Goal: Task Accomplishment & Management: Use online tool/utility

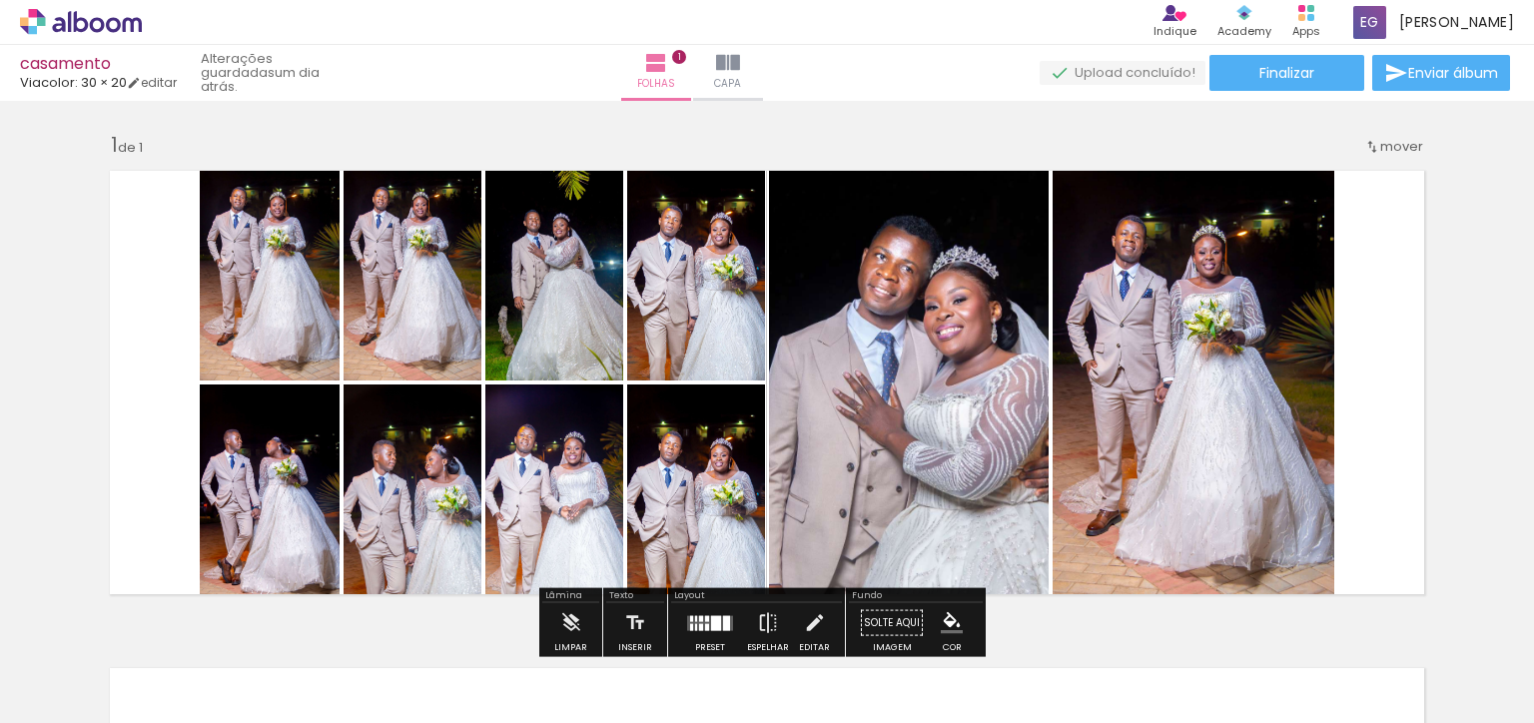
click at [141, 84] on iron-icon at bounding box center [134, 83] width 14 height 14
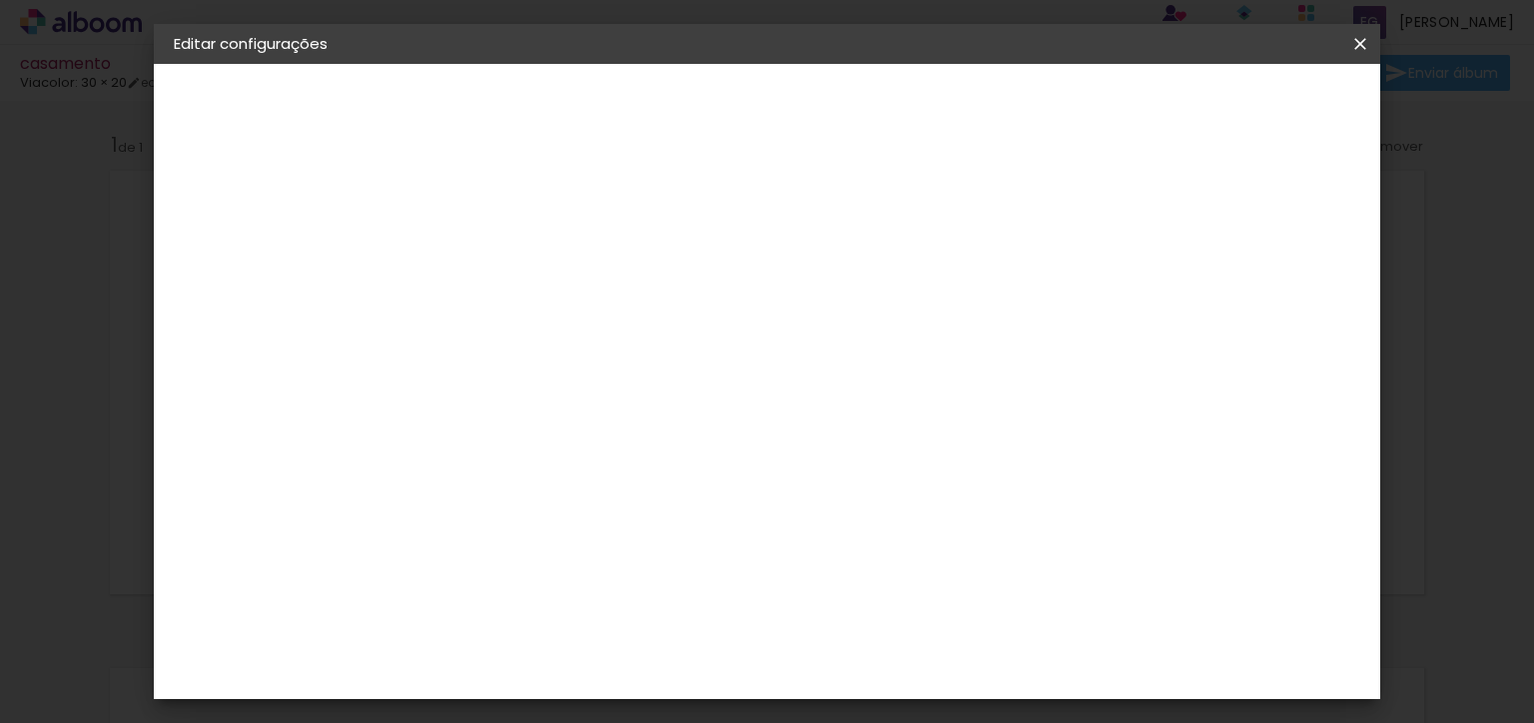
scroll to position [61, 0]
click at [539, 217] on div "mm" at bounding box center [535, 215] width 32 height 16
type input "3"
type paper-input "3"
click at [511, 205] on input "3" at bounding box center [485, 215] width 69 height 25
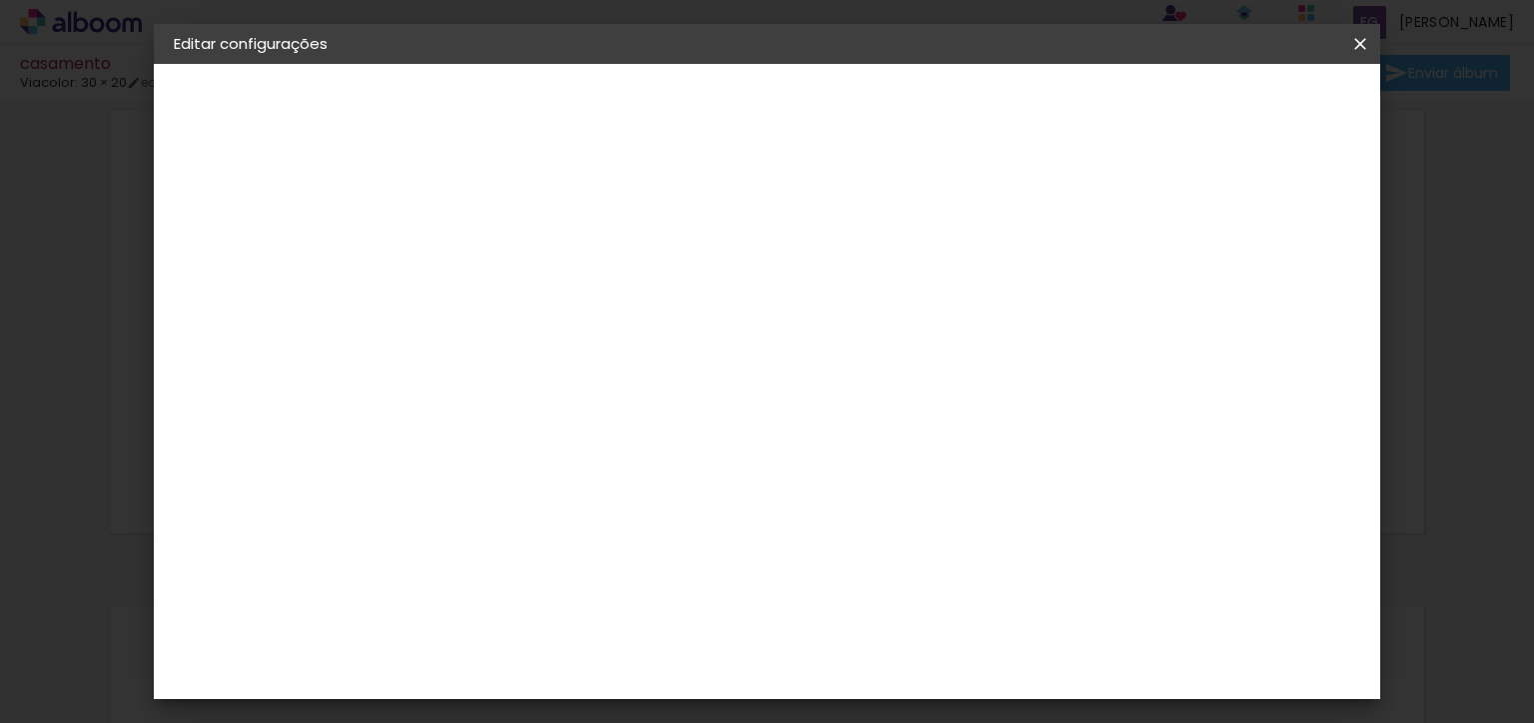
type input "2"
type paper-input "2"
click at [509, 220] on input "2" at bounding box center [485, 215] width 69 height 25
type input "1"
type paper-input "1"
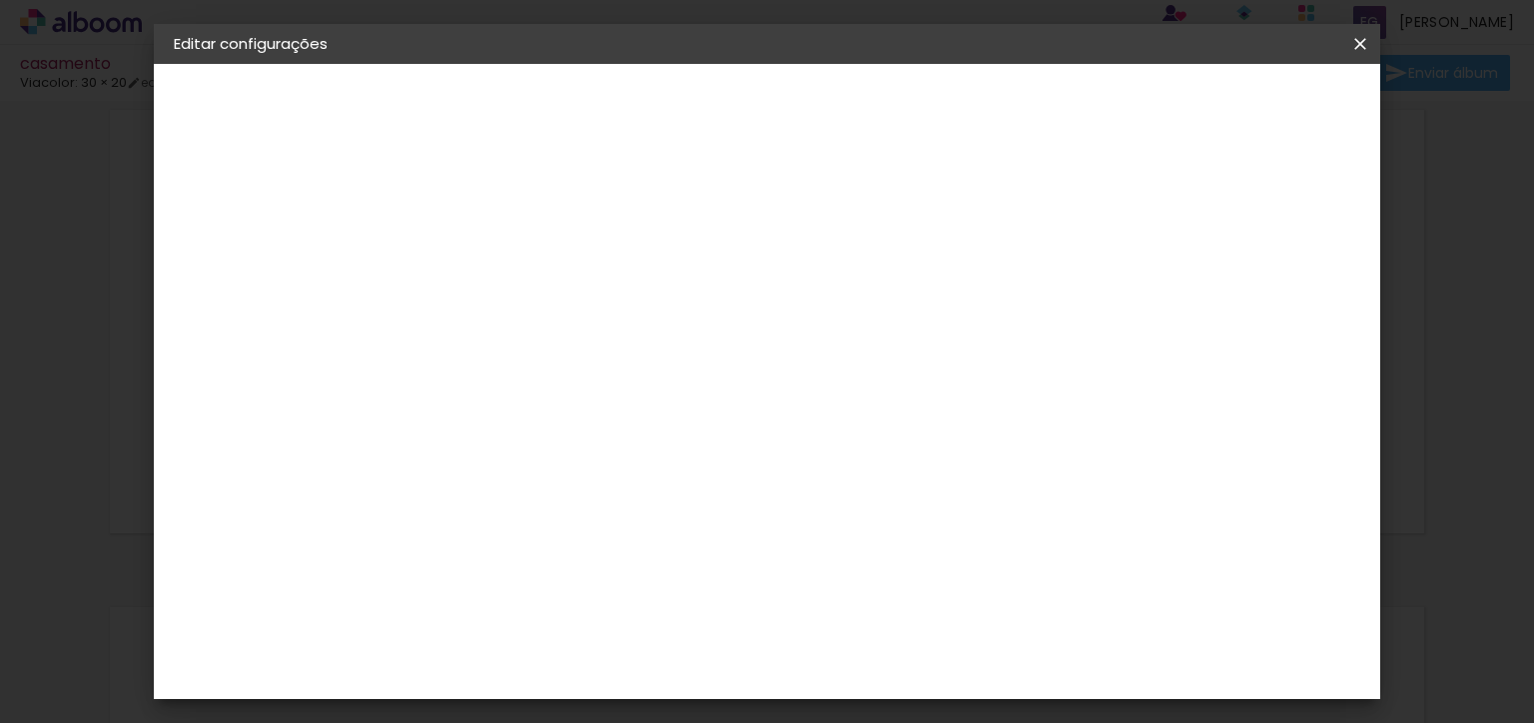
click at [509, 221] on input "1" at bounding box center [485, 215] width 69 height 25
type input "2"
type paper-input "2"
click at [513, 208] on input "2" at bounding box center [485, 215] width 69 height 25
type input "3"
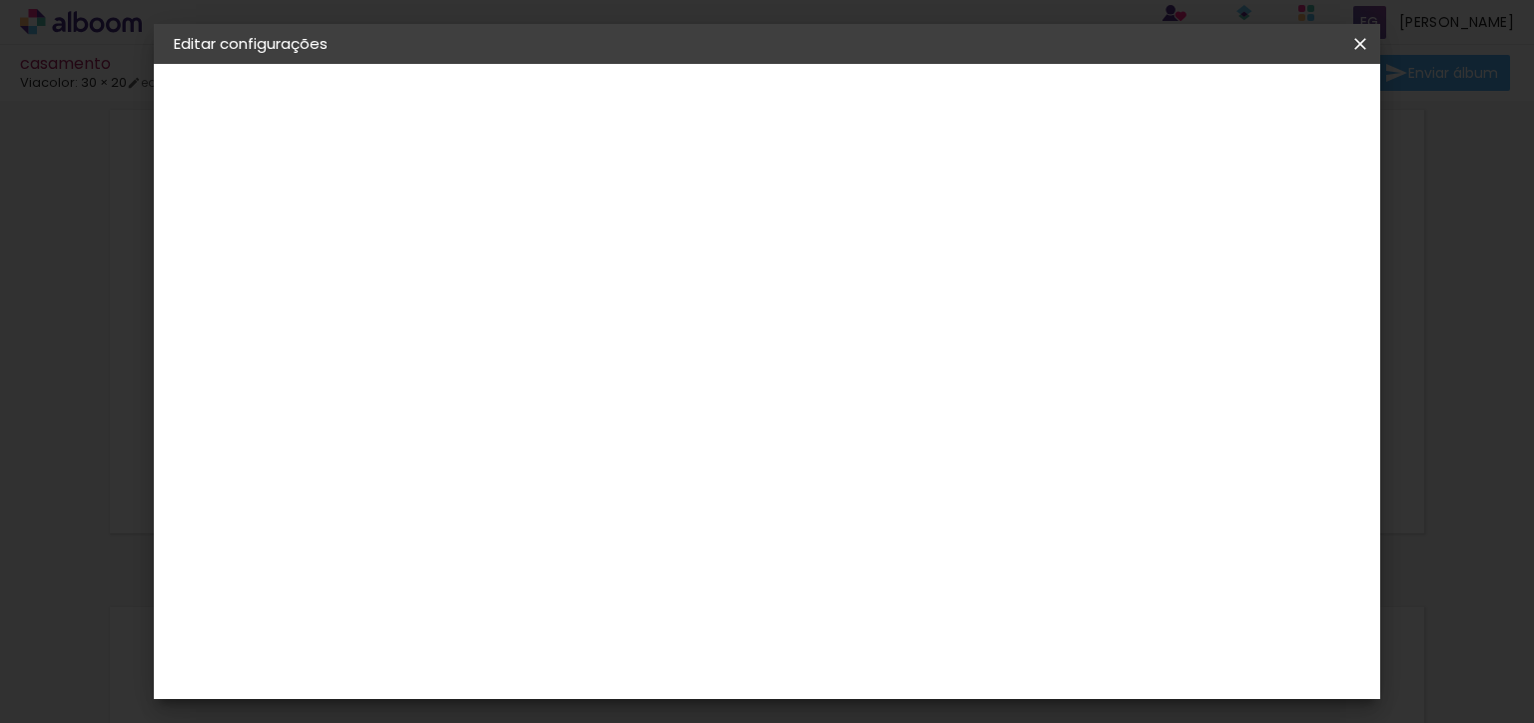
type paper-input "3"
click at [511, 206] on input "3" at bounding box center [485, 215] width 69 height 25
click at [511, 231] on paper-input-container "Espaço entre fotos 3 mm" at bounding box center [501, 216] width 115 height 45
type input "2"
type paper-input "2"
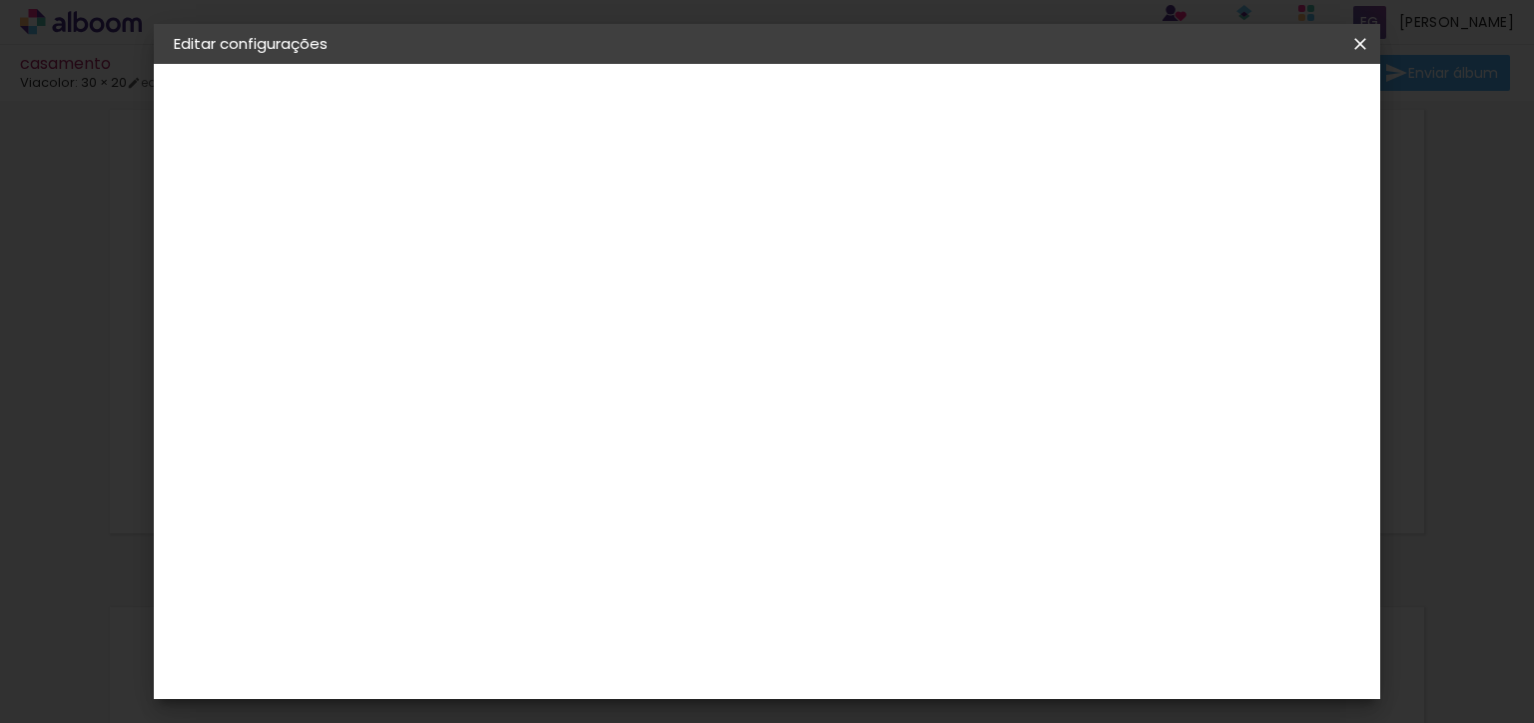
click at [509, 225] on input "2" at bounding box center [485, 215] width 69 height 25
type input "1"
type paper-input "1"
click at [509, 223] on input "1" at bounding box center [485, 215] width 69 height 25
type input "2"
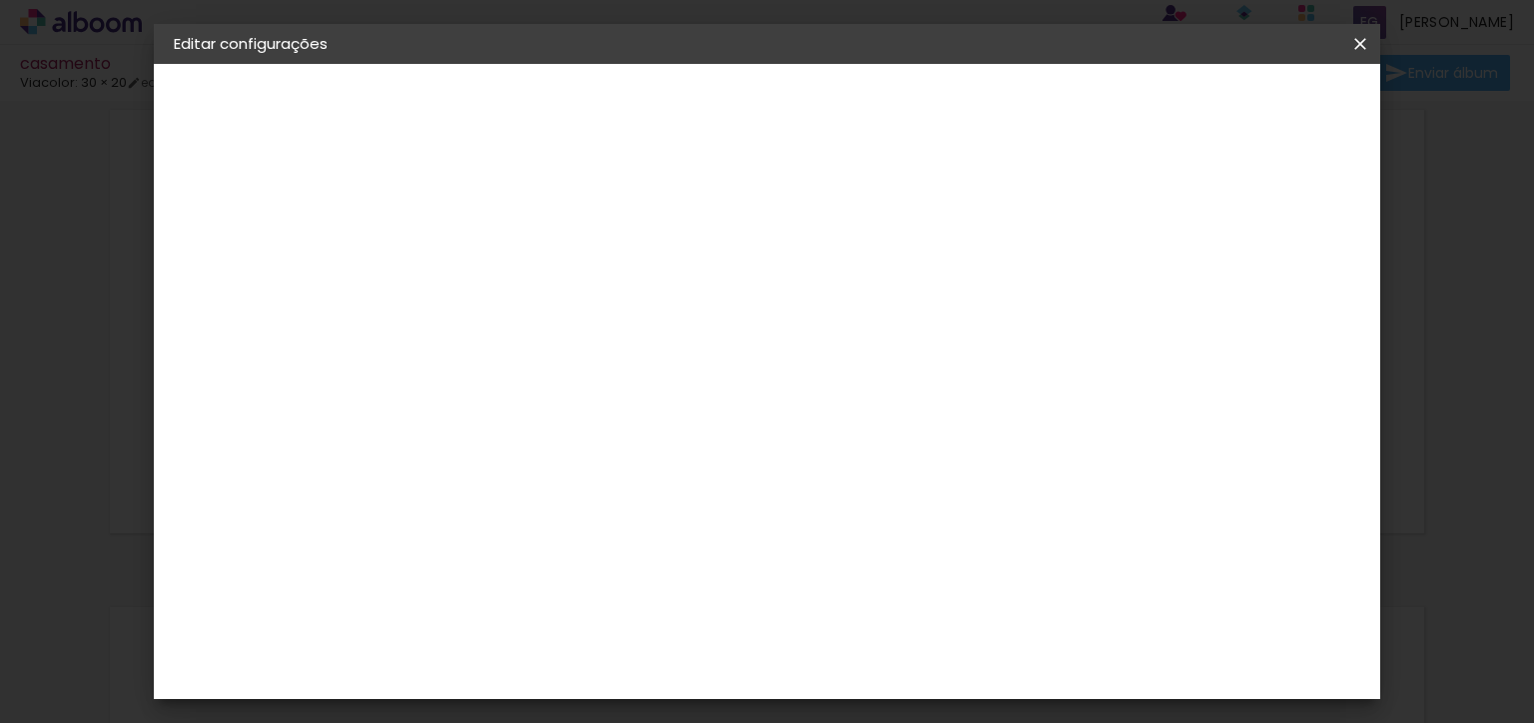
type paper-input "2"
click at [511, 207] on input "2" at bounding box center [485, 215] width 69 height 25
type input "1"
type paper-input "1"
click at [509, 221] on input "1" at bounding box center [485, 215] width 69 height 25
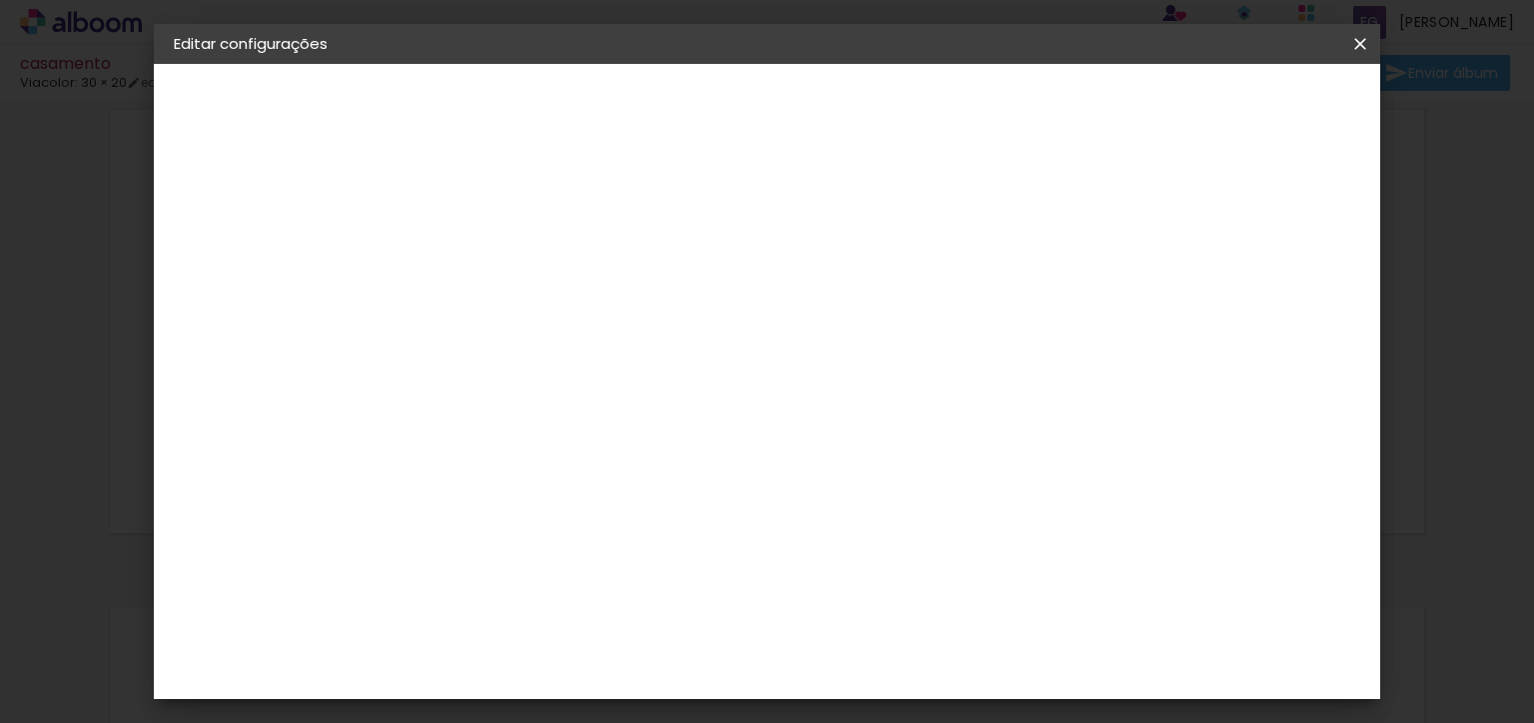
click at [1175, 297] on span "5" at bounding box center [1174, 299] width 23 height 30
type paper-checkbox "on"
click at [1112, 217] on div at bounding box center [1103, 216] width 18 height 18
click at [1112, 214] on div at bounding box center [1103, 216] width 18 height 18
click at [1112, 217] on div at bounding box center [1103, 216] width 18 height 18
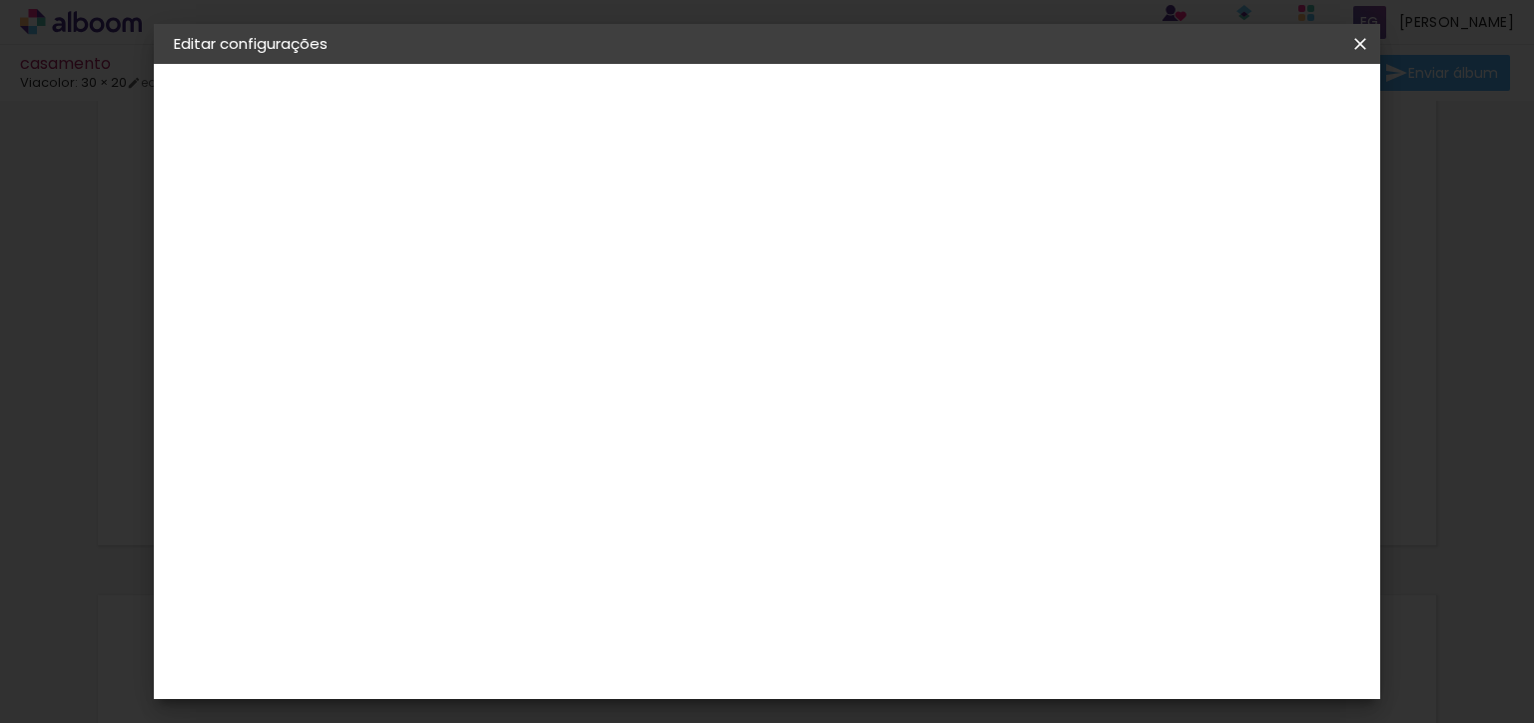
click at [256, 250] on div "Viacolor" at bounding box center [244, 247] width 56 height 14
click at [549, 311] on input "text" at bounding box center [500, 319] width 99 height 25
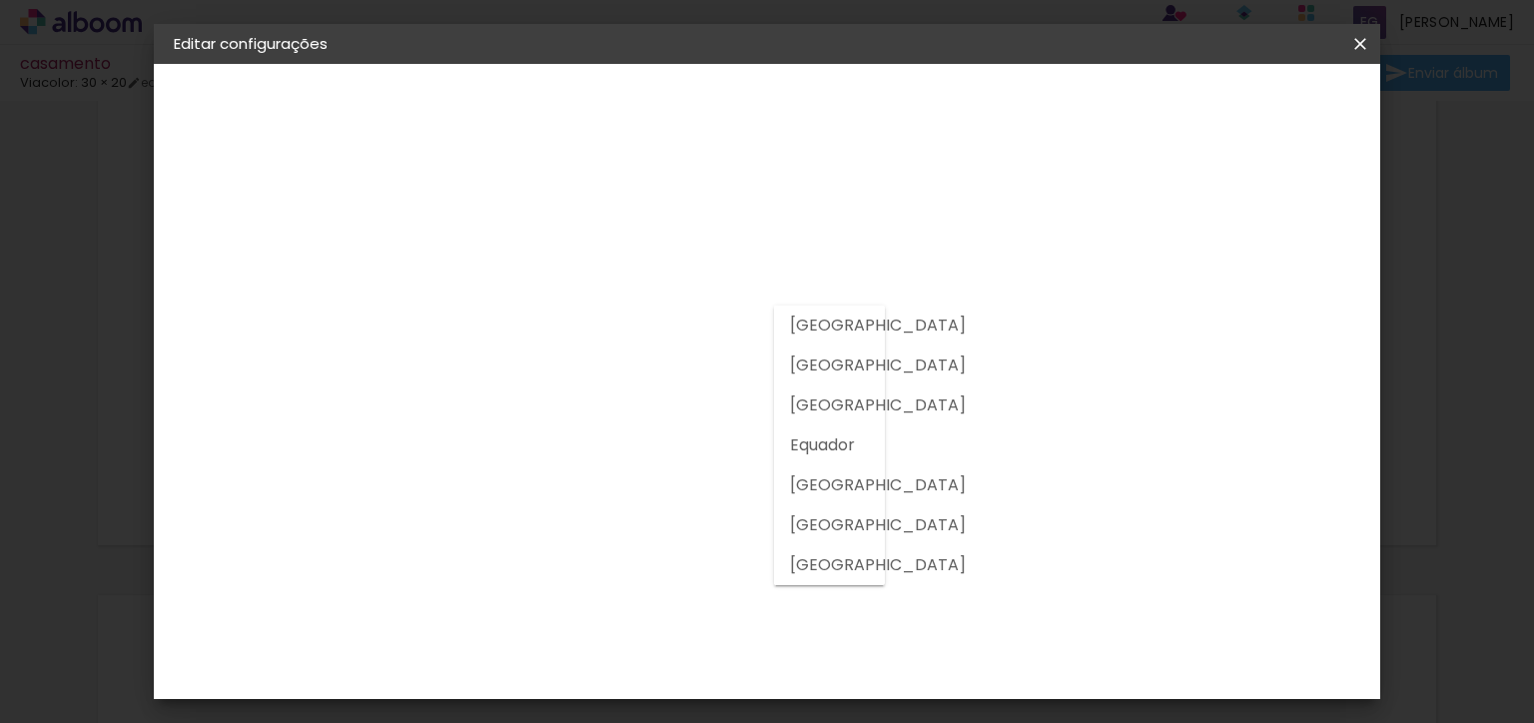
type input "[GEOGRAPHIC_DATA]"
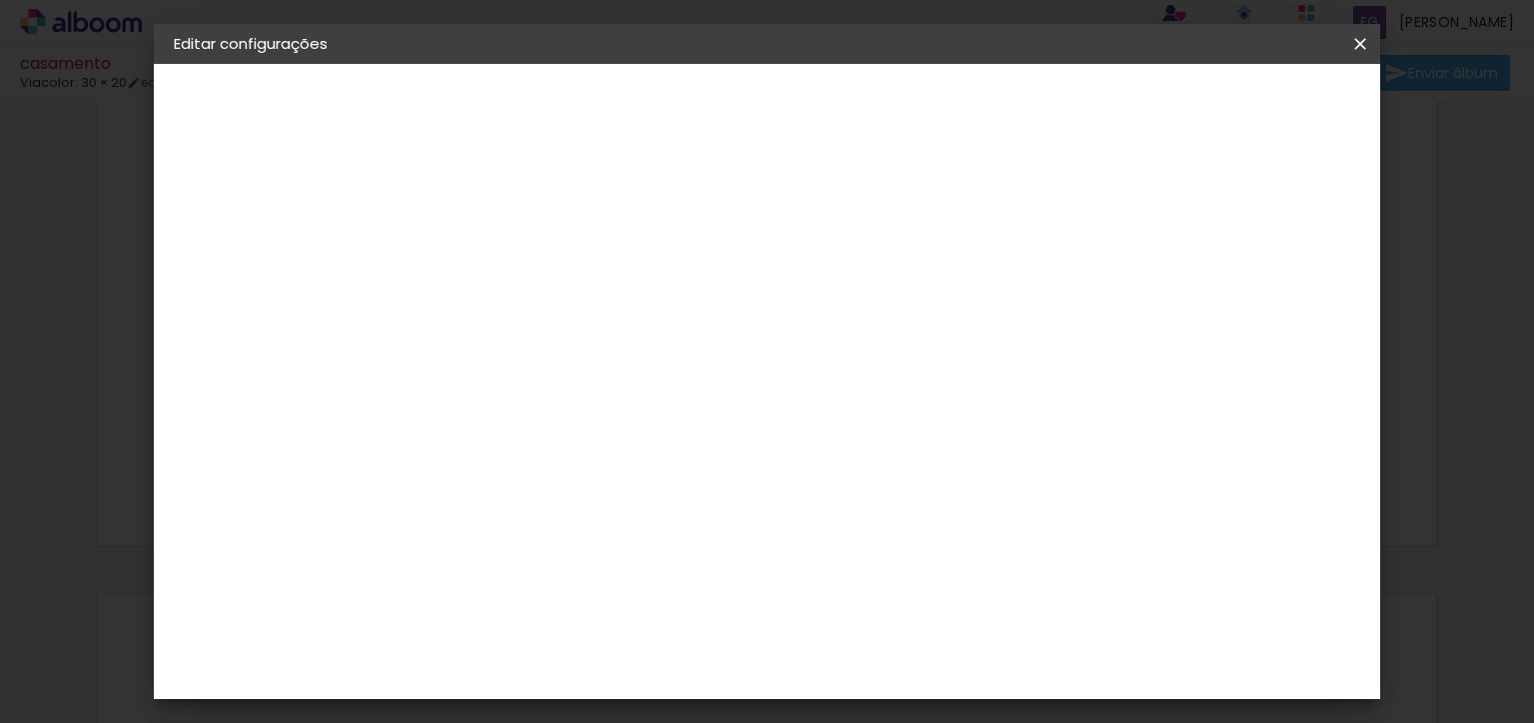
scroll to position [626, 0]
click at [574, 464] on div "Bugigangas Fotograficas" at bounding box center [536, 480] width 100 height 32
click at [0, 0] on slot "Avançar" at bounding box center [0, 0] width 0 height 0
click at [635, 242] on span "20 × 30" at bounding box center [588, 249] width 93 height 41
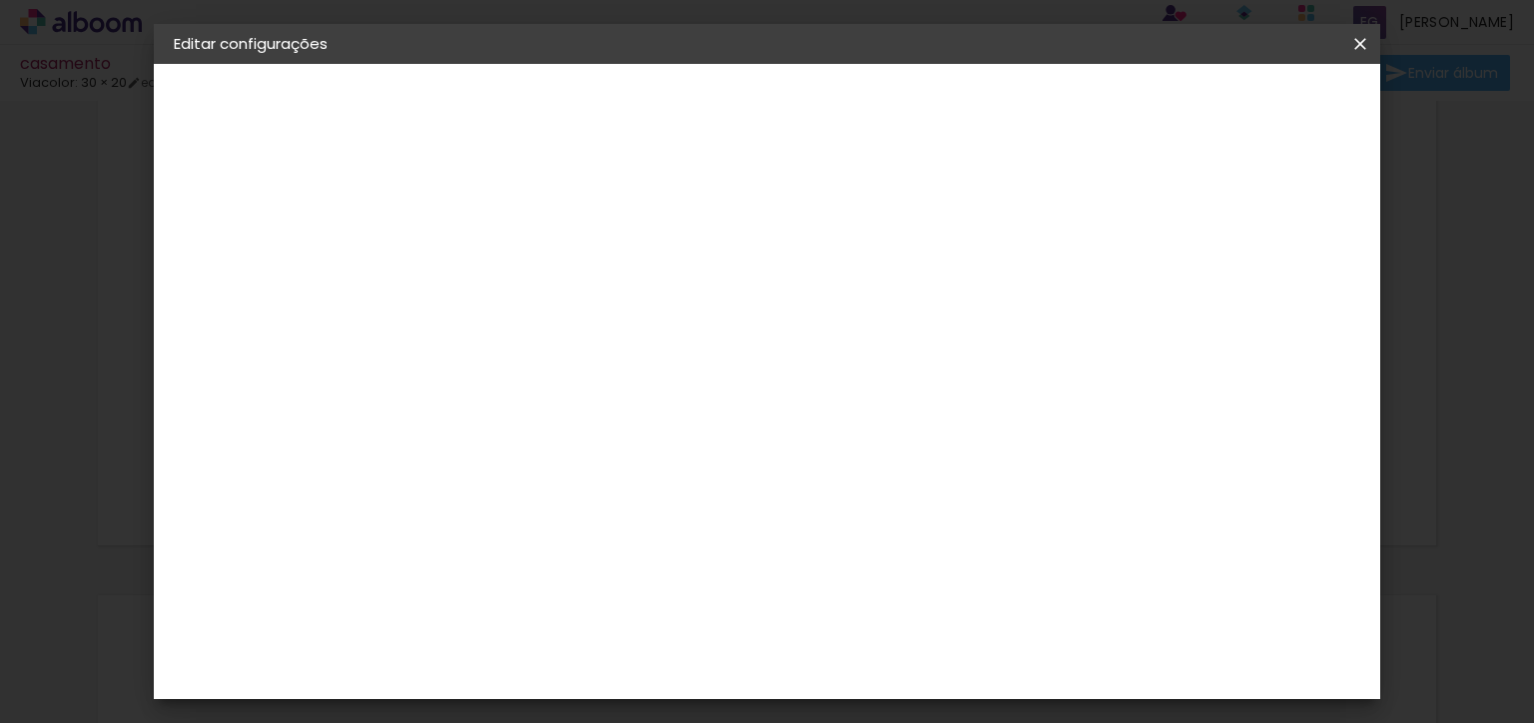
click at [0, 0] on slot "Avançar" at bounding box center [0, 0] width 0 height 0
click at [187, 198] on iron-icon at bounding box center [186, 205] width 24 height 24
click at [1255, 115] on iron-overlay-backdrop at bounding box center [767, 361] width 1534 height 723
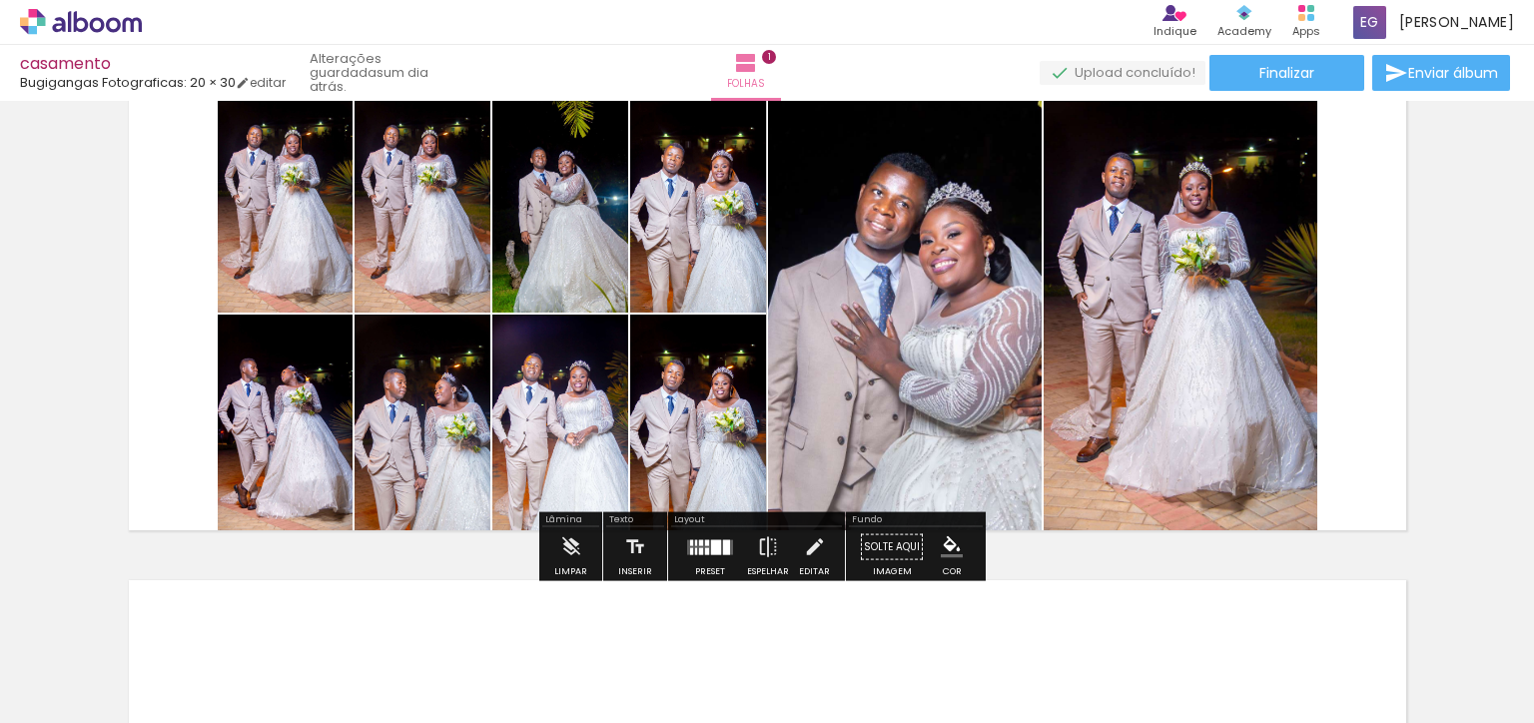
click at [67, 22] on icon at bounding box center [81, 22] width 122 height 26
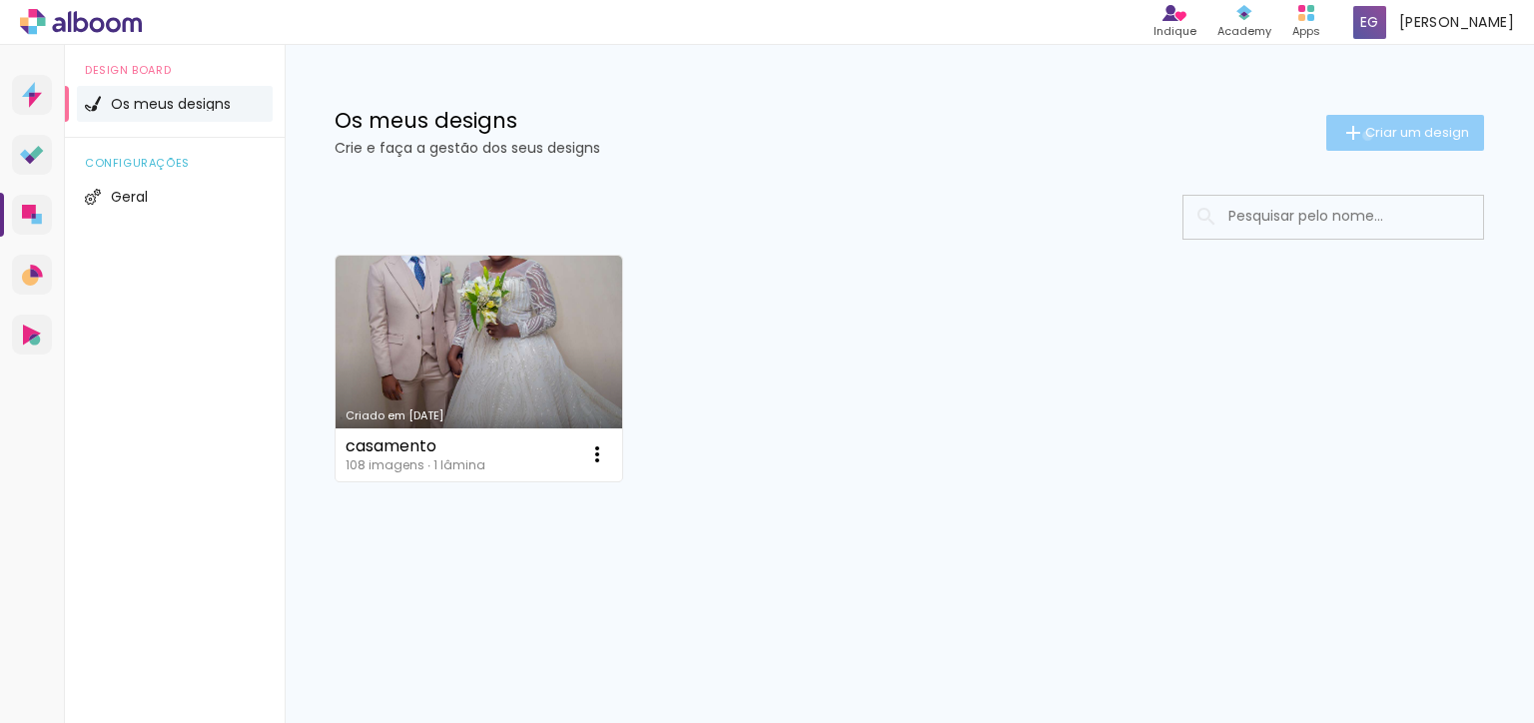
click at [1366, 133] on span "Criar um design" at bounding box center [1418, 132] width 104 height 13
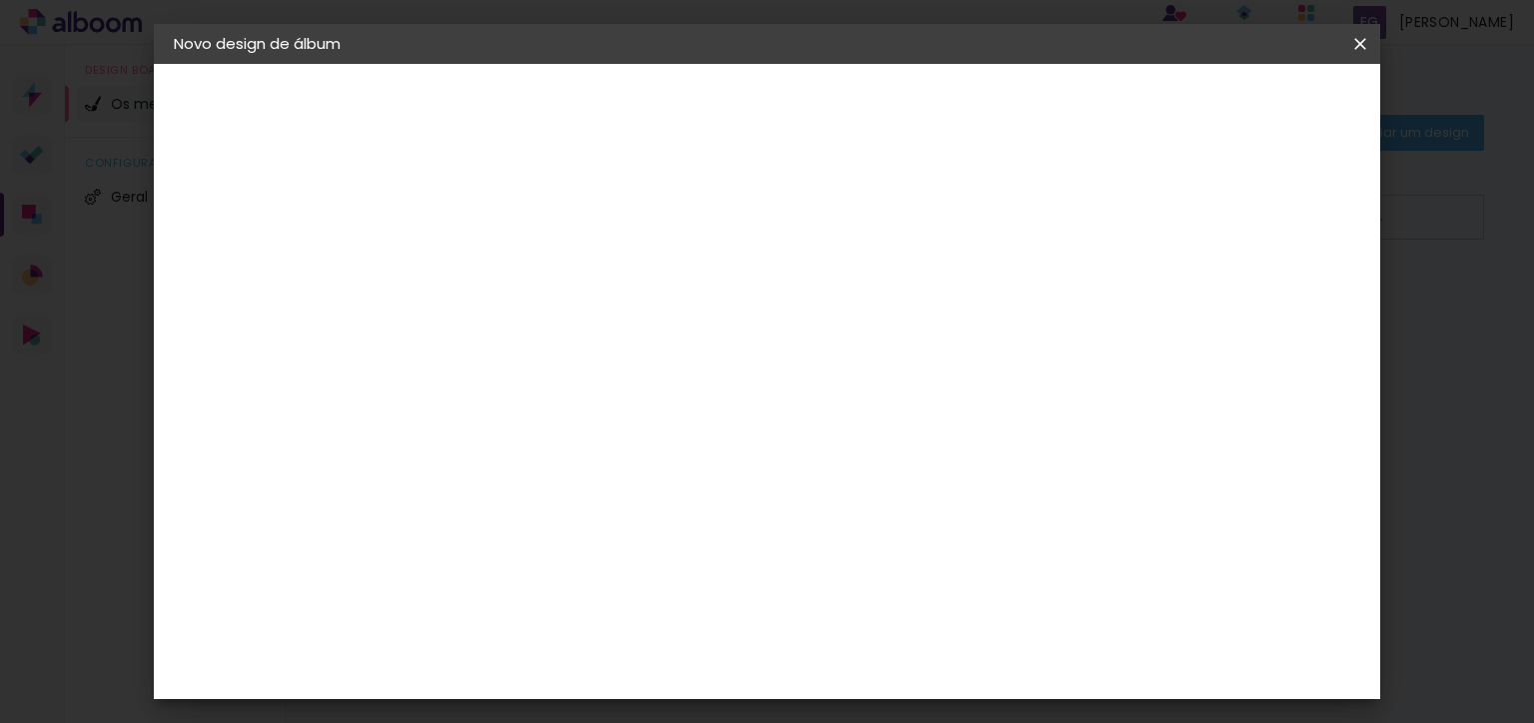
click at [500, 277] on input at bounding box center [500, 268] width 0 height 31
type input "c"
type input "Noivado"
type paper-input "Noivado"
click at [204, 347] on div "3. Revisão" at bounding box center [283, 349] width 219 height 24
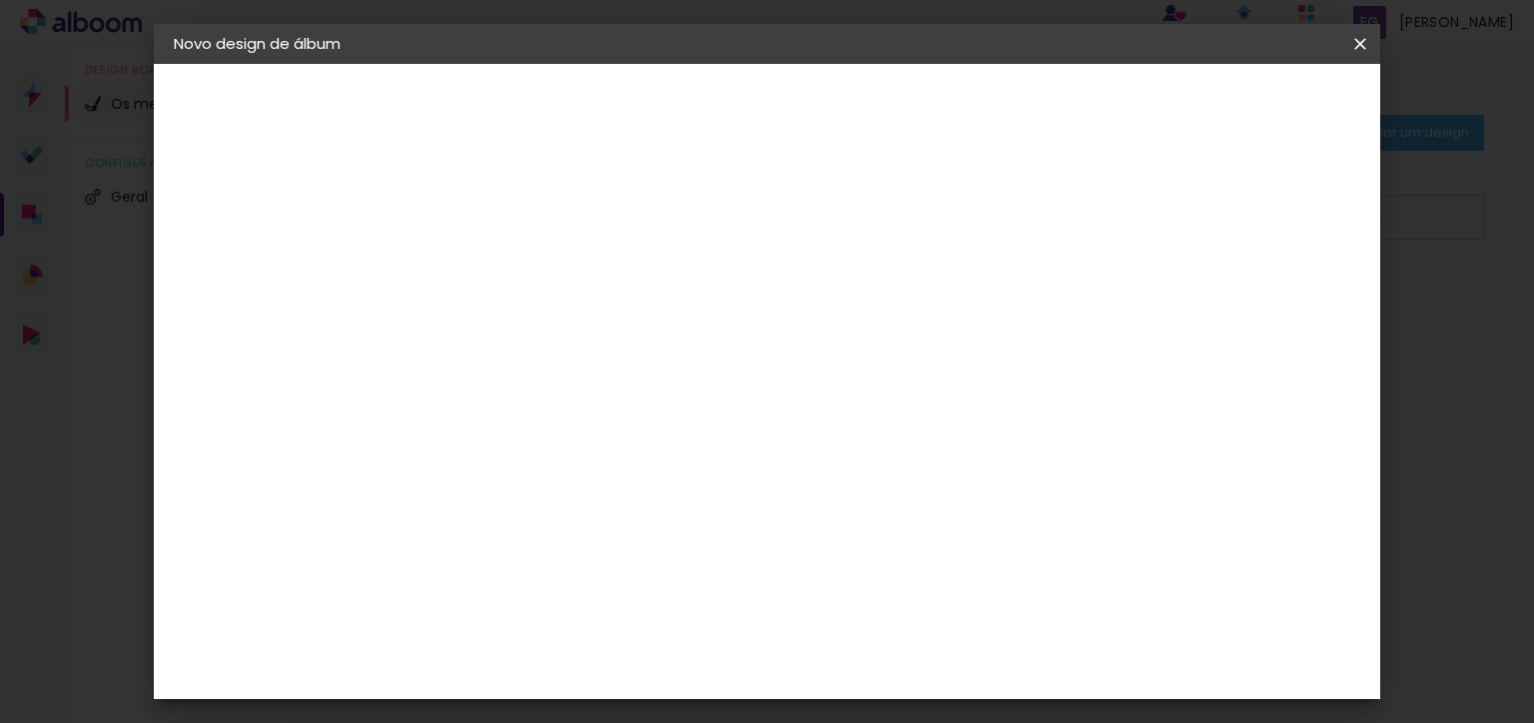
click at [0, 0] on slot "Avançar" at bounding box center [0, 0] width 0 height 0
click at [565, 332] on div at bounding box center [508, 333] width 115 height 2
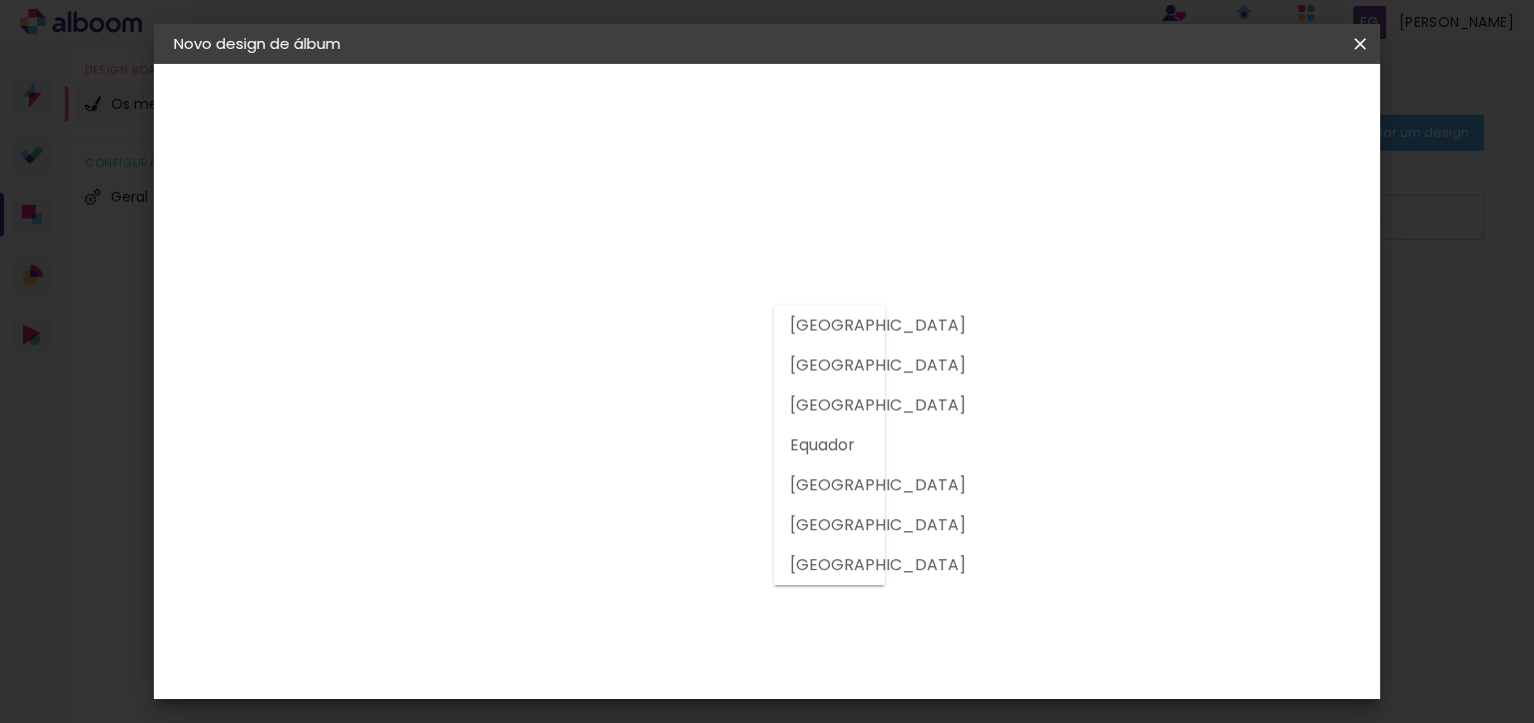
type input "[GEOGRAPHIC_DATA]"
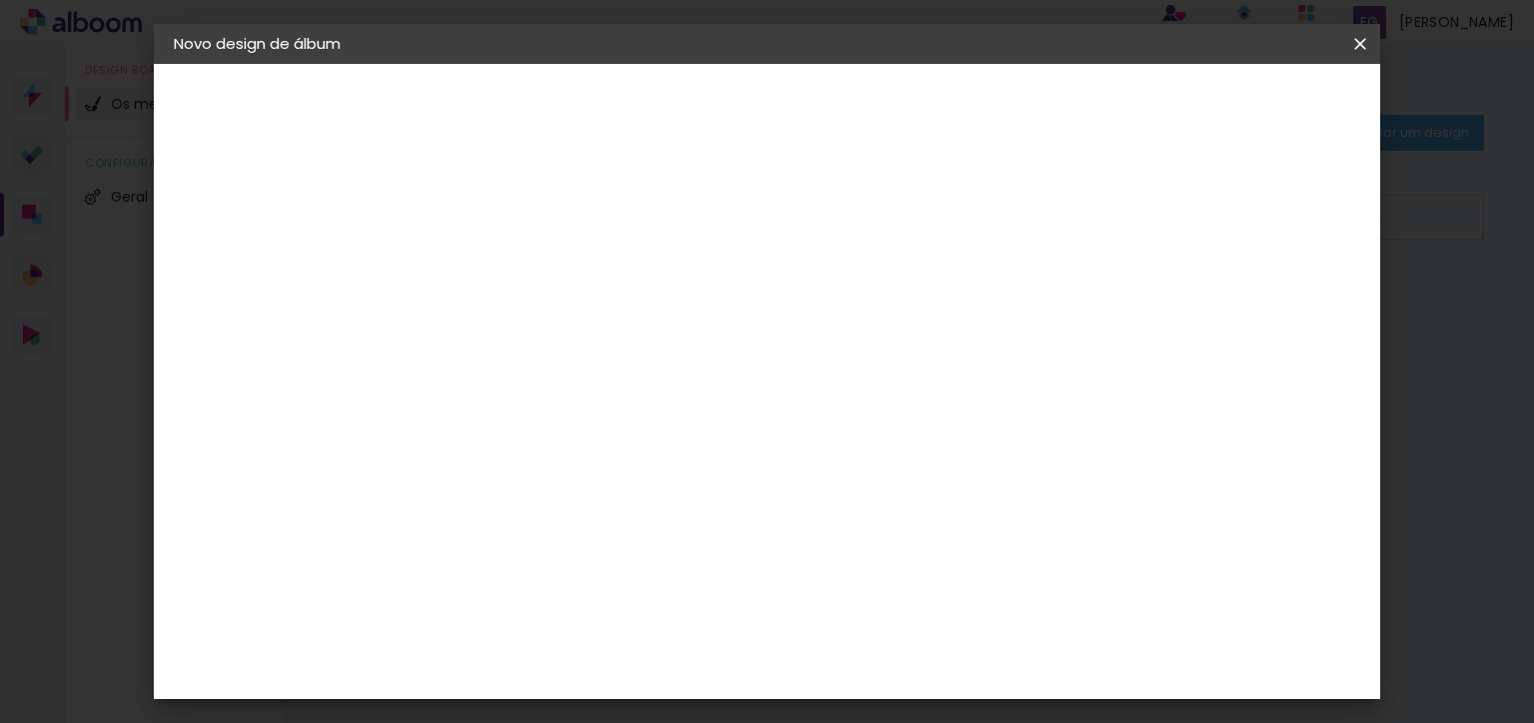
scroll to position [772, 0]
click at [578, 319] on div "Bugigangas Fotograficas" at bounding box center [536, 335] width 100 height 32
click at [0, 0] on slot "Tamanho Livre" at bounding box center [0, 0] width 0 height 0
click at [839, 292] on paper-item "Tamanho Livre" at bounding box center [752, 304] width 174 height 44
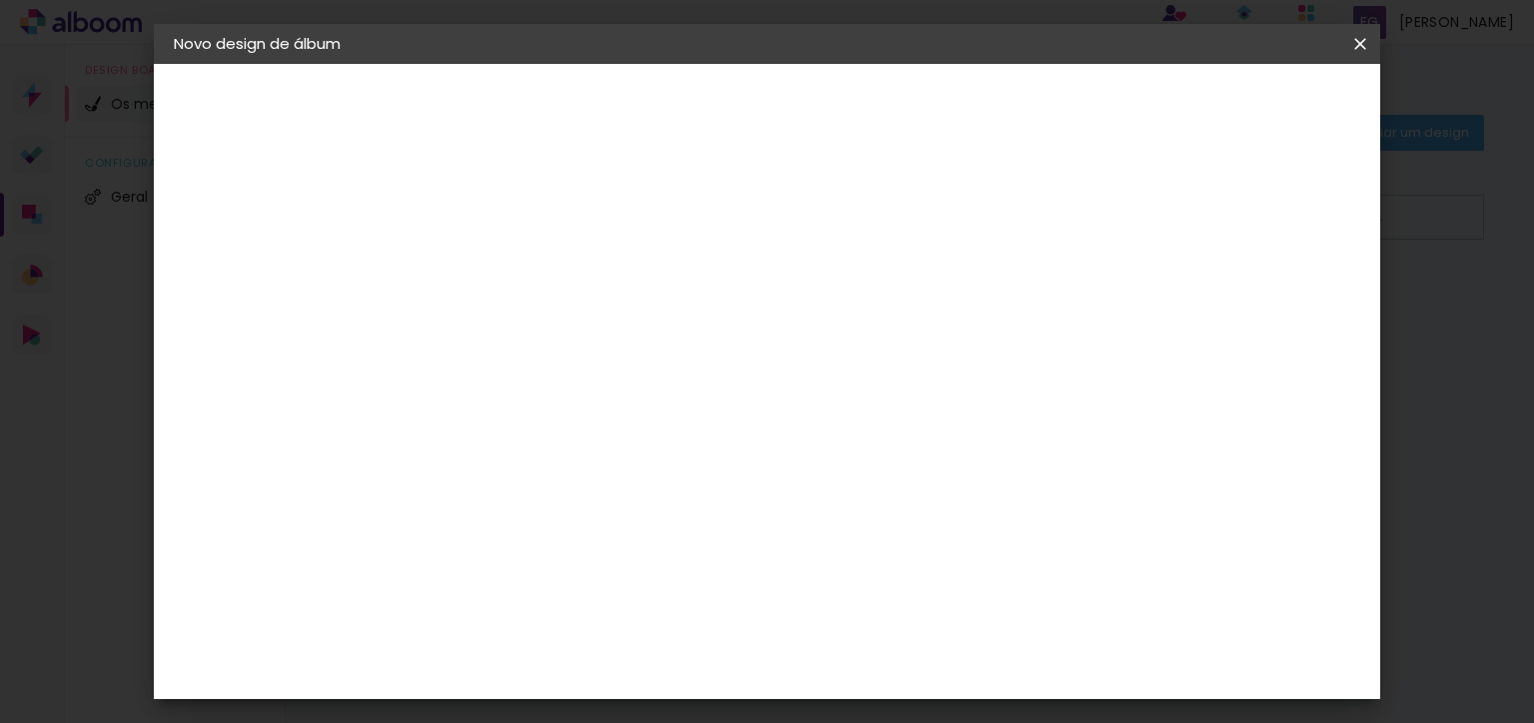
click at [839, 310] on paper-item "Tamanho Livre" at bounding box center [752, 304] width 174 height 44
click at [0, 0] on slot "Avançar" at bounding box center [0, 0] width 0 height 0
type input "1"
type paper-input "1"
click at [511, 236] on input "1" at bounding box center [487, 229] width 69 height 25
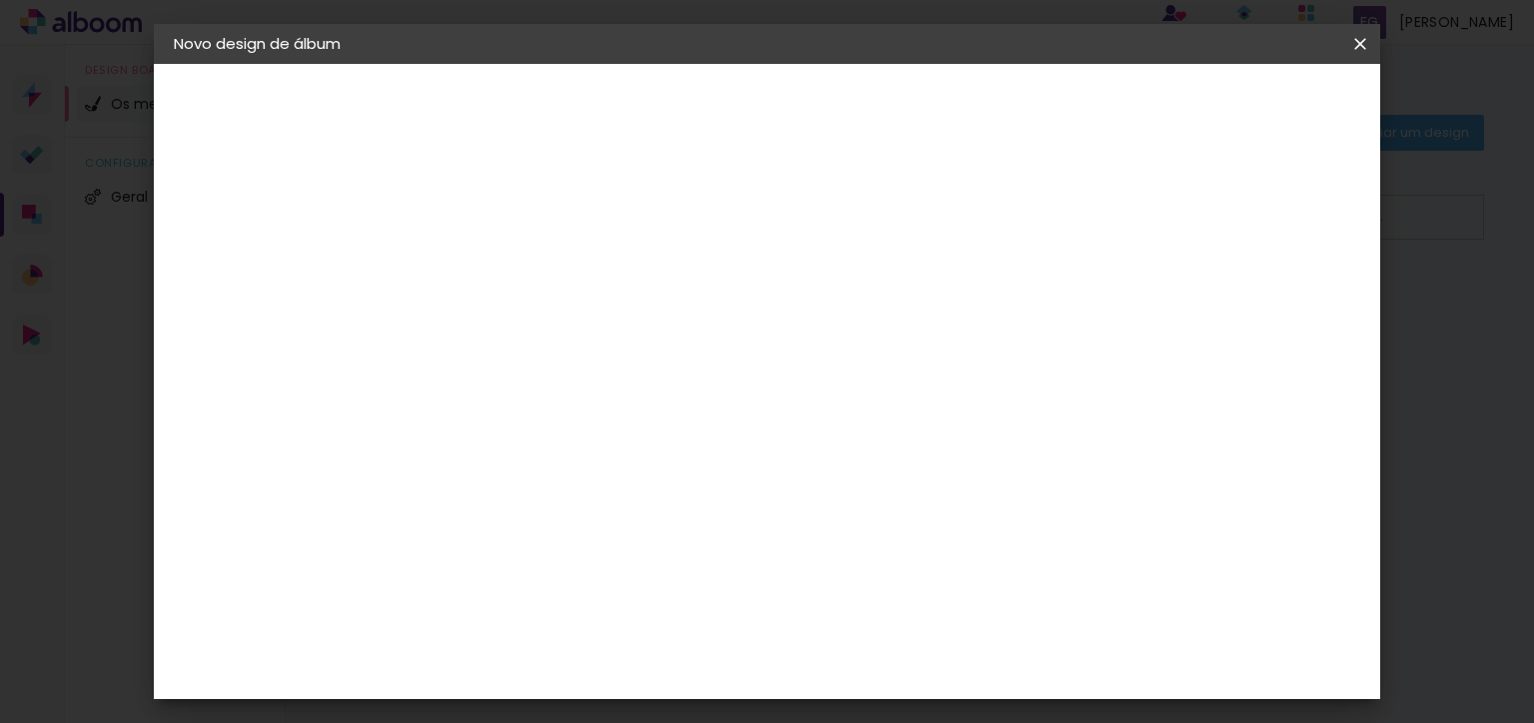
type input "2"
type paper-input "2"
click at [511, 225] on input "2" at bounding box center [487, 229] width 69 height 25
click at [456, 402] on input "30" at bounding box center [438, 406] width 52 height 30
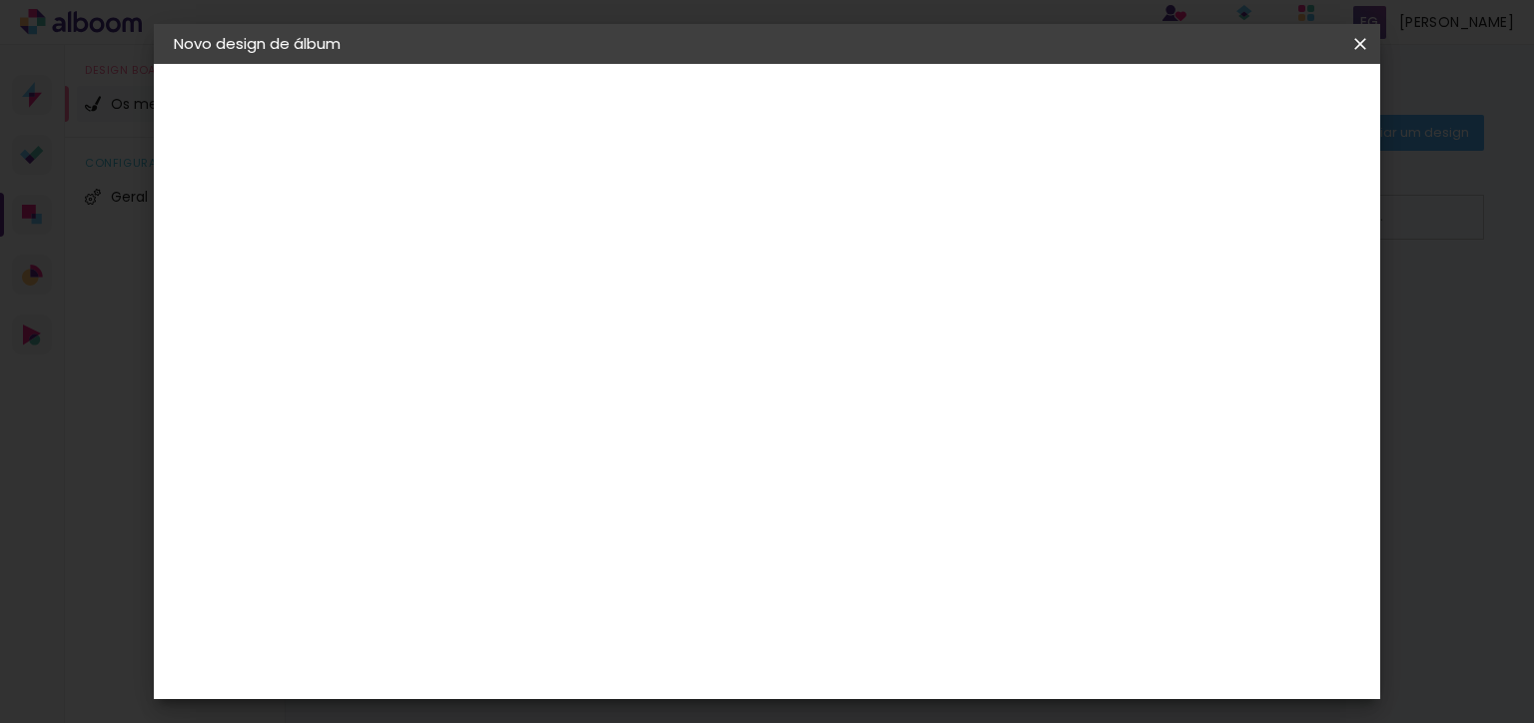
click at [444, 403] on input "30" at bounding box center [438, 406] width 52 height 30
click at [442, 396] on input "30" at bounding box center [438, 406] width 52 height 30
click at [462, 401] on input "30" at bounding box center [438, 406] width 52 height 30
type input "3"
type input "20"
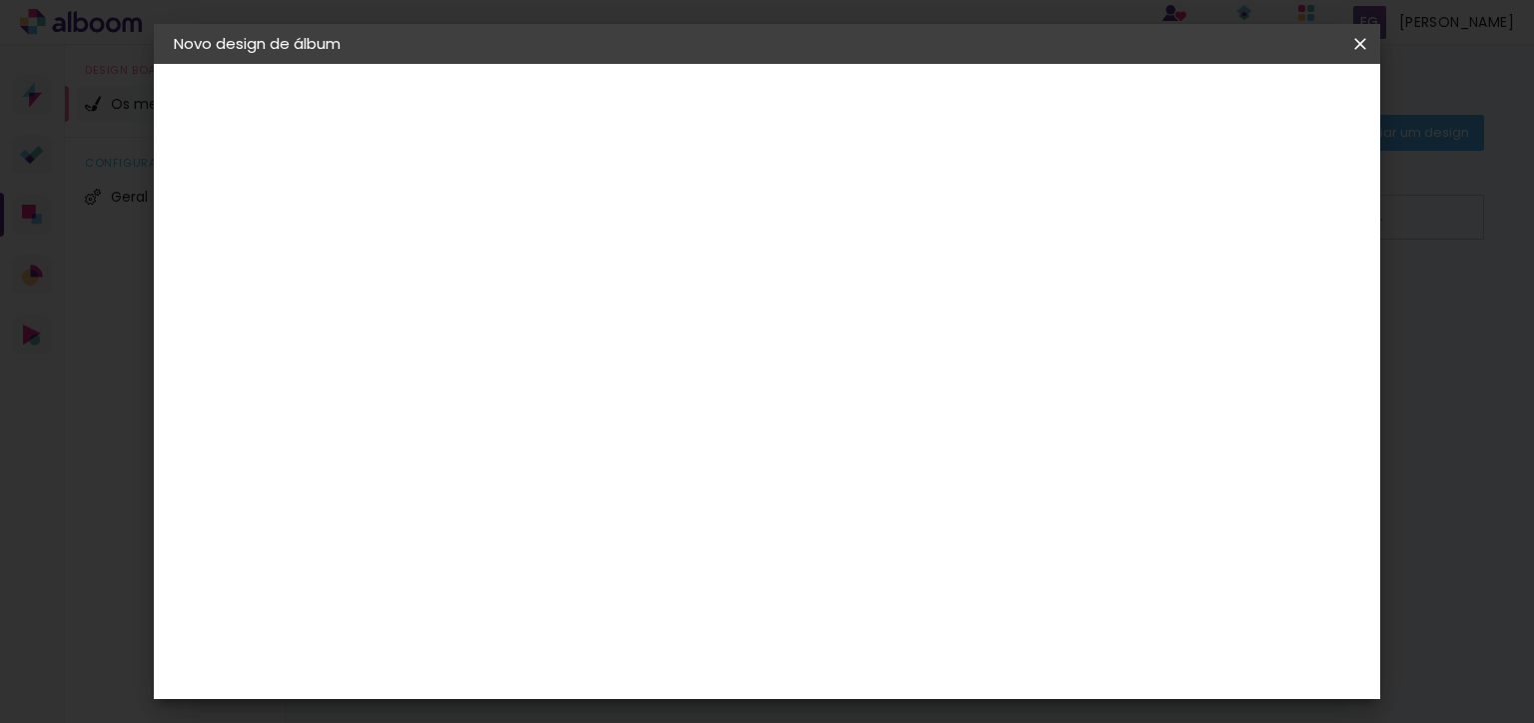
type paper-input "20"
type input "4"
type paper-input "4"
click at [1267, 309] on input "4" at bounding box center [1259, 303] width 36 height 30
type input "3"
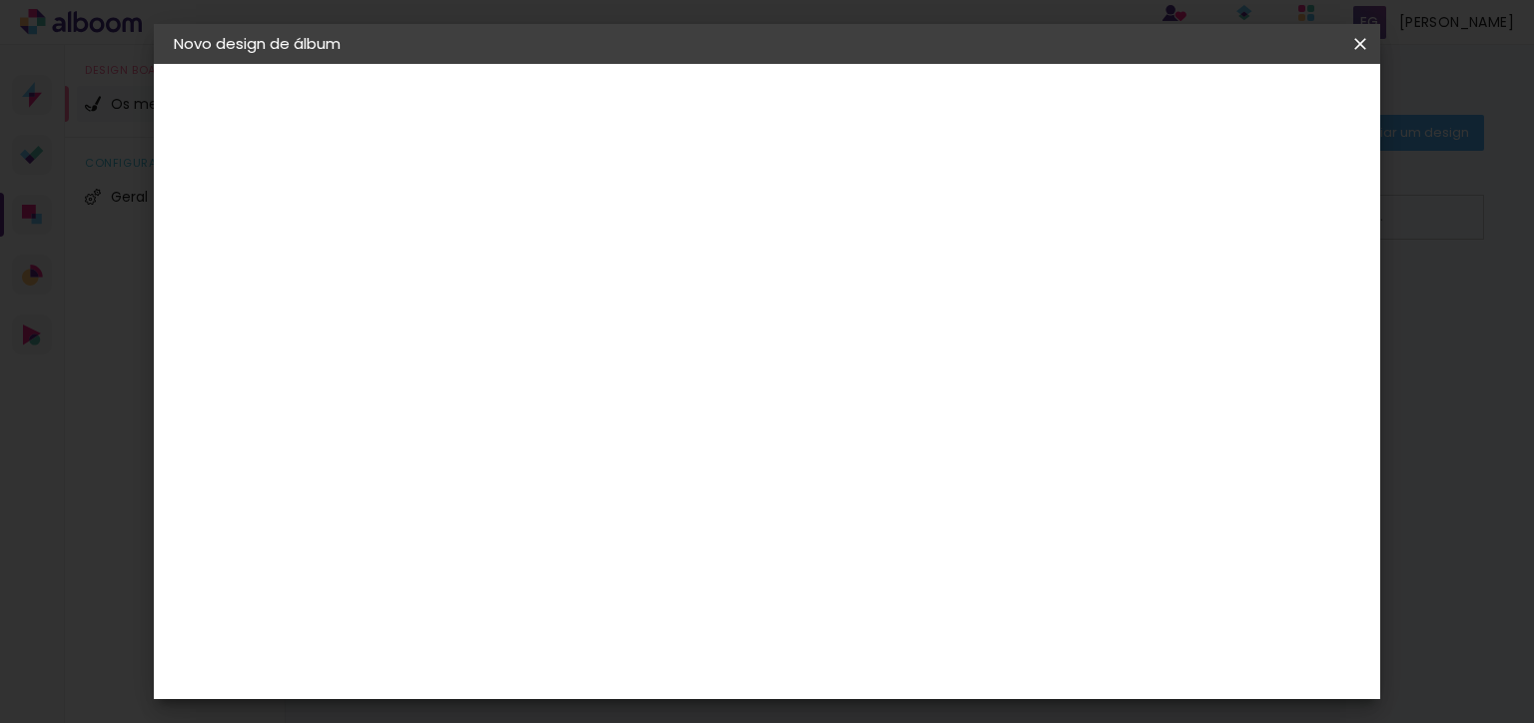
type paper-input "3"
click at [1270, 310] on input "3" at bounding box center [1262, 303] width 36 height 30
type input "2"
type paper-input "2"
click at [1273, 309] on input "2" at bounding box center [1264, 303] width 36 height 30
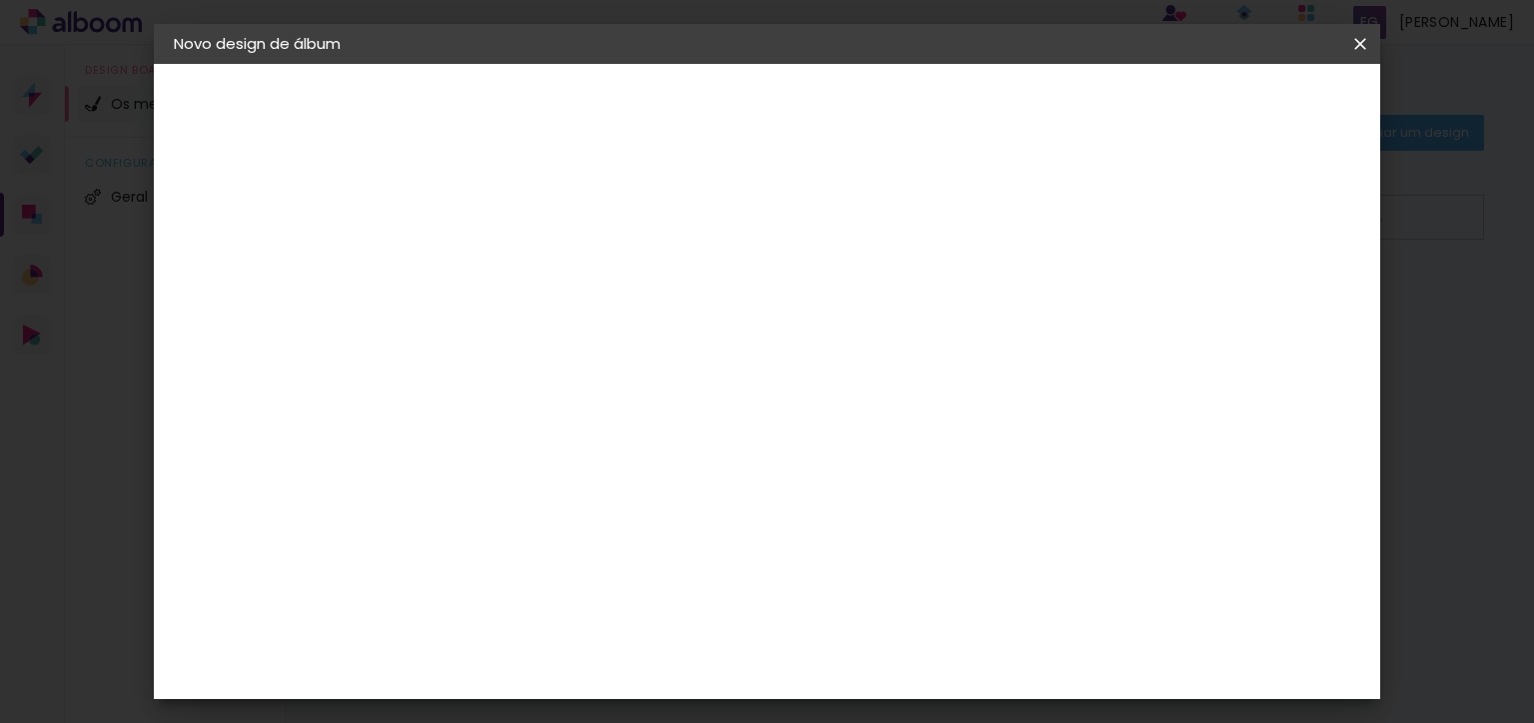
type input "1"
type paper-input "1"
click at [1272, 310] on input "1" at bounding box center [1264, 303] width 36 height 30
type input "0"
click at [1271, 311] on input "0" at bounding box center [1266, 303] width 36 height 30
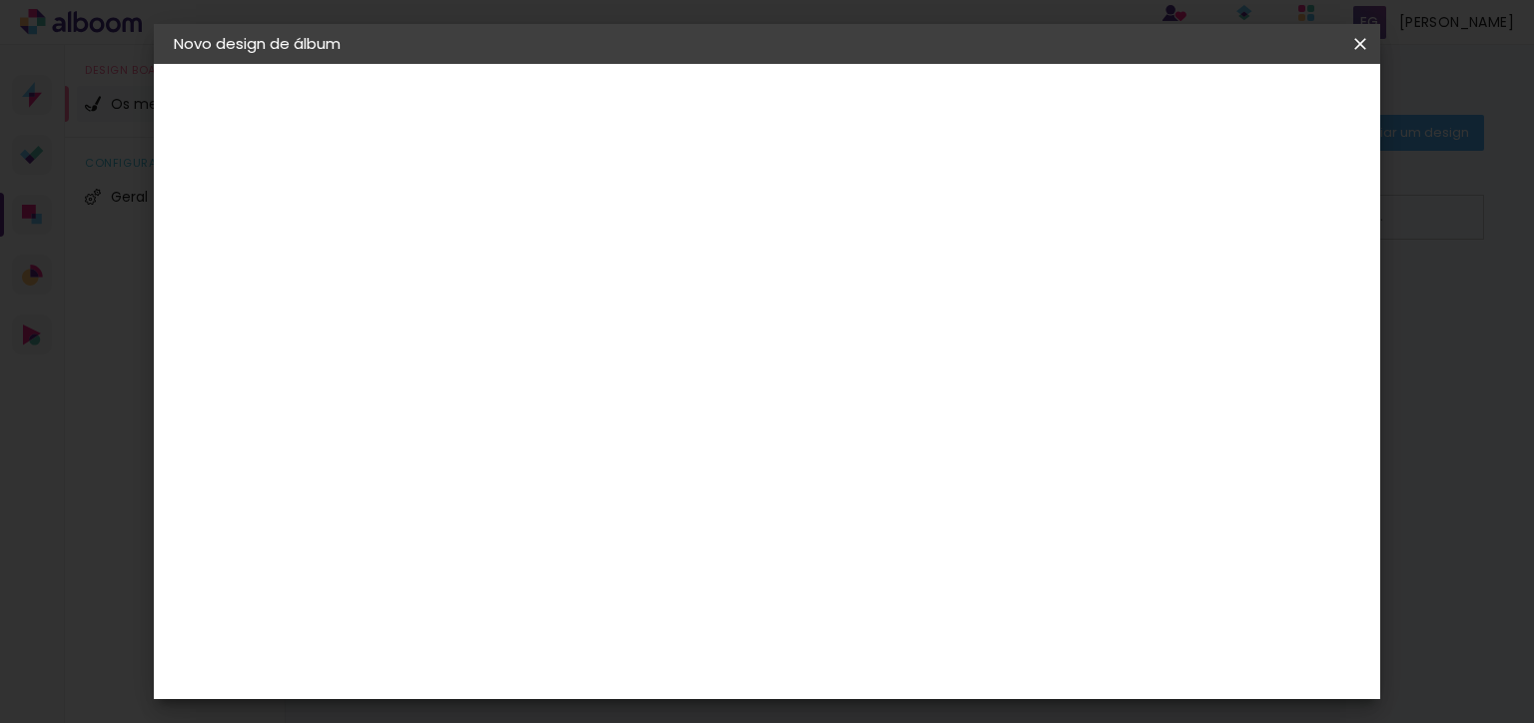
click at [1278, 311] on input "0" at bounding box center [1271, 303] width 36 height 30
type input "1"
type paper-input "1"
click at [1278, 291] on input "1" at bounding box center [1271, 303] width 36 height 30
type input "2"
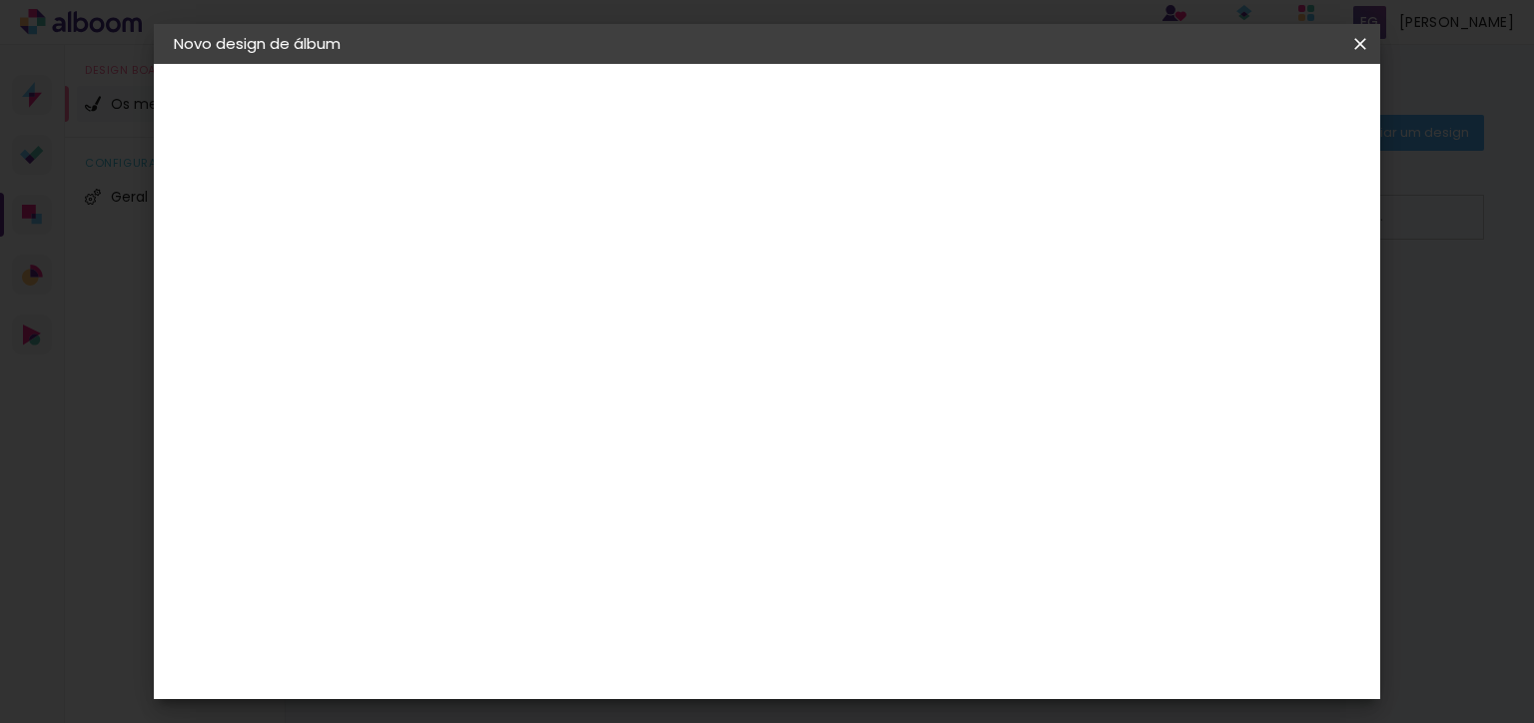
type paper-input "2"
click at [1279, 291] on input "2" at bounding box center [1269, 303] width 36 height 30
type input "3"
type paper-input "3"
click at [1279, 290] on input "3" at bounding box center [1266, 303] width 36 height 30
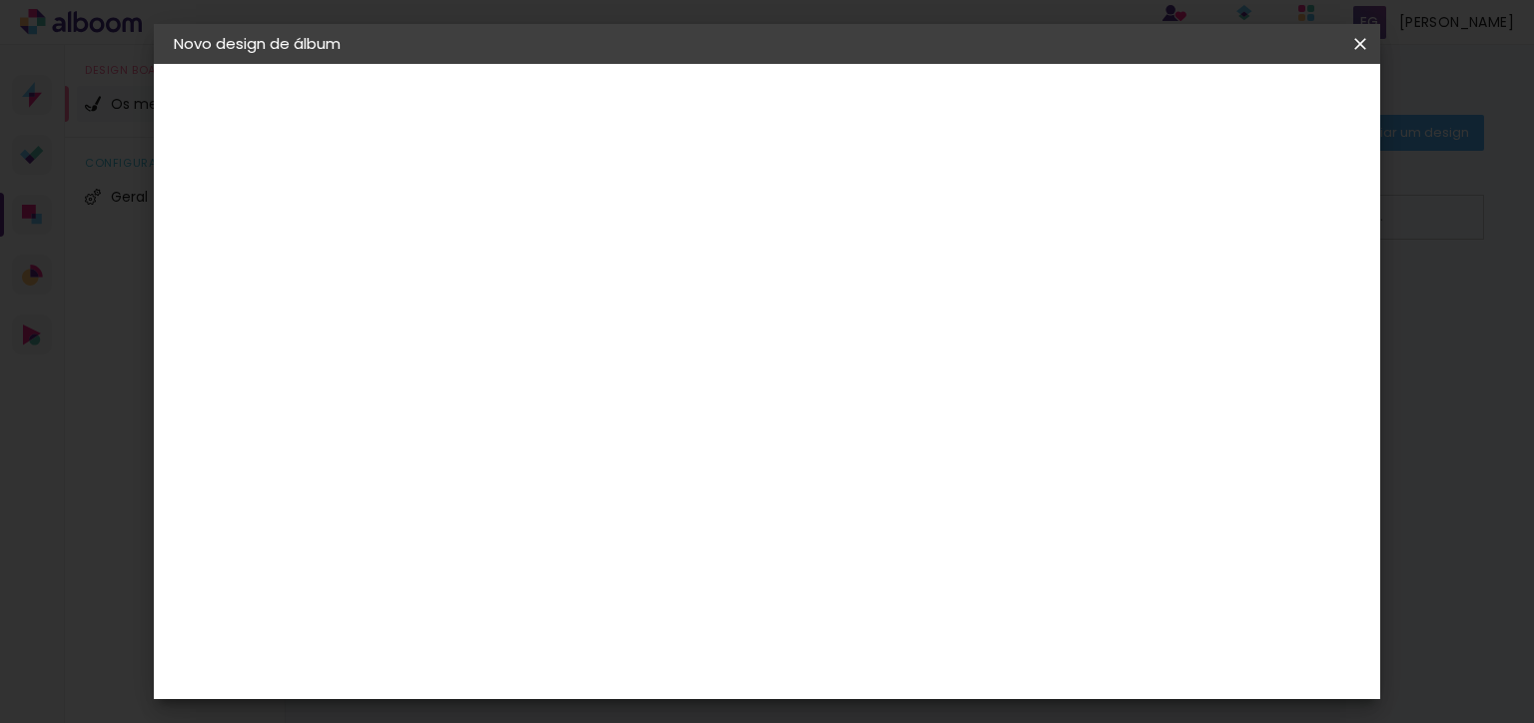
type input "4"
type paper-input "4"
click at [1278, 290] on input "4" at bounding box center [1266, 303] width 36 height 30
type input "5"
type paper-input "5"
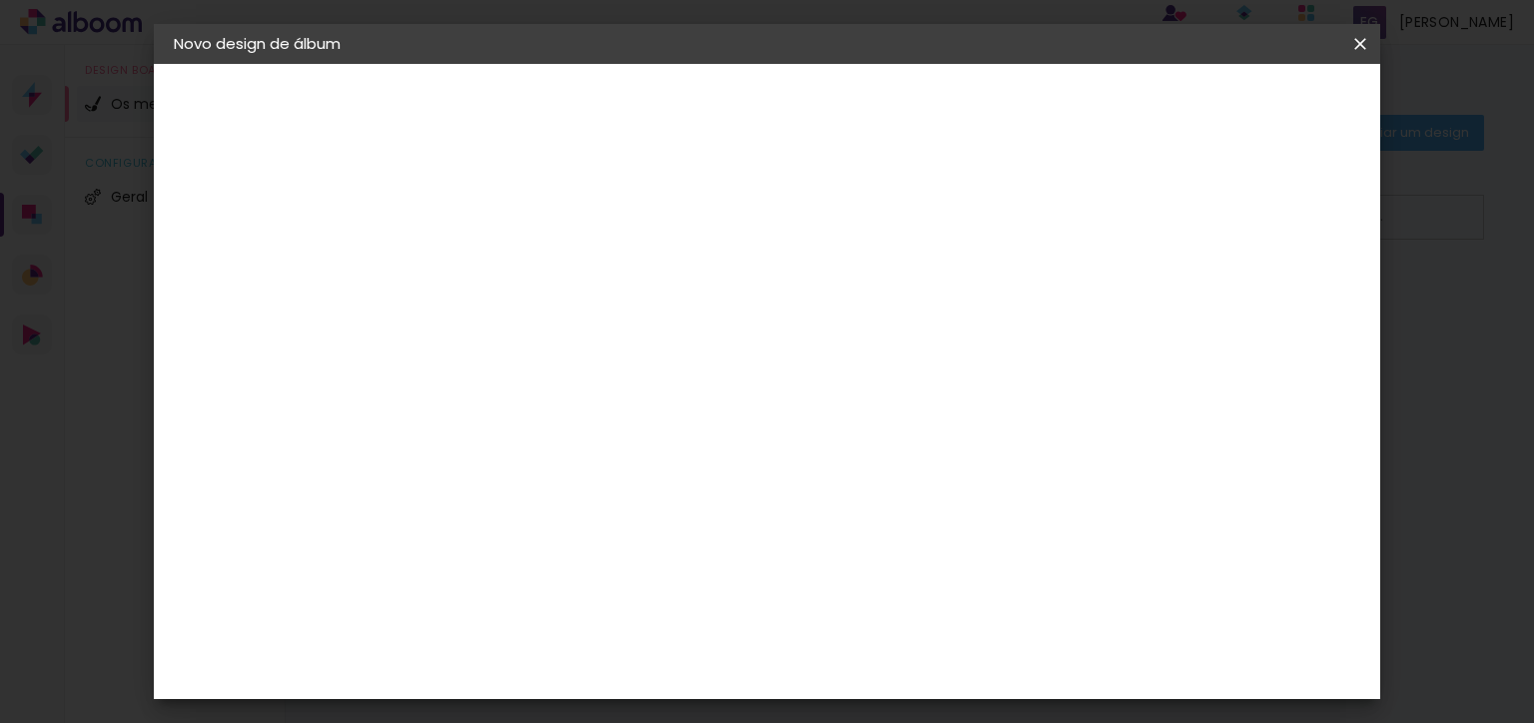
click at [1277, 292] on input "5" at bounding box center [1264, 303] width 36 height 30
click at [1277, 292] on div "mm" at bounding box center [1292, 303] width 30 height 30
click at [1277, 291] on div "mm" at bounding box center [1292, 303] width 30 height 30
type input "6"
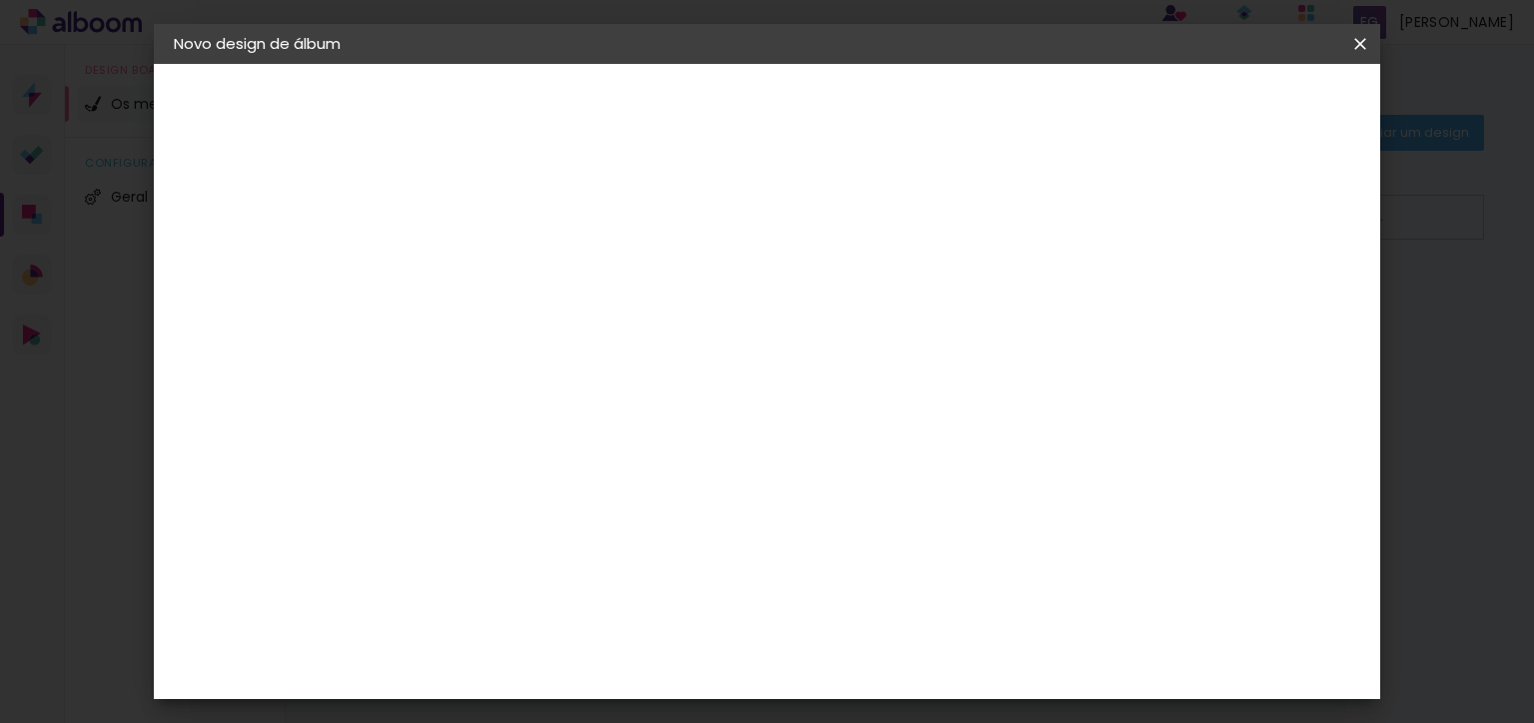
type paper-input "6"
click at [1275, 291] on input "6" at bounding box center [1259, 303] width 36 height 30
click at [1277, 292] on div "mm" at bounding box center [1292, 303] width 30 height 30
type input "7"
type paper-input "7"
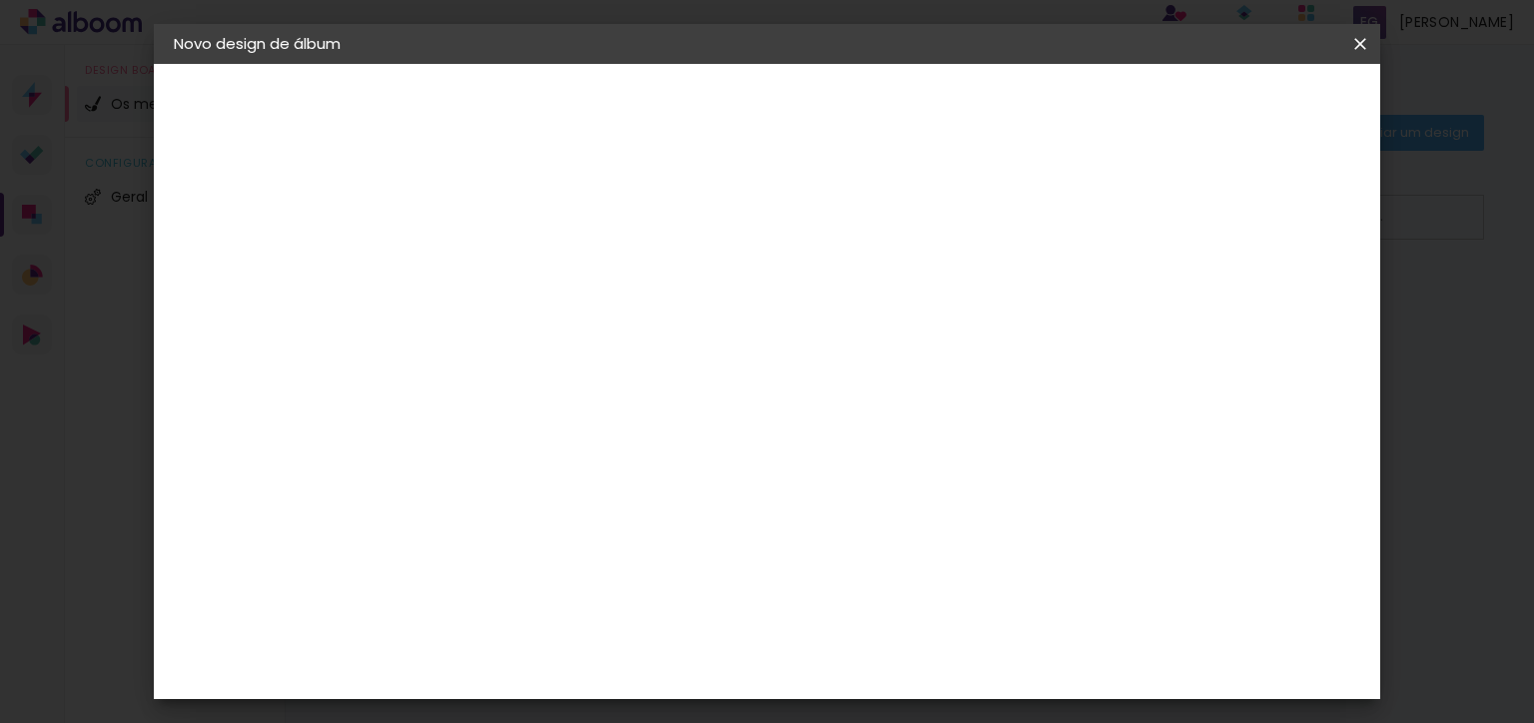
click at [1267, 295] on input "7" at bounding box center [1257, 303] width 36 height 30
type input "8"
type paper-input "8"
click at [1267, 295] on input "8" at bounding box center [1254, 303] width 36 height 30
type input "9"
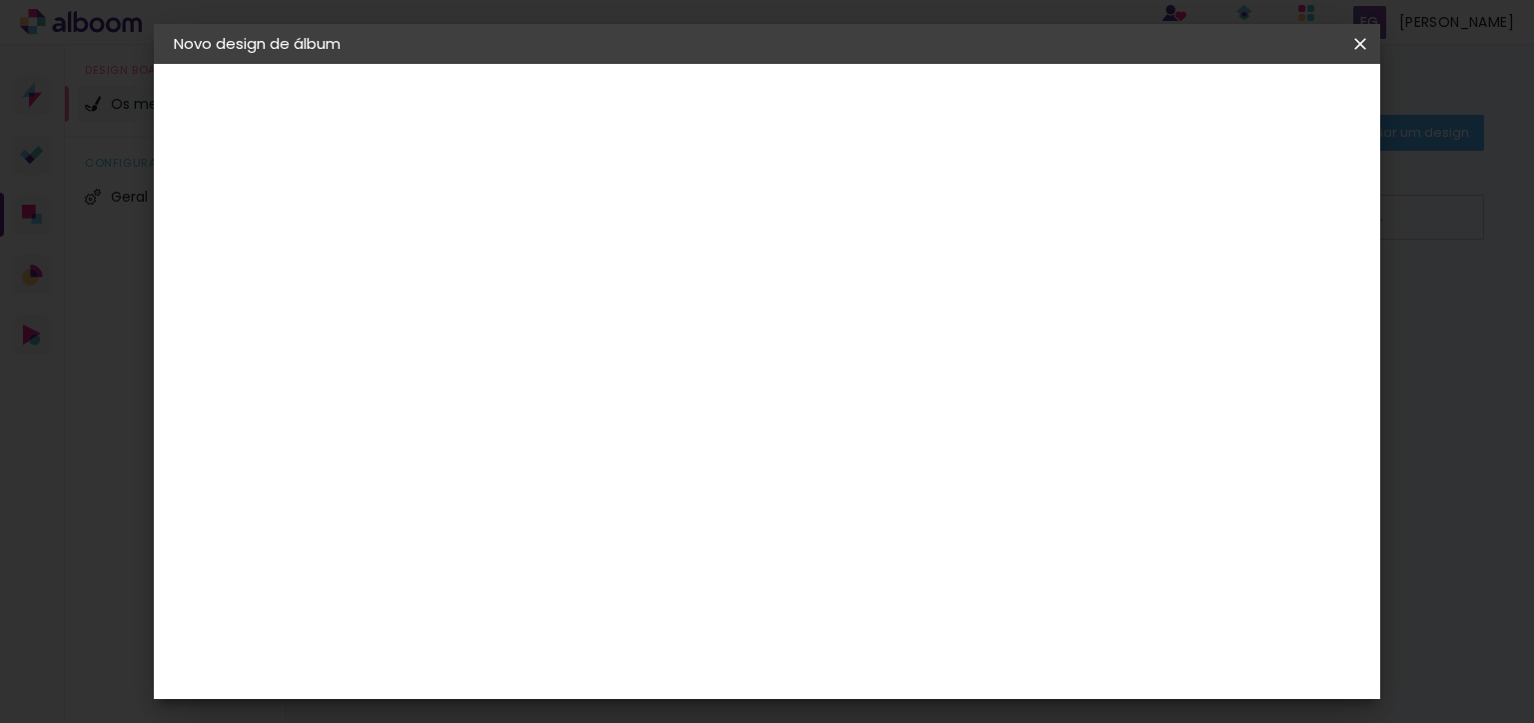
type paper-input "9"
click at [1267, 294] on input "9" at bounding box center [1254, 303] width 36 height 30
click at [1268, 294] on div "mm" at bounding box center [1283, 303] width 30 height 30
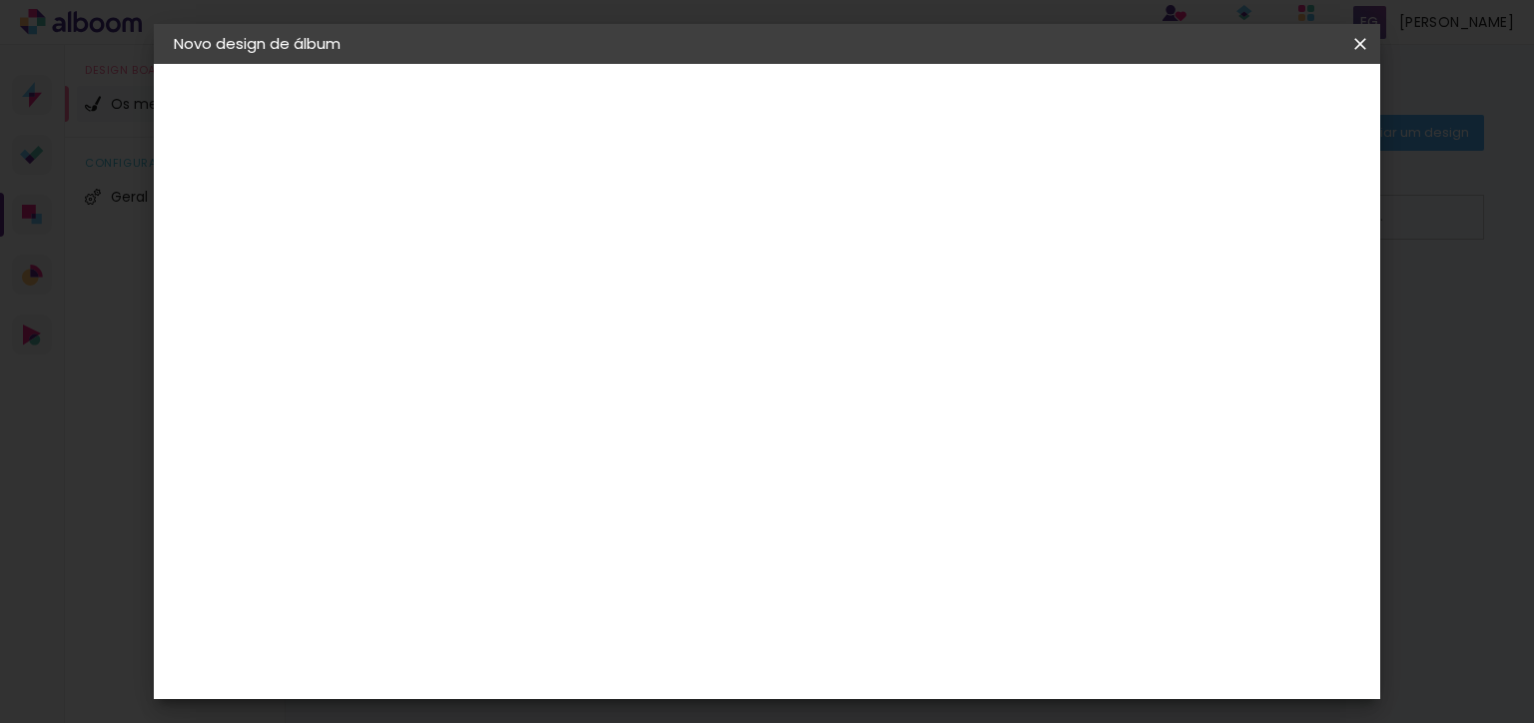
type input "8"
type paper-input "8"
click at [1266, 307] on input "8" at bounding box center [1250, 303] width 36 height 30
type input "7"
type paper-input "7"
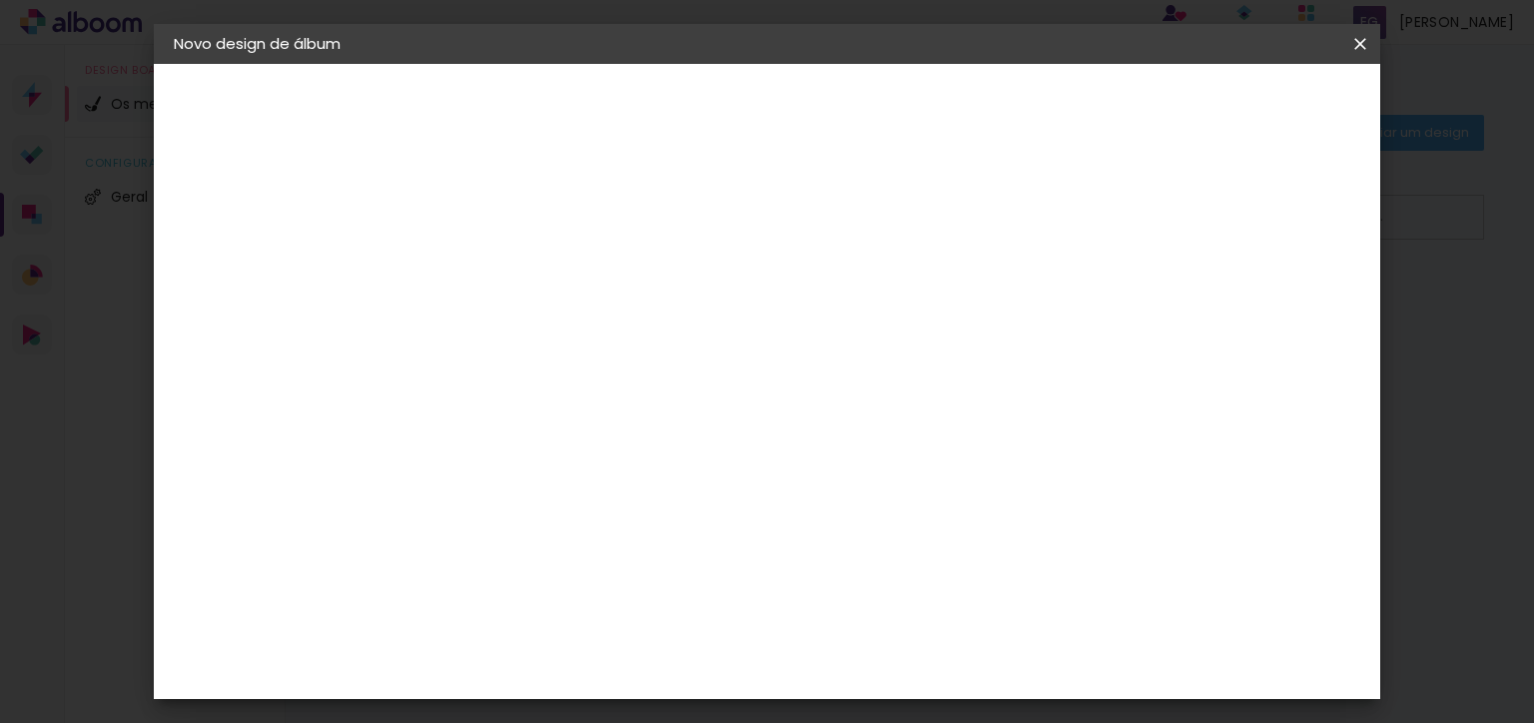
click at [1260, 308] on input "7" at bounding box center [1252, 303] width 36 height 30
type input "6"
type paper-input "6"
click at [1260, 309] on input "6" at bounding box center [1254, 303] width 36 height 30
type input "5"
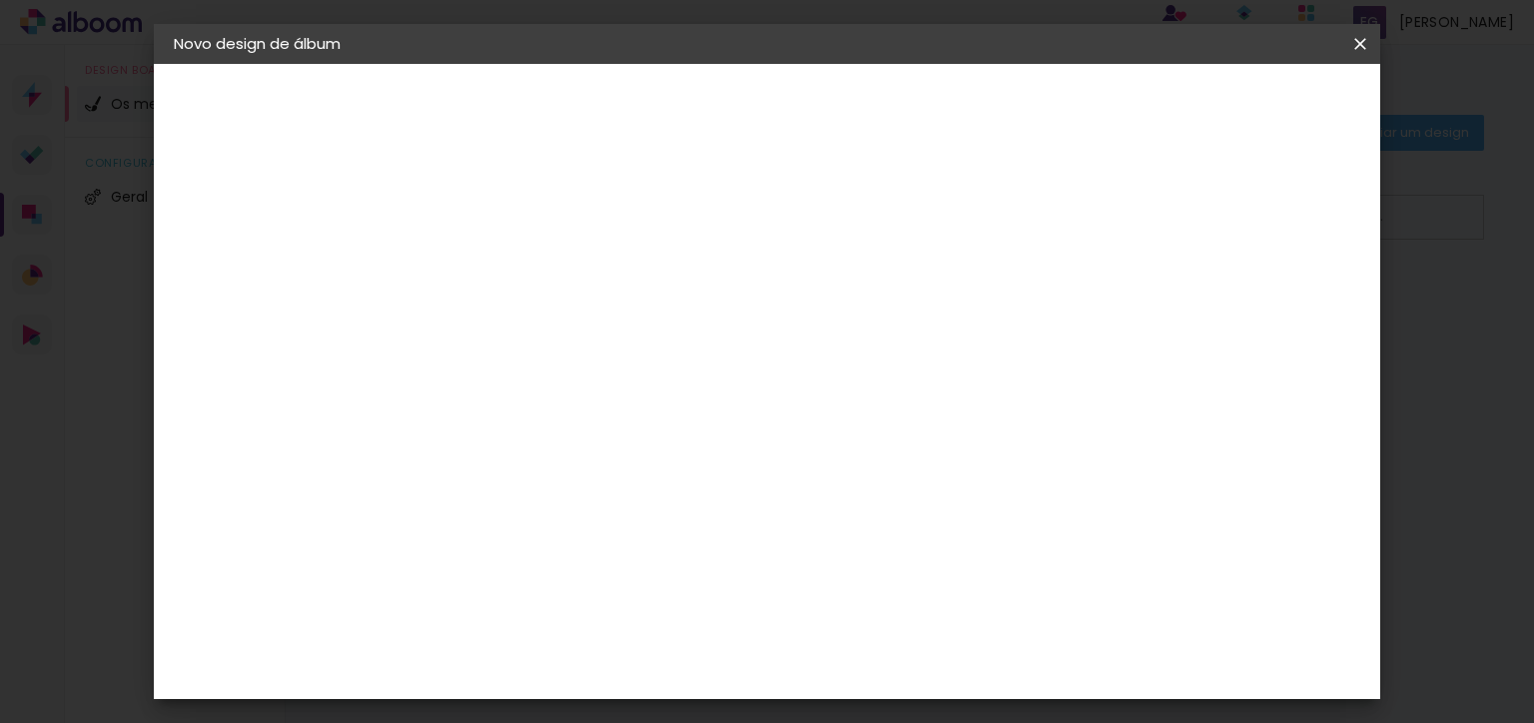
type paper-input "5"
click at [1259, 309] on input "5" at bounding box center [1254, 303] width 36 height 30
click at [1260, 309] on input "5" at bounding box center [1259, 303] width 36 height 30
type input "4"
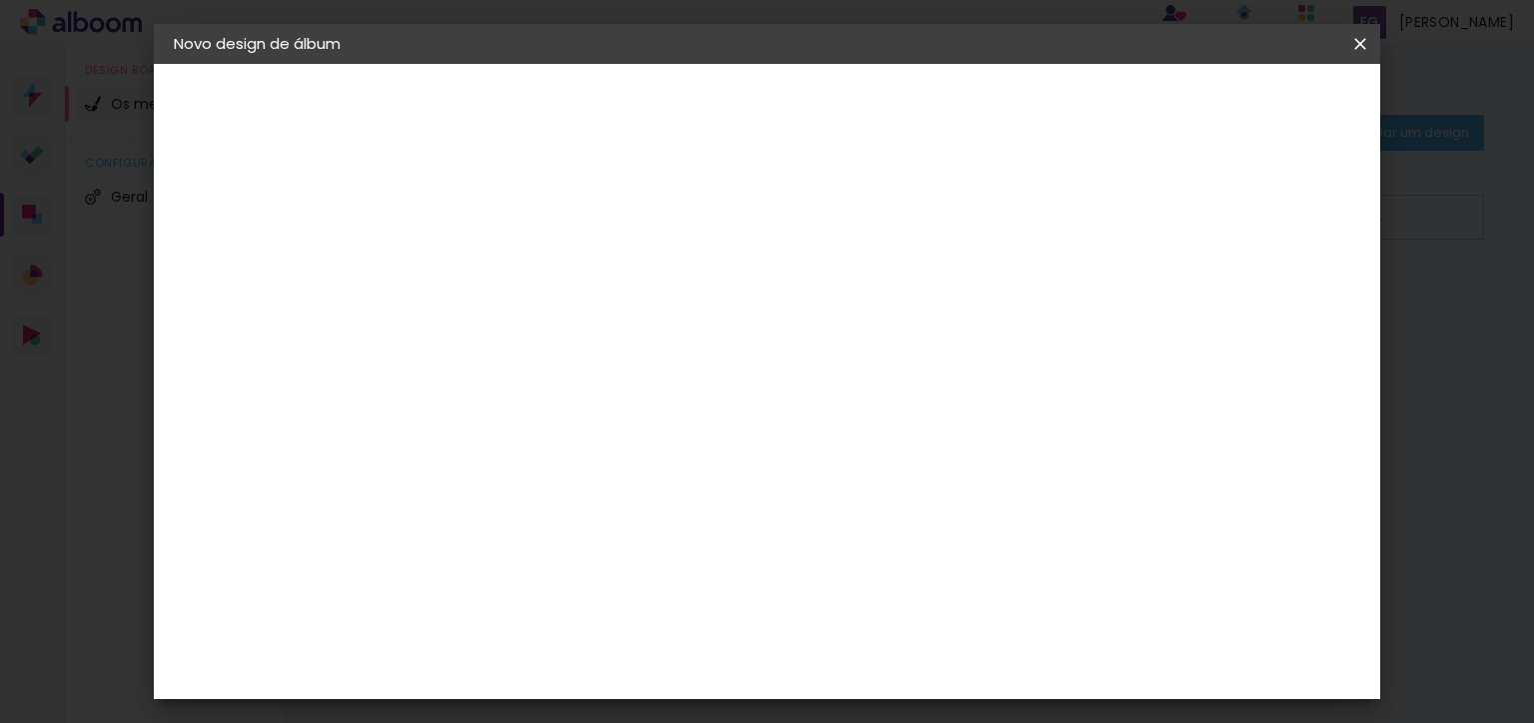
type paper-input "4"
click at [1263, 309] on input "4" at bounding box center [1259, 303] width 36 height 30
type input "3"
type paper-input "3"
click at [1264, 309] on input "3" at bounding box center [1262, 303] width 36 height 30
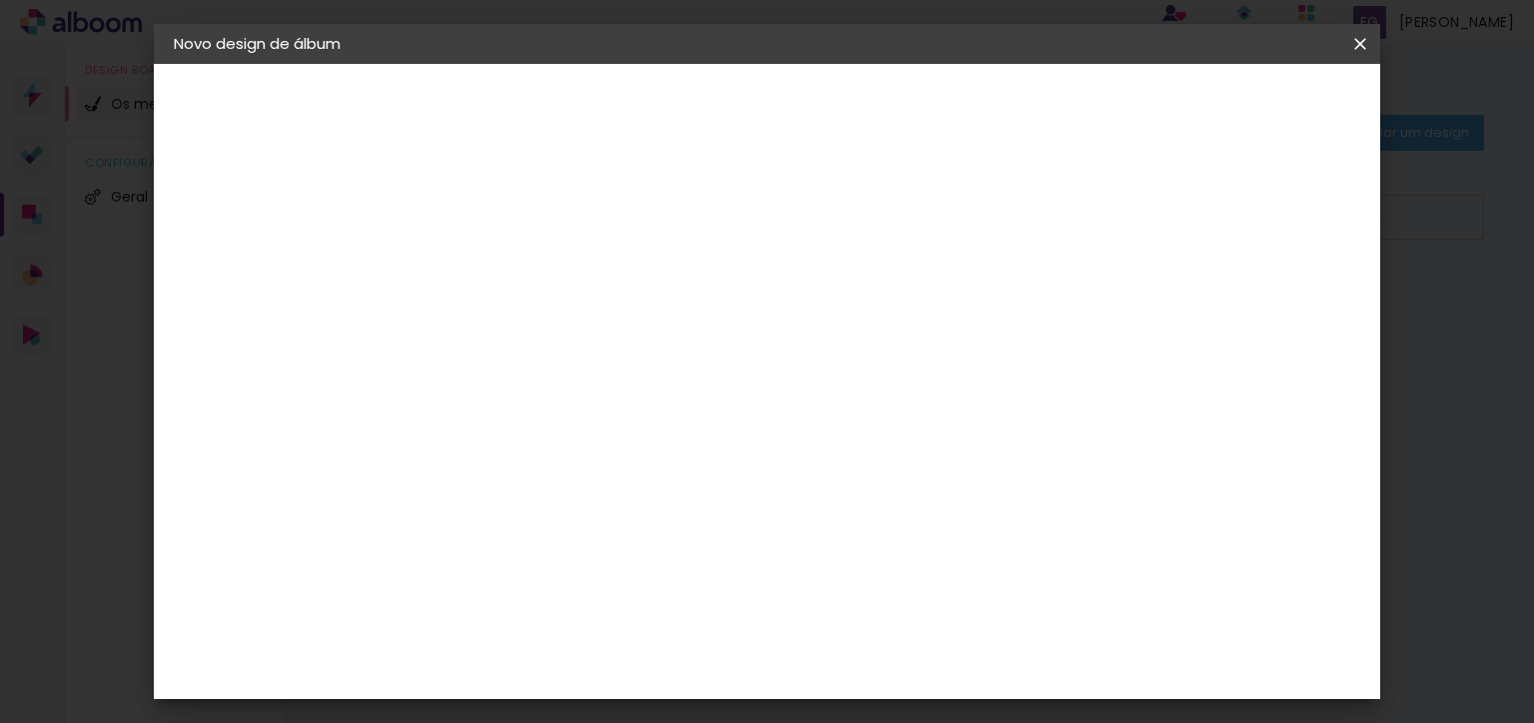
type input "2"
type paper-input "2"
click at [1266, 309] on input "2" at bounding box center [1262, 303] width 36 height 30
click at [1236, 105] on span "Iniciar design" at bounding box center [1190, 106] width 91 height 14
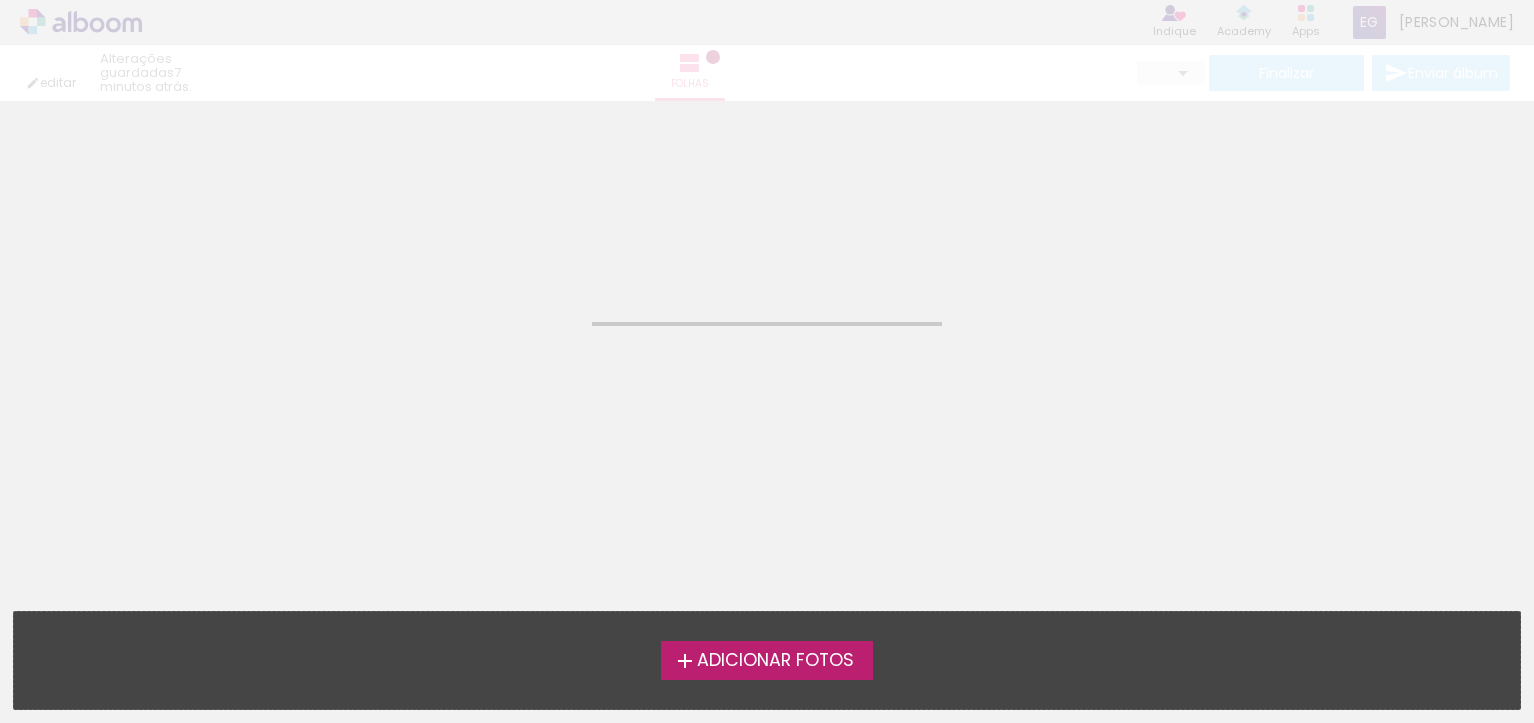
click at [702, 659] on span "Adicionar Fotos" at bounding box center [775, 661] width 157 height 18
click at [0, 0] on input "file" at bounding box center [0, 0] width 0 height 0
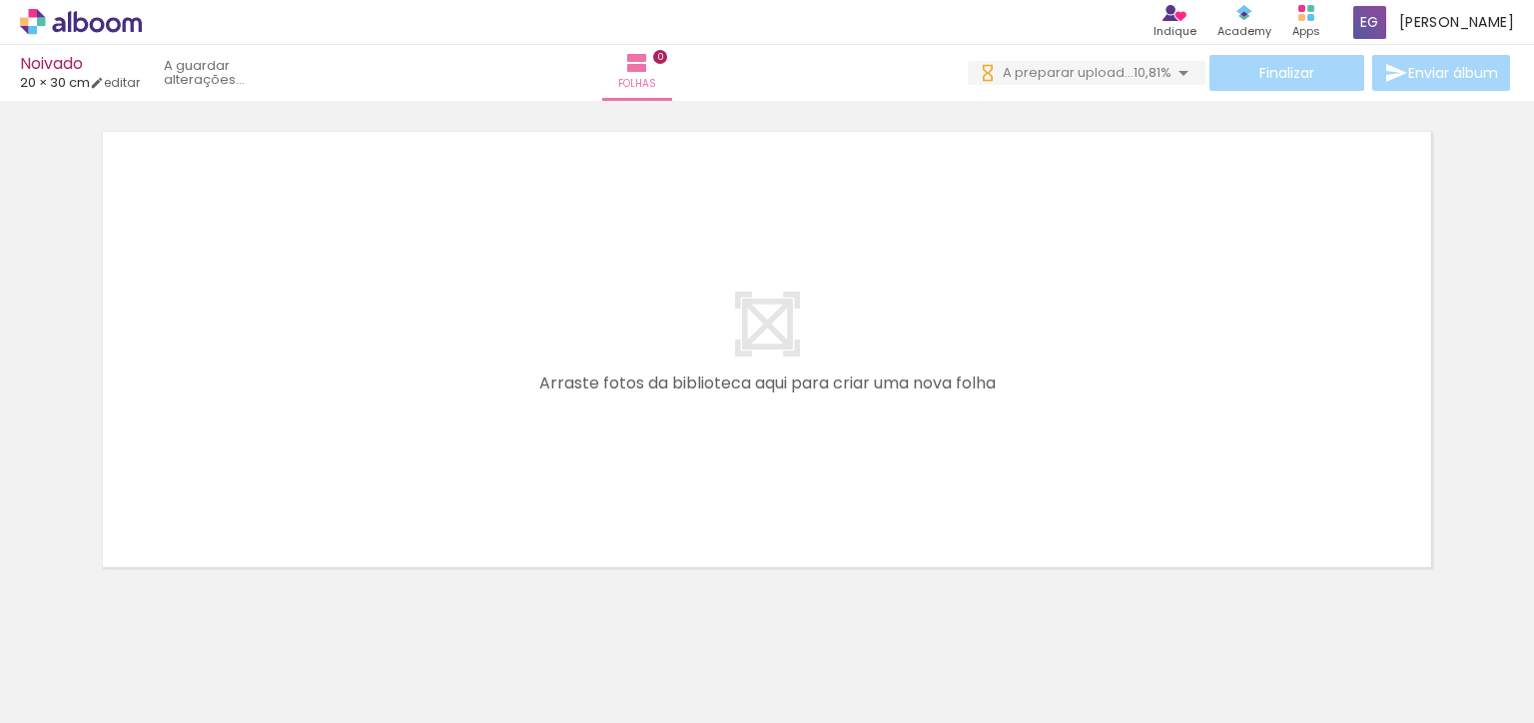
click at [193, 658] on div at bounding box center [200, 656] width 90 height 60
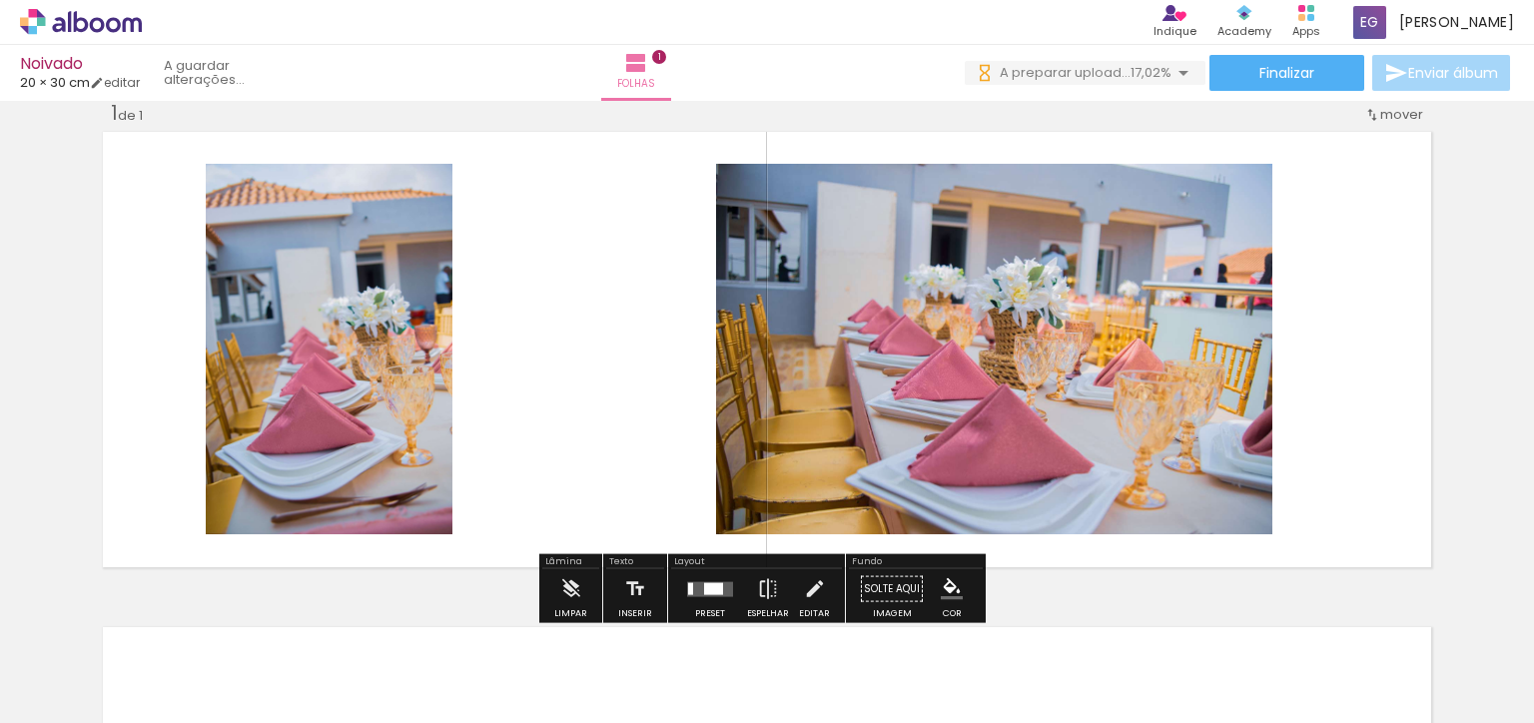
click at [0, 0] on div "Confirmar Cancelar" at bounding box center [0, 0] width 0 height 0
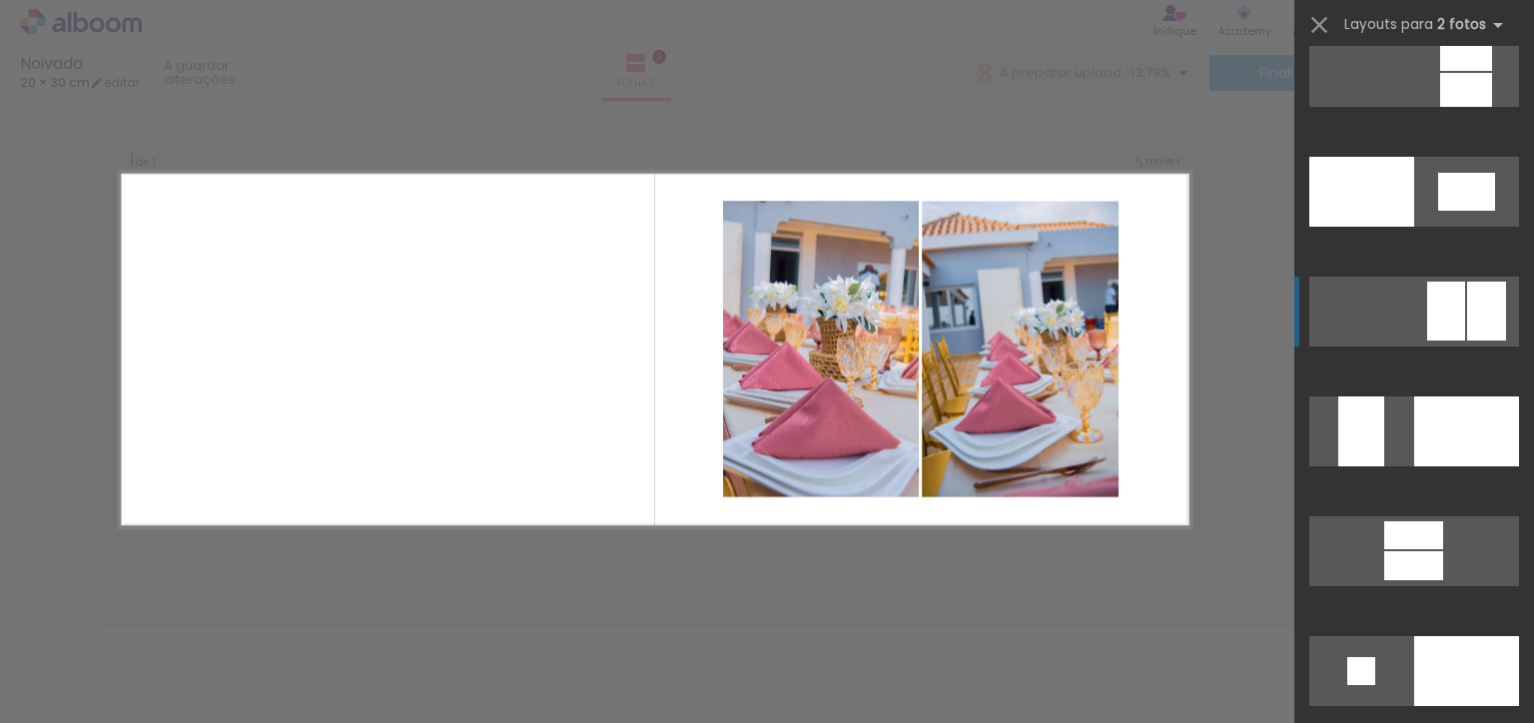
click at [1467, 310] on div at bounding box center [1486, 311] width 39 height 59
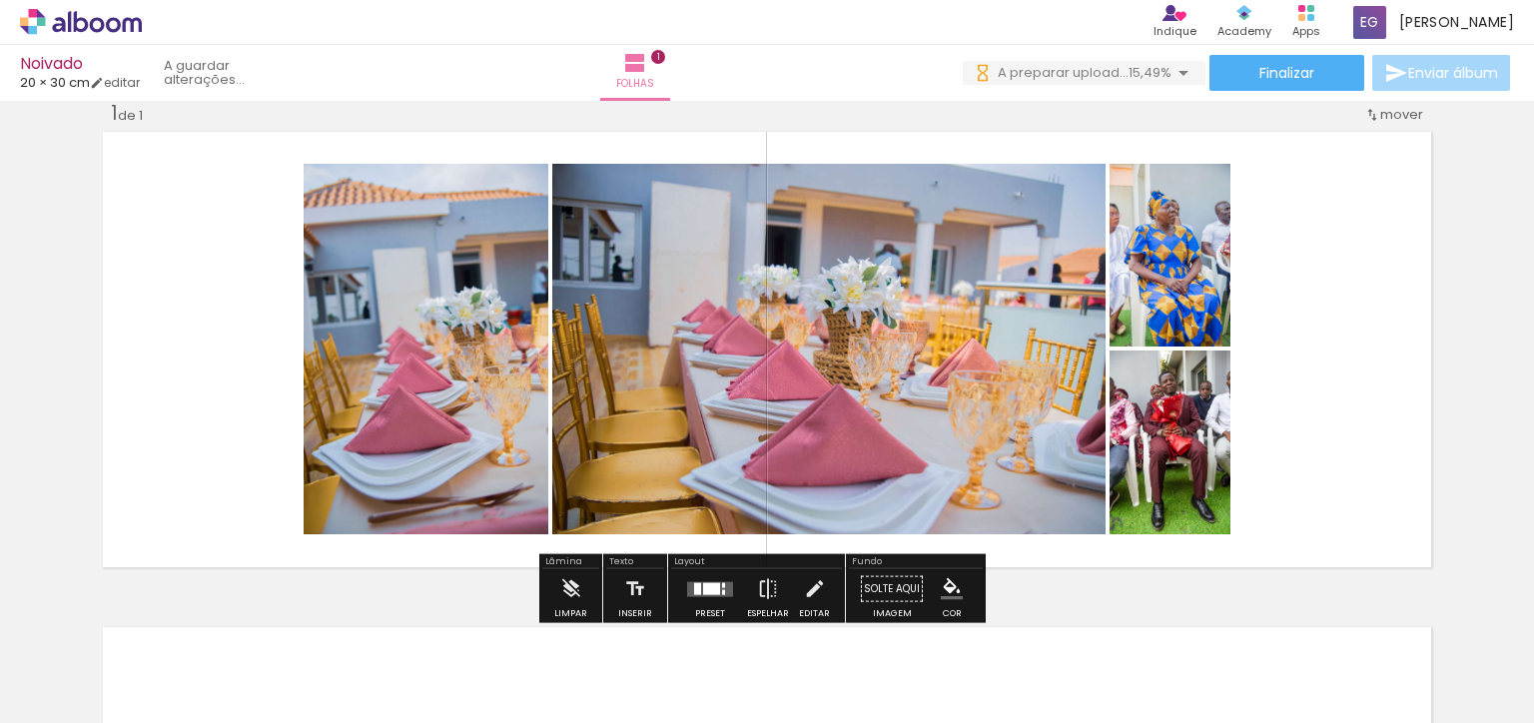
click at [0, 0] on div "Confirmar Cancelar" at bounding box center [0, 0] width 0 height 0
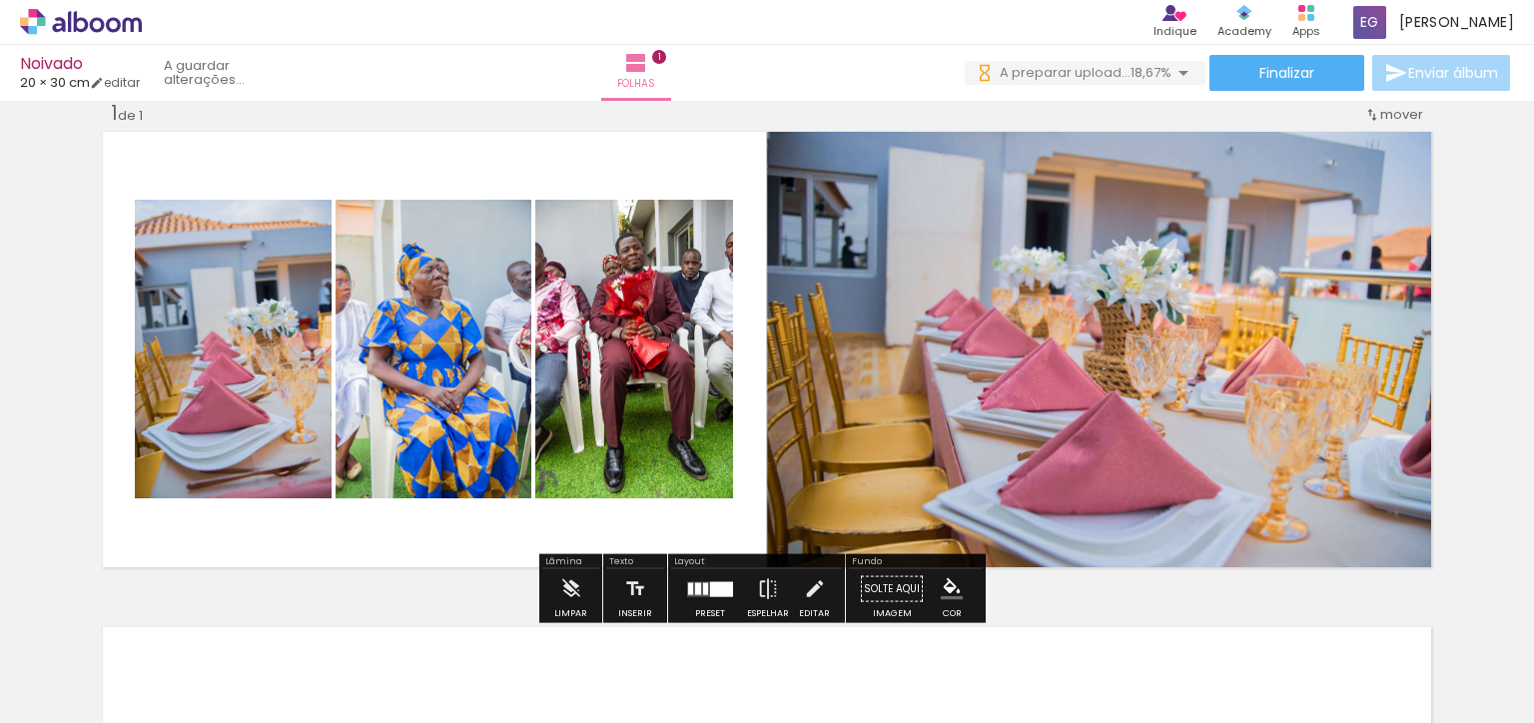
click at [677, 55] on span "1" at bounding box center [670, 57] width 14 height 14
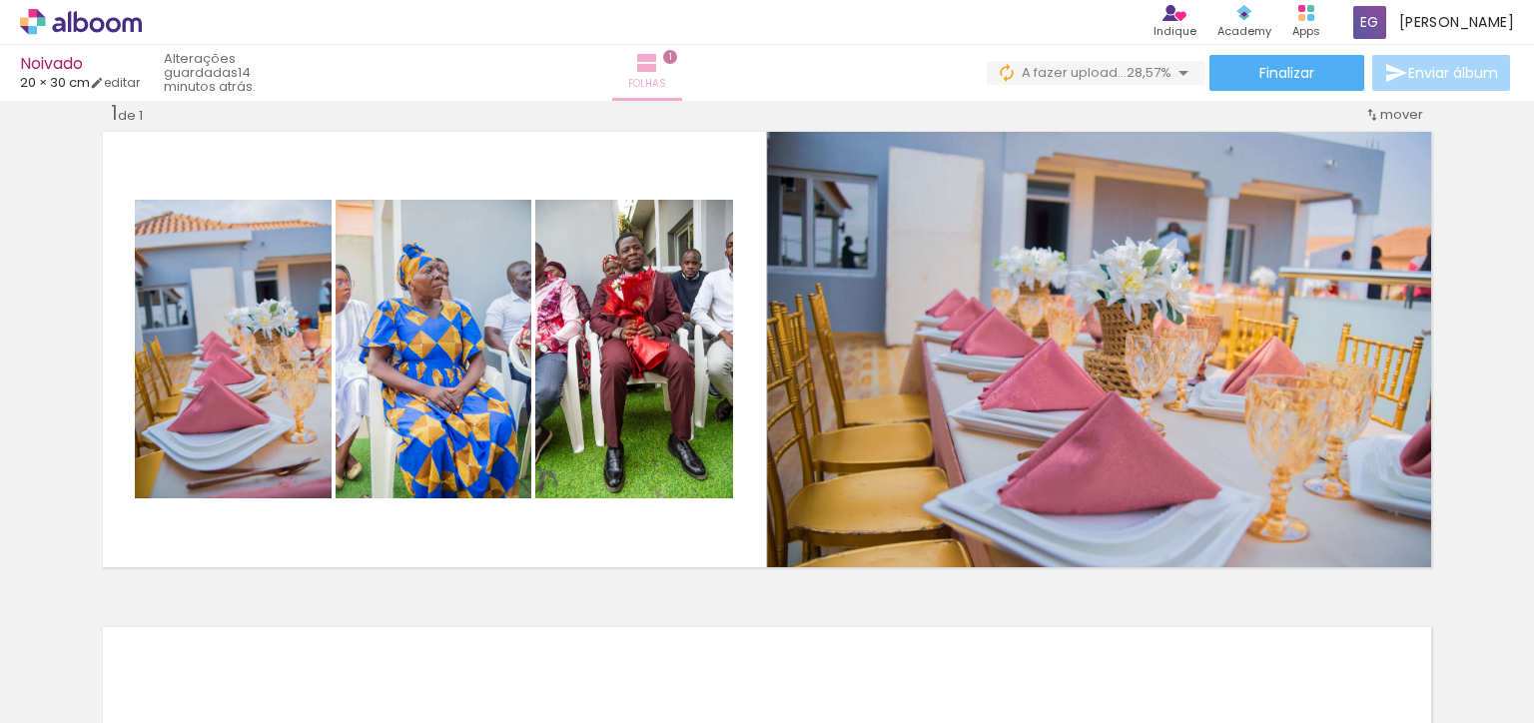
click at [659, 65] on iron-icon at bounding box center [647, 63] width 24 height 24
click at [682, 55] on paper-button "Folhas 1" at bounding box center [647, 73] width 70 height 56
click at [677, 59] on span "1" at bounding box center [670, 57] width 14 height 14
click at [677, 57] on span "1" at bounding box center [670, 57] width 14 height 14
click at [677, 56] on span "1" at bounding box center [670, 57] width 14 height 14
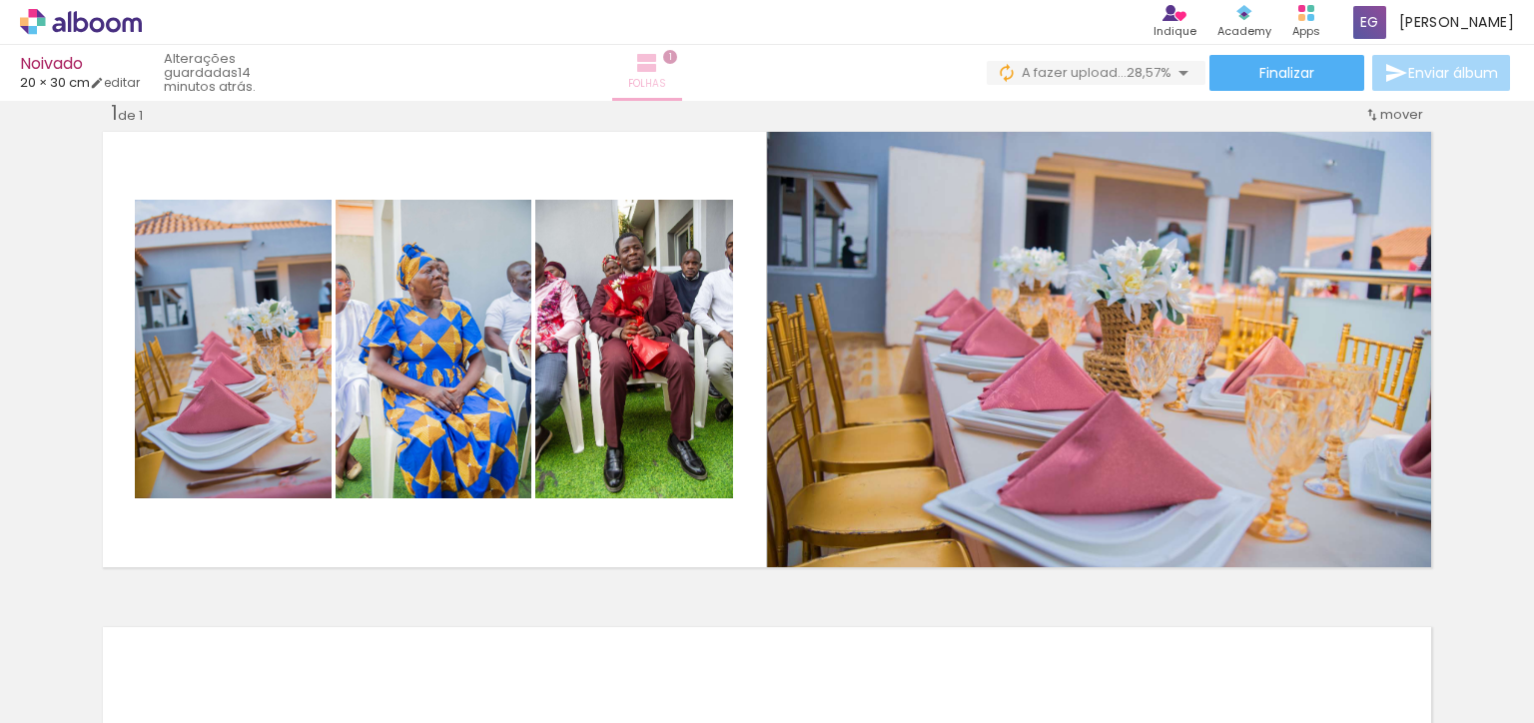
click at [677, 57] on span "1" at bounding box center [670, 57] width 14 height 14
click at [659, 65] on iron-icon at bounding box center [647, 63] width 24 height 24
click at [659, 67] on iron-icon at bounding box center [647, 63] width 24 height 24
click at [659, 68] on iron-icon at bounding box center [647, 63] width 24 height 24
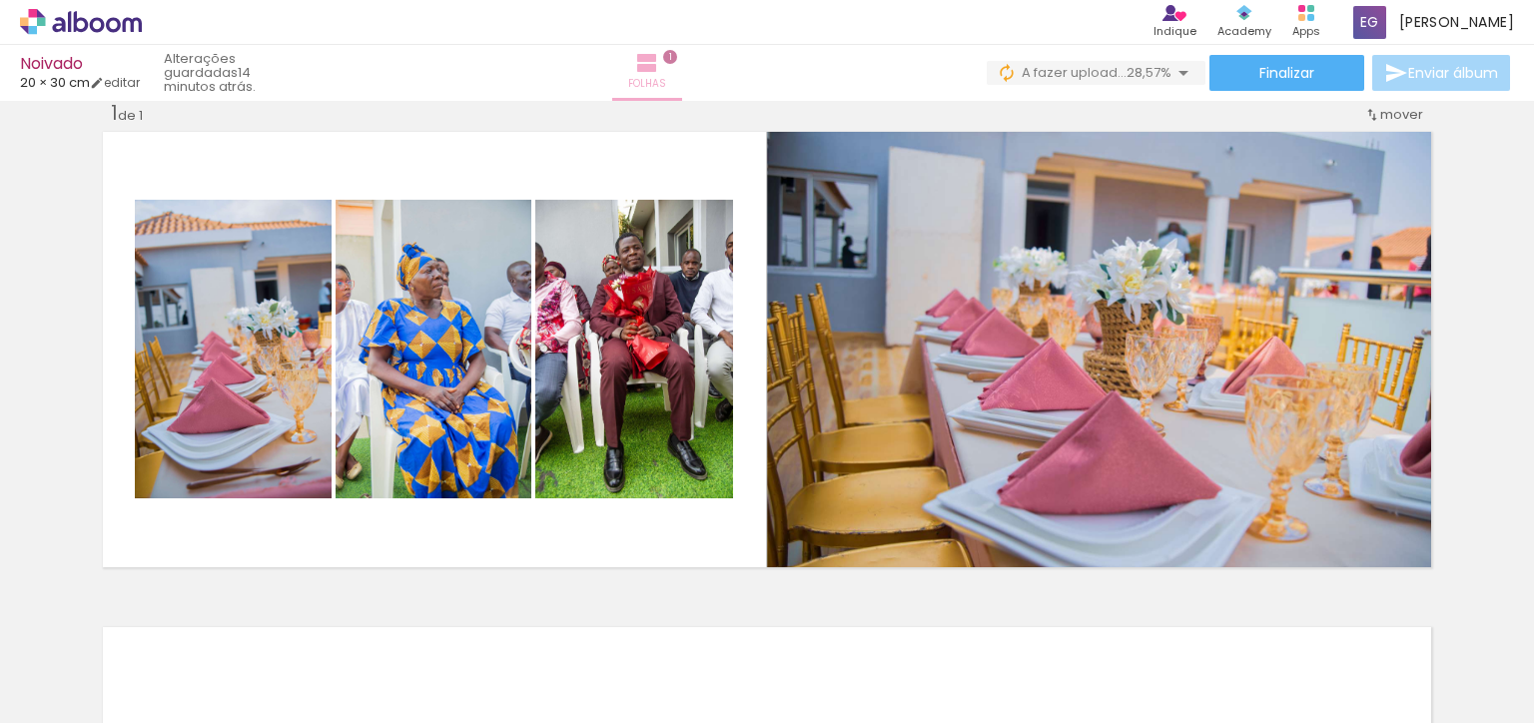
click at [677, 62] on span "1" at bounding box center [670, 57] width 14 height 14
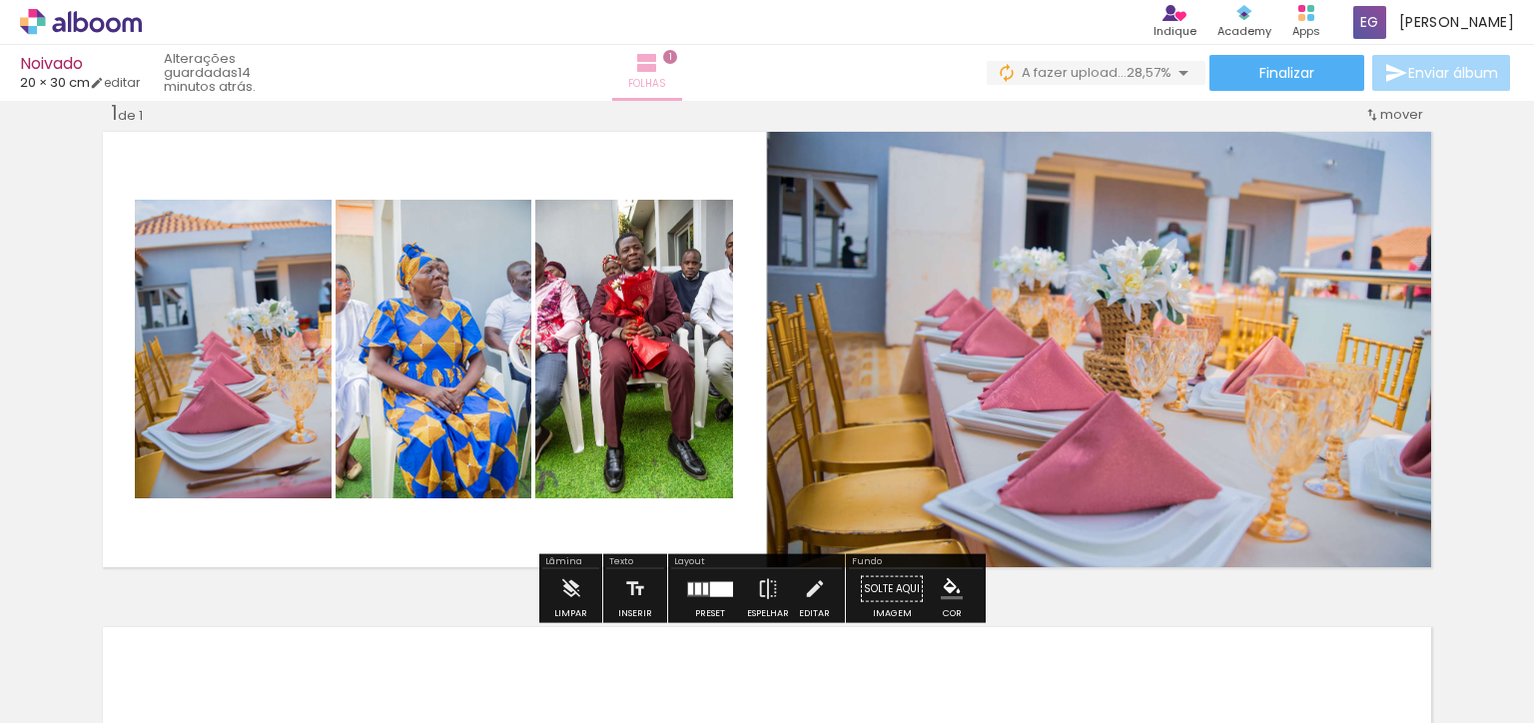
click at [659, 57] on iron-icon at bounding box center [647, 63] width 24 height 24
click at [683, 61] on link "Folhas 1" at bounding box center [647, 73] width 72 height 56
click at [677, 61] on span "1" at bounding box center [670, 57] width 14 height 14
click at [682, 62] on paper-button "Folhas 1" at bounding box center [647, 73] width 70 height 56
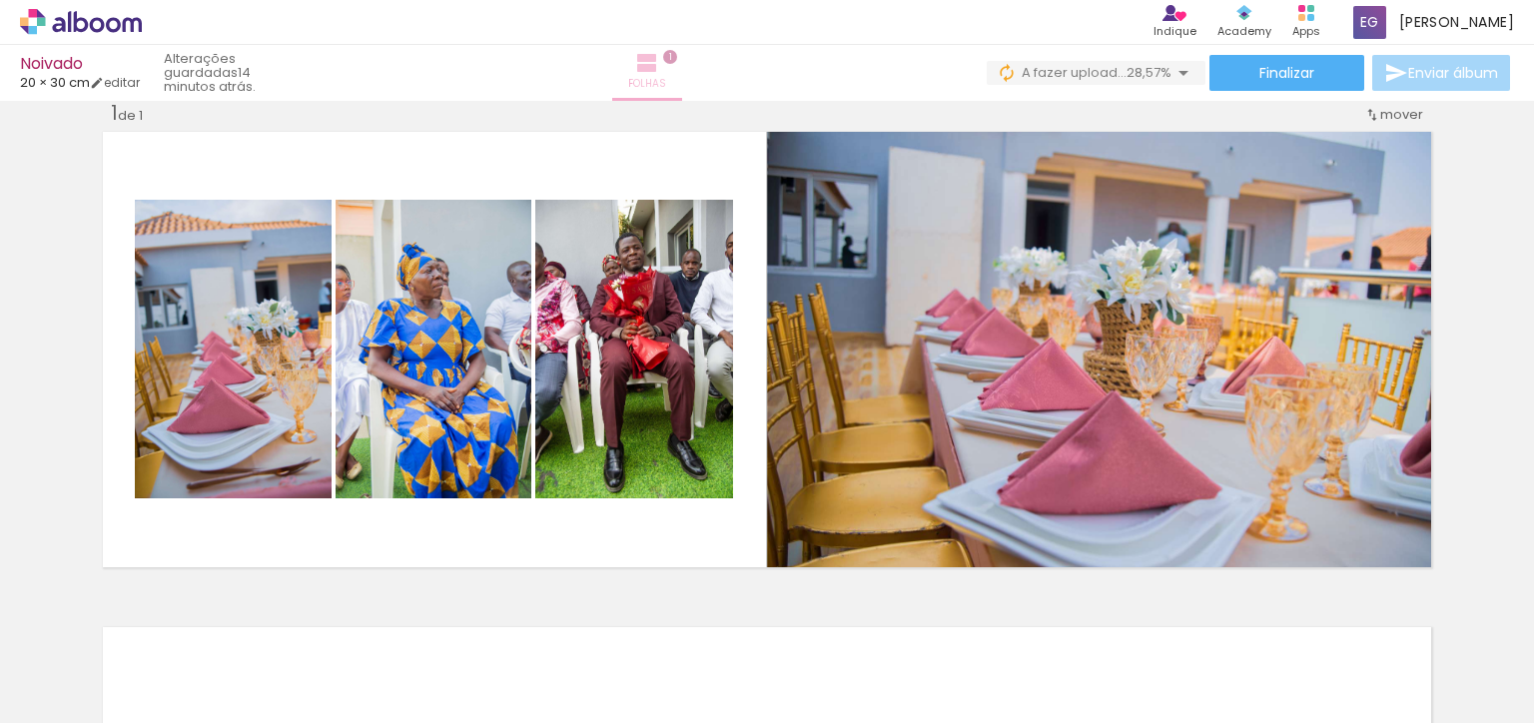
click at [682, 68] on paper-button "Folhas 1" at bounding box center [647, 73] width 70 height 56
click at [682, 77] on paper-button "Folhas 1" at bounding box center [647, 73] width 70 height 56
click at [666, 79] on span "Folhas" at bounding box center [647, 84] width 38 height 18
click at [666, 80] on span "Folhas" at bounding box center [647, 84] width 38 height 18
click at [666, 81] on span "Folhas" at bounding box center [647, 84] width 38 height 18
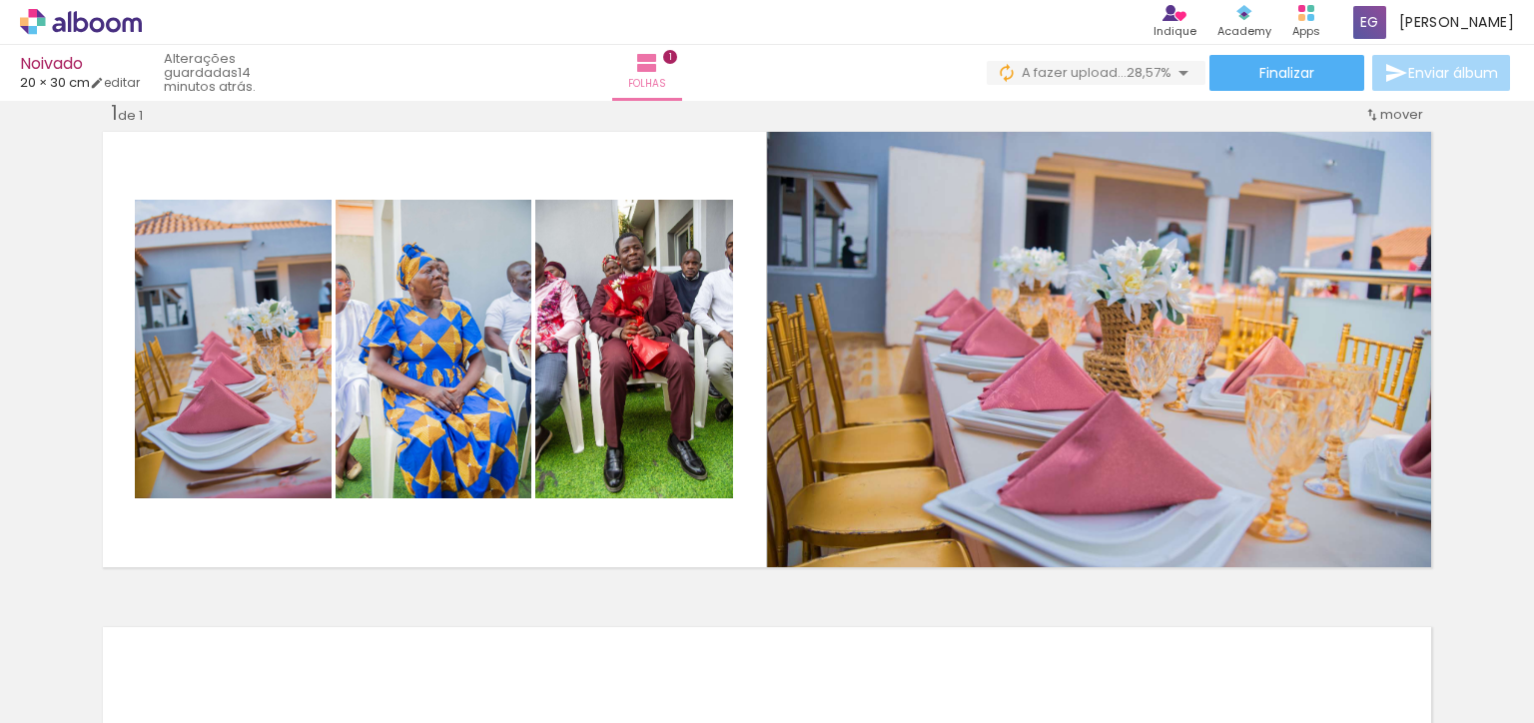
click at [1182, 70] on iron-icon at bounding box center [1184, 73] width 24 height 24
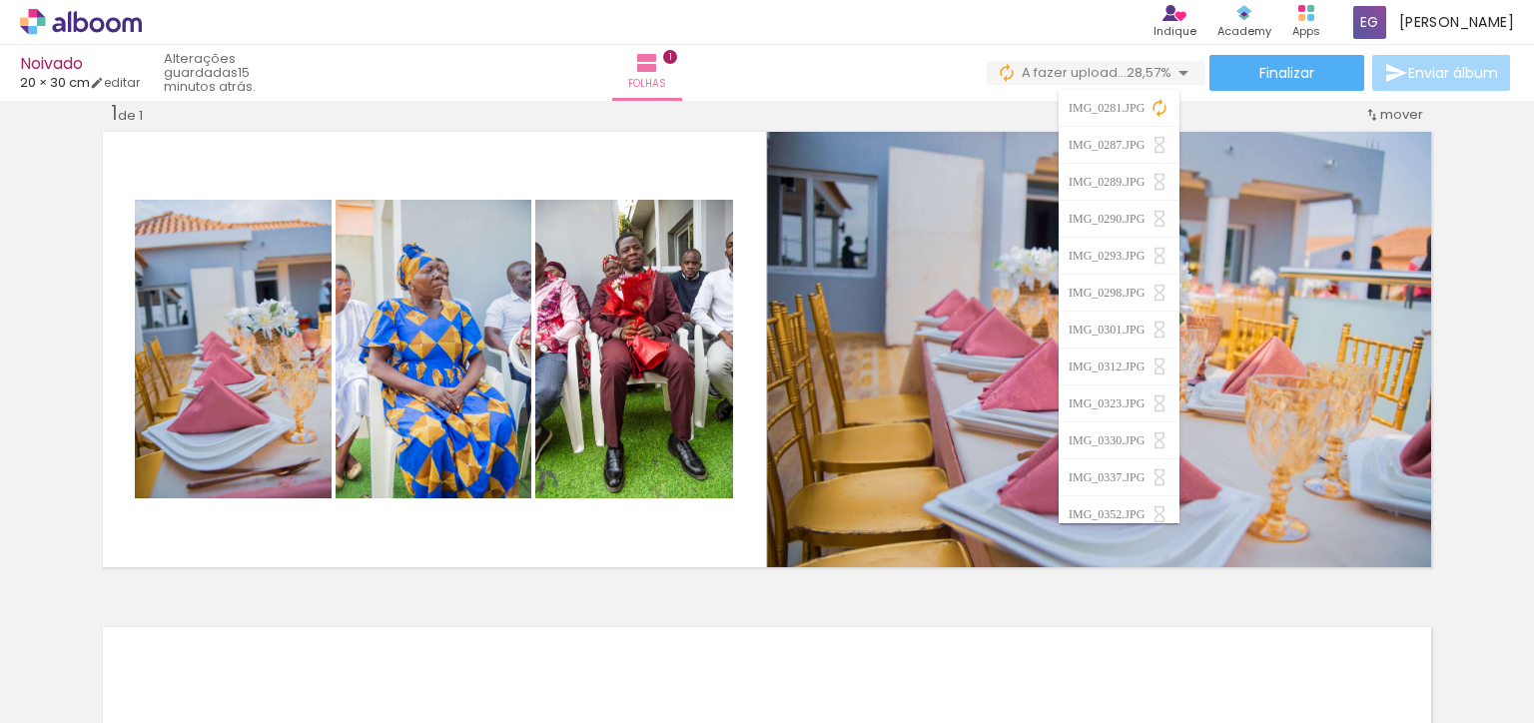
click at [1177, 66] on iron-icon at bounding box center [1184, 73] width 24 height 24
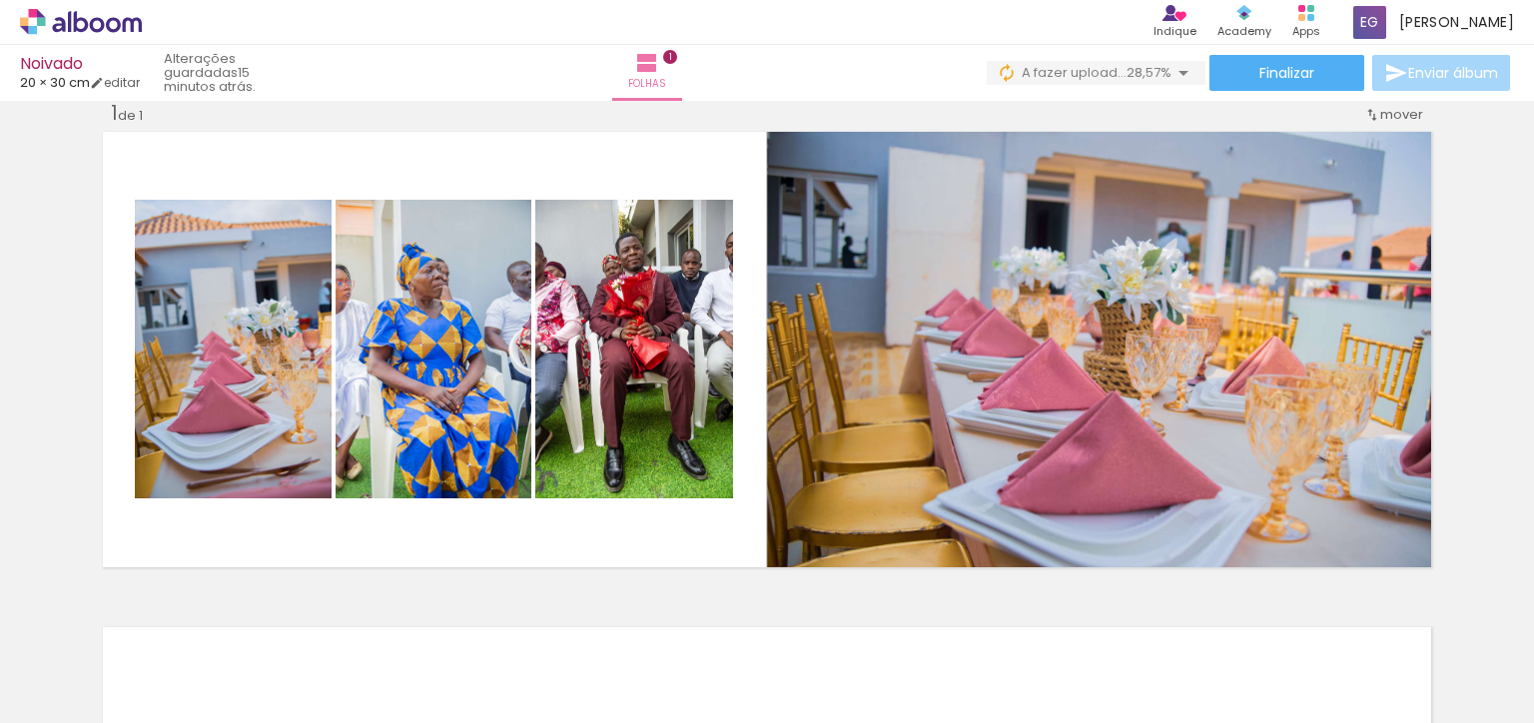
click at [1176, 69] on iron-icon at bounding box center [1184, 73] width 24 height 24
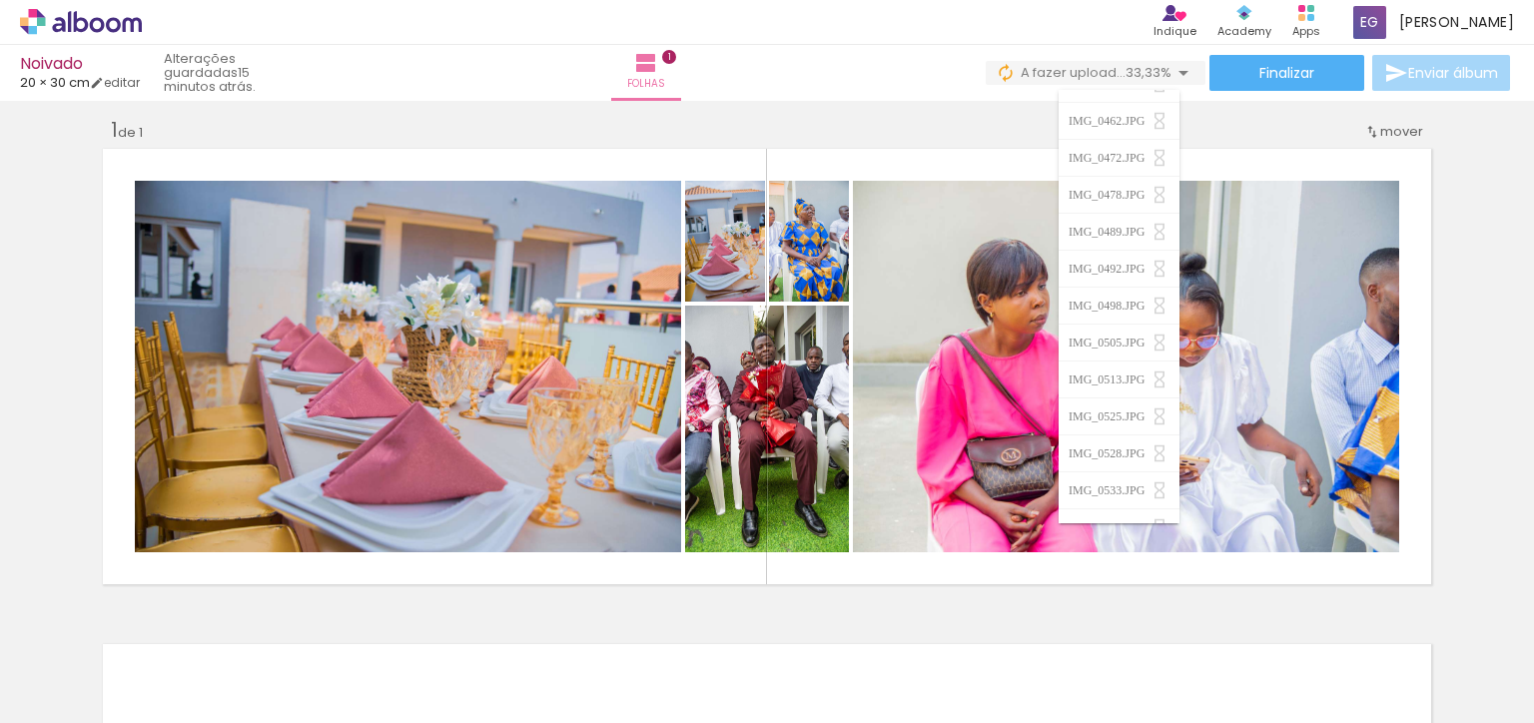
scroll to position [13, 0]
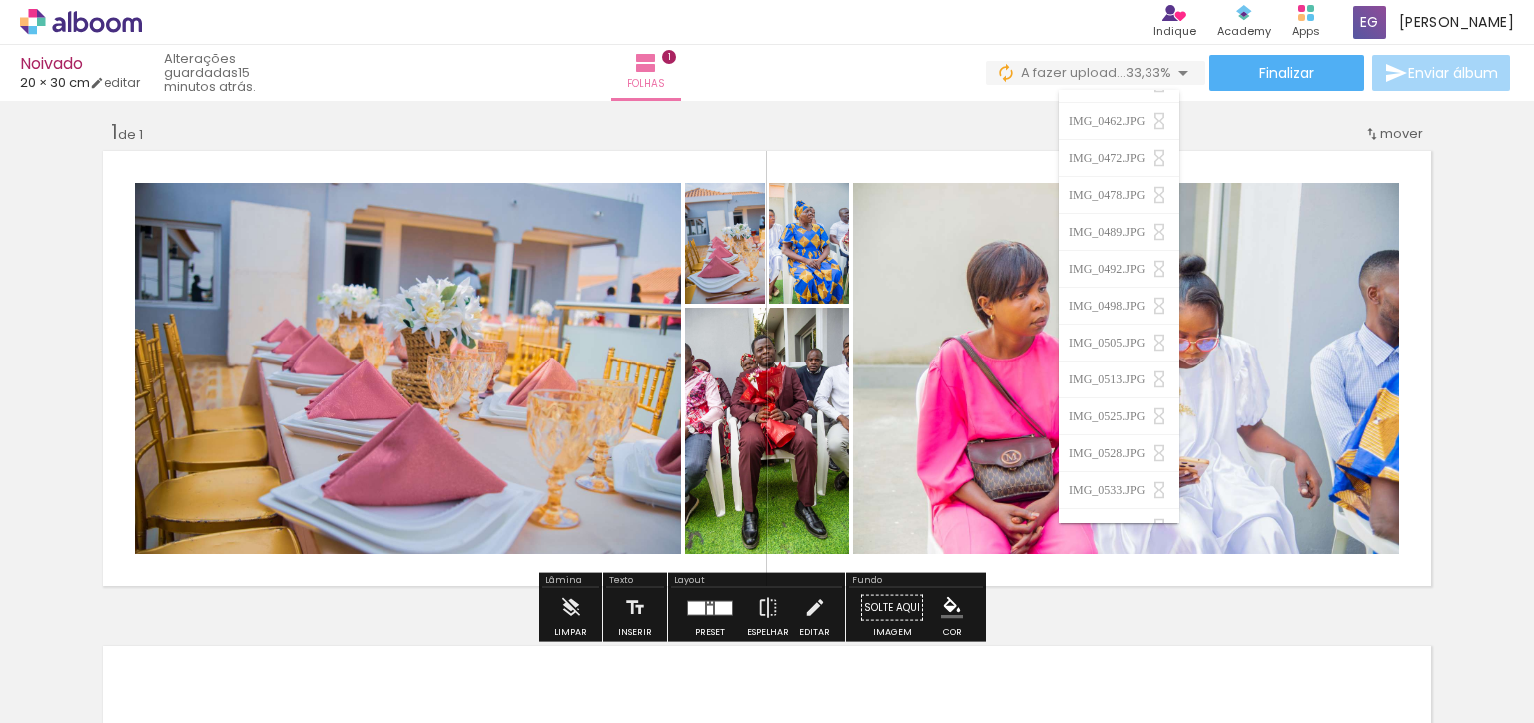
click at [1136, 229] on div "IMG_0489.JPG" at bounding box center [1109, 232] width 81 height 12
click at [1224, 121] on div "Inserir folha 1 de 1" at bounding box center [767, 591] width 1534 height 992
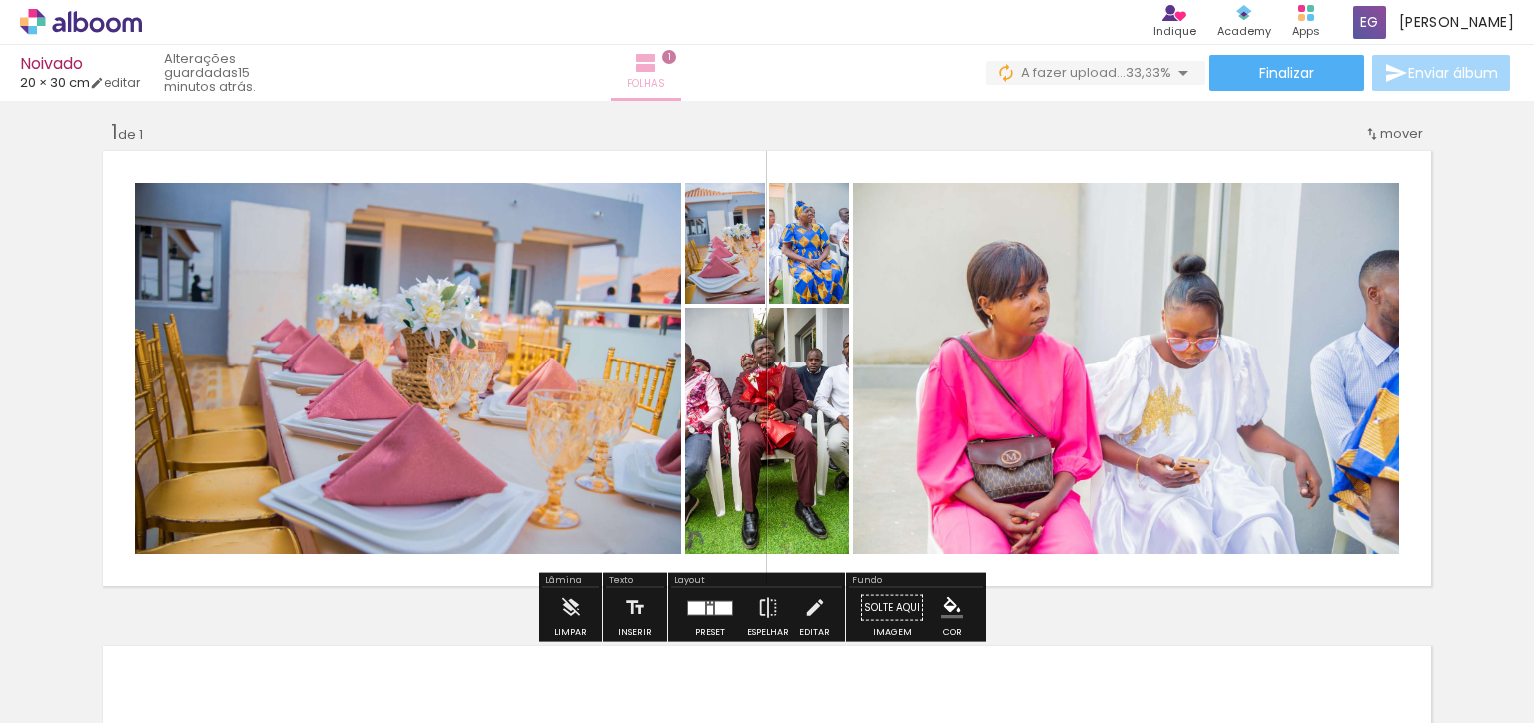
click at [658, 72] on iron-icon at bounding box center [646, 63] width 24 height 24
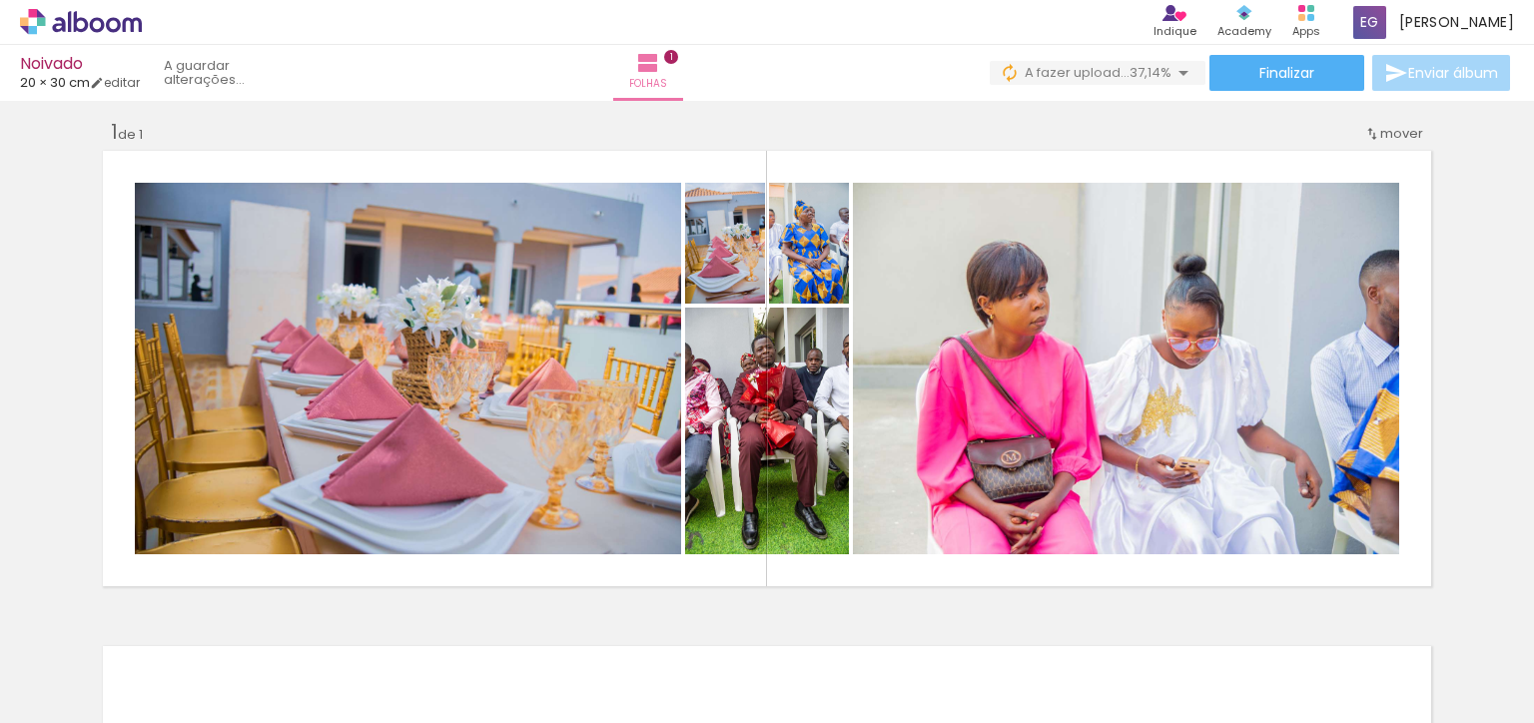
click at [34, 19] on icon at bounding box center [81, 22] width 122 height 26
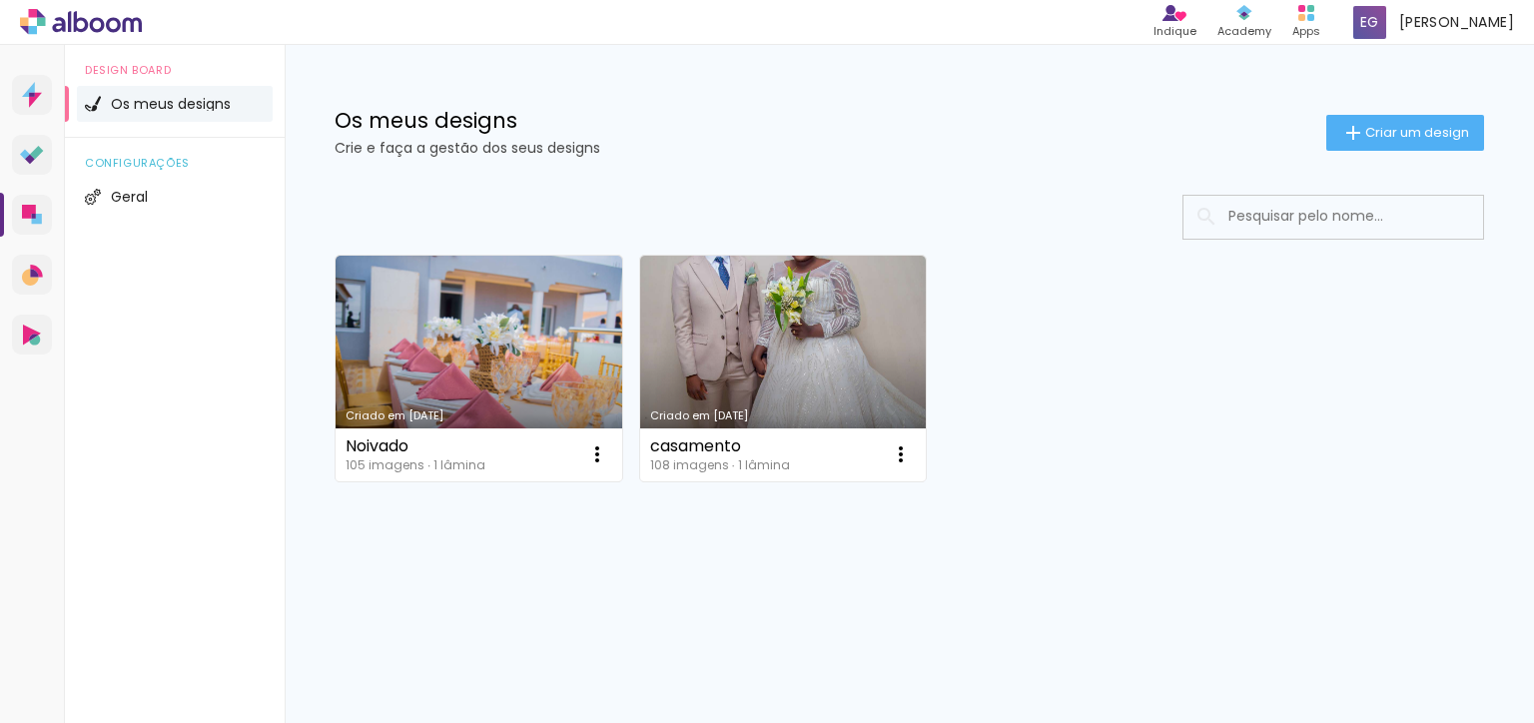
click at [411, 373] on link "Criado em 26/09/25" at bounding box center [479, 369] width 287 height 226
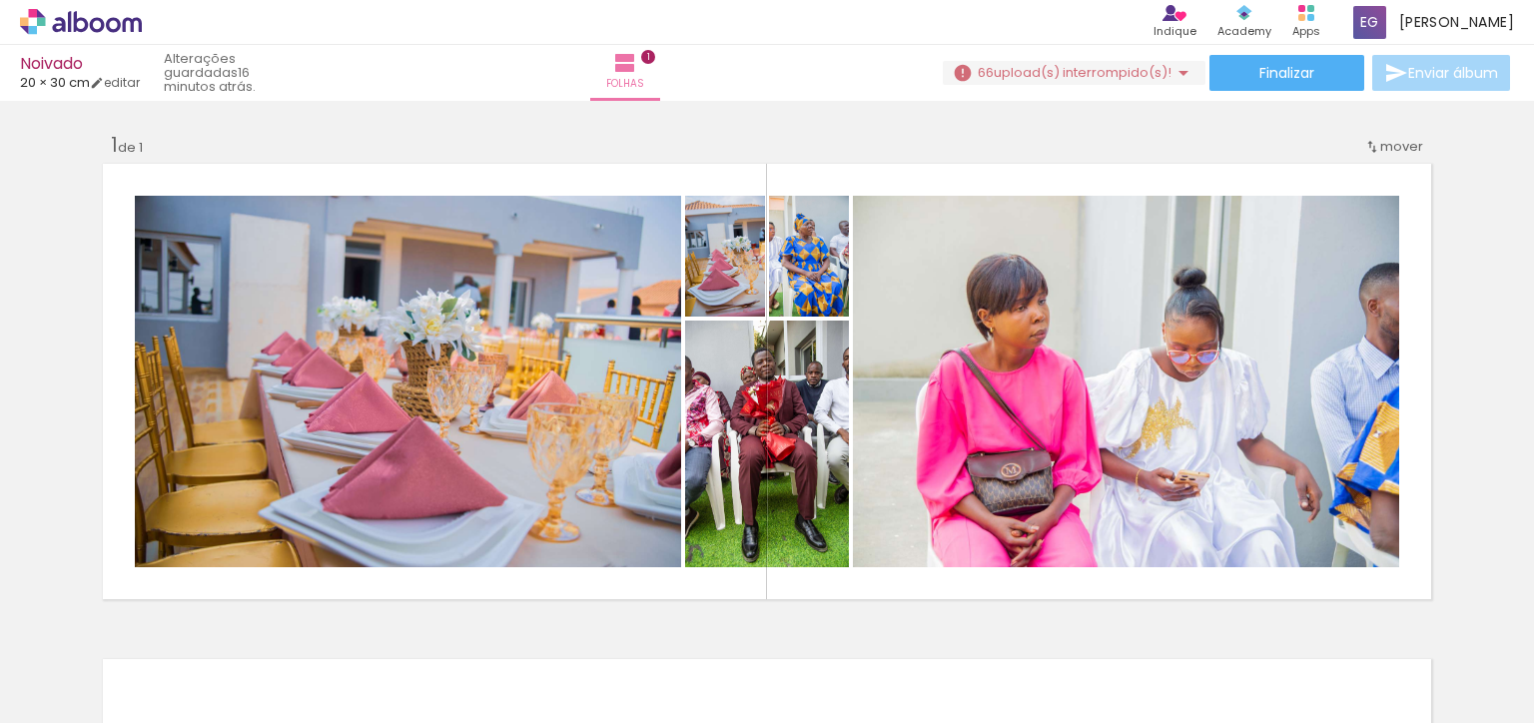
click at [104, 85] on iron-icon at bounding box center [97, 83] width 14 height 14
type input "20"
type input "60"
type input "2"
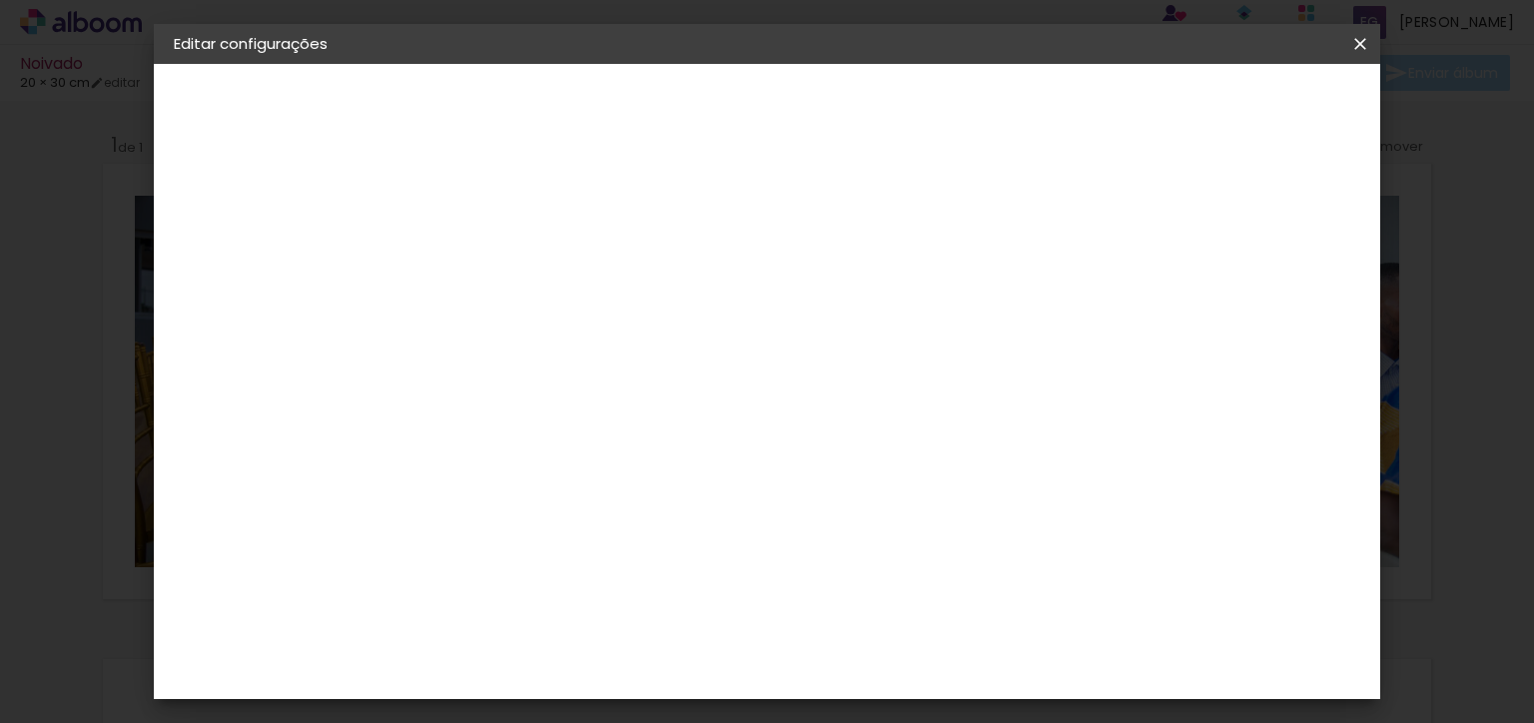
type paper-checkbox "on"
click at [1126, 230] on div at bounding box center [1117, 230] width 18 height 18
click at [258, 301] on div "3. Revisão" at bounding box center [283, 304] width 219 height 24
click at [278, 250] on div "Tamanho livre" at bounding box center [250, 247] width 69 height 28
click at [549, 321] on input "text" at bounding box center [500, 319] width 99 height 25
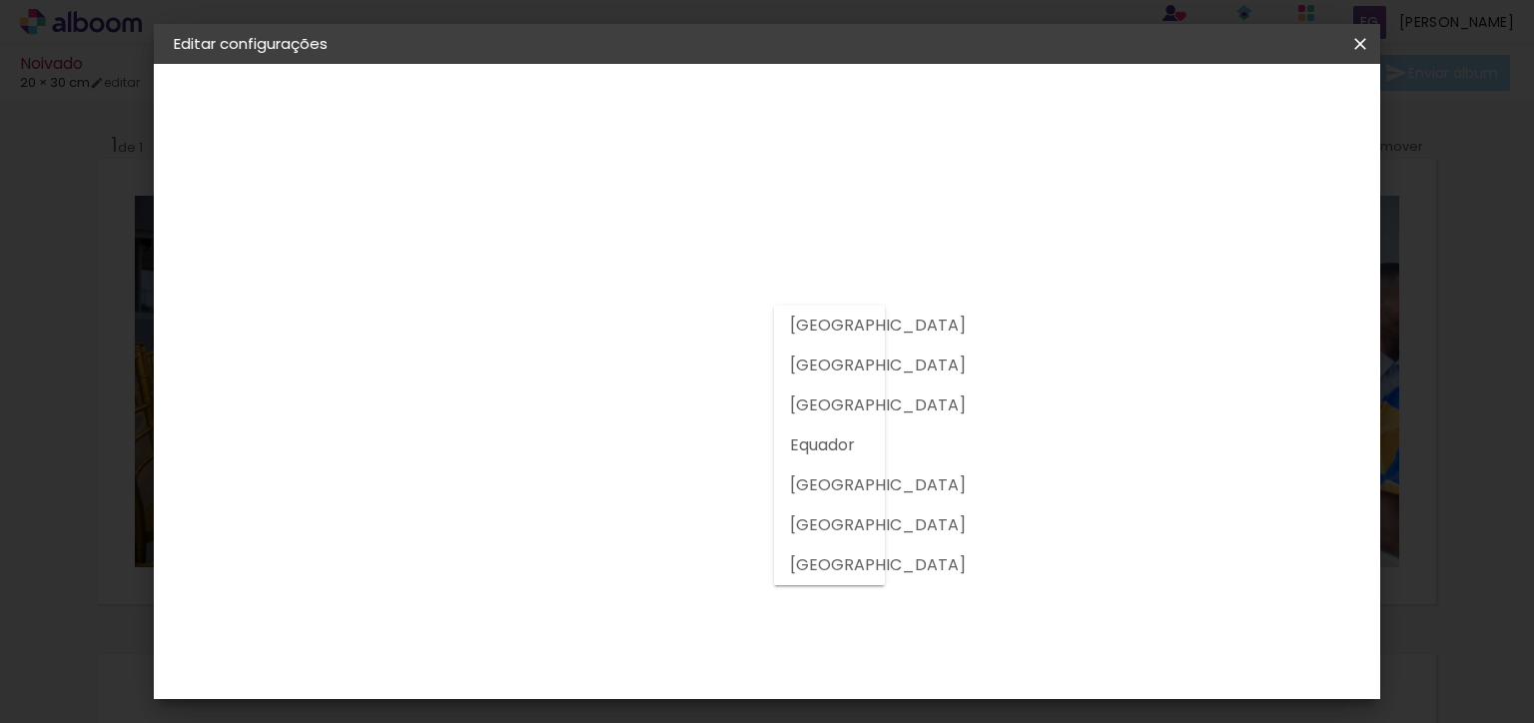
type input "[GEOGRAPHIC_DATA]"
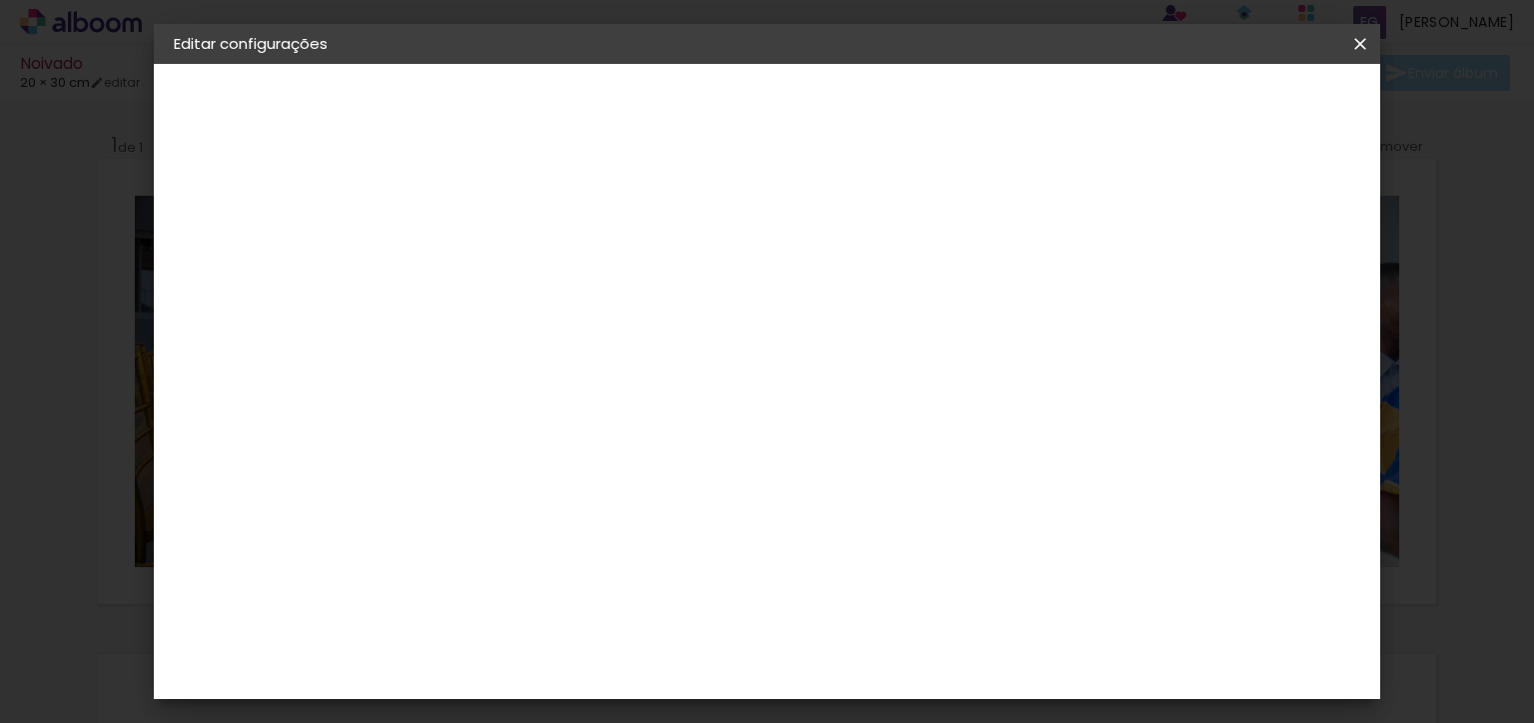
scroll to position [5106, 0]
click at [0, 0] on slot "Avançar" at bounding box center [0, 0] width 0 height 0
click at [602, 336] on iron-icon at bounding box center [590, 348] width 24 height 24
click at [1067, 329] on paper-item "Padrão" at bounding box center [897, 332] width 400 height 40
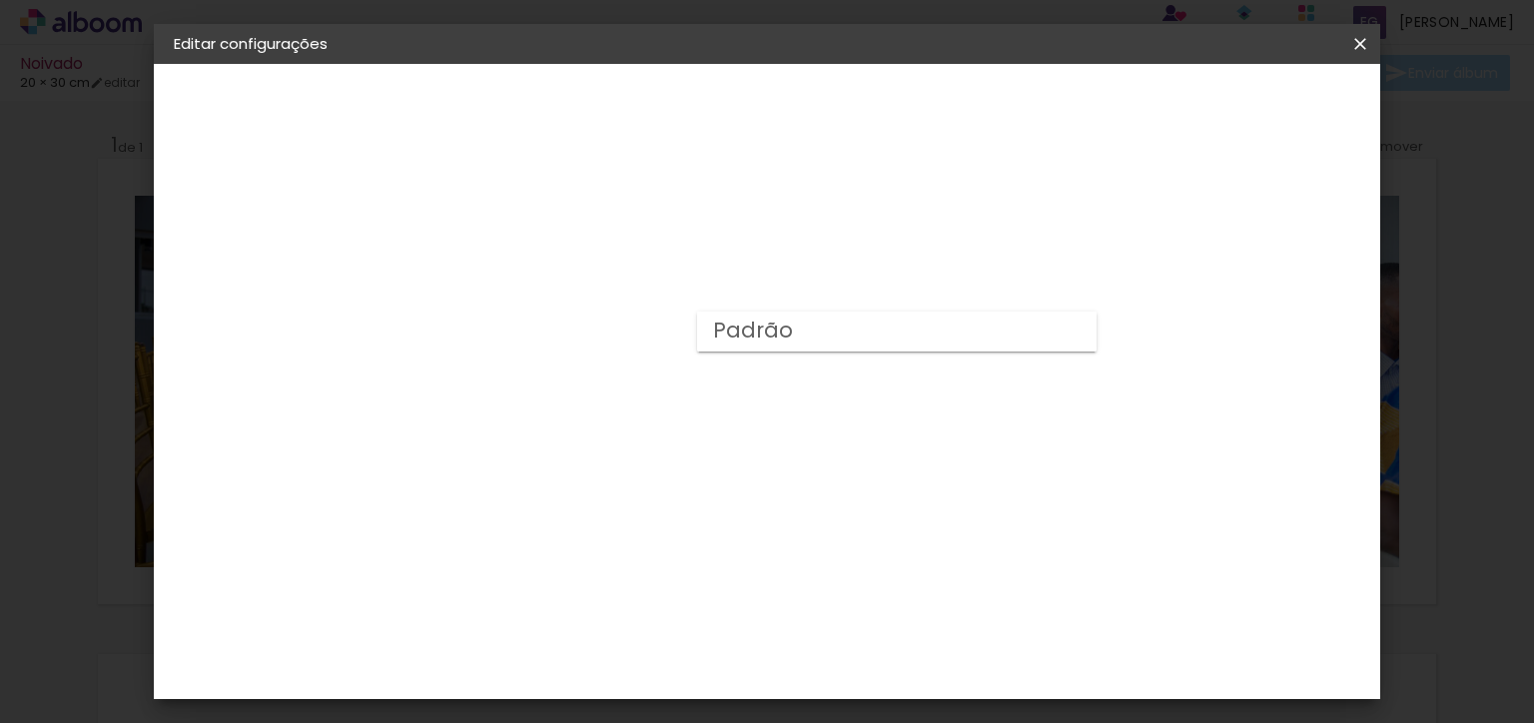
type input "Padrão"
click at [635, 568] on span "30 × 20" at bounding box center [588, 594] width 93 height 53
click at [826, 115] on paper-button "Avançar" at bounding box center [777, 106] width 98 height 34
click at [0, 0] on slot "Avançar" at bounding box center [0, 0] width 0 height 0
click at [539, 219] on div "mm" at bounding box center [535, 215] width 32 height 16
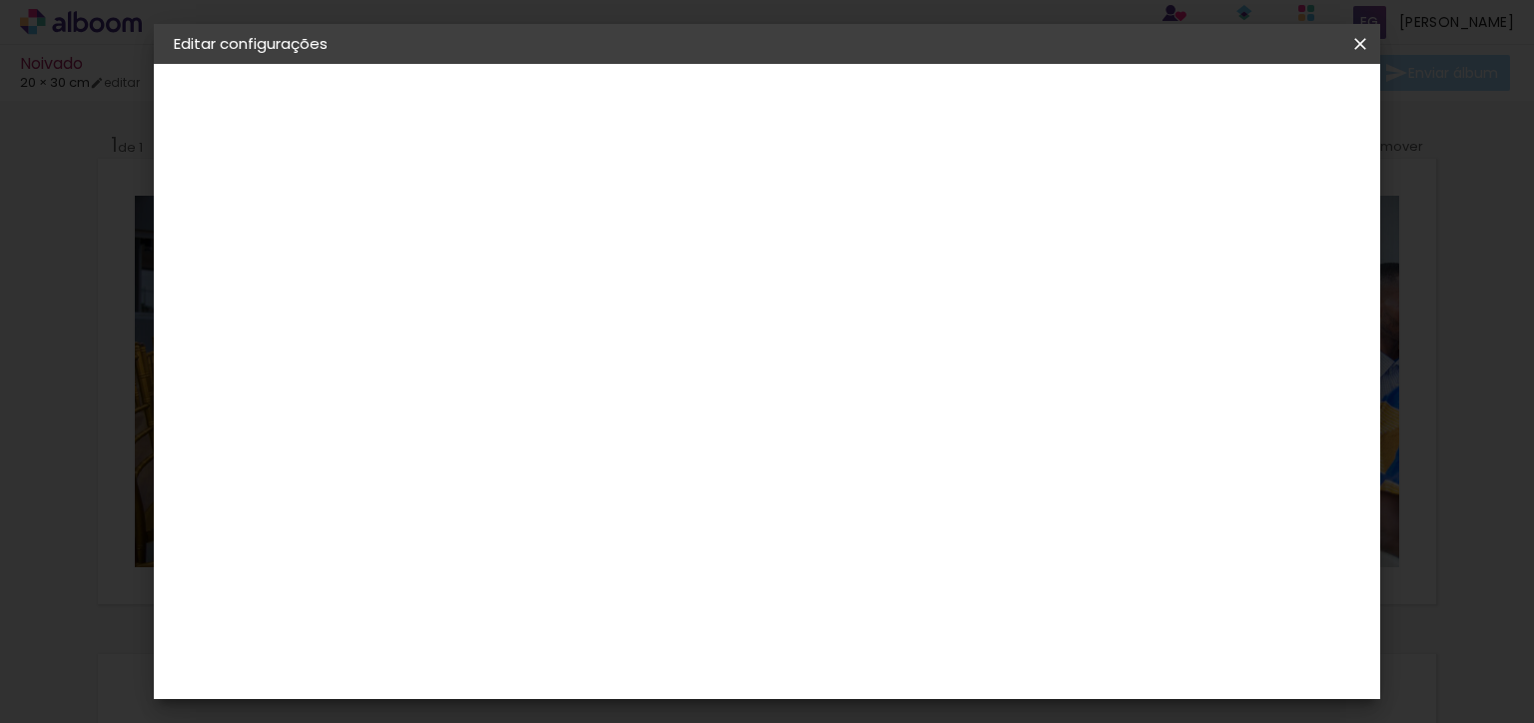
type input "3"
type paper-input "3"
click at [510, 206] on input "3" at bounding box center [485, 215] width 69 height 25
type input "2"
type paper-input "2"
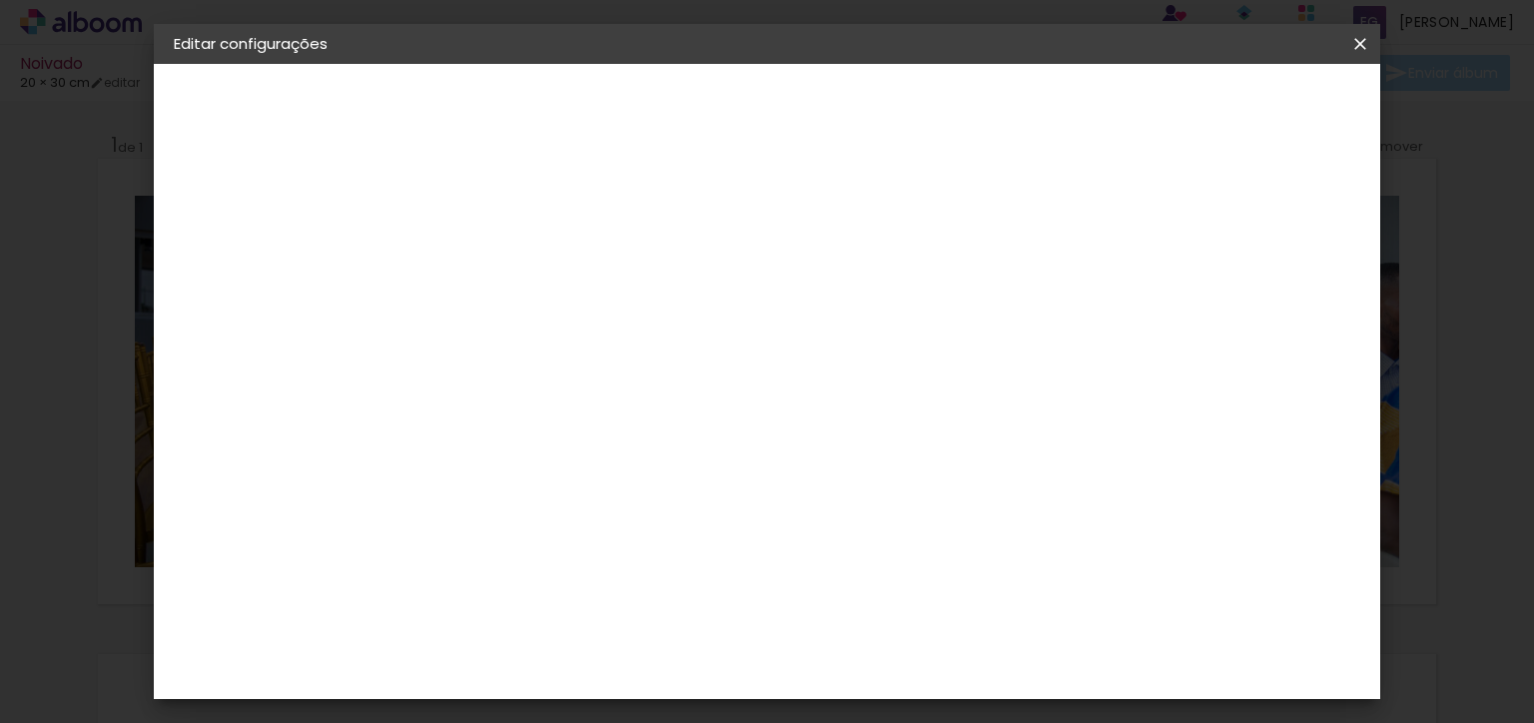
click at [513, 224] on input "2" at bounding box center [485, 215] width 69 height 25
type input "3"
type paper-input "3"
click at [512, 207] on input "3" at bounding box center [485, 215] width 69 height 25
click at [1230, 105] on span "Guardar configurações" at bounding box center [1154, 106] width 163 height 14
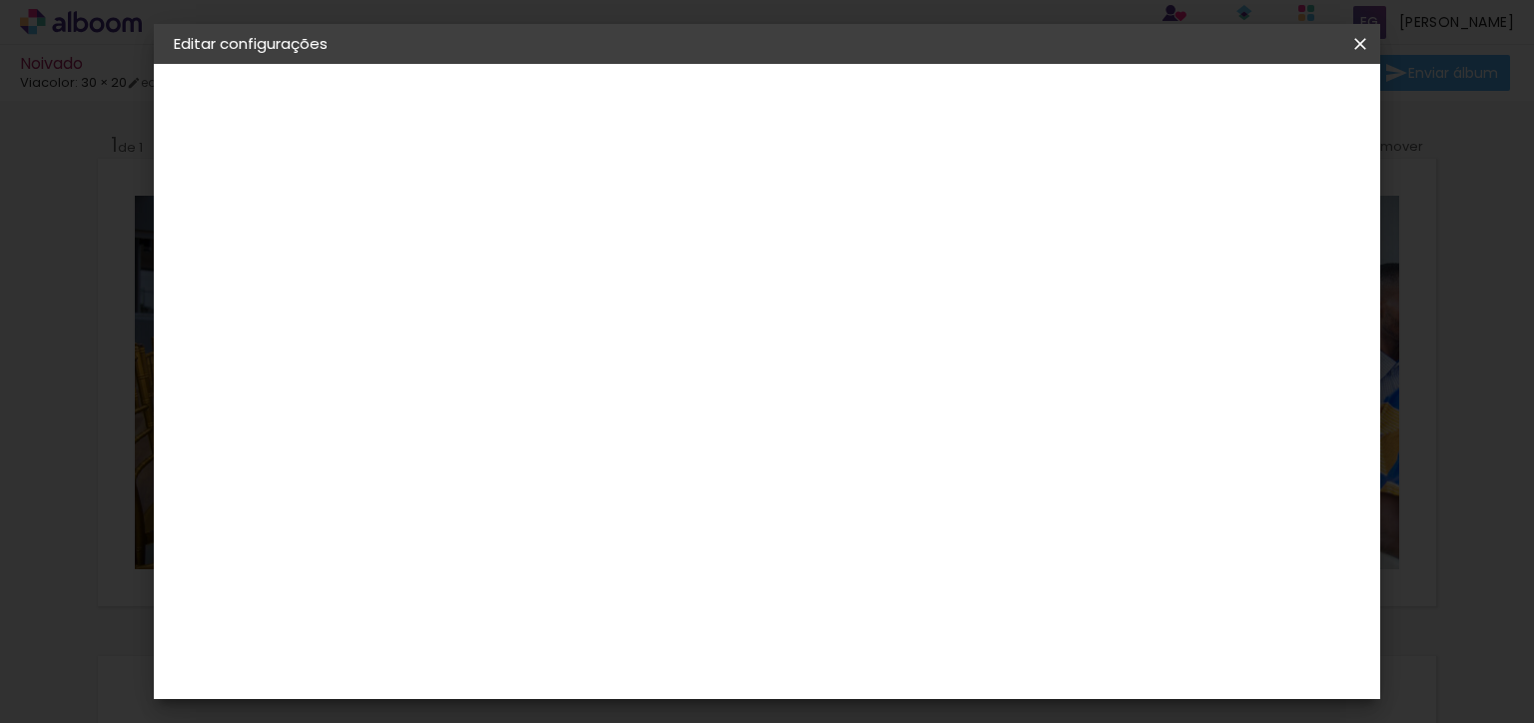
click at [1223, 105] on iron-overlay-backdrop at bounding box center [767, 361] width 1534 height 723
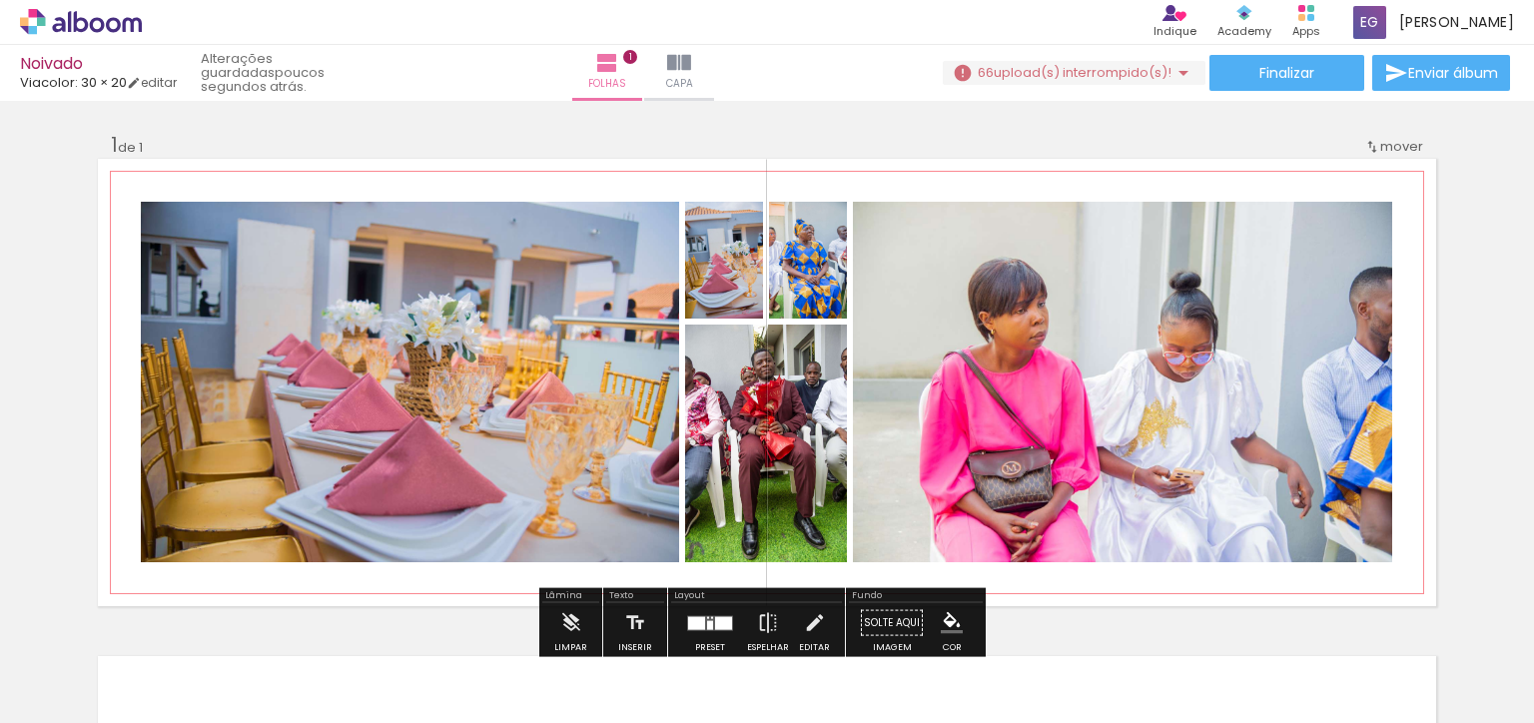
click at [1366, 146] on iron-icon at bounding box center [1373, 147] width 16 height 16
click at [1373, 148] on span "1" at bounding box center [1375, 143] width 5 height 33
click at [1373, 149] on span "1" at bounding box center [1375, 143] width 5 height 33
click at [1431, 149] on div "Inserir folha 1 de 1" at bounding box center [767, 606] width 1534 height 996
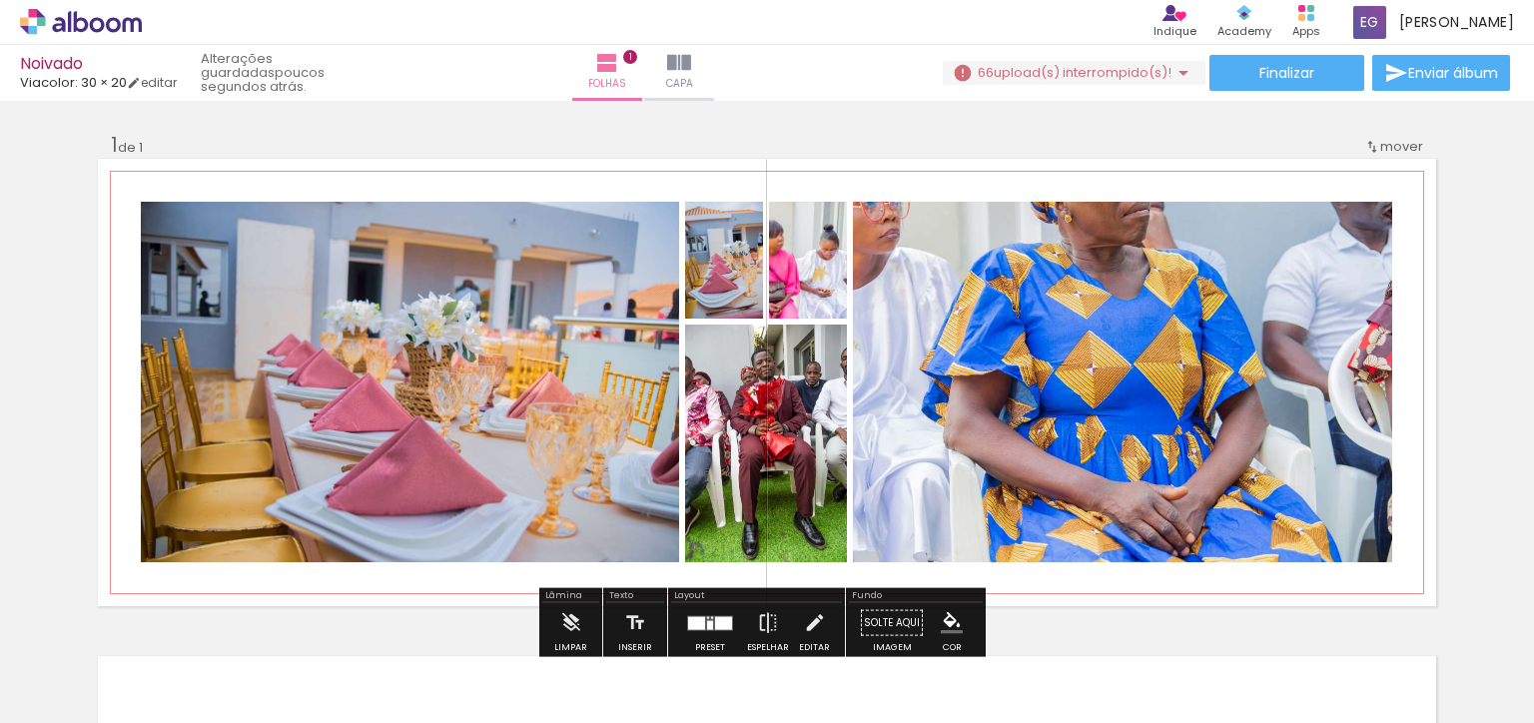
click at [1372, 361] on div at bounding box center [1122, 381] width 539 height 809
click at [1305, 297] on div at bounding box center [1122, 381] width 539 height 809
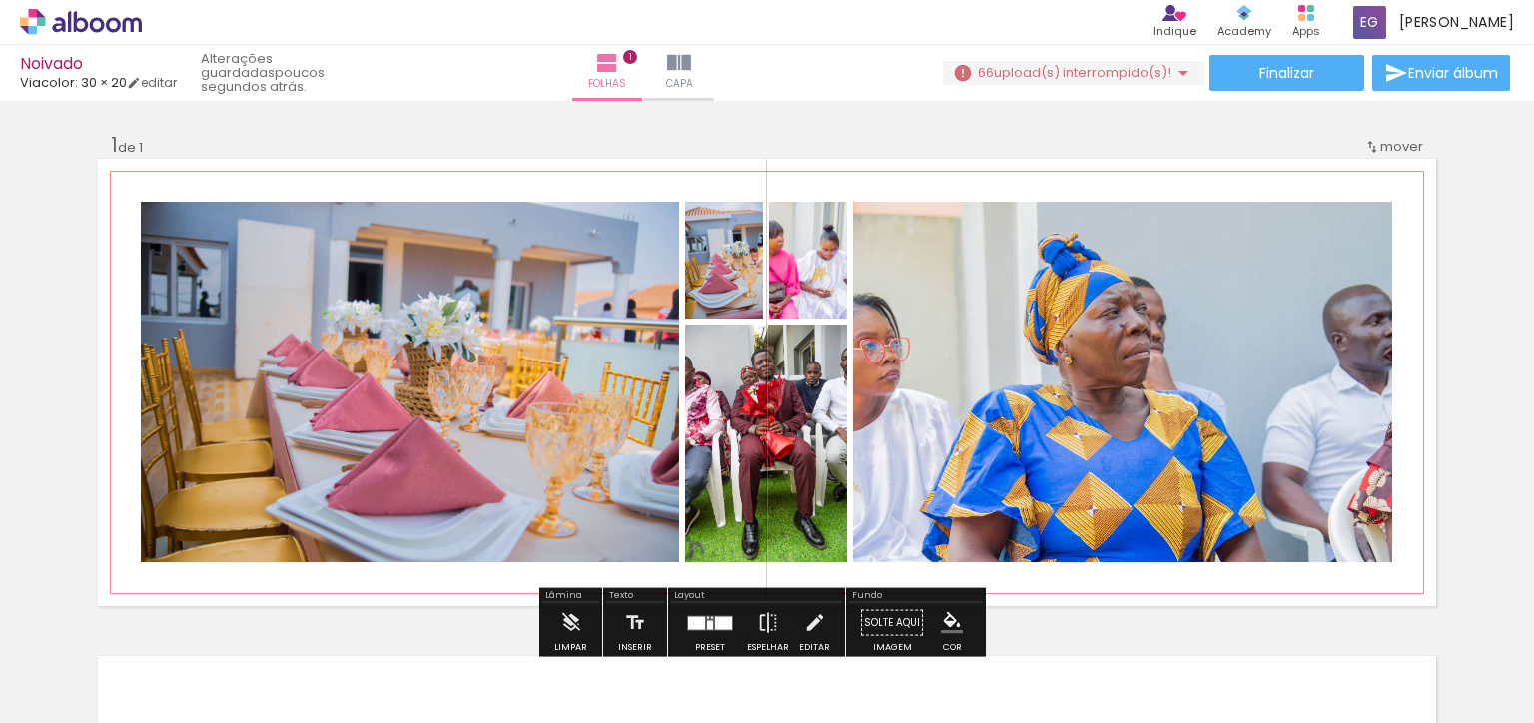
click at [799, 293] on div at bounding box center [808, 260] width 176 height 117
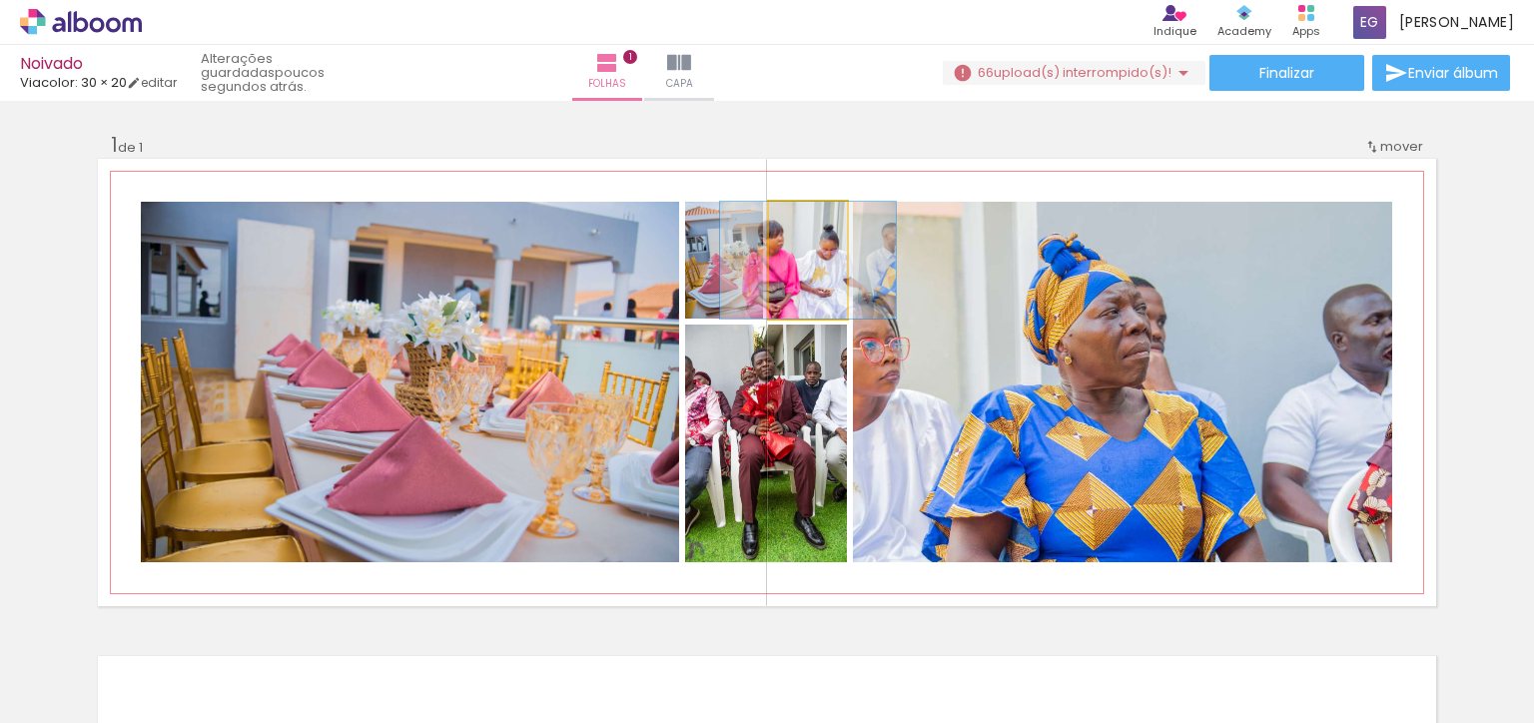
click at [795, 303] on div at bounding box center [808, 260] width 176 height 117
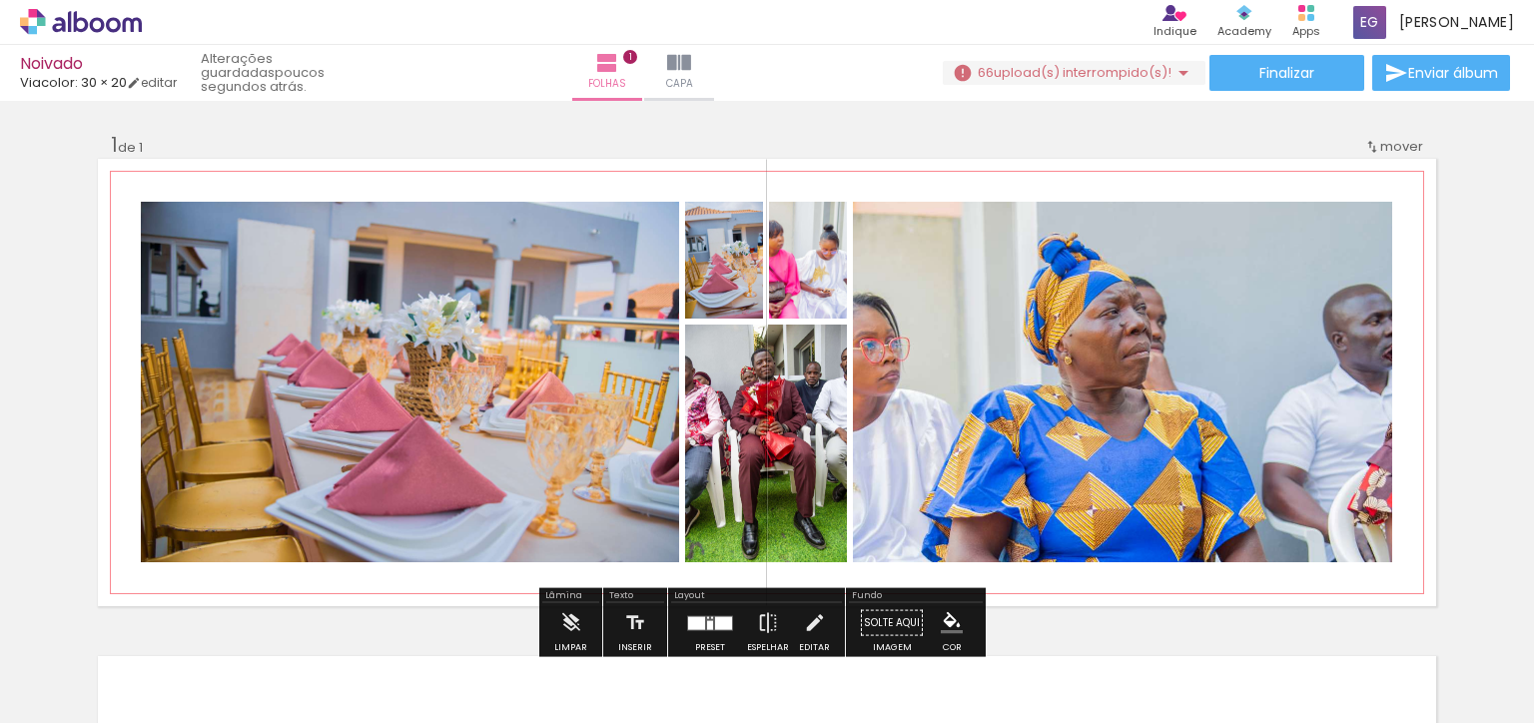
click at [798, 305] on div at bounding box center [808, 260] width 176 height 117
click at [797, 305] on div at bounding box center [808, 260] width 176 height 117
click at [0, 0] on div at bounding box center [0, 0] width 0 height 0
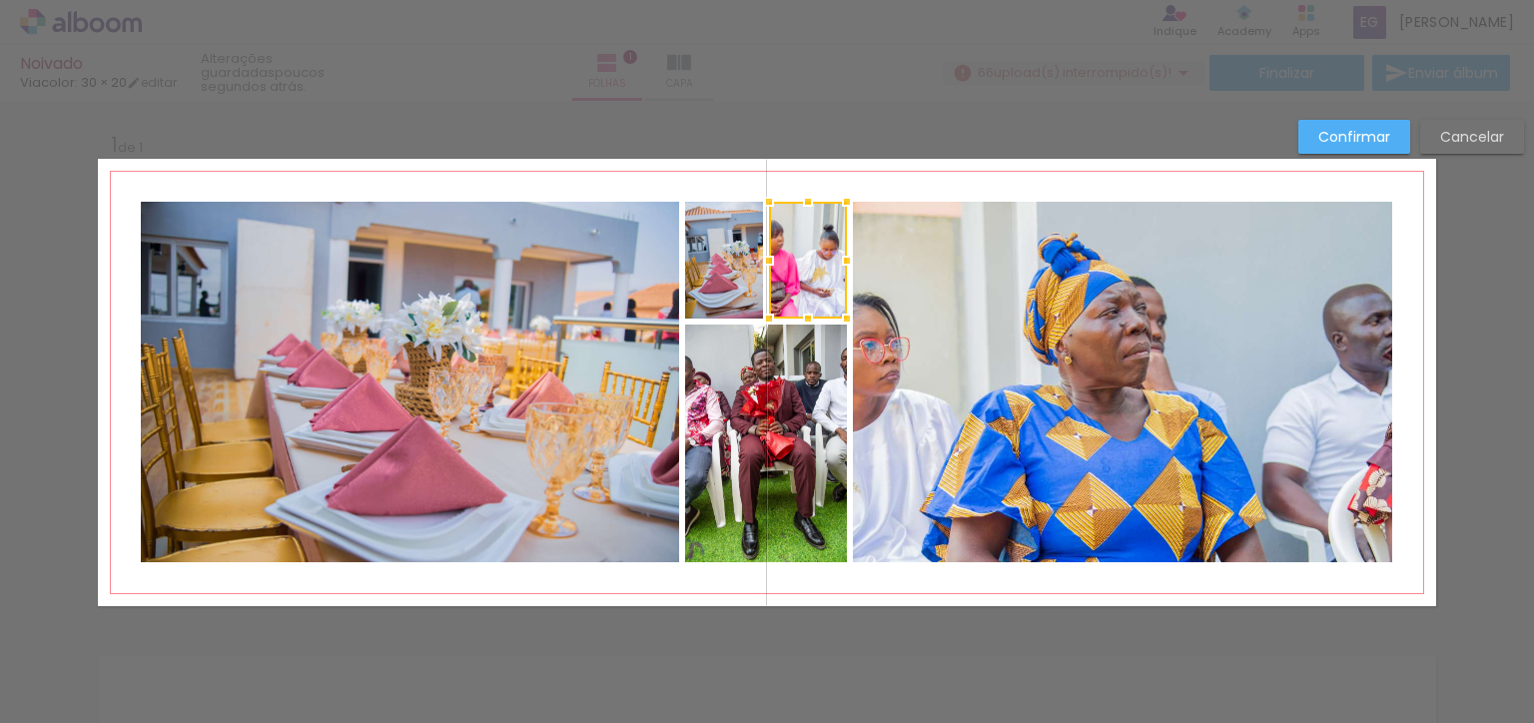
click at [803, 304] on div at bounding box center [808, 319] width 40 height 40
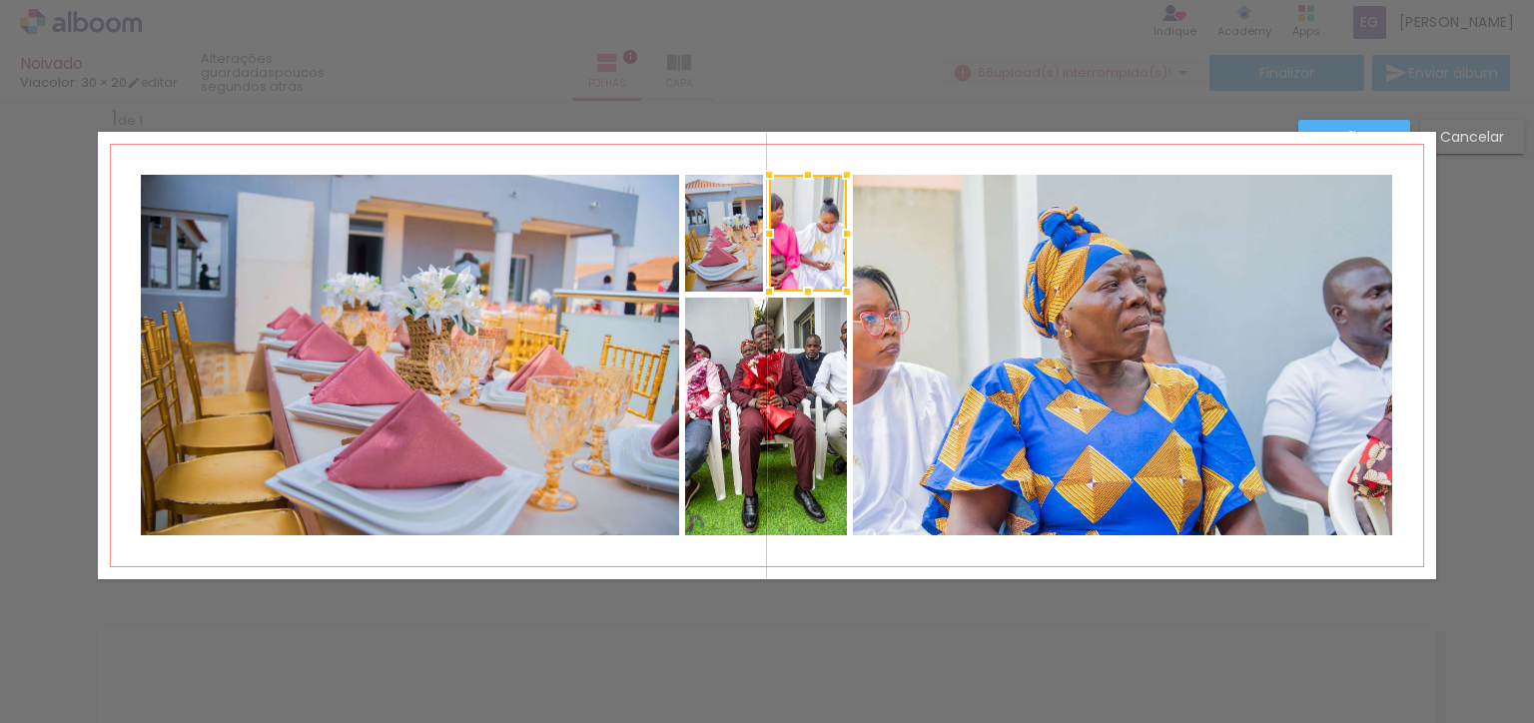
click at [802, 292] on div at bounding box center [808, 233] width 78 height 117
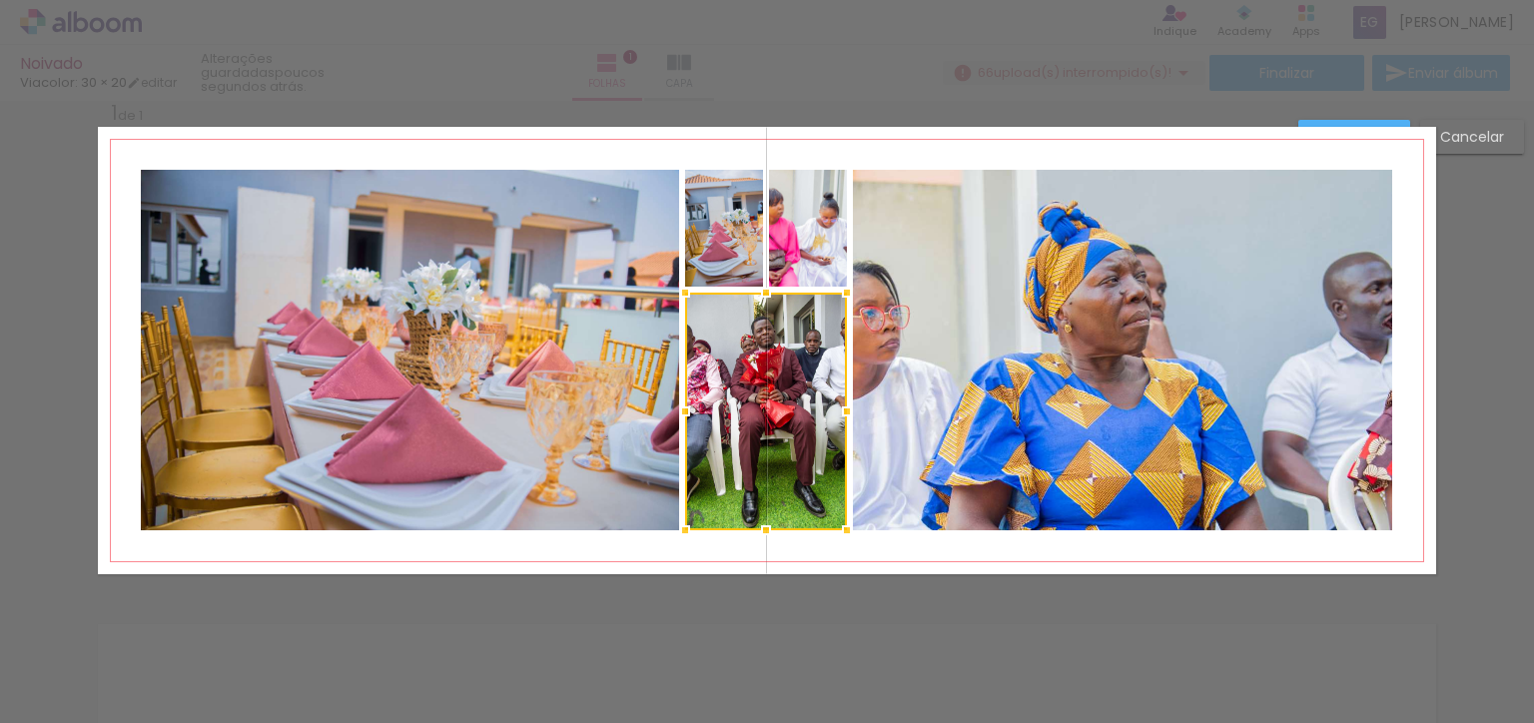
click at [801, 293] on div at bounding box center [766, 412] width 162 height 238
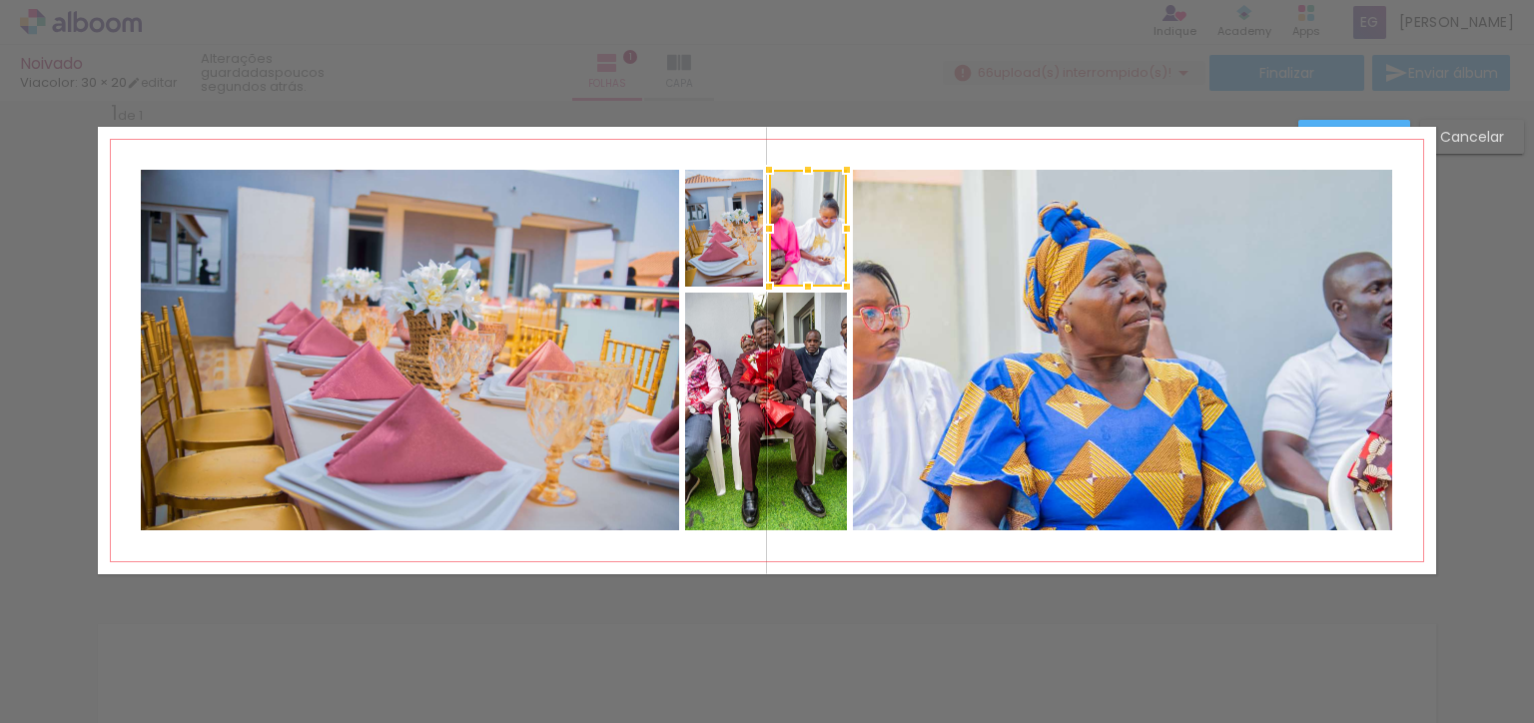
scroll to position [0, 0]
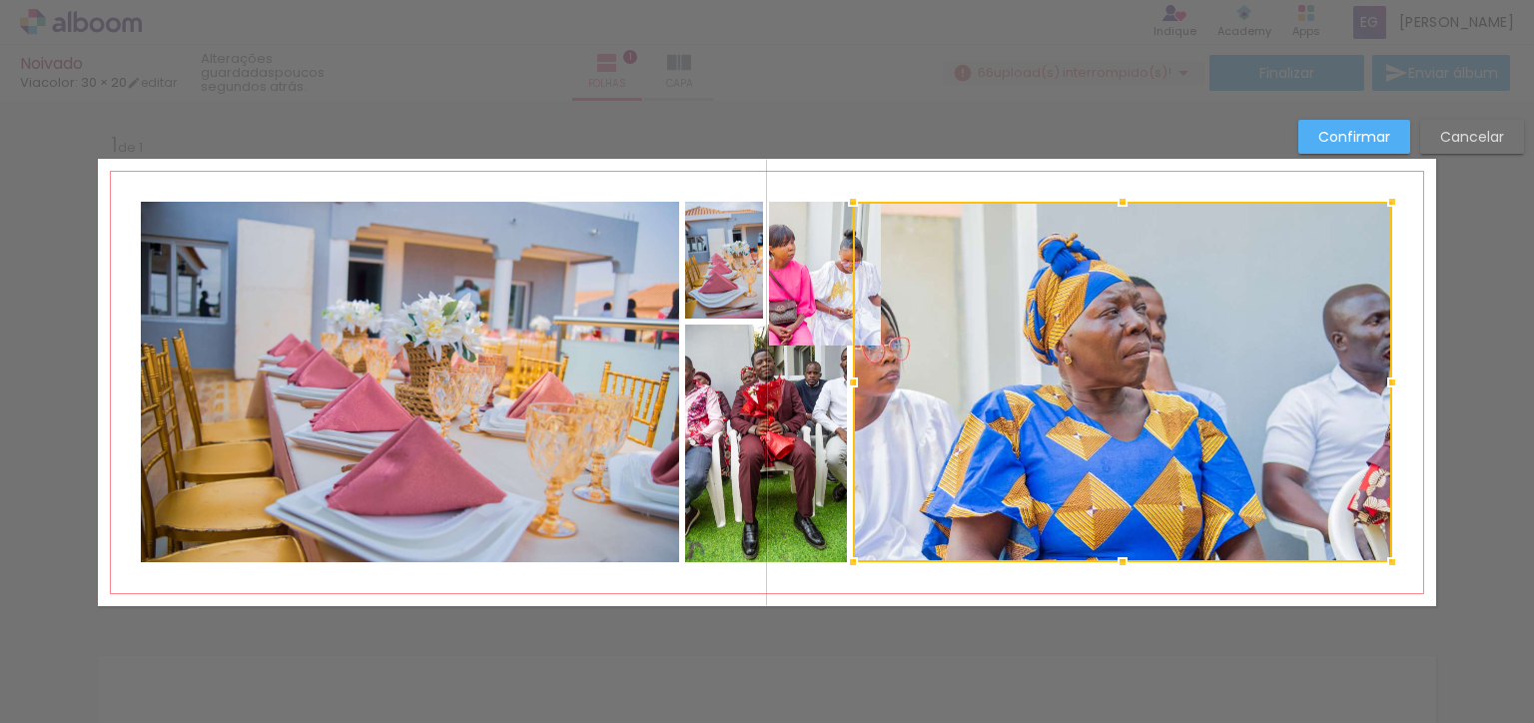
click at [853, 461] on div at bounding box center [1122, 382] width 539 height 361
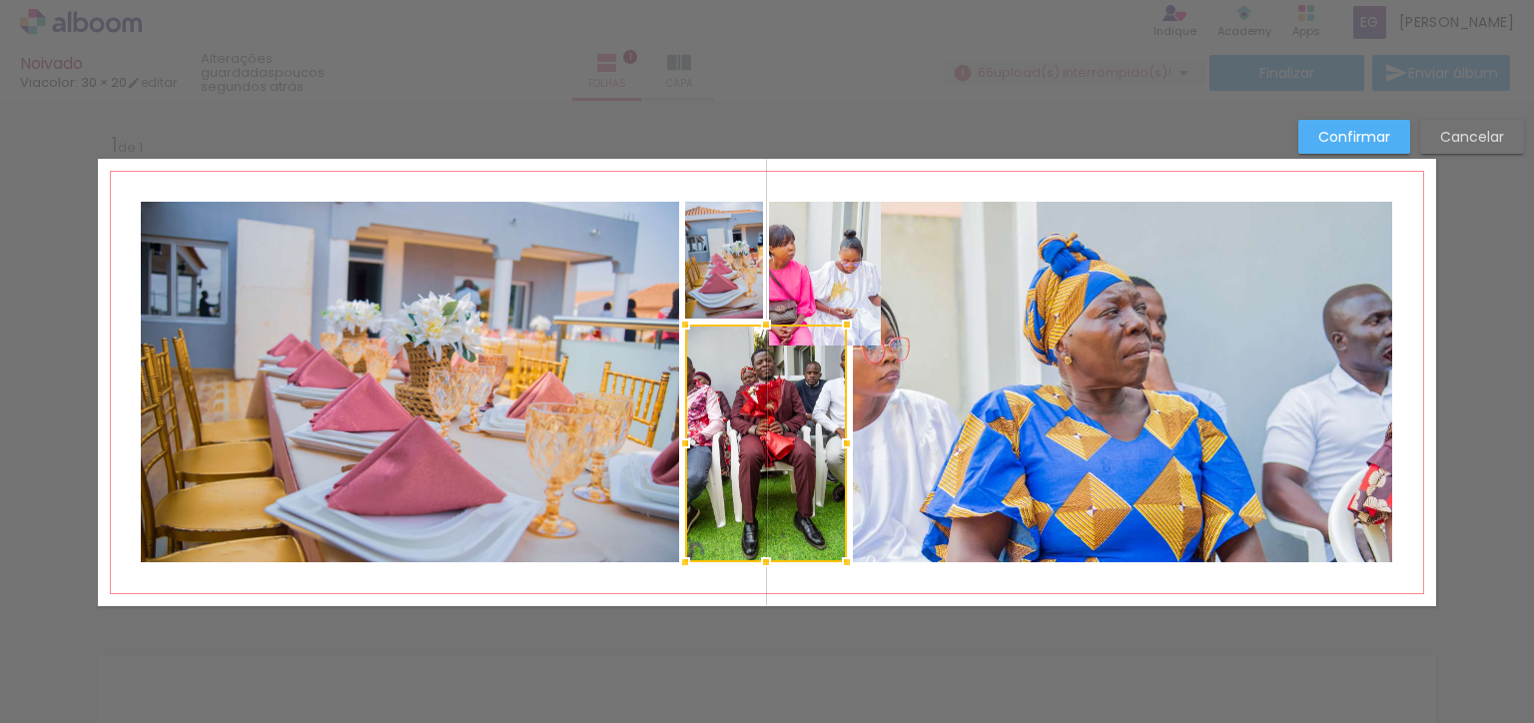
click at [786, 305] on div at bounding box center [766, 325] width 40 height 40
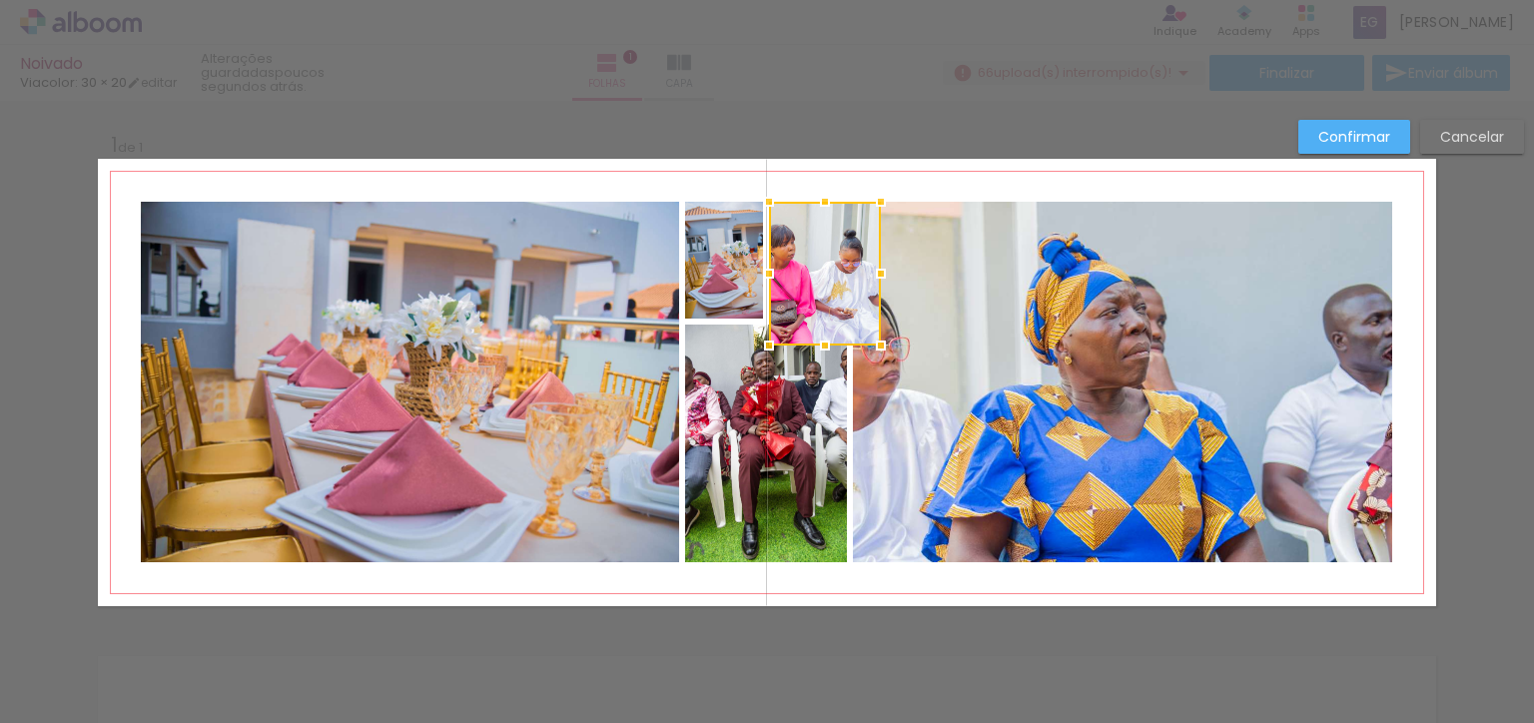
click at [881, 295] on div at bounding box center [825, 274] width 112 height 144
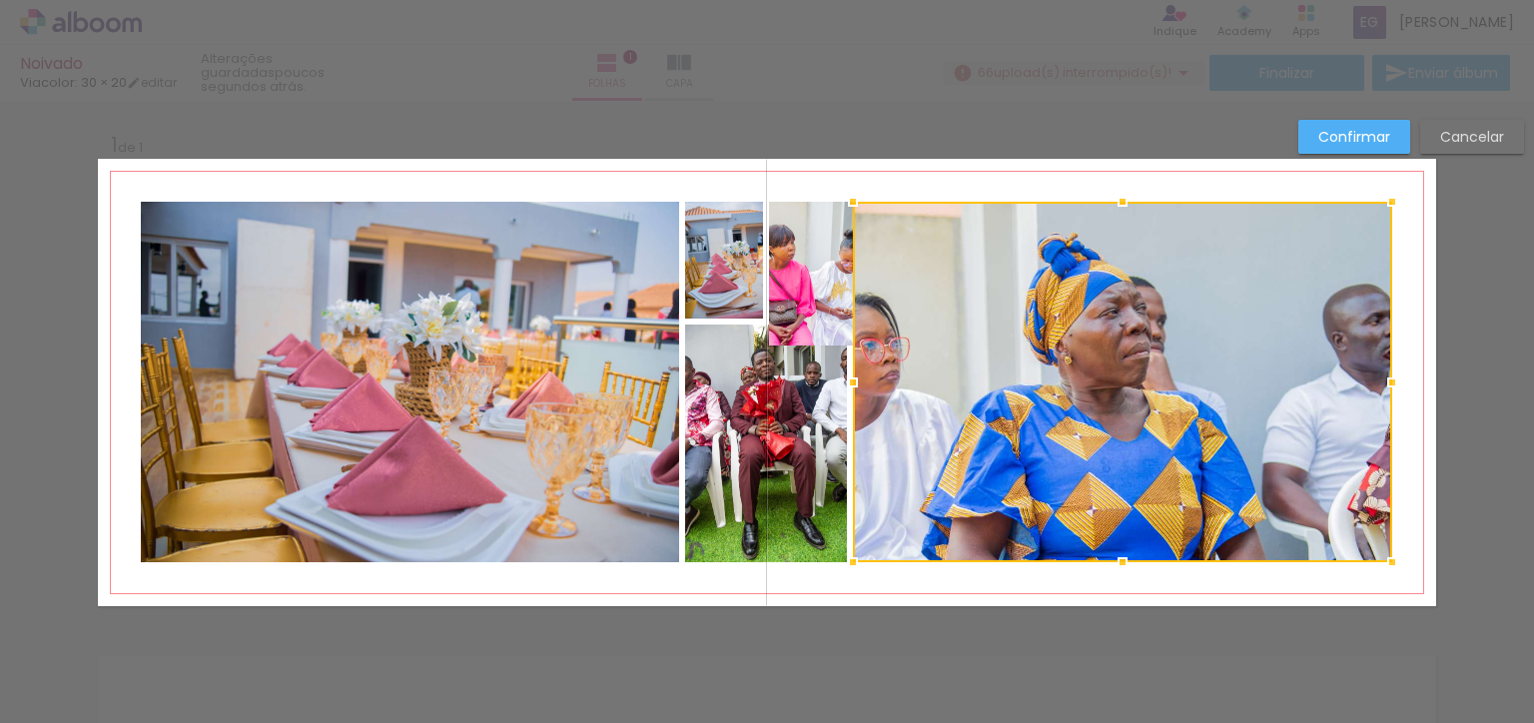
click at [1465, 133] on div "Inserir folha 1 de 1" at bounding box center [767, 606] width 1534 height 996
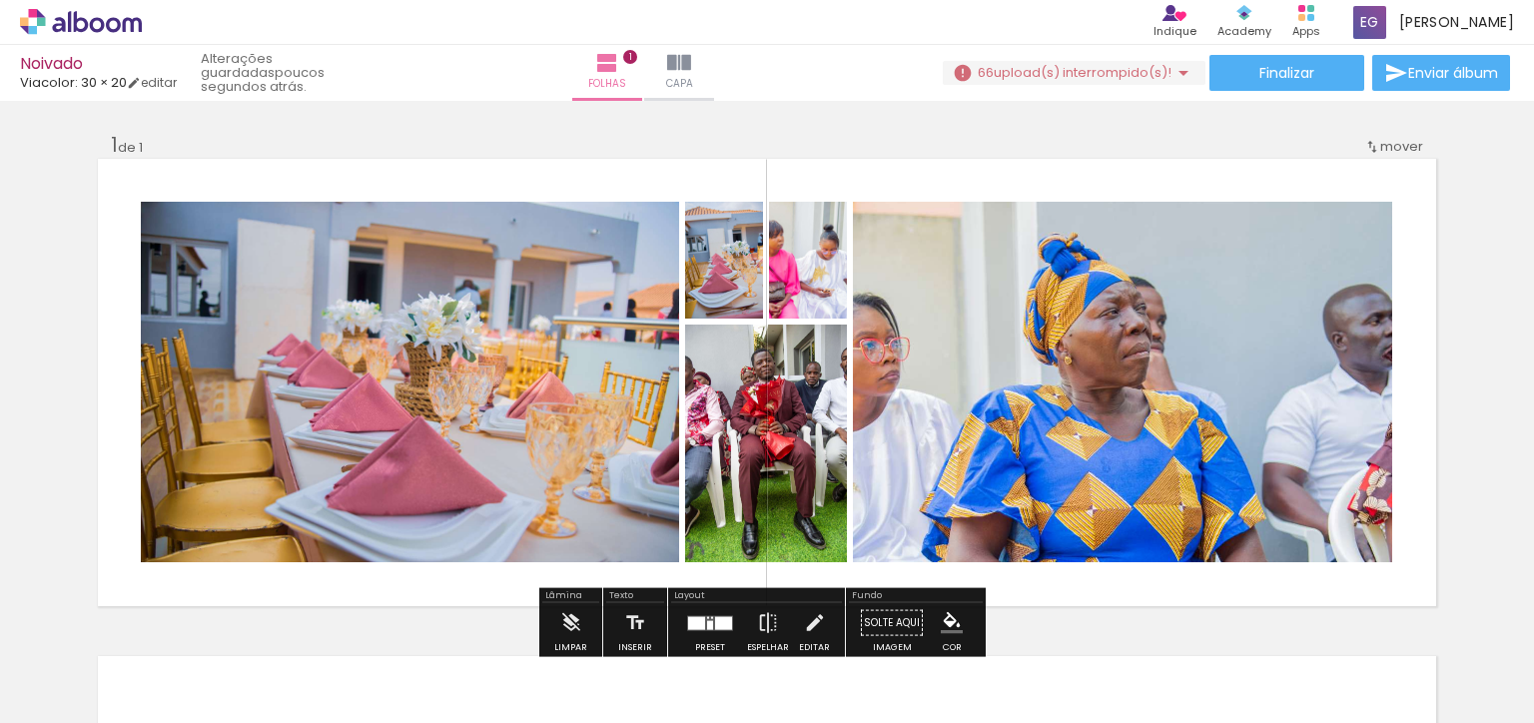
click at [685, 663] on div at bounding box center [647, 656] width 99 height 66
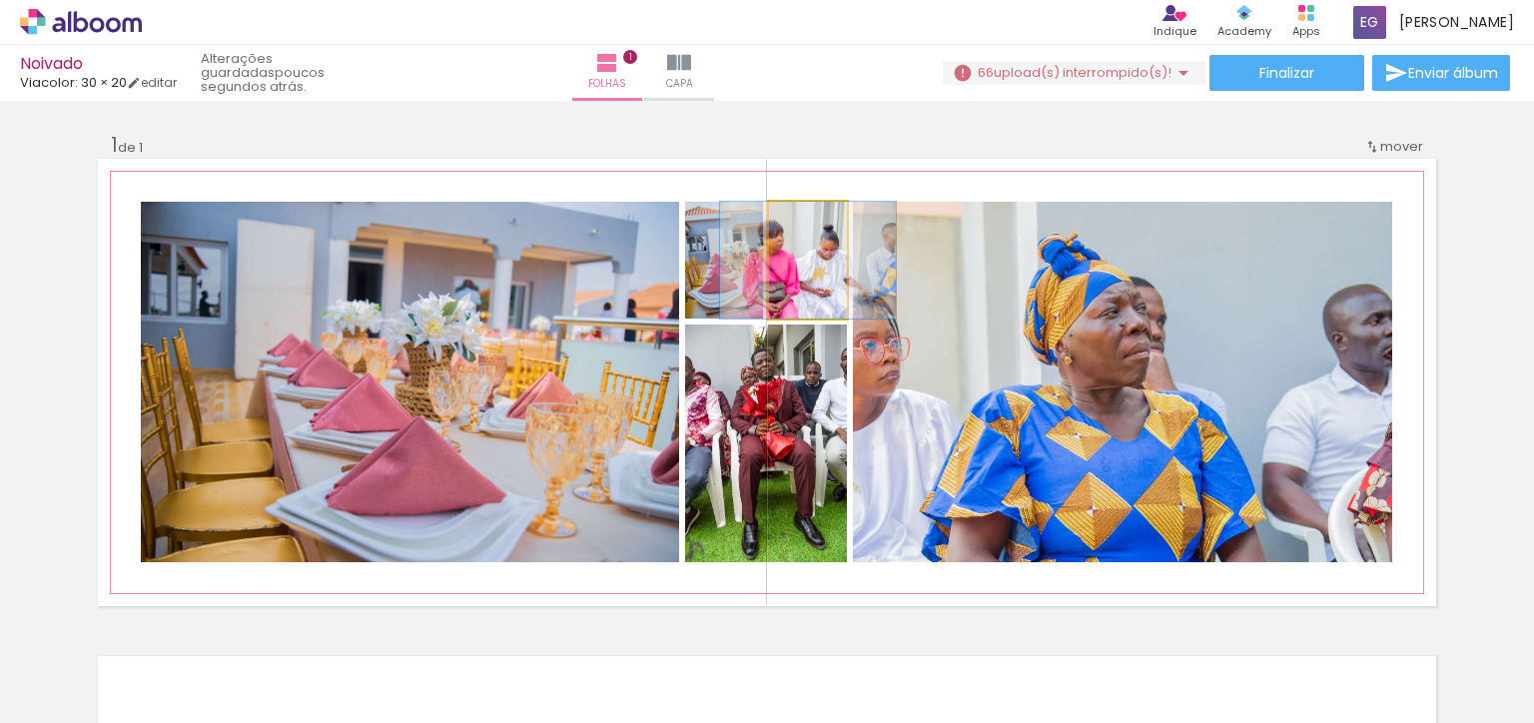
click at [788, 292] on div at bounding box center [808, 260] width 176 height 117
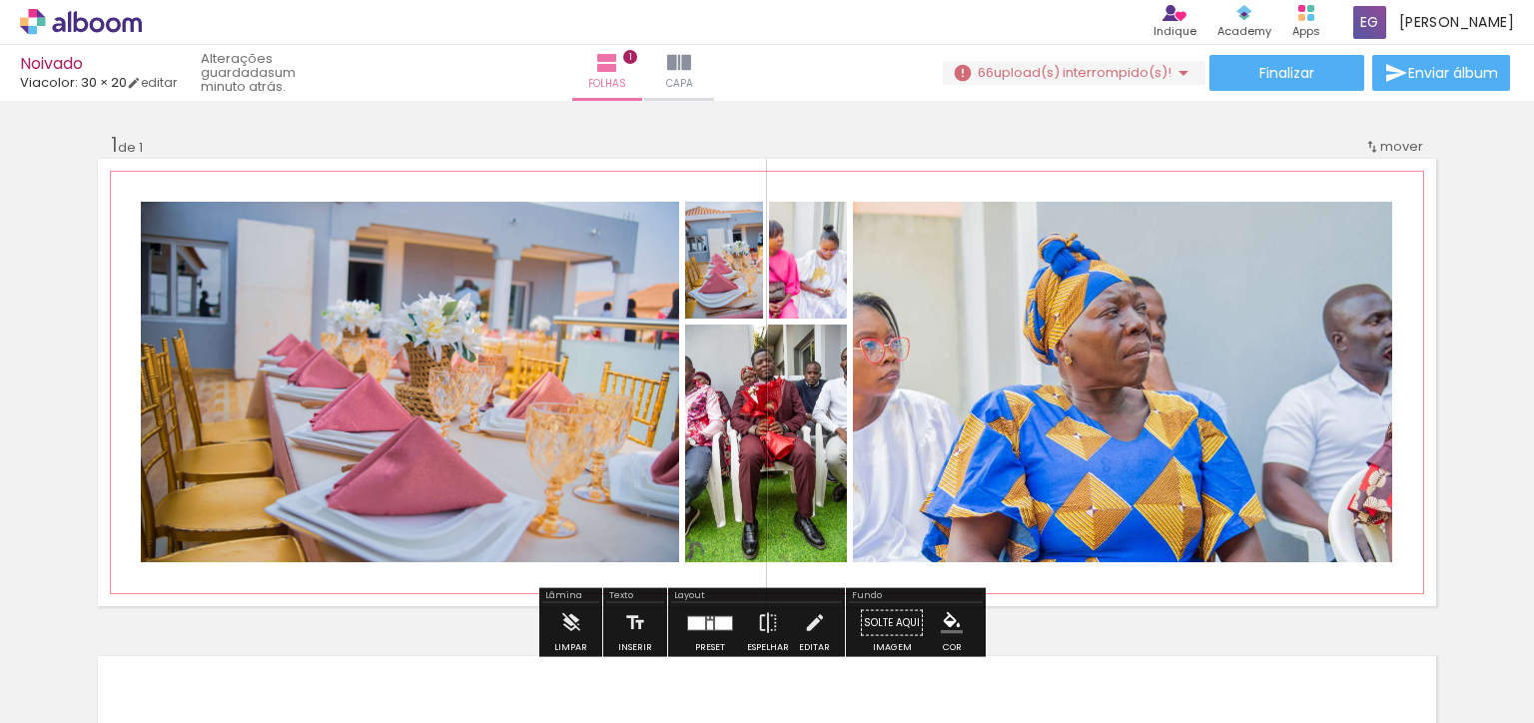
click at [821, 263] on div at bounding box center [833, 254] width 24 height 20
click at [791, 293] on div at bounding box center [808, 260] width 176 height 117
click at [0, 0] on div at bounding box center [0, 0] width 0 height 0
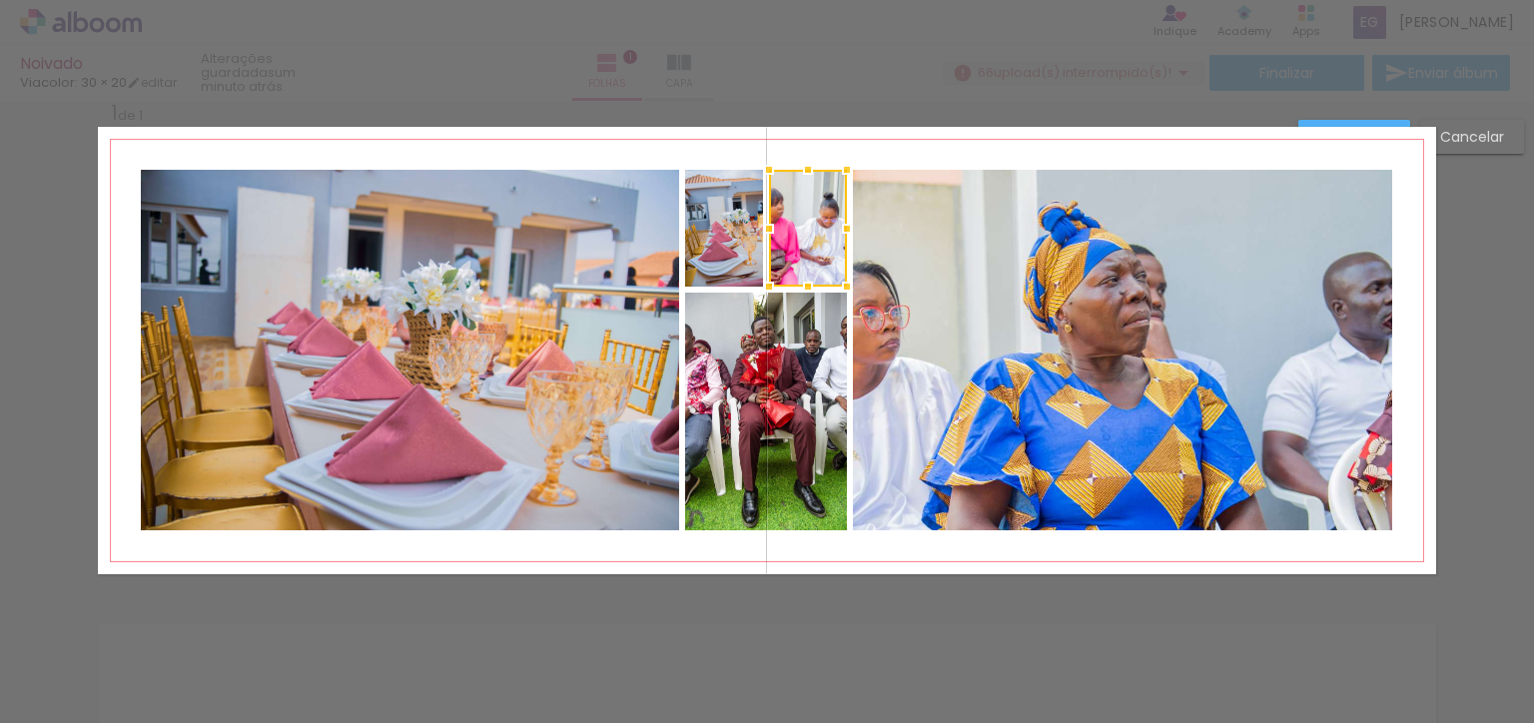
scroll to position [32, 0]
click at [807, 253] on div at bounding box center [809, 226] width 78 height 117
click at [809, 251] on div at bounding box center [809, 226] width 78 height 117
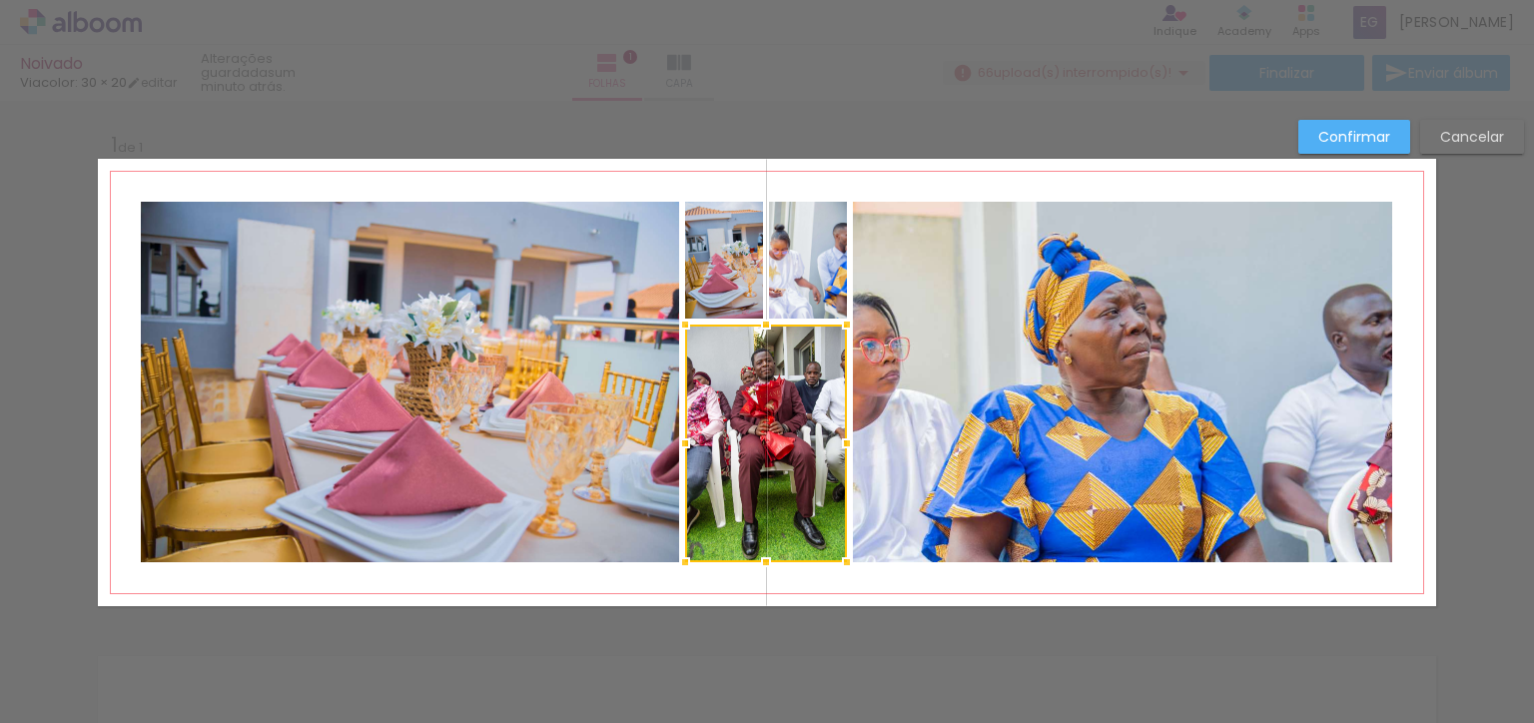
click at [1439, 150] on div "Inserir folha 1 de 1" at bounding box center [767, 606] width 1534 height 996
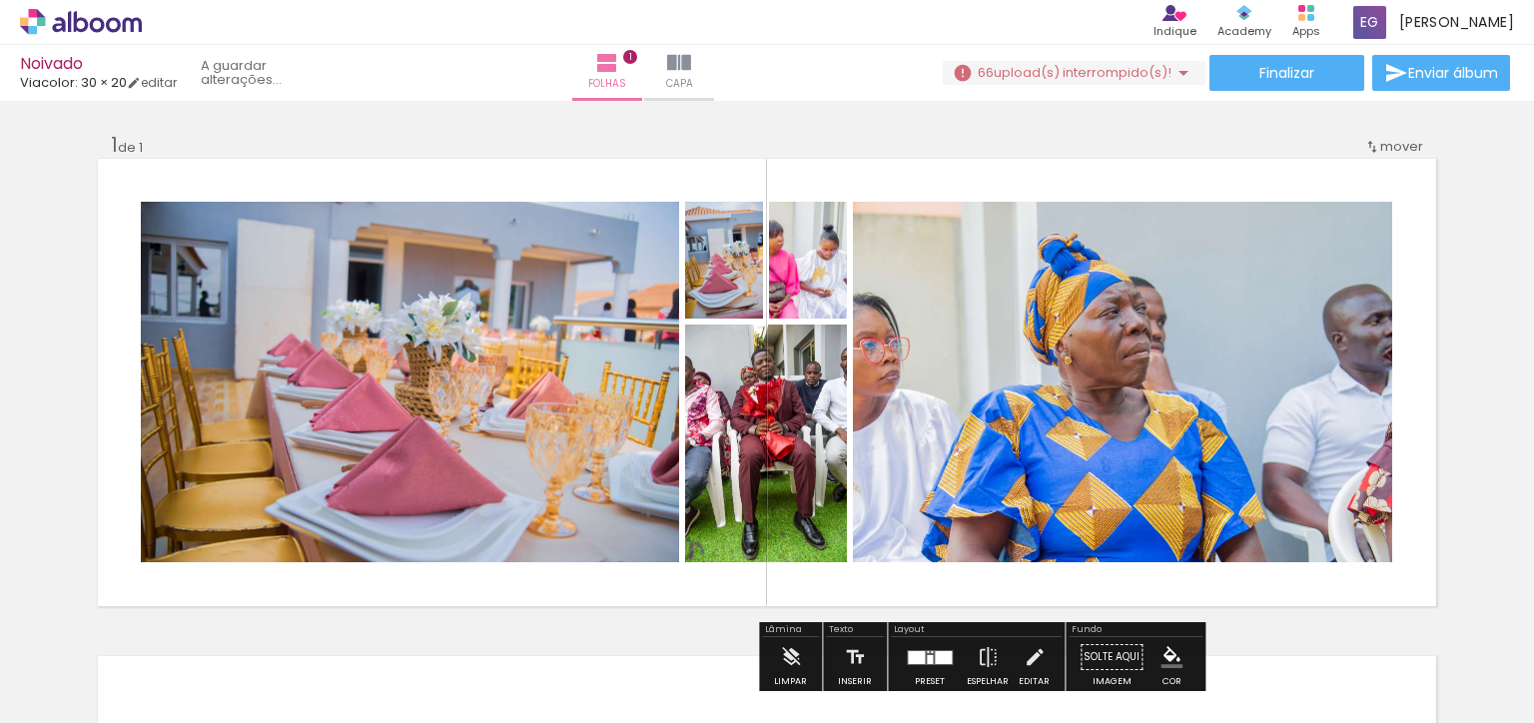
click at [1449, 137] on div "Inserir folha 1 de 1" at bounding box center [767, 606] width 1534 height 996
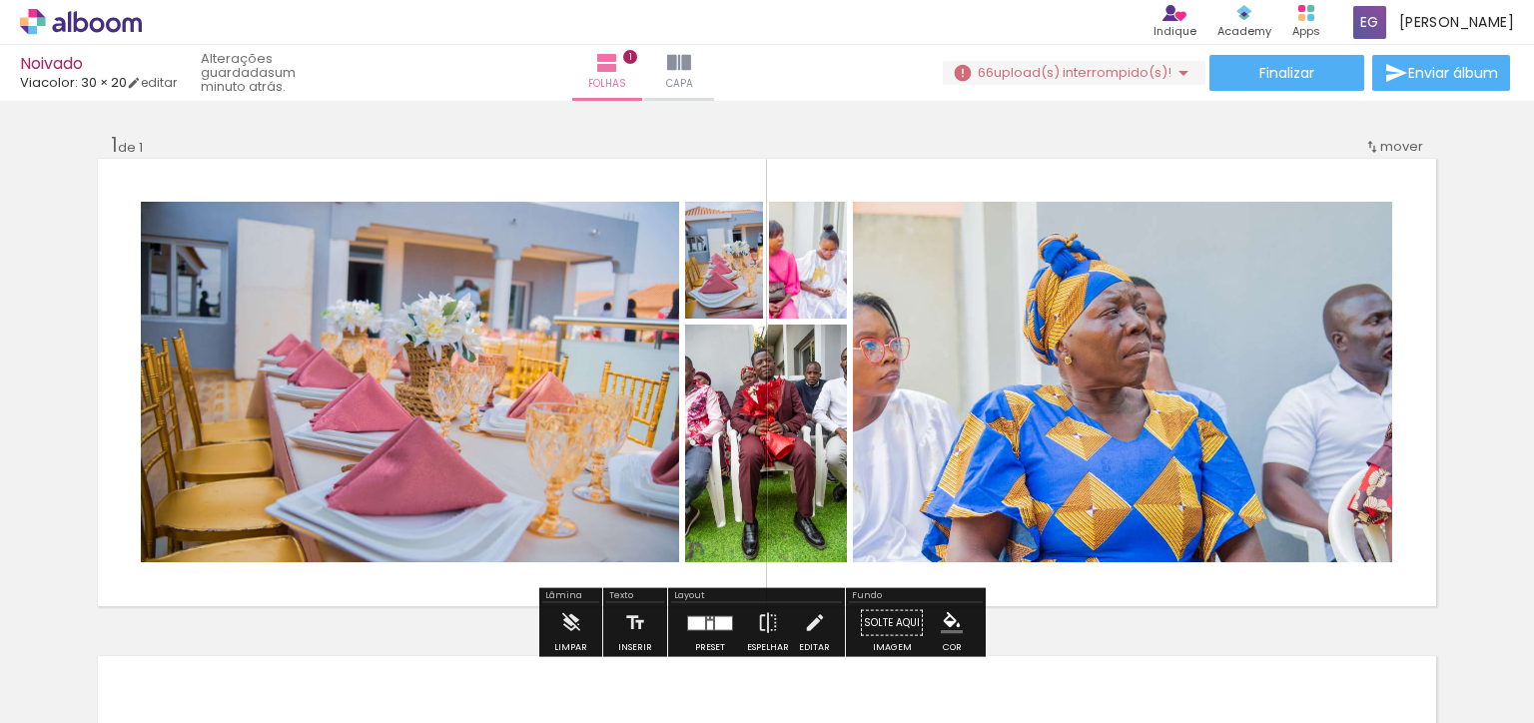
click at [691, 68] on iron-icon at bounding box center [679, 63] width 24 height 24
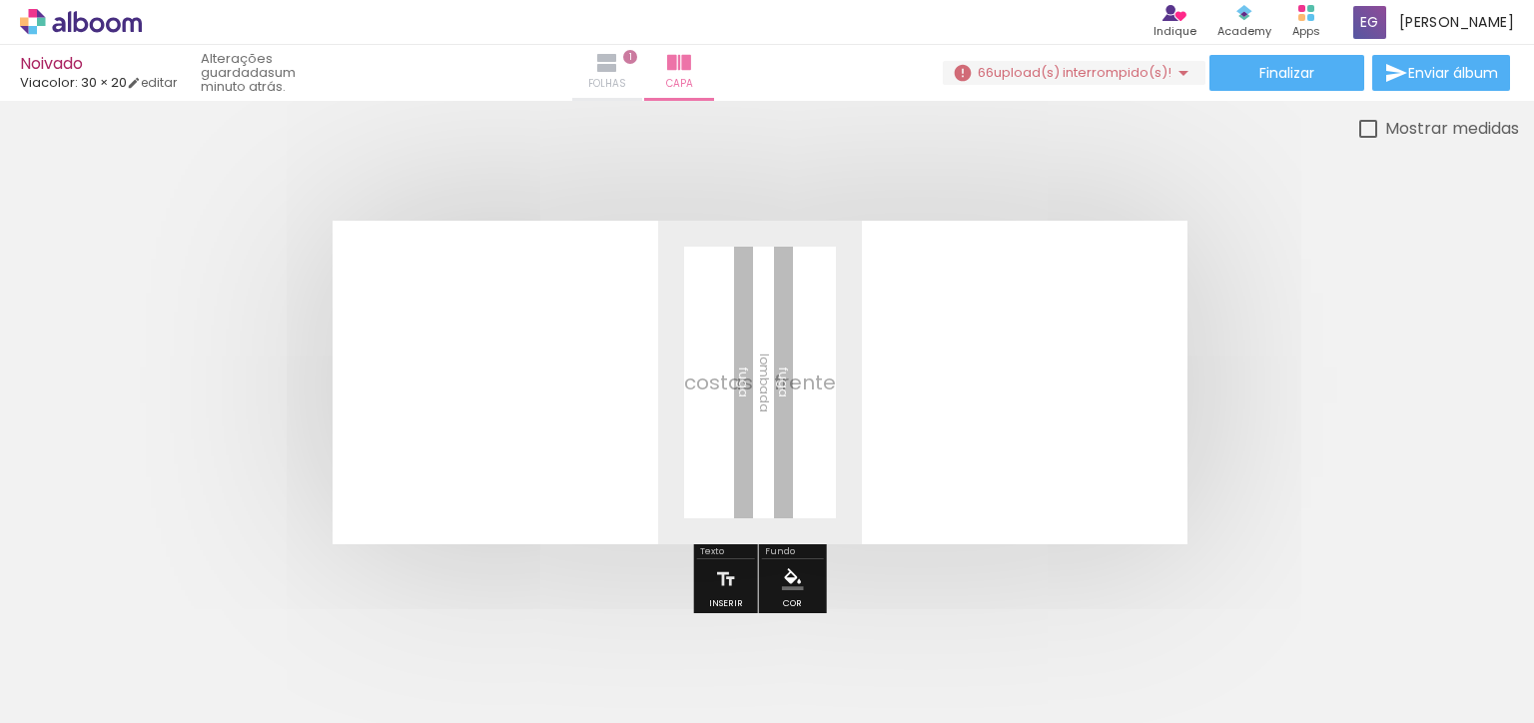
click at [619, 66] on iron-icon at bounding box center [607, 63] width 24 height 24
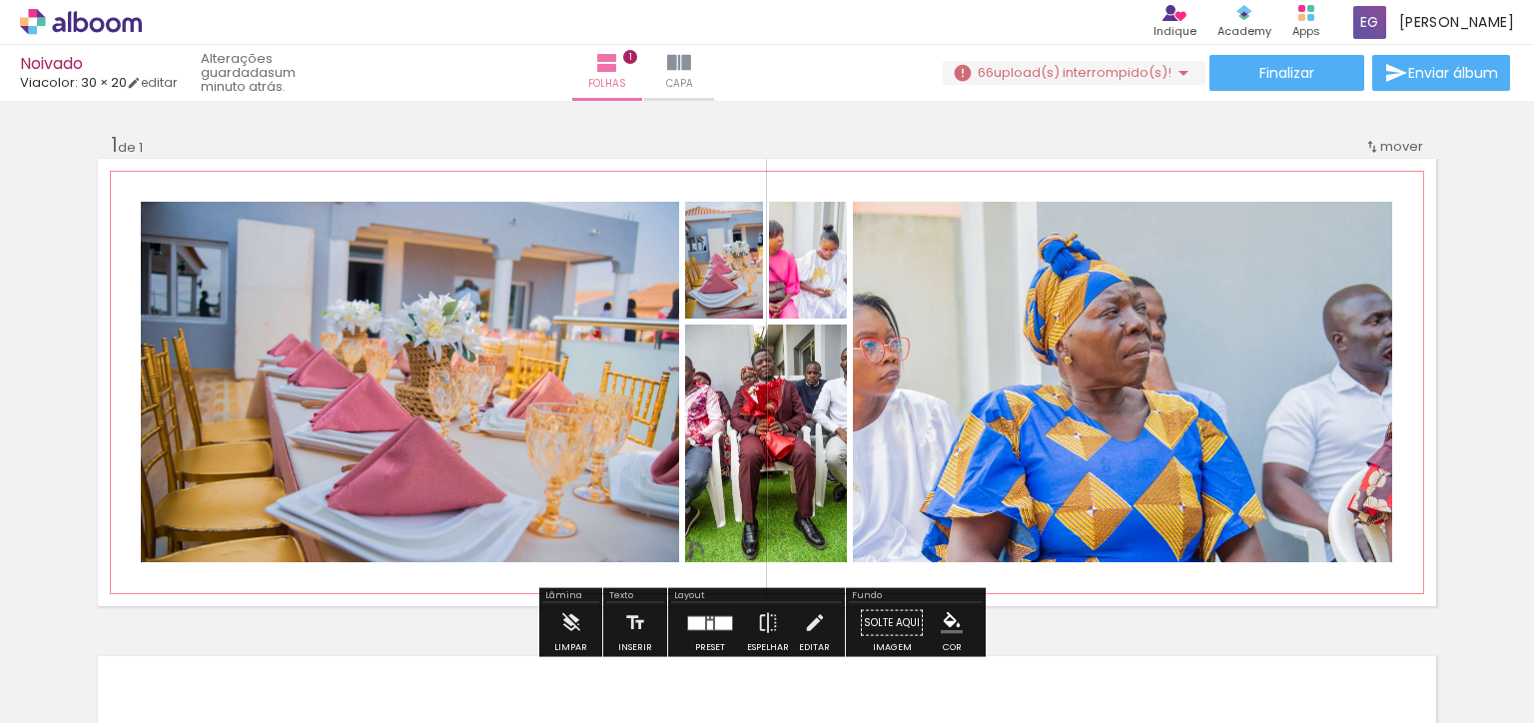
click at [823, 298] on div at bounding box center [808, 260] width 176 height 117
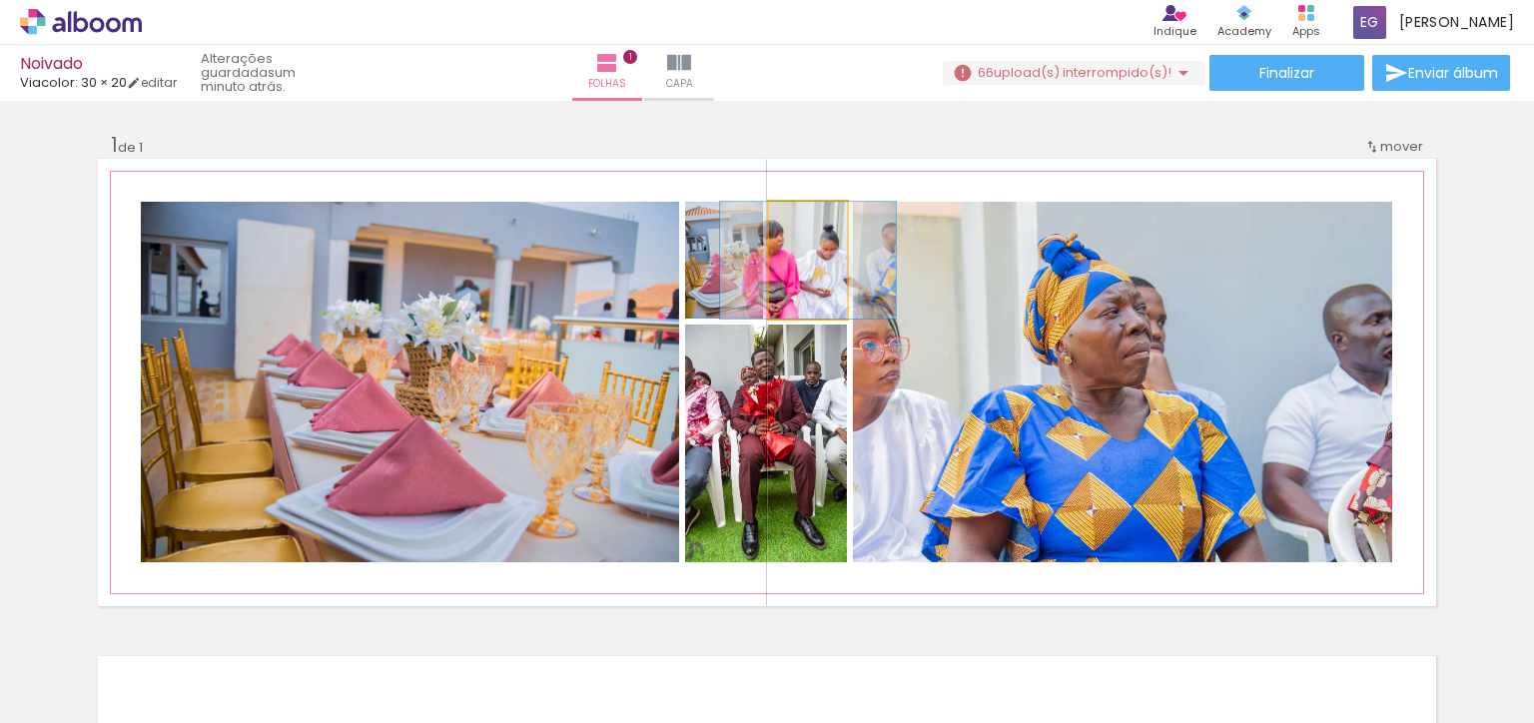
click at [804, 301] on div at bounding box center [808, 260] width 176 height 117
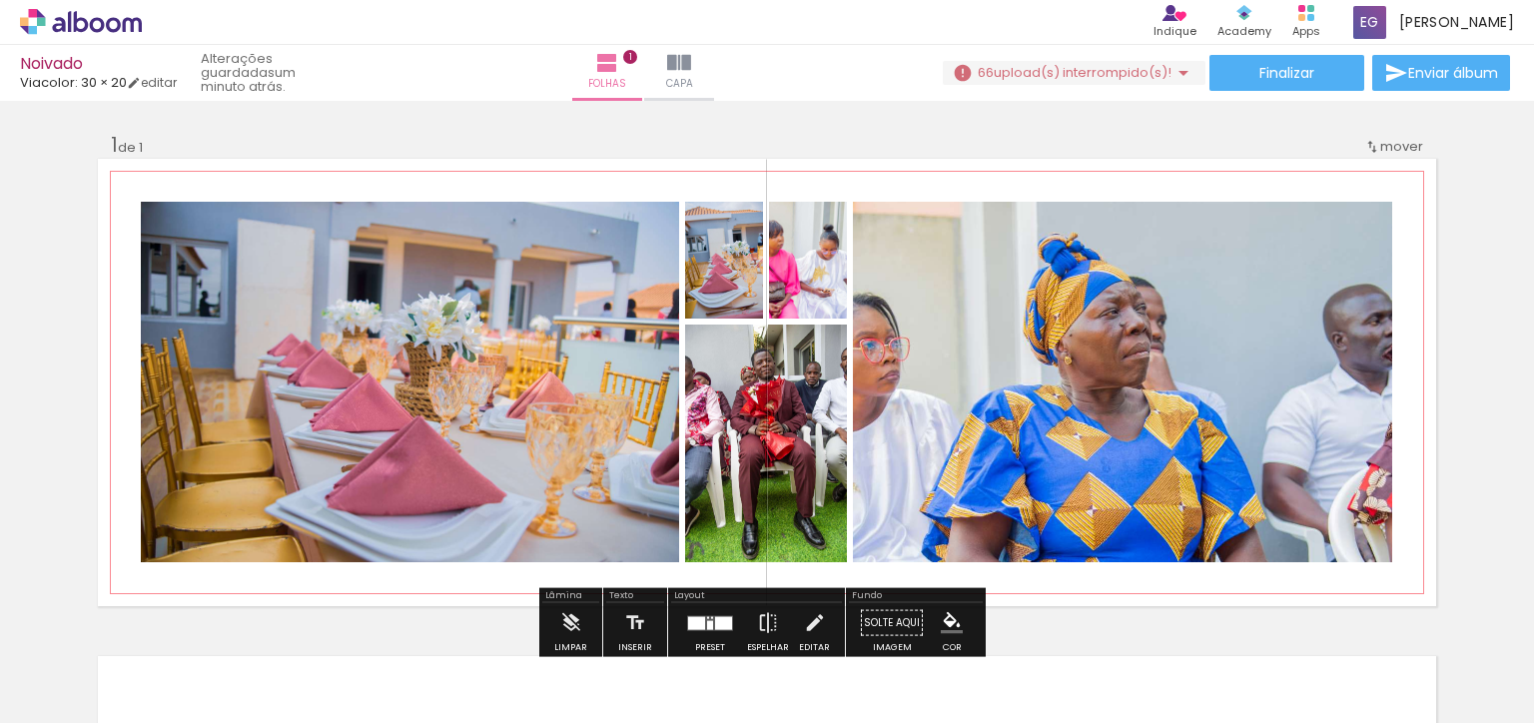
click at [795, 287] on div at bounding box center [808, 260] width 176 height 117
click at [728, 291] on div at bounding box center [724, 260] width 78 height 117
click at [799, 293] on div at bounding box center [808, 260] width 176 height 117
click at [721, 287] on div at bounding box center [724, 260] width 78 height 117
click at [800, 289] on div at bounding box center [808, 260] width 176 height 117
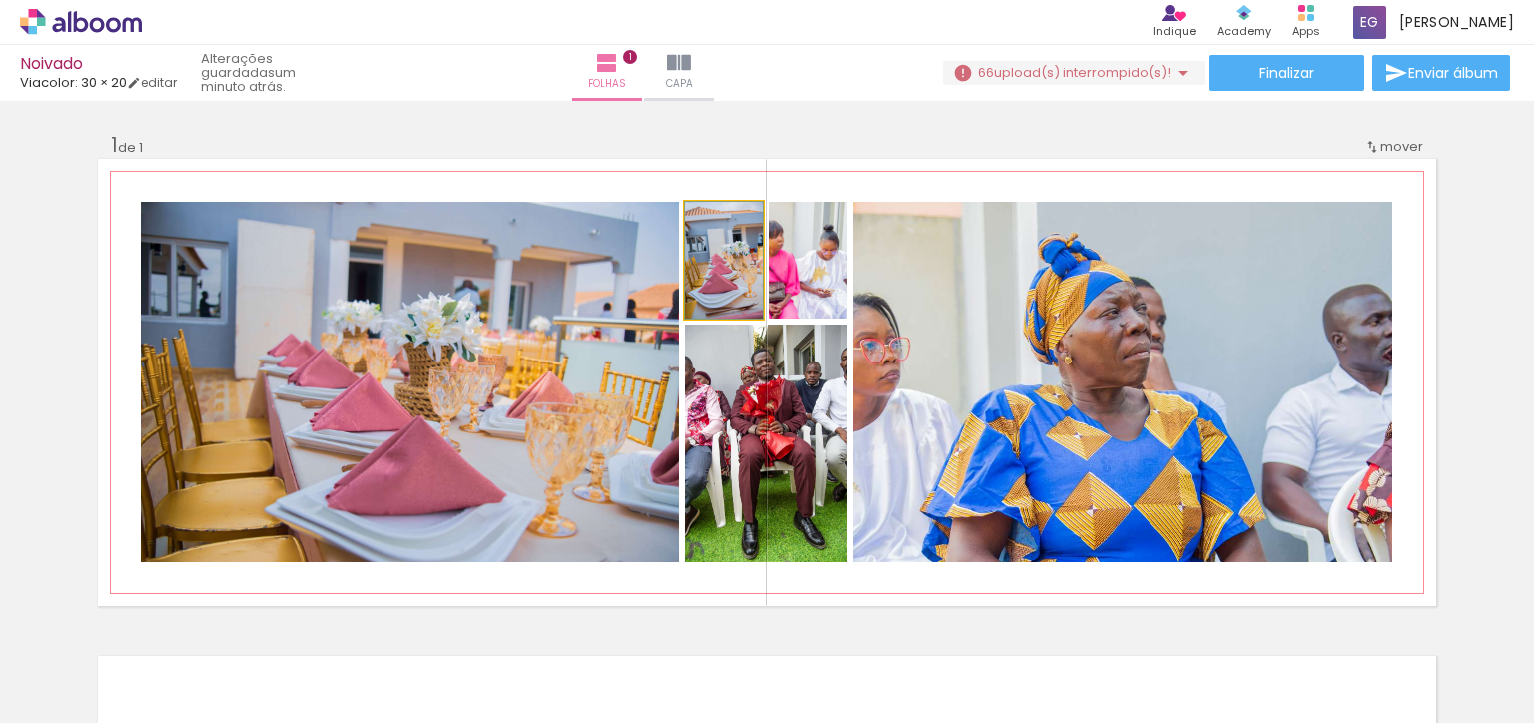
click at [735, 293] on div at bounding box center [724, 260] width 78 height 117
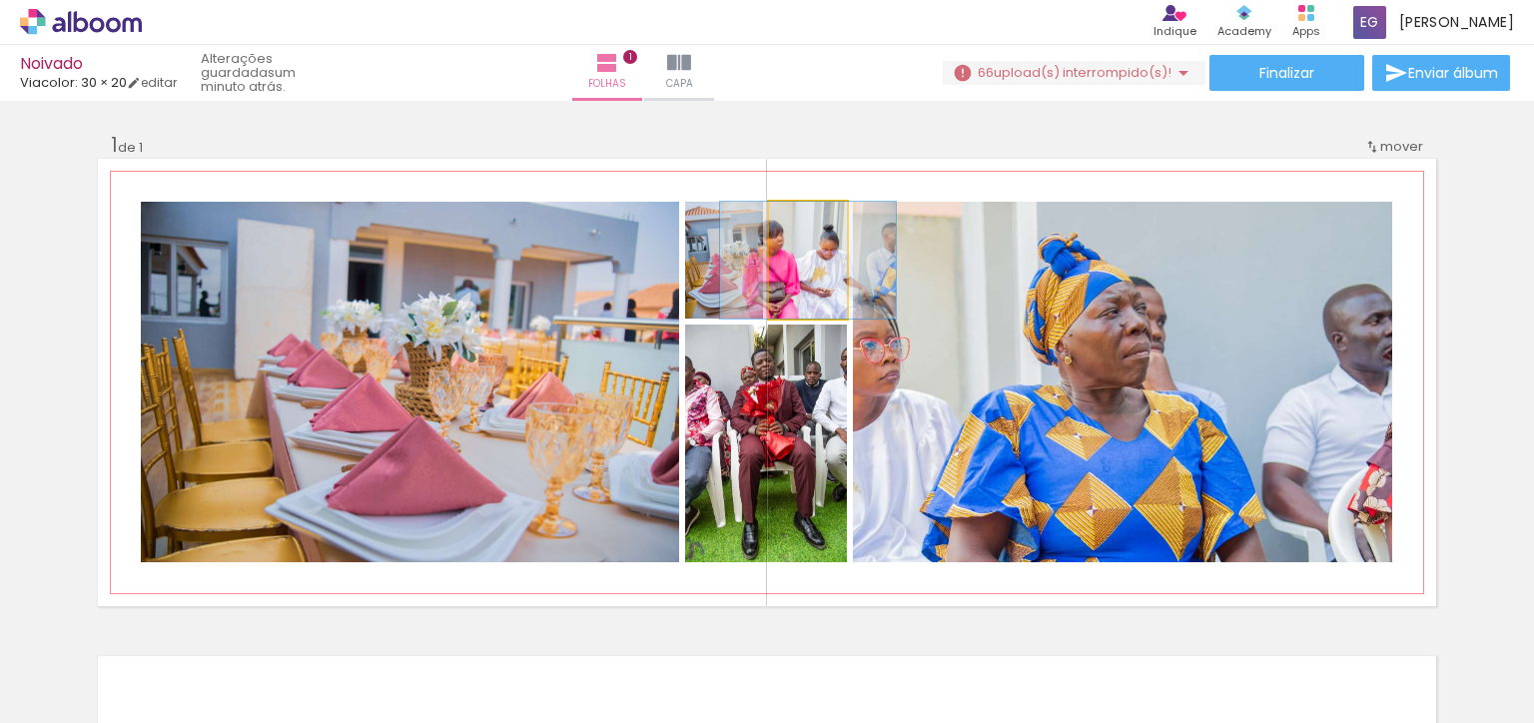
click at [802, 293] on div at bounding box center [808, 260] width 176 height 117
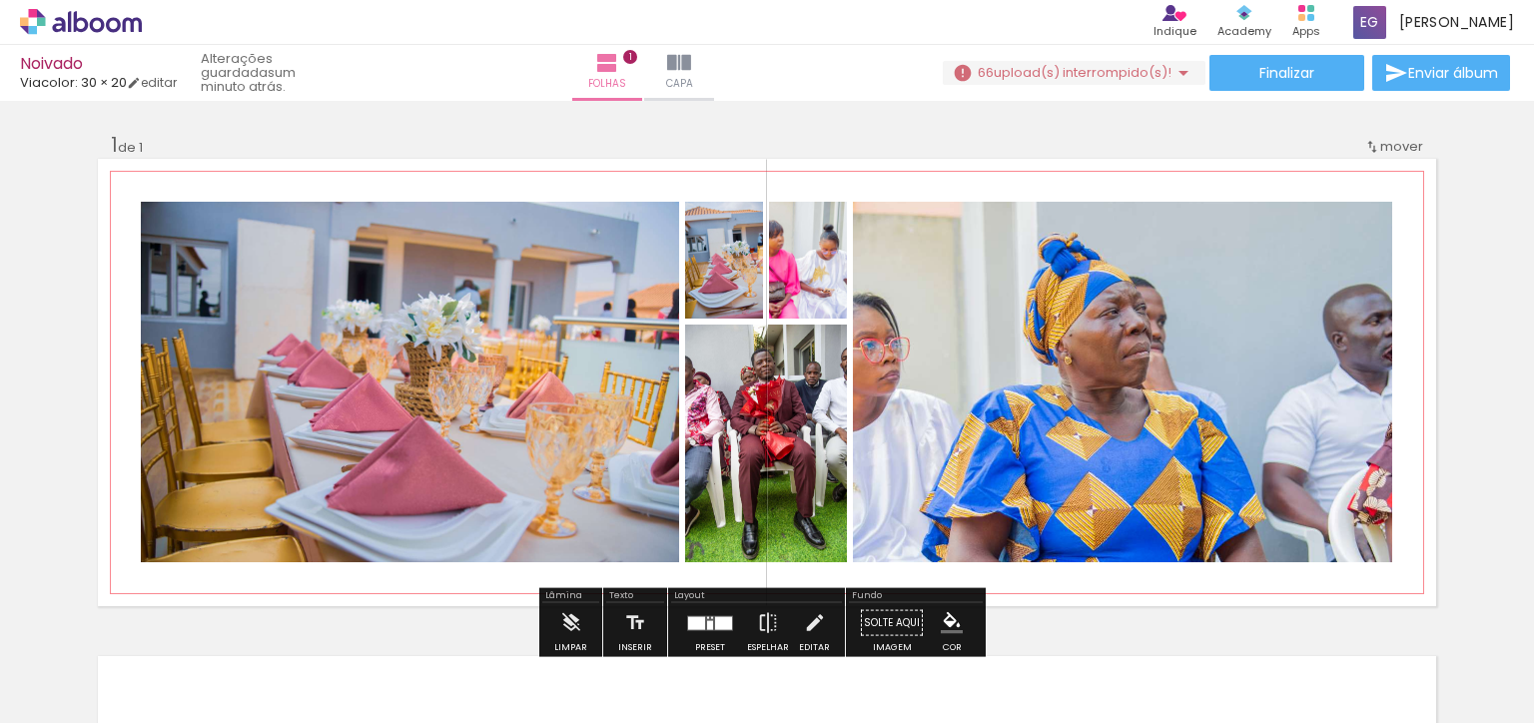
click at [800, 291] on div at bounding box center [808, 260] width 176 height 117
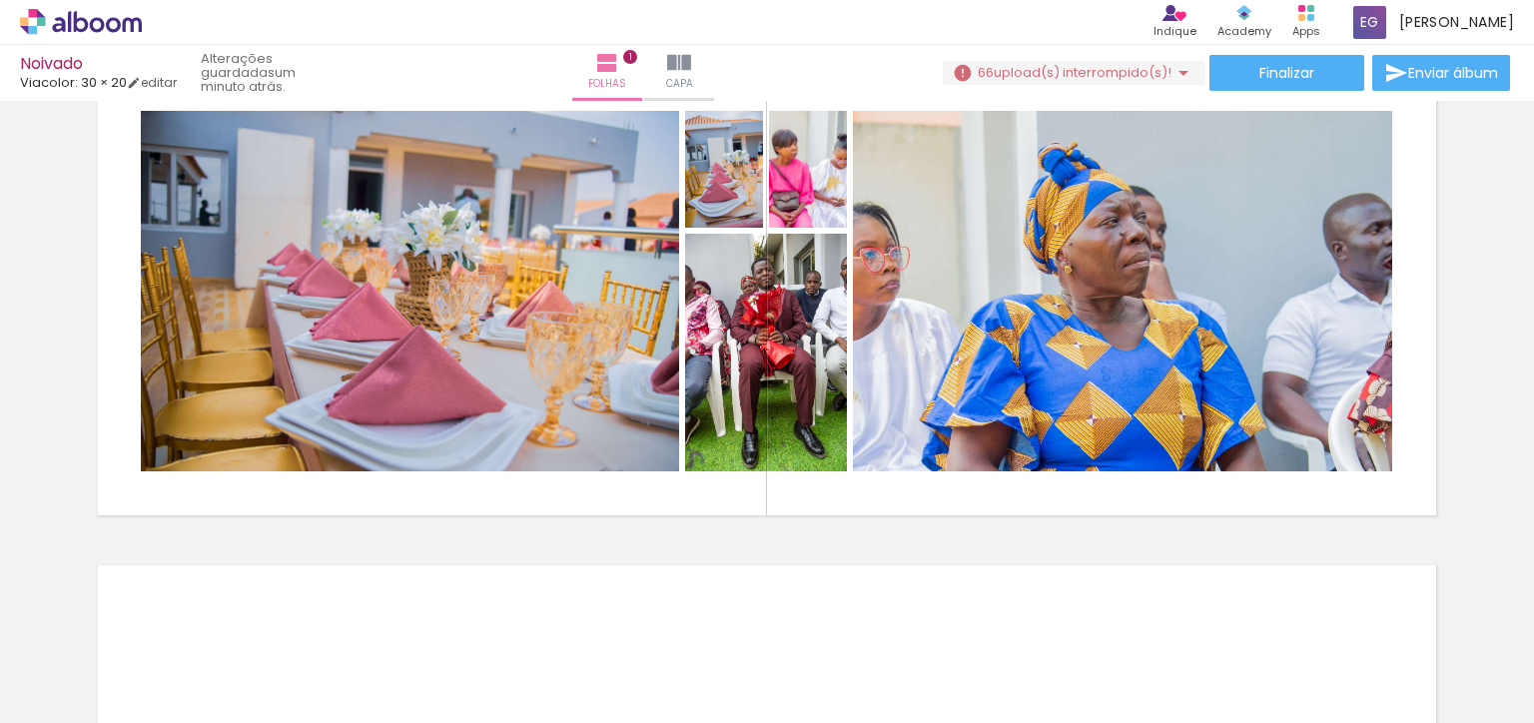
scroll to position [88, 0]
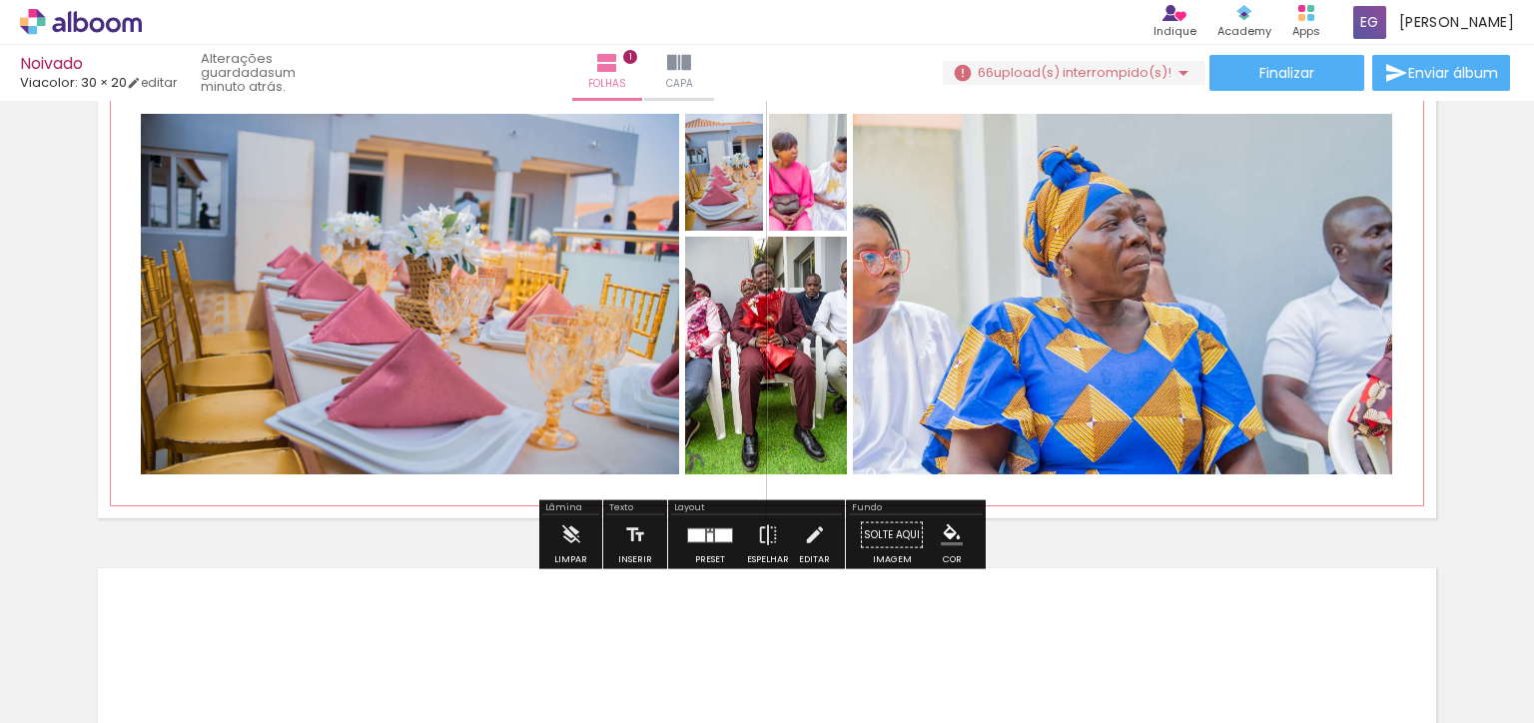
click at [785, 177] on paper-button "P&B" at bounding box center [794, 166] width 30 height 30
click at [796, 177] on paper-button "P&B" at bounding box center [794, 166] width 30 height 30
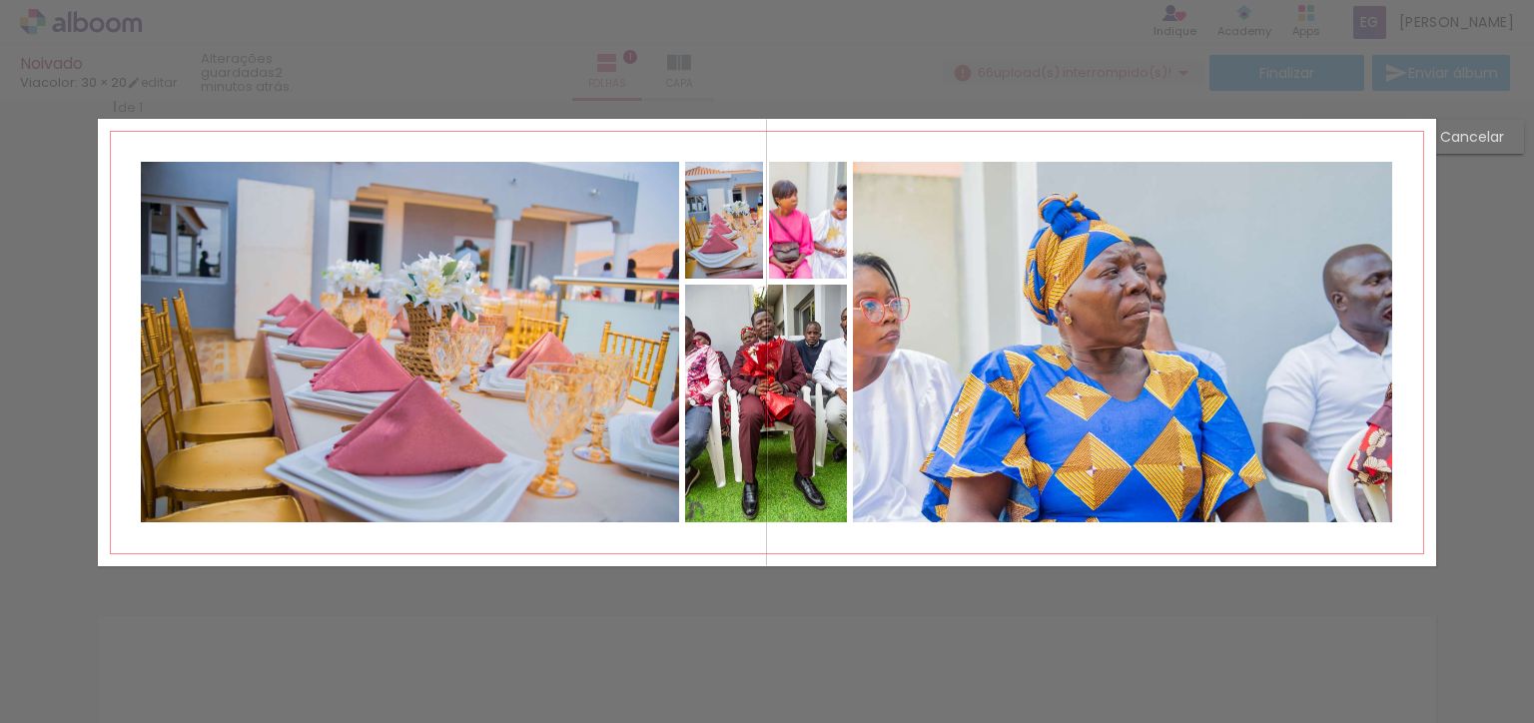
scroll to position [32, 0]
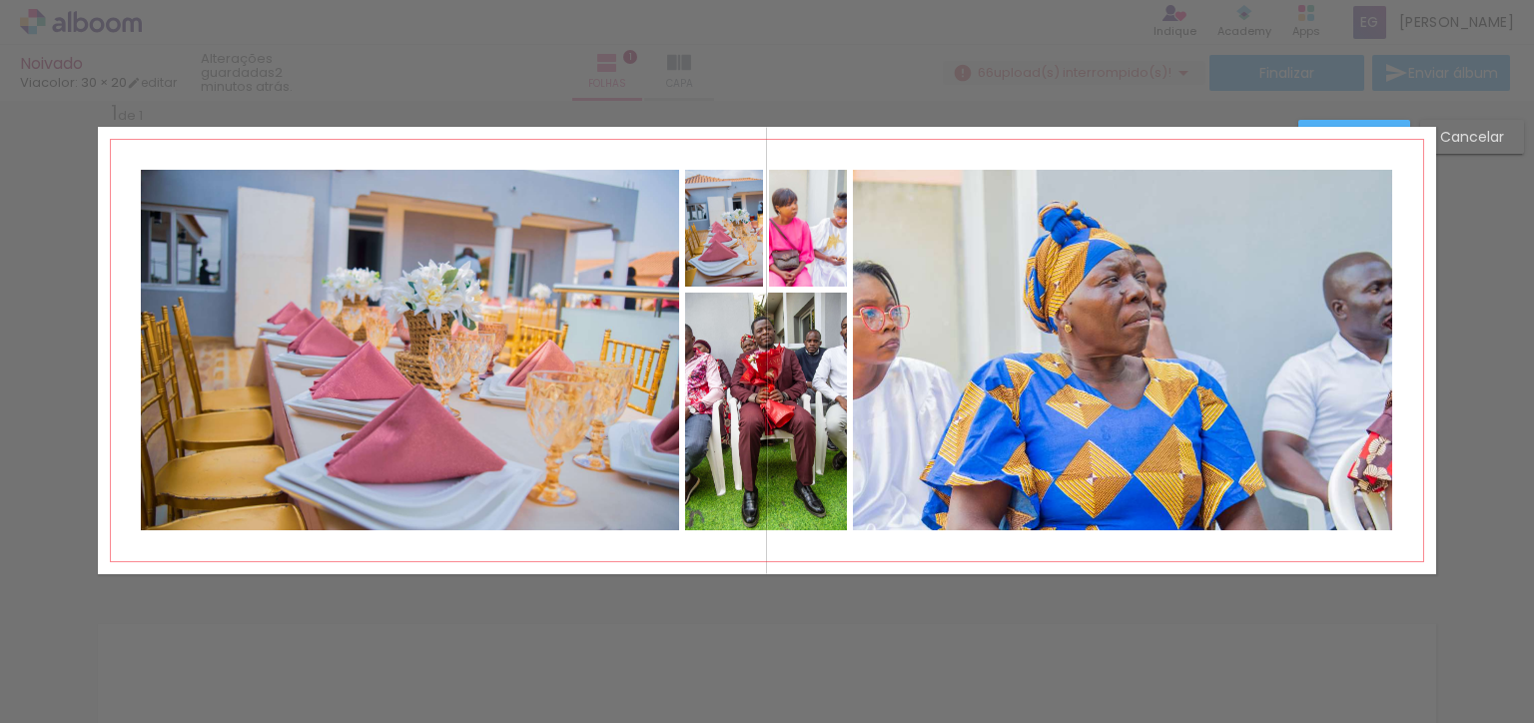
click at [791, 293] on div at bounding box center [766, 412] width 162 height 238
click at [795, 237] on div at bounding box center [809, 229] width 78 height 117
click at [793, 253] on div at bounding box center [808, 226] width 78 height 117
click at [799, 253] on div at bounding box center [808, 226] width 78 height 117
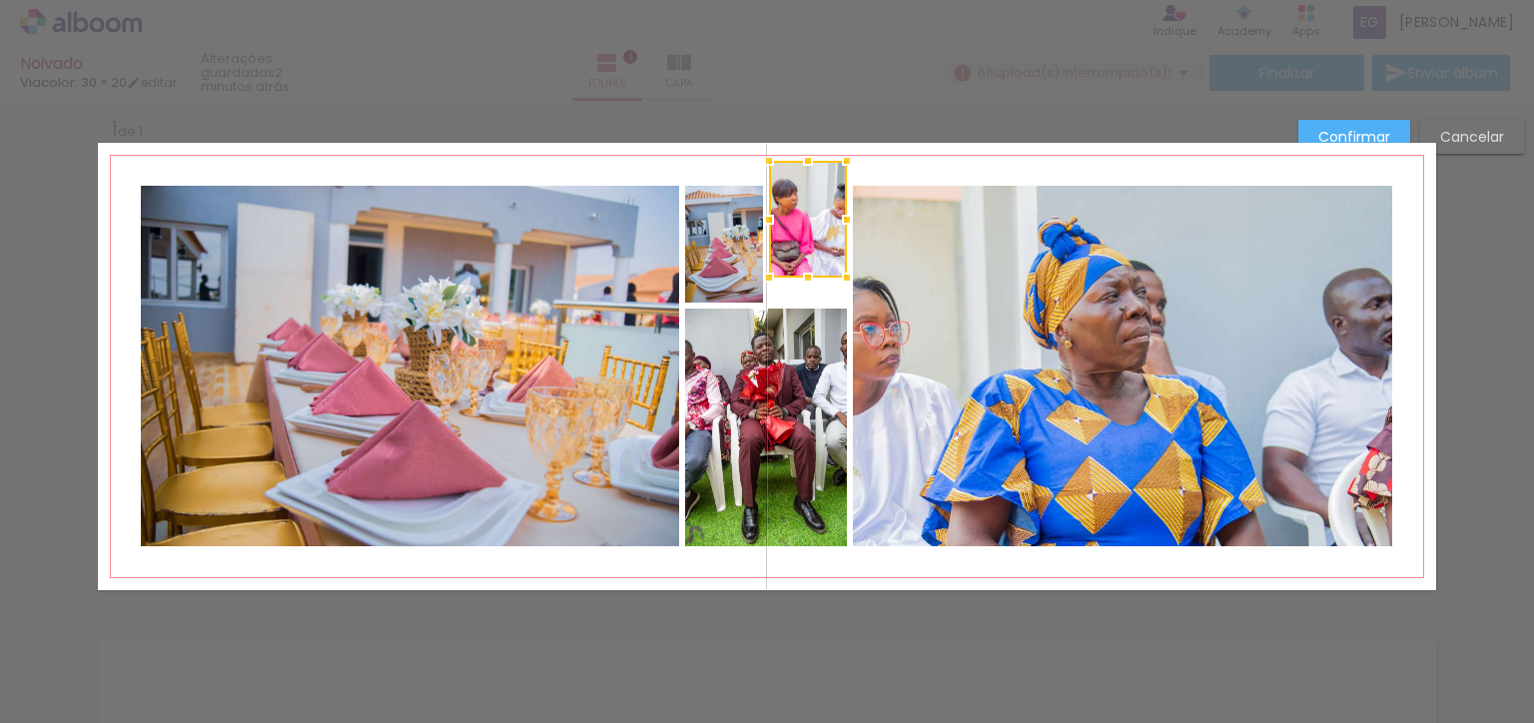
scroll to position [4, 0]
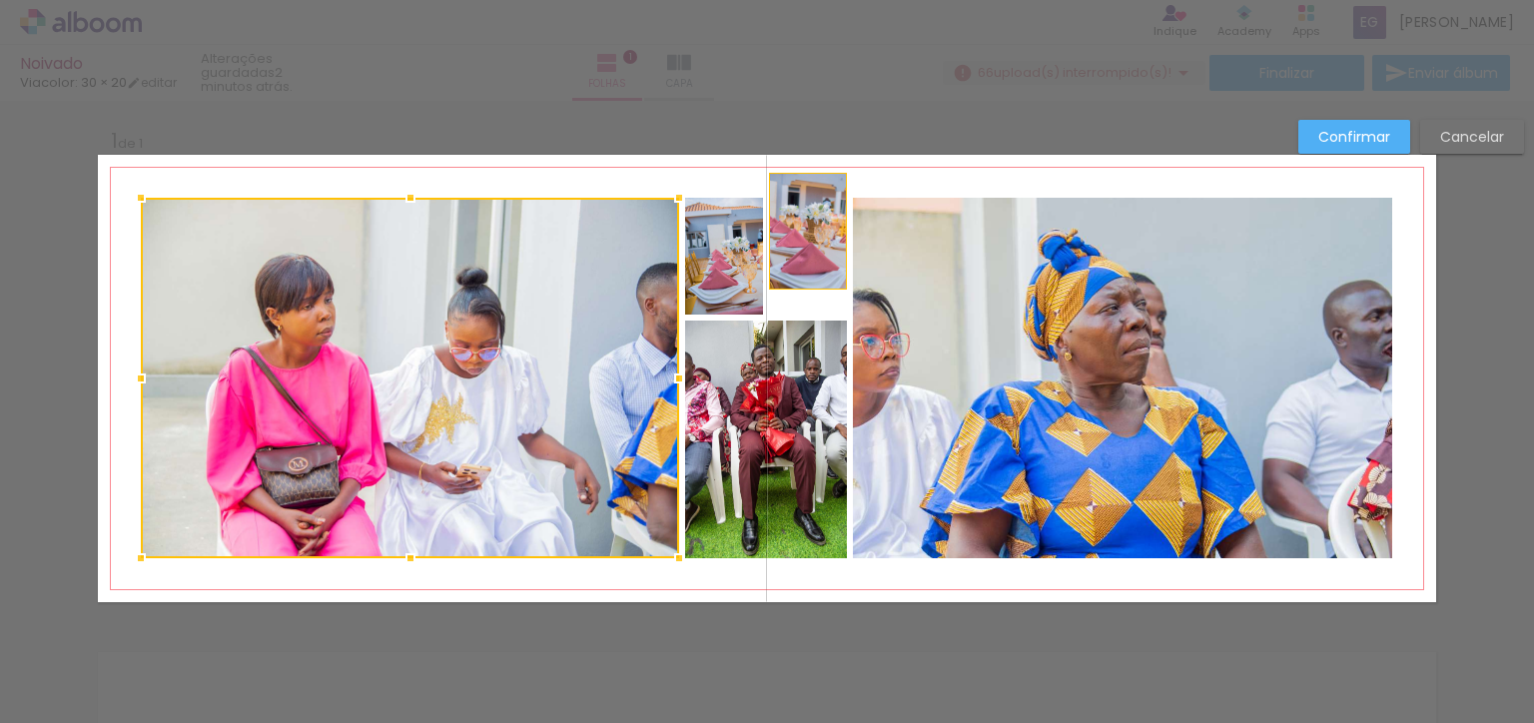
click at [1460, 139] on div "Inserir folha 1 de 1" at bounding box center [767, 602] width 1534 height 996
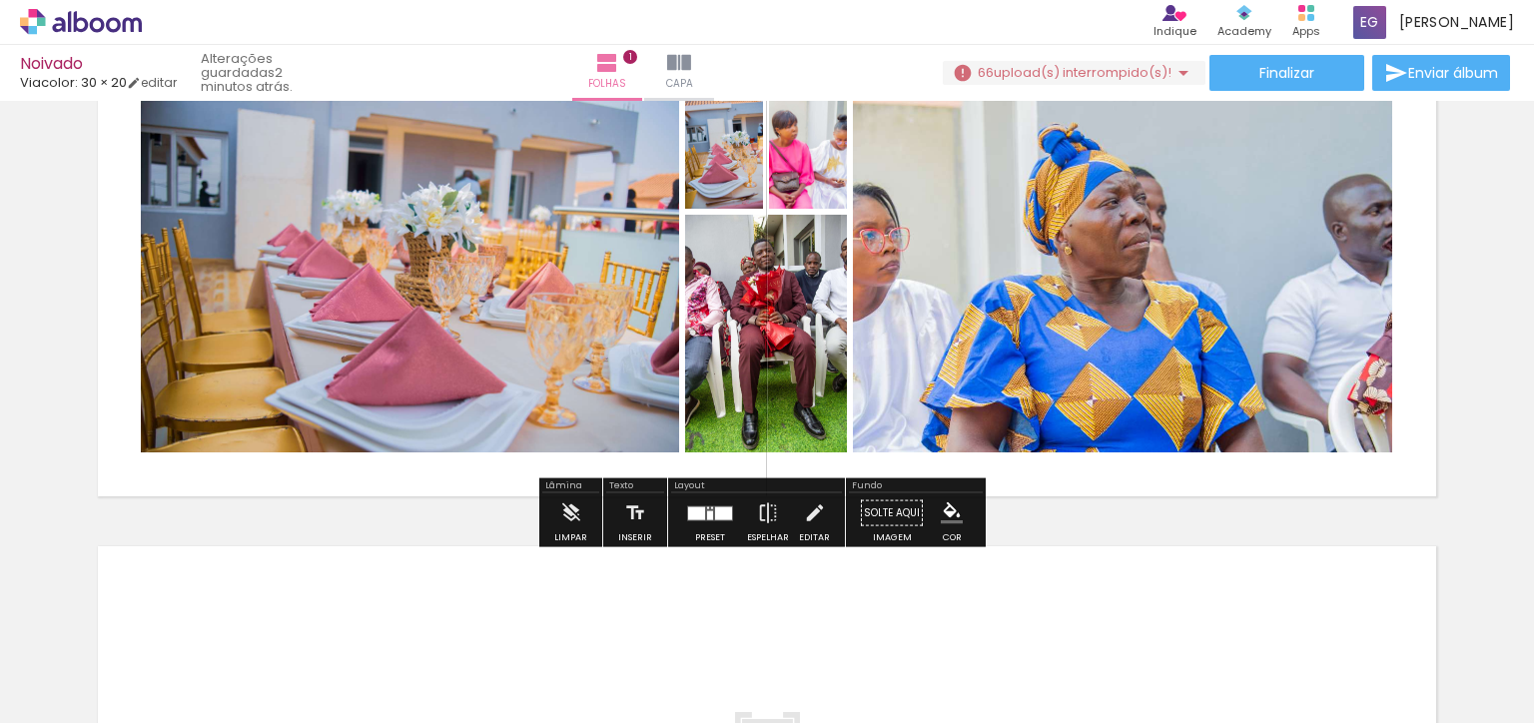
scroll to position [107, 0]
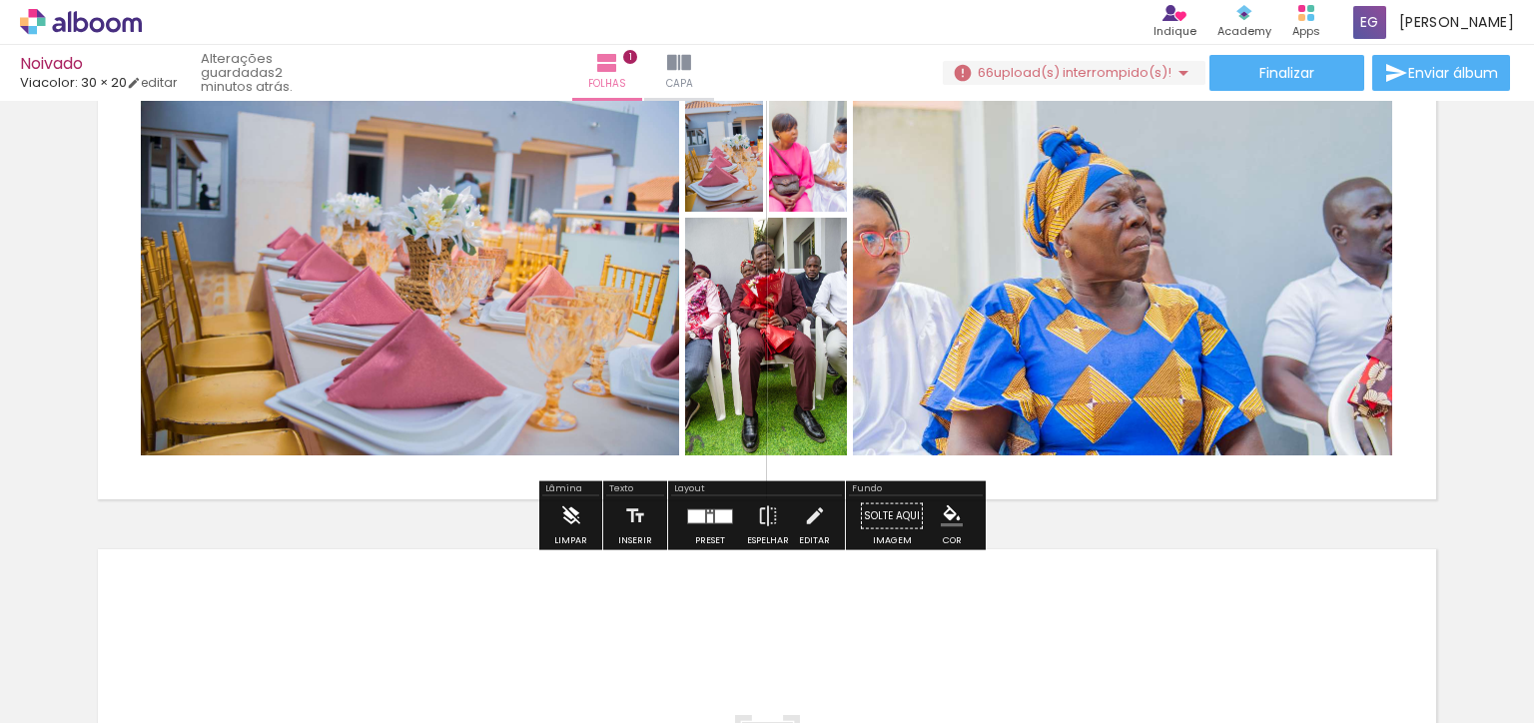
click at [568, 509] on iron-icon at bounding box center [571, 516] width 22 height 40
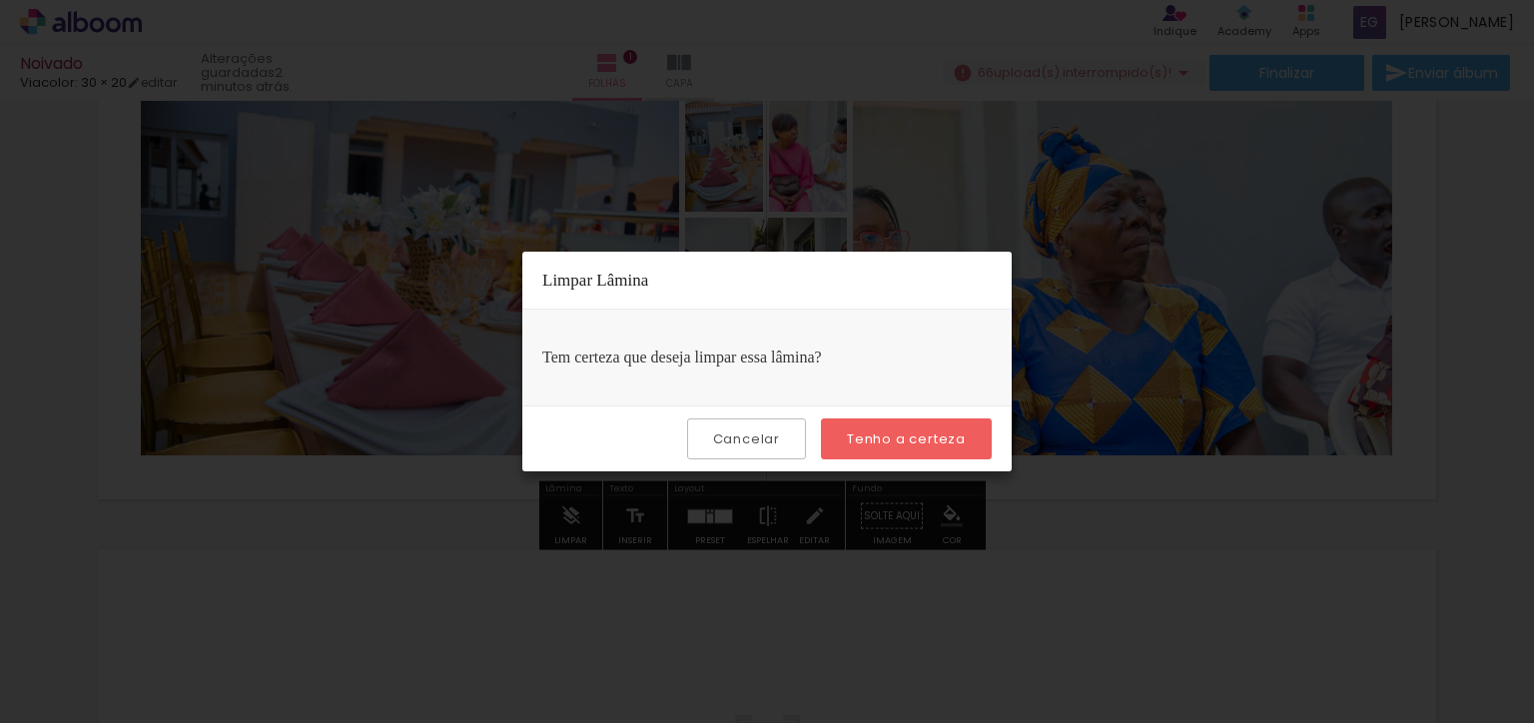
click at [0, 0] on slot "Tenho a certeza" at bounding box center [0, 0] width 0 height 0
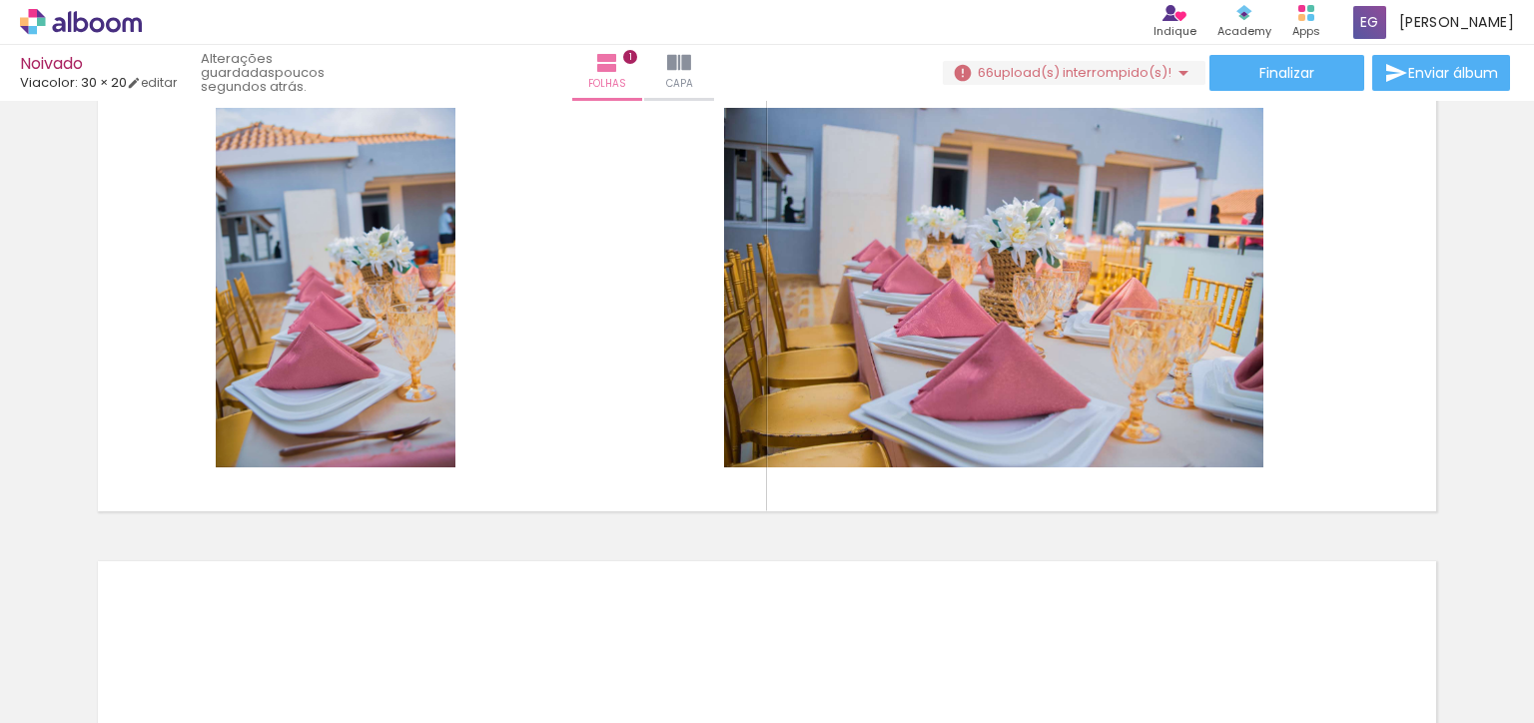
scroll to position [0, 10382]
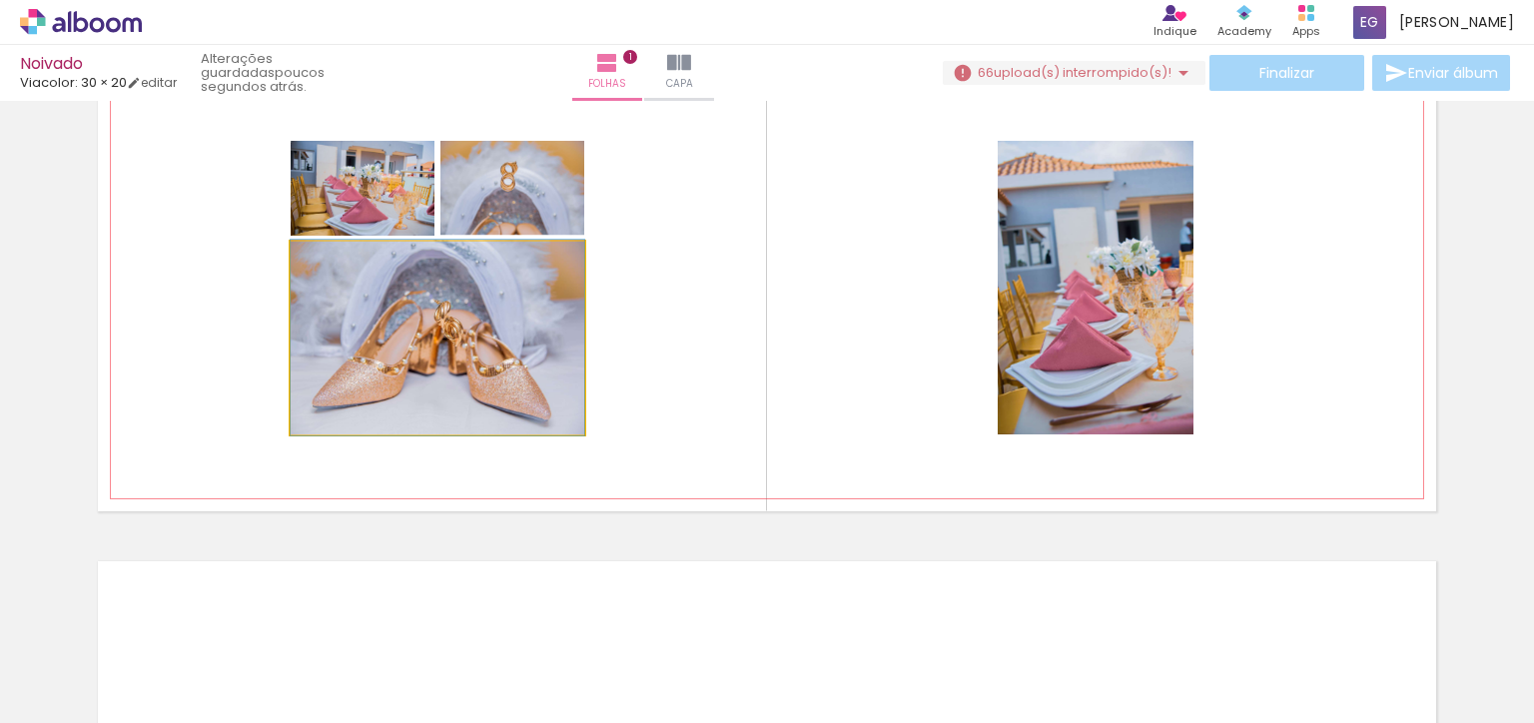
click at [550, 347] on div at bounding box center [438, 338] width 294 height 196
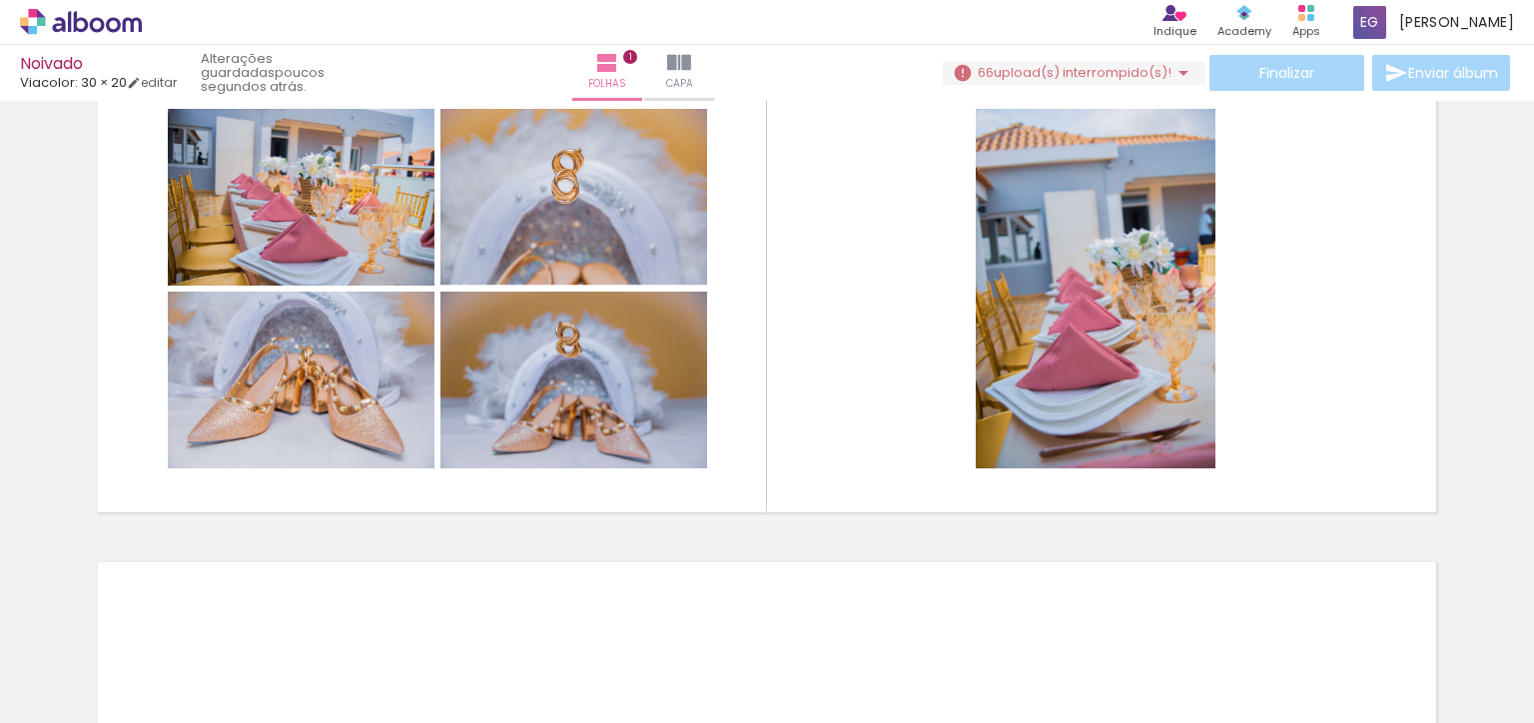
scroll to position [96, 0]
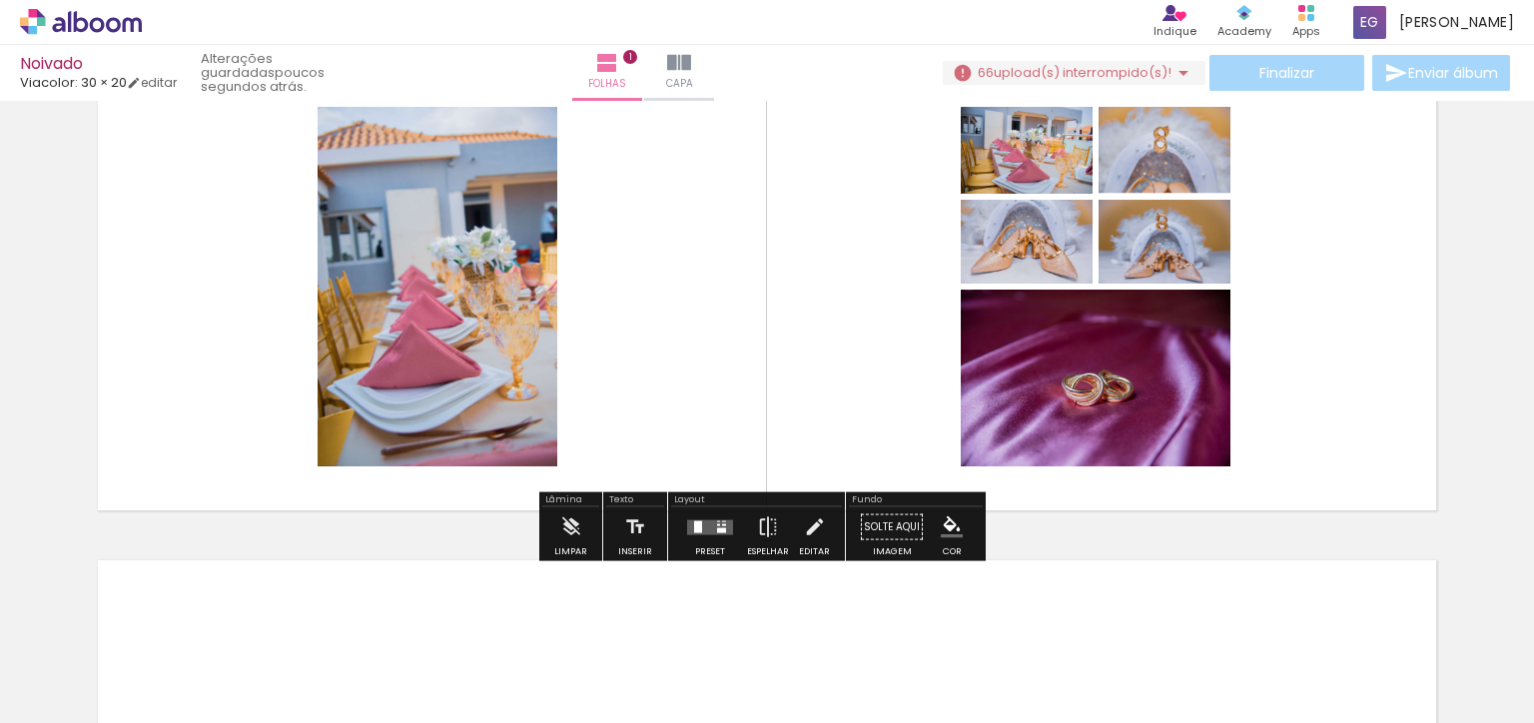
click at [0, 0] on div "Confirmar Cancelar" at bounding box center [0, 0] width 0 height 0
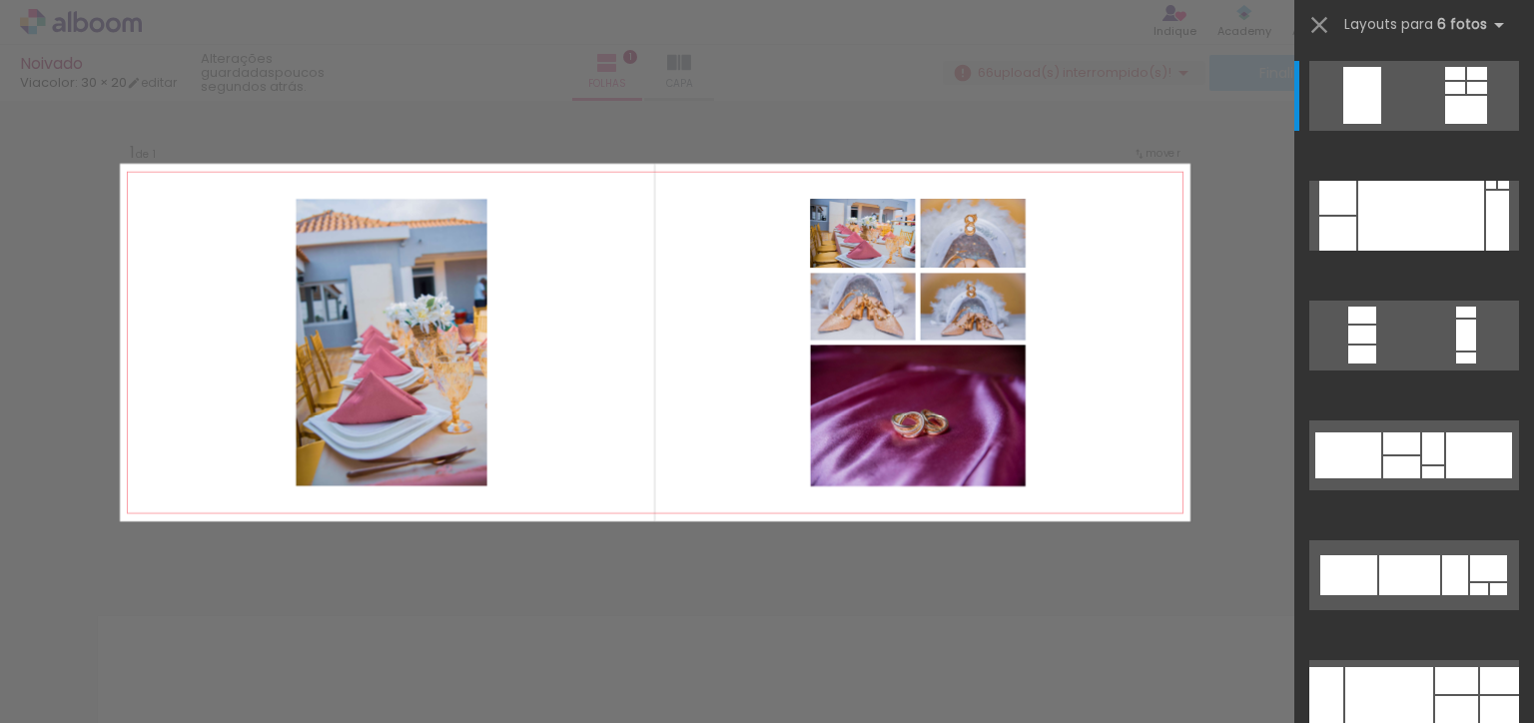
scroll to position [32, 0]
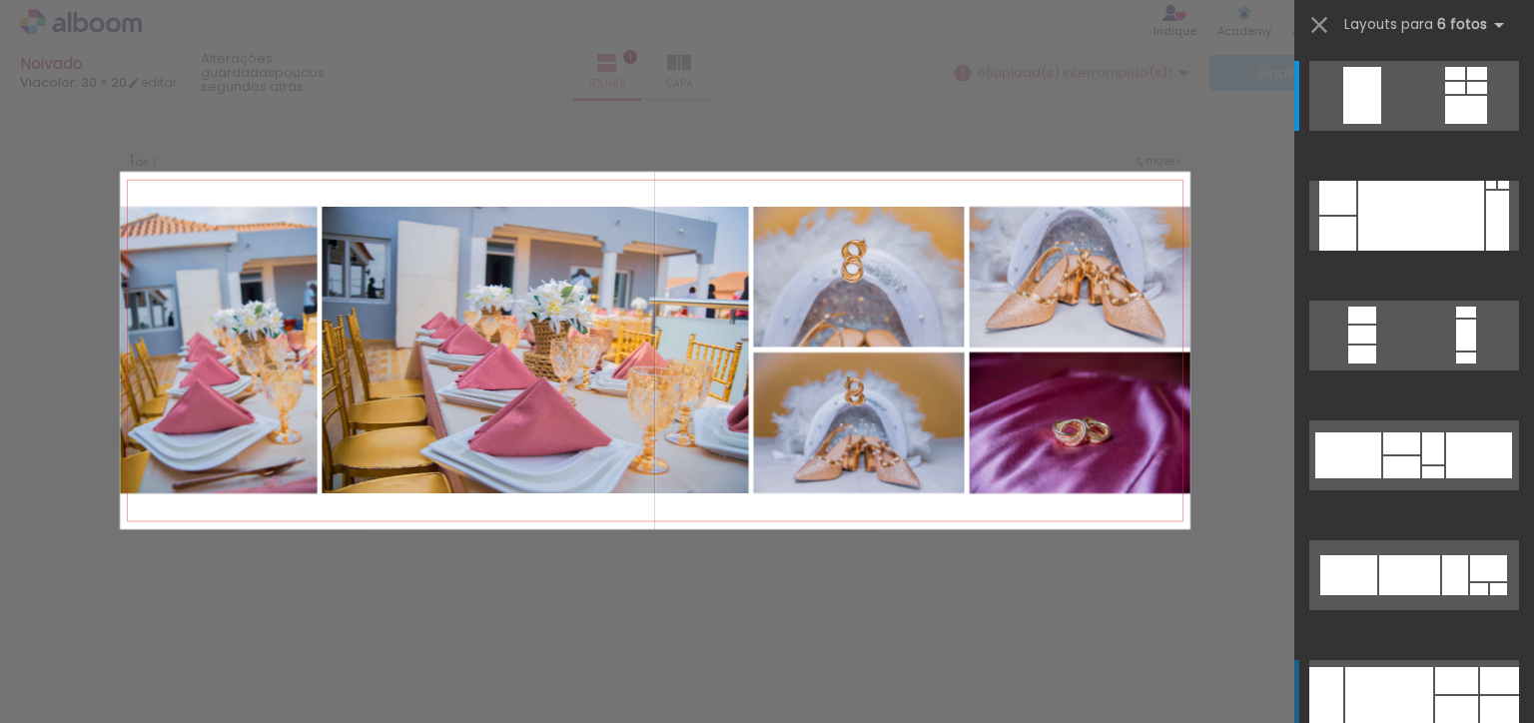
click at [1414, 696] on div at bounding box center [1390, 695] width 88 height 56
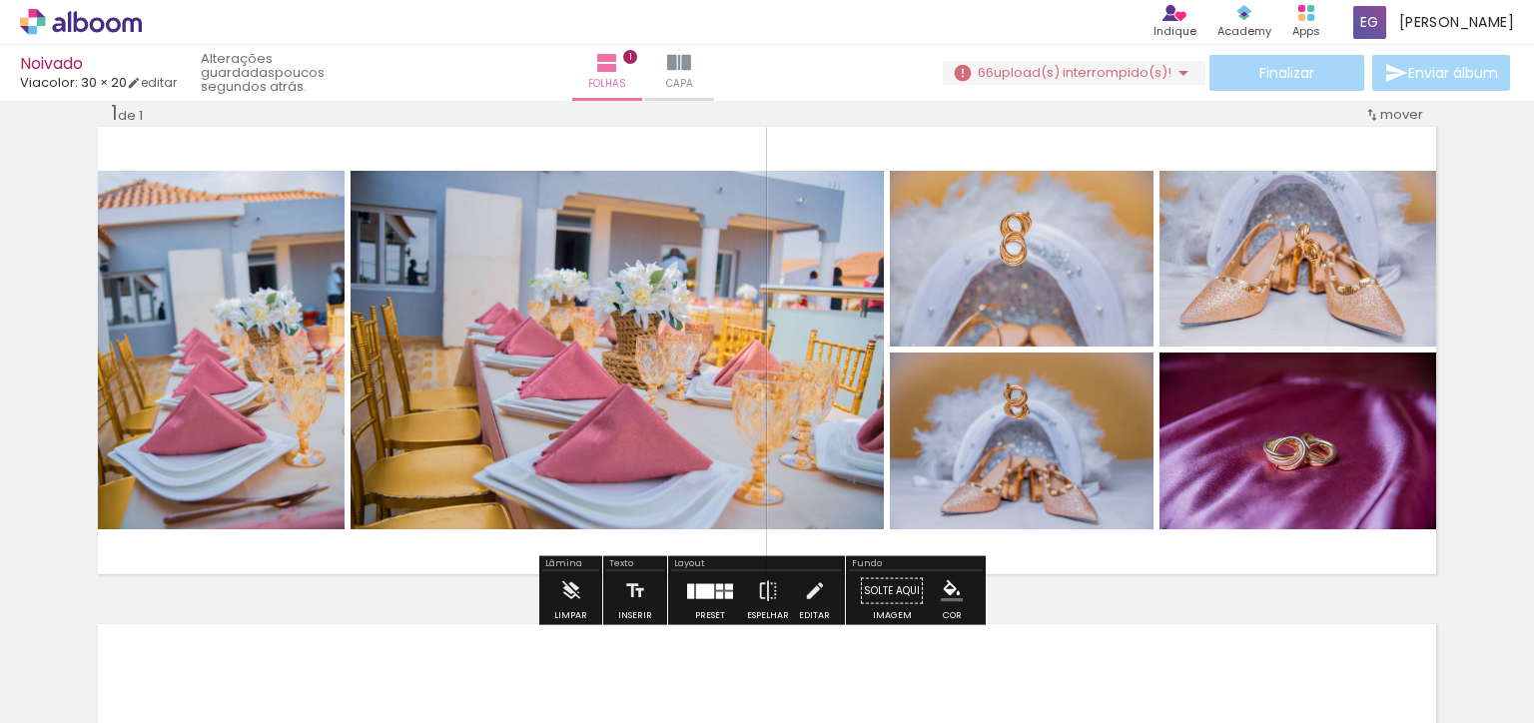
click at [1484, 189] on div "Inserir folha 1 de 1" at bounding box center [767, 574] width 1534 height 996
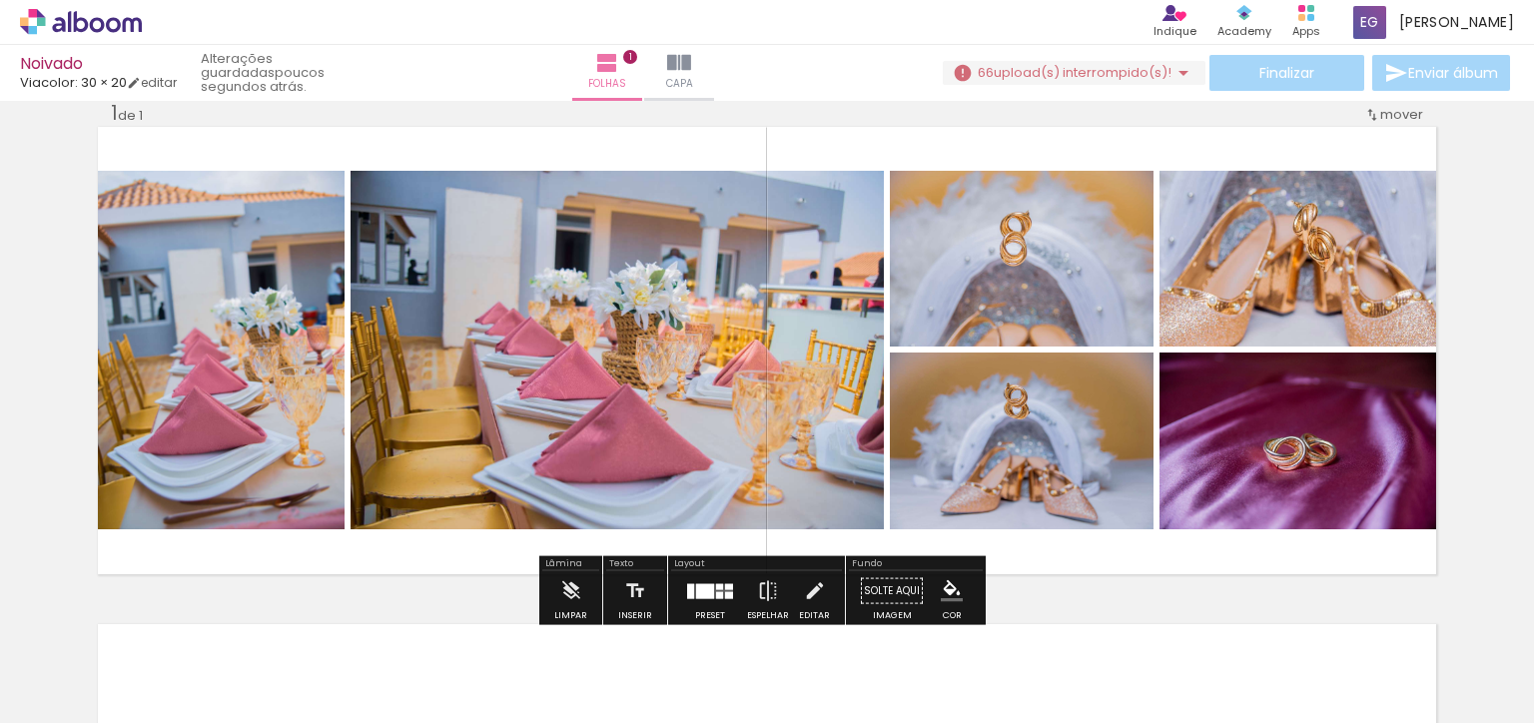
click at [1275, 70] on div "Finalizar Enviar álbum" at bounding box center [1228, 73] width 571 height 36
click at [1289, 73] on div "Finalizar Enviar álbum" at bounding box center [1228, 73] width 571 height 36
click at [1434, 75] on div "Finalizar Enviar álbum" at bounding box center [1228, 73] width 571 height 36
click at [1437, 74] on div "Finalizar Enviar álbum" at bounding box center [1228, 73] width 571 height 36
click at [1445, 73] on div "Finalizar Enviar álbum" at bounding box center [1228, 73] width 571 height 36
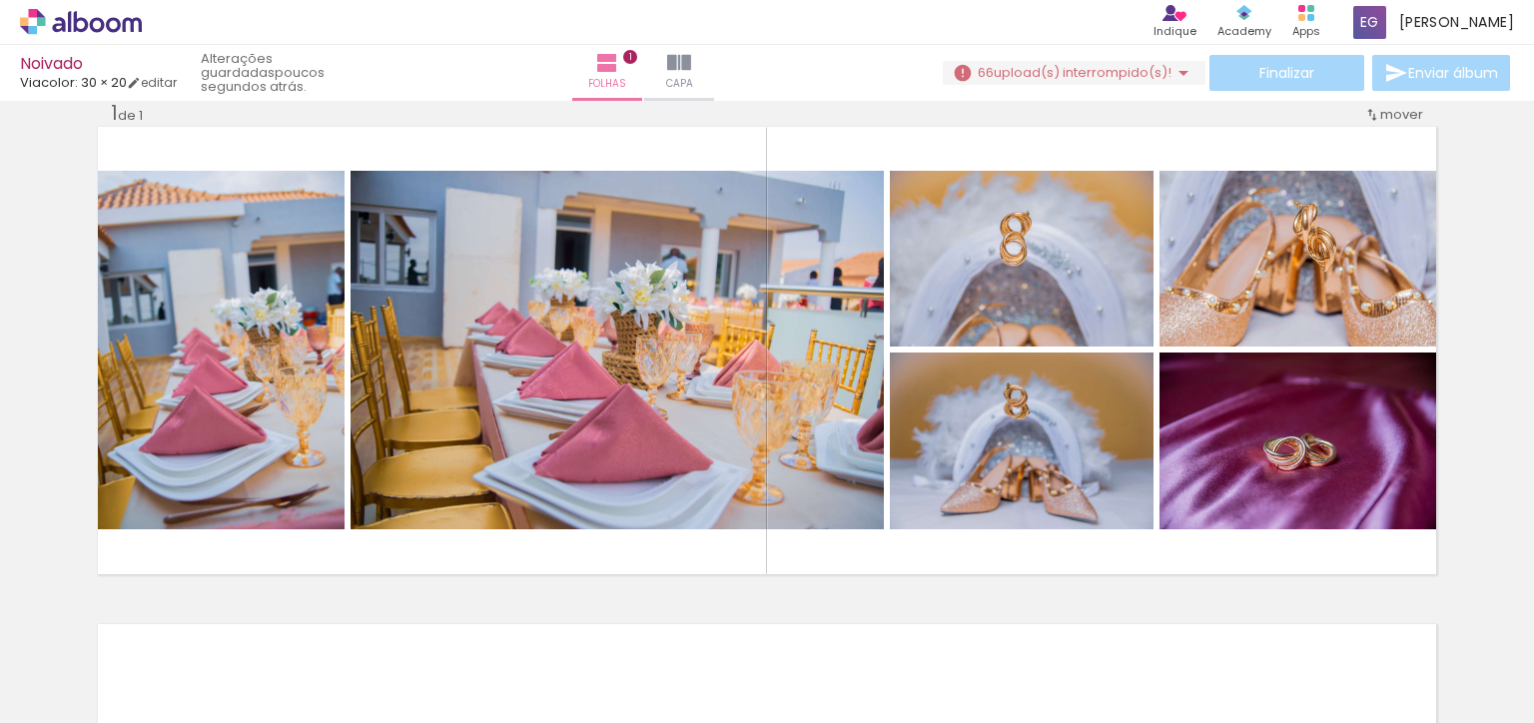
click at [1443, 74] on div "Finalizar Enviar álbum" at bounding box center [1228, 73] width 571 height 36
click at [1287, 77] on div "Finalizar Enviar álbum" at bounding box center [1228, 73] width 571 height 36
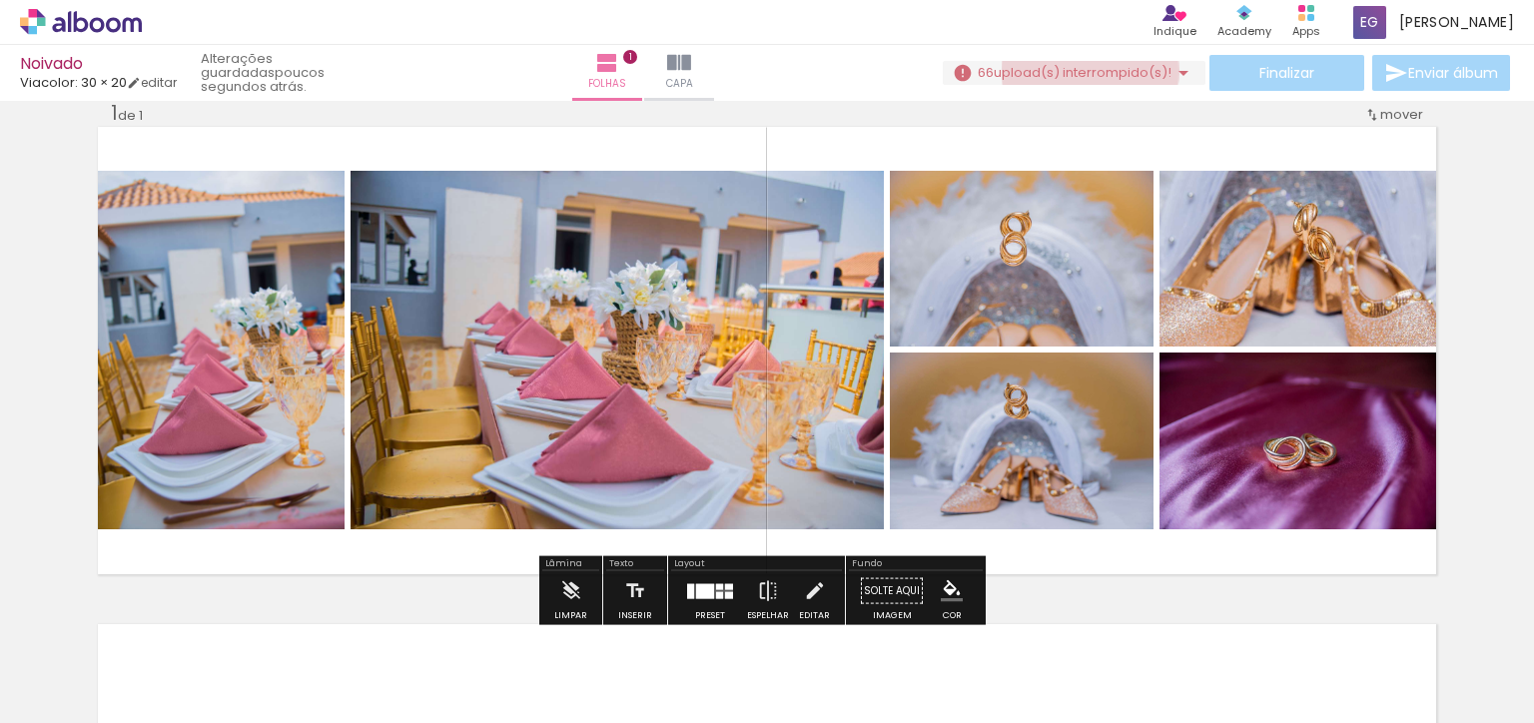
click at [1082, 71] on span "upload(s) interrompido(s)!" at bounding box center [1083, 72] width 178 height 19
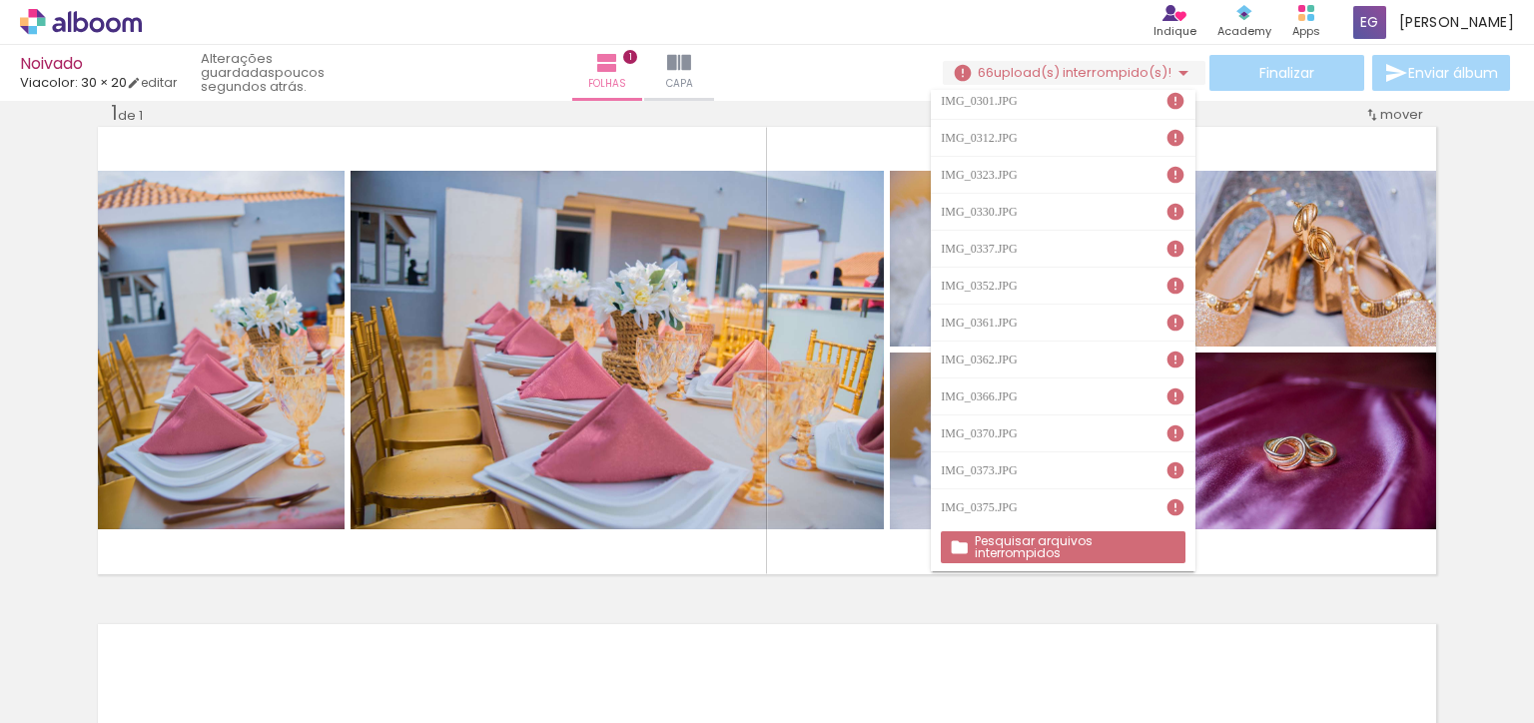
scroll to position [0, 0]
click at [1158, 65] on span "upload(s) interrompido(s)!" at bounding box center [1083, 72] width 178 height 19
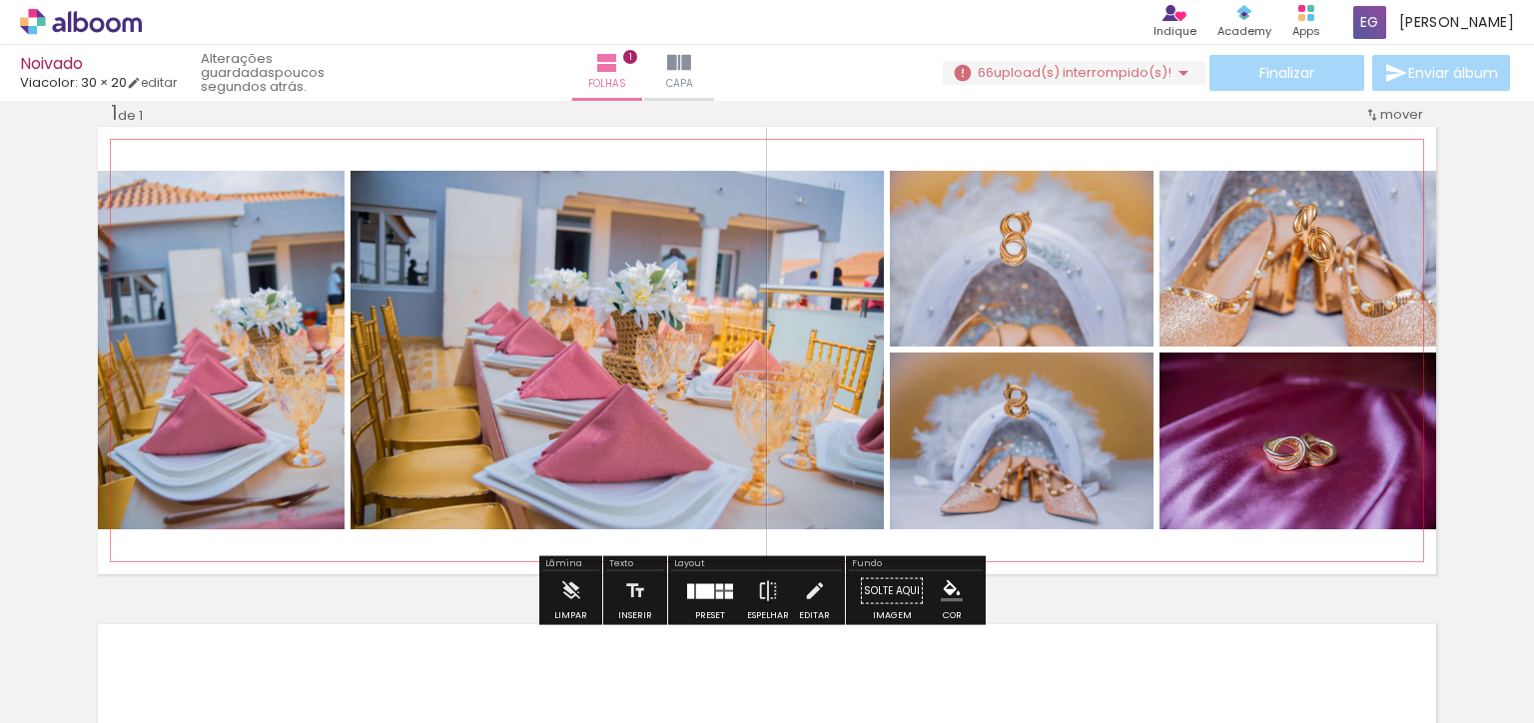
click at [1063, 289] on div at bounding box center [1022, 259] width 264 height 176
click at [999, 451] on div at bounding box center [1022, 441] width 266 height 177
click at [782, 359] on div at bounding box center [617, 350] width 538 height 359
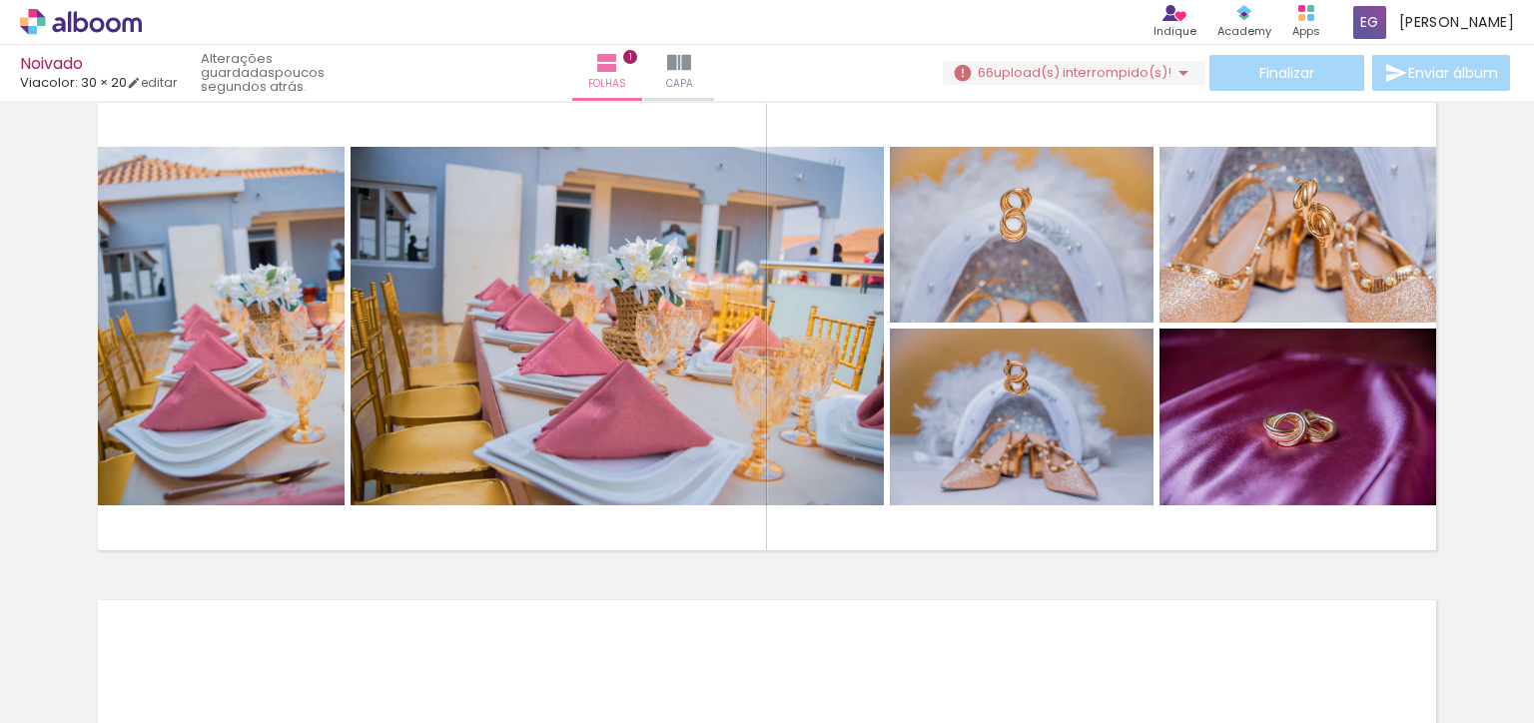
scroll to position [16, 0]
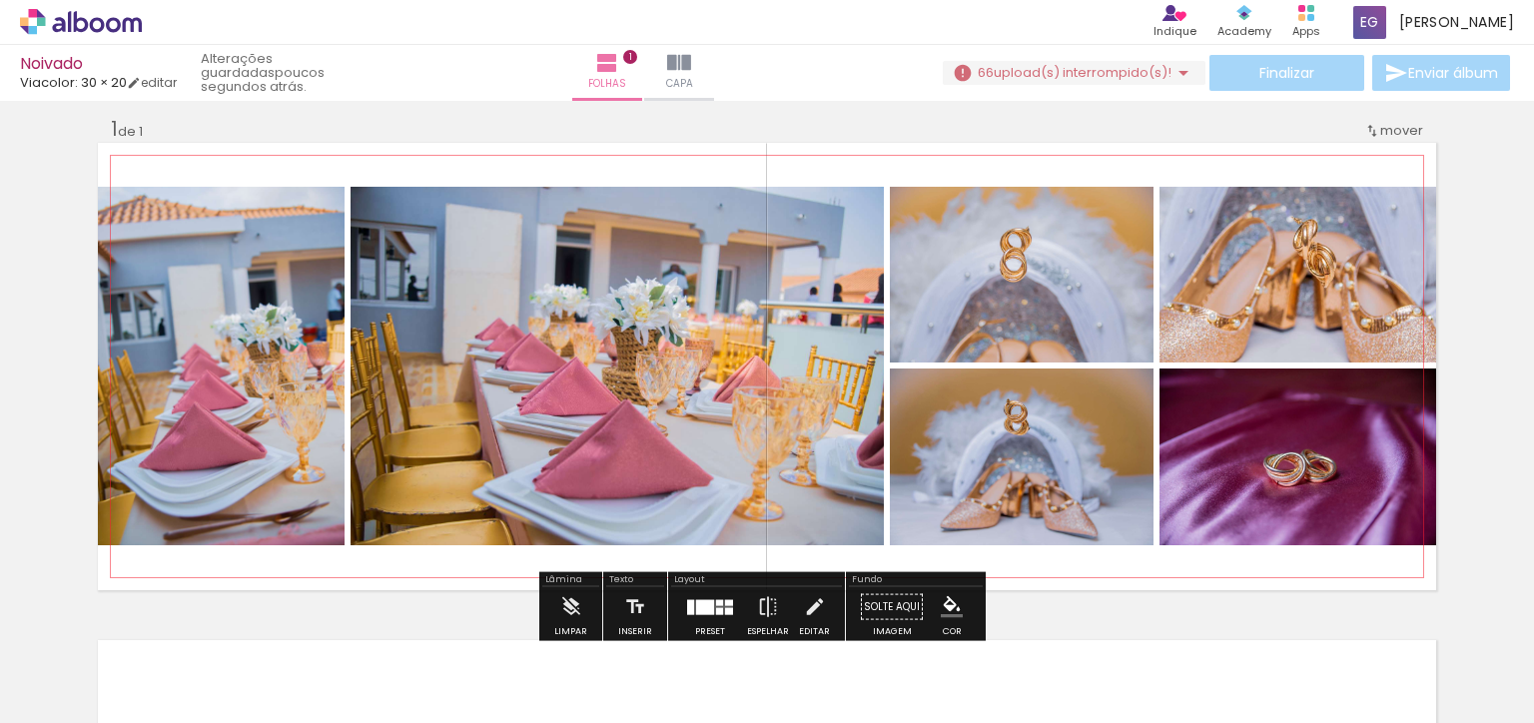
click at [1365, 129] on iron-icon at bounding box center [1373, 131] width 16 height 16
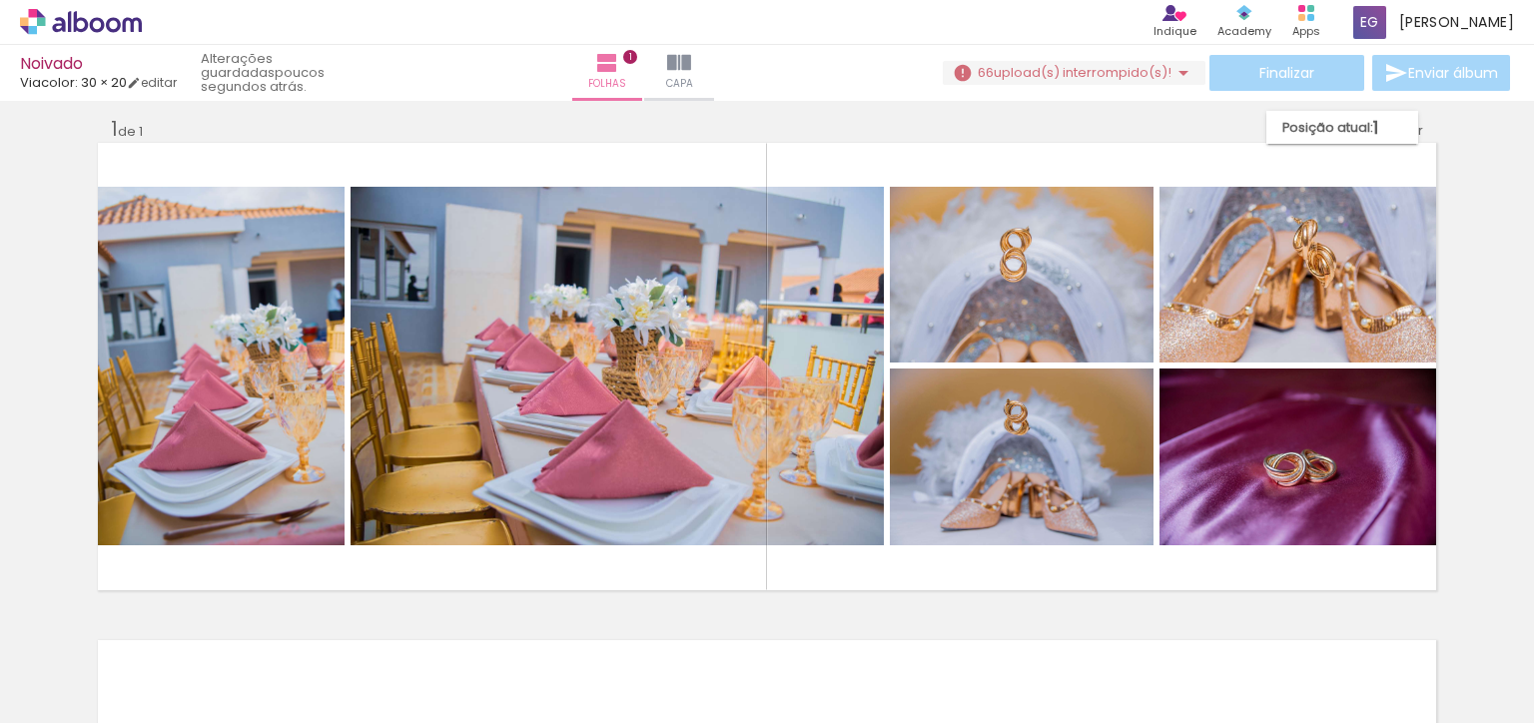
click at [1255, 96] on div "Noivado Viacolor: 30 × 20 editar poucos segundos atrás. Folhas 1 Capa Finalizar…" at bounding box center [767, 50] width 1534 height 101
click at [1270, 80] on div "Finalizar Enviar álbum" at bounding box center [1228, 73] width 571 height 36
click at [1273, 71] on div "Finalizar Enviar álbum" at bounding box center [1228, 73] width 571 height 36
click at [1274, 70] on div "Finalizar Enviar álbum" at bounding box center [1228, 73] width 571 height 36
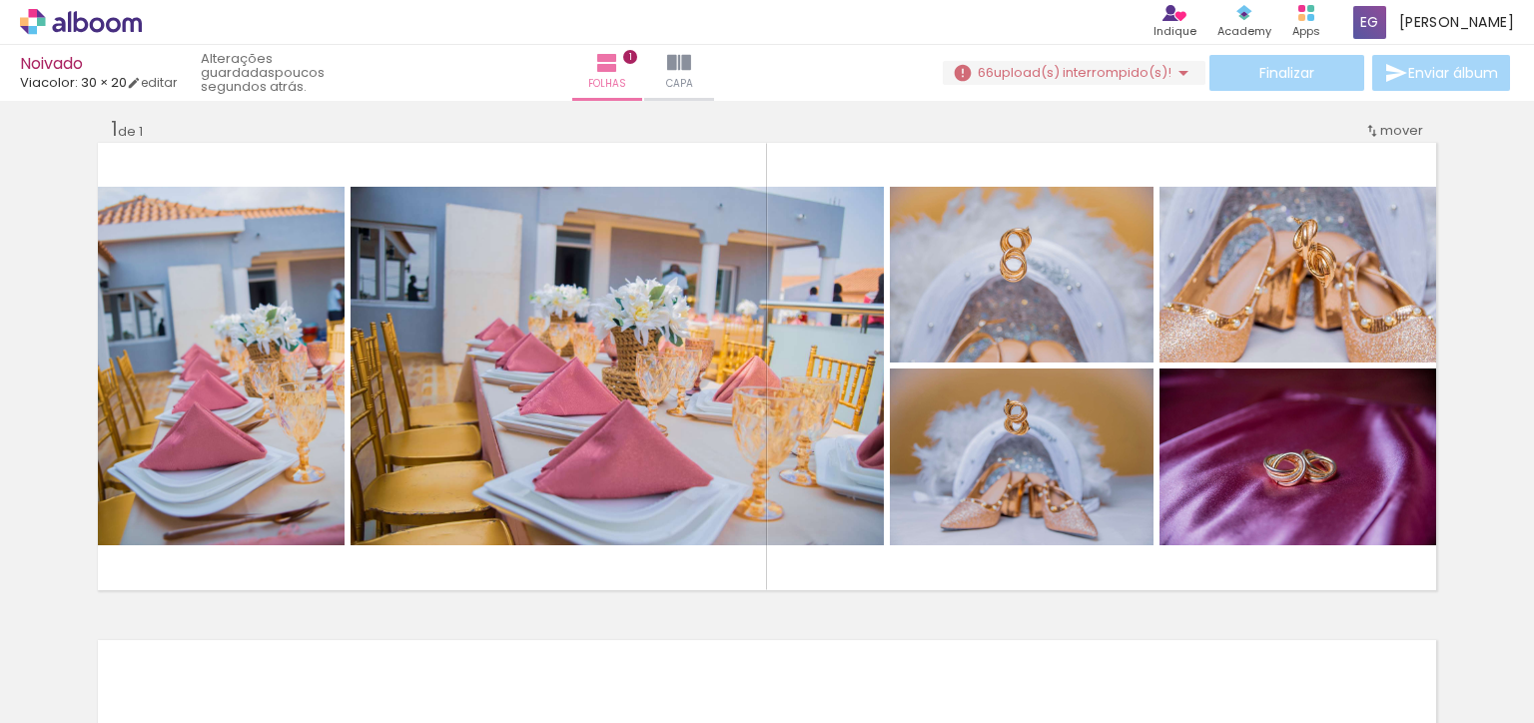
click at [1274, 69] on div "Finalizar Enviar álbum" at bounding box center [1228, 73] width 571 height 36
click at [1121, 68] on span "upload(s) interrompido(s)!" at bounding box center [1083, 72] width 178 height 19
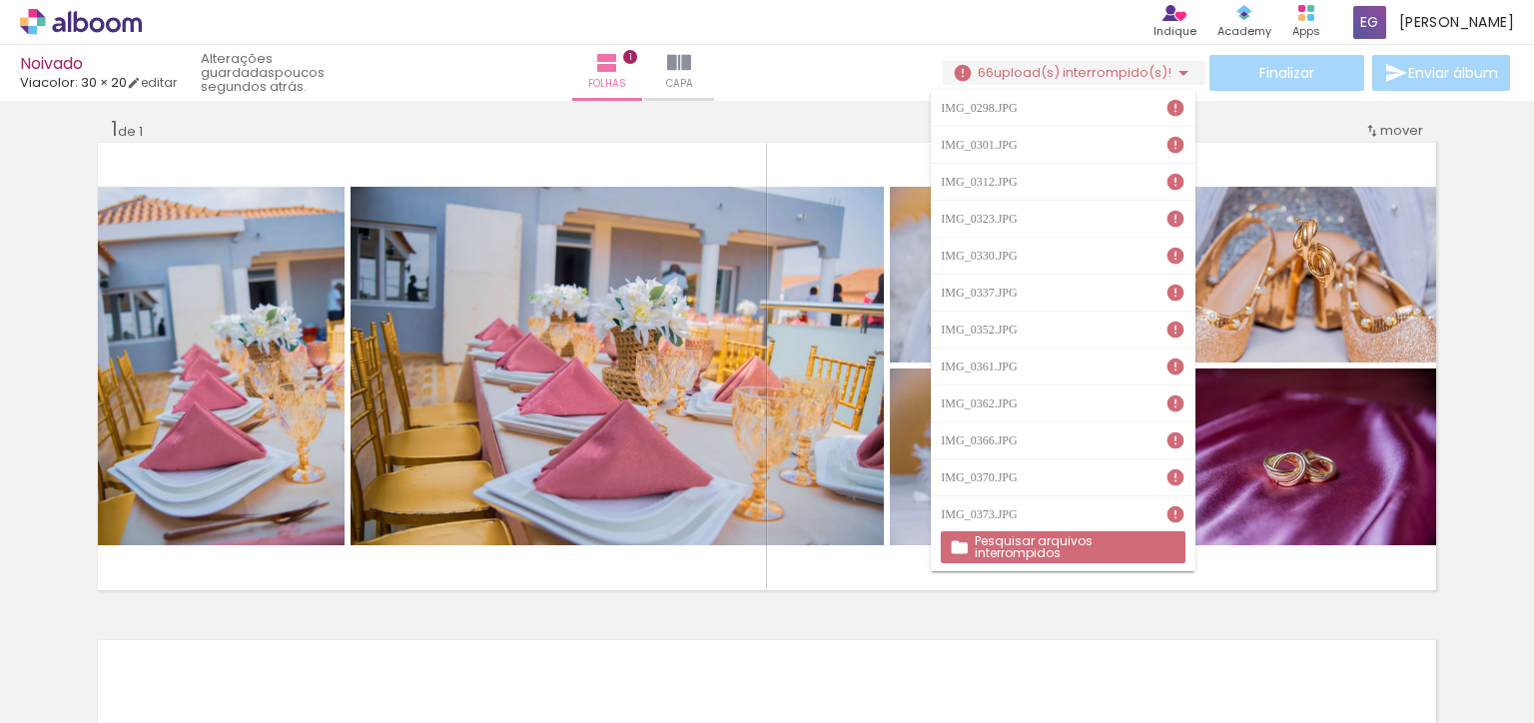
click at [1022, 110] on div "IMG_0298.JPG" at bounding box center [981, 108] width 81 height 12
click at [1156, 121] on paper-item "IMG_0298.JPG" at bounding box center [1063, 108] width 264 height 37
click at [0, 0] on slot "Pesquisar arquivos interrompidos" at bounding box center [0, 0] width 0 height 0
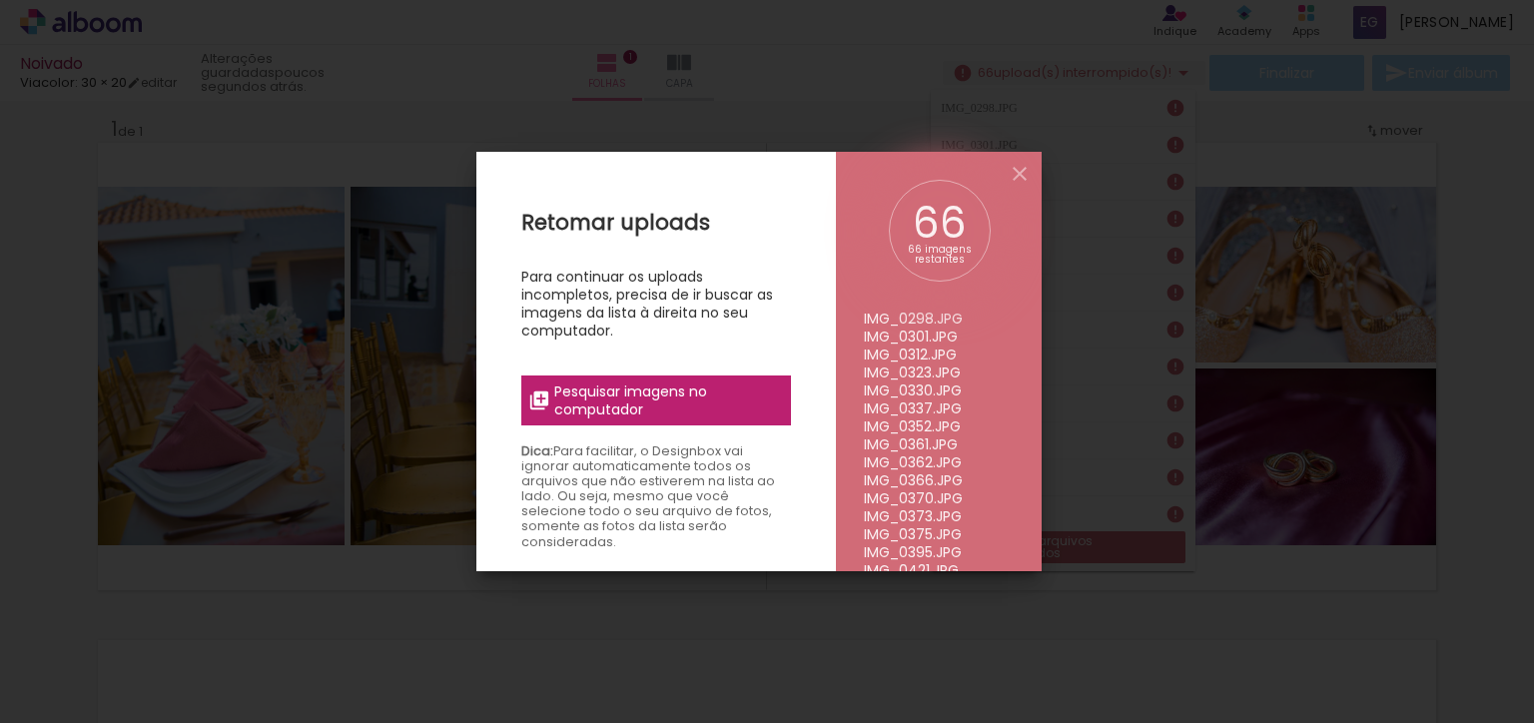
click at [567, 409] on span "Pesquisar imagens no computador" at bounding box center [666, 401] width 225 height 36
click at [0, 0] on input "file" at bounding box center [0, 0] width 0 height 0
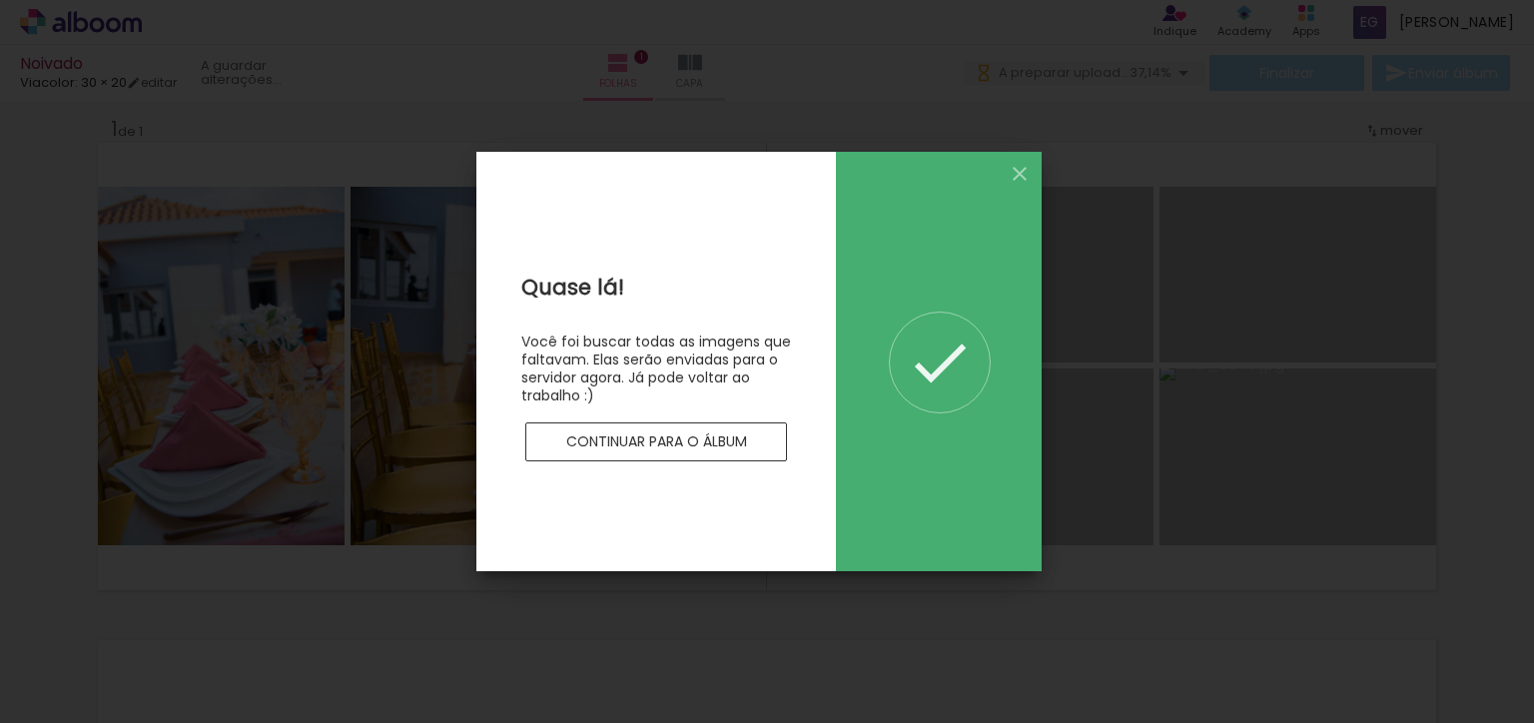
click at [0, 0] on slot "Continuar para o álbum" at bounding box center [0, 0] width 0 height 0
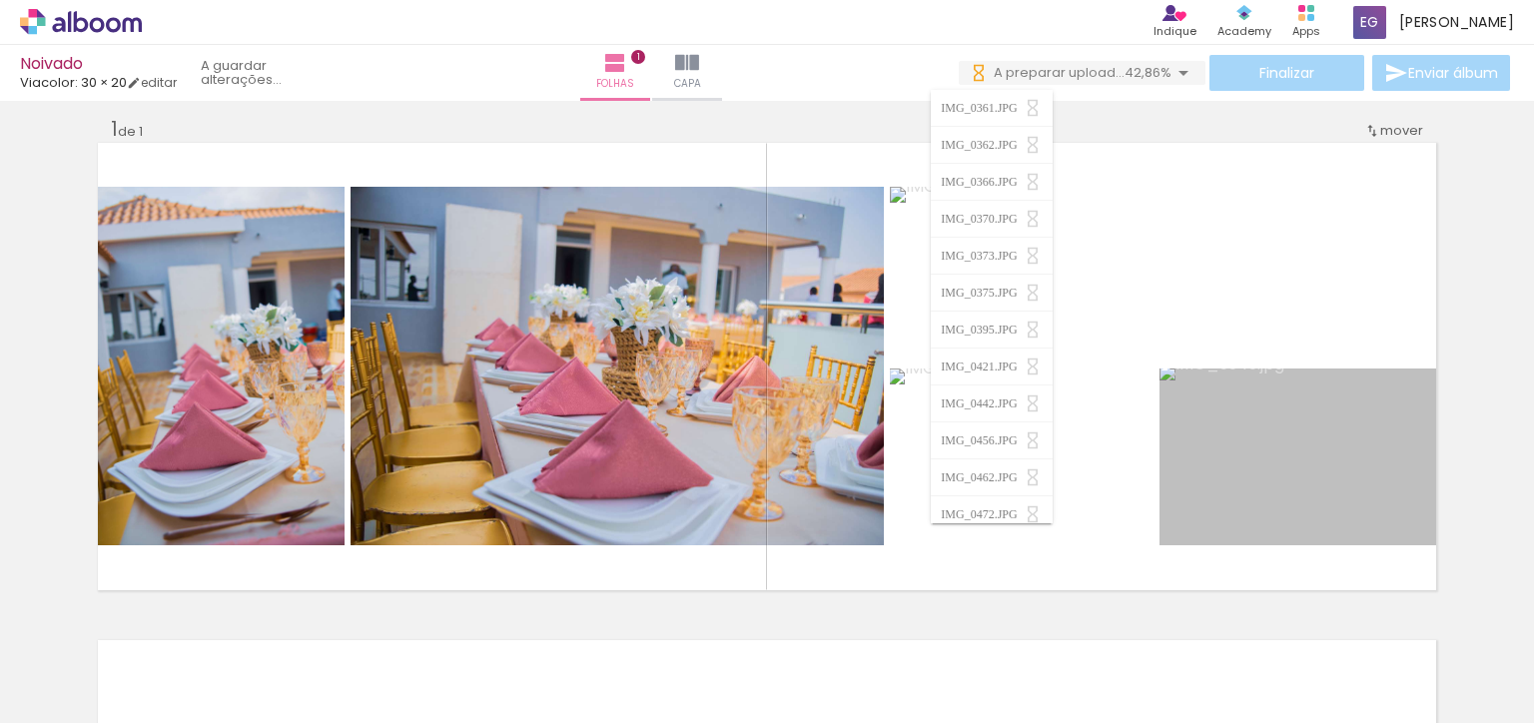
scroll to position [0, 0]
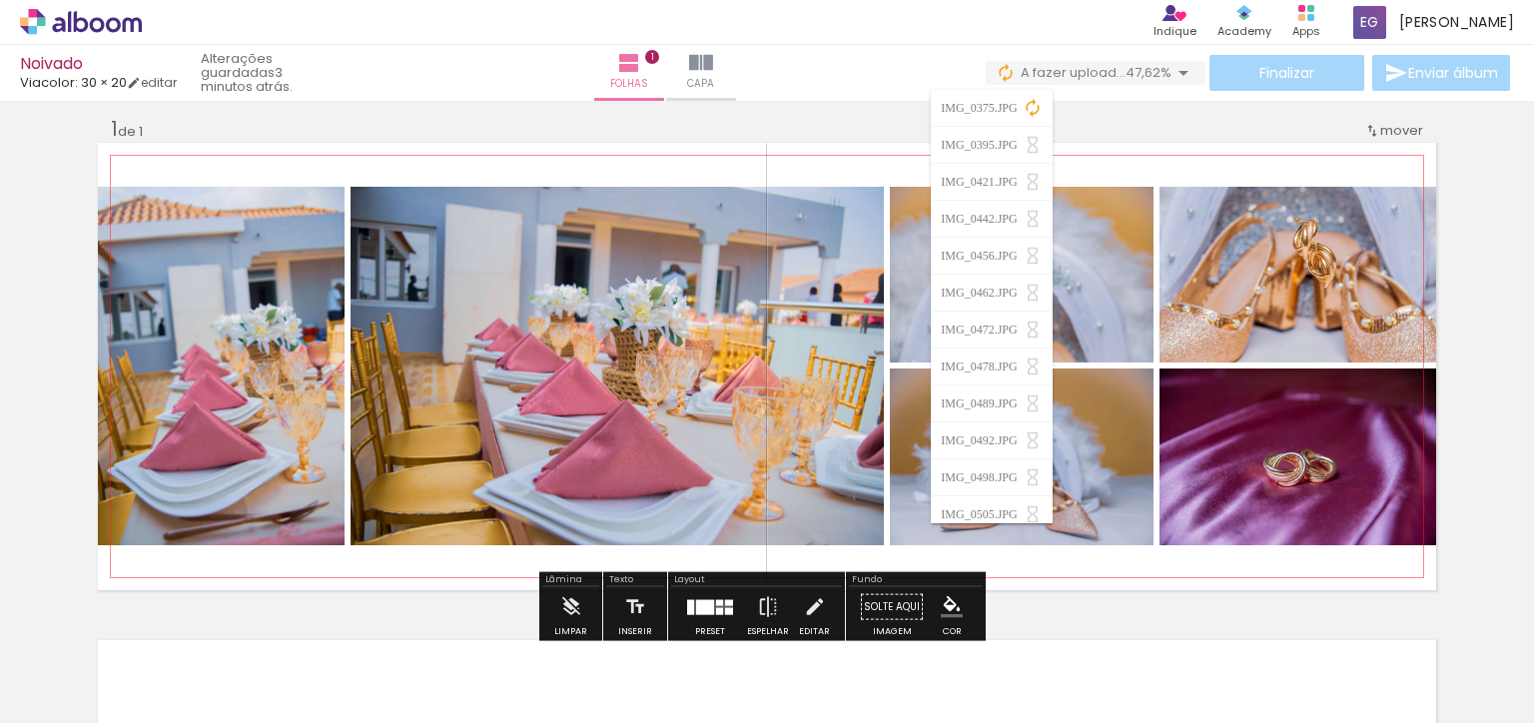
click at [1267, 270] on div at bounding box center [1298, 274] width 440 height 294
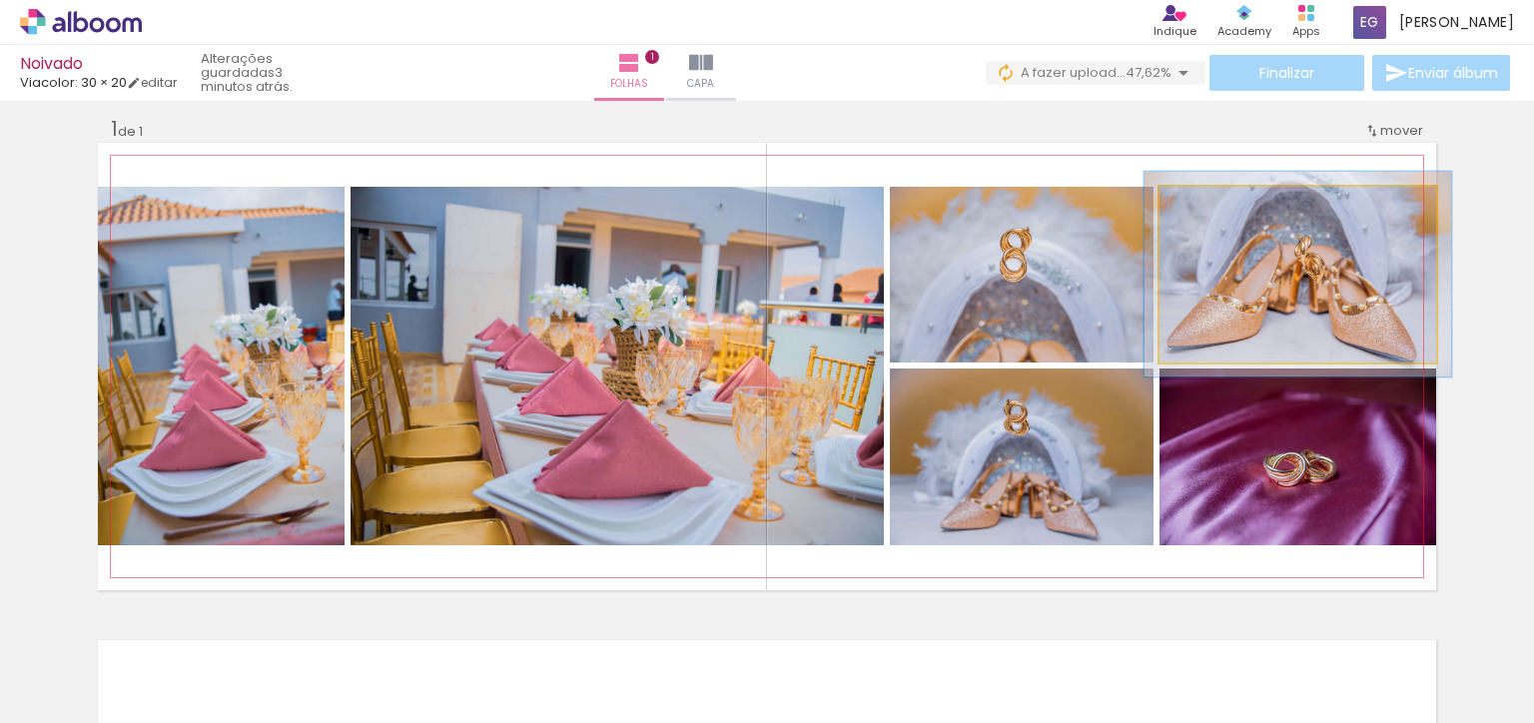
type paper-slider "111"
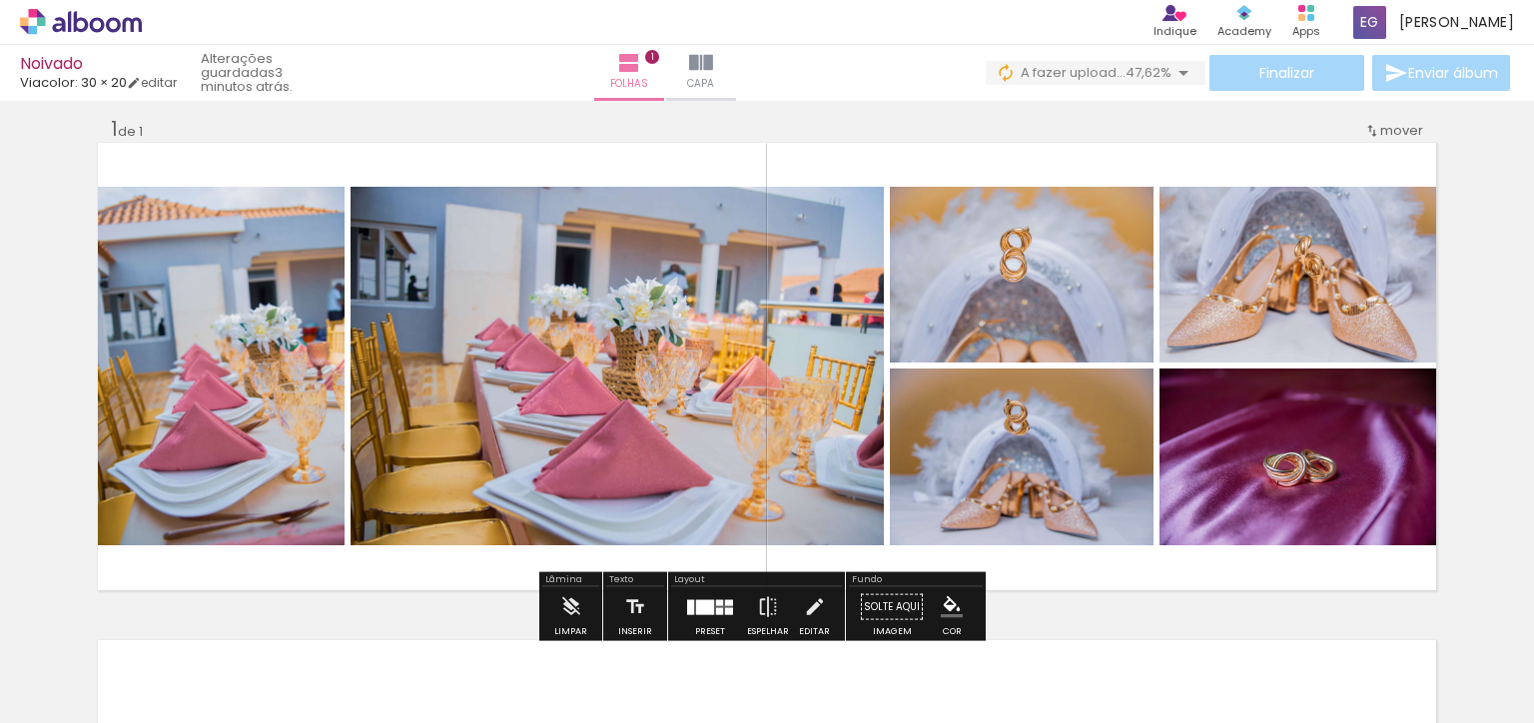
click at [1174, 69] on iron-icon at bounding box center [1184, 73] width 24 height 24
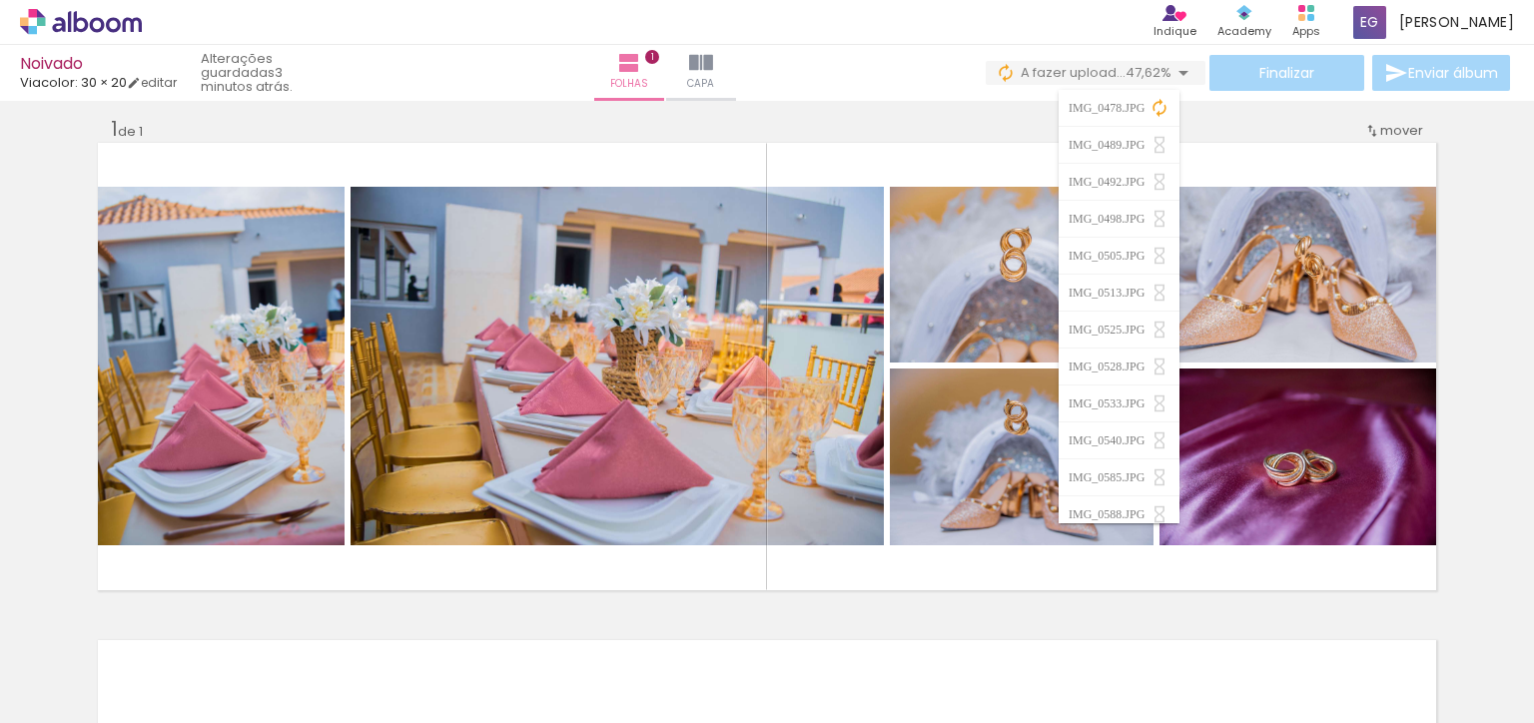
click at [999, 98] on div "Noivado Viacolor: 30 × 20 editar 3 minutos atrás. Folhas 1 Capa Finalizar Envia…" at bounding box center [767, 50] width 1534 height 101
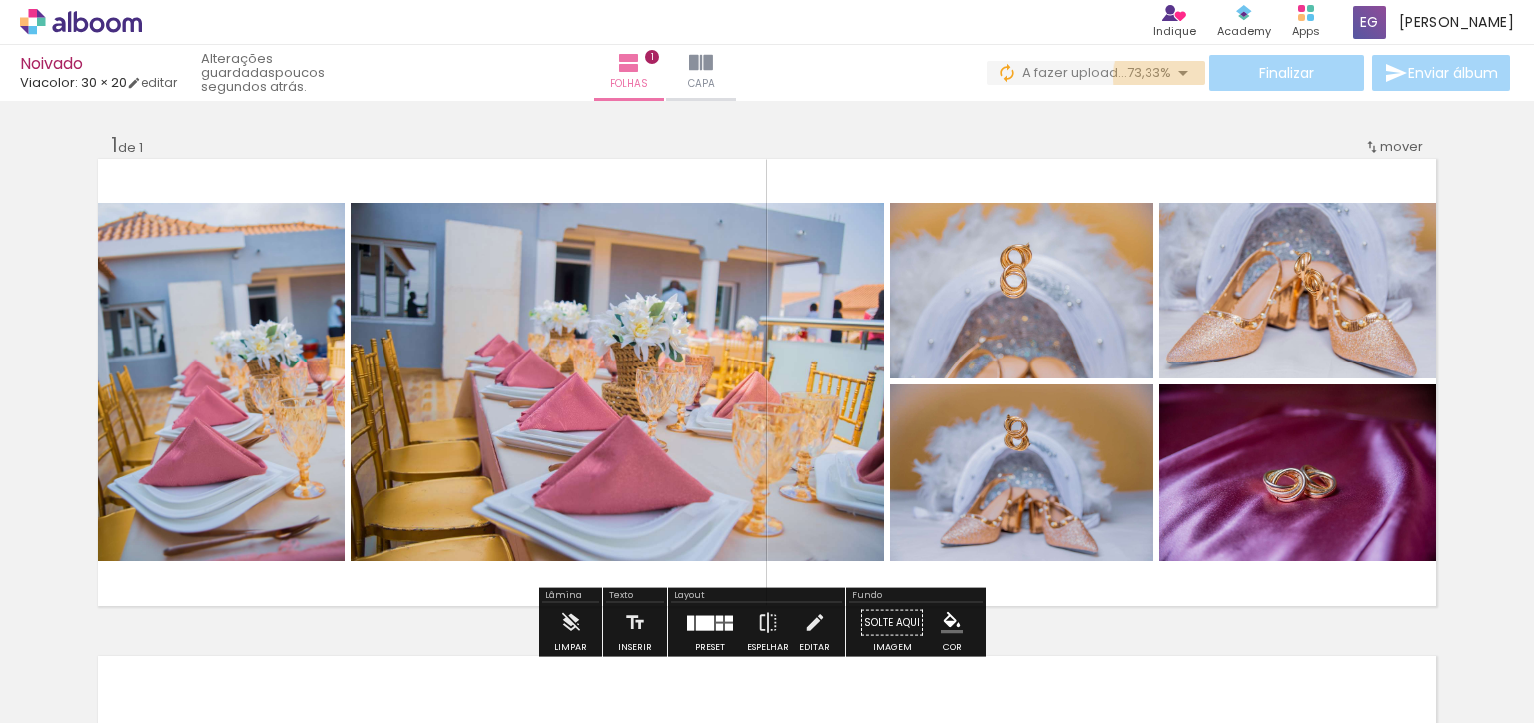
click at [1172, 76] on iron-icon at bounding box center [1184, 73] width 24 height 24
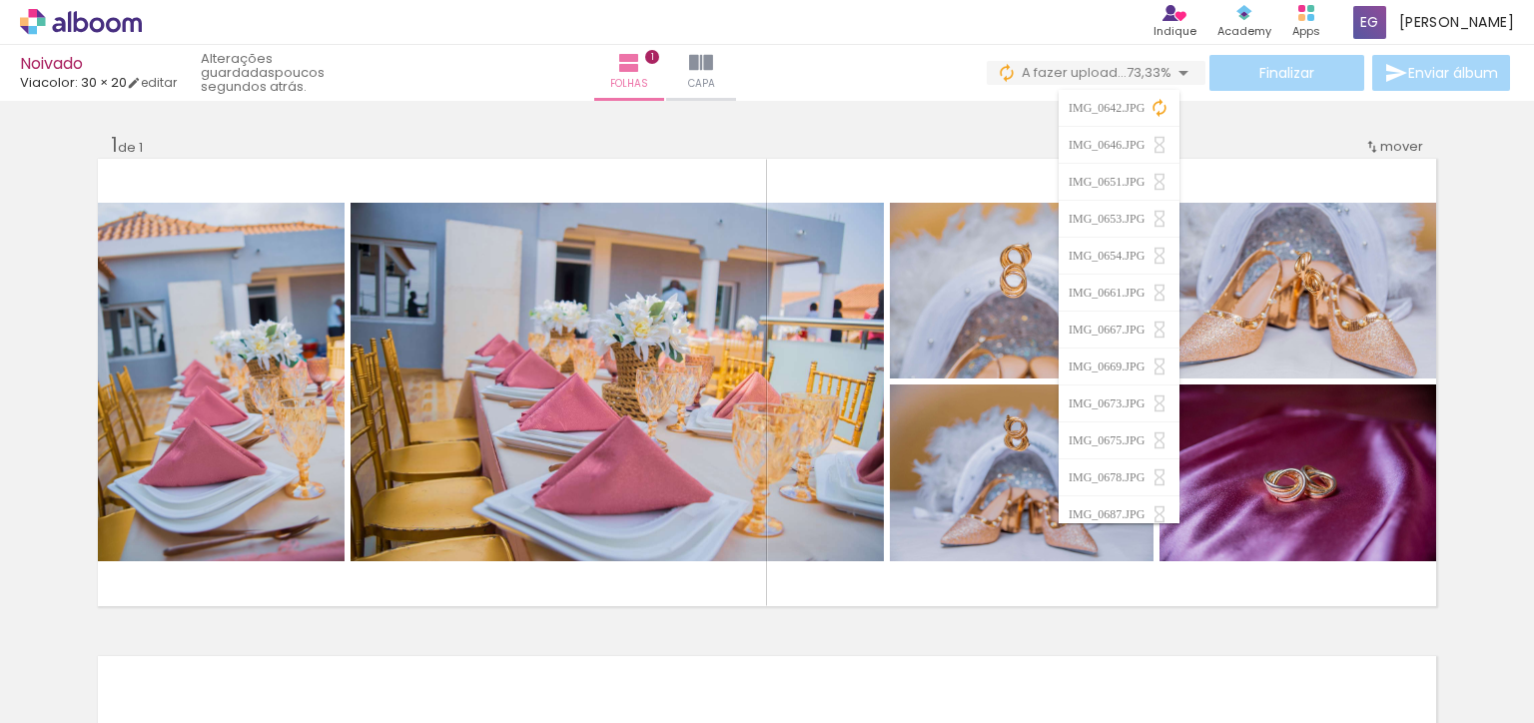
click at [1159, 67] on span "73,33%" at bounding box center [1149, 72] width 45 height 19
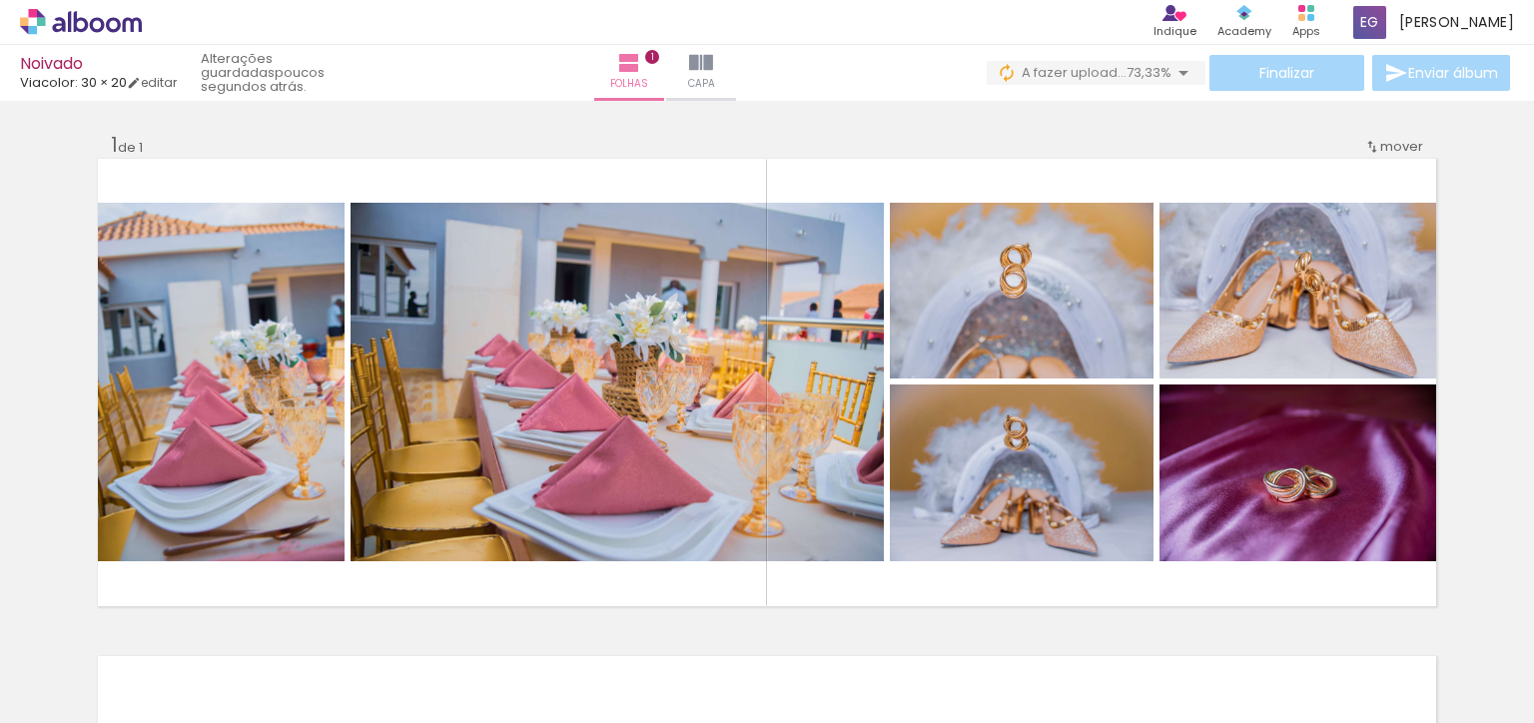
click at [1283, 77] on div "Finalizar Enviar álbum" at bounding box center [1250, 73] width 527 height 36
click at [1300, 73] on div "Finalizar Enviar álbum" at bounding box center [1250, 73] width 527 height 36
click at [1173, 76] on iron-icon at bounding box center [1184, 73] width 24 height 24
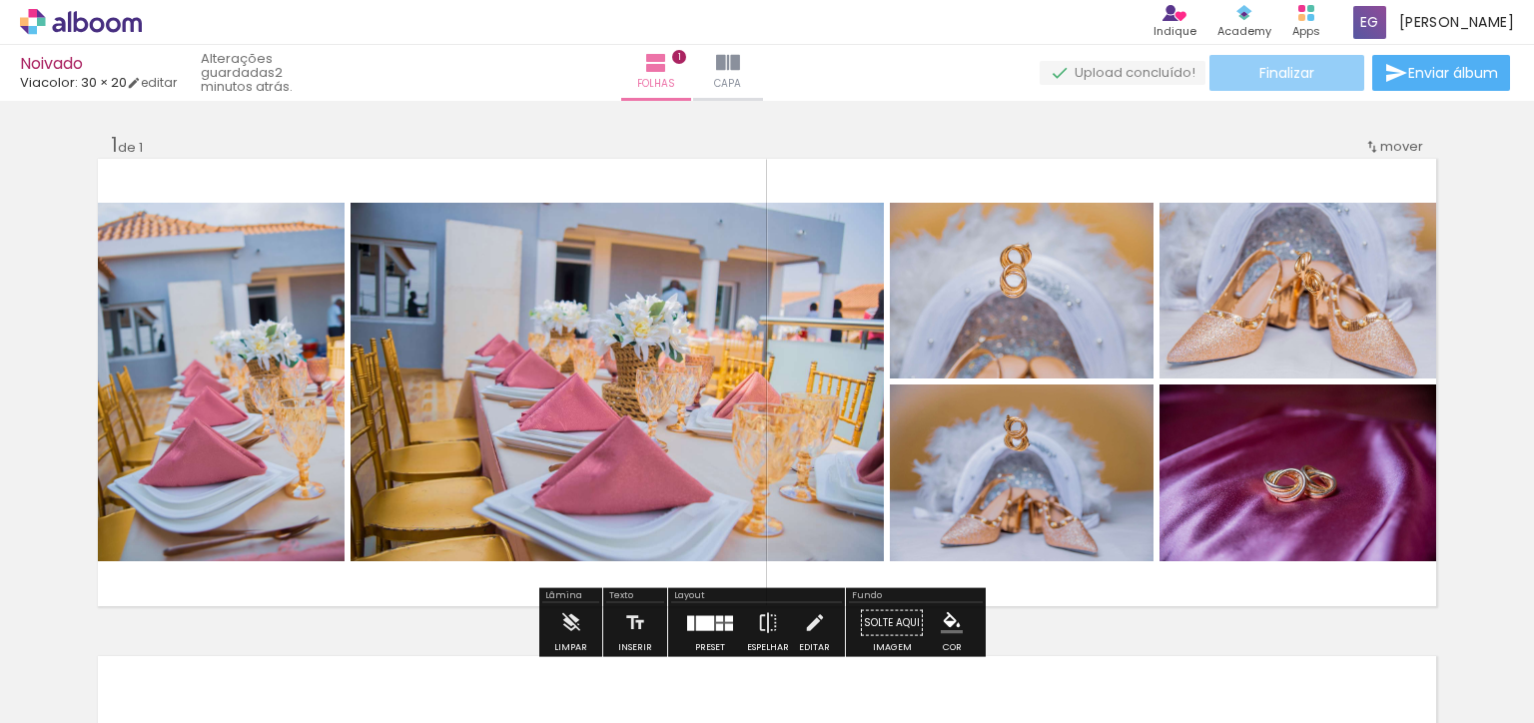
click at [1276, 71] on span "Finalizar" at bounding box center [1287, 73] width 55 height 14
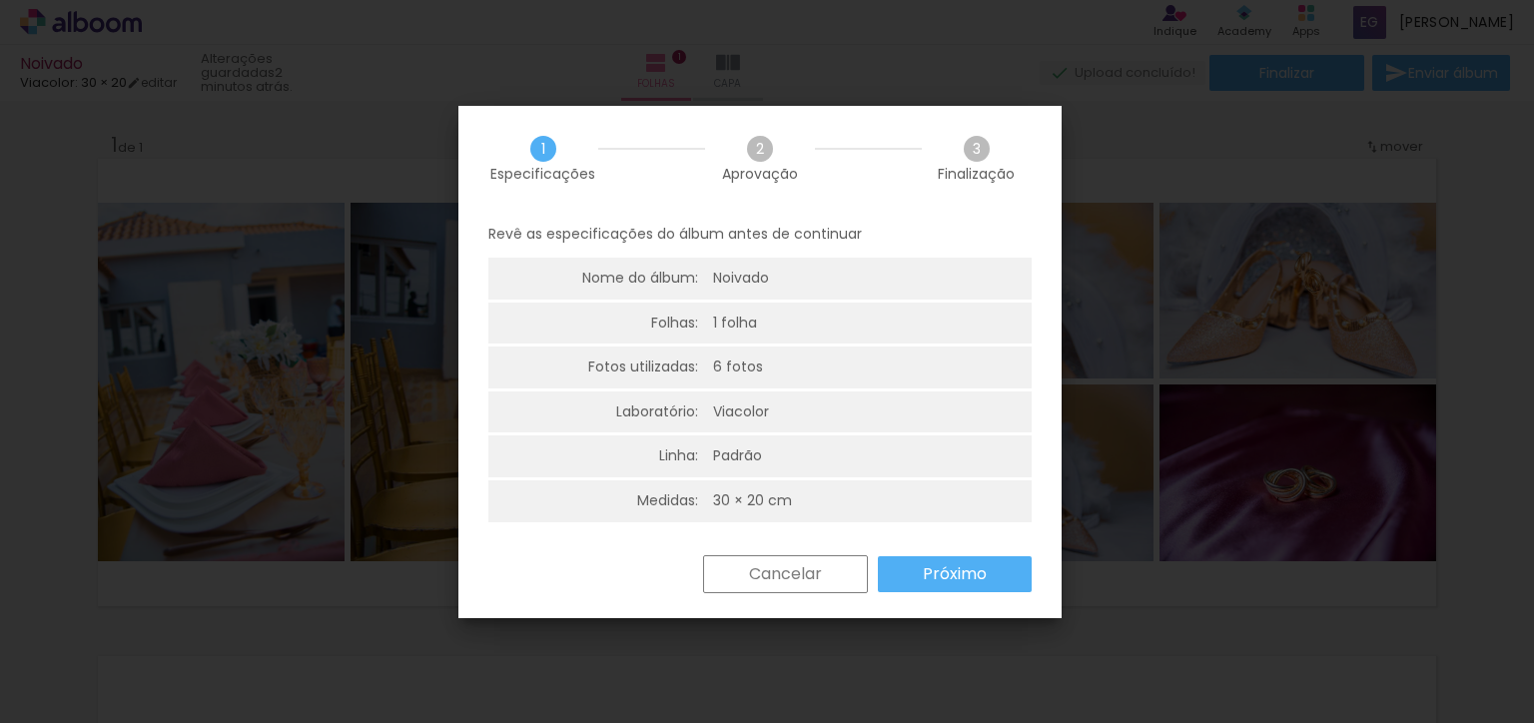
click at [0, 0] on paper-button "Próximo" at bounding box center [0, 0] width 0 height 0
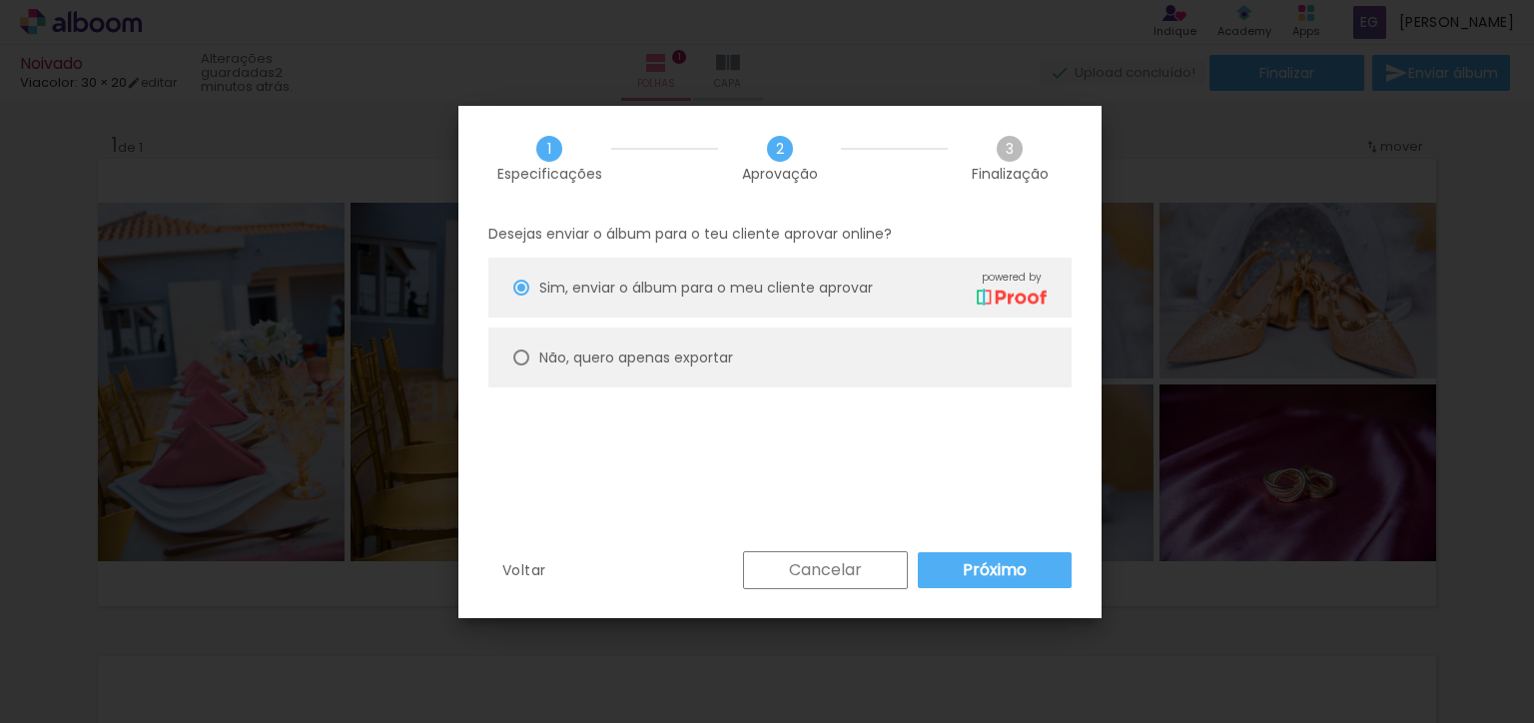
type paper-radio-button "on"
click at [522, 350] on div at bounding box center [521, 358] width 16 height 16
click at [0, 0] on slot "Próximo" at bounding box center [0, 0] width 0 height 0
type input "Alta, 300 DPI"
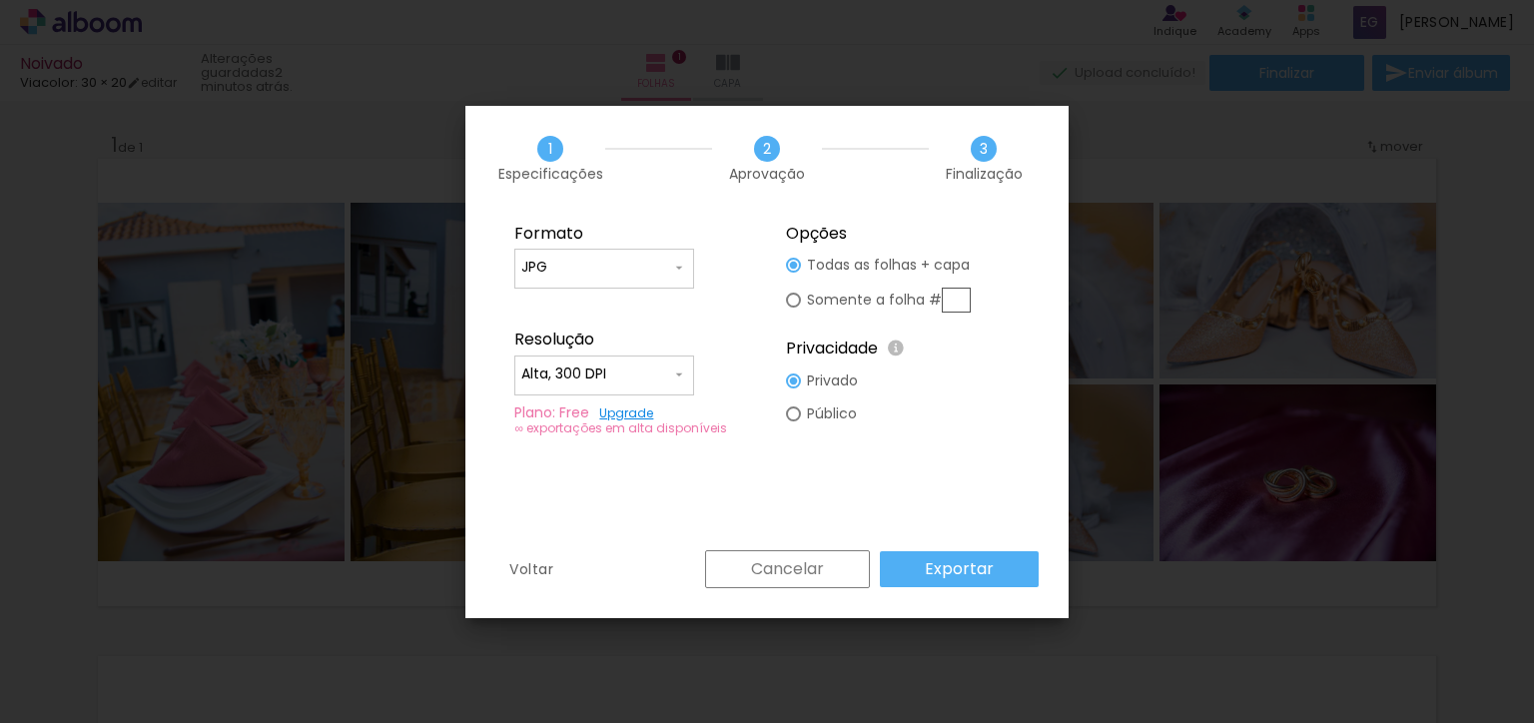
click at [675, 270] on iron-icon at bounding box center [679, 268] width 16 height 16
click at [676, 378] on iron-icon at bounding box center [679, 375] width 16 height 16
click at [0, 0] on slot "Exportar" at bounding box center [0, 0] width 0 height 0
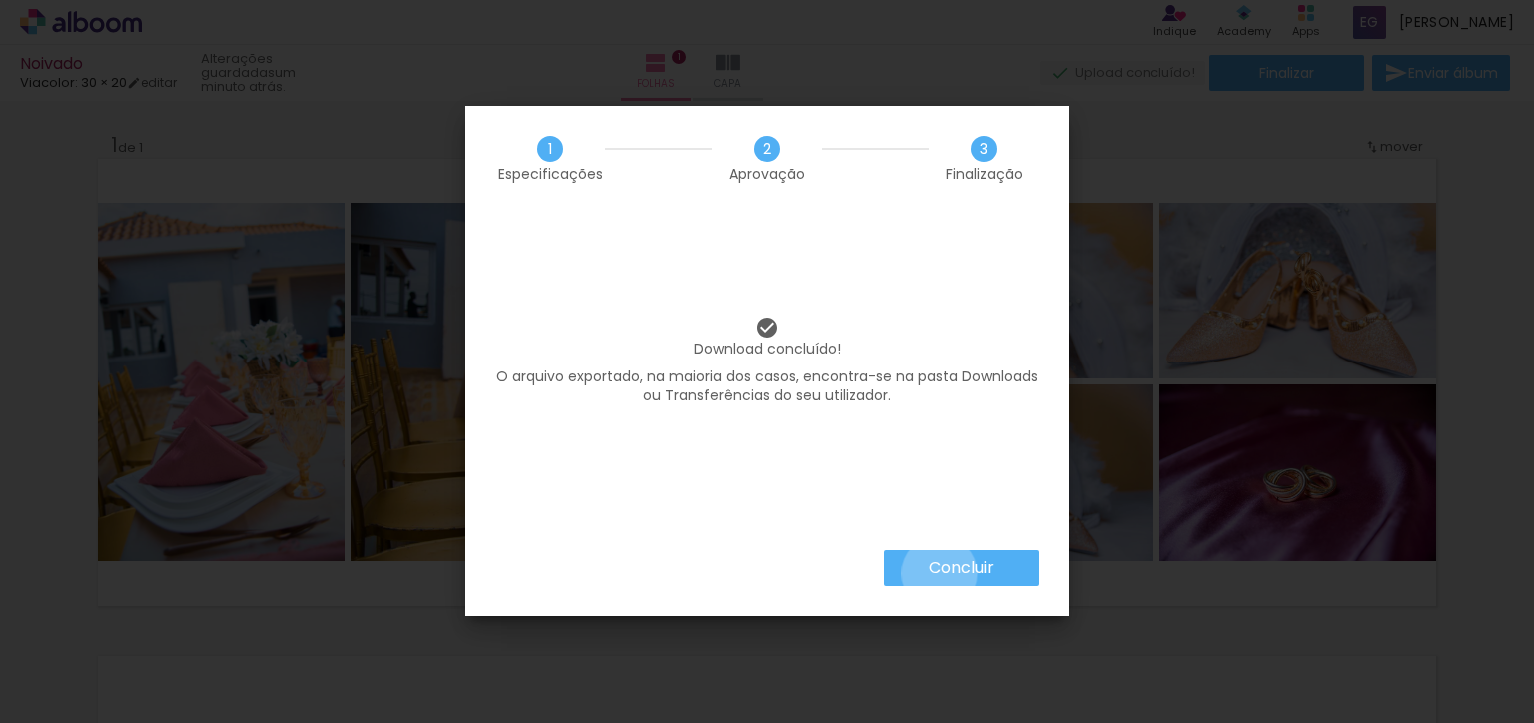
click at [937, 572] on iron-overlay-backdrop at bounding box center [767, 361] width 1534 height 723
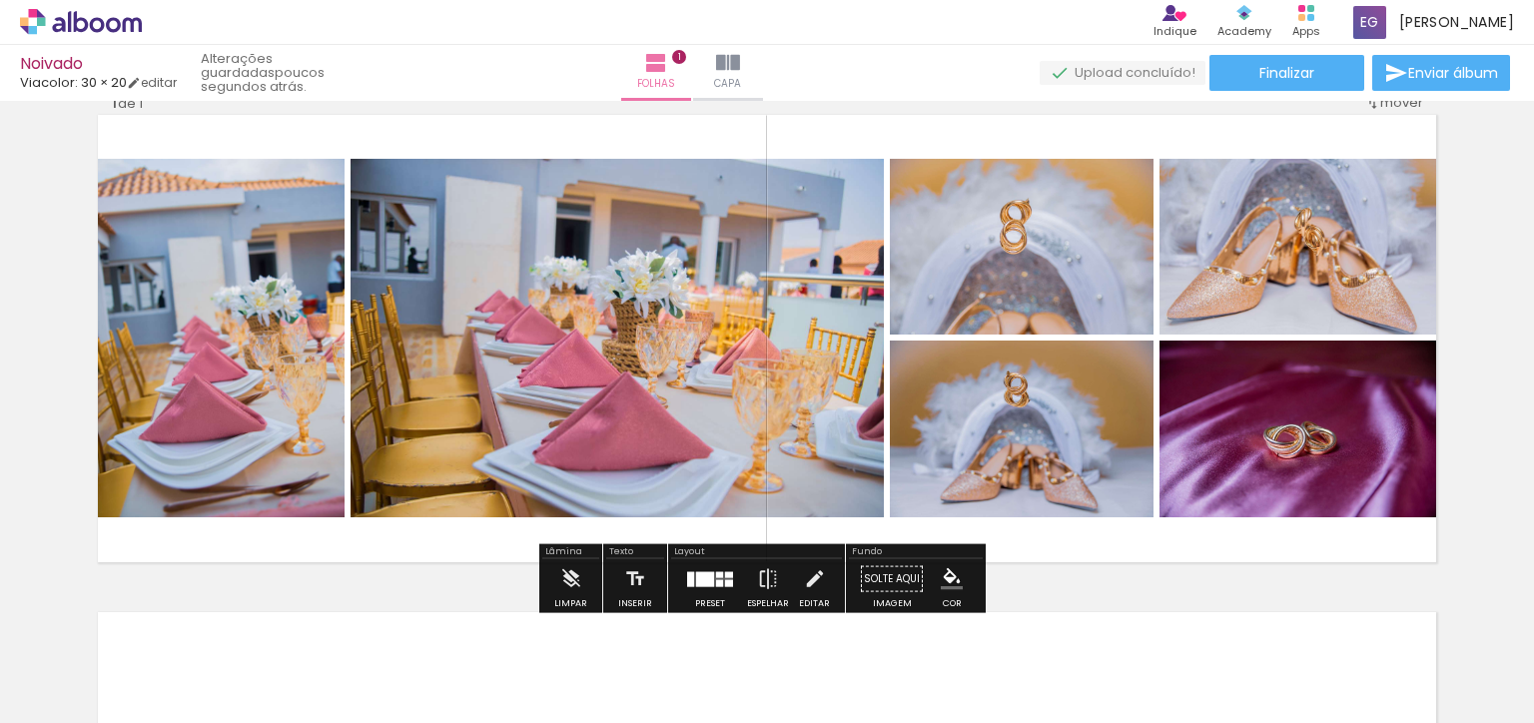
scroll to position [37, 0]
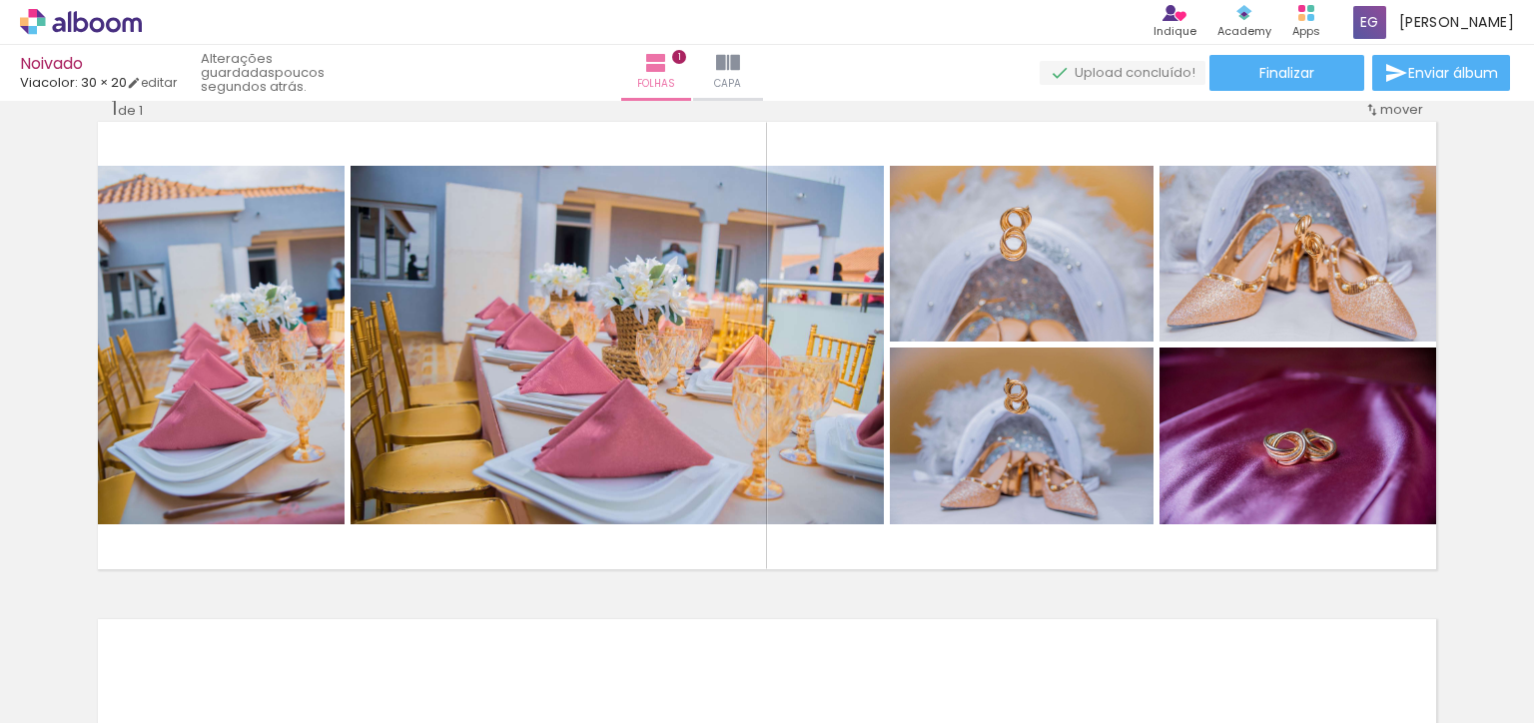
click at [79, 692] on span "Adicionar Fotos" at bounding box center [71, 696] width 60 height 22
click at [0, 0] on input "file" at bounding box center [0, 0] width 0 height 0
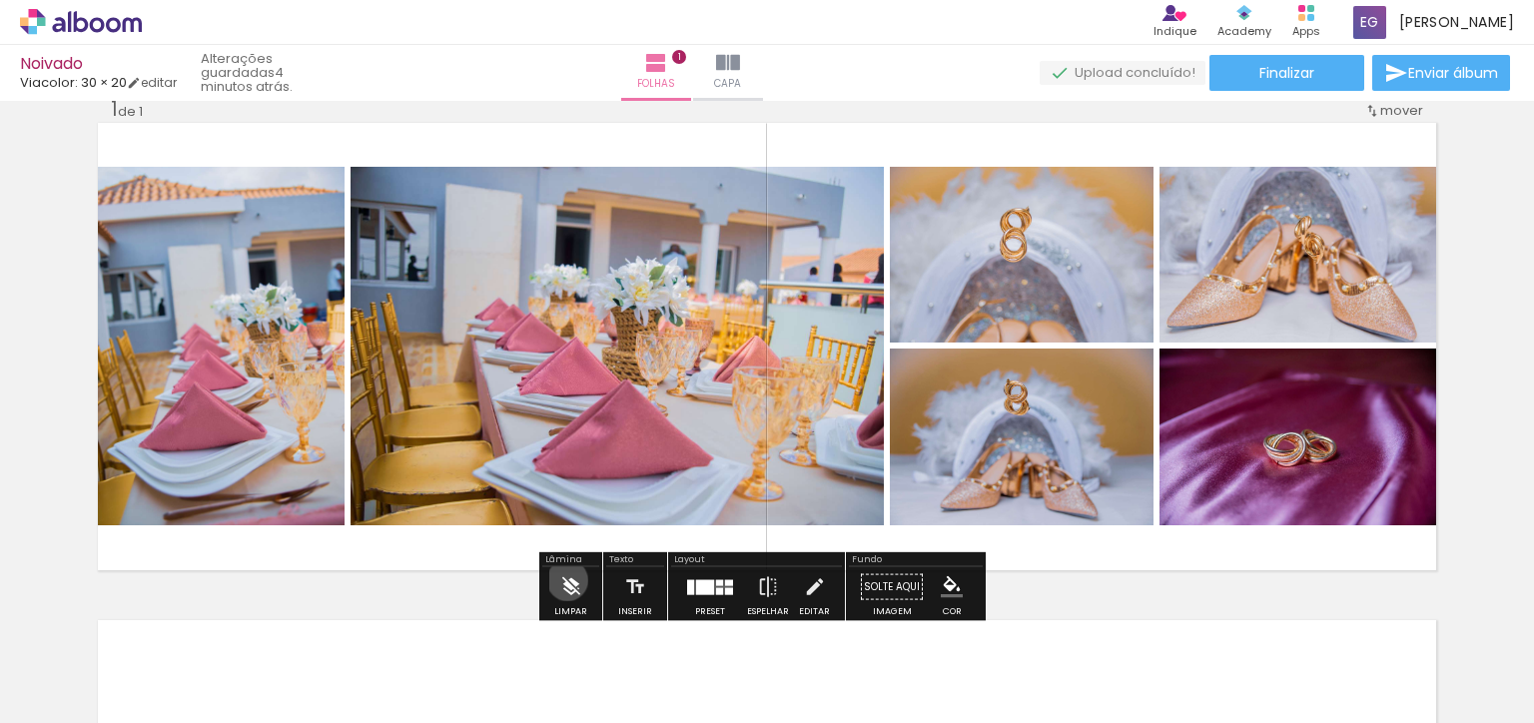
click at [566, 579] on iron-icon at bounding box center [571, 587] width 22 height 40
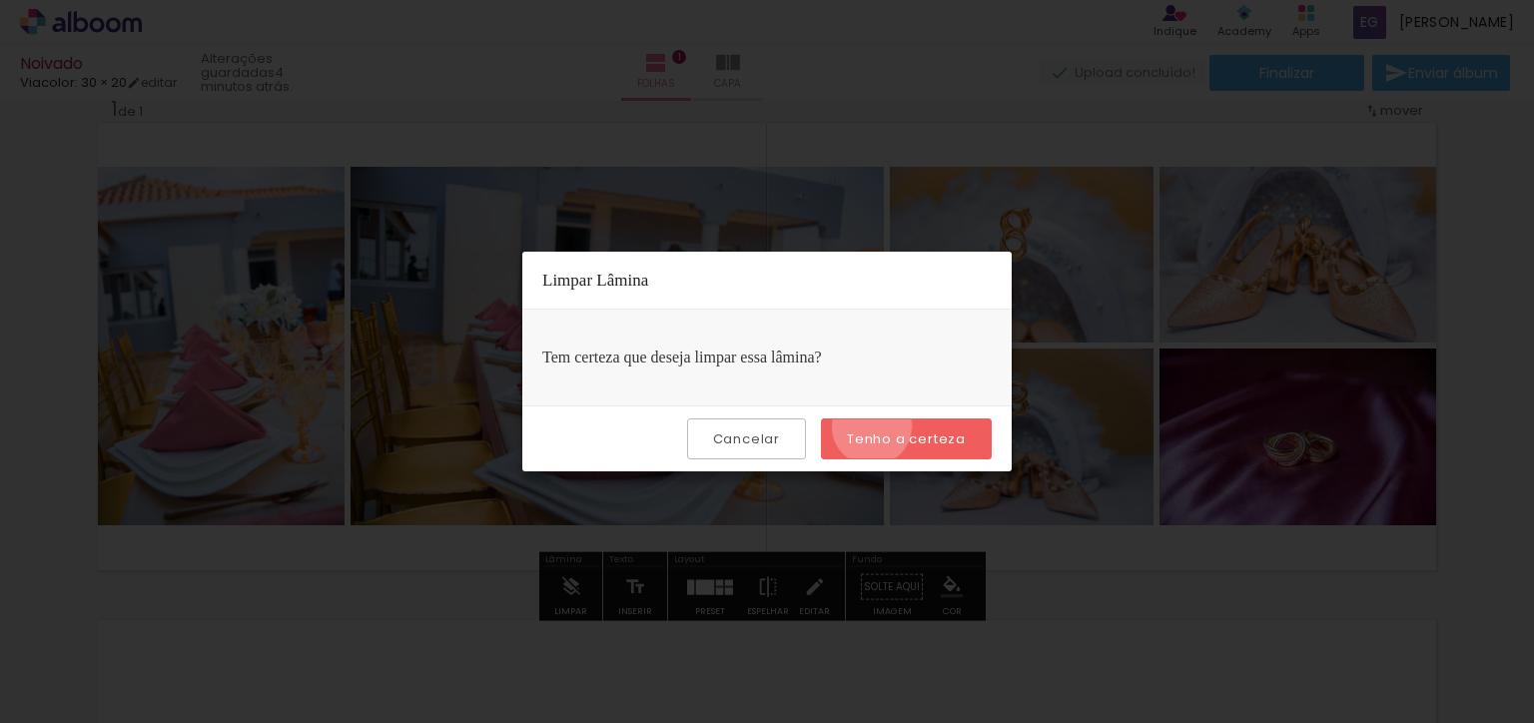
click at [874, 426] on paper-button "Tenho a certeza" at bounding box center [906, 439] width 171 height 41
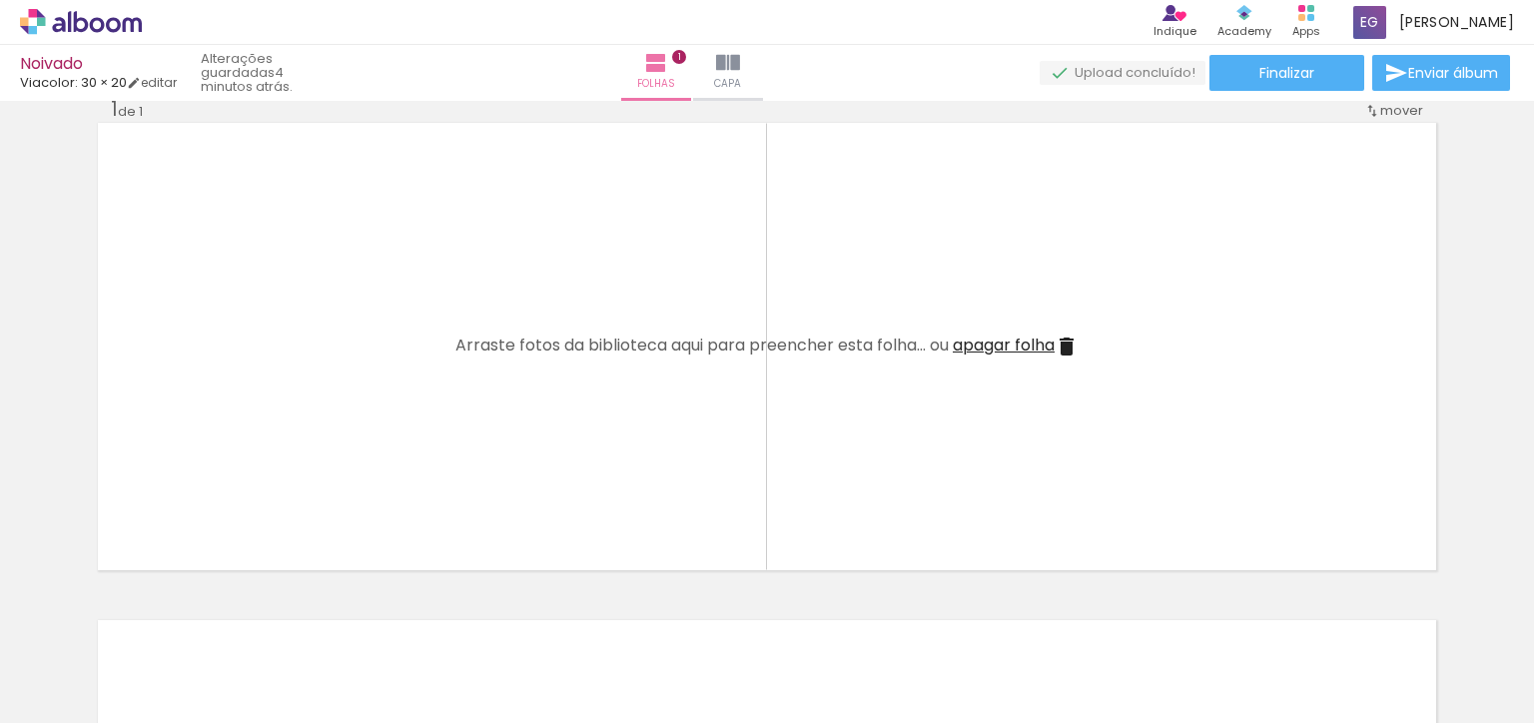
click at [277, 623] on quentale-thumb at bounding box center [312, 655] width 112 height 115
click at [165, 623] on quentale-thumb at bounding box center [200, 655] width 112 height 115
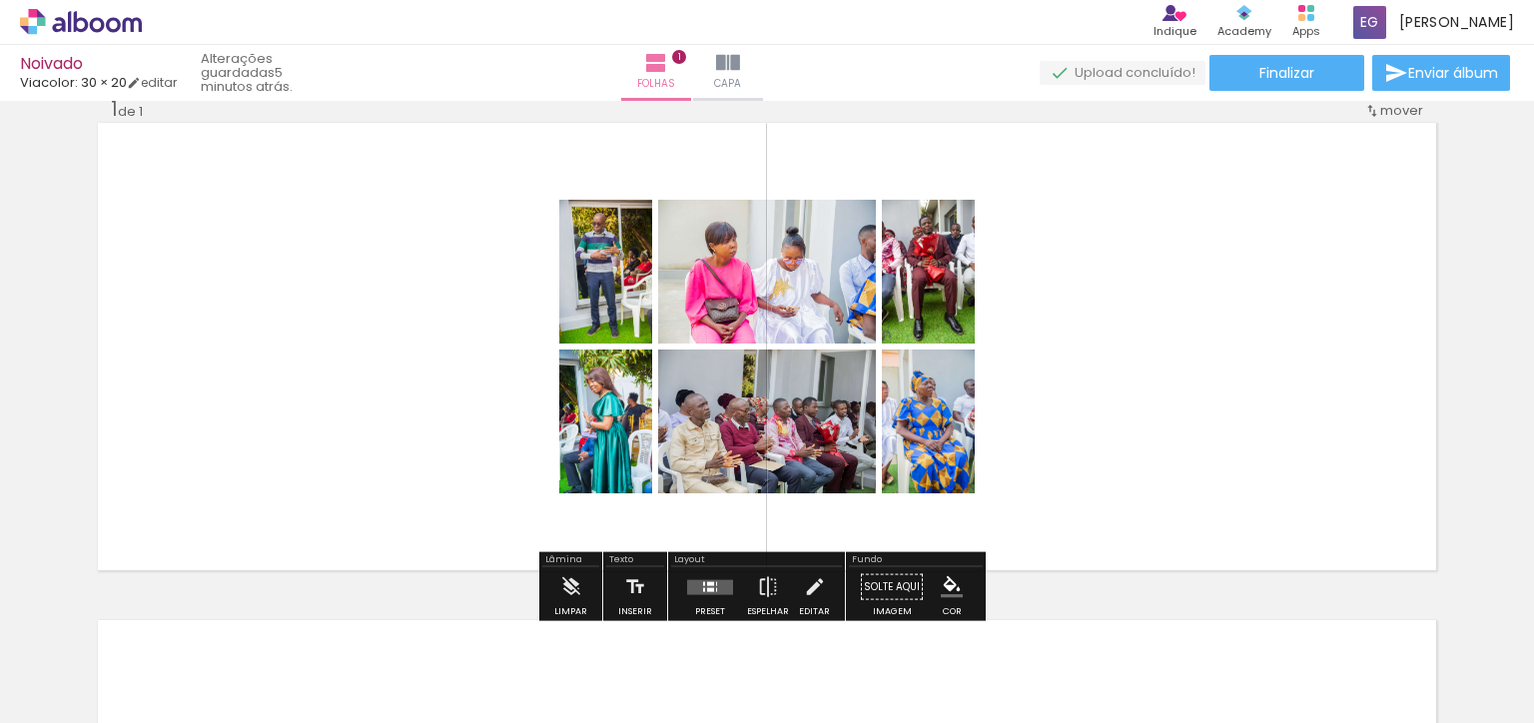
click at [0, 0] on div "Confirmar Cancelar" at bounding box center [0, 0] width 0 height 0
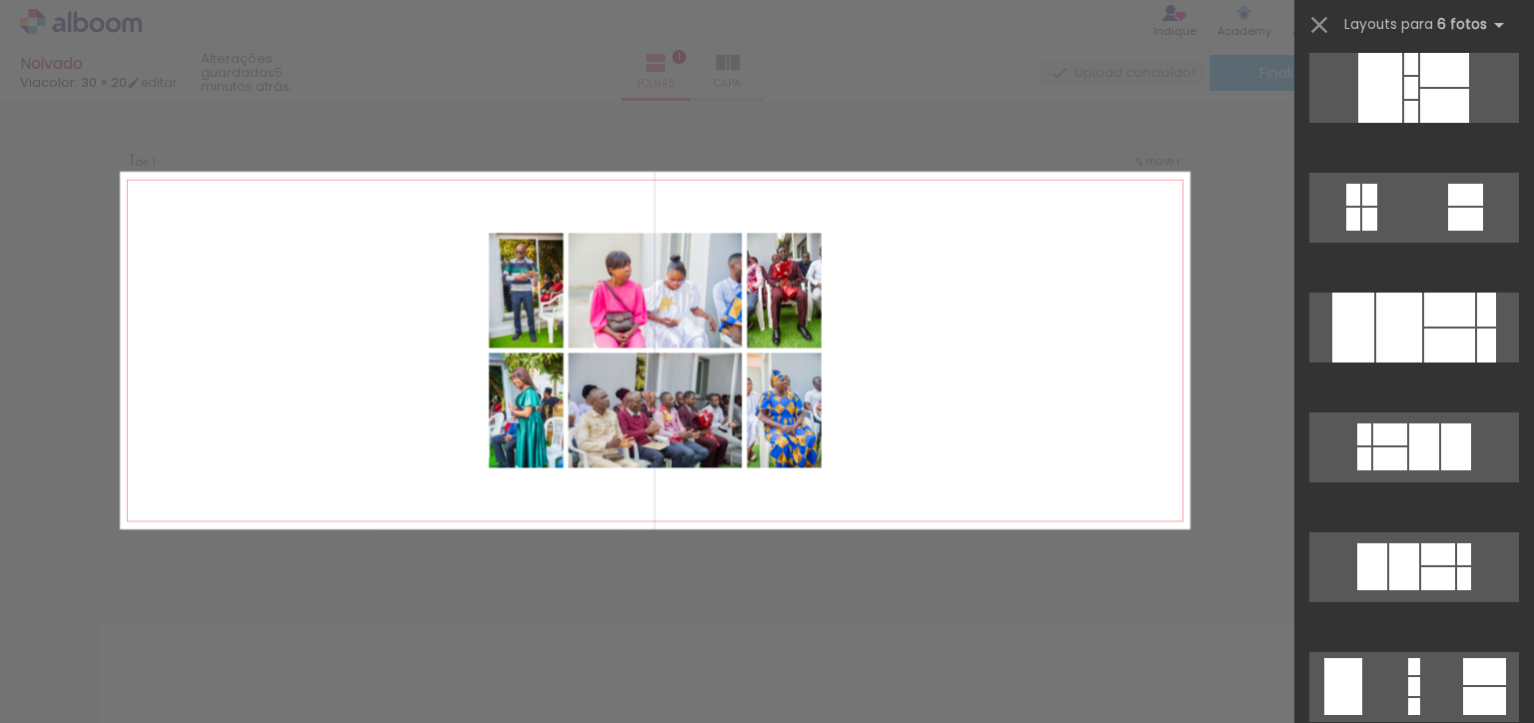
scroll to position [1209, 0]
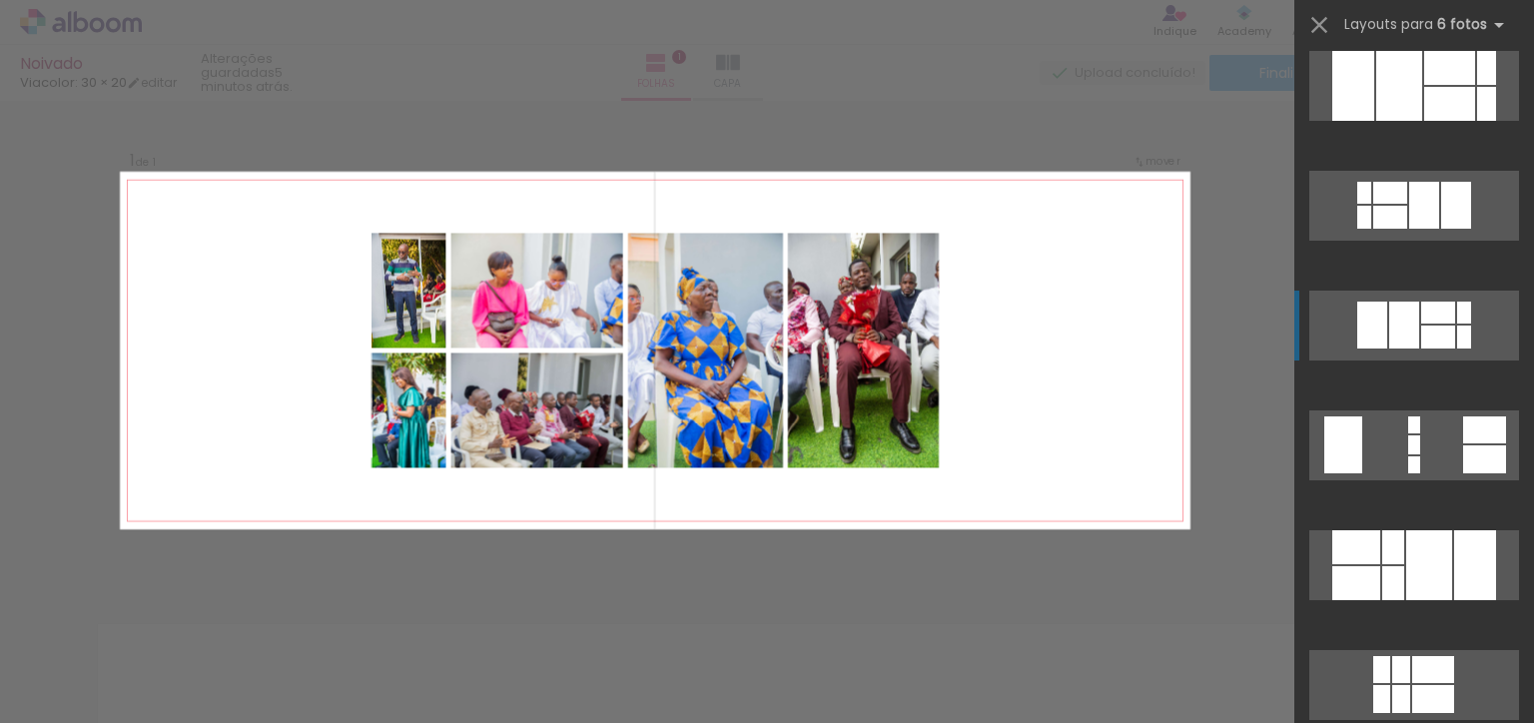
click at [1432, 320] on div at bounding box center [1438, 313] width 34 height 22
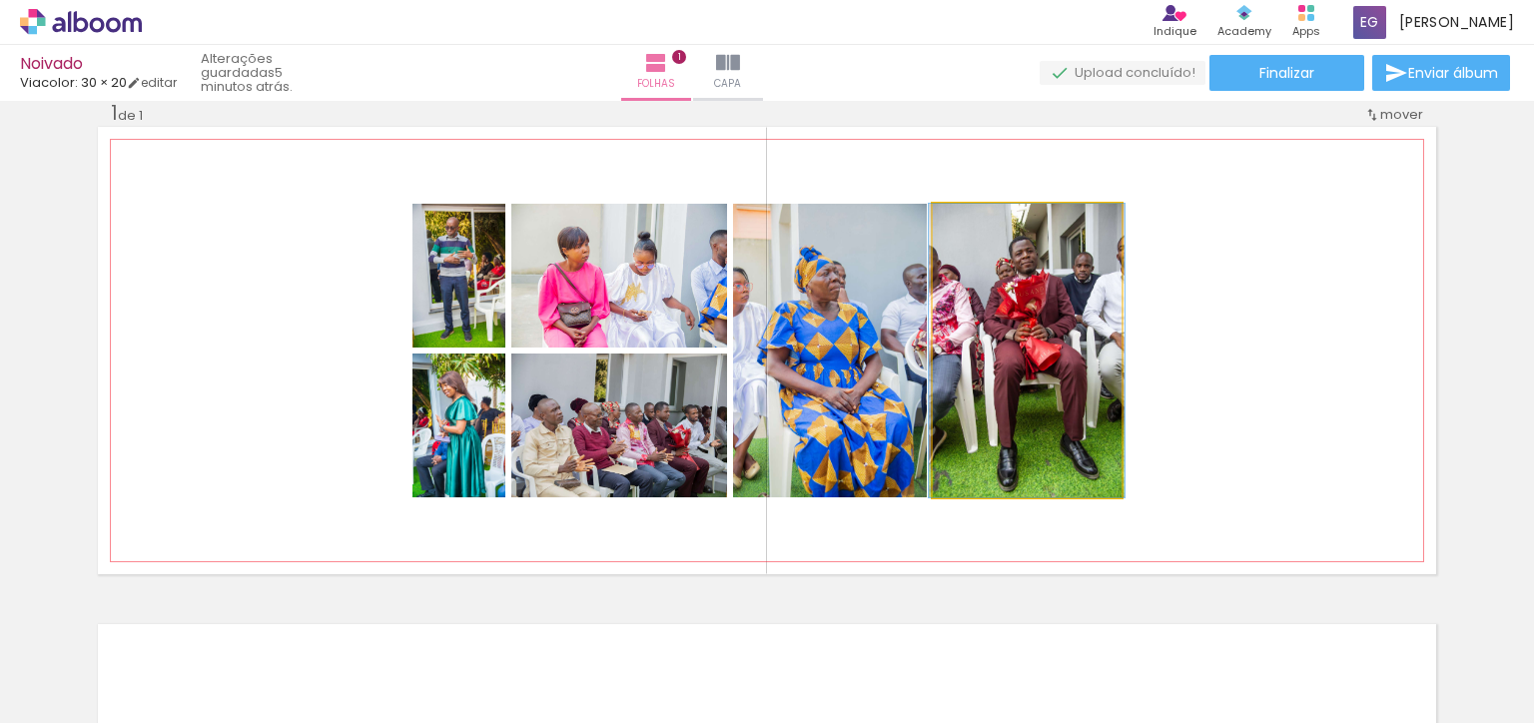
click at [1088, 287] on div at bounding box center [1027, 351] width 196 height 294
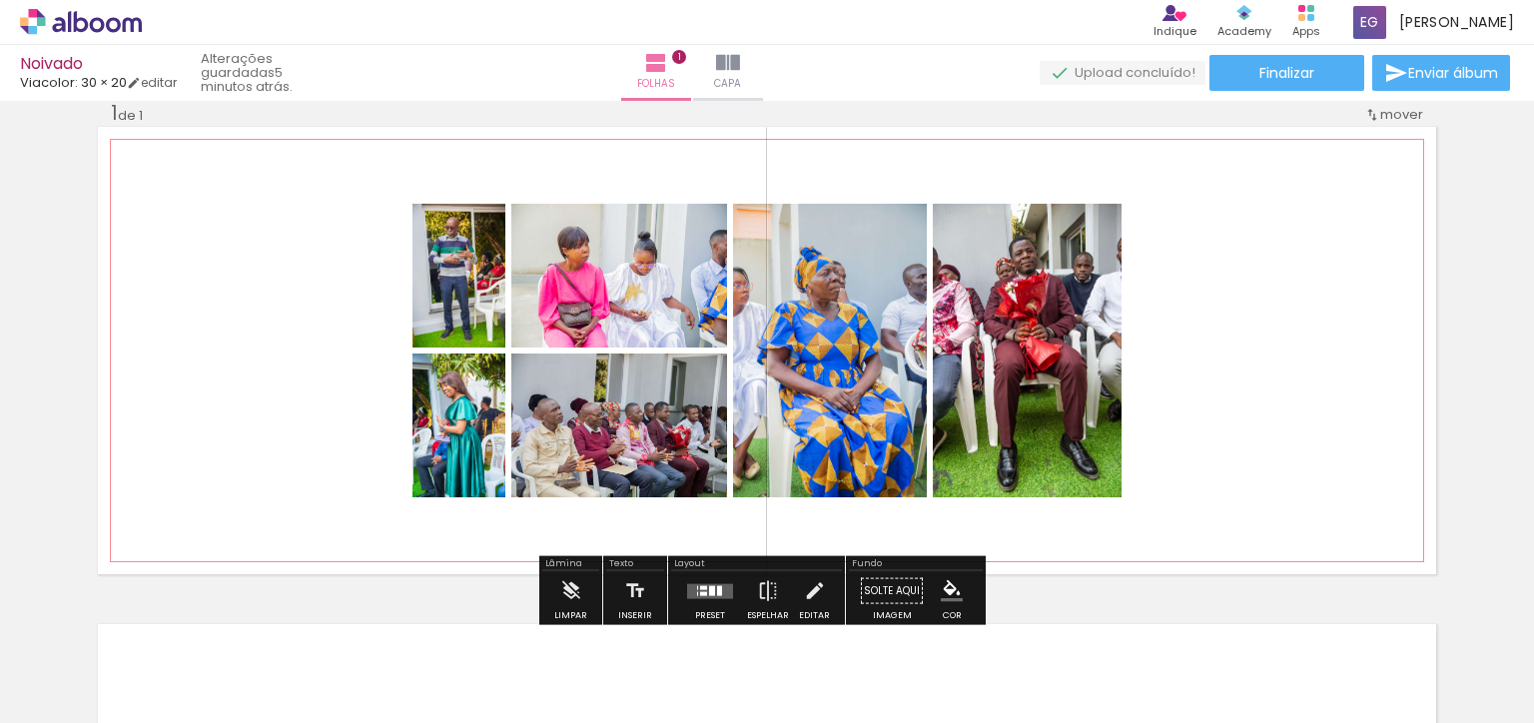
click at [1102, 278] on div at bounding box center [1027, 351] width 196 height 294
click at [0, 0] on div at bounding box center [0, 0] width 0 height 0
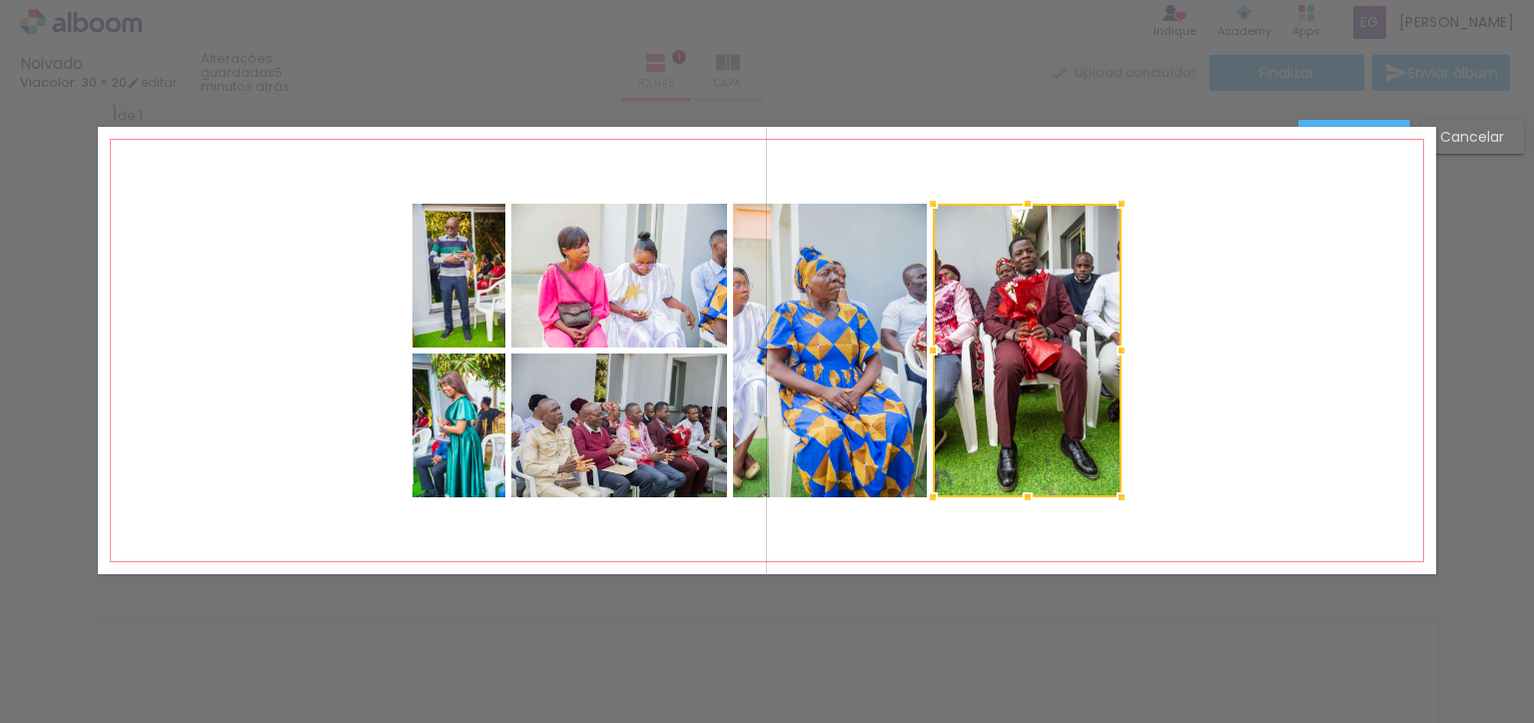
click at [1100, 281] on div at bounding box center [1027, 351] width 189 height 294
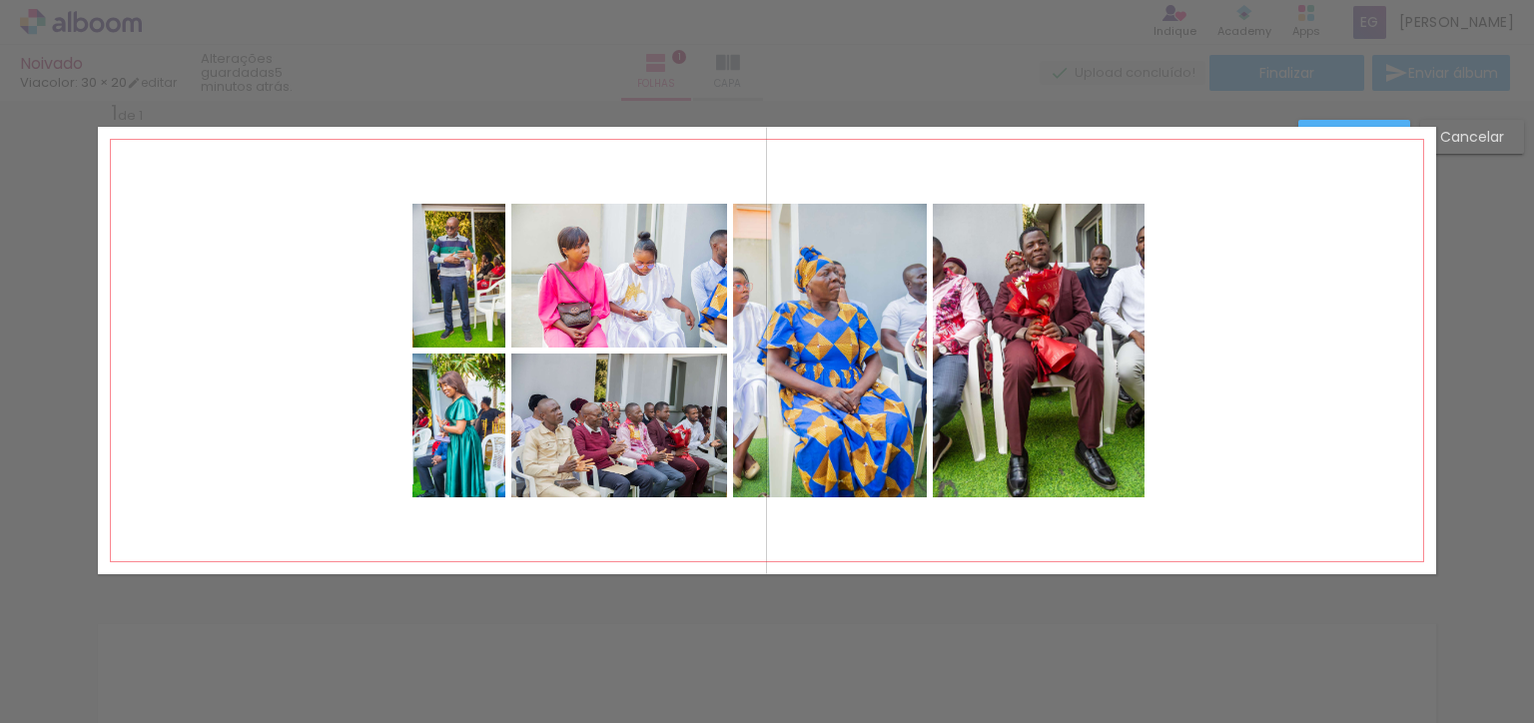
click at [1469, 125] on div "Inserir folha 1 de 1" at bounding box center [767, 574] width 1534 height 996
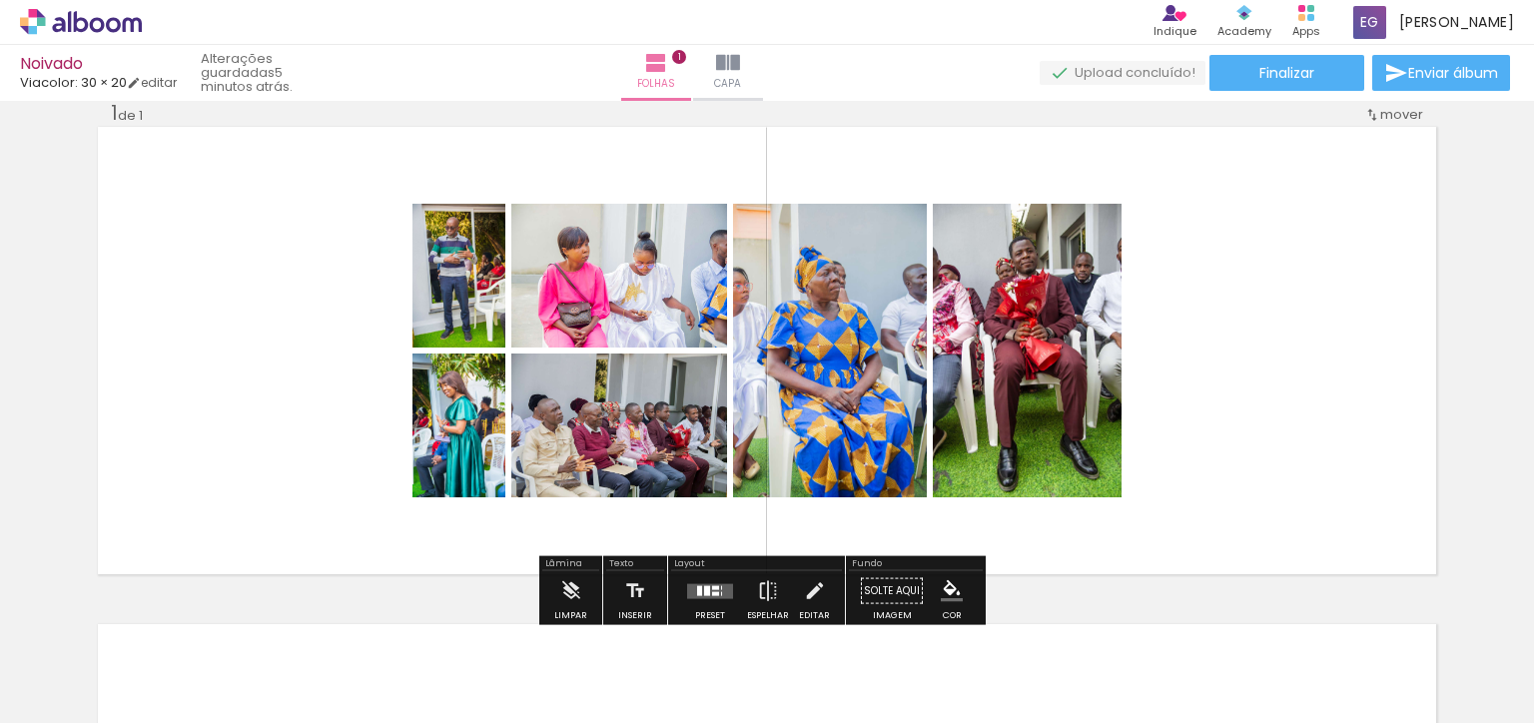
click at [0, 0] on div "Confirmar Cancelar" at bounding box center [0, 0] width 0 height 0
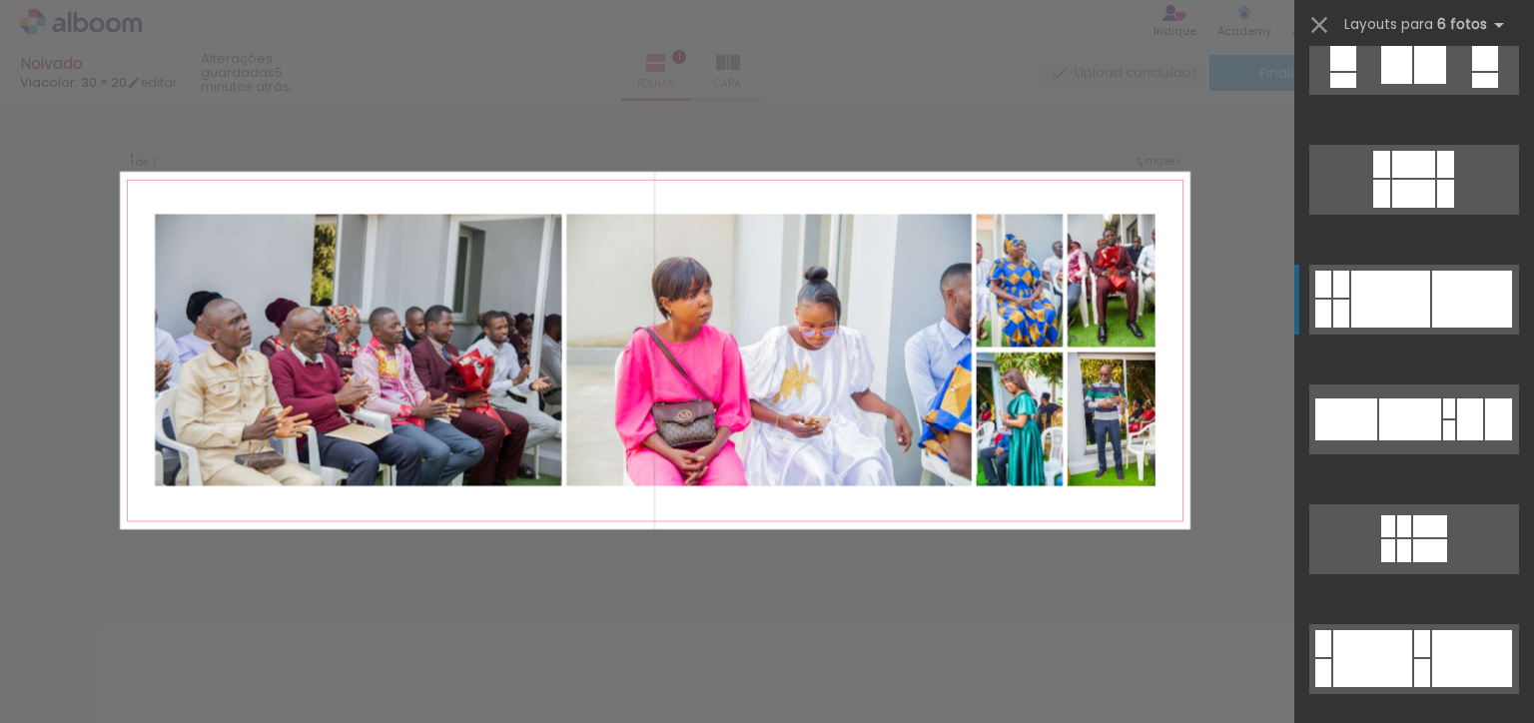
scroll to position [2095, 0]
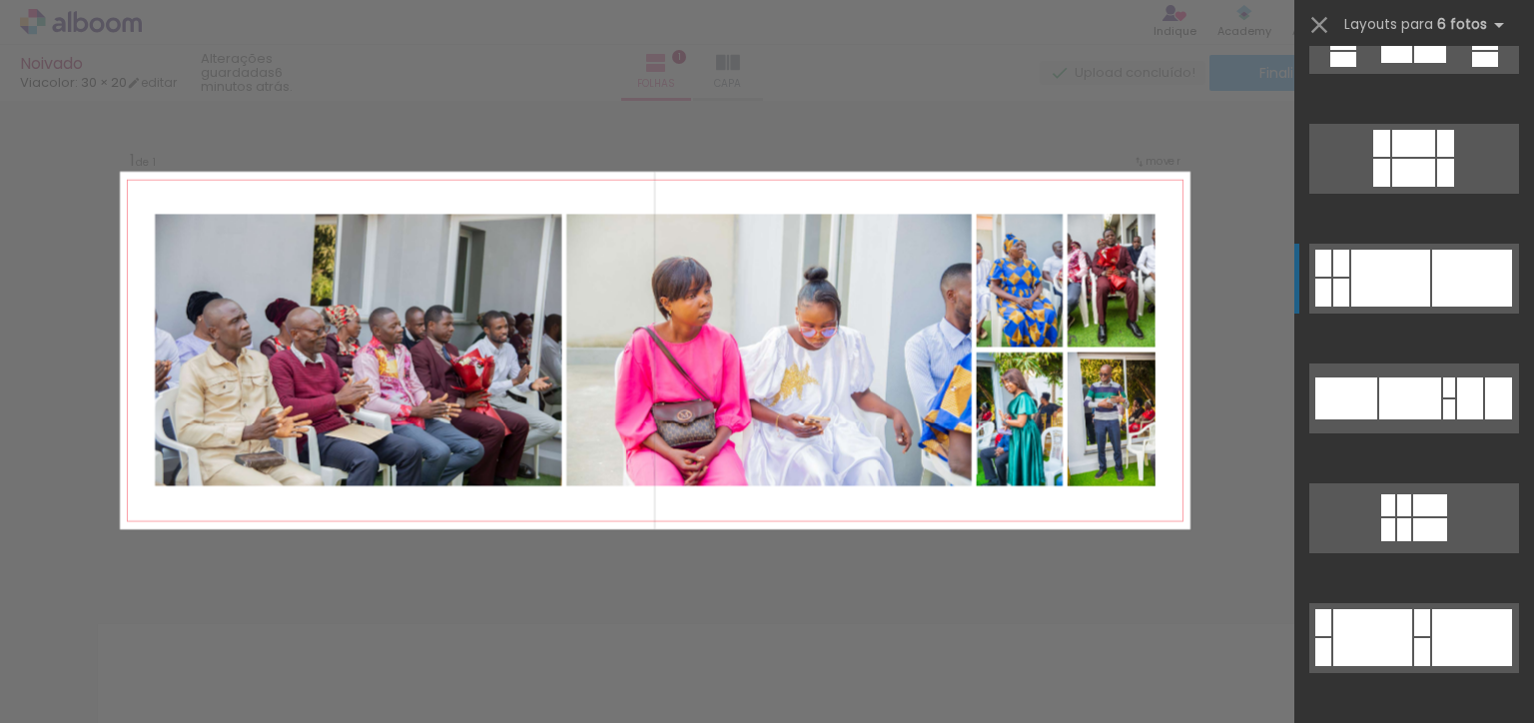
click at [1396, 278] on div at bounding box center [1391, 278] width 79 height 57
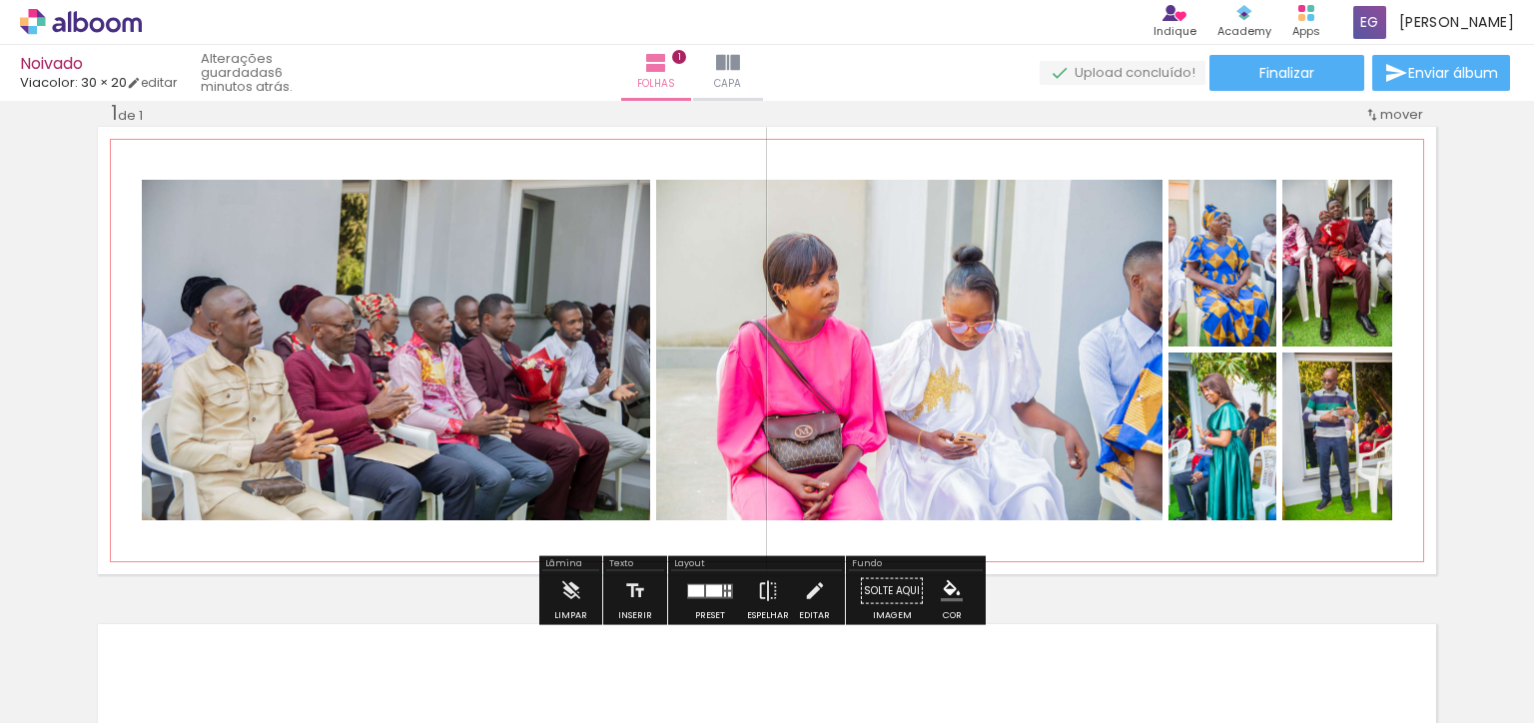
click at [1133, 334] on div at bounding box center [908, 350] width 511 height 341
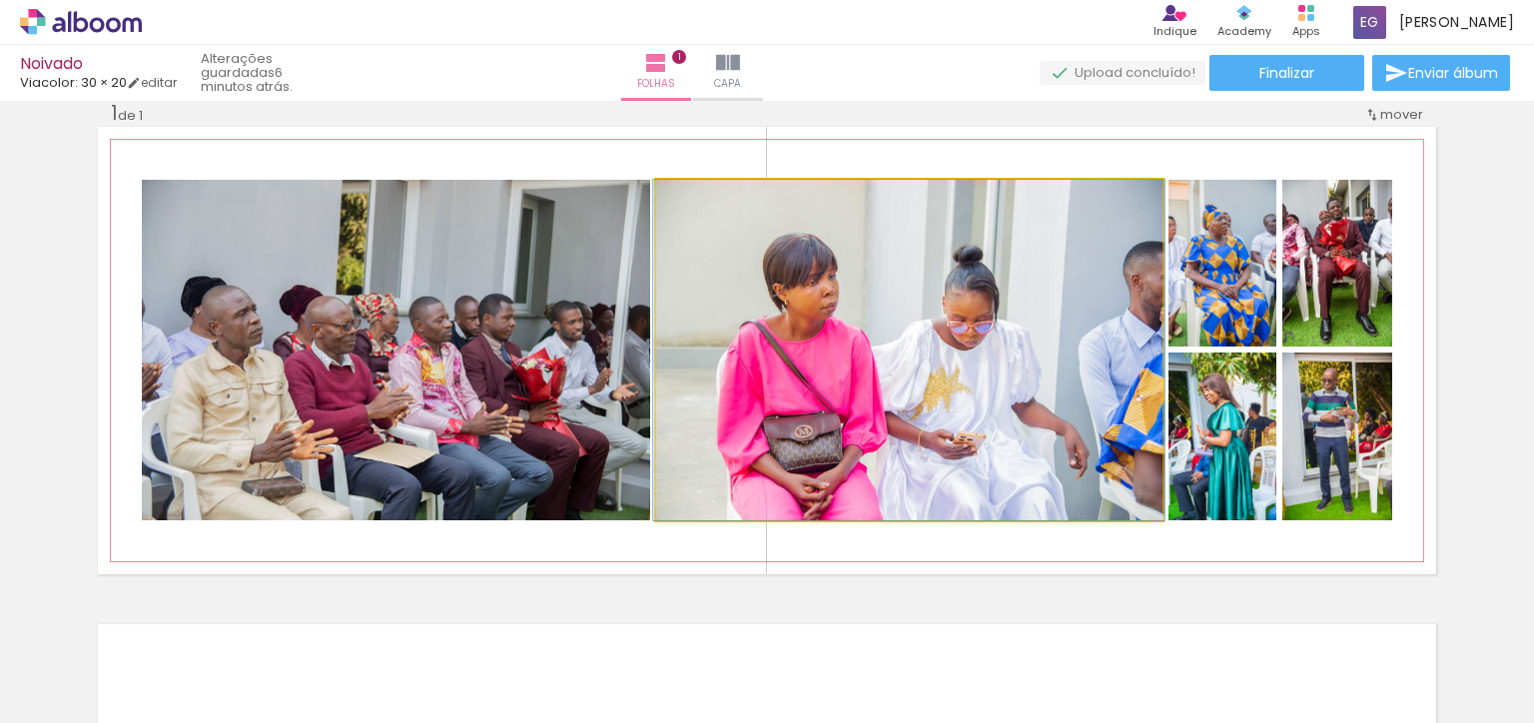
click at [1138, 344] on div at bounding box center [908, 350] width 511 height 341
click at [0, 0] on div at bounding box center [0, 0] width 0 height 0
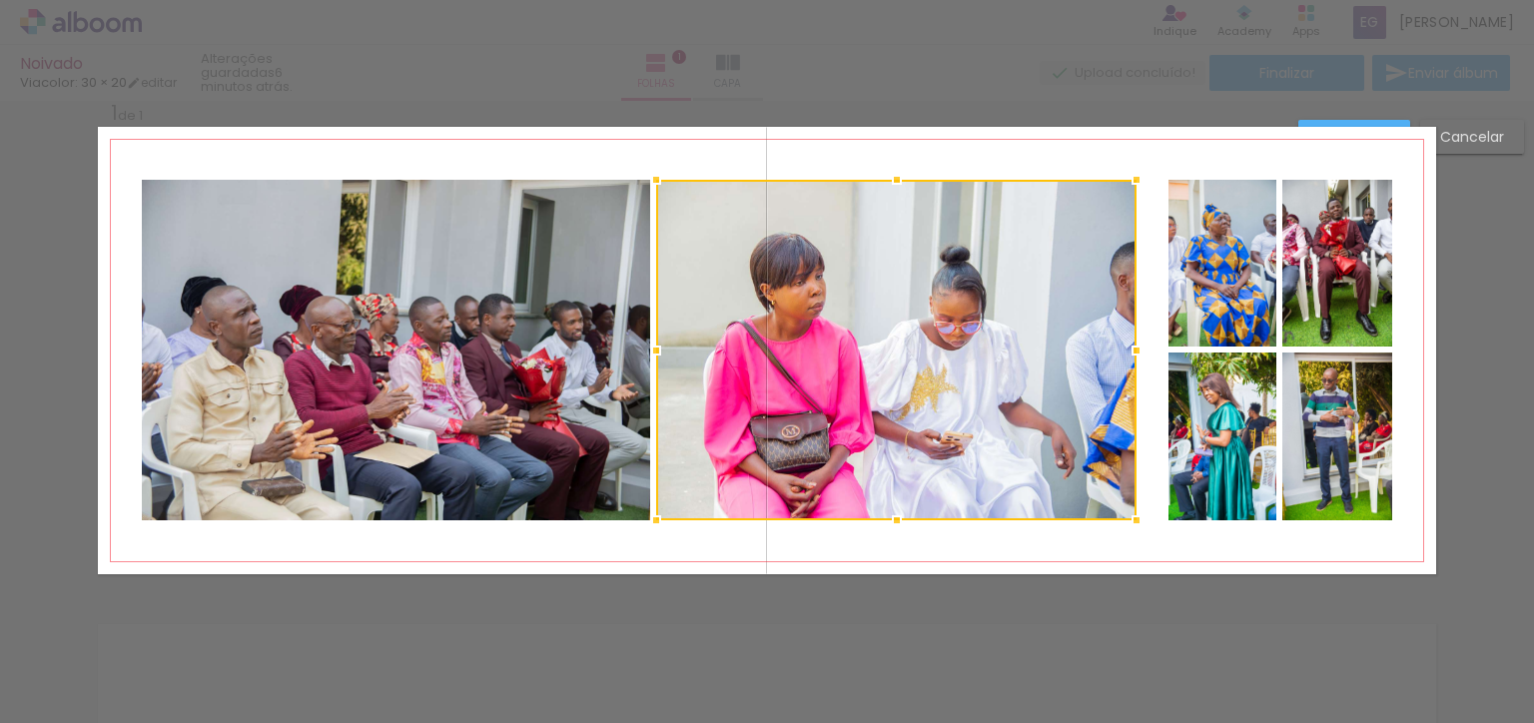
click at [1137, 274] on div at bounding box center [896, 350] width 480 height 341
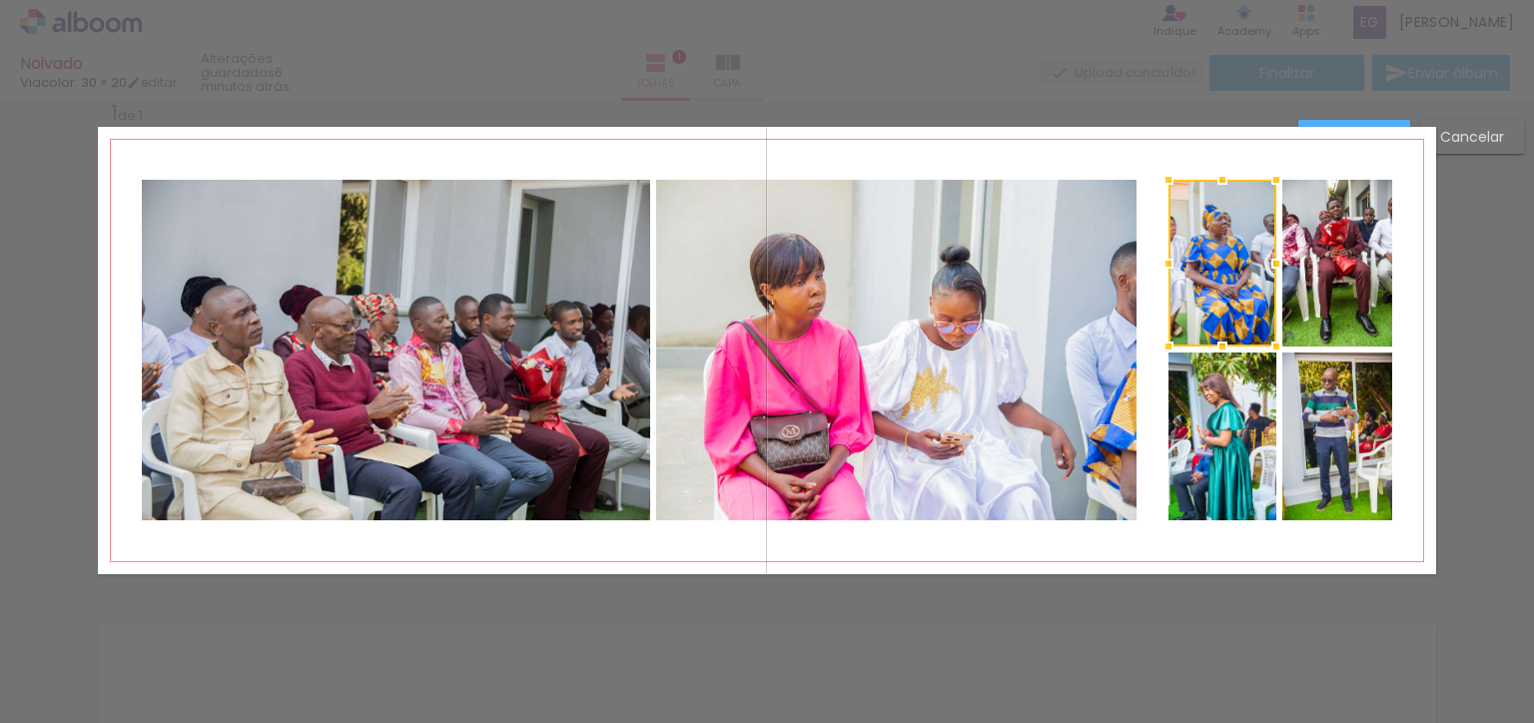
click at [1204, 277] on div at bounding box center [1223, 263] width 108 height 167
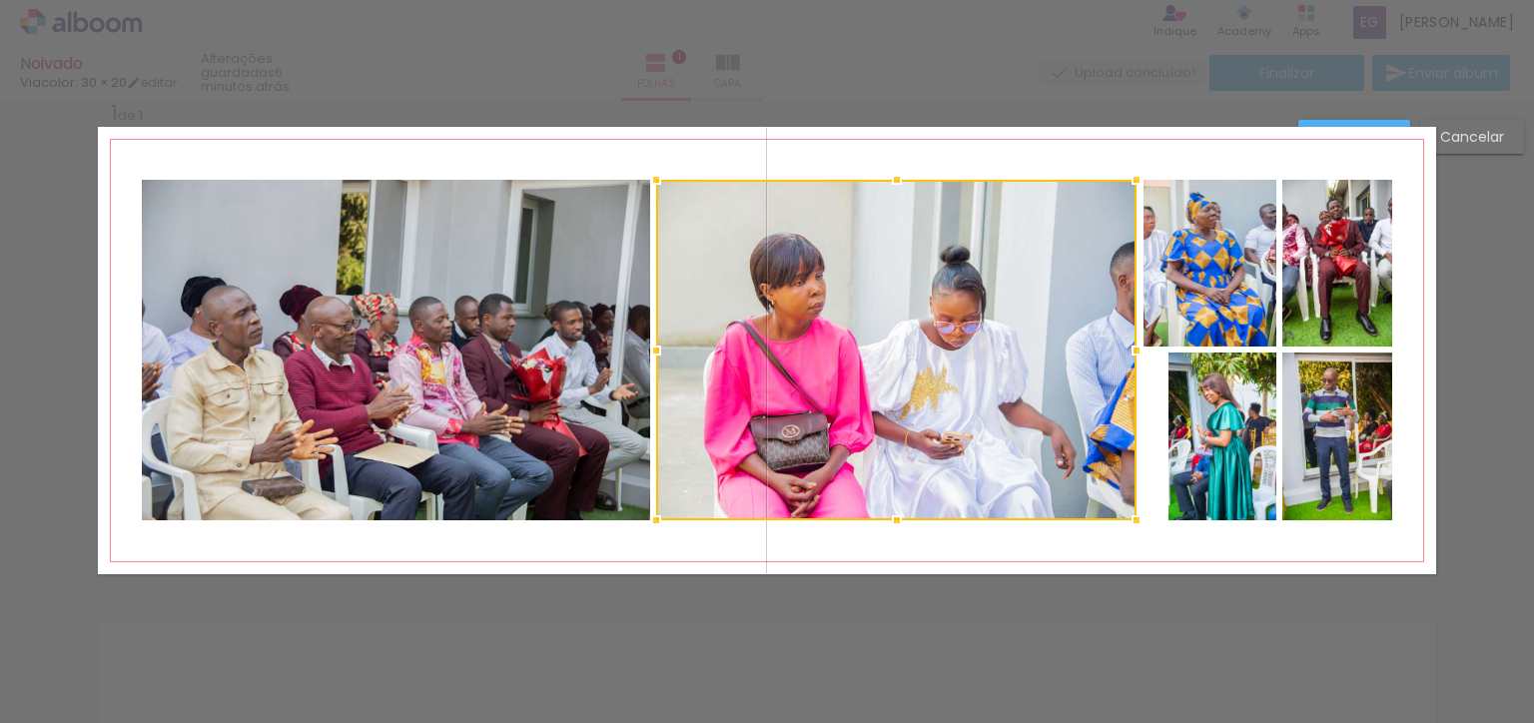
click at [1137, 404] on div at bounding box center [896, 350] width 480 height 341
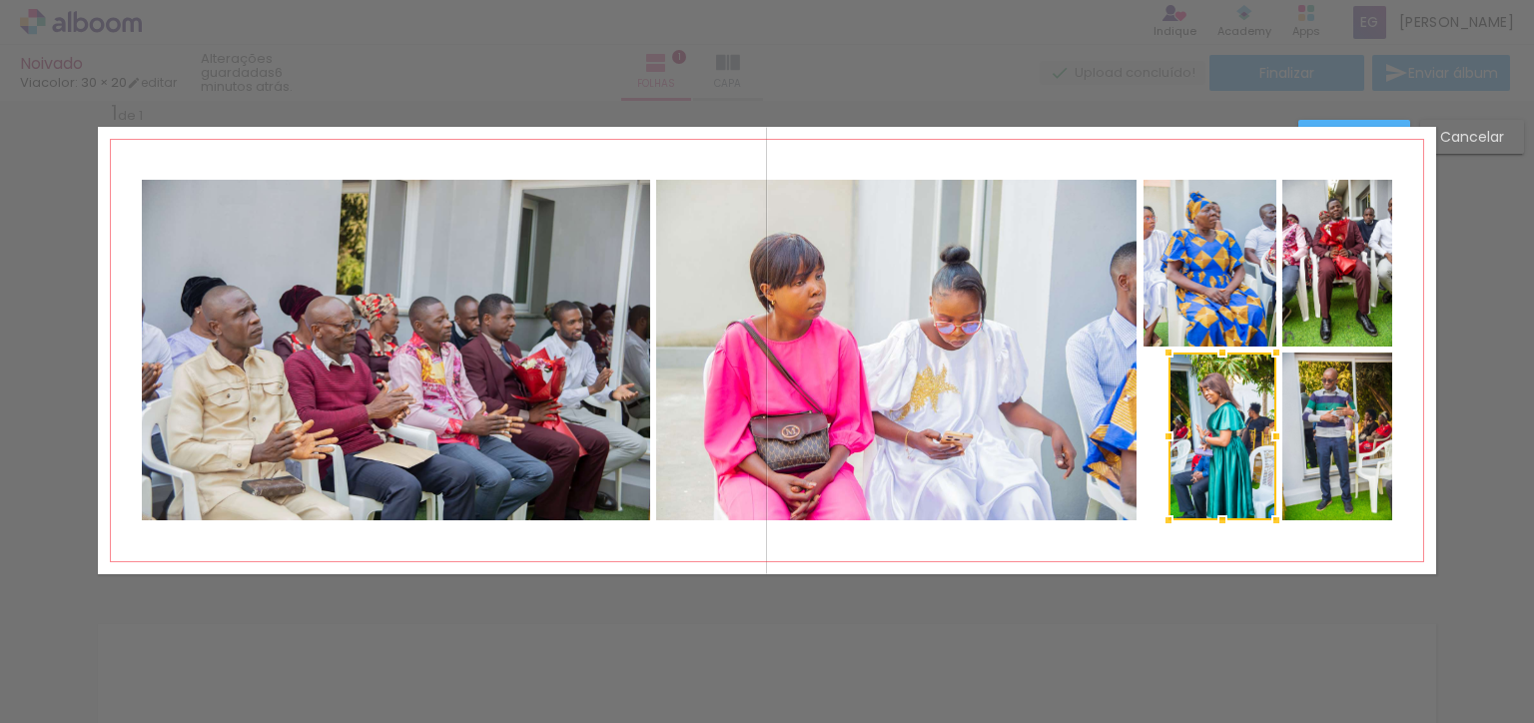
click at [1195, 405] on div at bounding box center [1223, 437] width 108 height 168
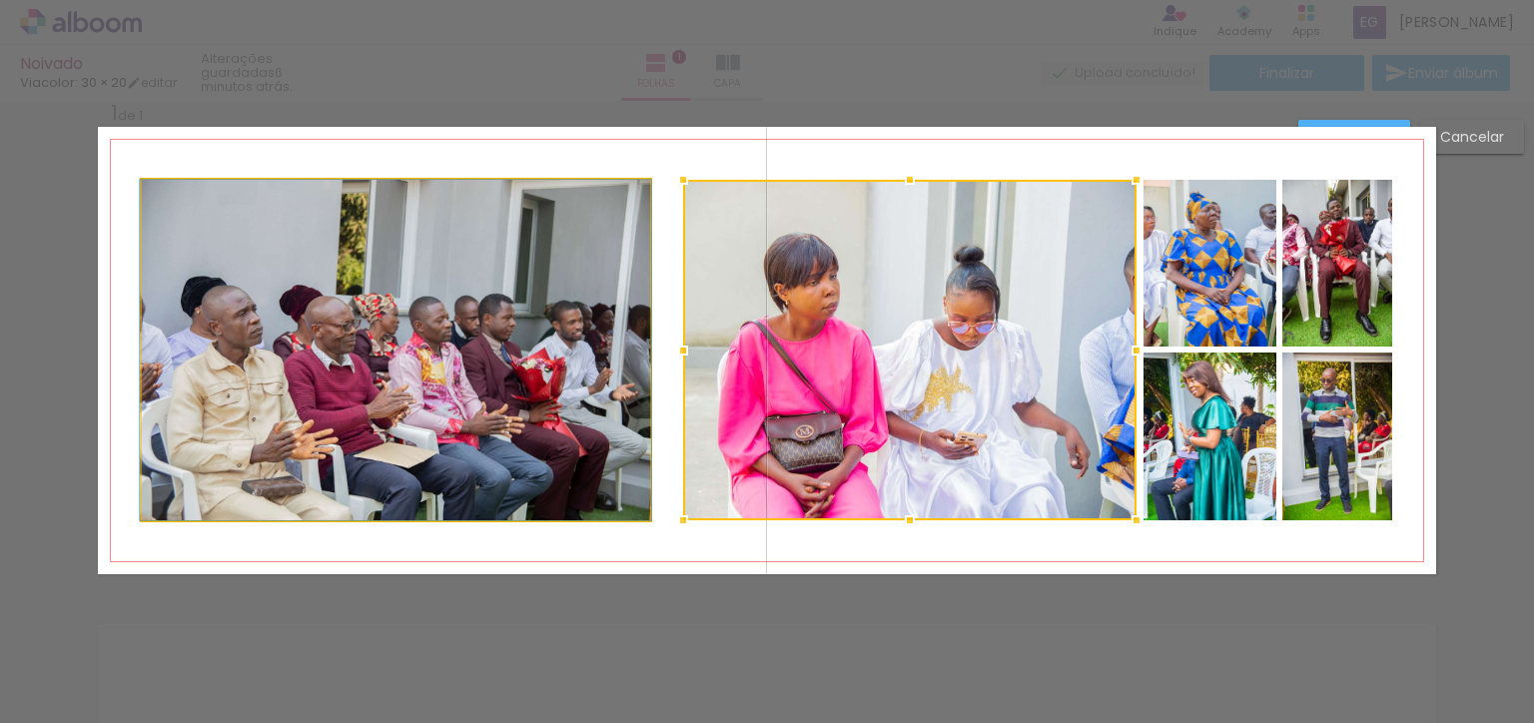
click at [683, 355] on div at bounding box center [910, 350] width 454 height 341
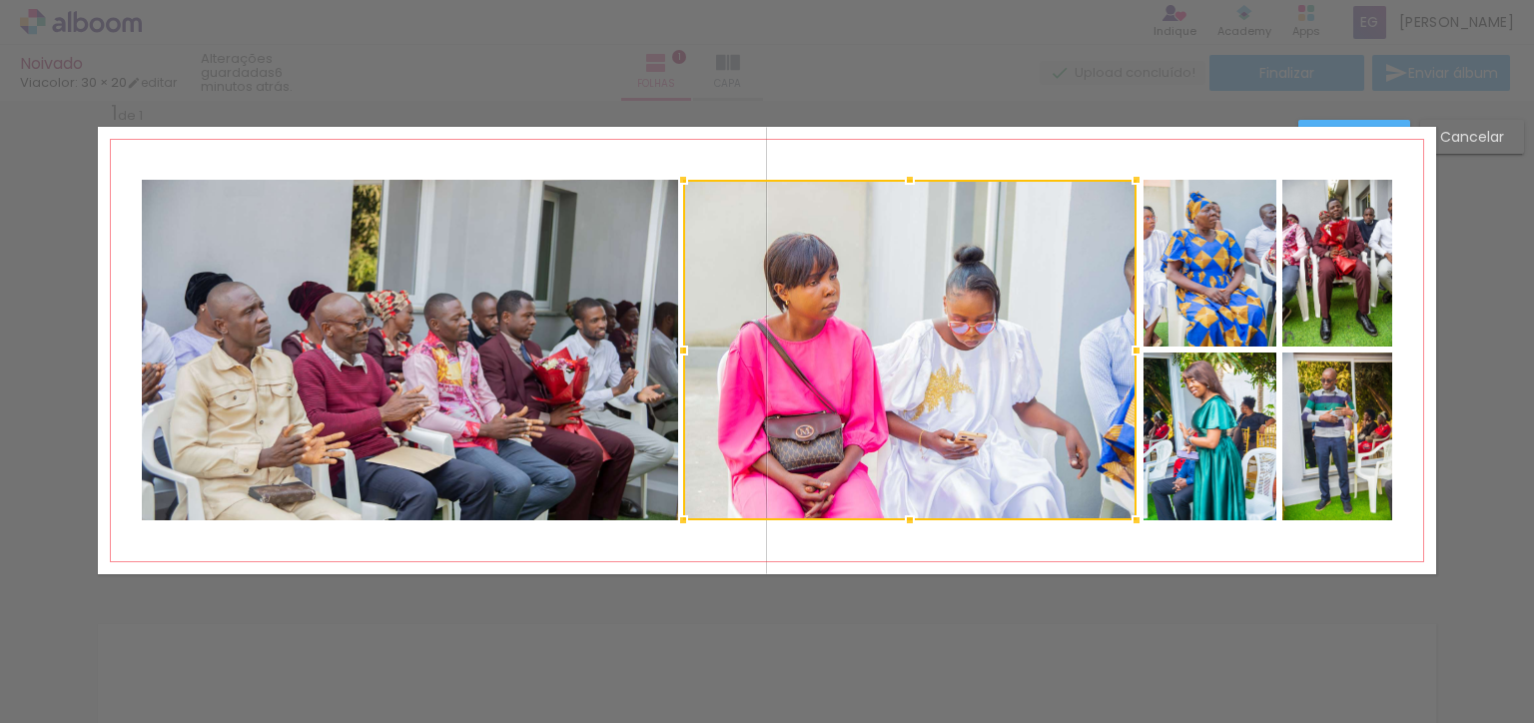
click at [1137, 424] on div at bounding box center [910, 350] width 454 height 341
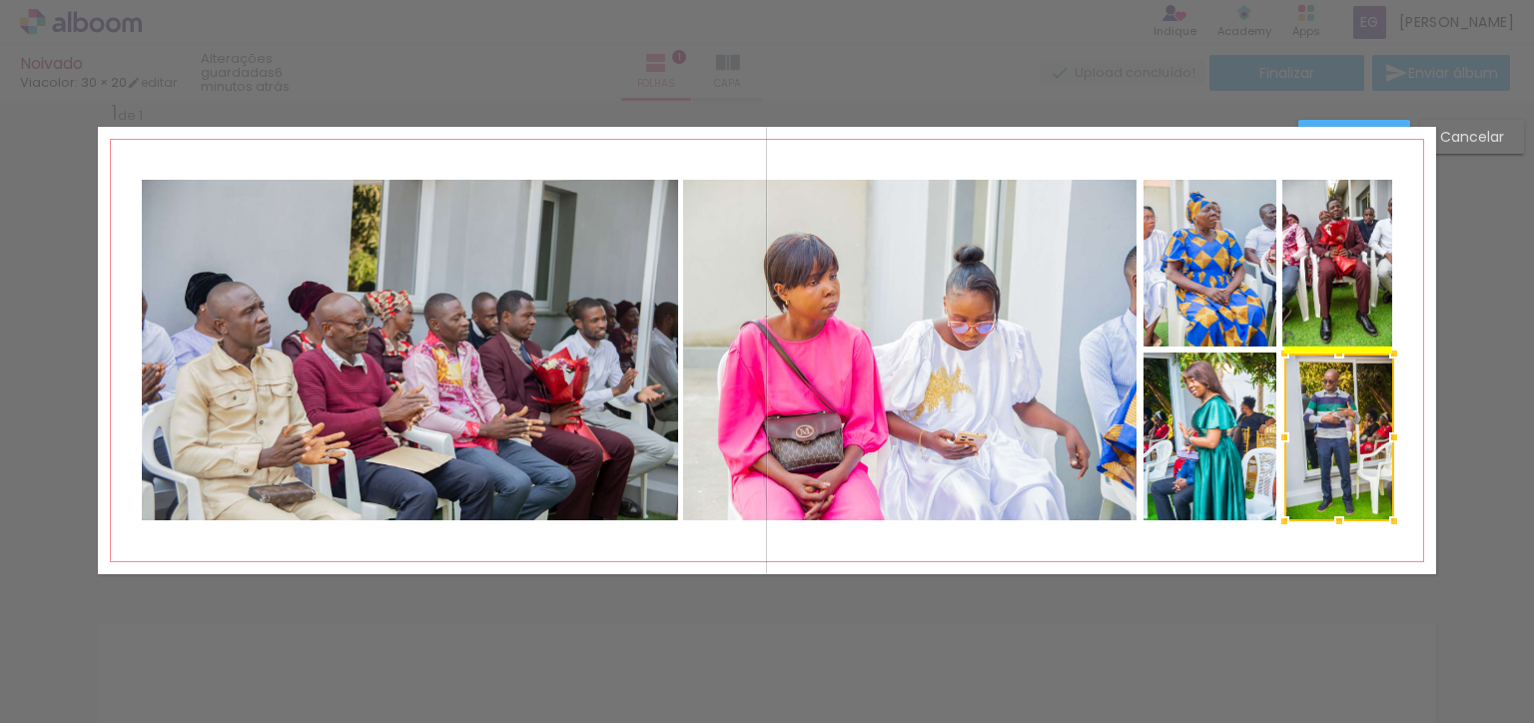
click at [1351, 377] on div at bounding box center [1340, 438] width 110 height 168
click at [1464, 136] on div "Inserir folha 1 de 1" at bounding box center [767, 574] width 1534 height 996
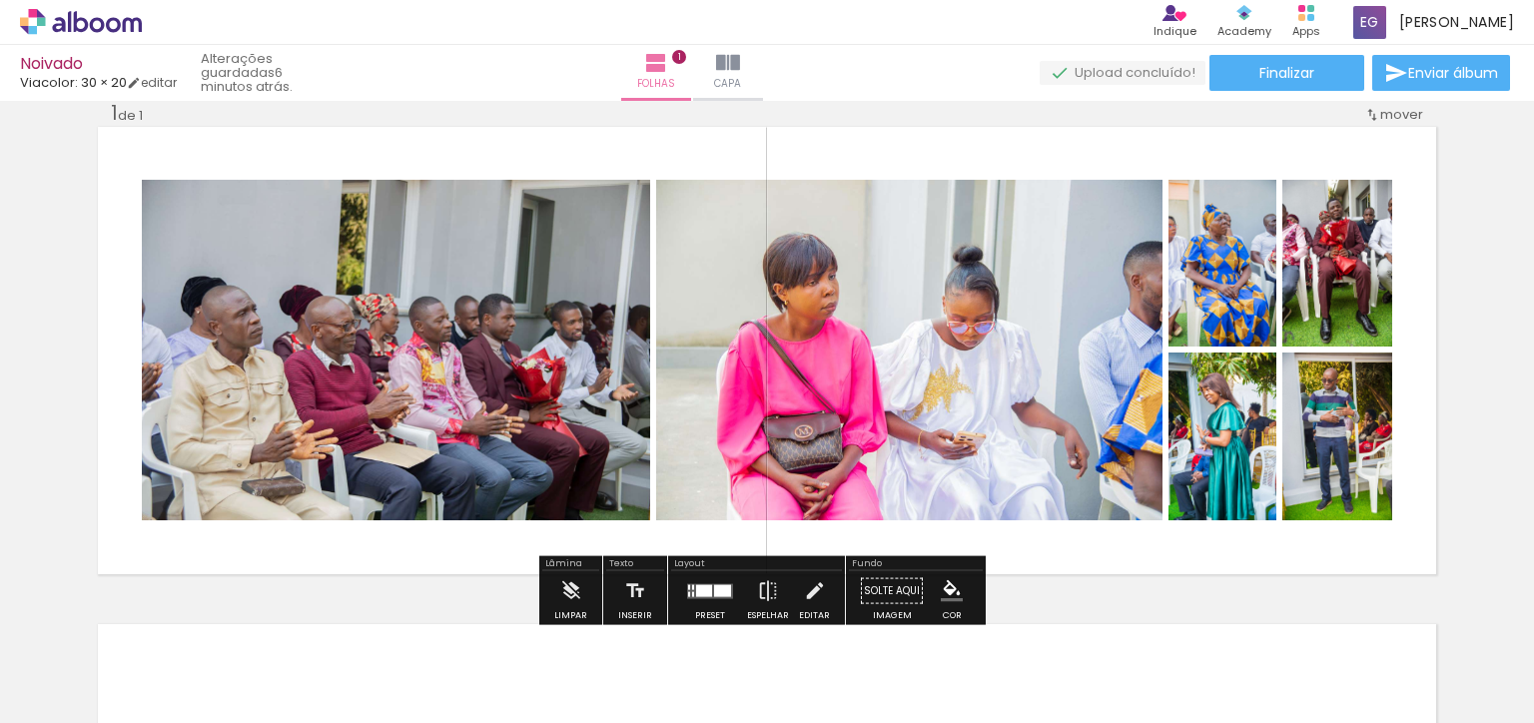
click at [0, 0] on div "Confirmar Cancelar" at bounding box center [0, 0] width 0 height 0
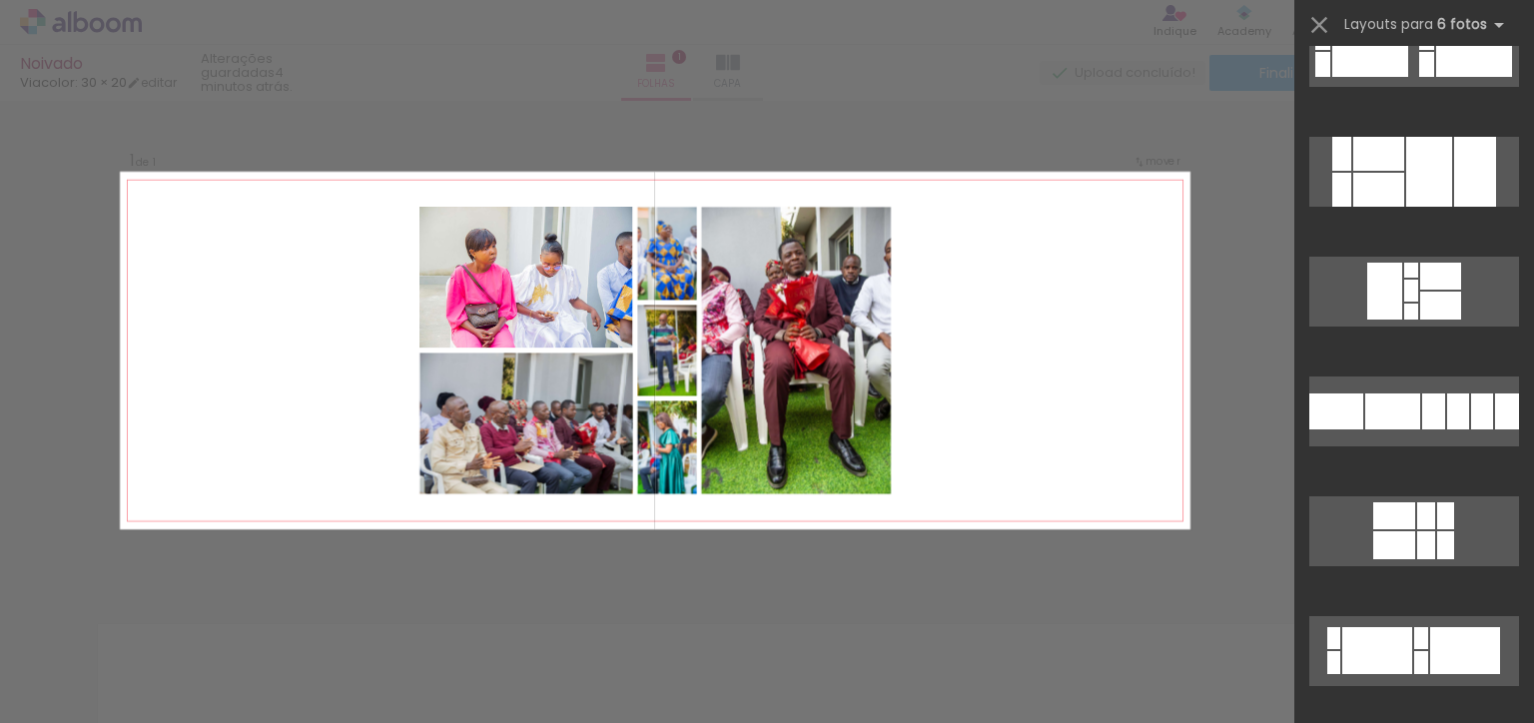
scroll to position [5458, 0]
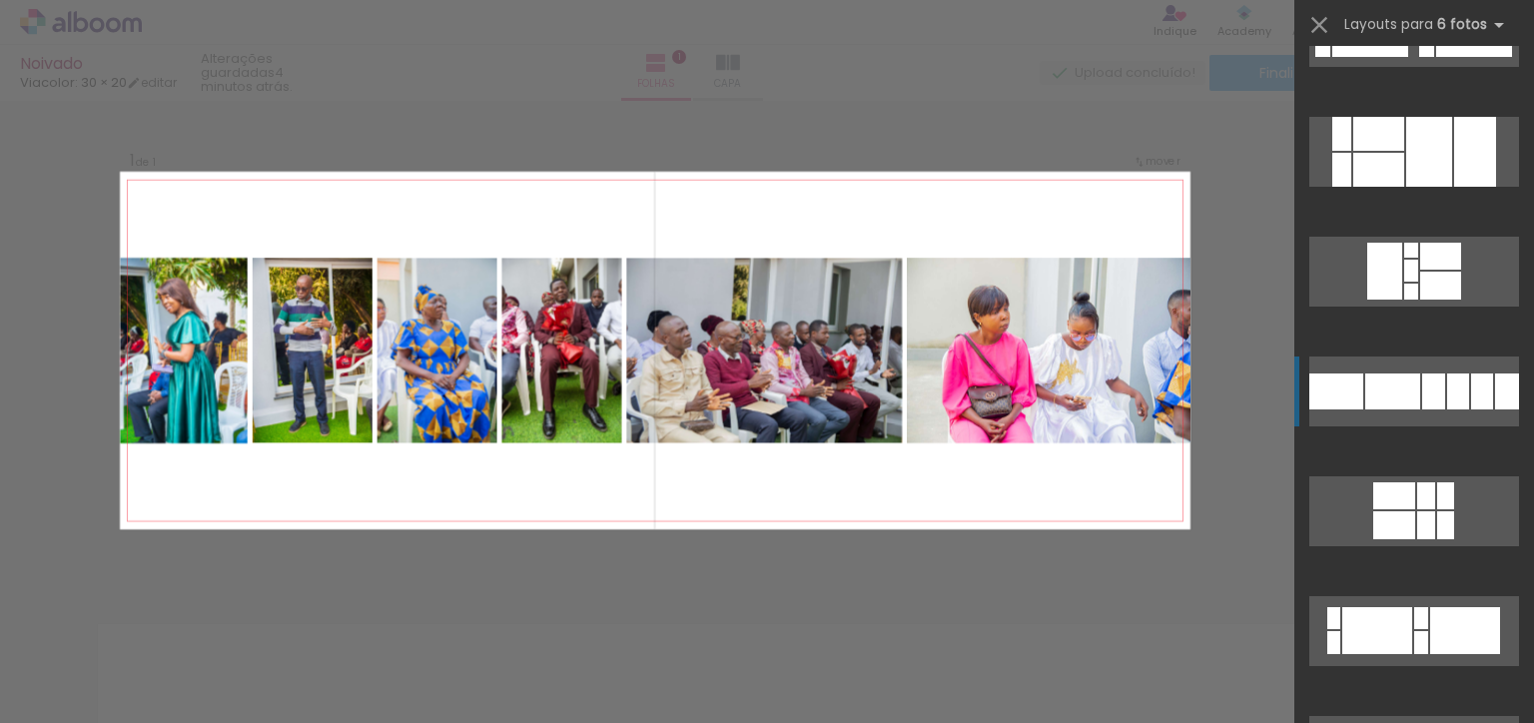
click at [1429, 406] on div at bounding box center [1433, 392] width 23 height 36
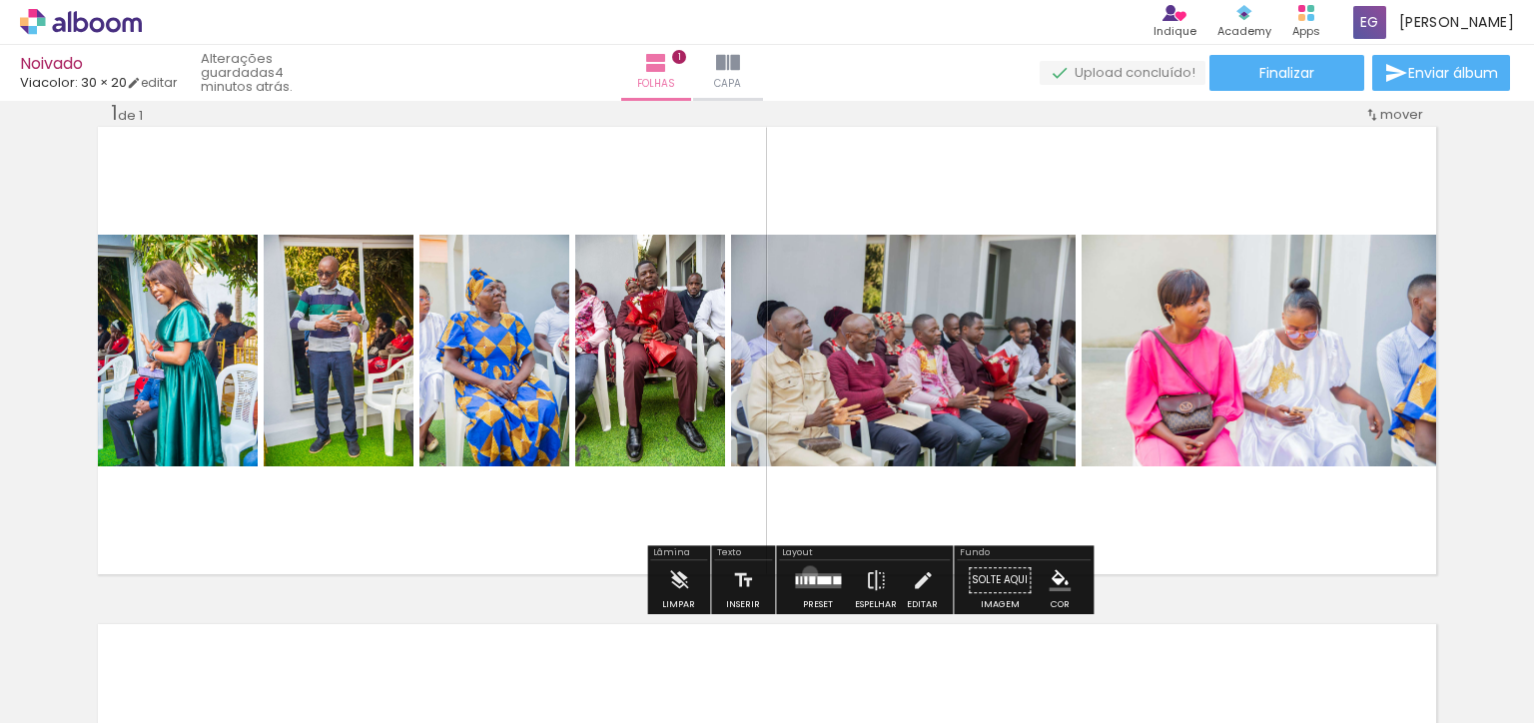
click at [807, 570] on quentale-layouter at bounding box center [767, 351] width 1339 height 448
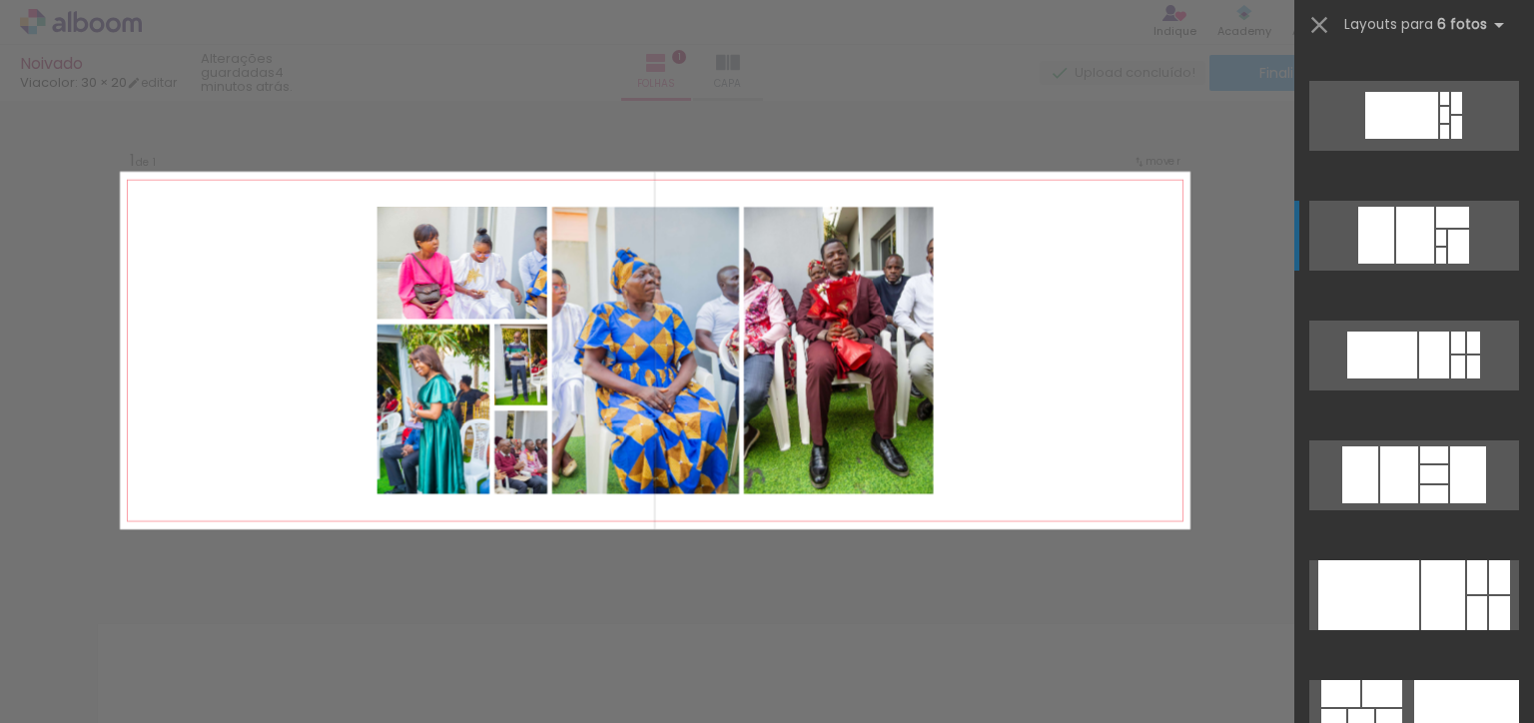
scroll to position [7920, 0]
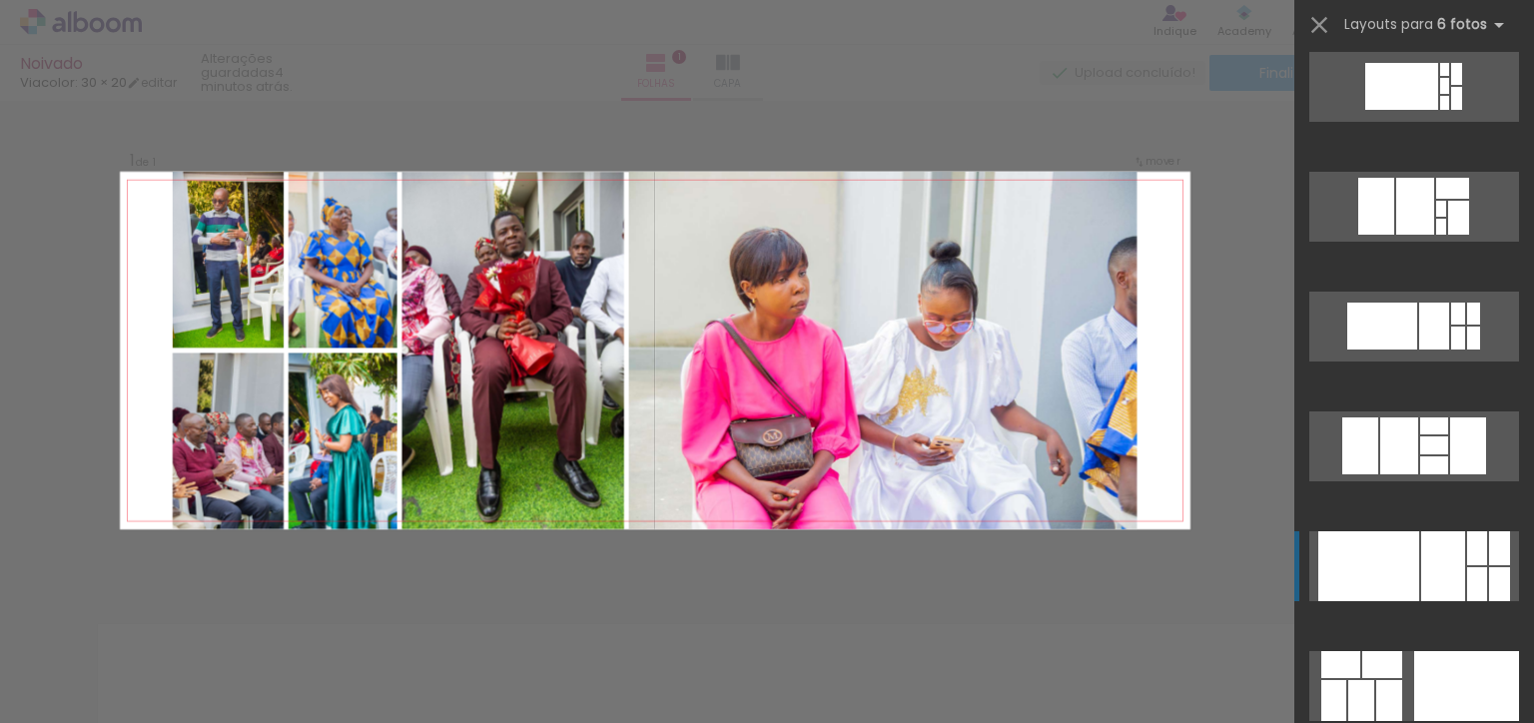
click at [1407, 568] on div at bounding box center [1369, 566] width 101 height 70
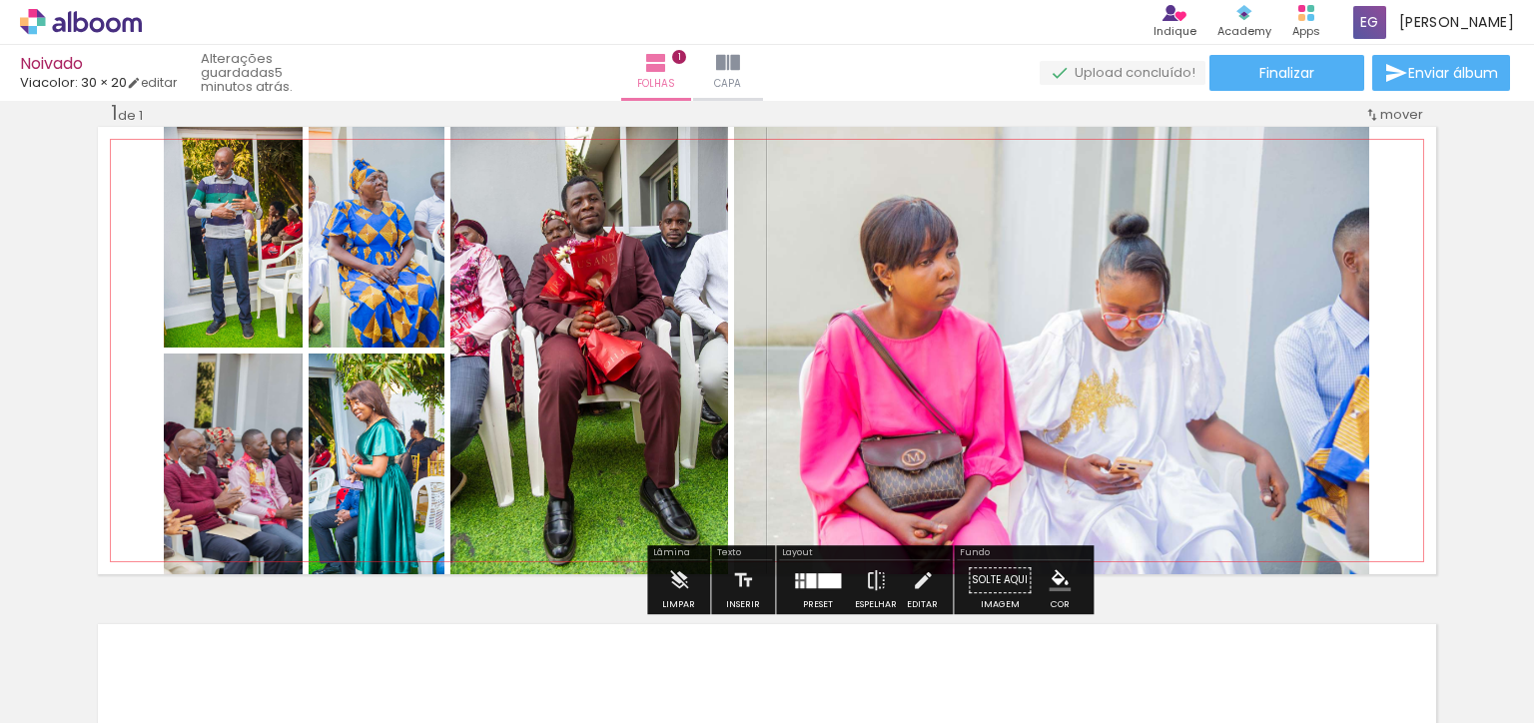
click at [923, 282] on div at bounding box center [1051, 351] width 671 height 448
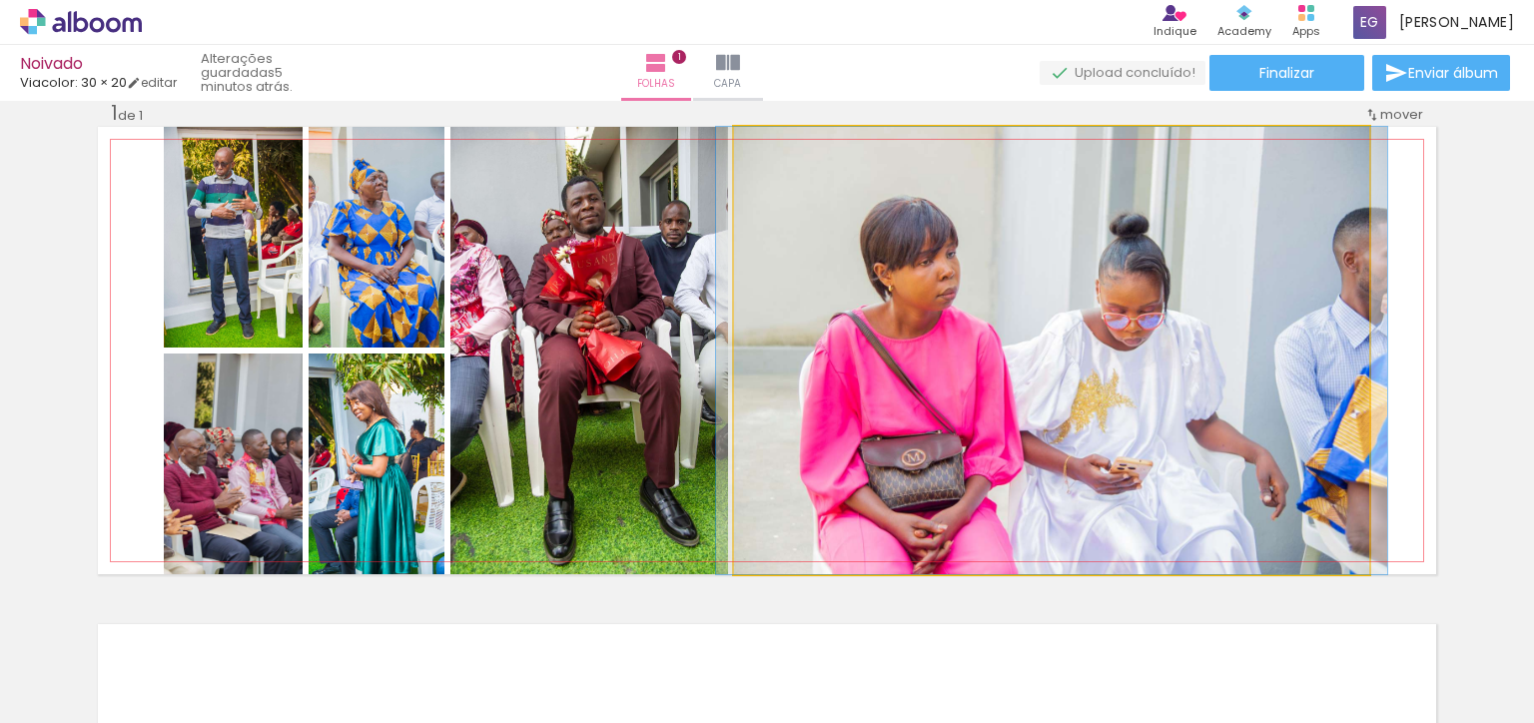
click at [925, 281] on div at bounding box center [1051, 351] width 671 height 448
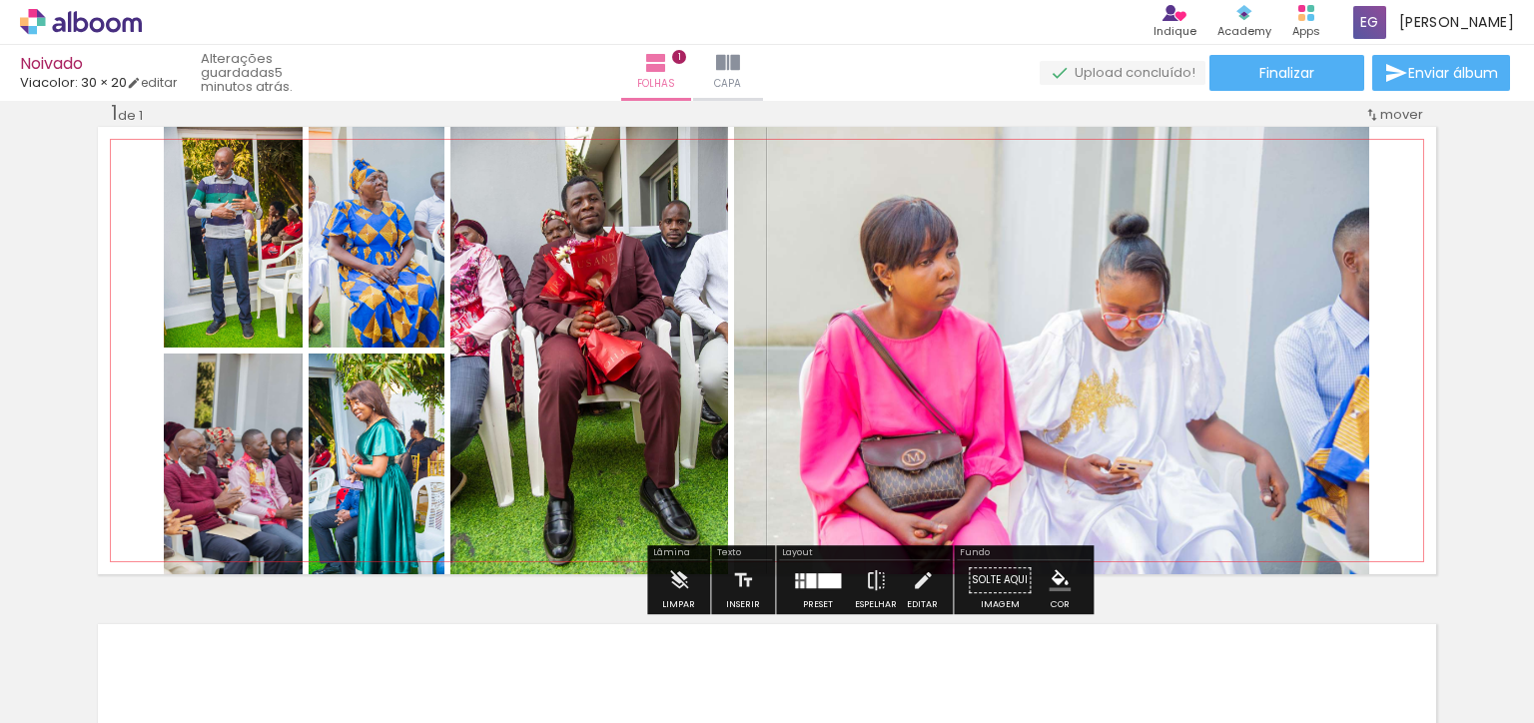
click at [1326, 439] on div at bounding box center [1051, 351] width 671 height 448
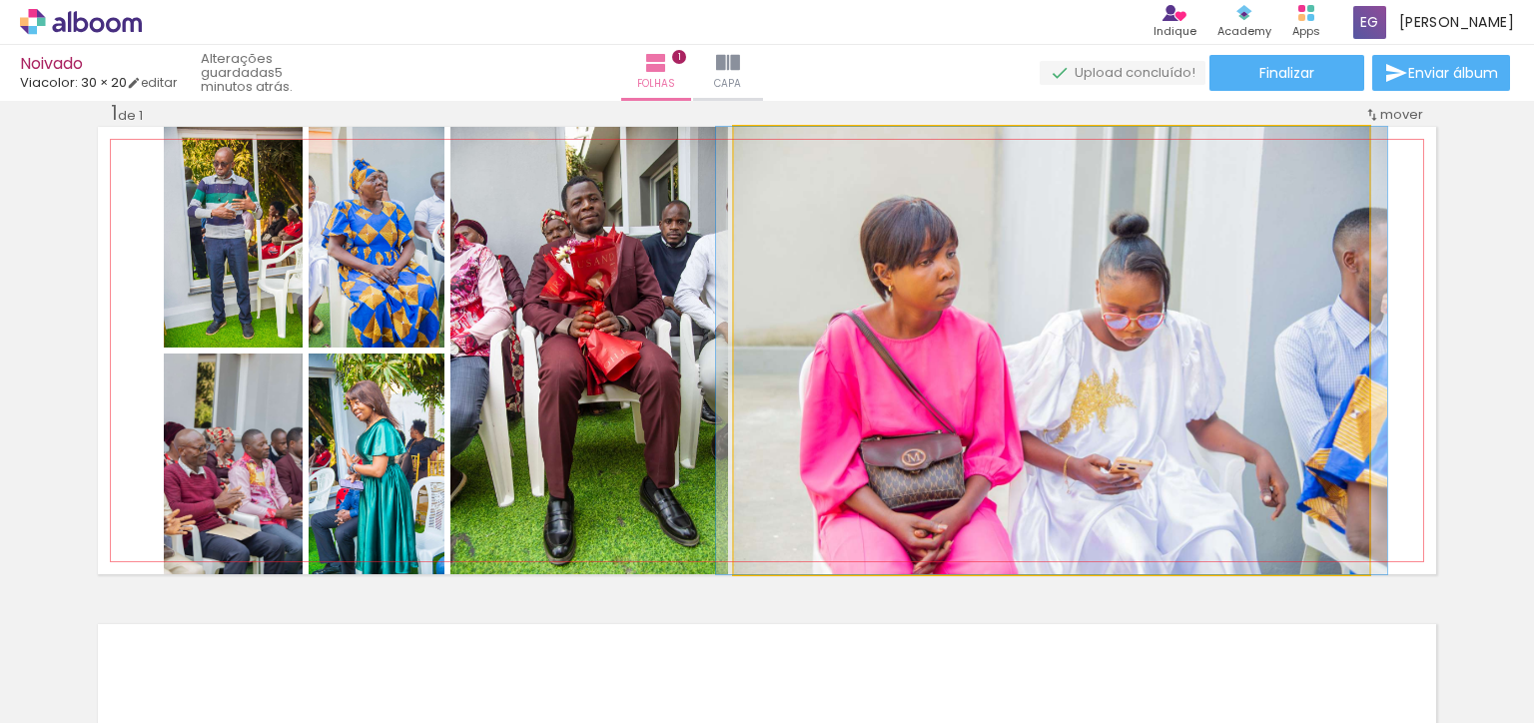
click at [0, 0] on div at bounding box center [0, 0] width 0 height 0
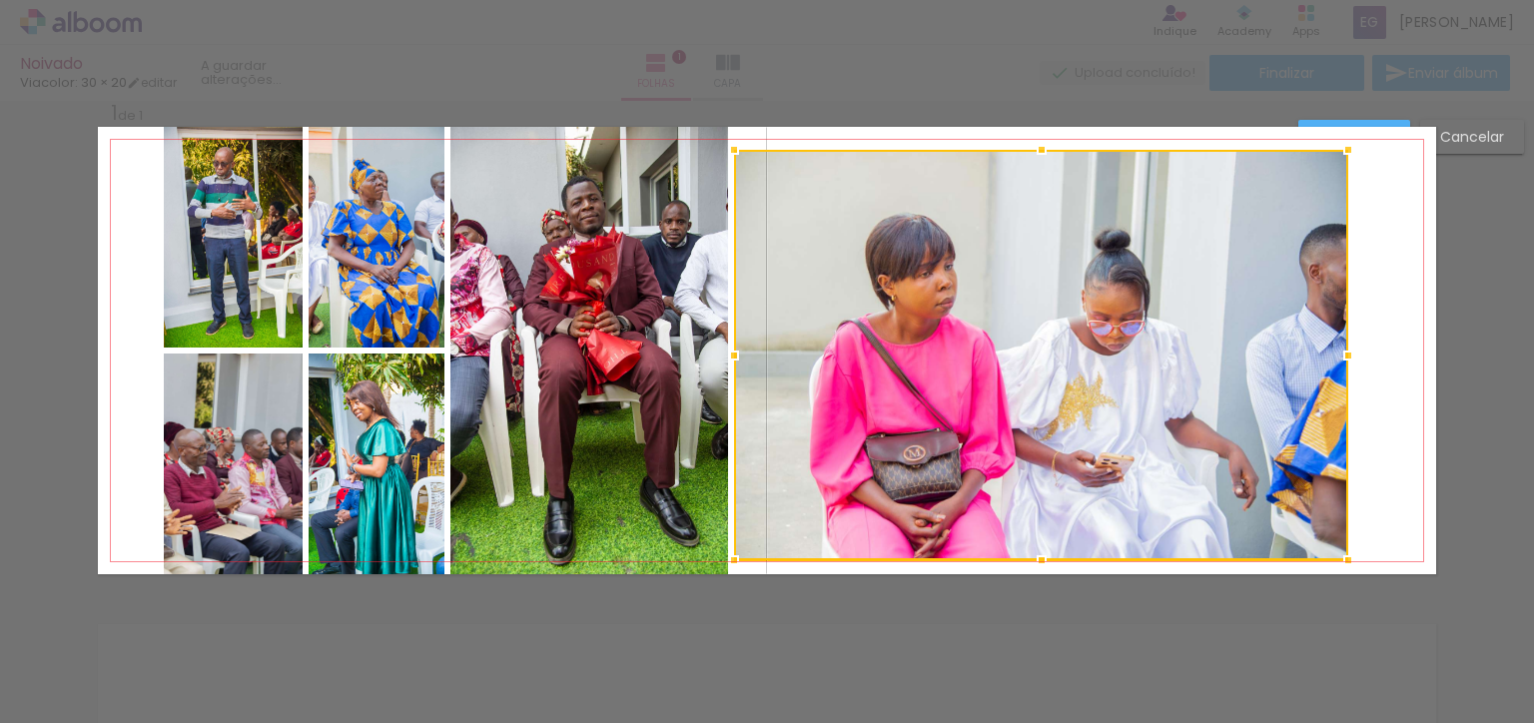
scroll to position [0, 0]
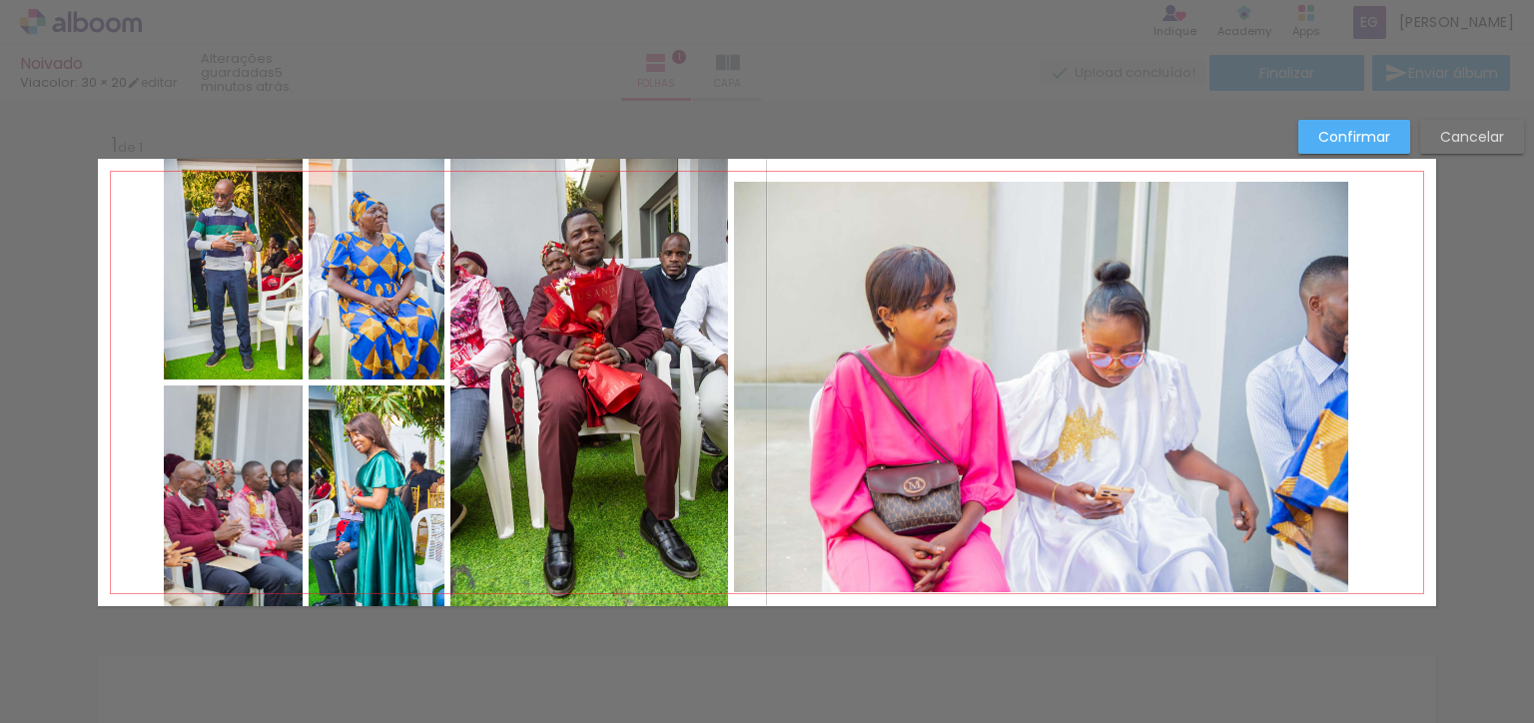
click at [1201, 292] on div at bounding box center [1041, 387] width 614 height 411
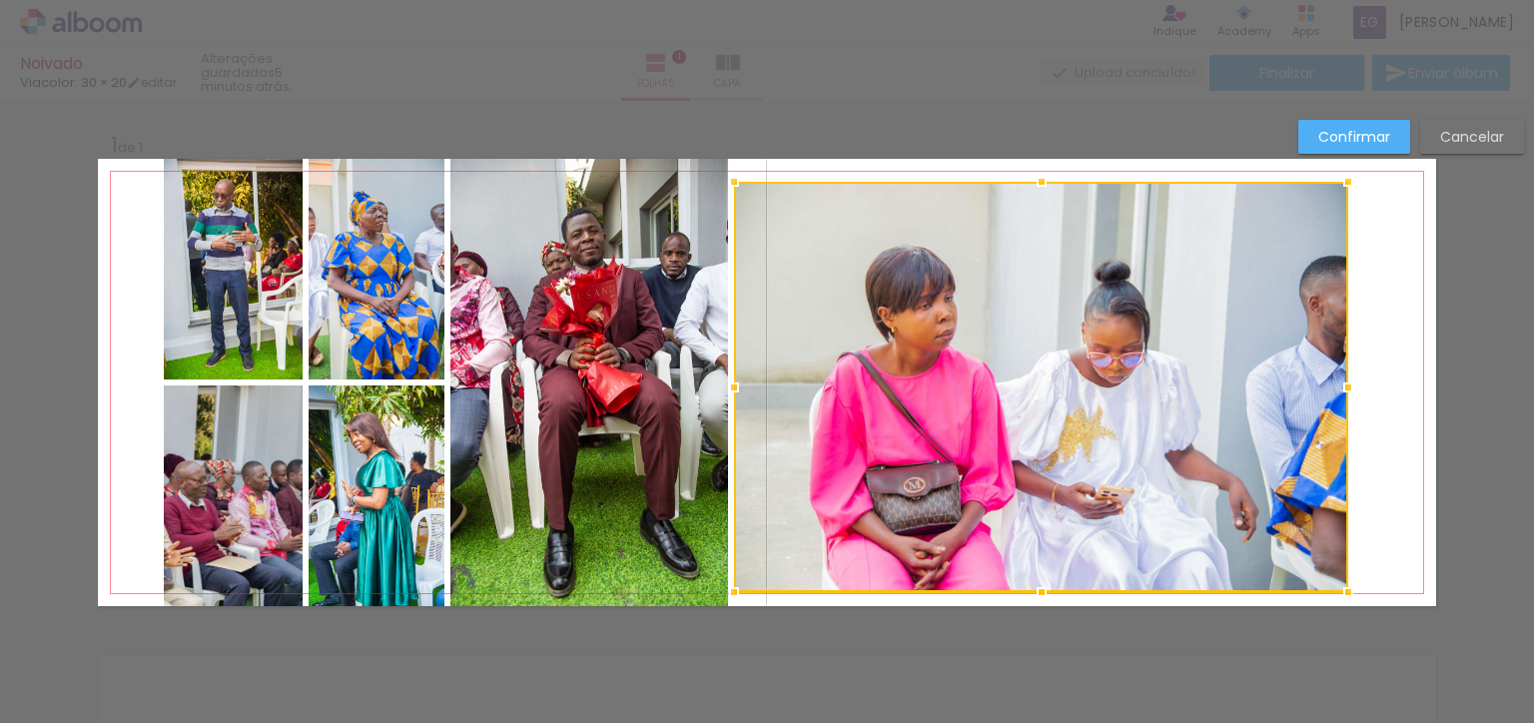
click at [0, 0] on div "mover" at bounding box center [0, 0] width 0 height 0
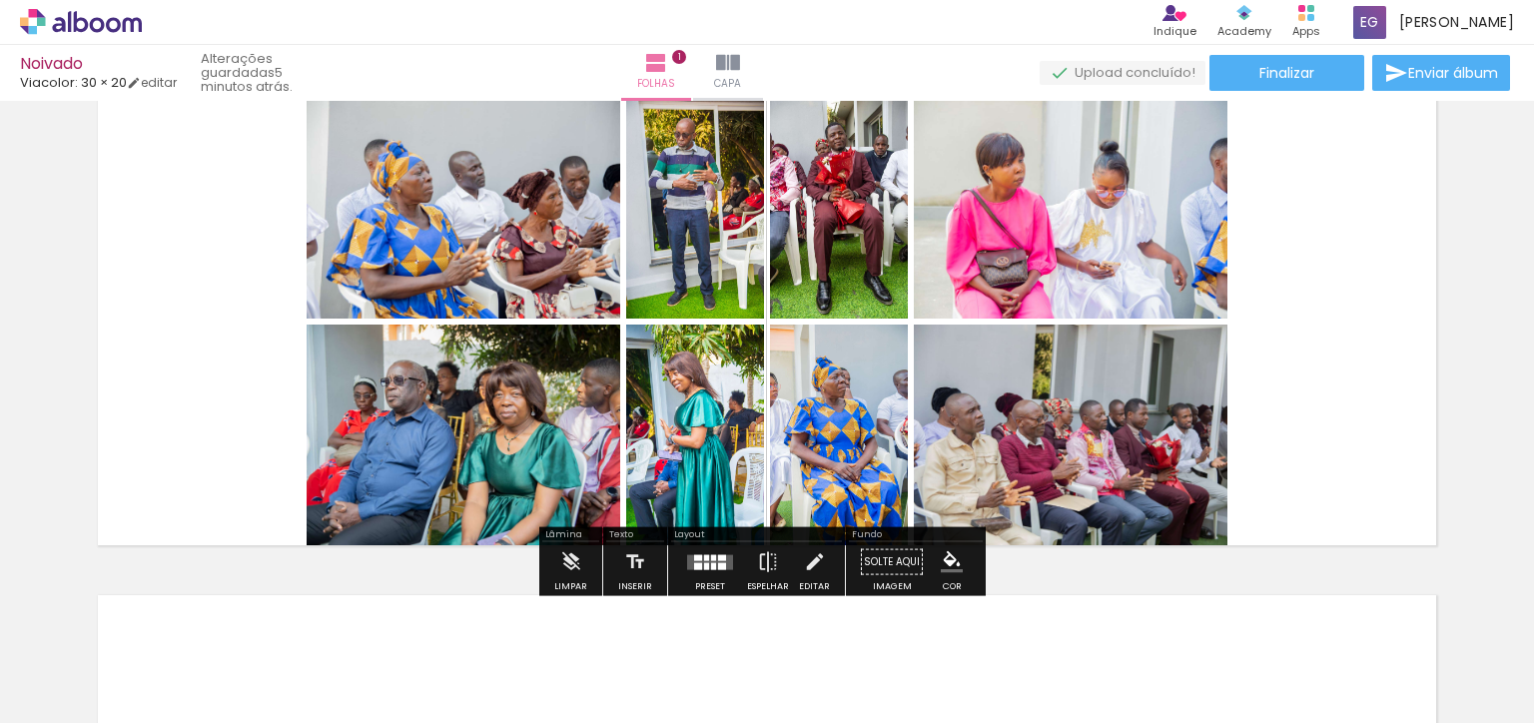
scroll to position [68, 0]
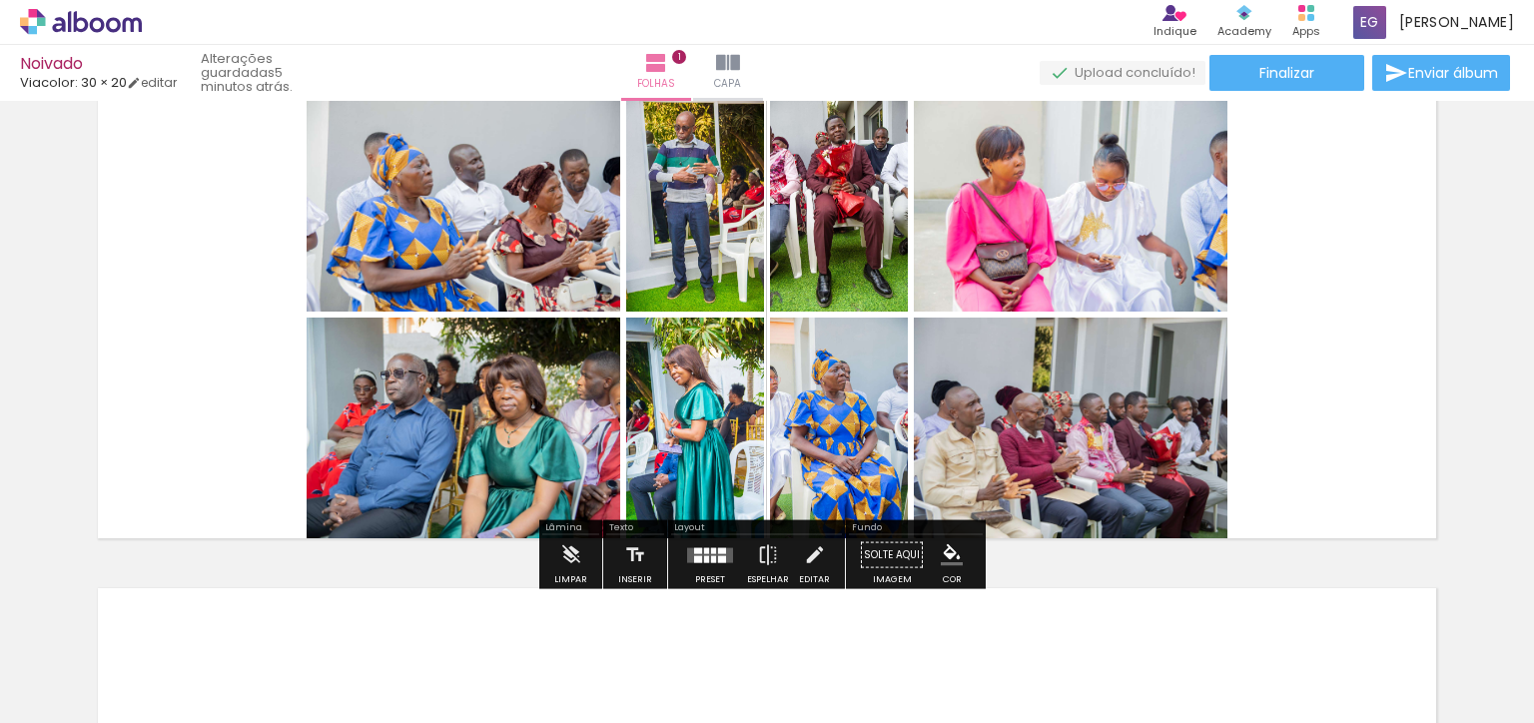
click at [0, 0] on div "Confirmar Cancelar" at bounding box center [0, 0] width 0 height 0
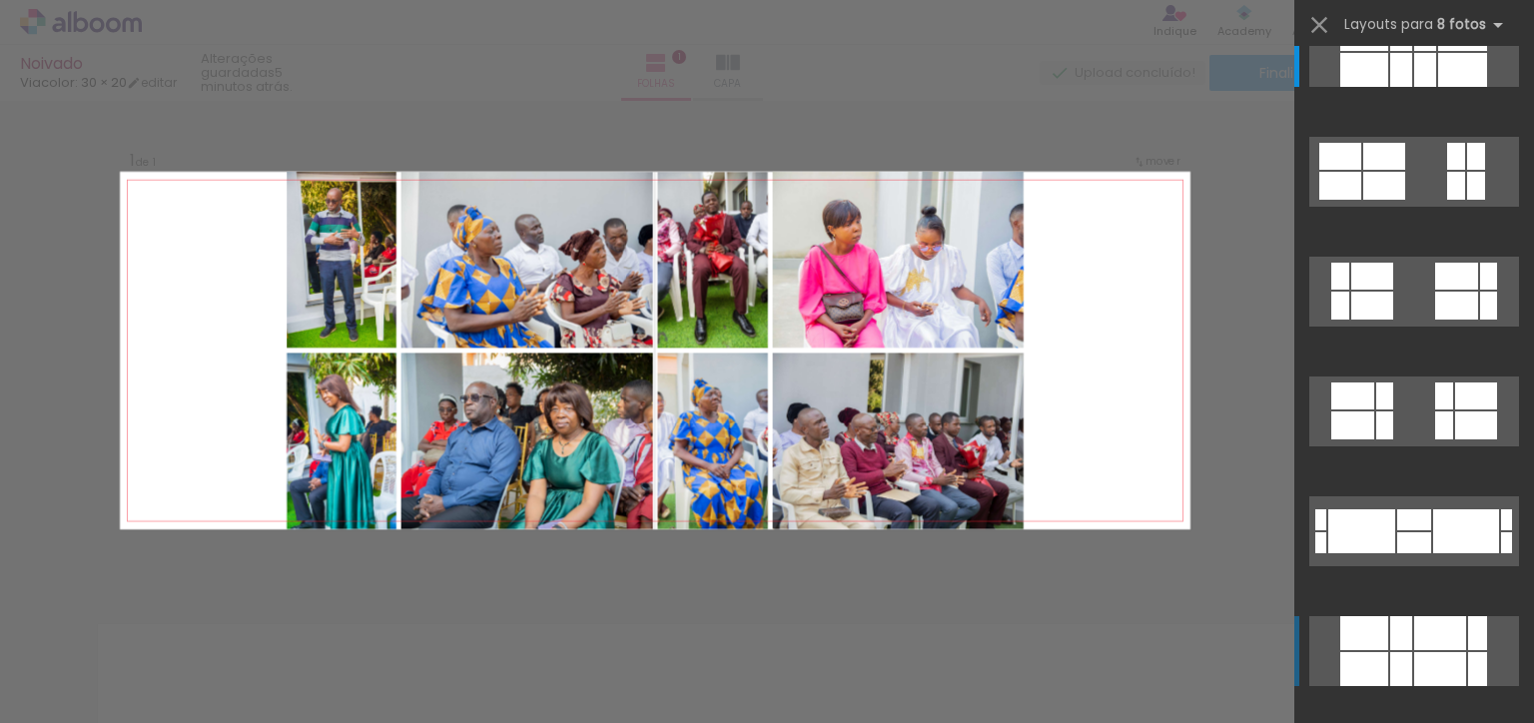
scroll to position [0, 0]
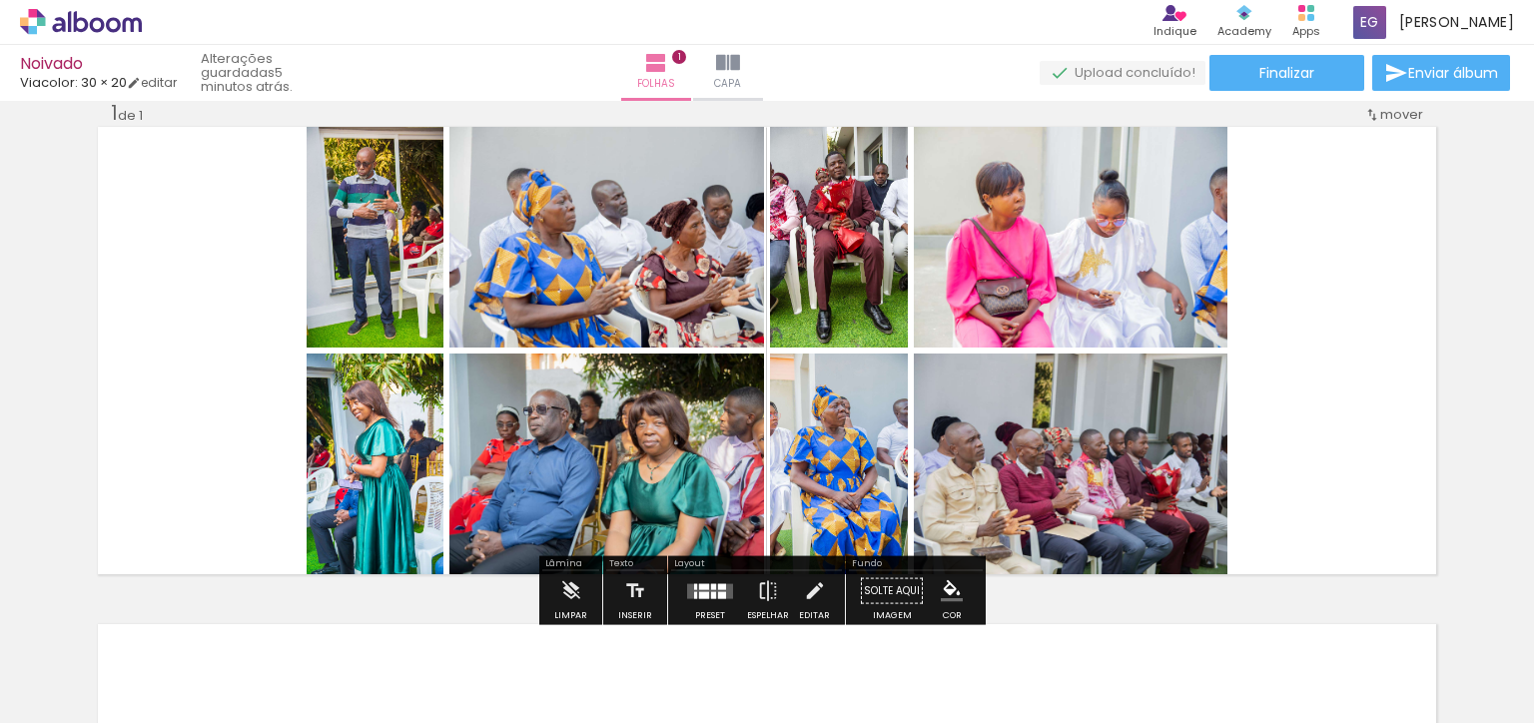
click at [0, 0] on div "Confirmar Cancelar" at bounding box center [0, 0] width 0 height 0
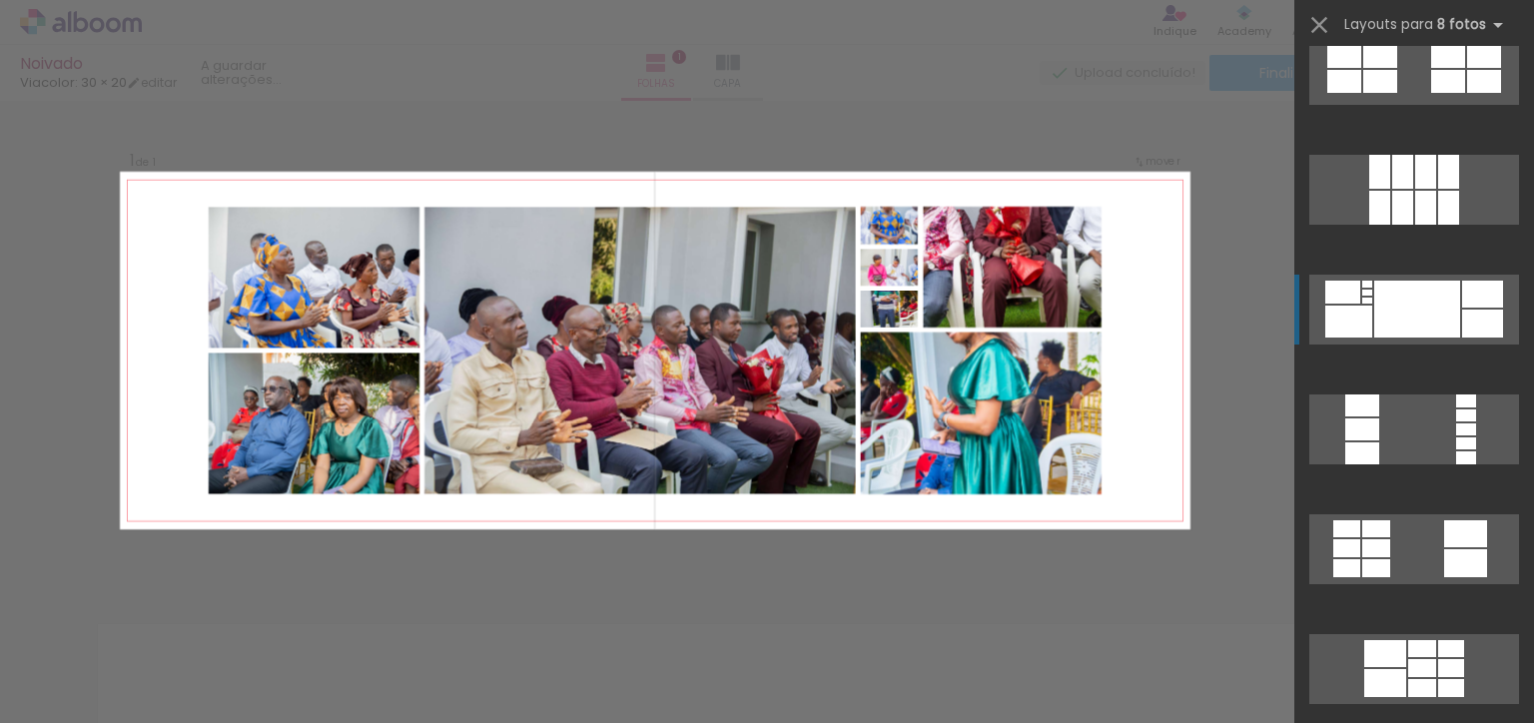
scroll to position [5552, 0]
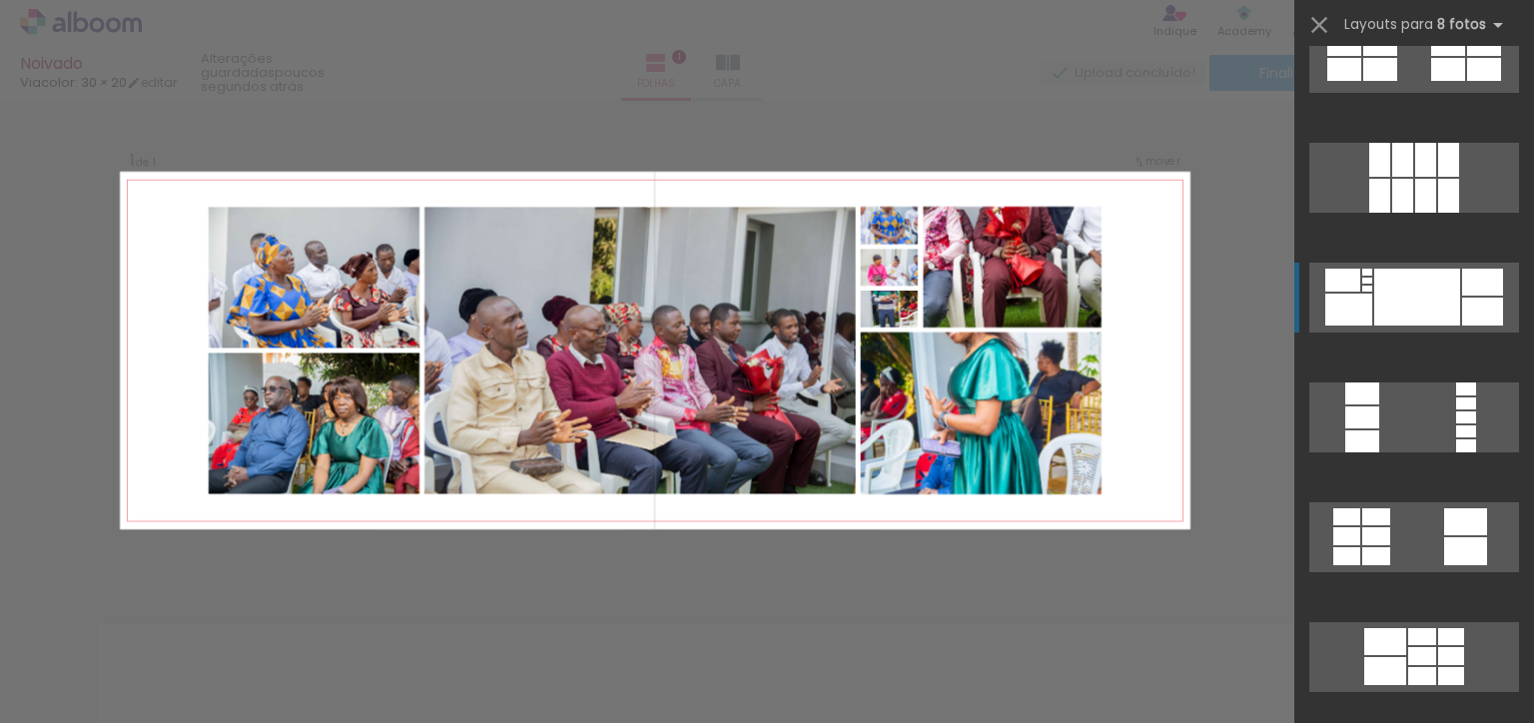
click at [1395, 296] on div at bounding box center [1417, 297] width 86 height 57
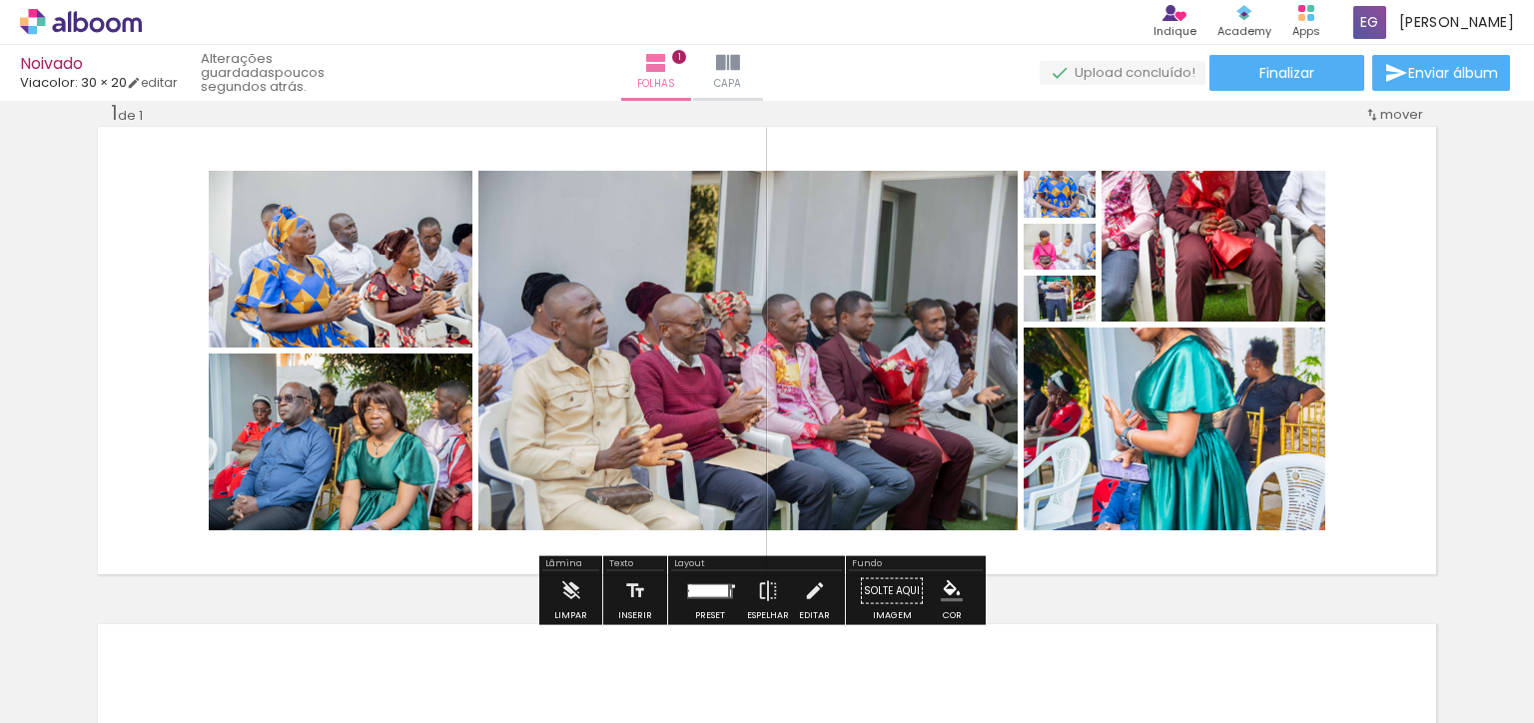
click at [0, 0] on div "Confirmar Cancelar" at bounding box center [0, 0] width 0 height 0
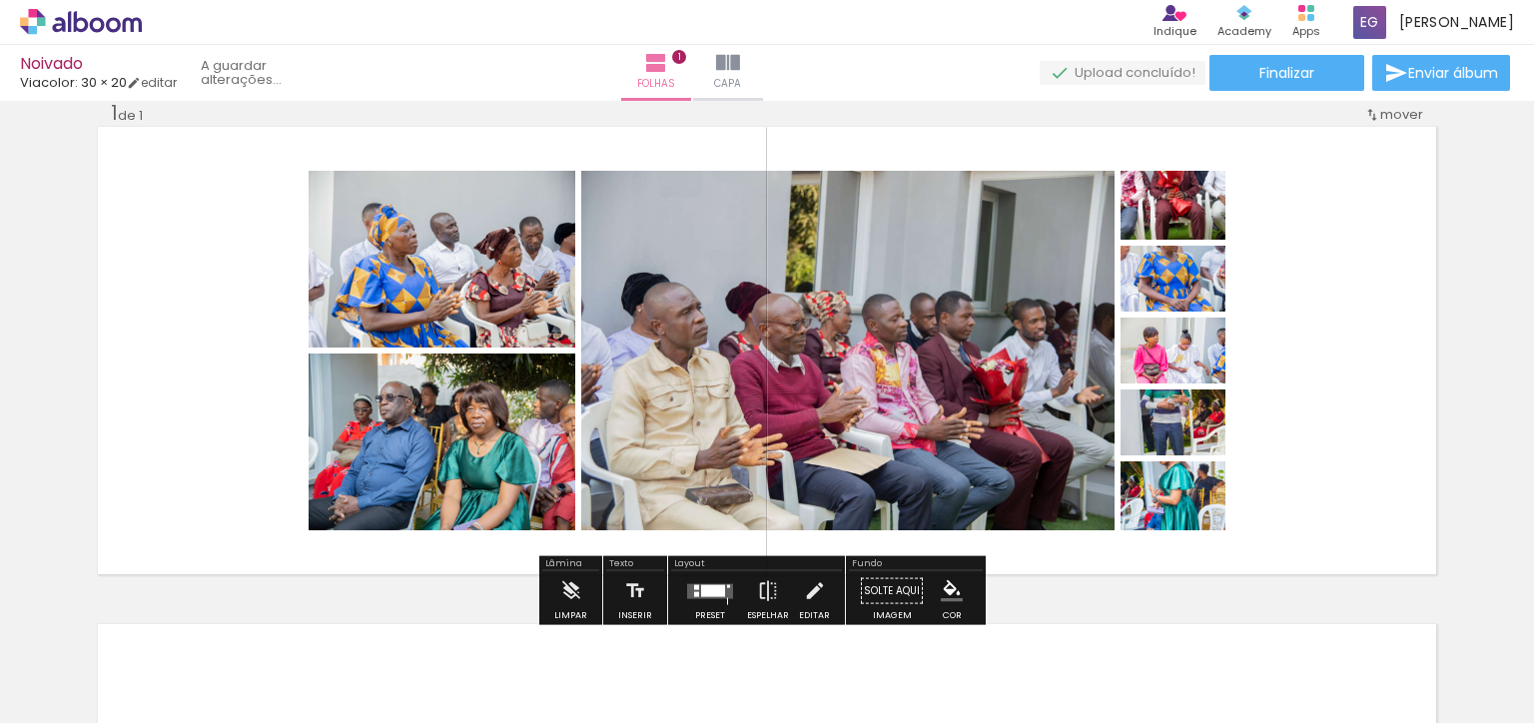
scroll to position [6383, 0]
click at [0, 0] on div "Confirmar Cancelar" at bounding box center [0, 0] width 0 height 0
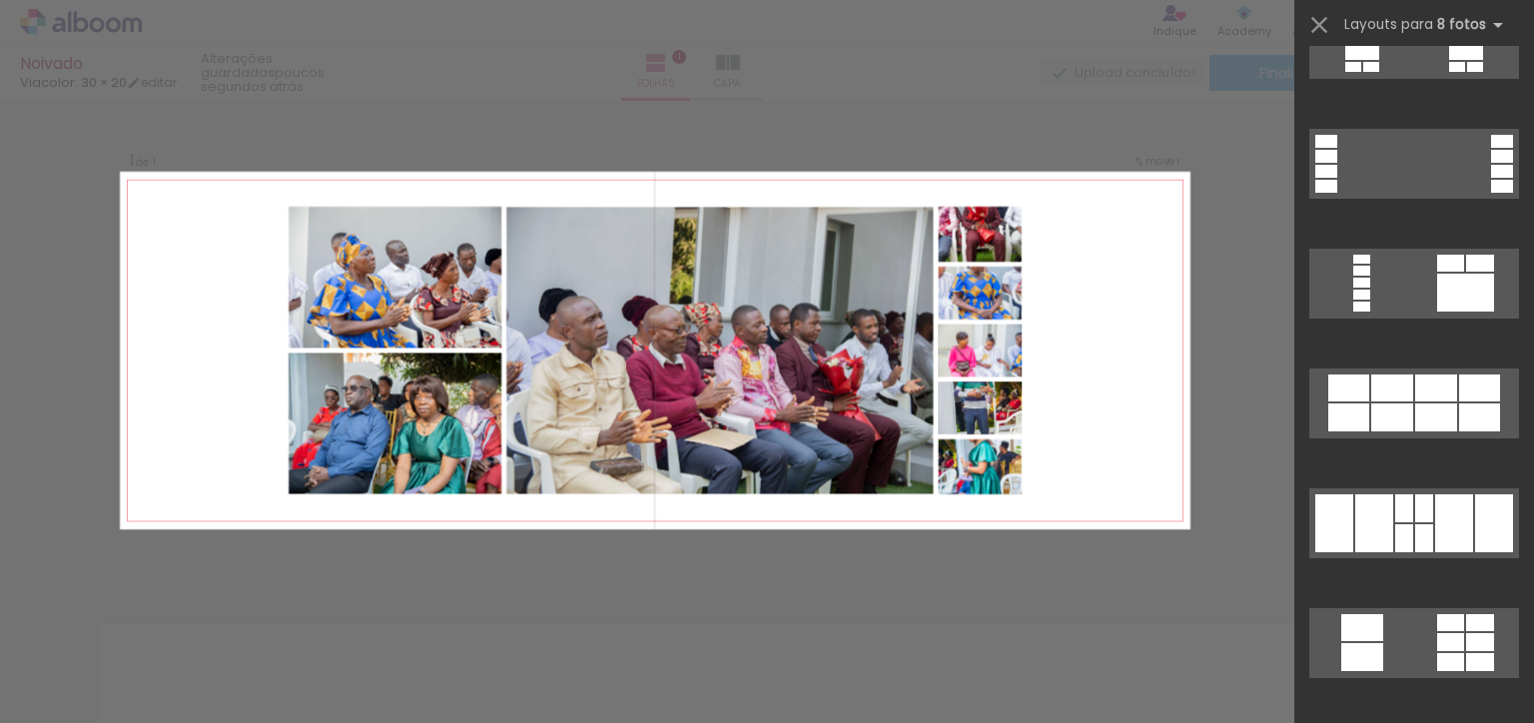
scroll to position [7128, 0]
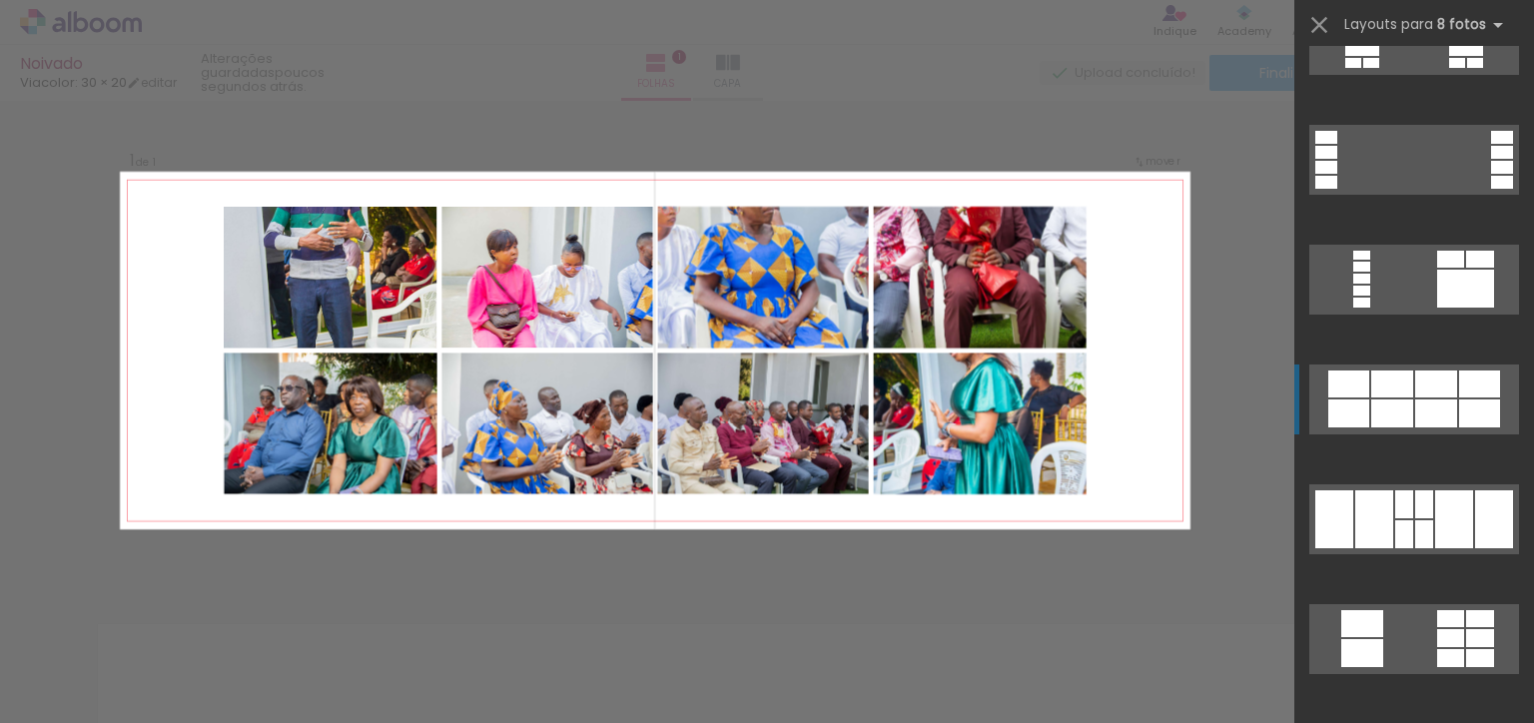
click at [1396, 413] on div at bounding box center [1392, 414] width 42 height 28
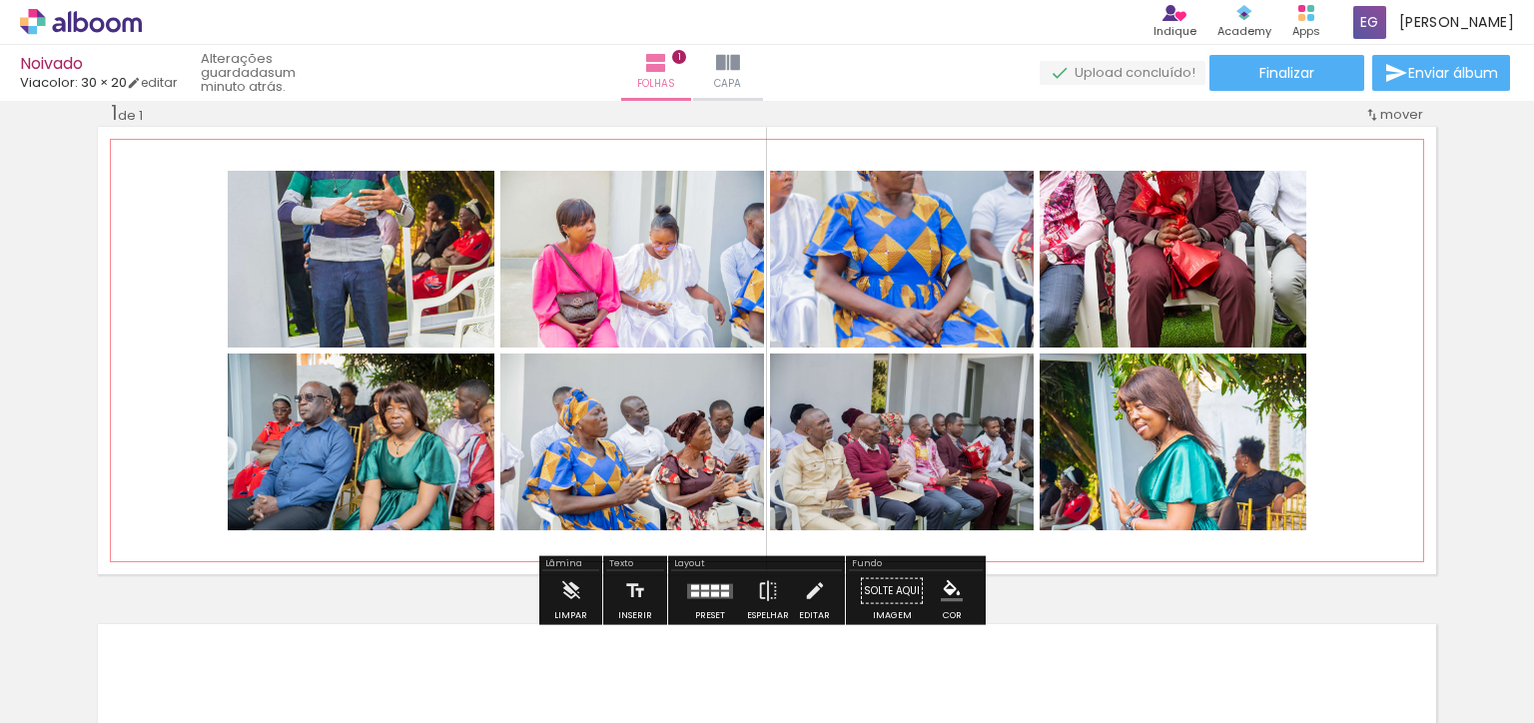
click at [1194, 476] on div at bounding box center [1173, 518] width 267 height 401
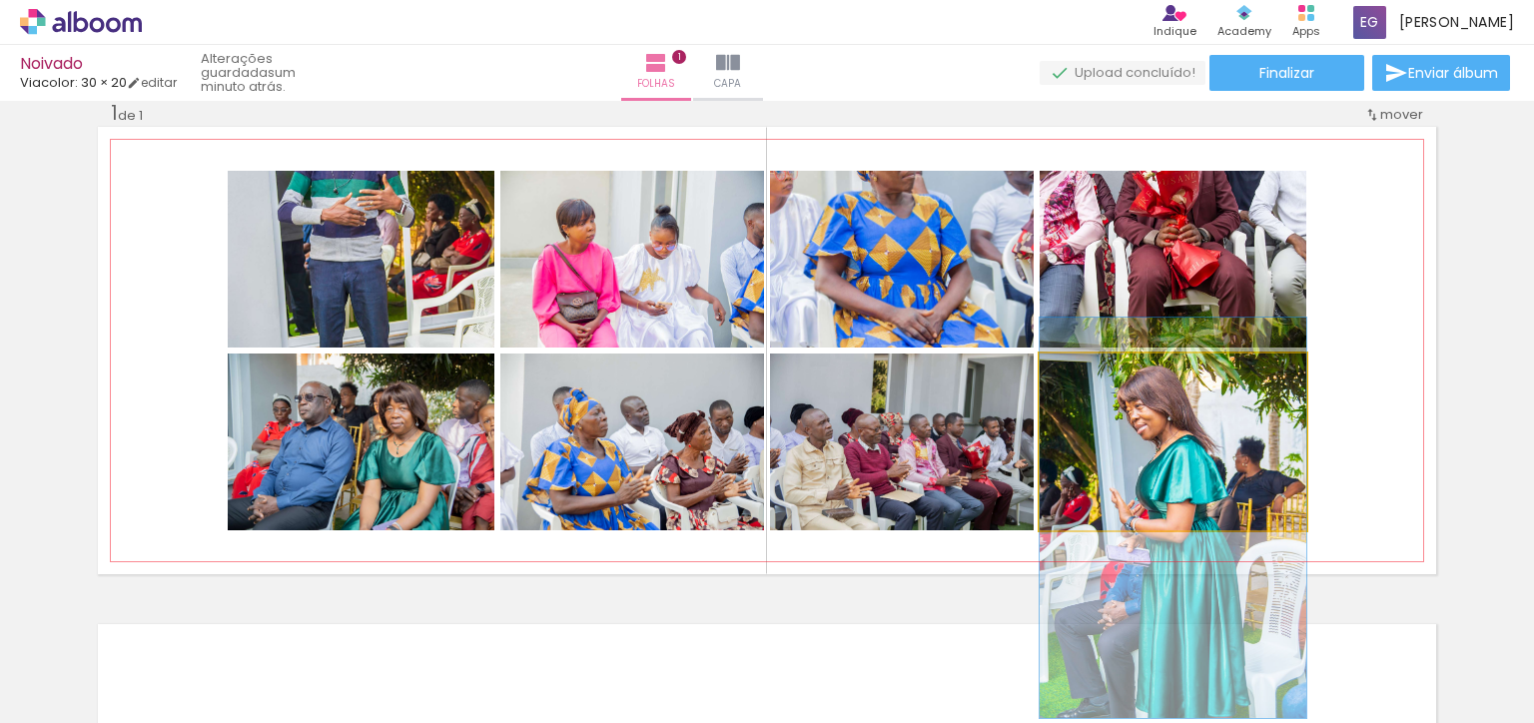
type paper-slider "100"
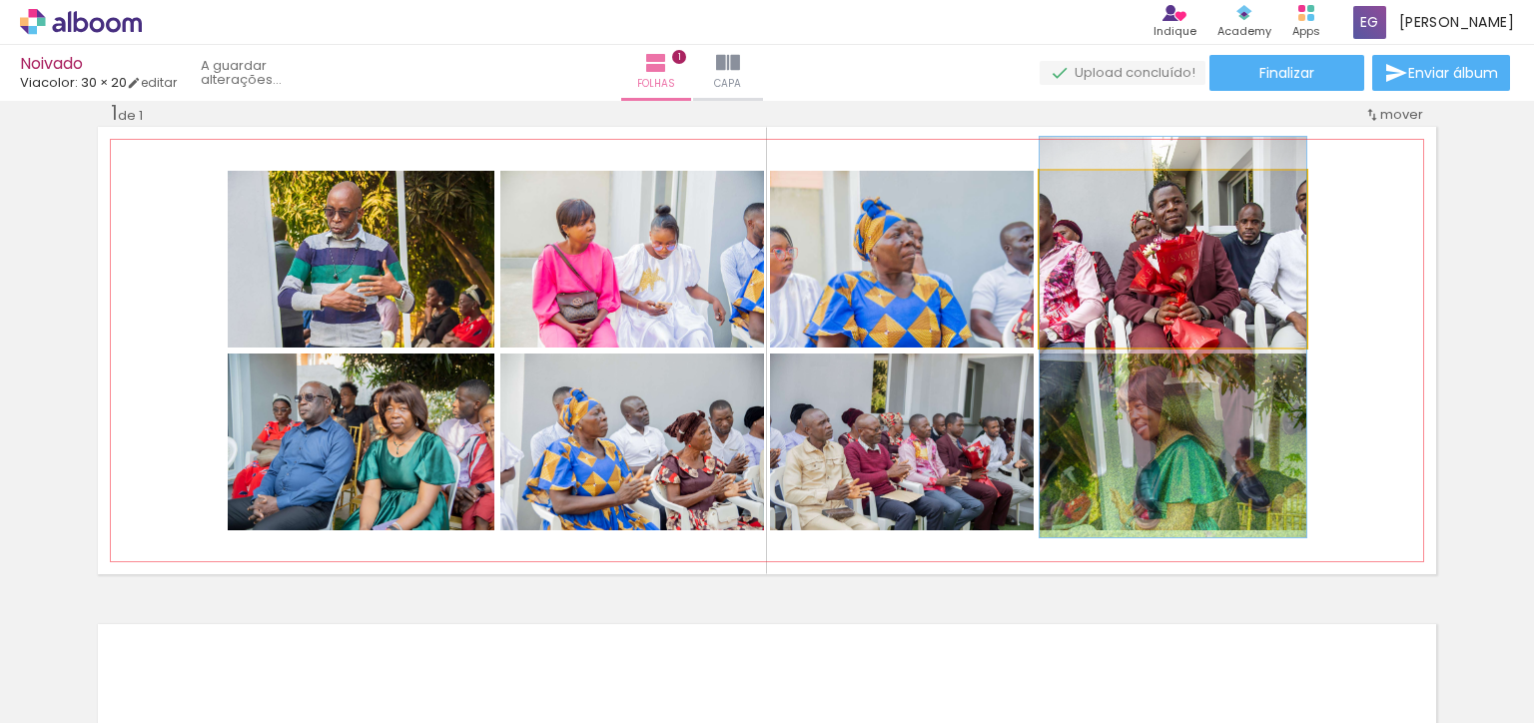
click at [1215, 304] on div at bounding box center [1173, 337] width 267 height 401
click at [1216, 313] on div at bounding box center [1173, 337] width 267 height 401
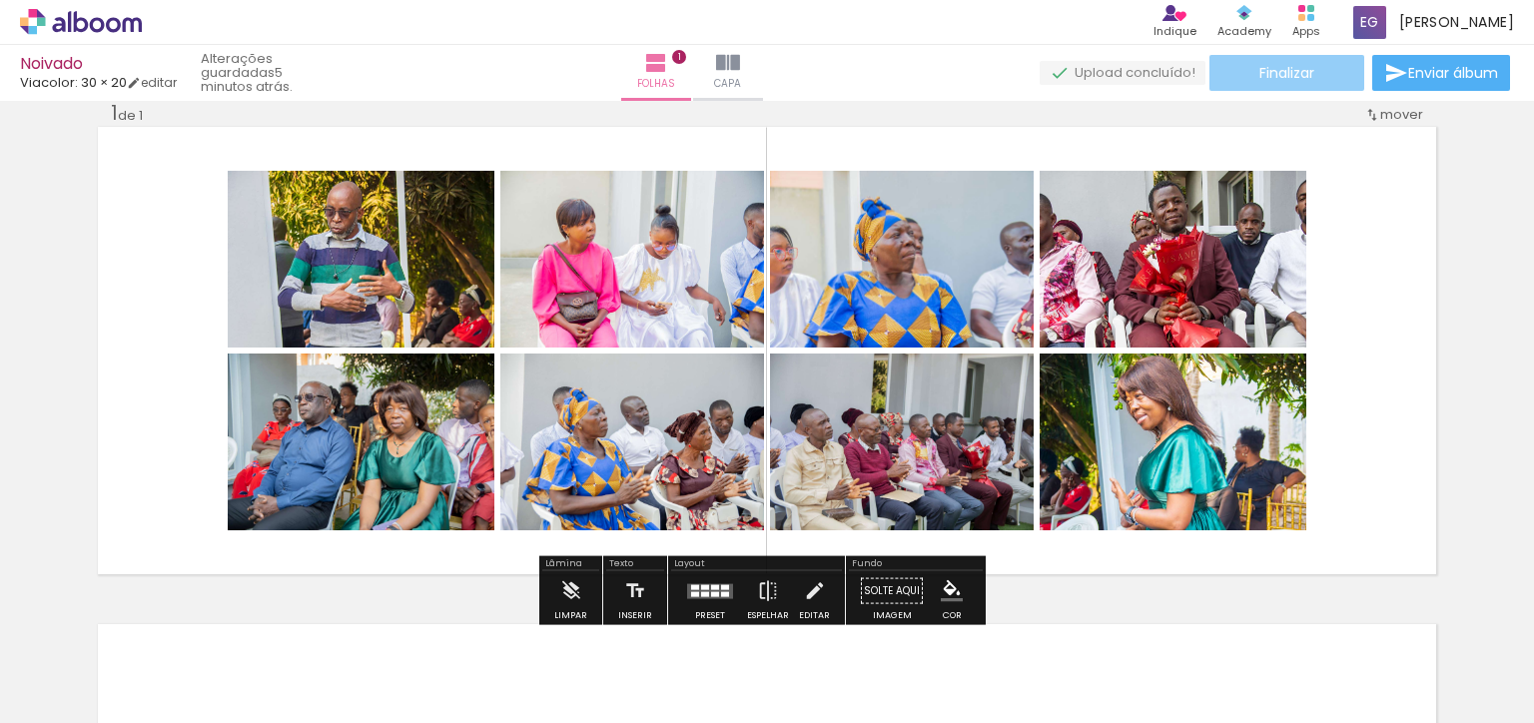
click at [1305, 75] on span "Finalizar" at bounding box center [1287, 73] width 55 height 14
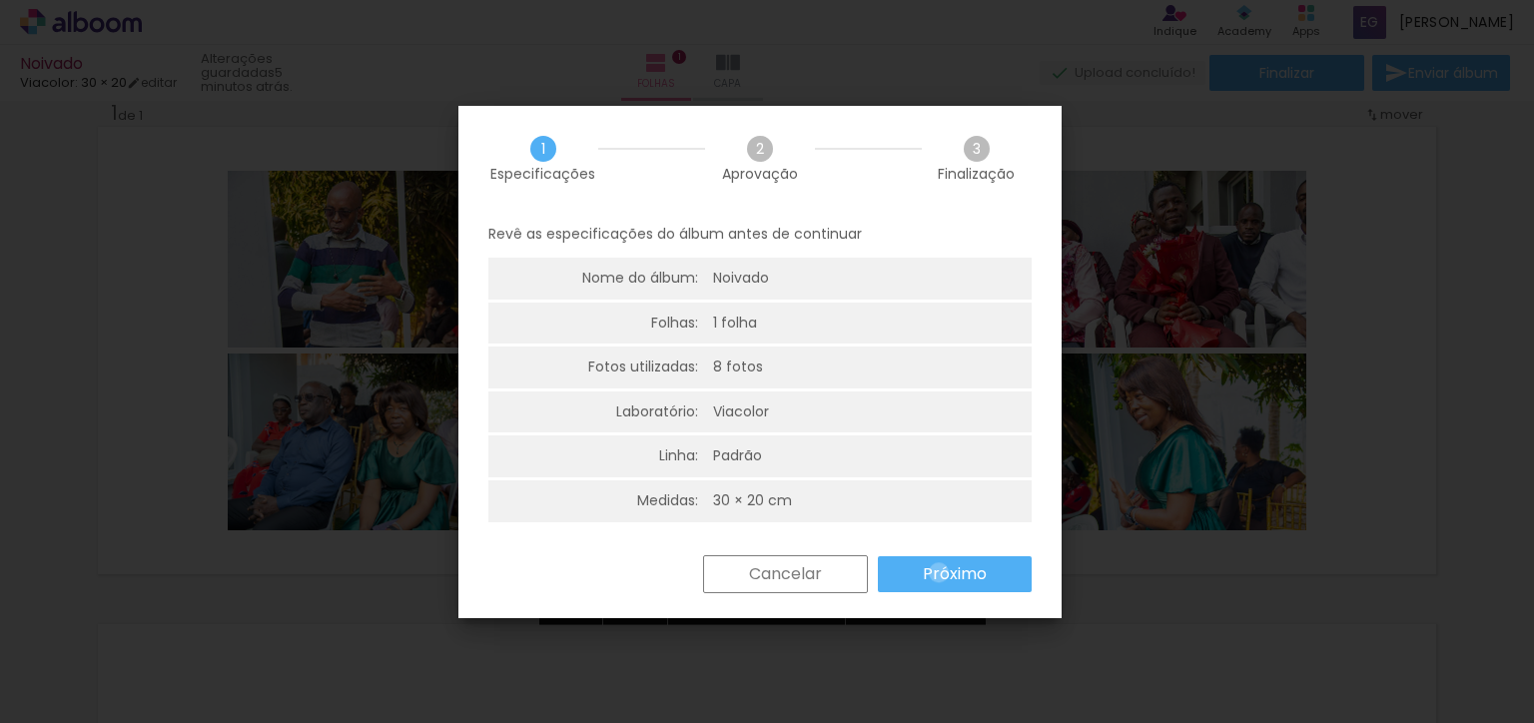
click at [0, 0] on paper-button "Próximo" at bounding box center [0, 0] width 0 height 0
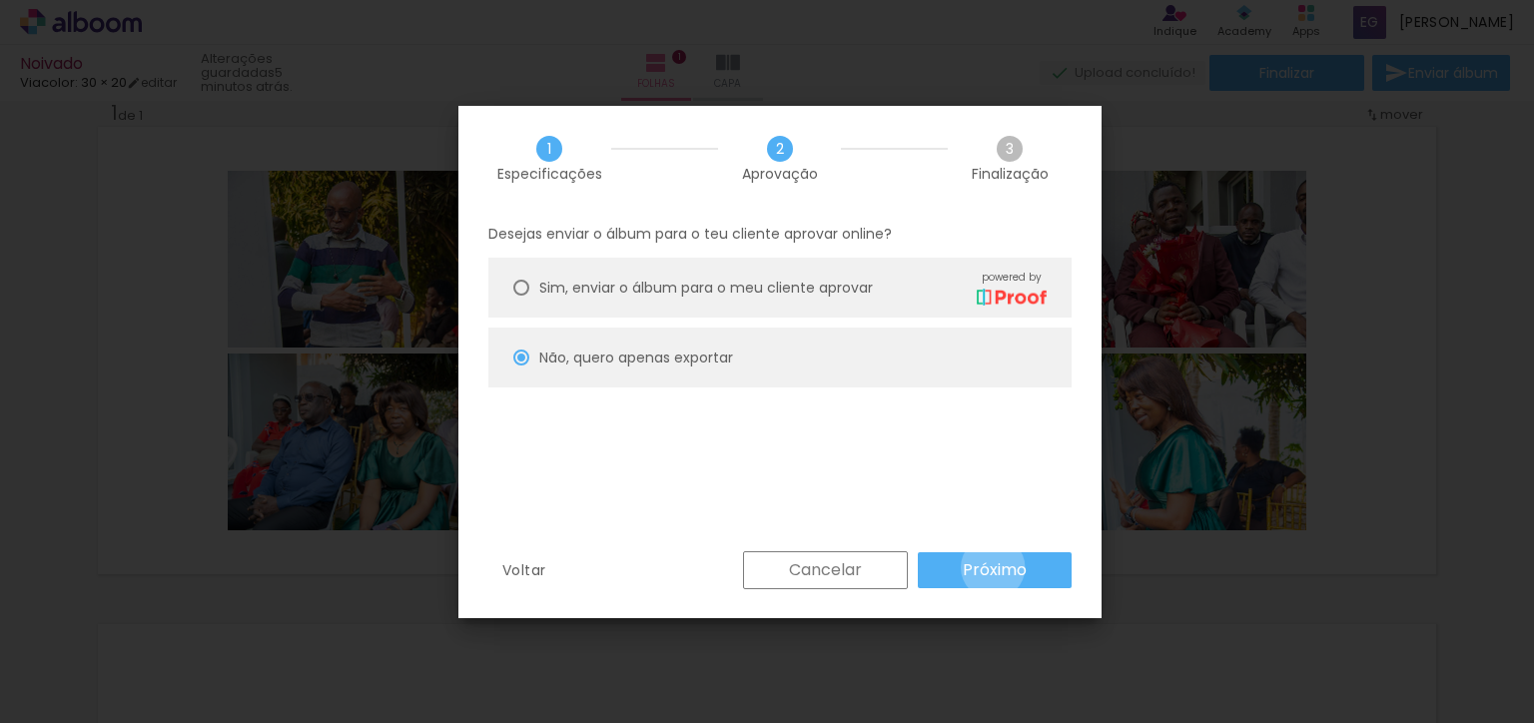
click at [0, 0] on slot "Próximo" at bounding box center [0, 0] width 0 height 0
type input "Alta, 300 DPI"
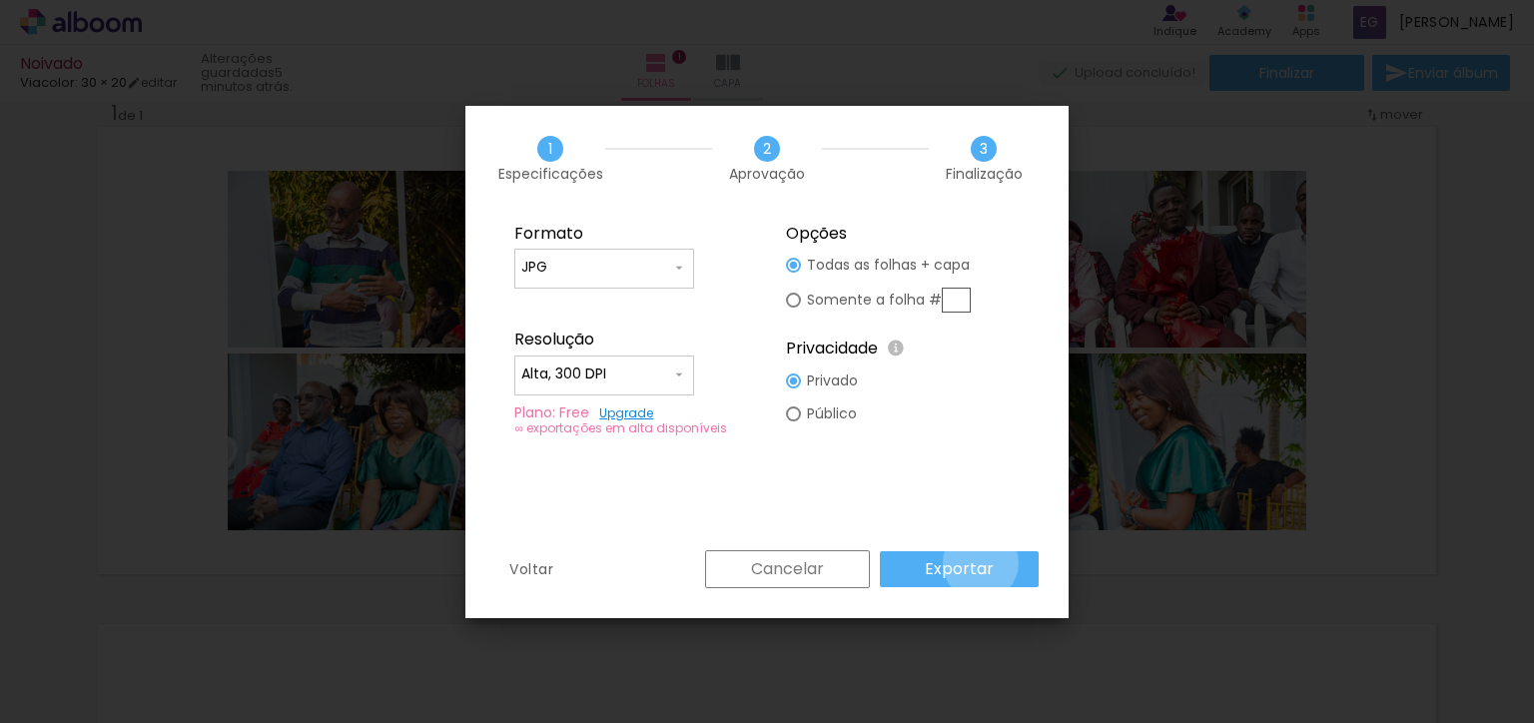
click at [0, 0] on slot "Exportar" at bounding box center [0, 0] width 0 height 0
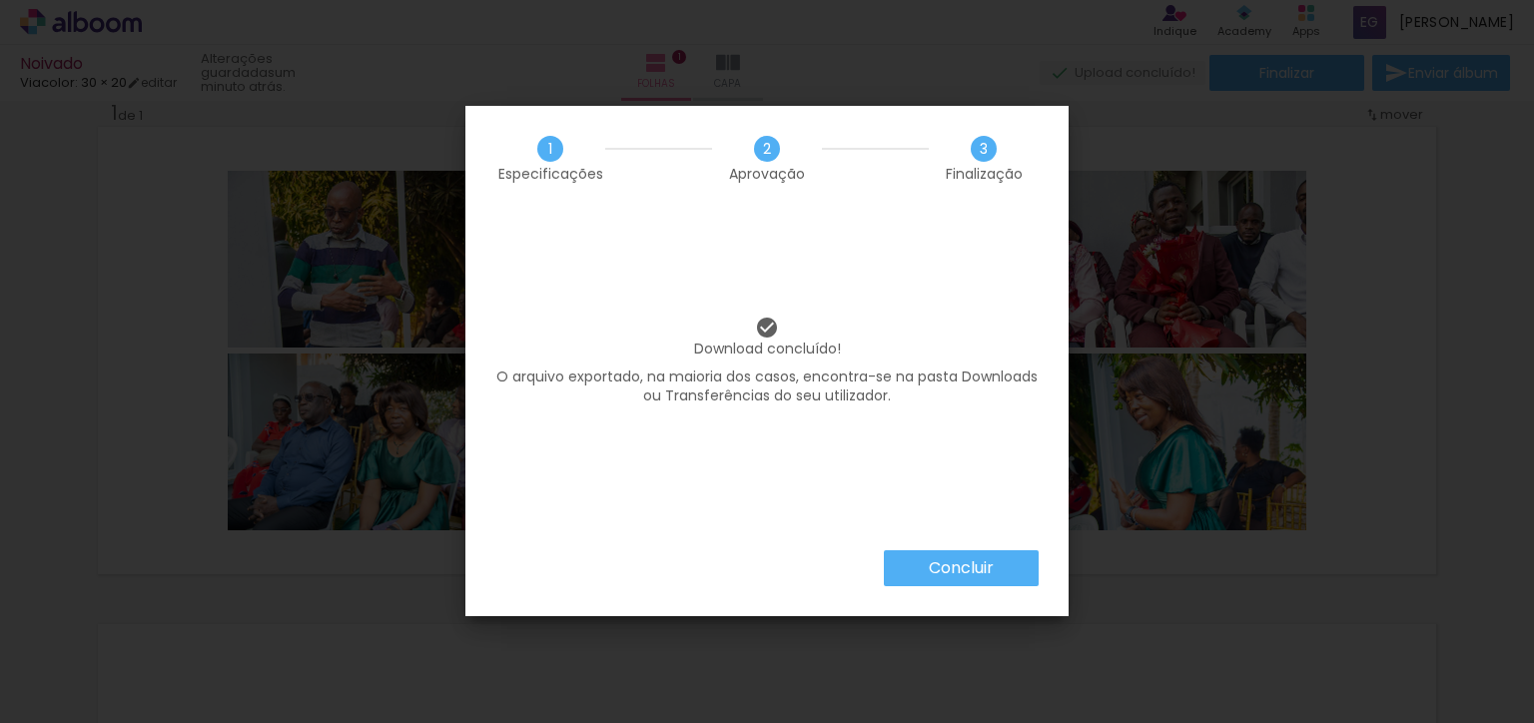
click at [937, 561] on iron-overlay-backdrop at bounding box center [767, 361] width 1534 height 723
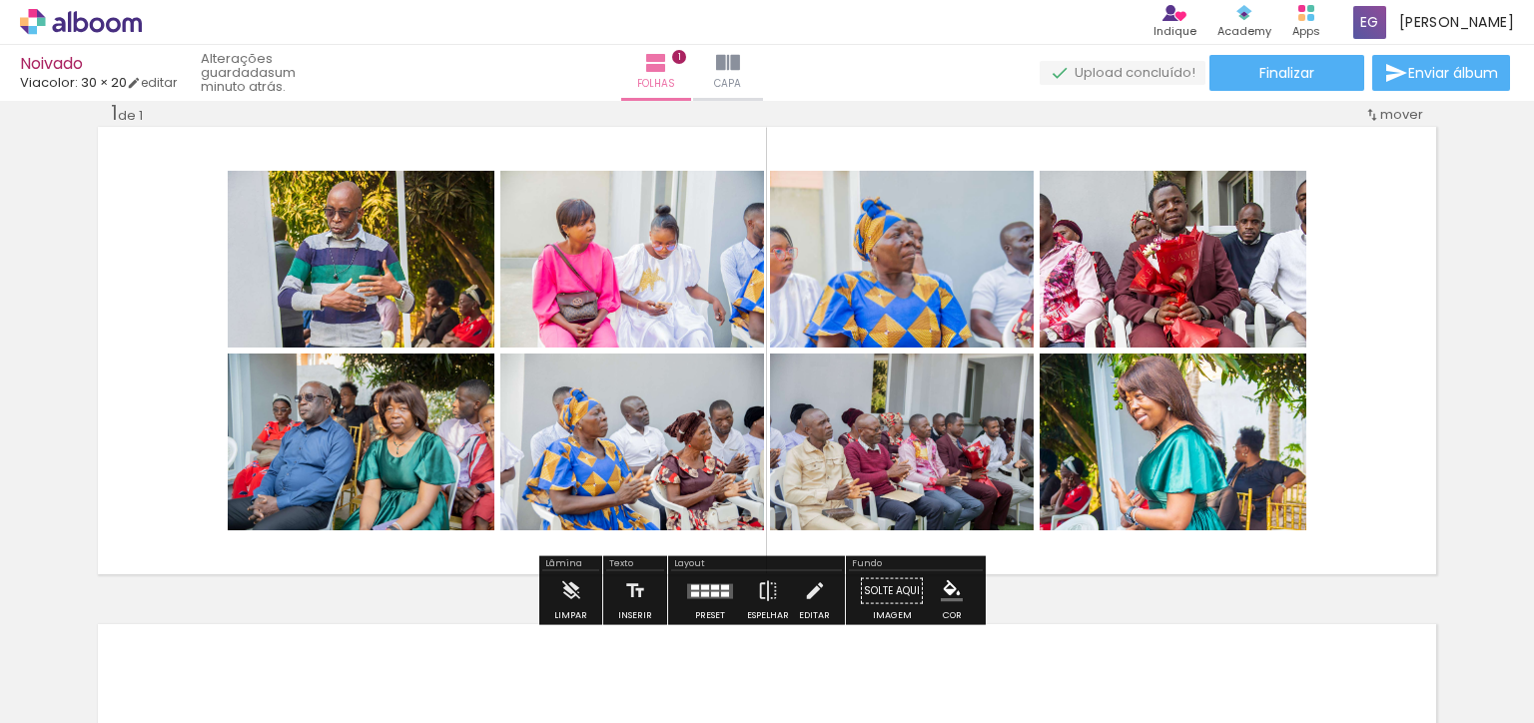
click at [950, 625] on iron-icon at bounding box center [939, 615] width 21 height 21
click at [160, 620] on iron-icon at bounding box center [156, 615] width 21 height 21
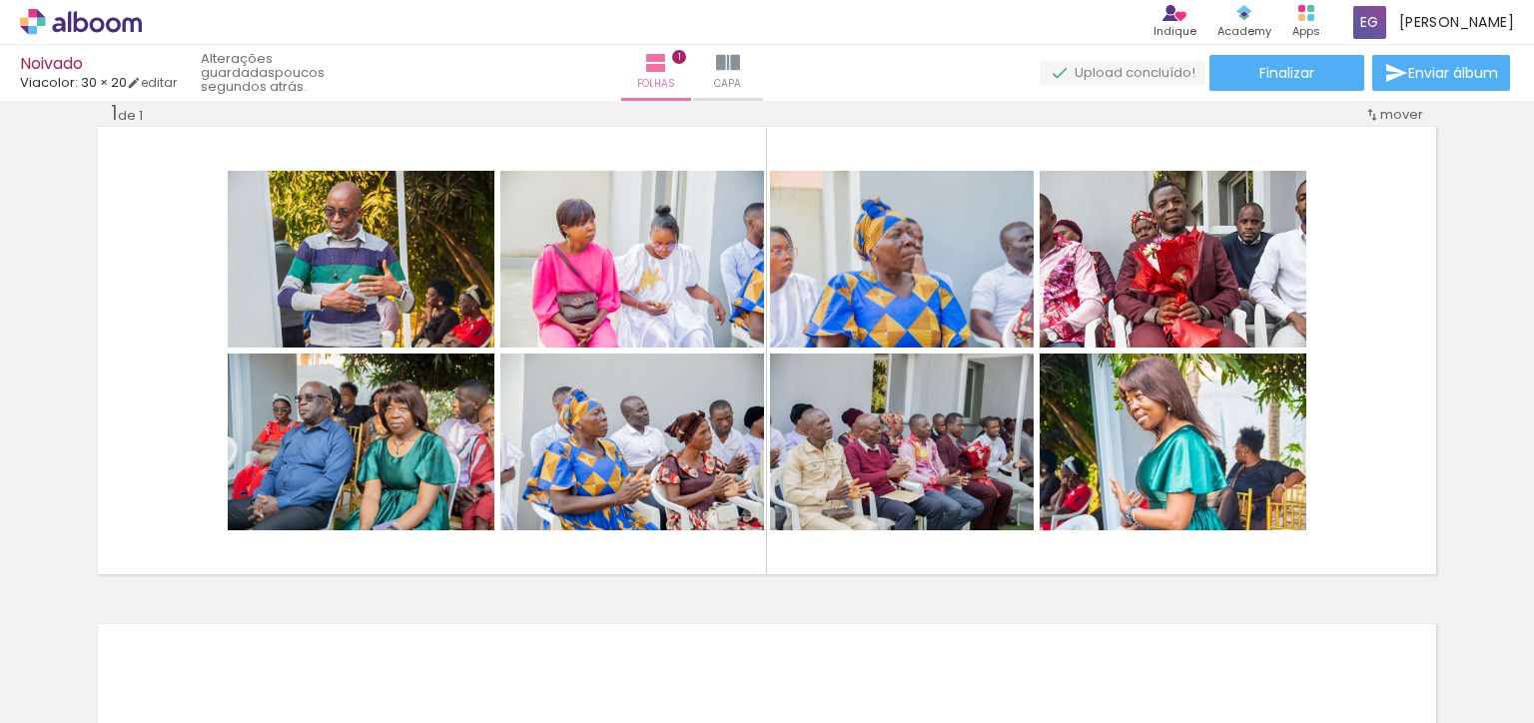
click at [164, 621] on iron-icon at bounding box center [156, 615] width 21 height 21
click at [160, 611] on iron-icon at bounding box center [156, 615] width 21 height 21
click at [163, 613] on iron-icon at bounding box center [156, 615] width 21 height 21
click at [275, 613] on iron-icon at bounding box center [268, 615] width 21 height 21
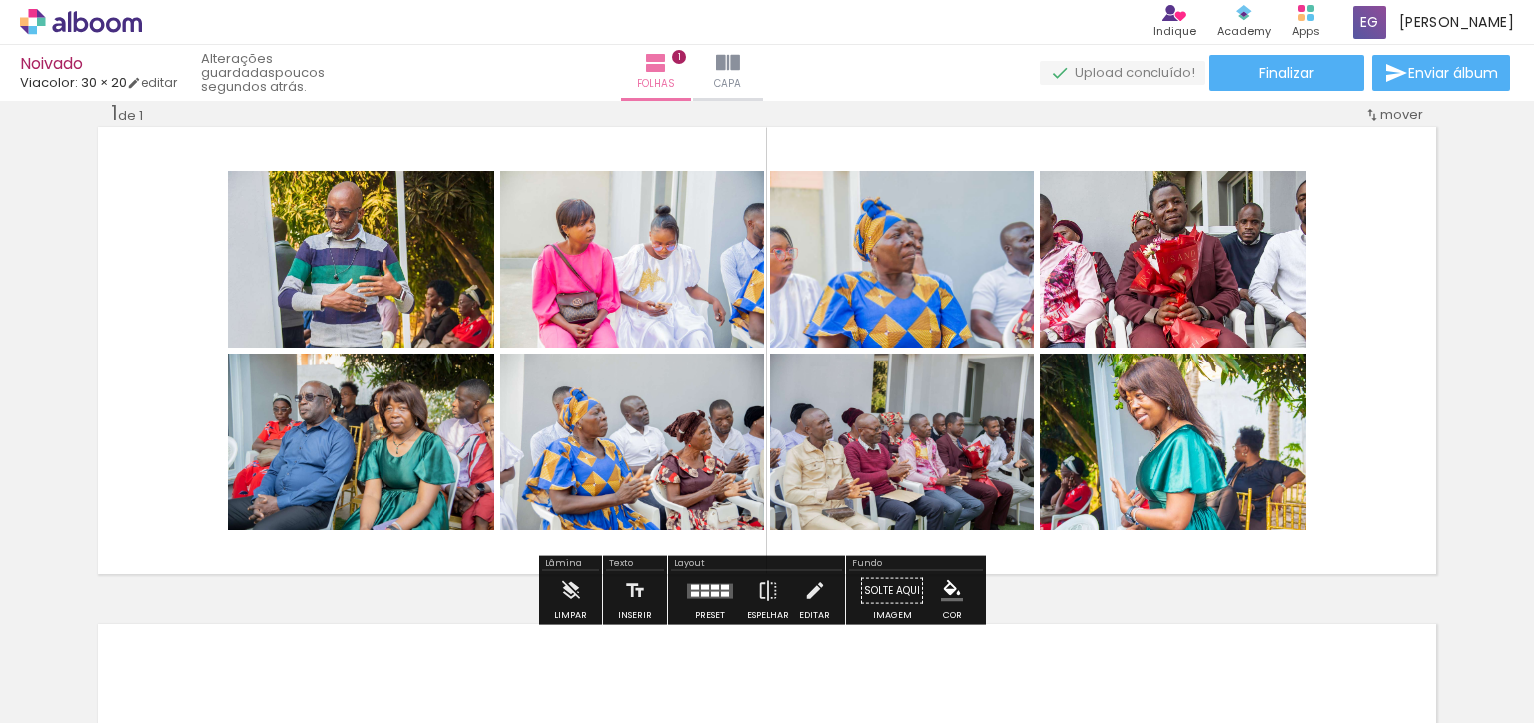
click at [391, 619] on iron-icon at bounding box center [380, 615] width 21 height 21
click at [1393, 118] on span "mover" at bounding box center [1401, 114] width 43 height 19
click at [1391, 109] on span "mover" at bounding box center [1401, 114] width 43 height 19
click at [569, 582] on iron-icon at bounding box center [571, 591] width 22 height 40
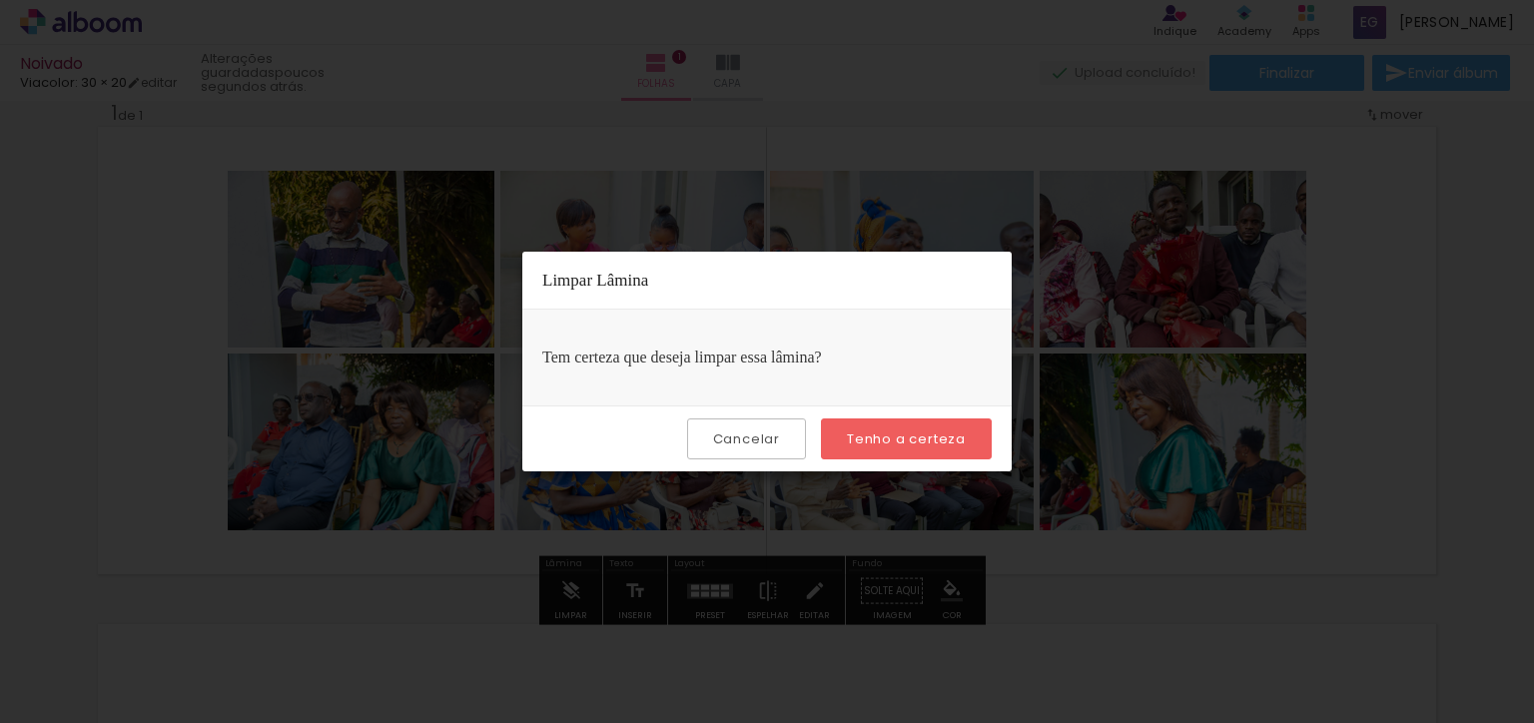
click at [0, 0] on slot "Tenho a certeza" at bounding box center [0, 0] width 0 height 0
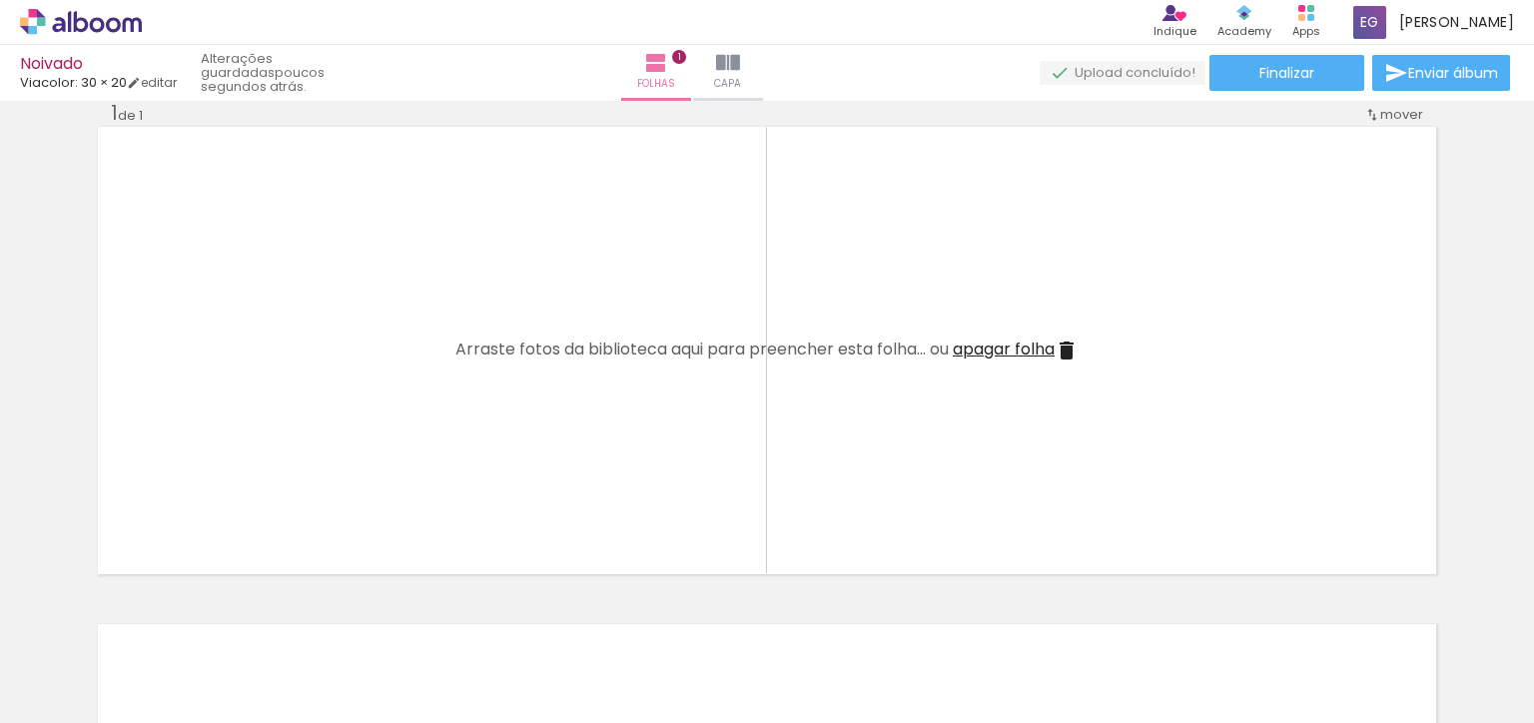
click at [164, 612] on quentale-thumb at bounding box center [200, 655] width 112 height 115
click at [164, 620] on quentale-thumb at bounding box center [200, 655] width 112 height 115
click at [167, 612] on iron-icon at bounding box center [156, 615] width 21 height 21
click at [166, 609] on quentale-thumb at bounding box center [200, 655] width 112 height 115
click at [165, 608] on quentale-thumb at bounding box center [200, 655] width 112 height 115
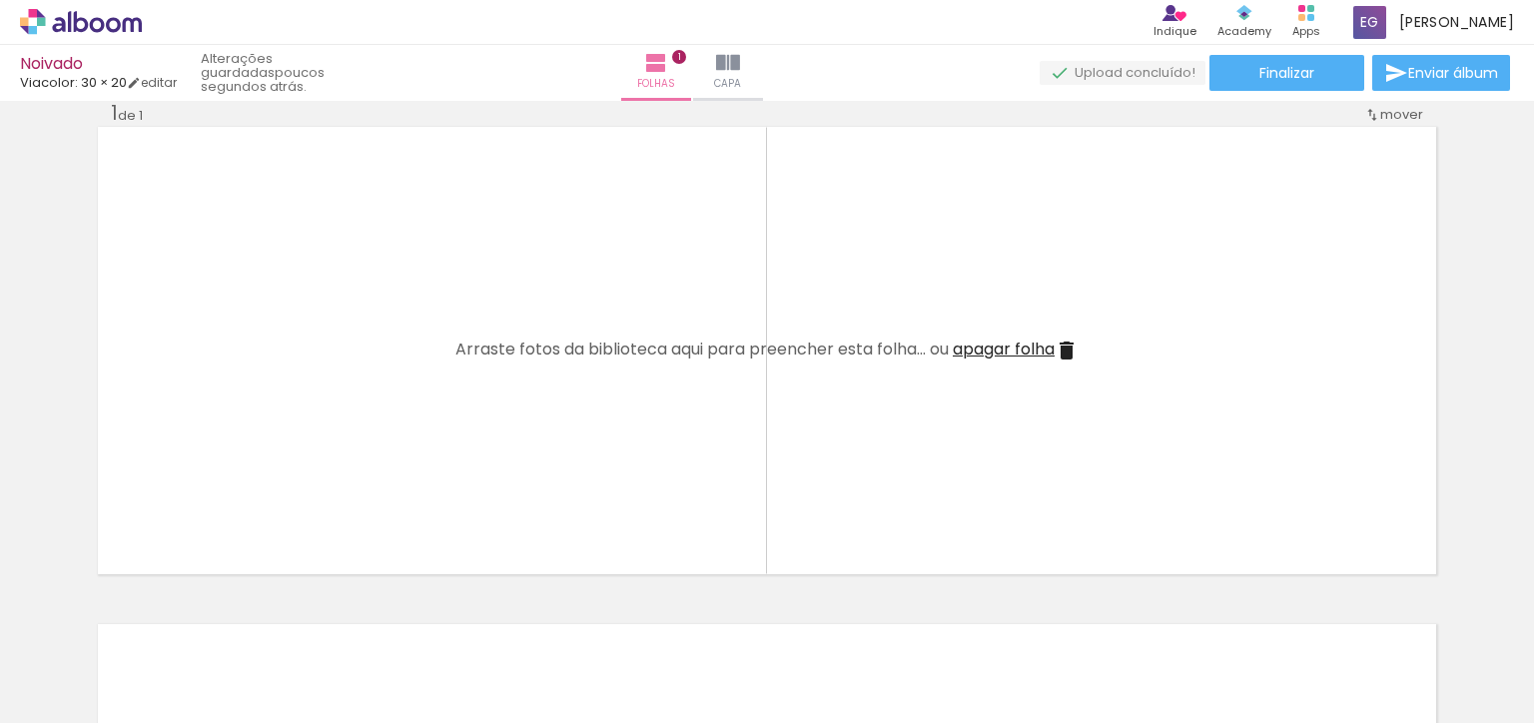
click at [164, 608] on quentale-thumb at bounding box center [200, 655] width 112 height 115
click at [166, 608] on quentale-thumb at bounding box center [200, 655] width 112 height 115
click at [161, 608] on quentale-thumb at bounding box center [200, 655] width 112 height 115
click at [271, 611] on quentale-thumb at bounding box center [312, 655] width 112 height 115
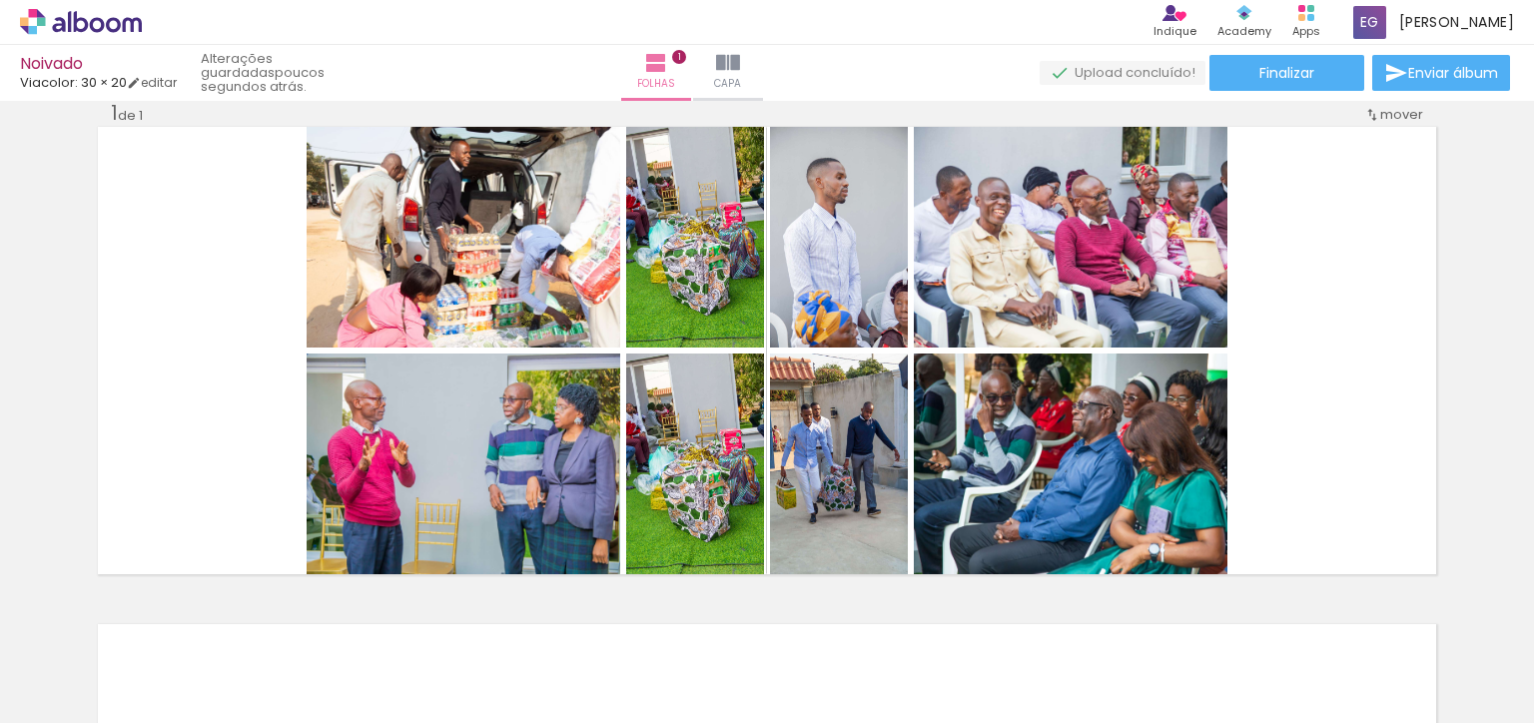
scroll to position [7128, 0]
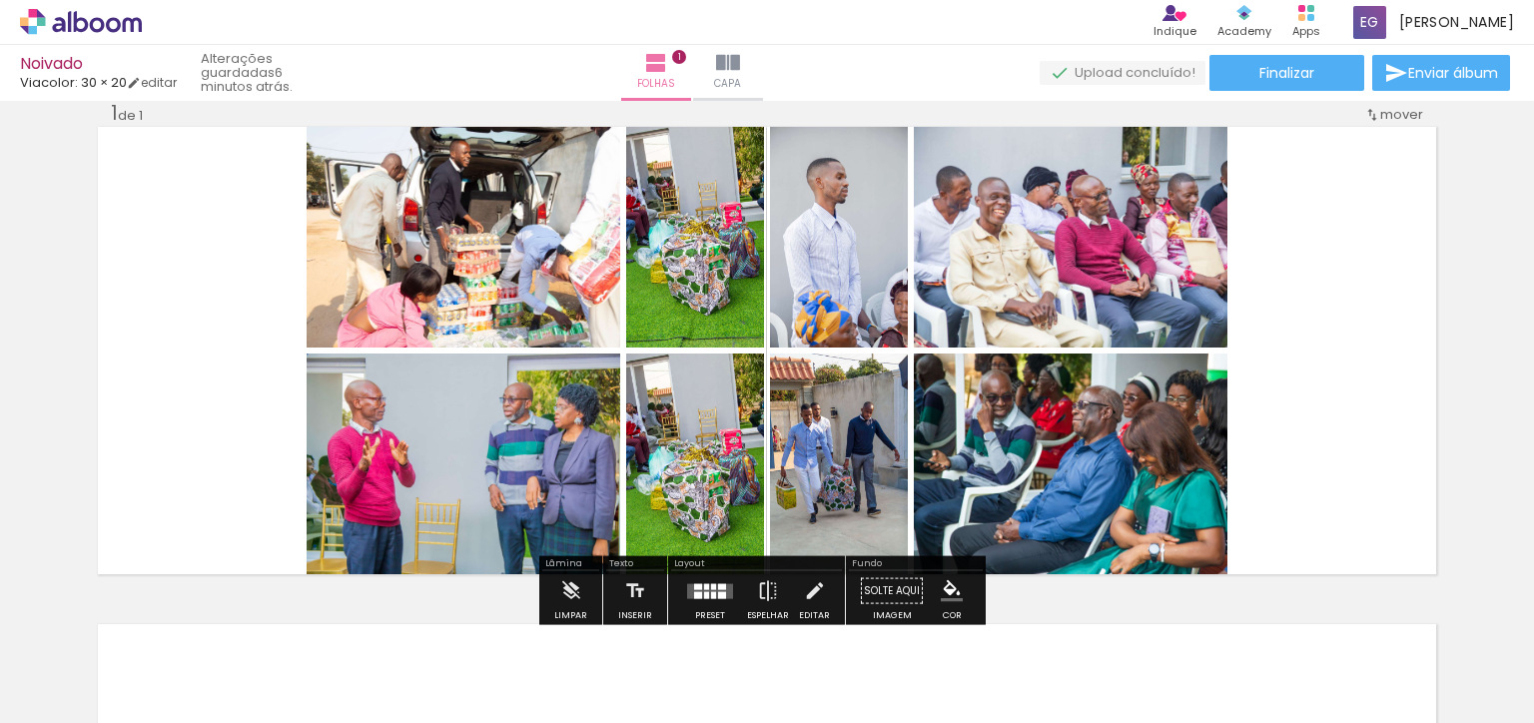
click at [0, 0] on div "Confirmar Cancelar" at bounding box center [0, 0] width 0 height 0
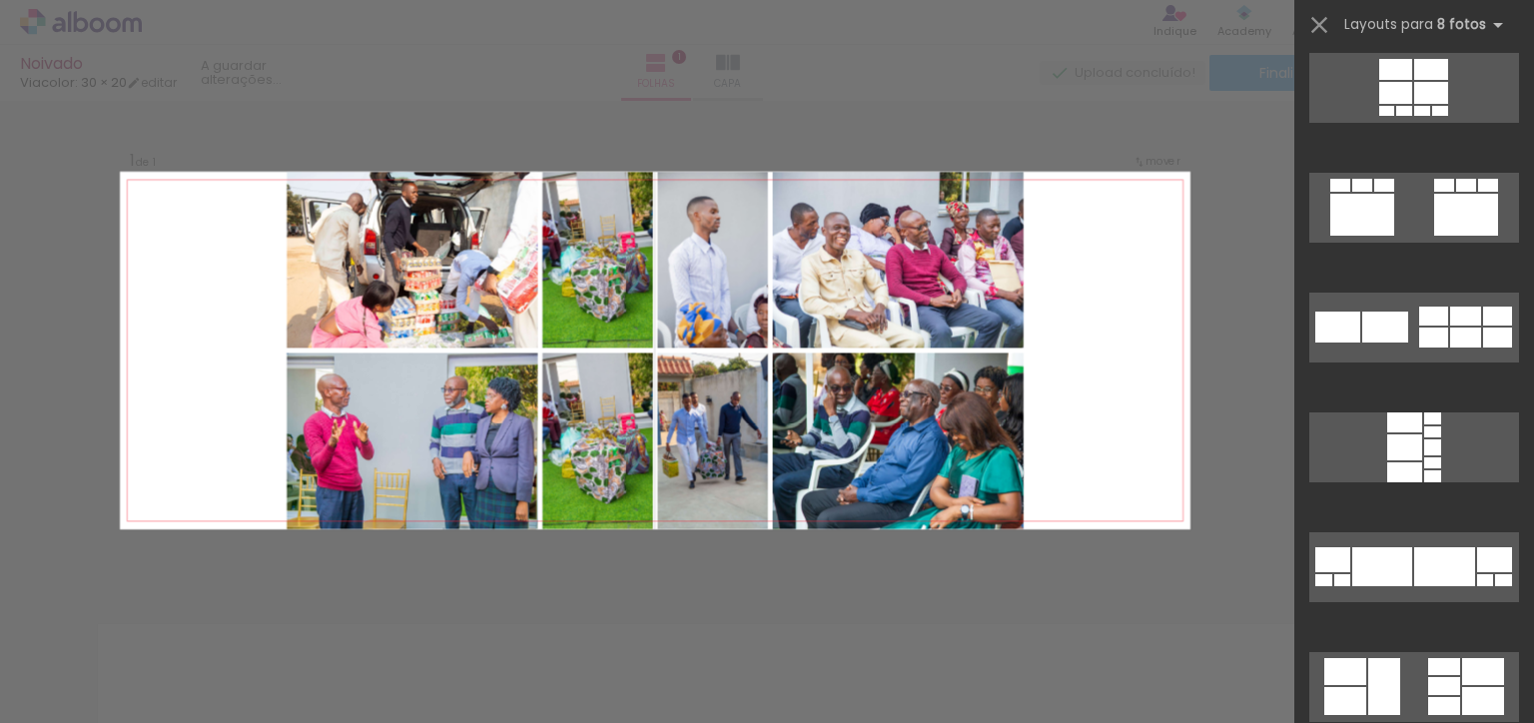
scroll to position [7740, 0]
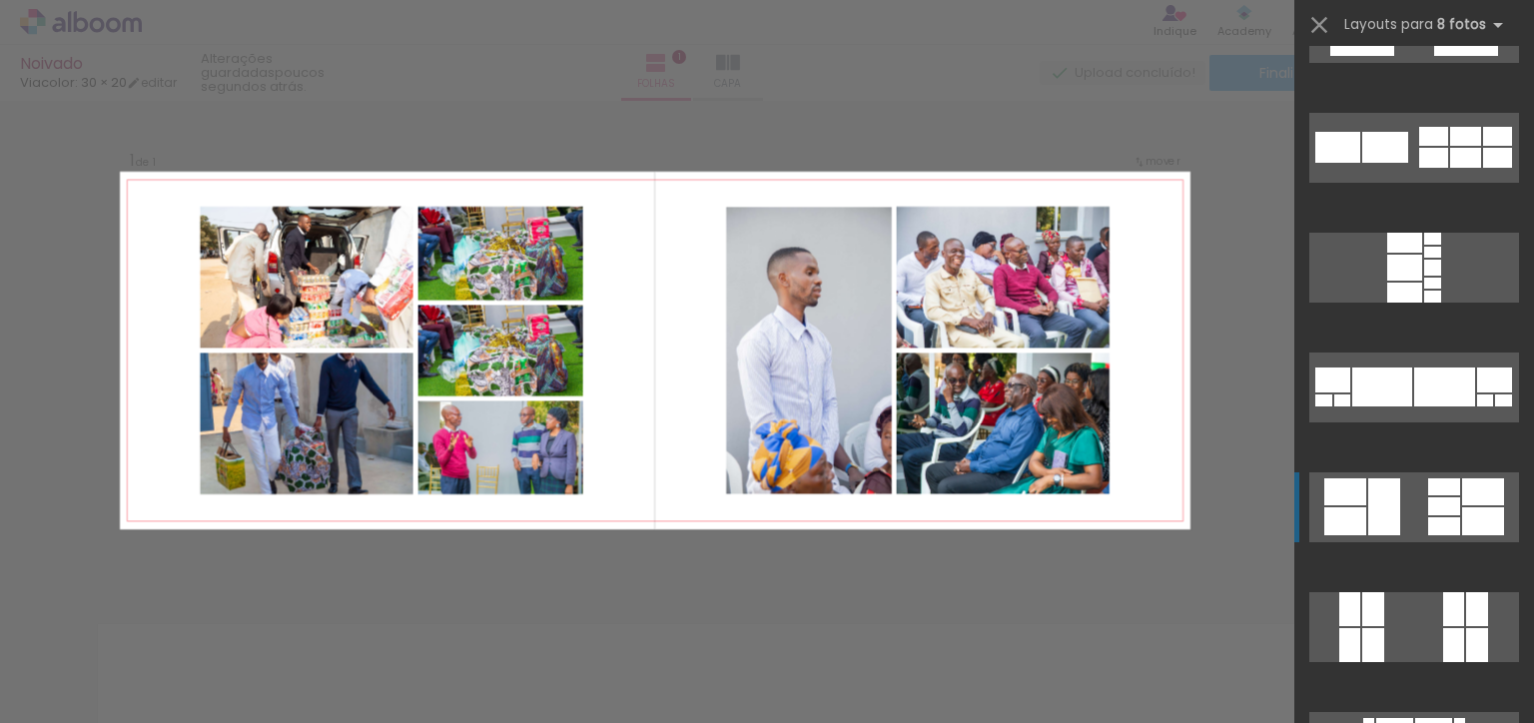
click at [1406, 504] on quentale-layouter at bounding box center [1415, 507] width 210 height 70
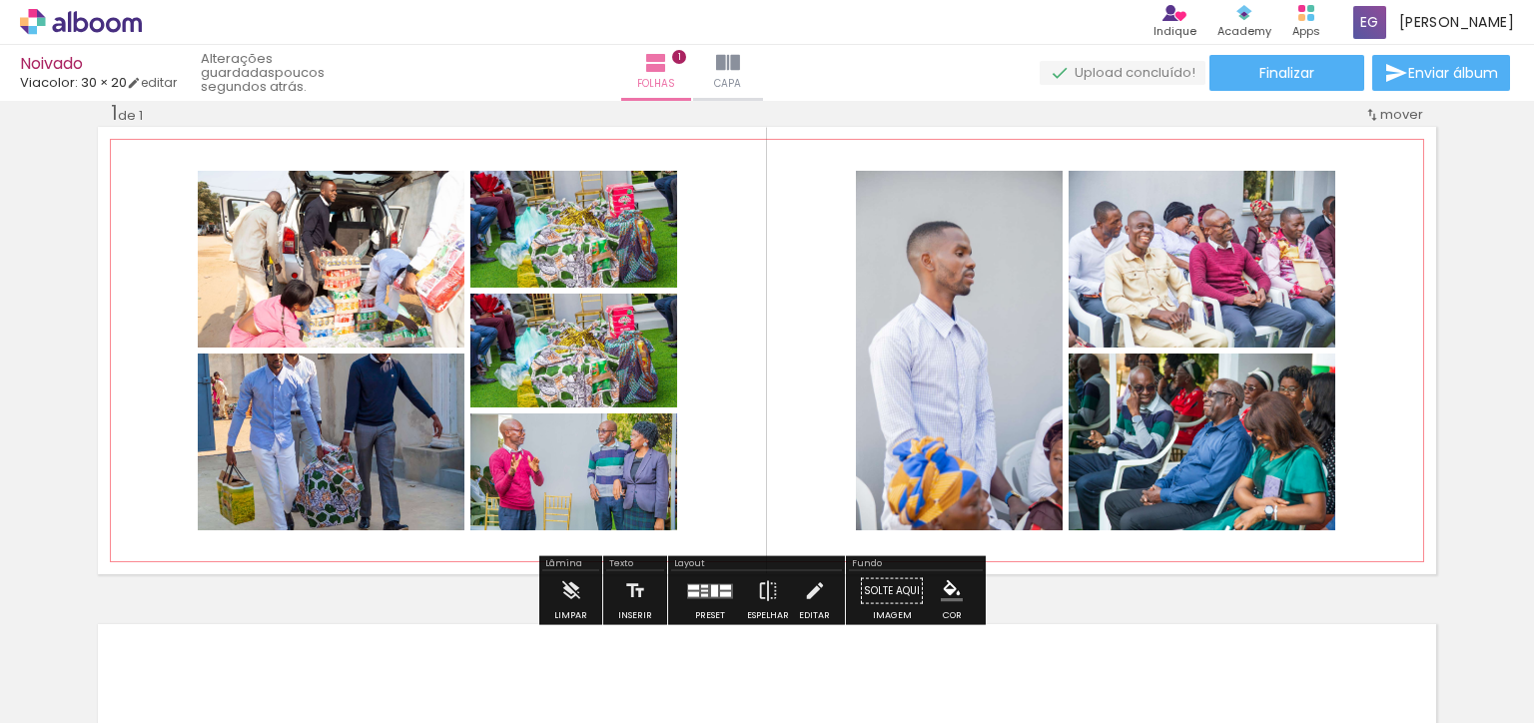
click at [646, 504] on div at bounding box center [573, 472] width 207 height 138
click at [641, 504] on div at bounding box center [573, 472] width 207 height 138
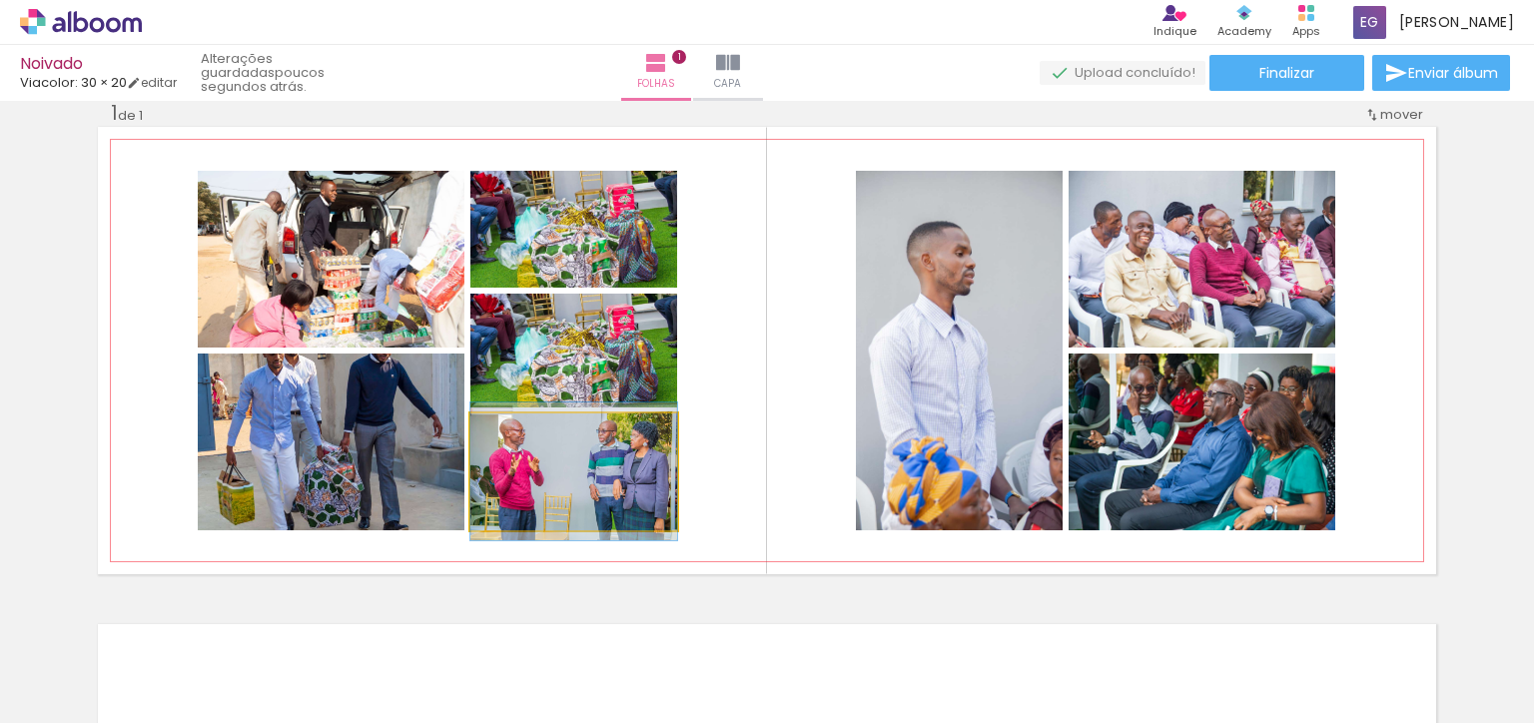
click at [640, 504] on div at bounding box center [573, 472] width 207 height 138
click at [0, 0] on div at bounding box center [0, 0] width 0 height 0
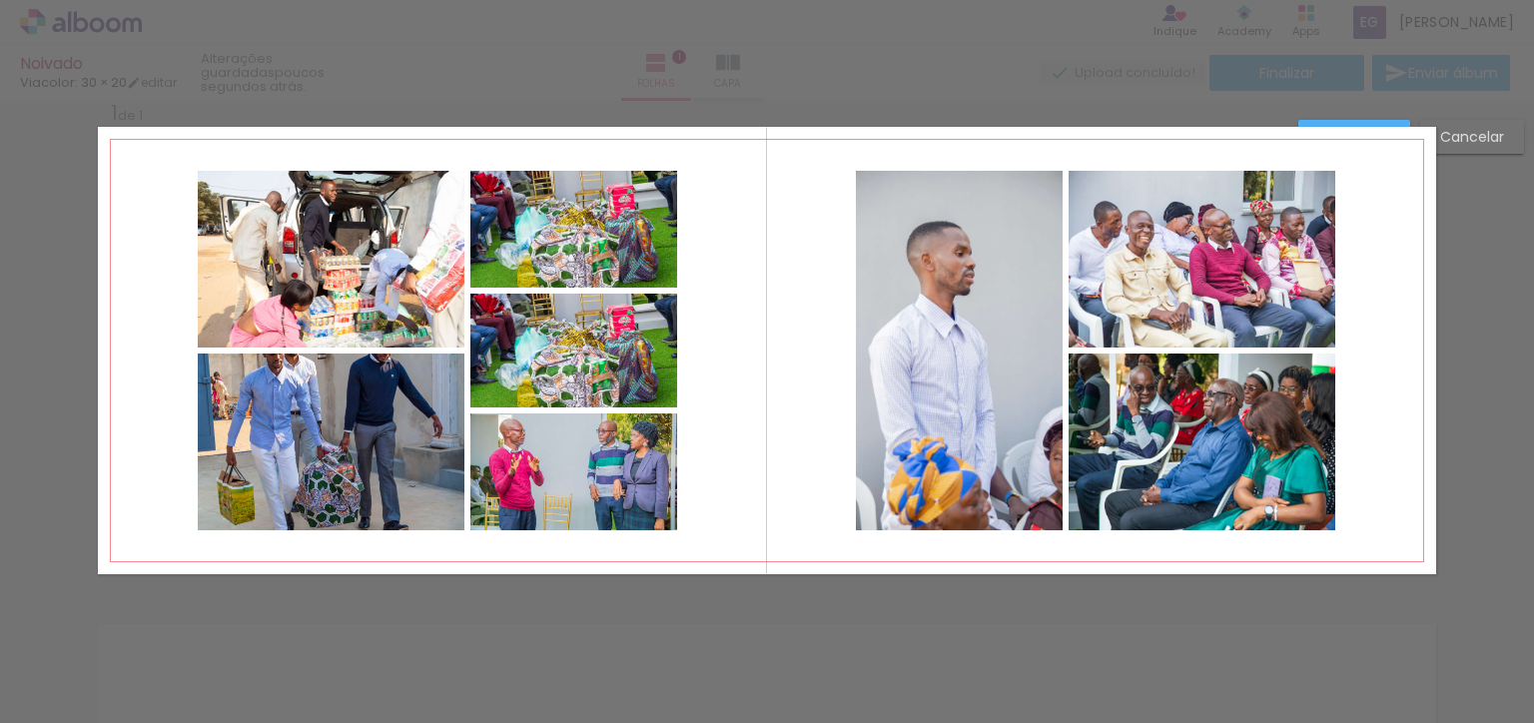
click at [494, 505] on div at bounding box center [573, 472] width 207 height 117
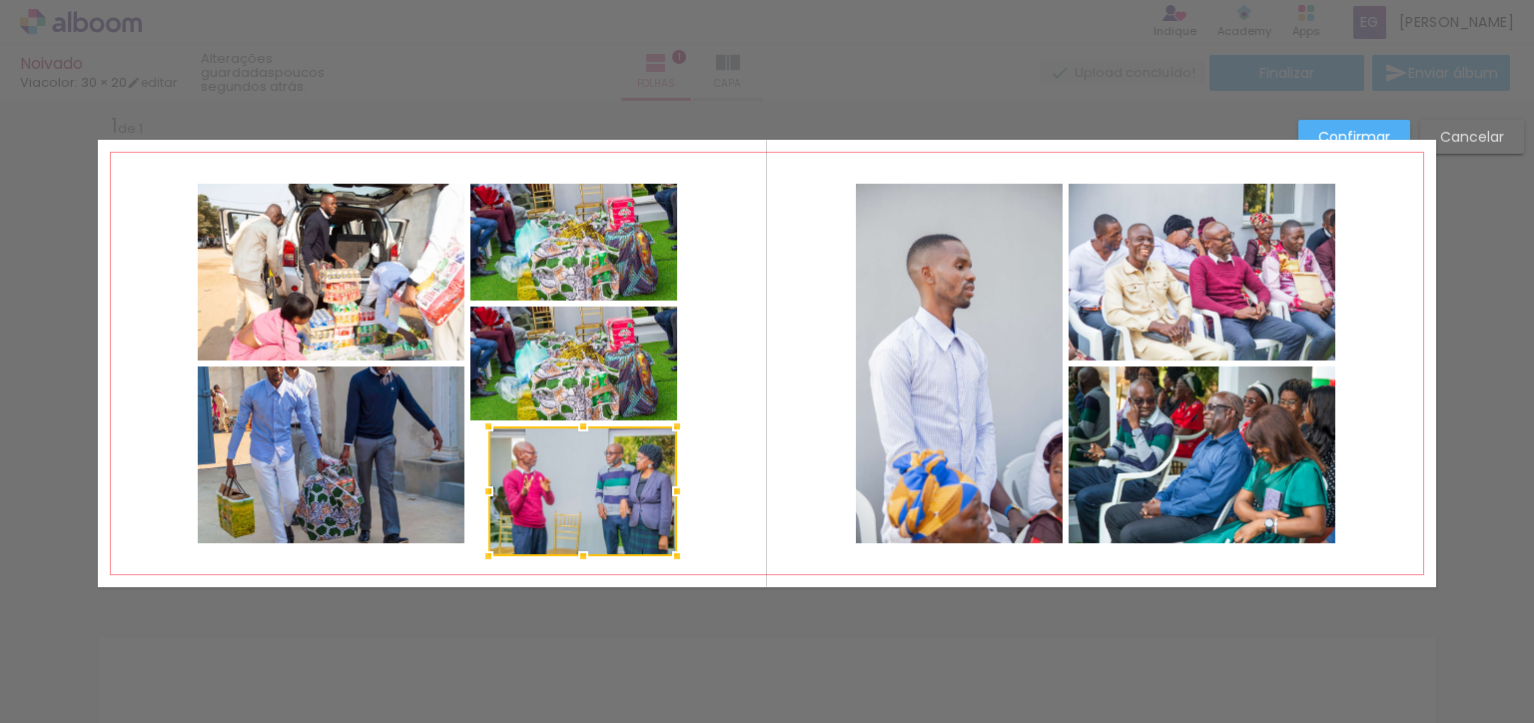
scroll to position [18, 0]
click at [528, 489] on div at bounding box center [582, 493] width 189 height 130
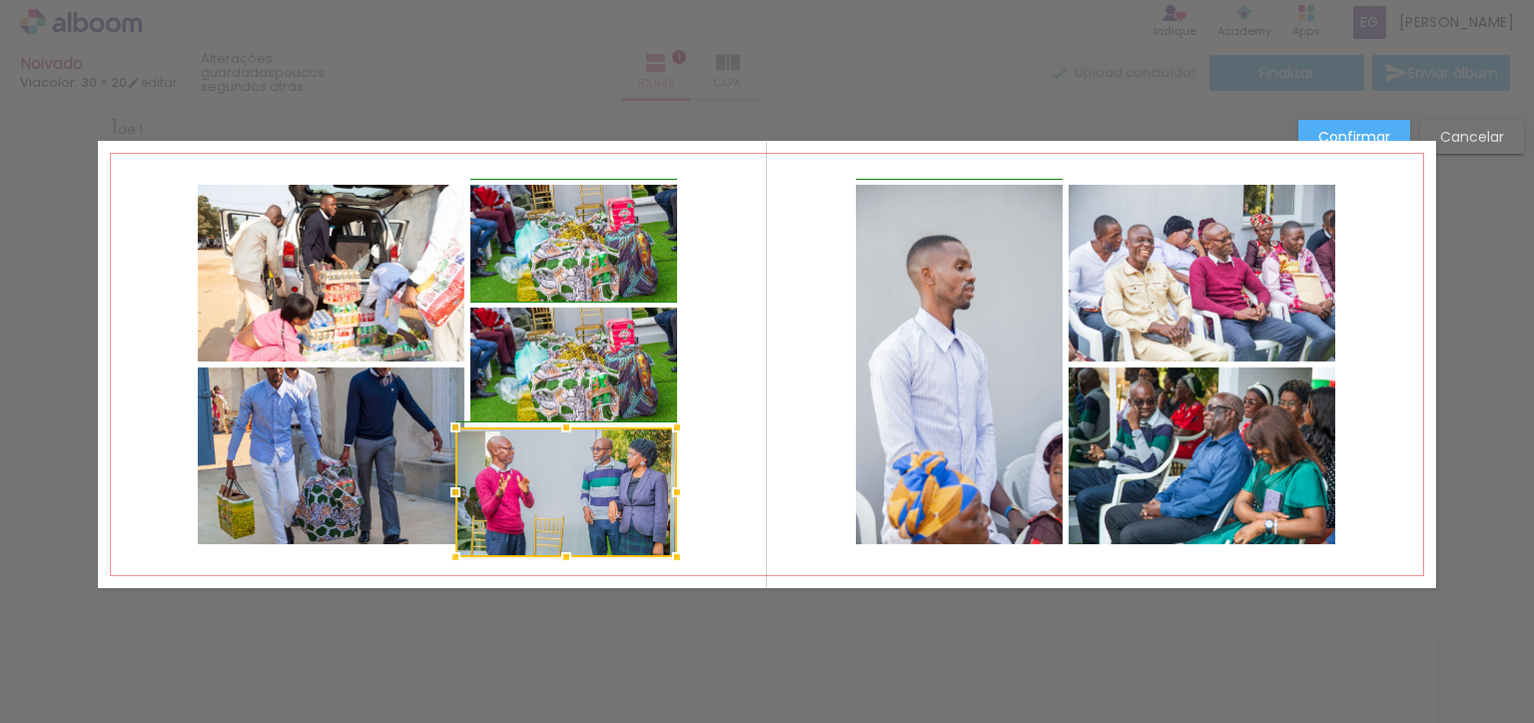
click at [461, 488] on div at bounding box center [456, 492] width 40 height 40
click at [1454, 133] on div "Inserir folha 1 de 1" at bounding box center [767, 588] width 1534 height 996
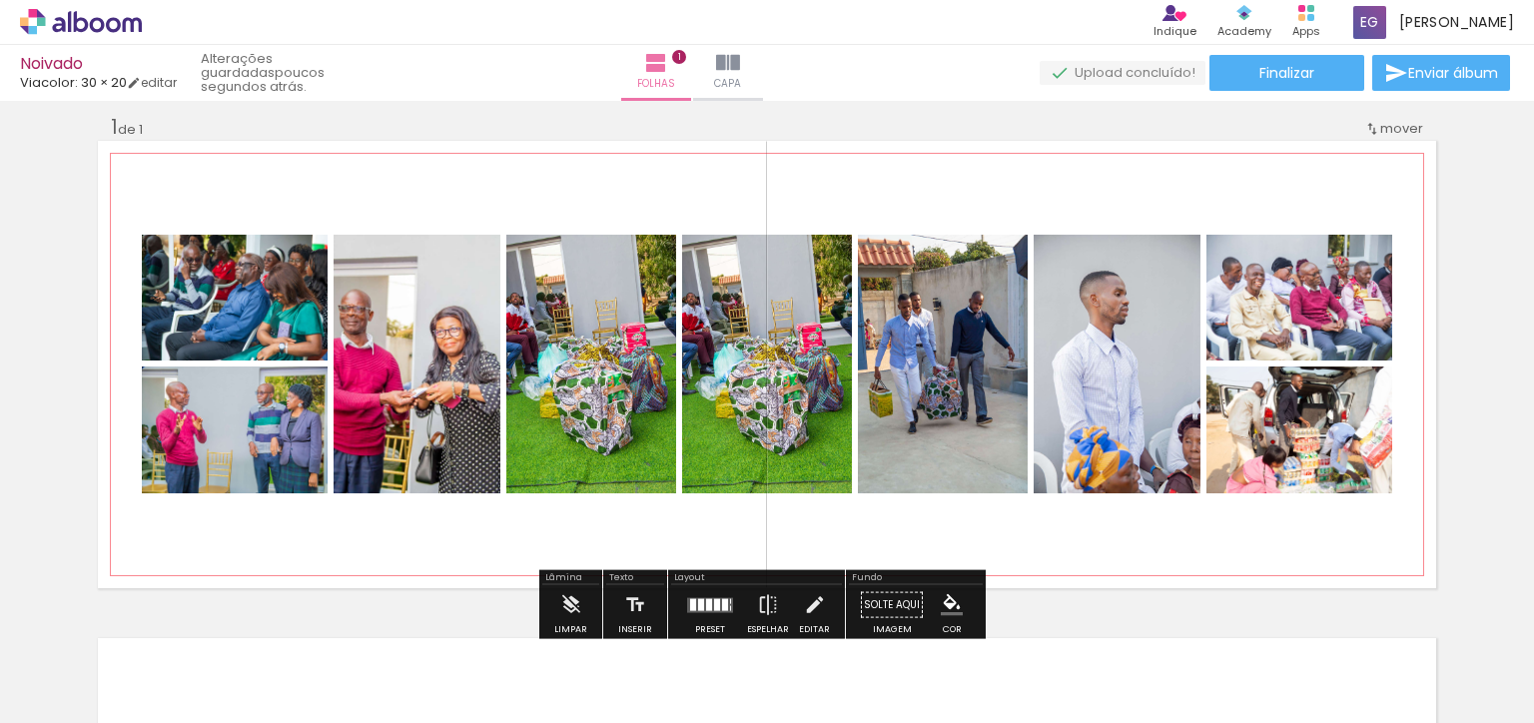
click at [440, 380] on div at bounding box center [421, 364] width 389 height 259
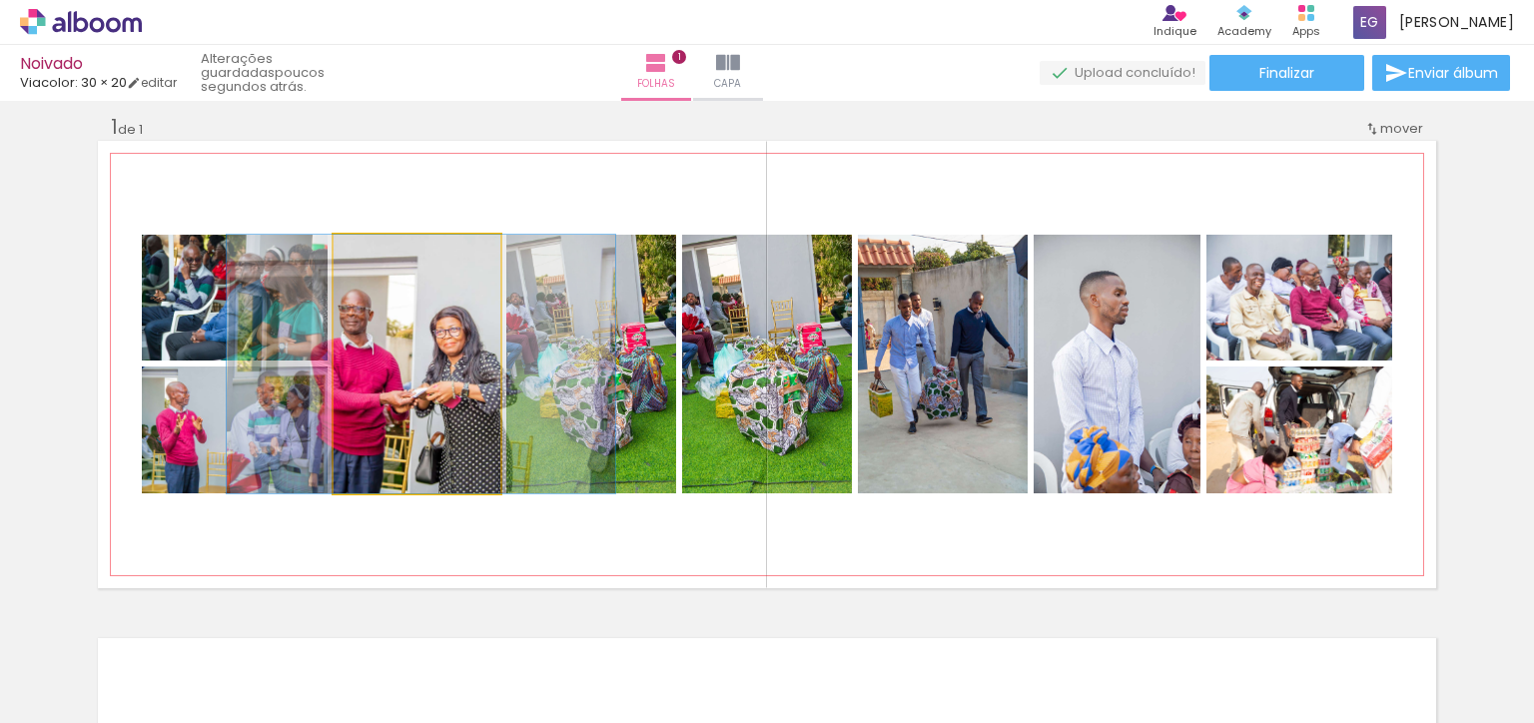
type paper-slider "100"
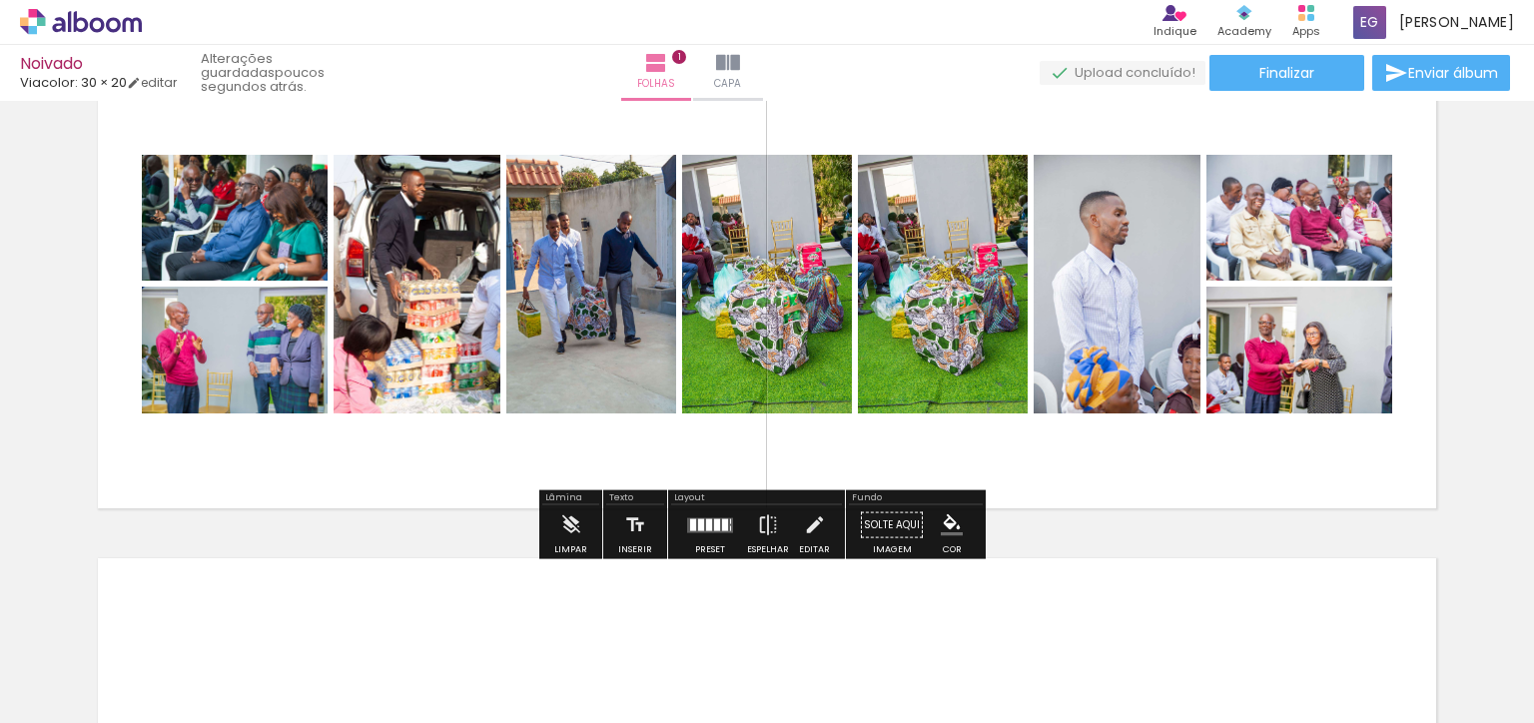
scroll to position [104, 0]
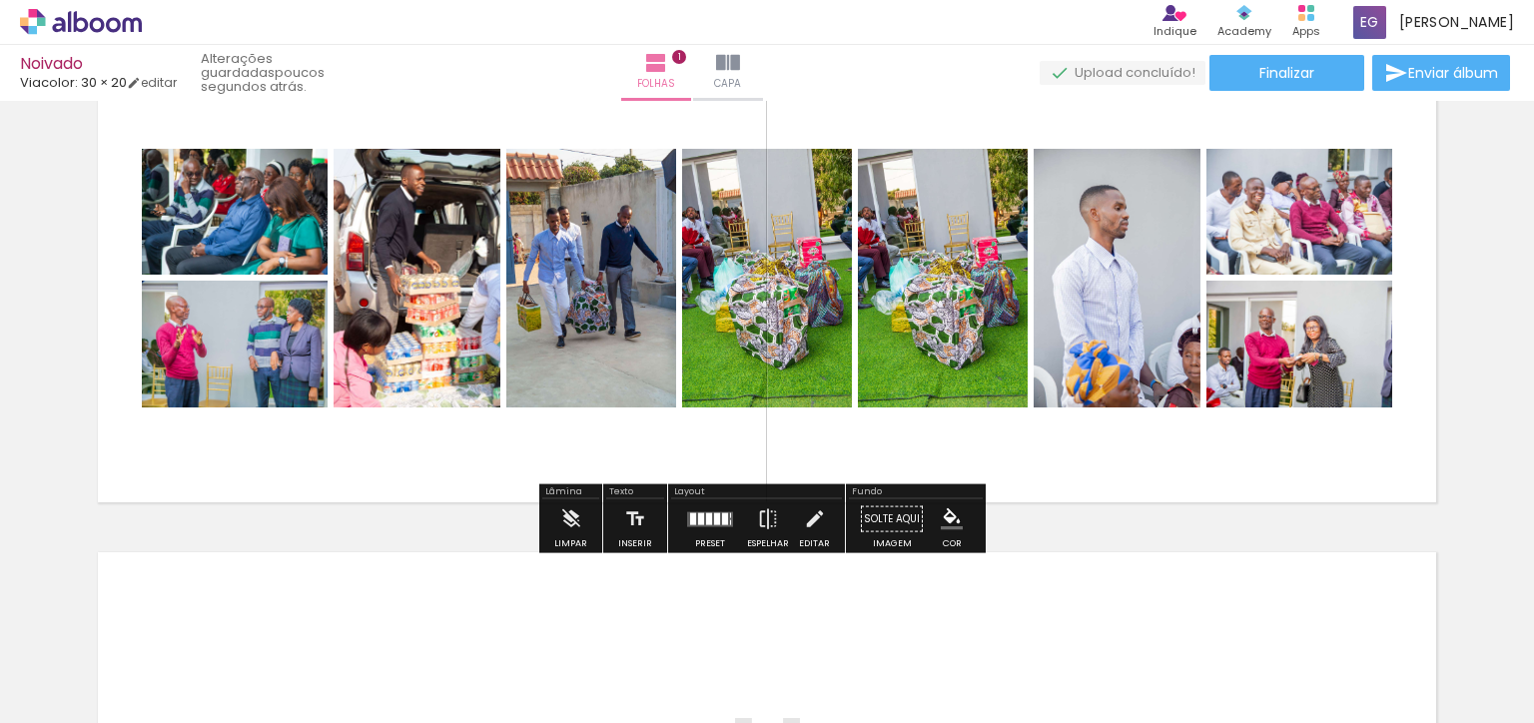
click at [0, 0] on div "Confirmar Cancelar" at bounding box center [0, 0] width 0 height 0
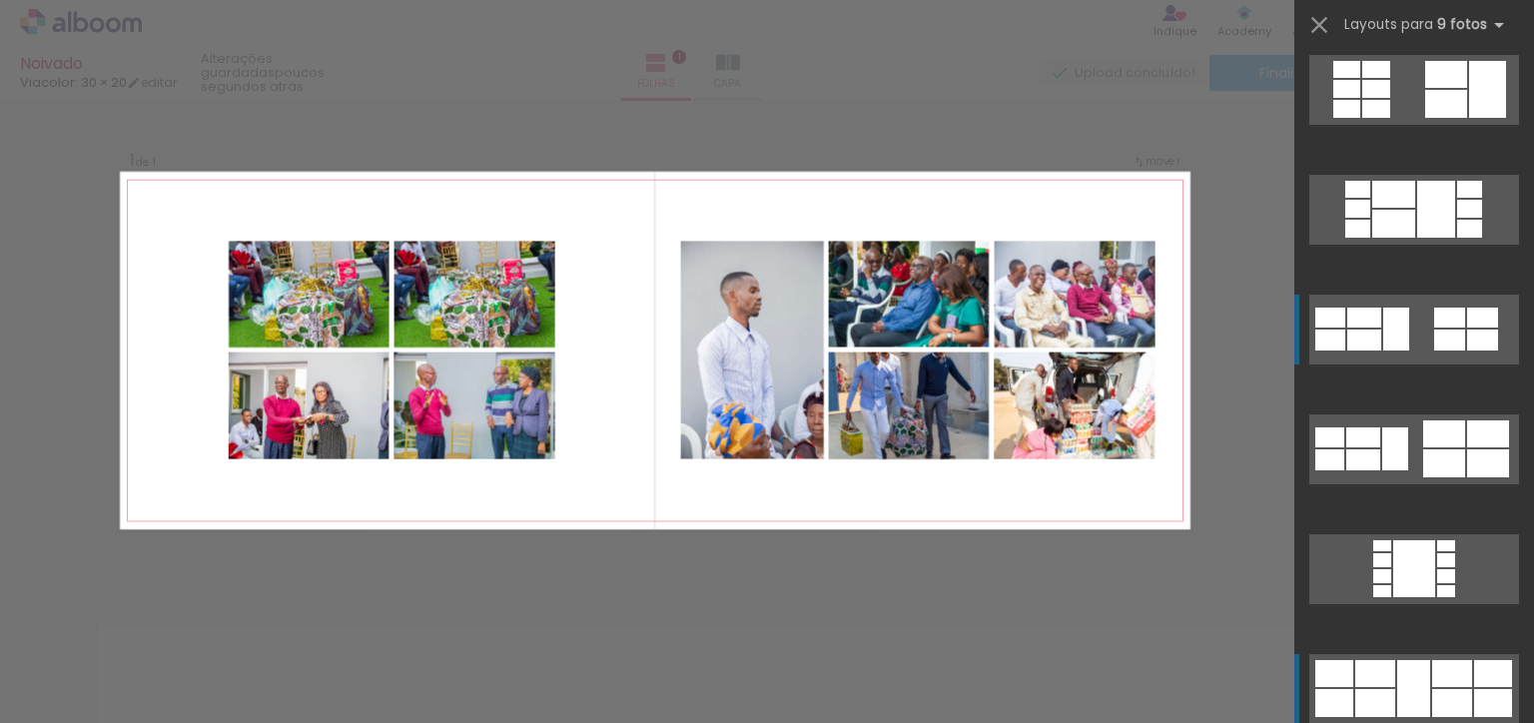
scroll to position [369, 0]
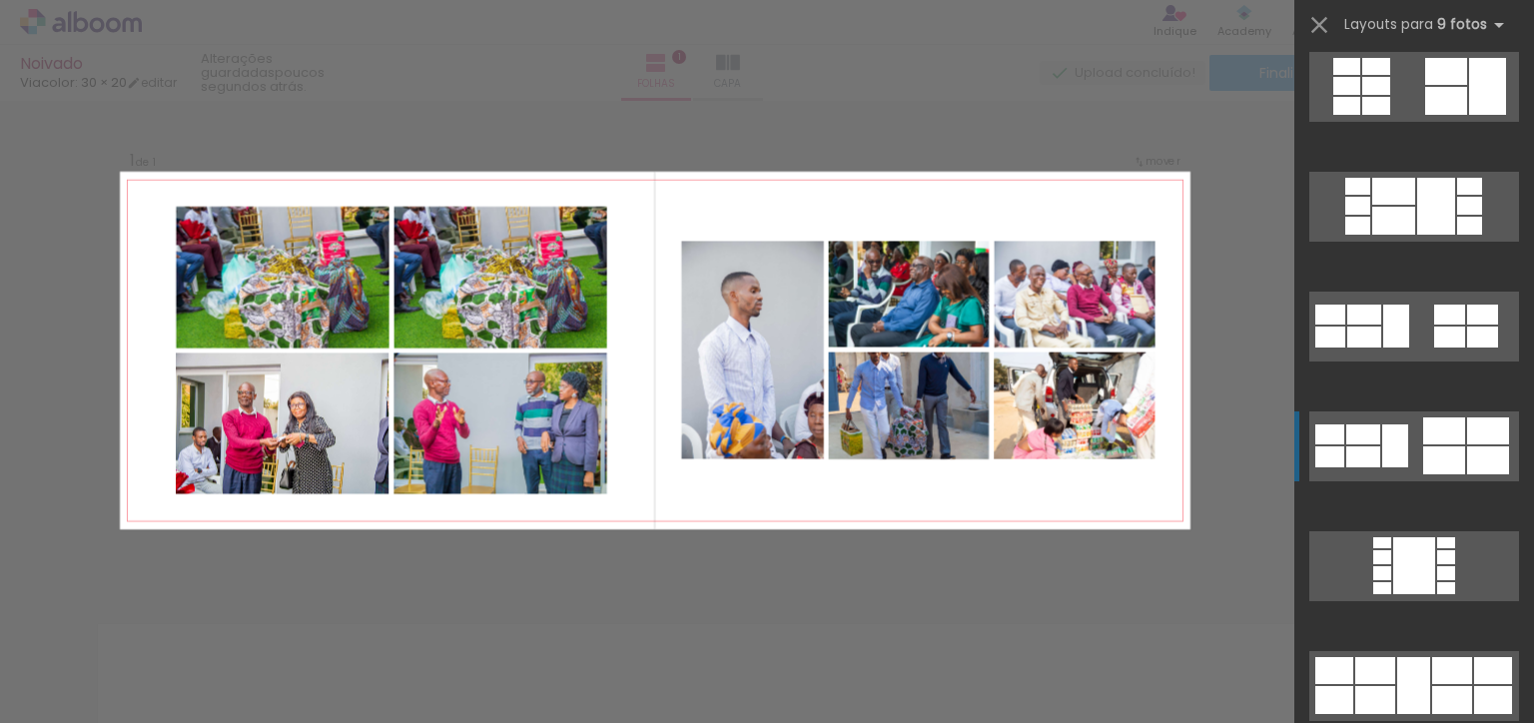
click at [1390, 472] on quentale-layouter at bounding box center [1415, 447] width 210 height 70
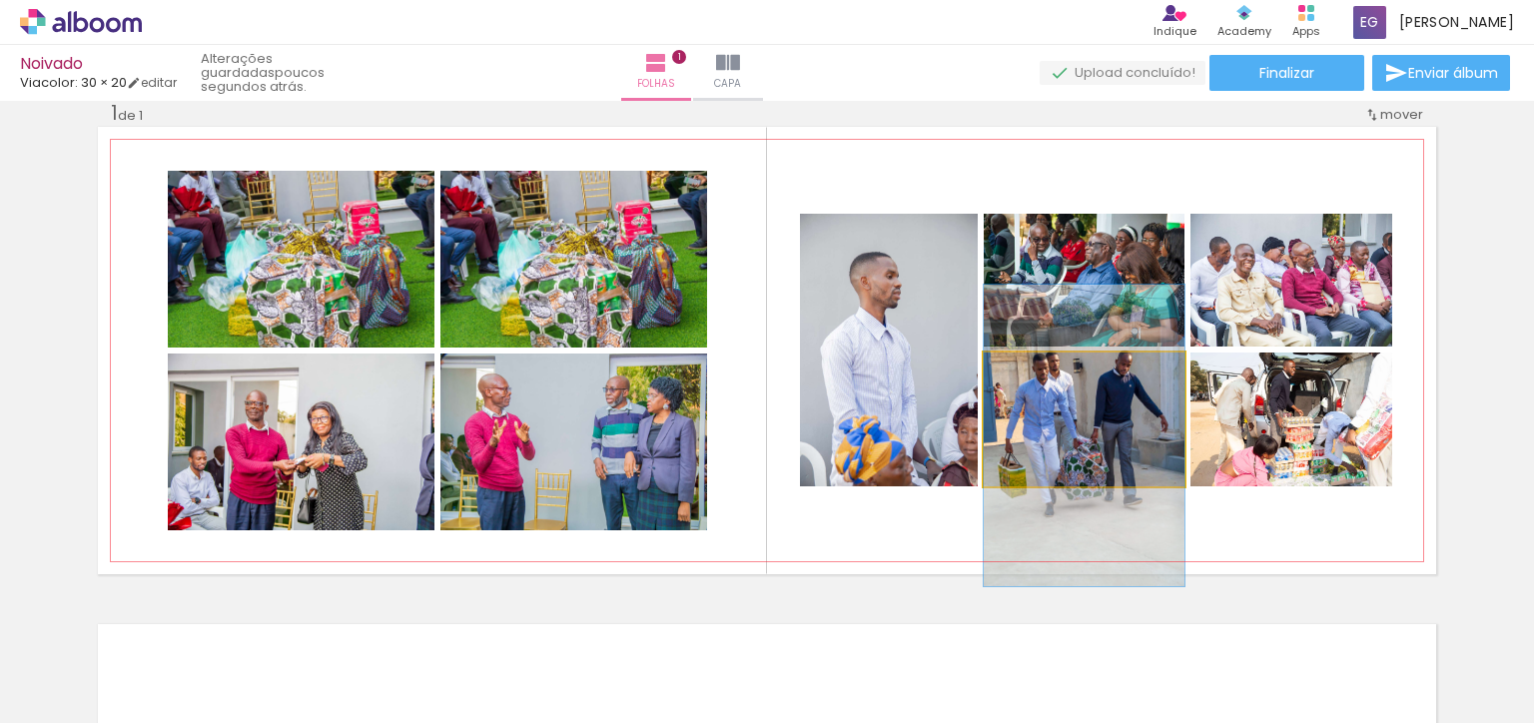
click at [1113, 443] on div at bounding box center [1084, 436] width 201 height 302
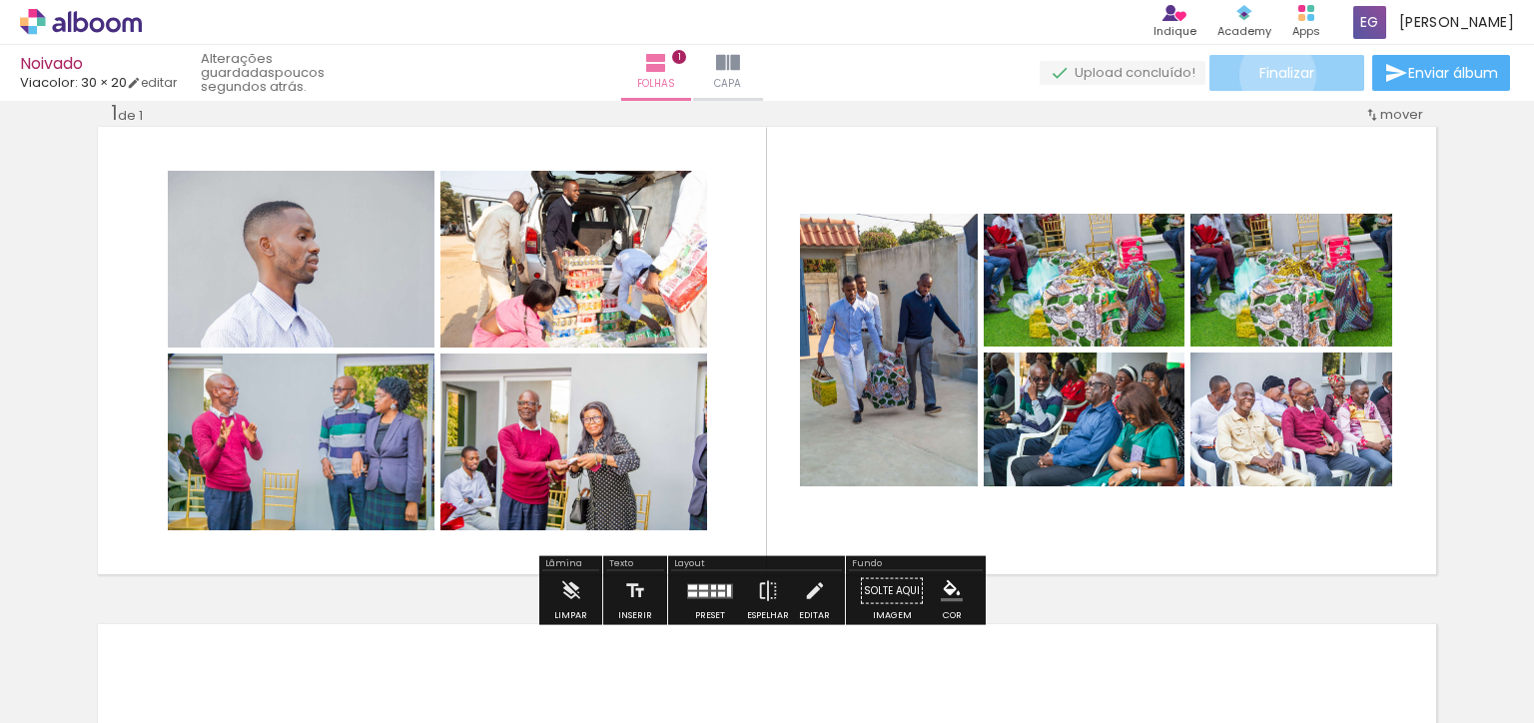
click at [1270, 75] on span "Finalizar" at bounding box center [1287, 73] width 55 height 14
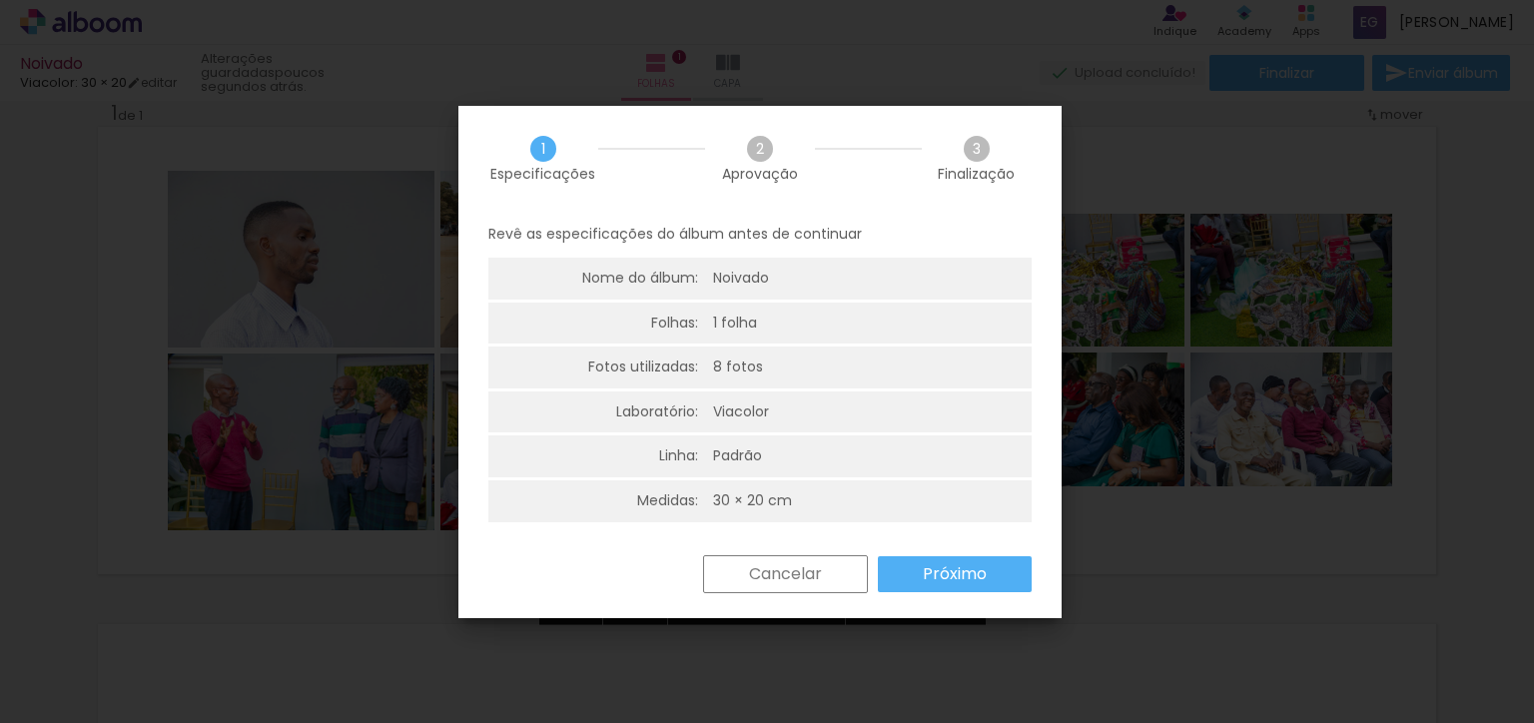
click at [0, 0] on paper-button "Cancelar" at bounding box center [0, 0] width 0 height 0
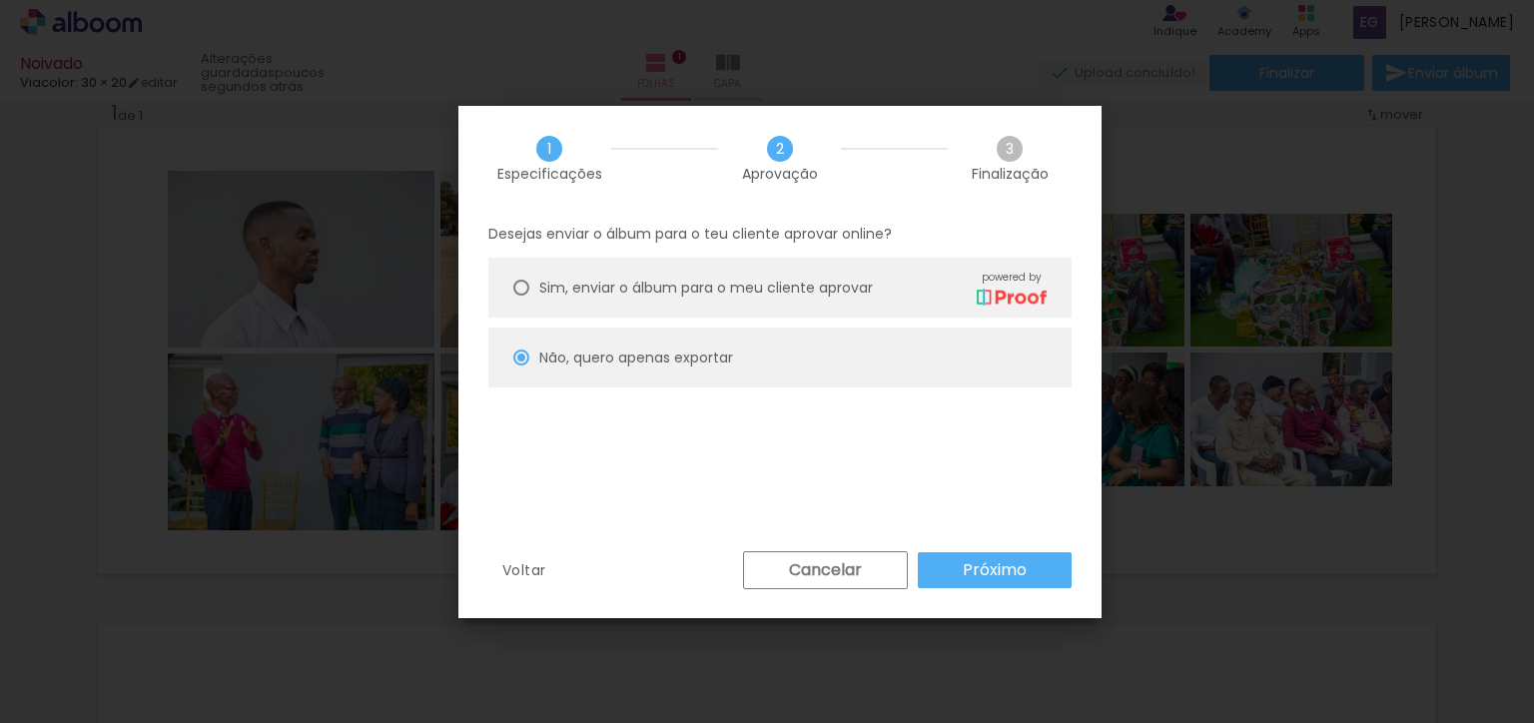
click at [0, 0] on slot "Próximo" at bounding box center [0, 0] width 0 height 0
type input "Alta, 300 DPI"
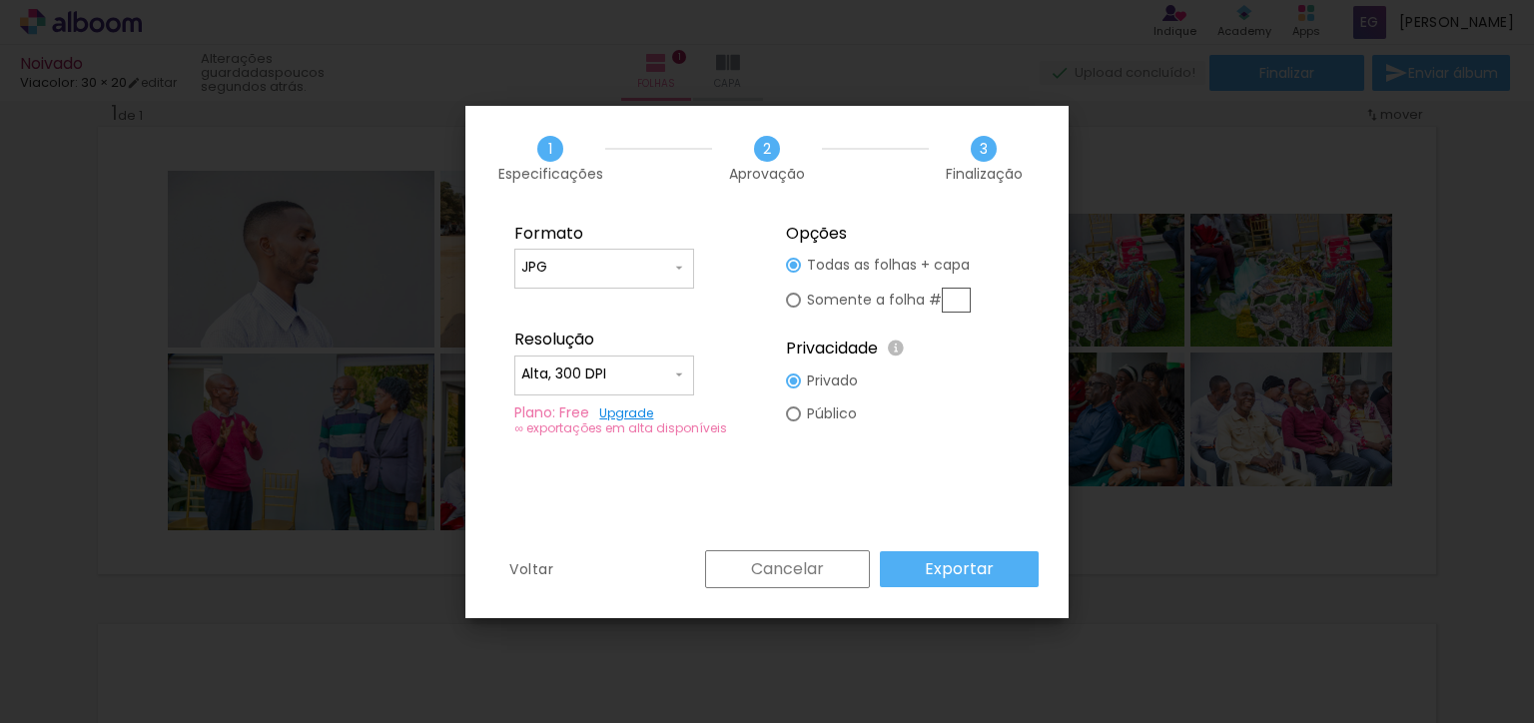
click at [0, 0] on slot "Exportar" at bounding box center [0, 0] width 0 height 0
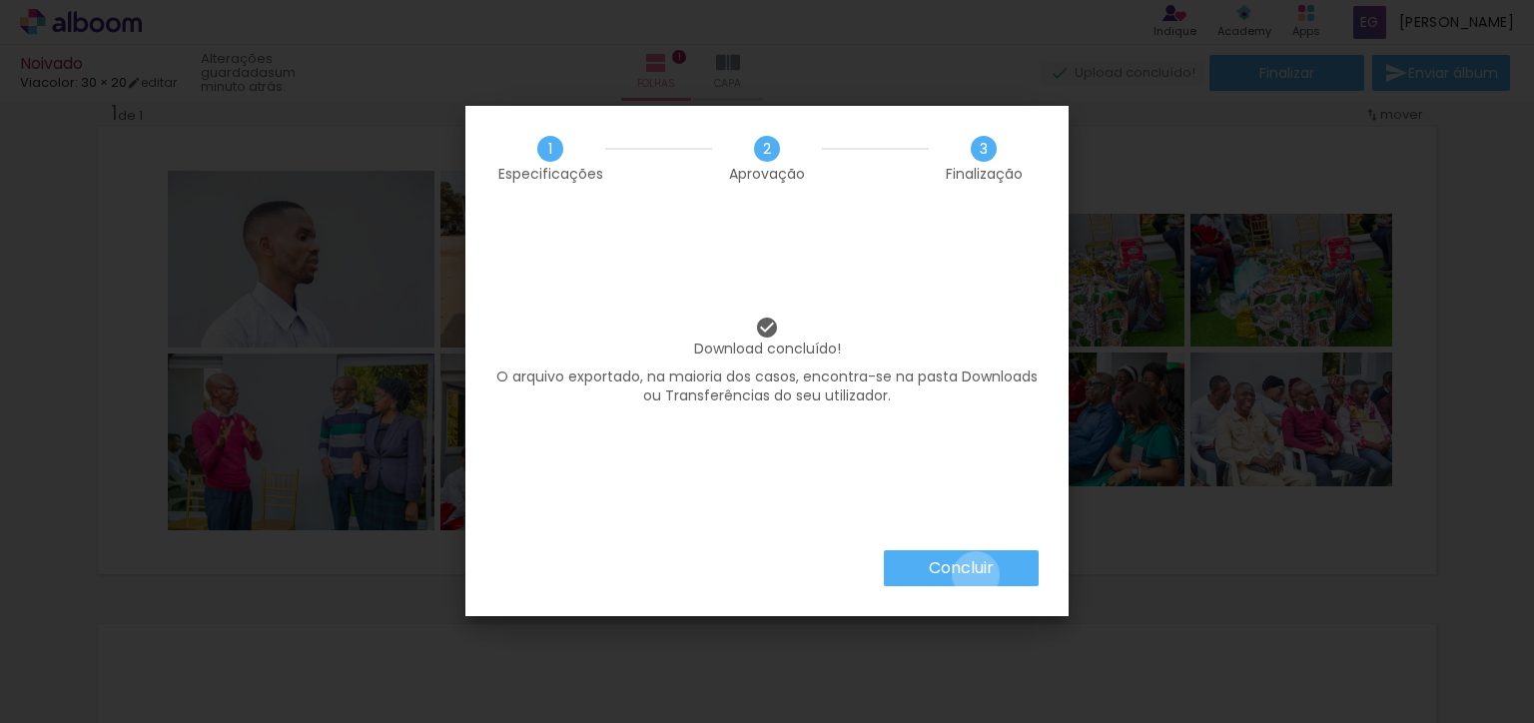
click at [975, 574] on iron-overlay-backdrop at bounding box center [767, 361] width 1534 height 723
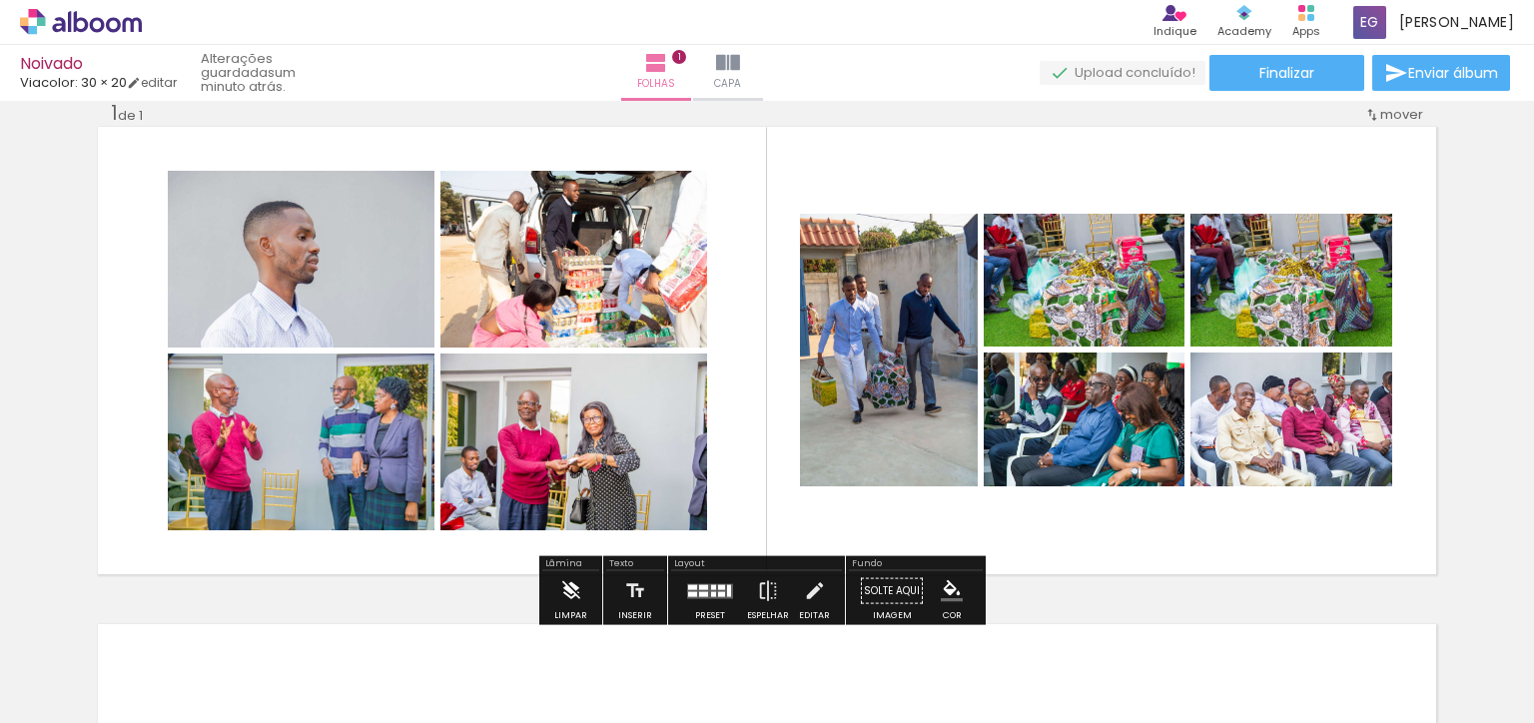
click at [565, 586] on iron-icon at bounding box center [571, 591] width 22 height 40
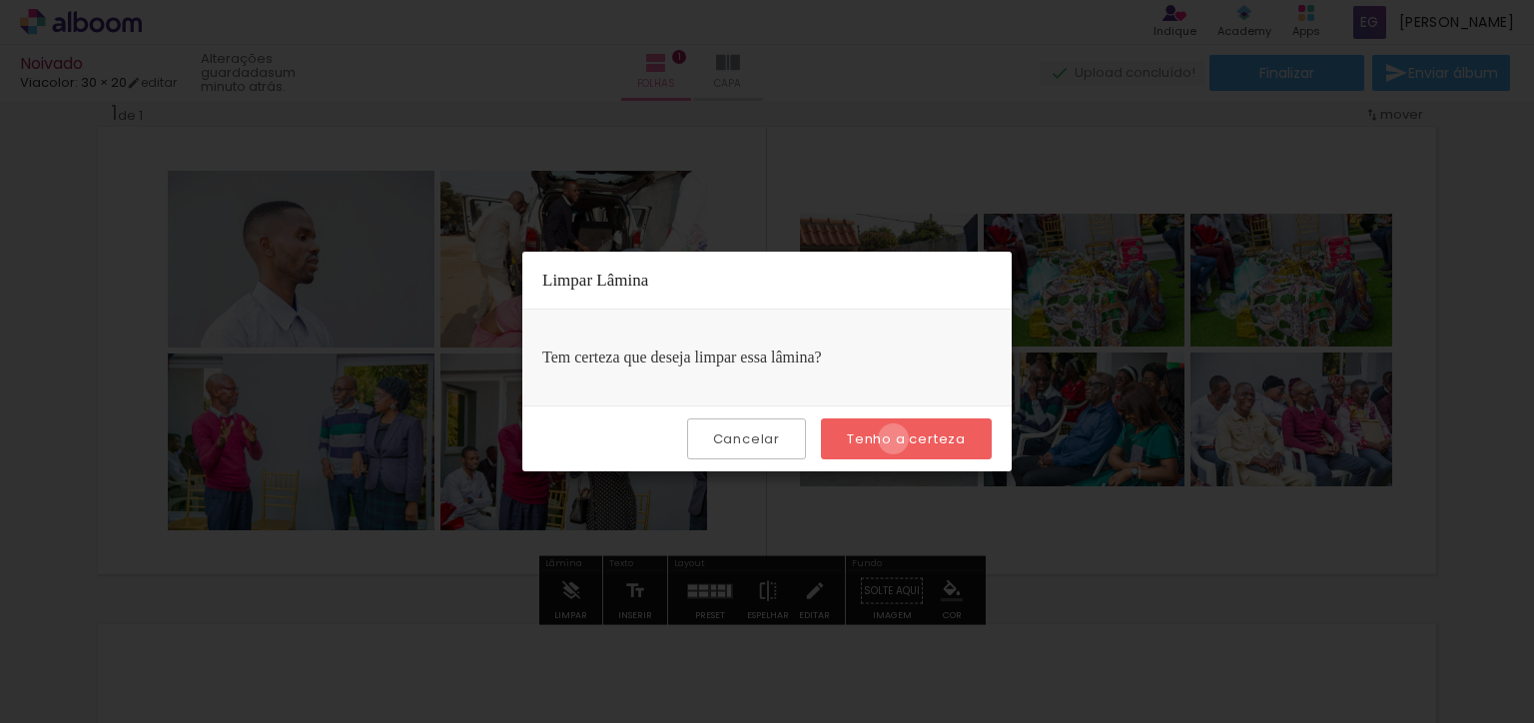
click at [0, 0] on slot "Tenho a certeza" at bounding box center [0, 0] width 0 height 0
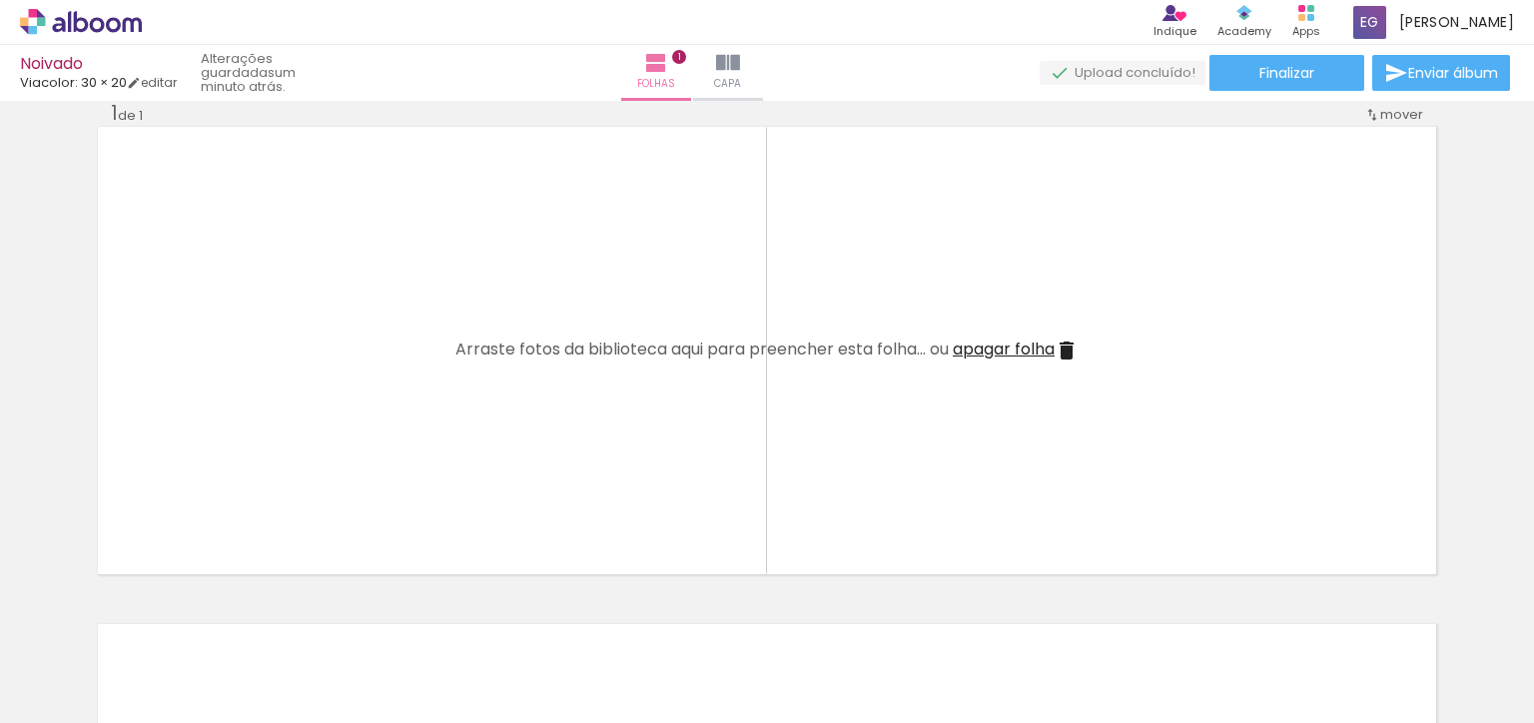
click at [164, 614] on quentale-thumb at bounding box center [200, 655] width 112 height 115
click at [163, 612] on quentale-thumb at bounding box center [200, 655] width 112 height 115
click at [164, 611] on quentale-thumb at bounding box center [200, 655] width 112 height 115
click at [164, 609] on quentale-thumb at bounding box center [200, 655] width 112 height 115
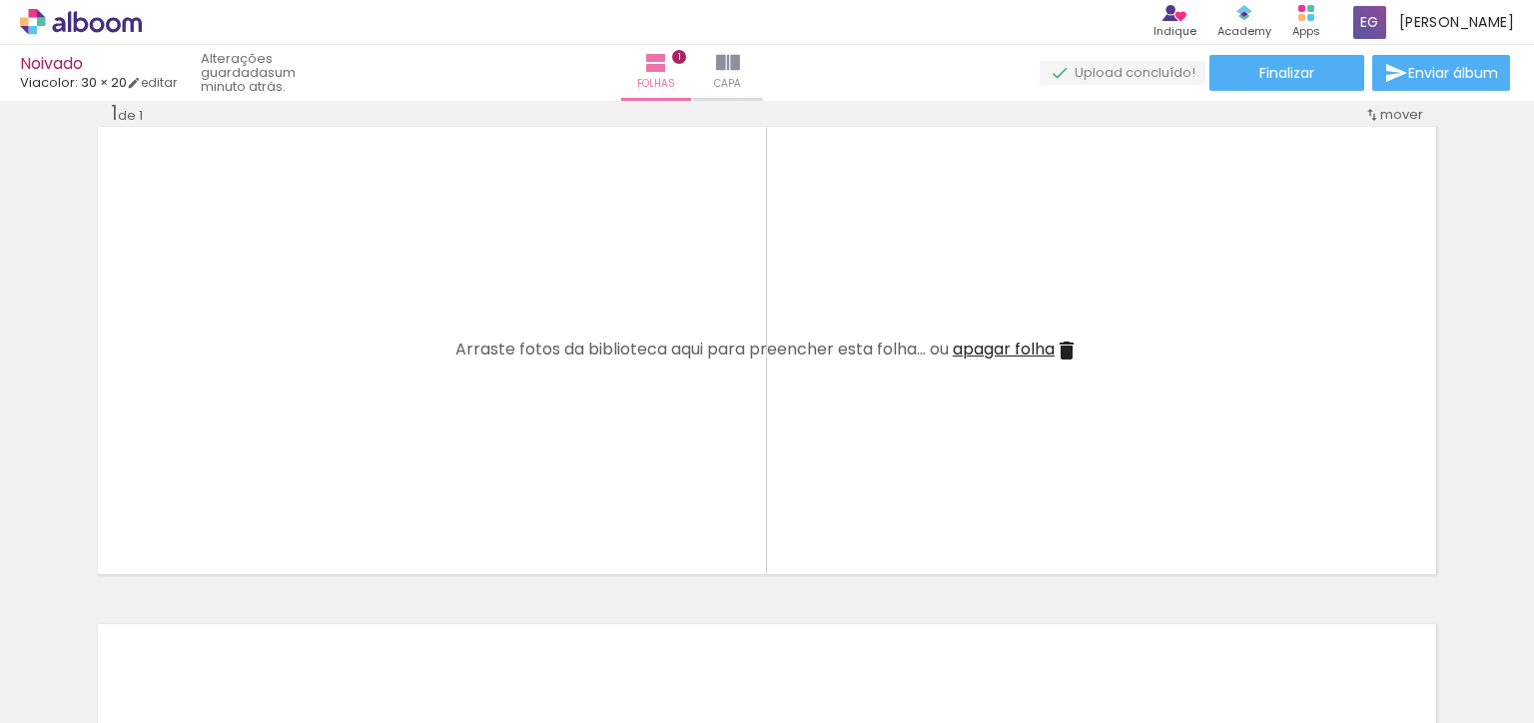
click at [164, 610] on iron-icon at bounding box center [156, 615] width 21 height 21
click at [165, 608] on quentale-thumb at bounding box center [200, 655] width 112 height 115
click at [164, 609] on quentale-thumb at bounding box center [200, 655] width 112 height 115
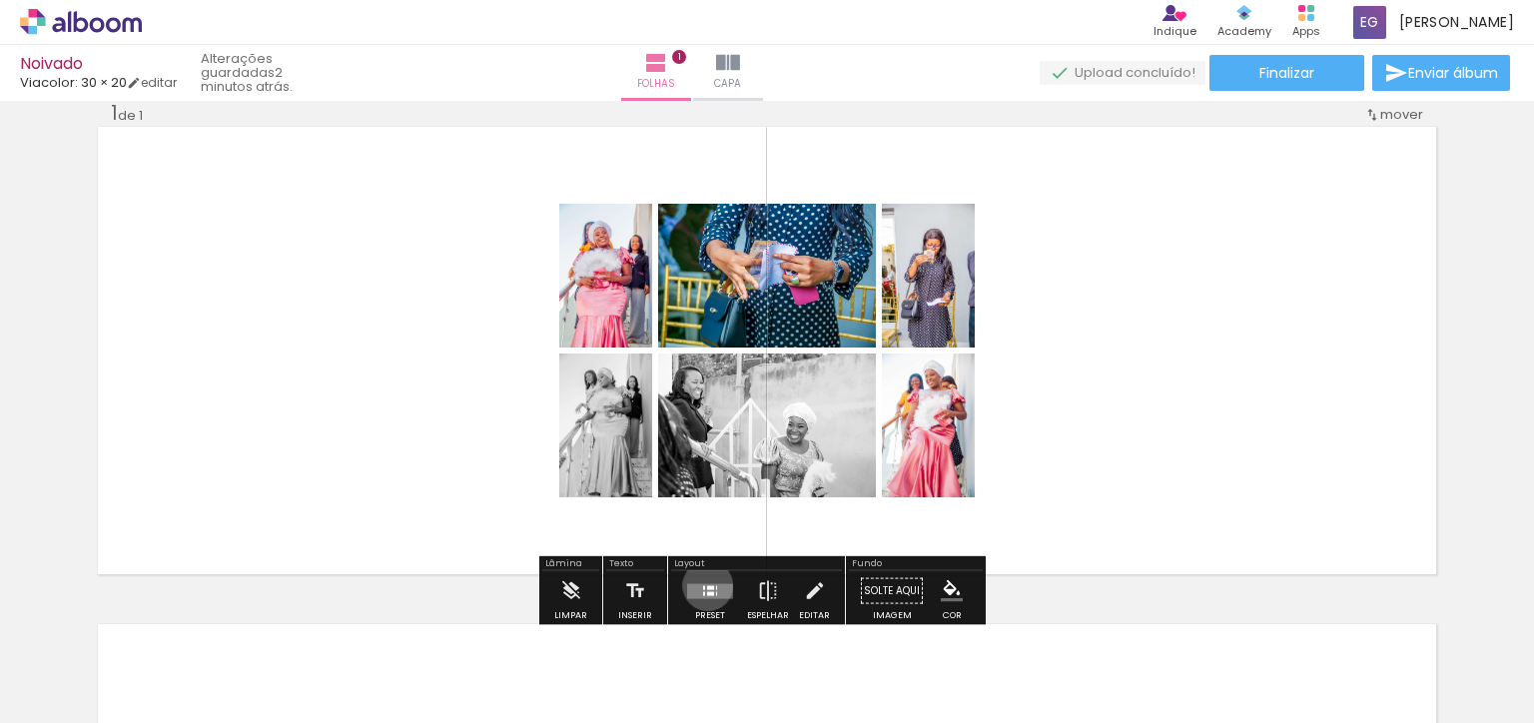
click at [0, 0] on div "Confirmar Cancelar" at bounding box center [0, 0] width 0 height 0
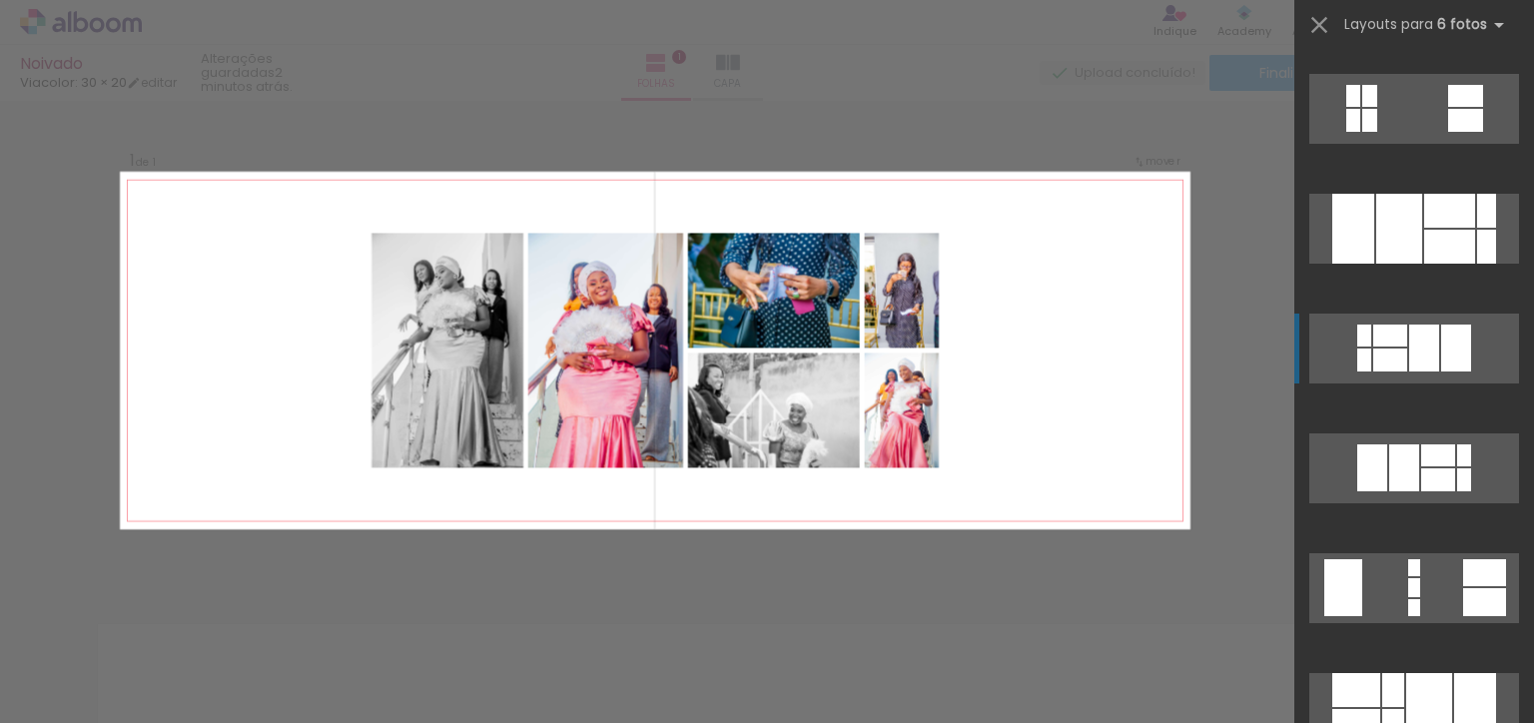
scroll to position [1224, 0]
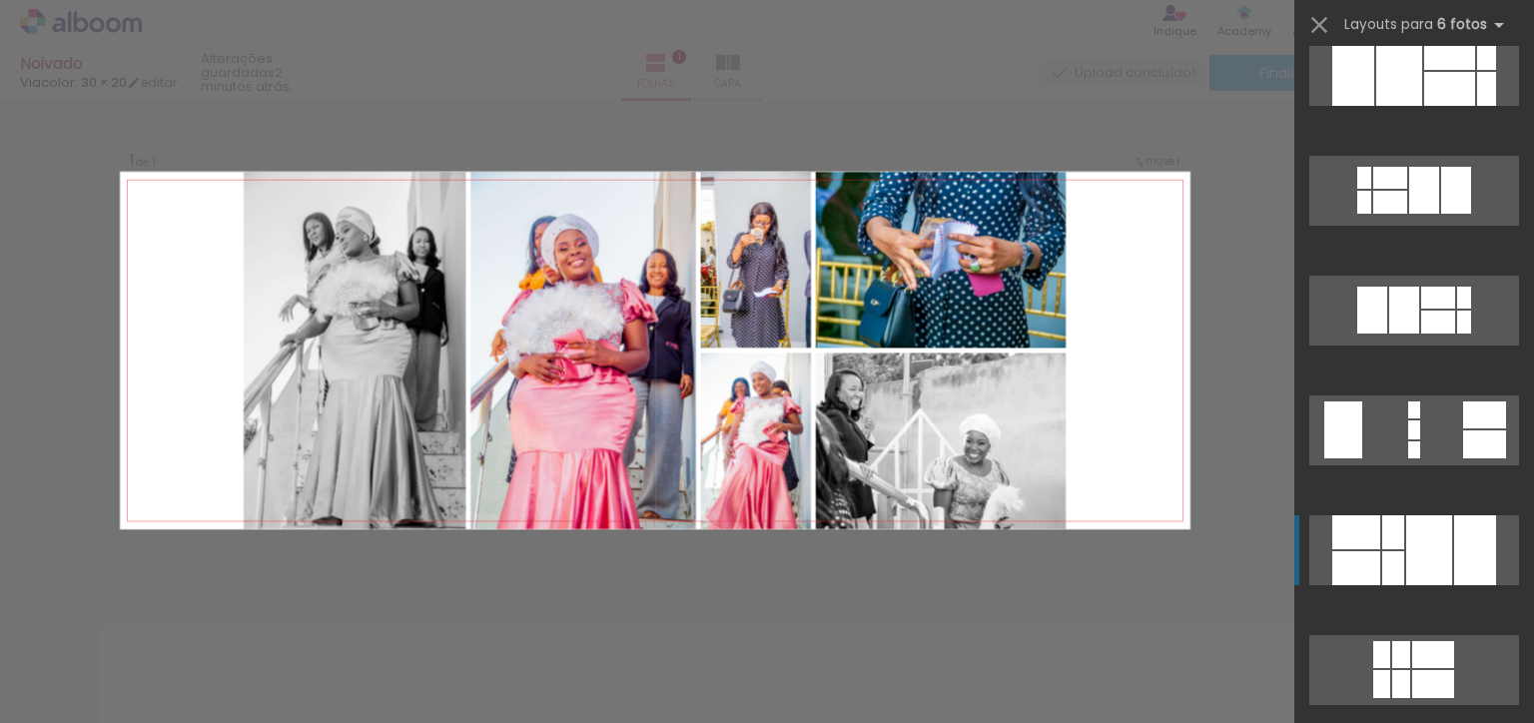
click at [1387, 541] on div at bounding box center [1393, 532] width 22 height 34
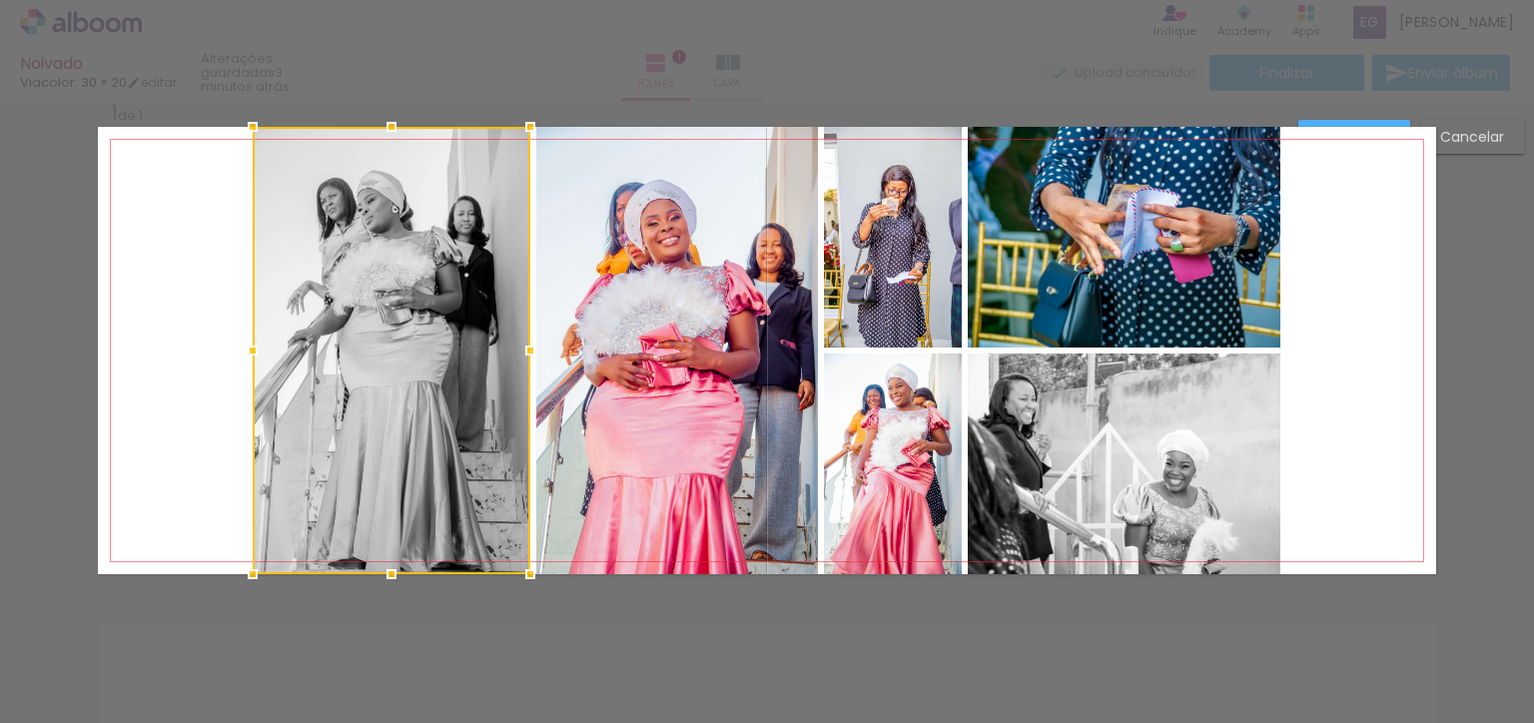
click at [1315, 121] on div "Inserir folha 1 de 1" at bounding box center [767, 574] width 1534 height 996
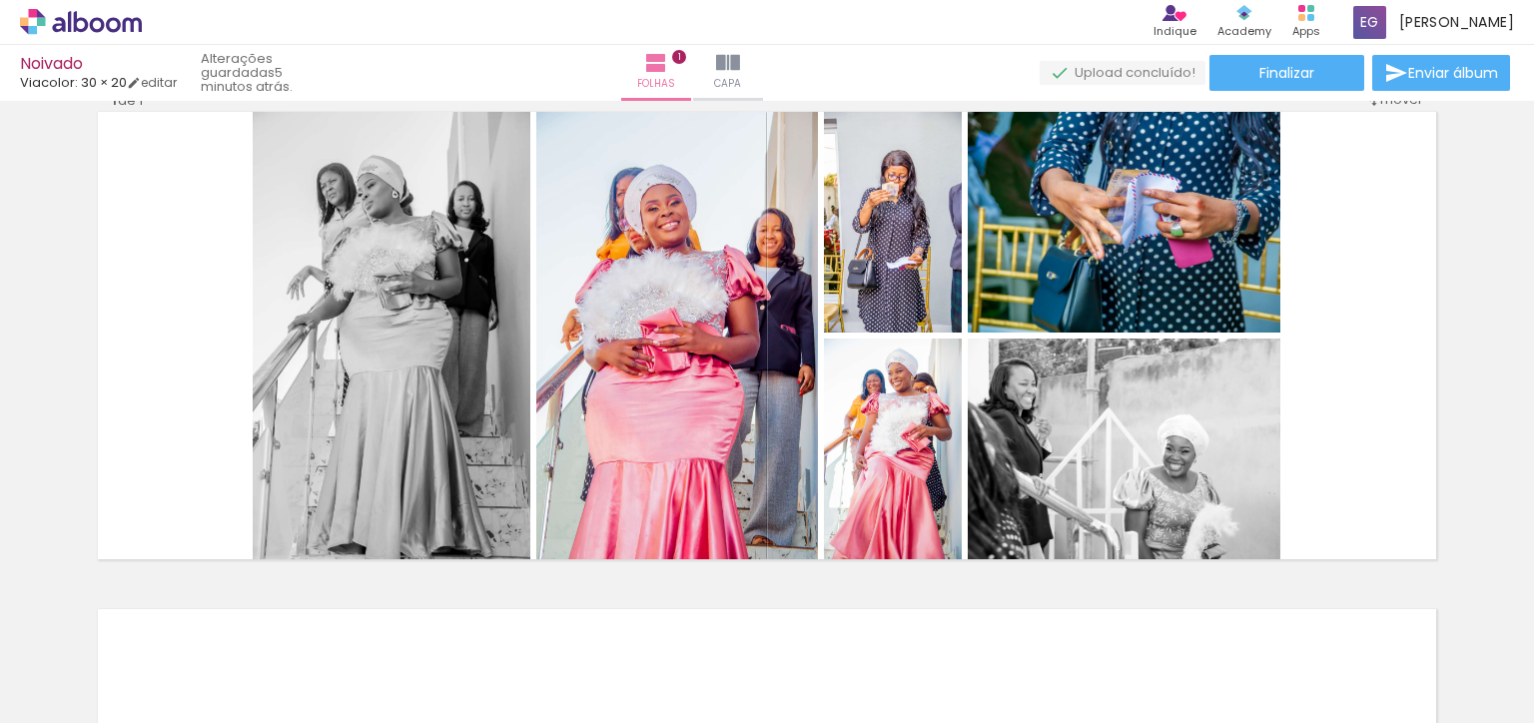
scroll to position [50, 0]
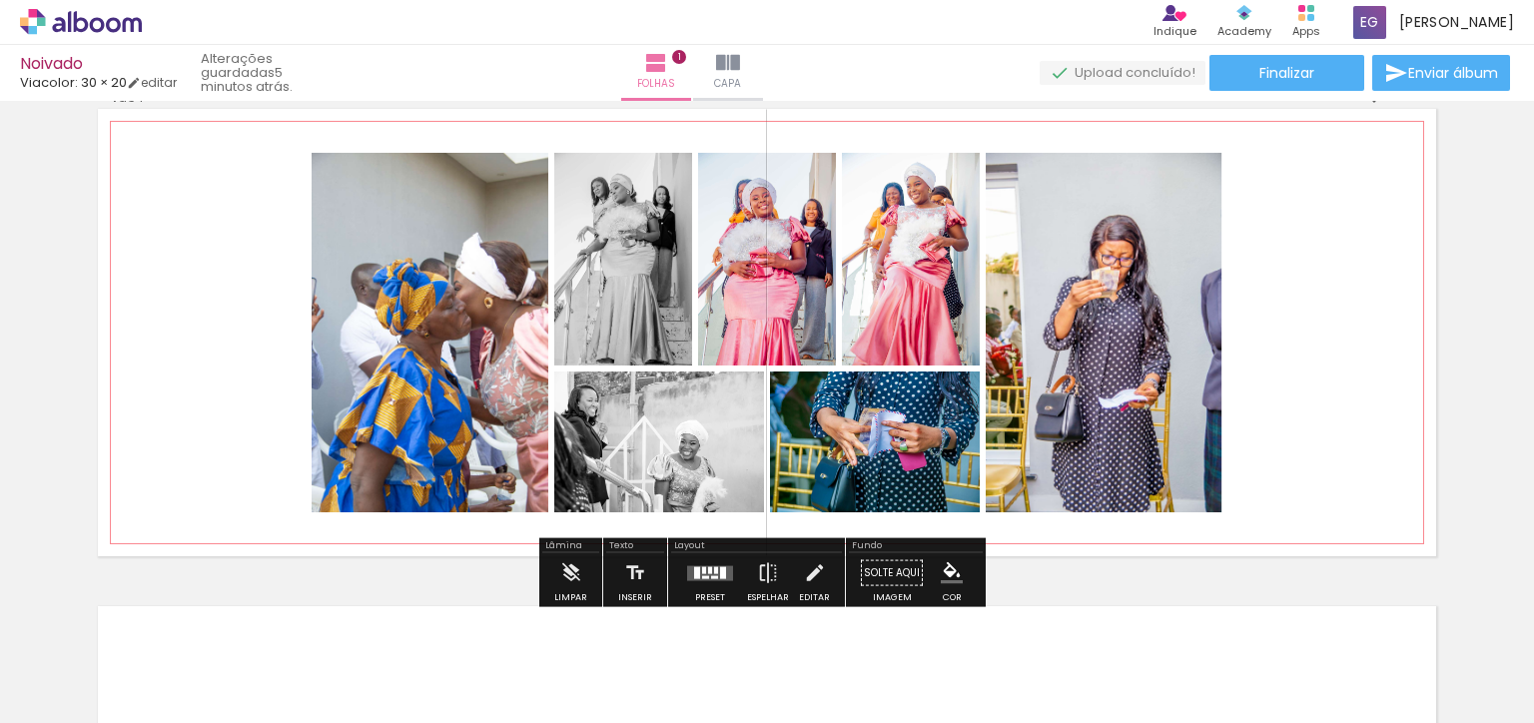
click at [324, 177] on iron-icon at bounding box center [333, 174] width 20 height 20
click at [261, 198] on quentale-layouter at bounding box center [767, 333] width 1339 height 448
type paper-slider "188"
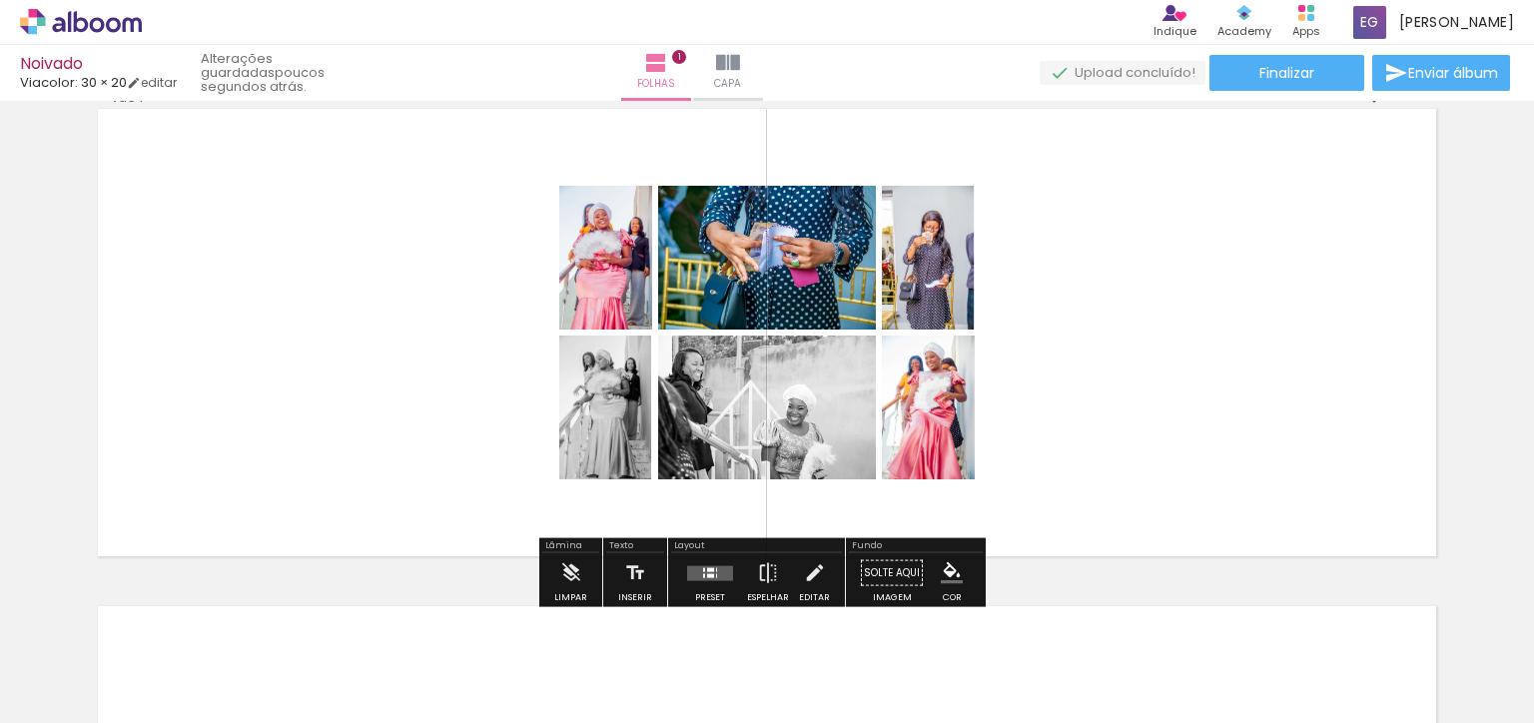
click at [0, 0] on div "Confirmar Cancelar" at bounding box center [0, 0] width 0 height 0
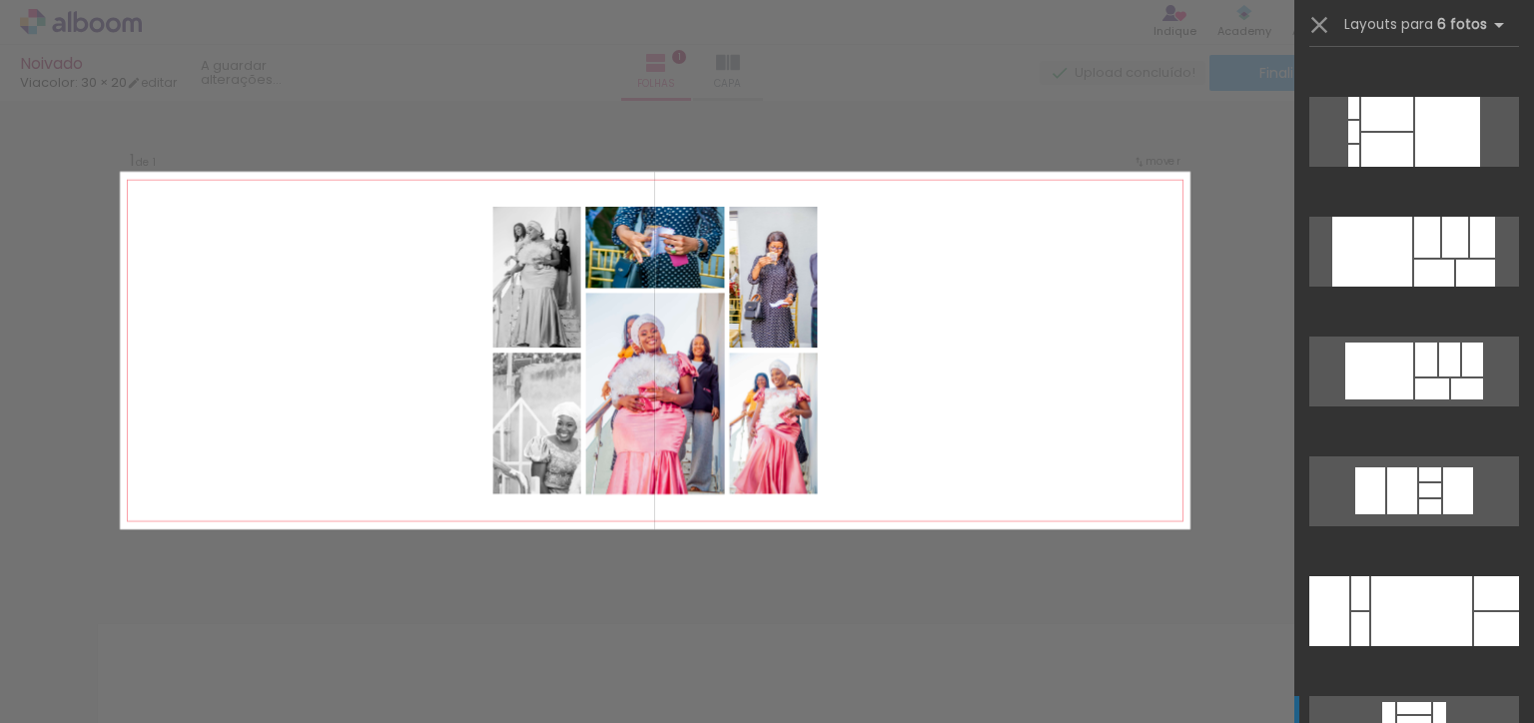
scroll to position [6956, 0]
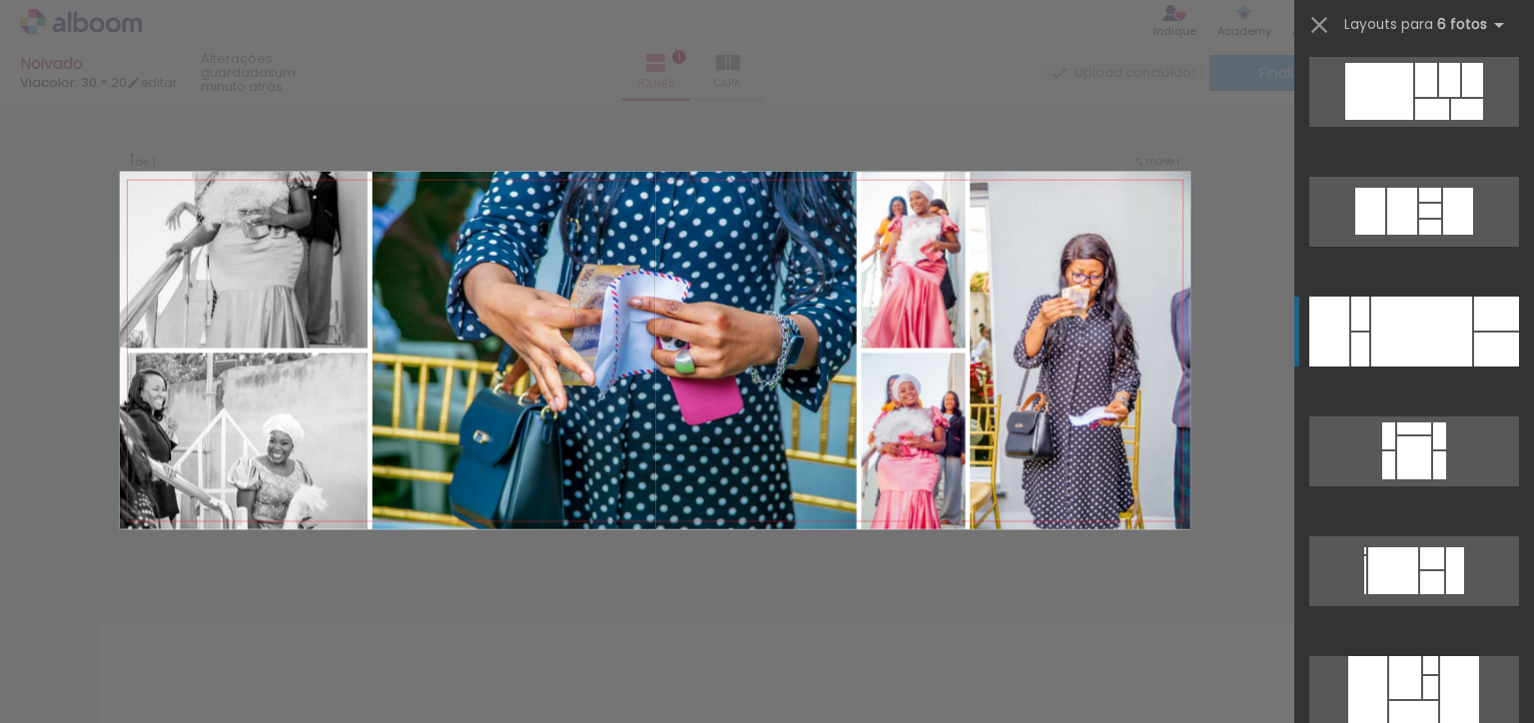
click at [1451, 323] on div at bounding box center [1421, 332] width 101 height 70
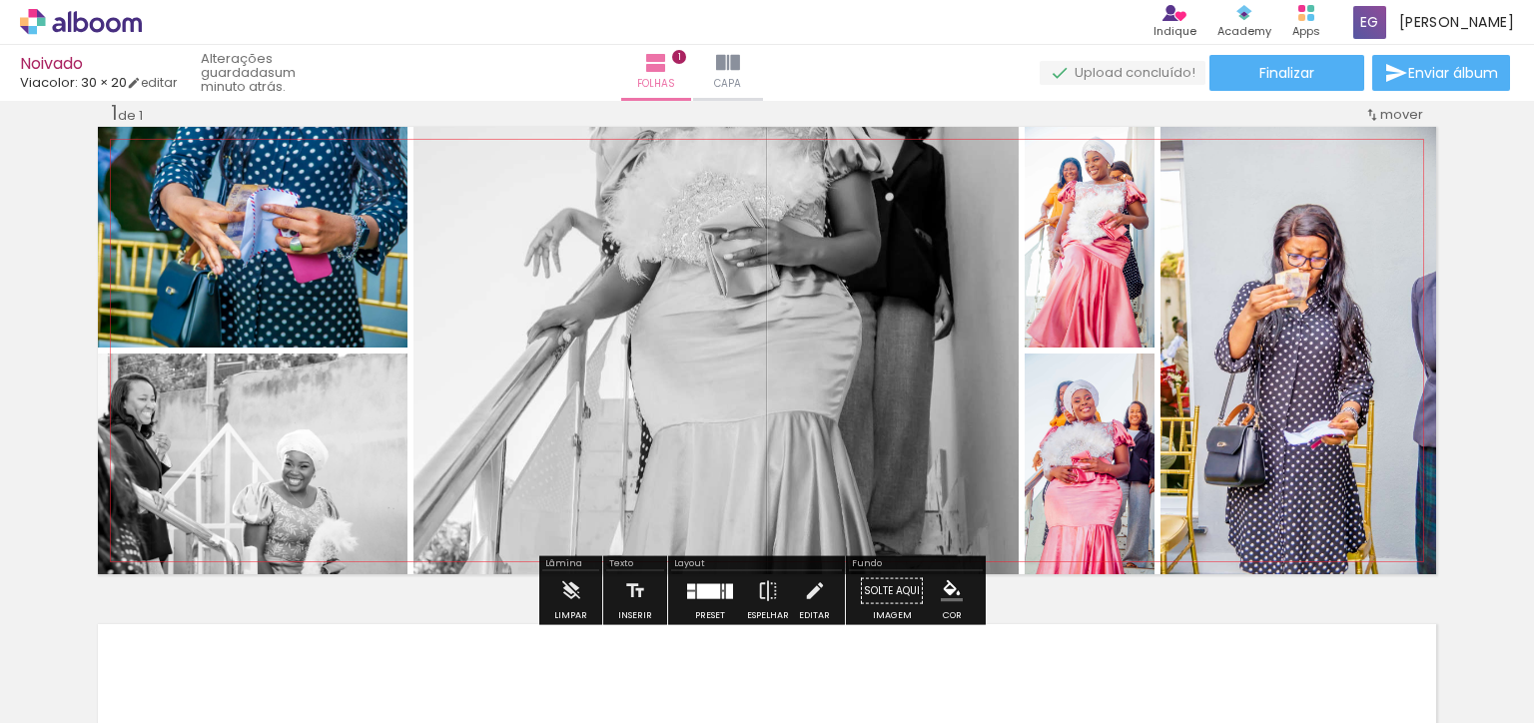
scroll to position [6956, 0]
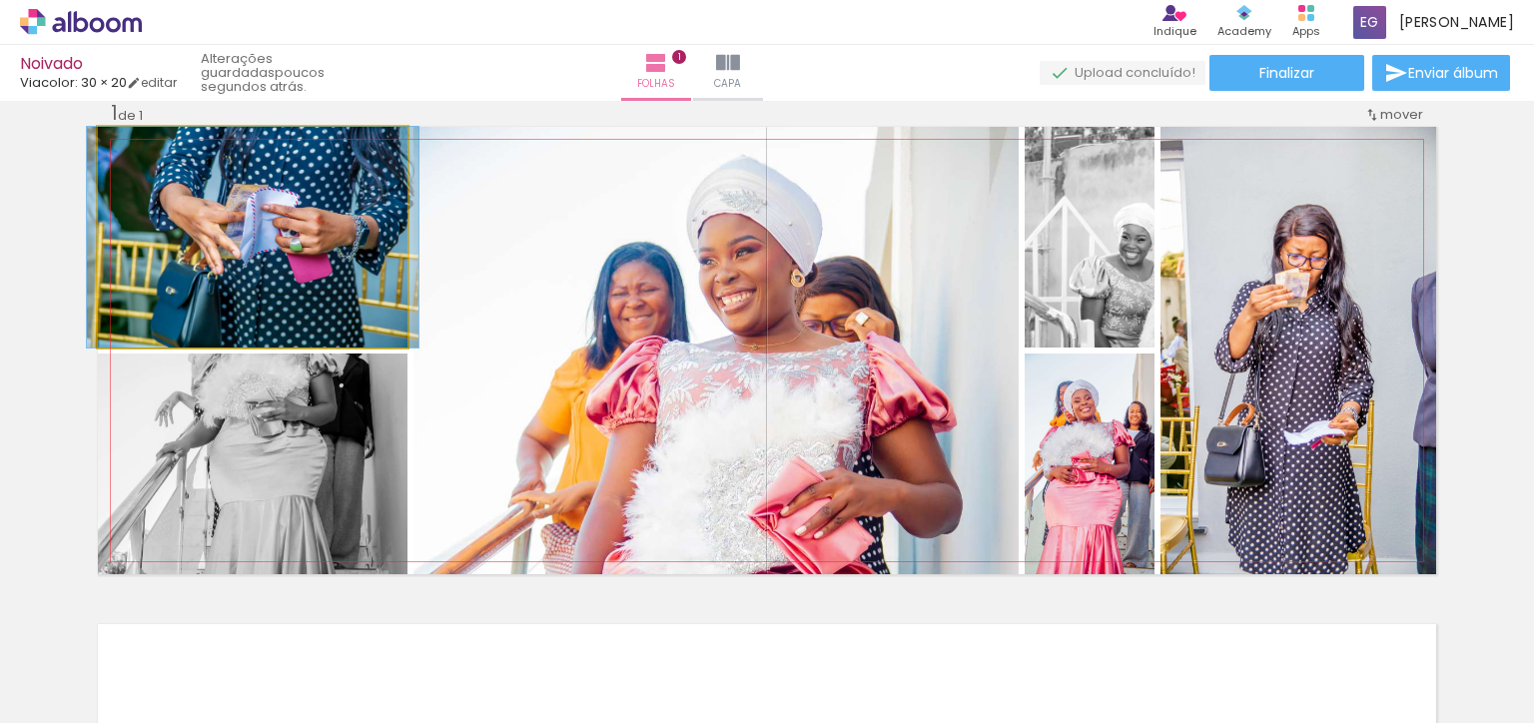
click at [290, 228] on div at bounding box center [253, 237] width 332 height 221
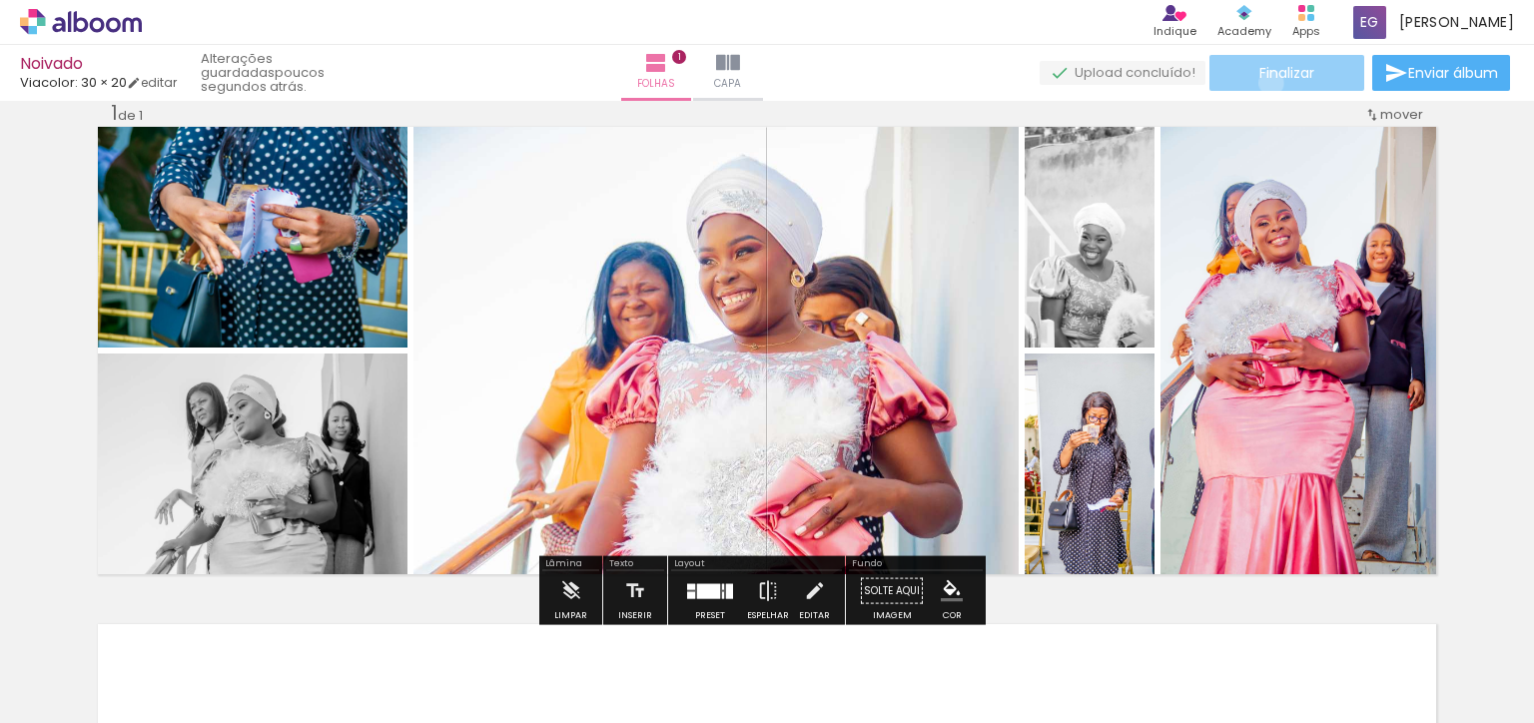
click at [1265, 80] on span "Finalizar" at bounding box center [1287, 73] width 55 height 14
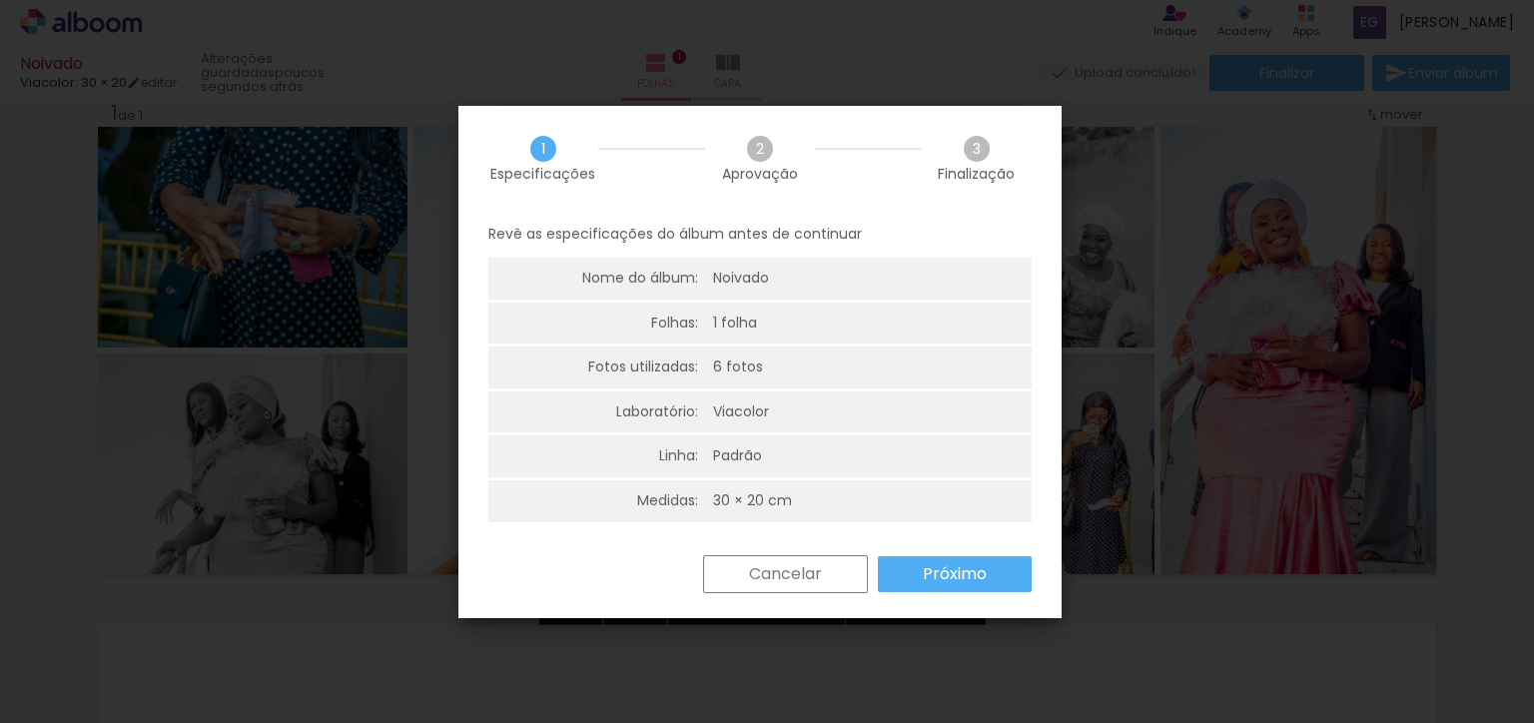
click at [0, 0] on div "Cancelar Próximo" at bounding box center [0, 0] width 0 height 0
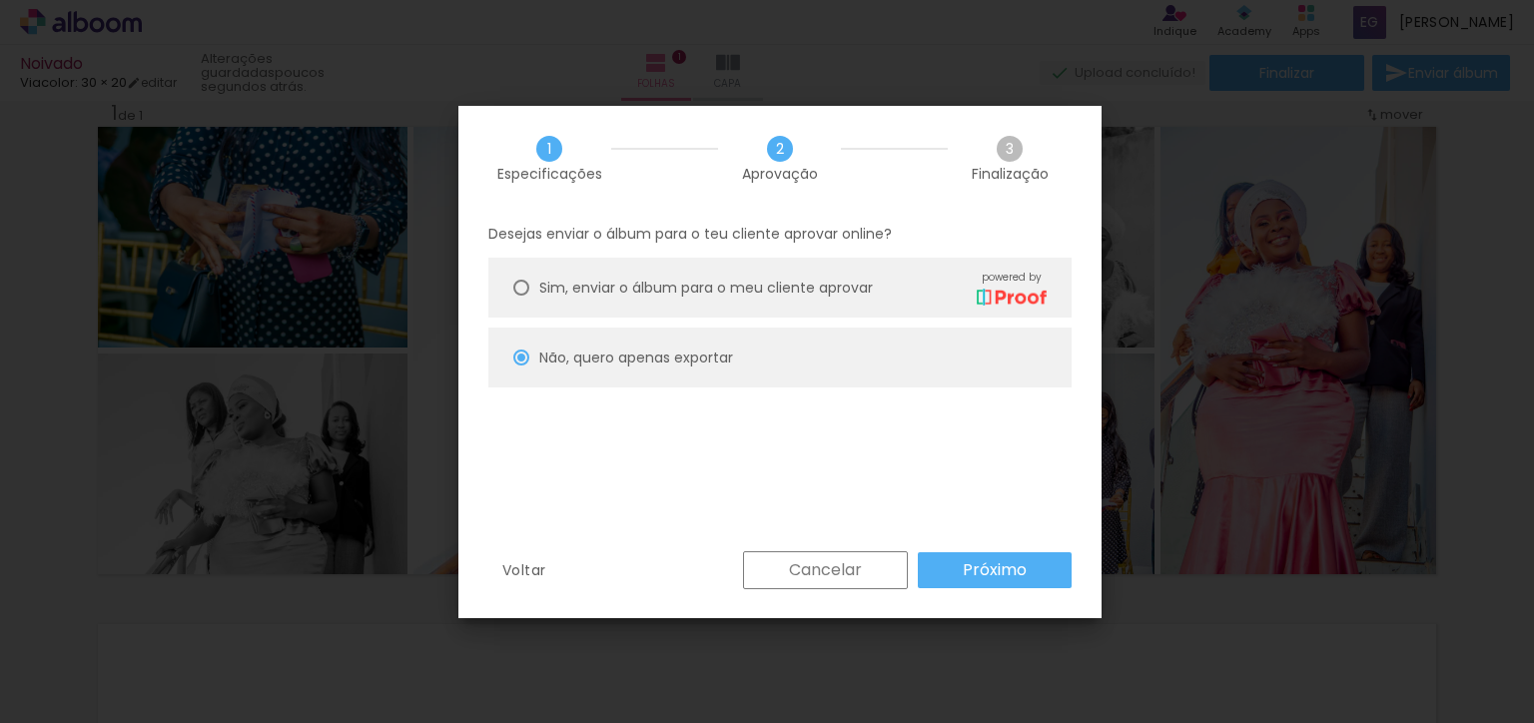
click at [951, 577] on paper-button "Próximo" at bounding box center [995, 570] width 154 height 36
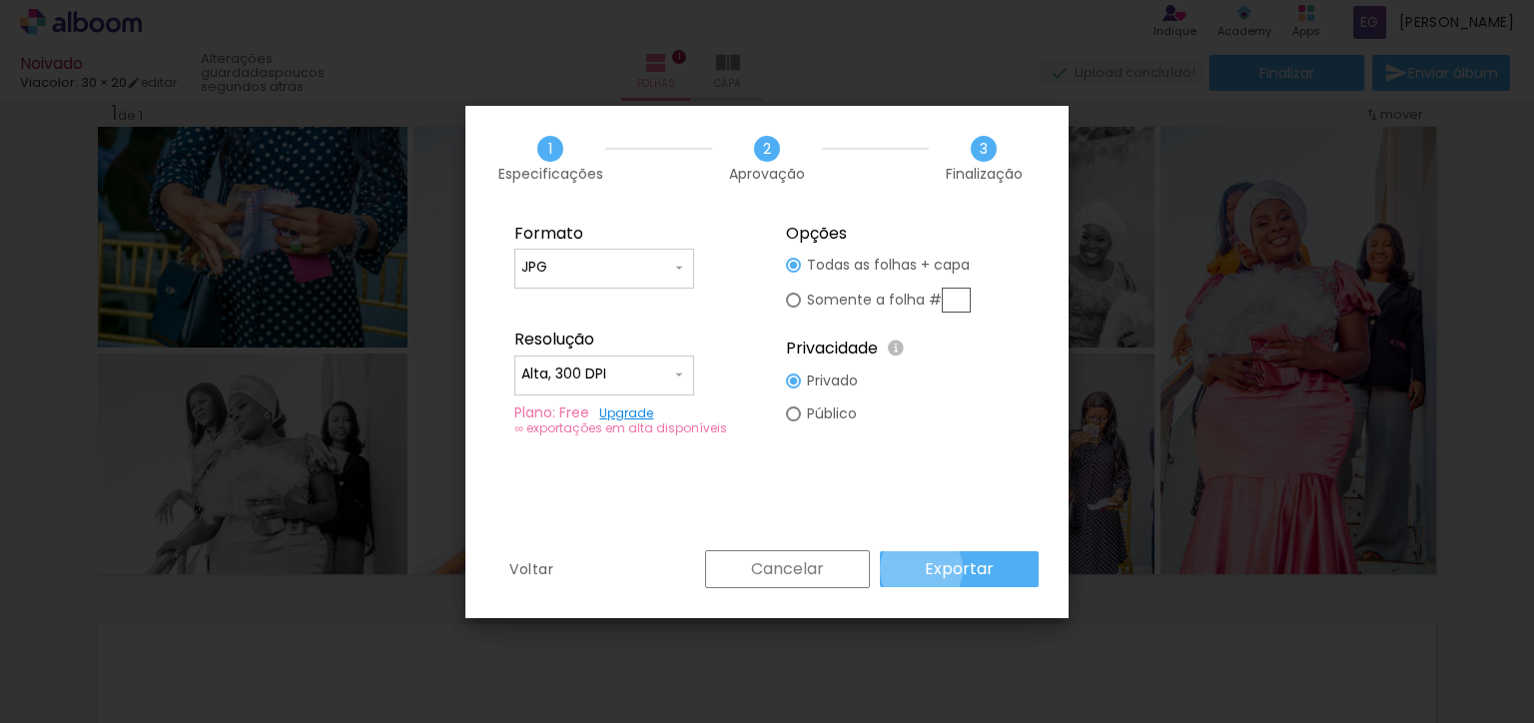
click at [925, 568] on paper-button "Exportar" at bounding box center [959, 569] width 159 height 36
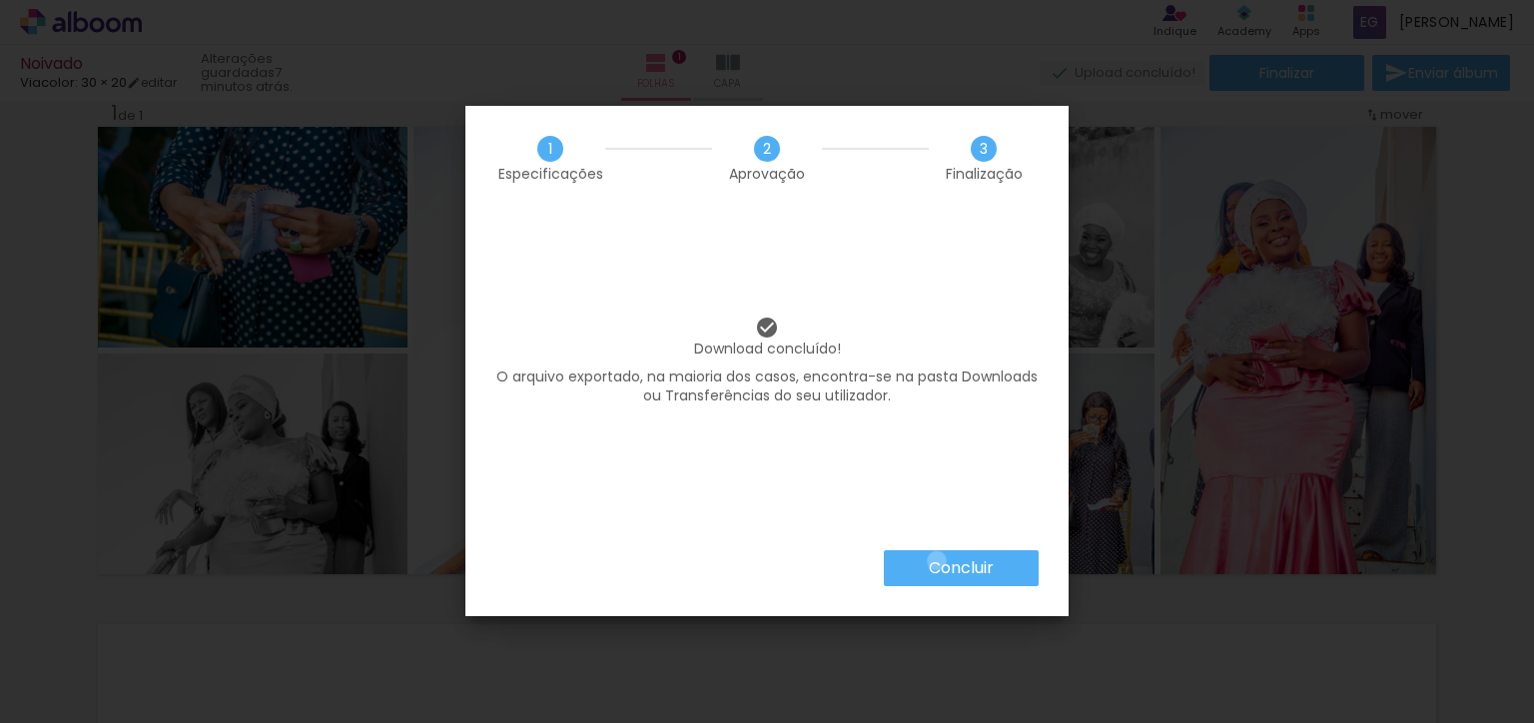
click at [936, 563] on iron-overlay-backdrop at bounding box center [767, 361] width 1534 height 723
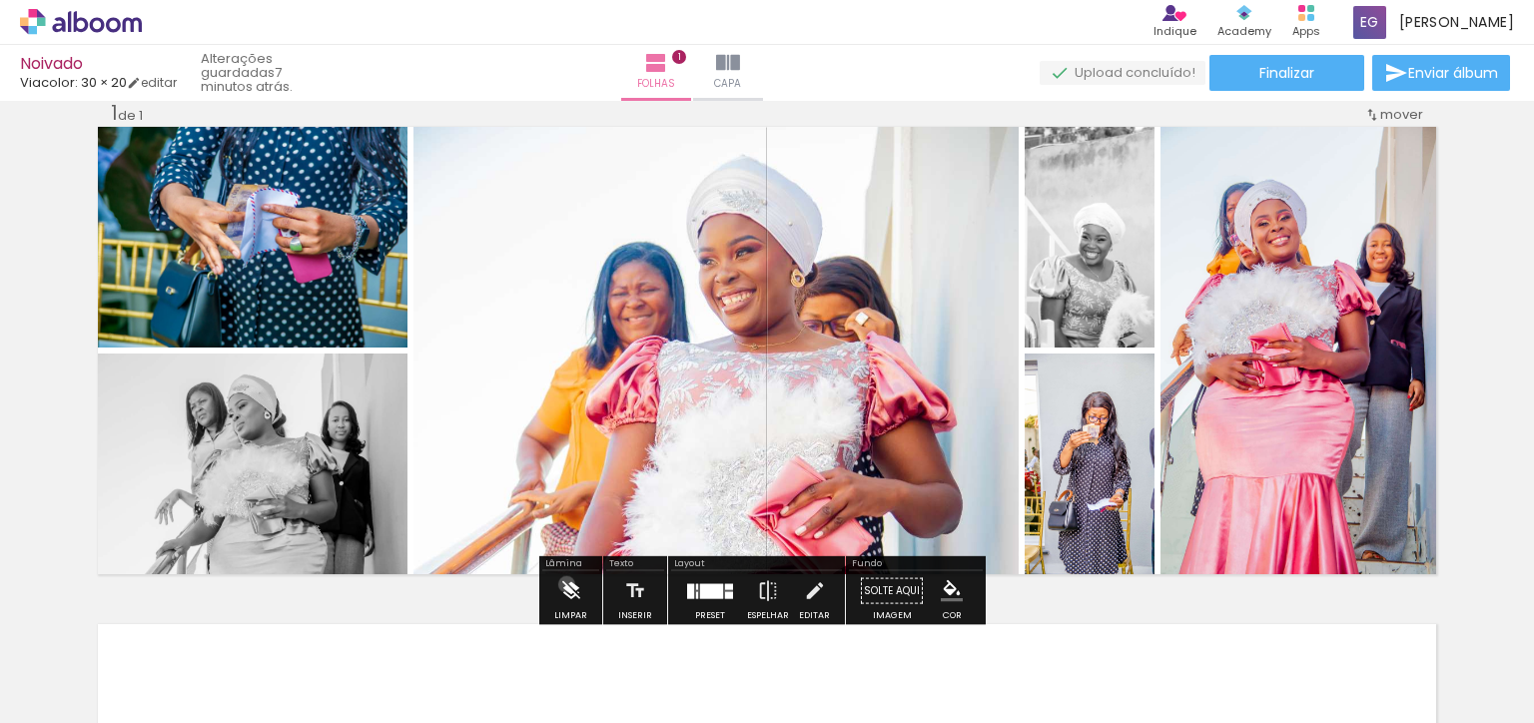
click at [565, 584] on iron-icon at bounding box center [571, 591] width 22 height 40
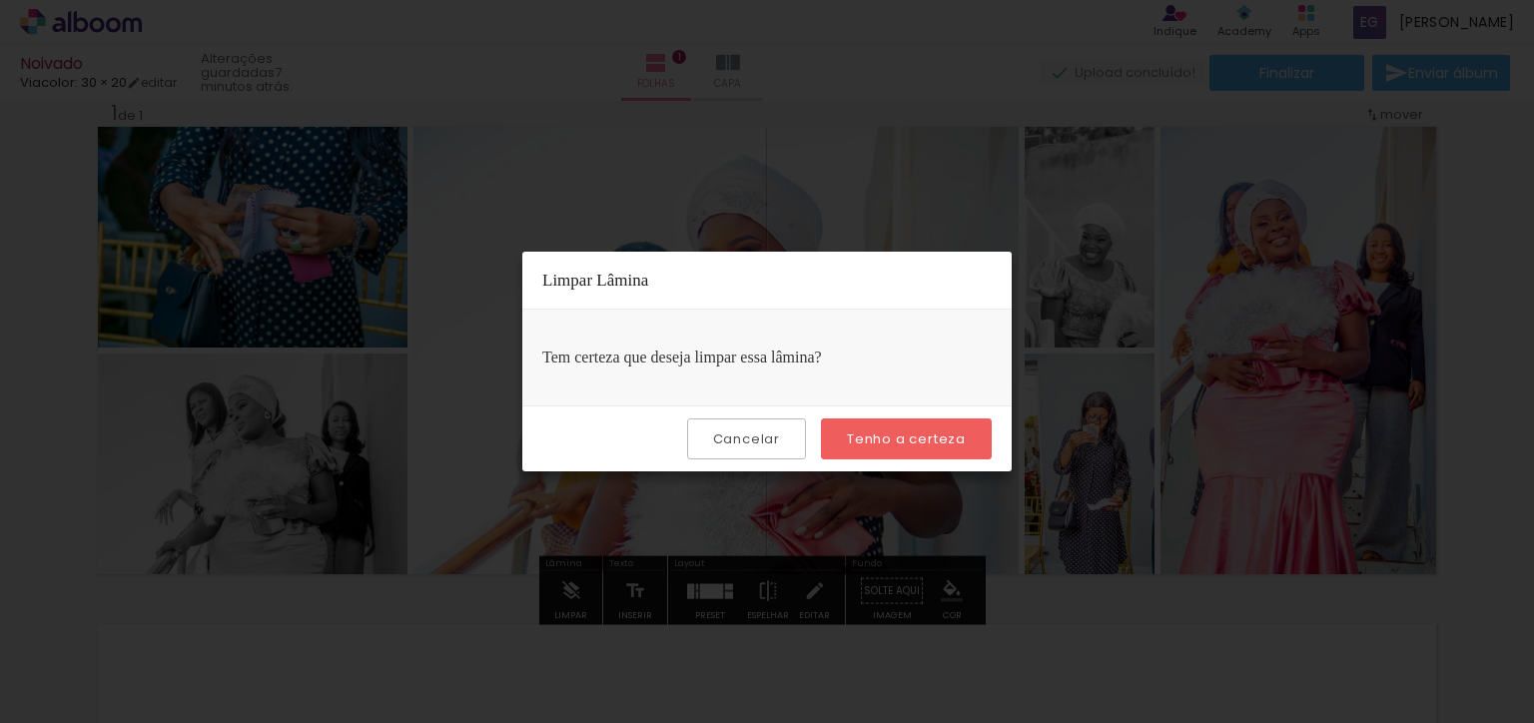
click at [0, 0] on slot "Tenho a certeza" at bounding box center [0, 0] width 0 height 0
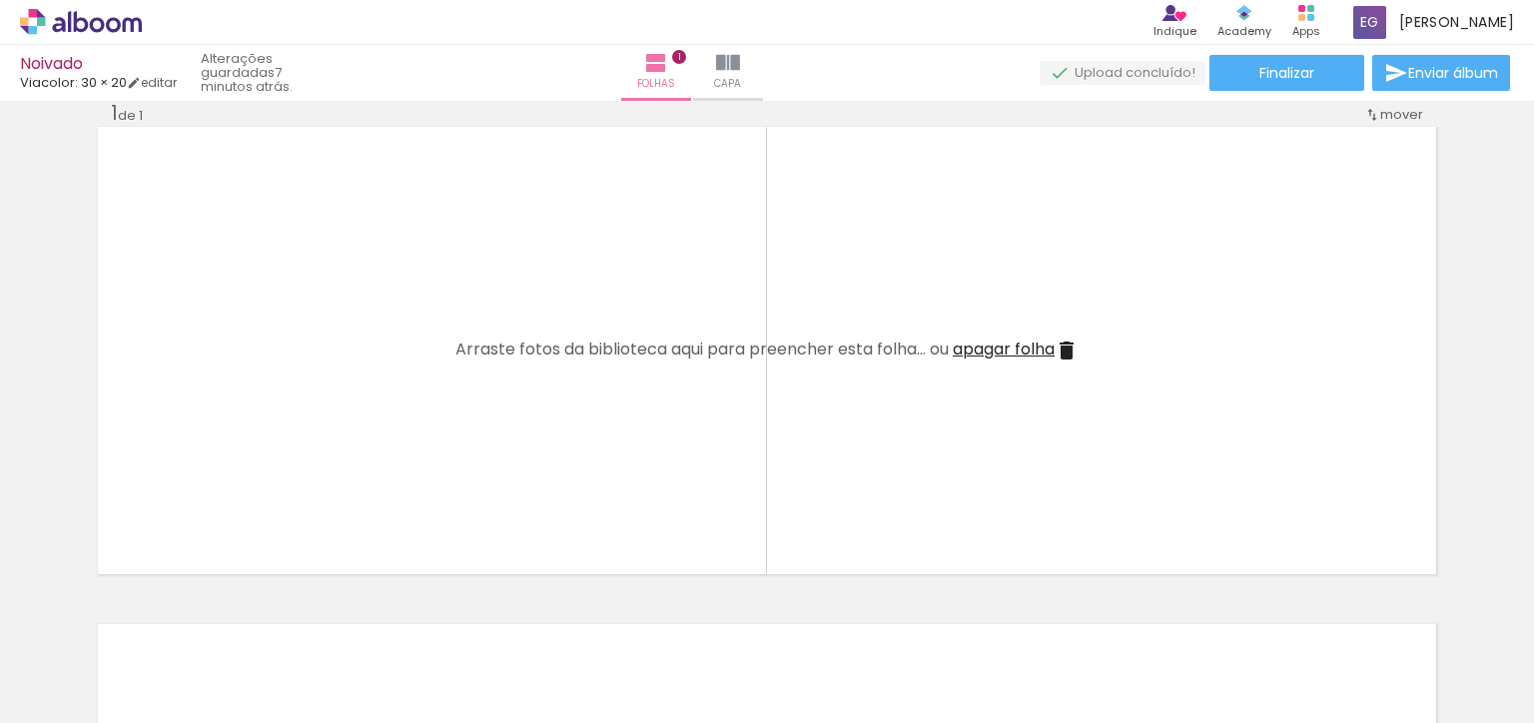
click at [721, 613] on quentale-thumb at bounding box center [759, 655] width 112 height 115
click at [611, 616] on quentale-thumb at bounding box center [647, 655] width 112 height 115
click at [493, 611] on quentale-thumb at bounding box center [535, 655] width 112 height 115
click at [387, 612] on quentale-thumb at bounding box center [424, 655] width 112 height 115
click at [276, 611] on quentale-thumb at bounding box center [312, 655] width 112 height 115
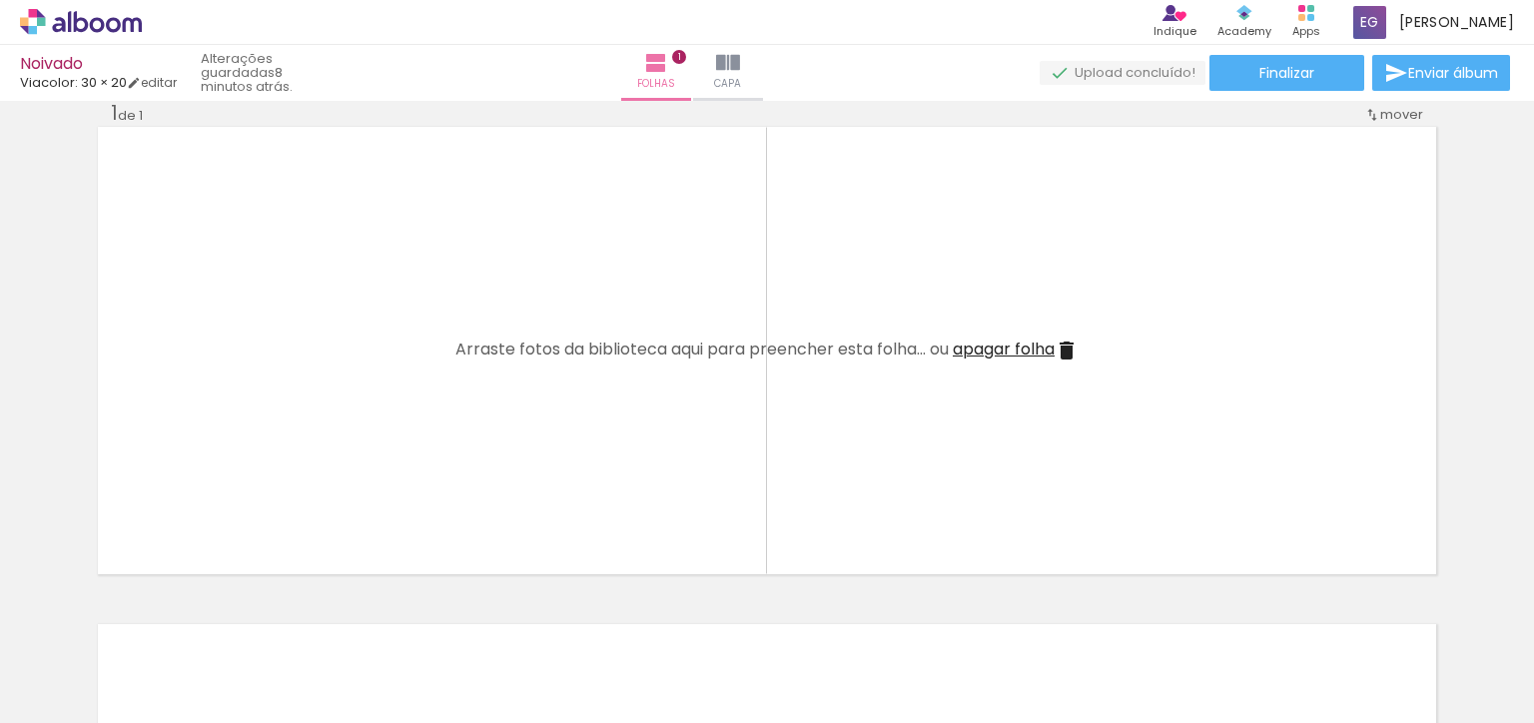
click at [164, 611] on quentale-thumb at bounding box center [200, 655] width 112 height 115
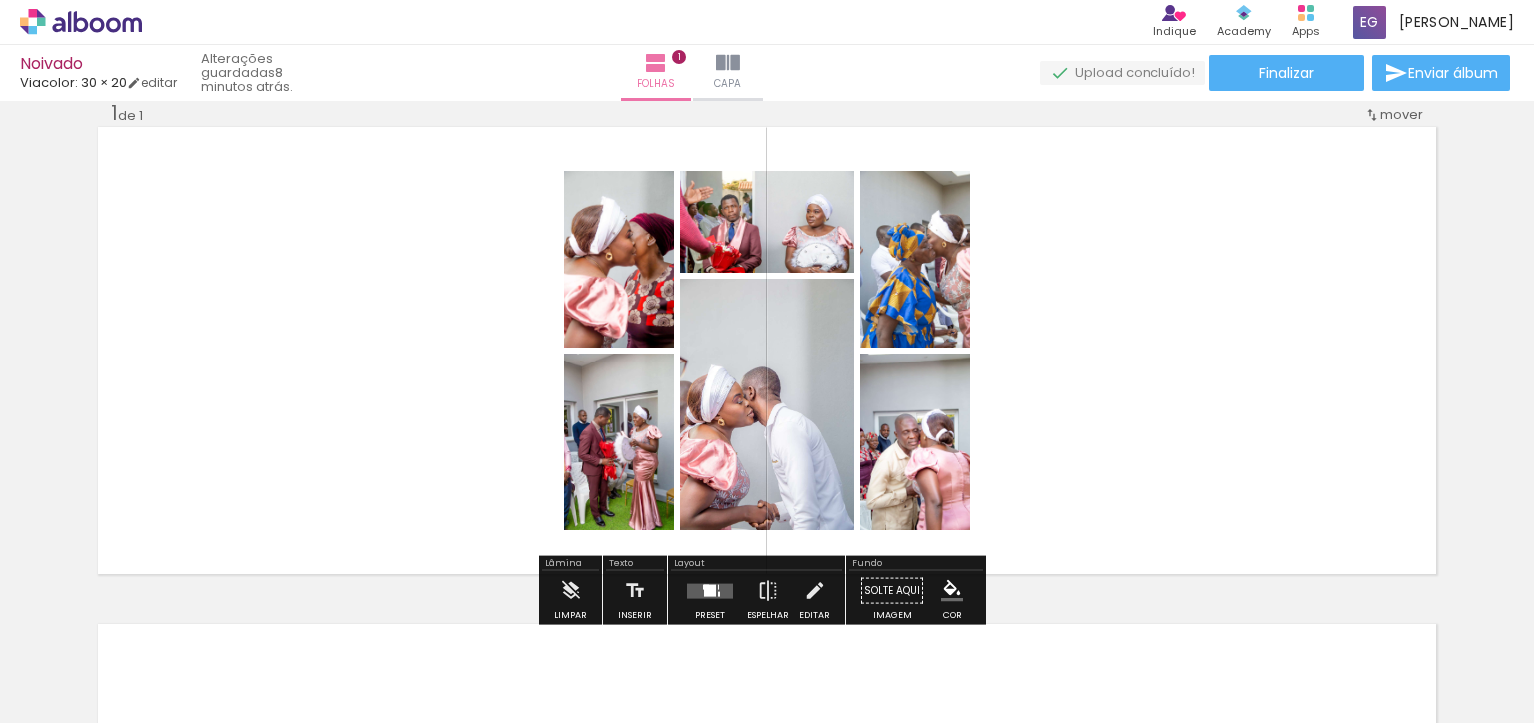
click at [0, 0] on div "Confirmar Cancelar" at bounding box center [0, 0] width 0 height 0
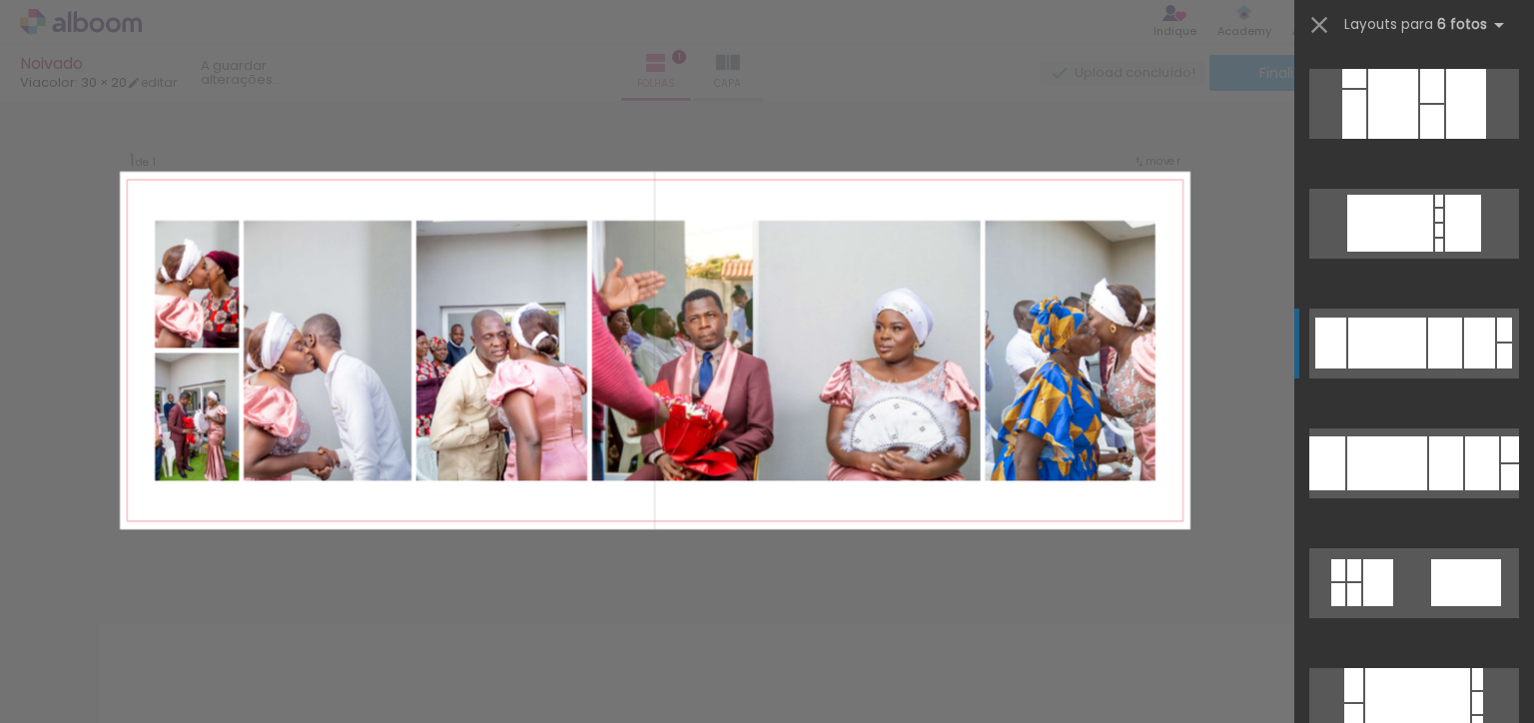
scroll to position [1191, 0]
click at [1399, 345] on div at bounding box center [1388, 343] width 78 height 51
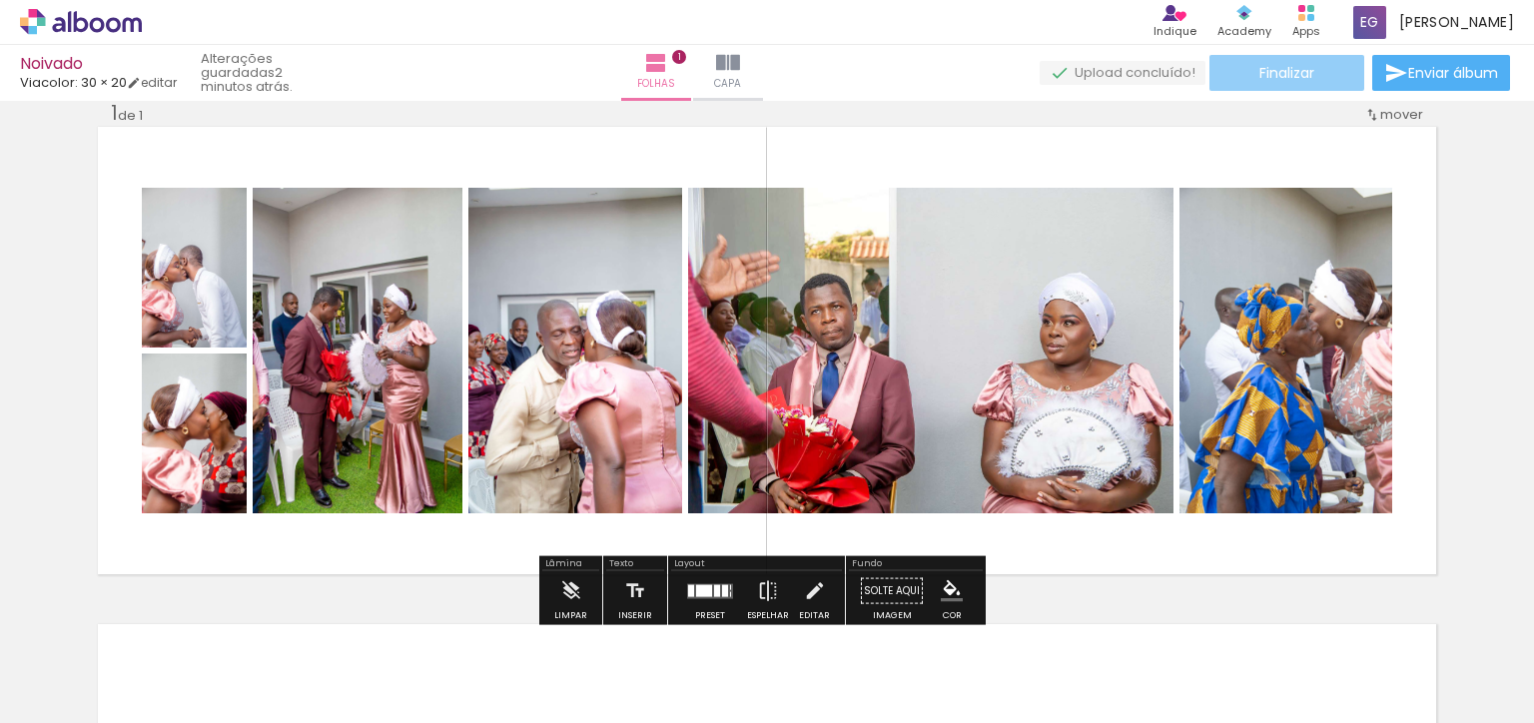
click at [1260, 79] on span "Finalizar" at bounding box center [1287, 73] width 55 height 14
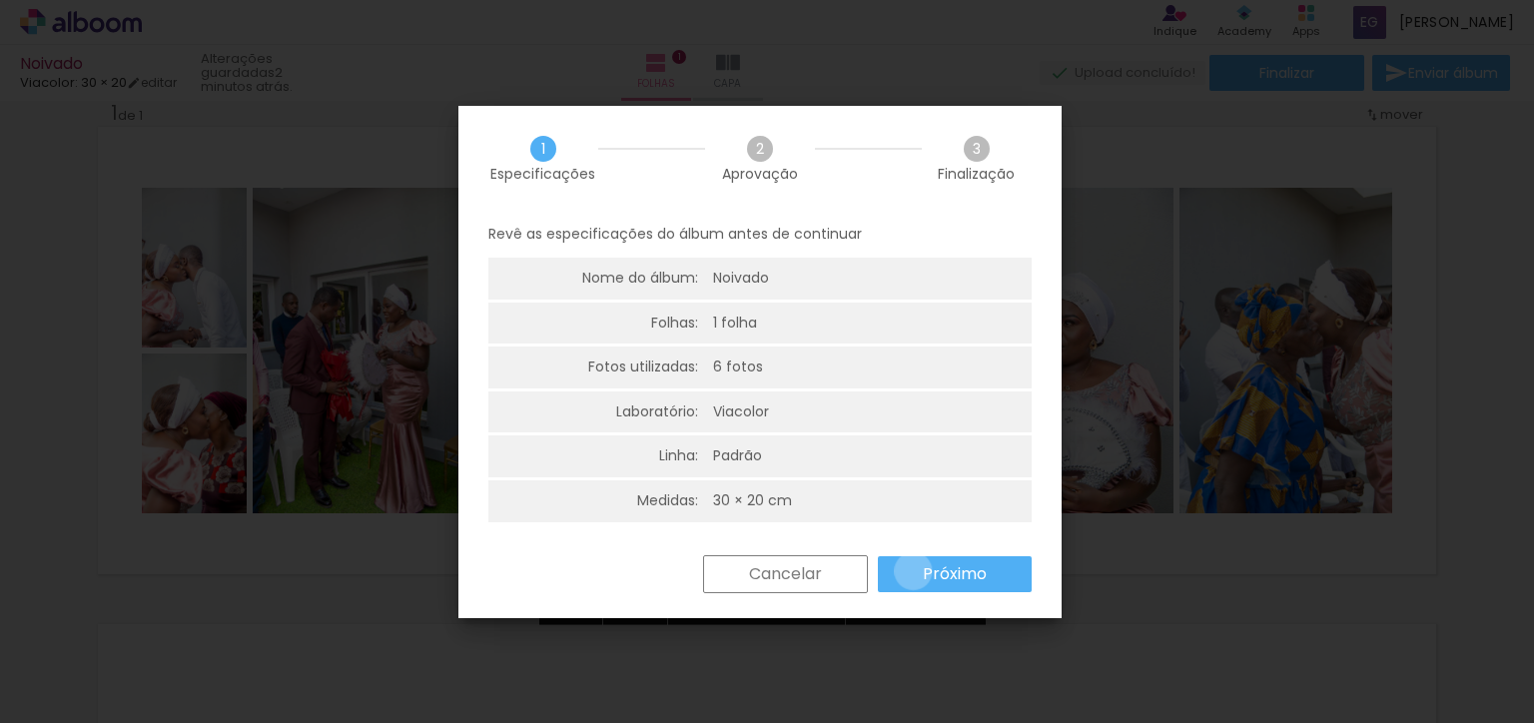
click at [0, 0] on div "Cancelar Próximo" at bounding box center [0, 0] width 0 height 0
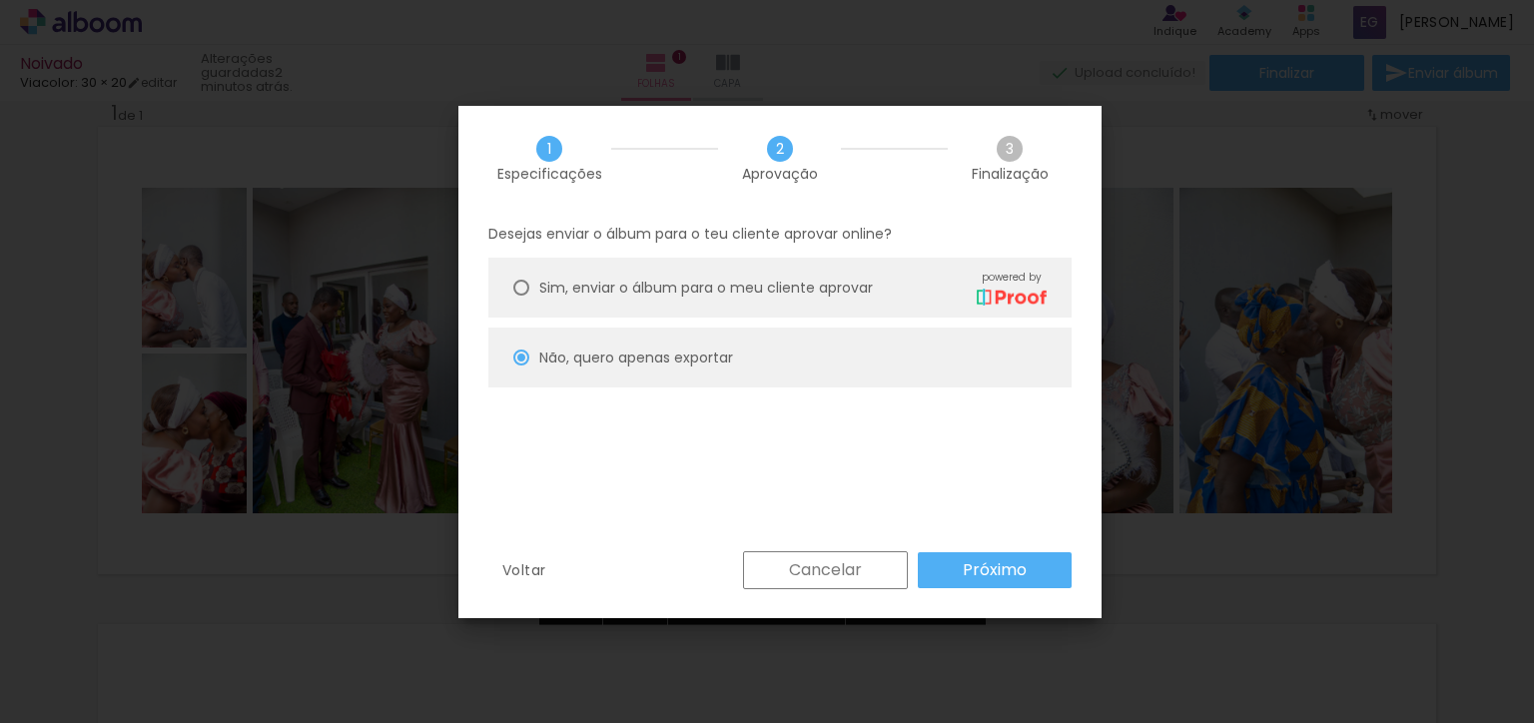
click at [0, 0] on slot "Próximo" at bounding box center [0, 0] width 0 height 0
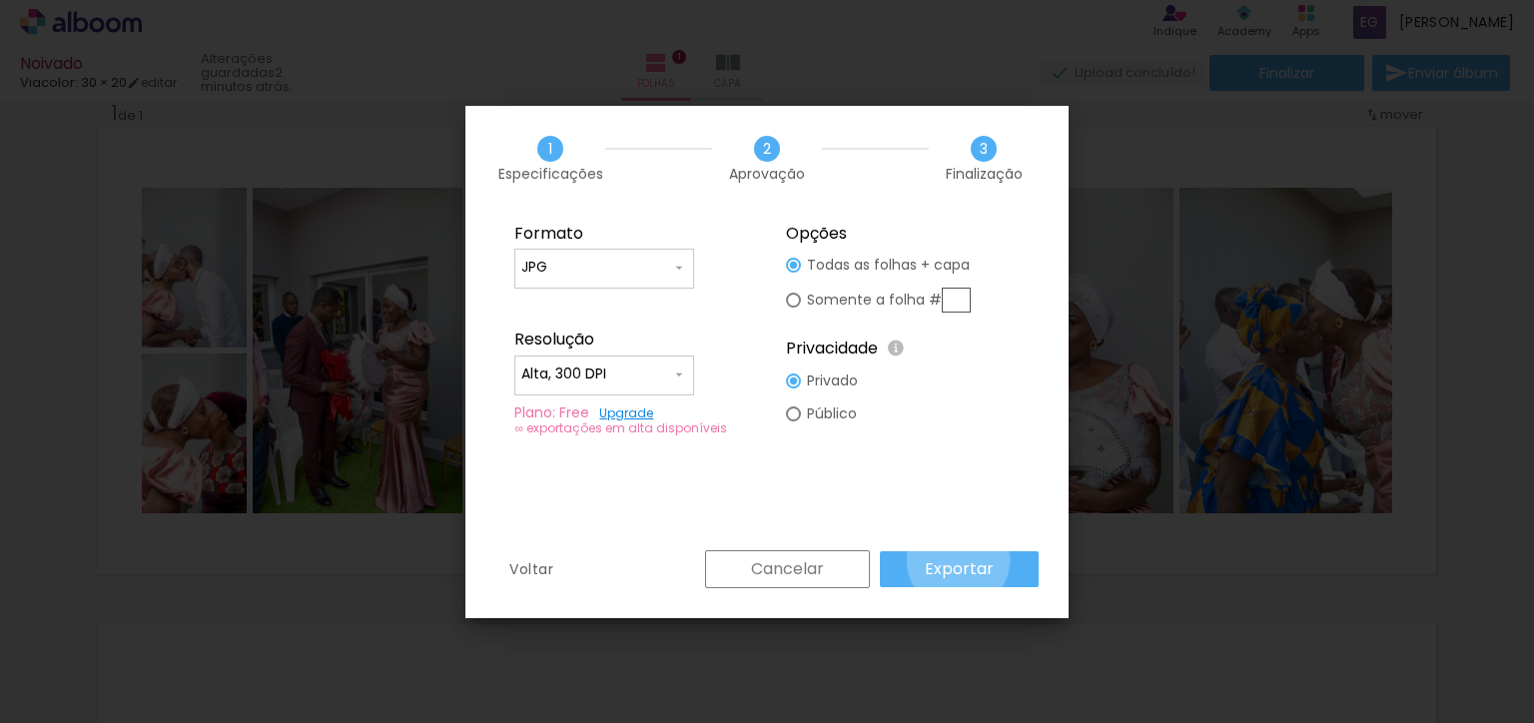
click at [0, 0] on slot "Exportar" at bounding box center [0, 0] width 0 height 0
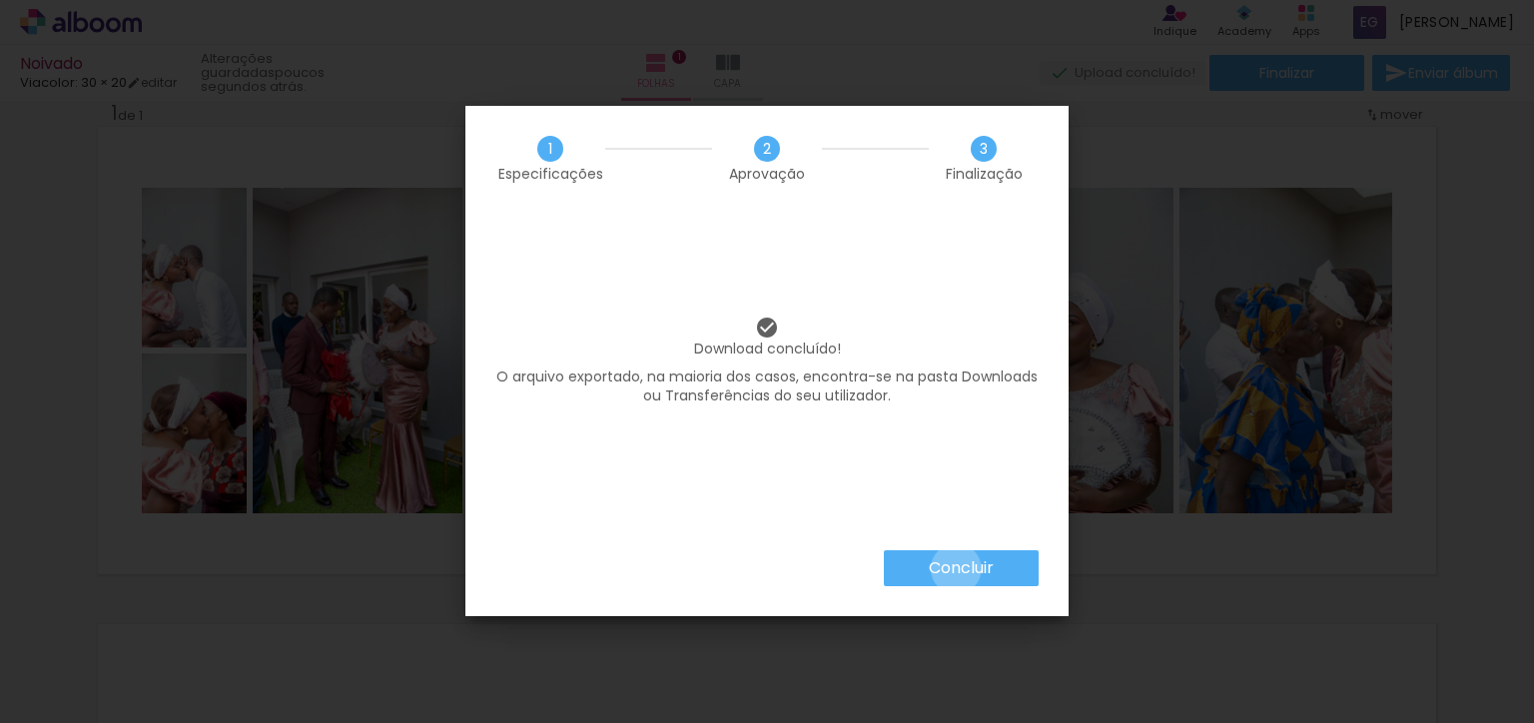
click at [954, 568] on iron-overlay-backdrop at bounding box center [767, 361] width 1534 height 723
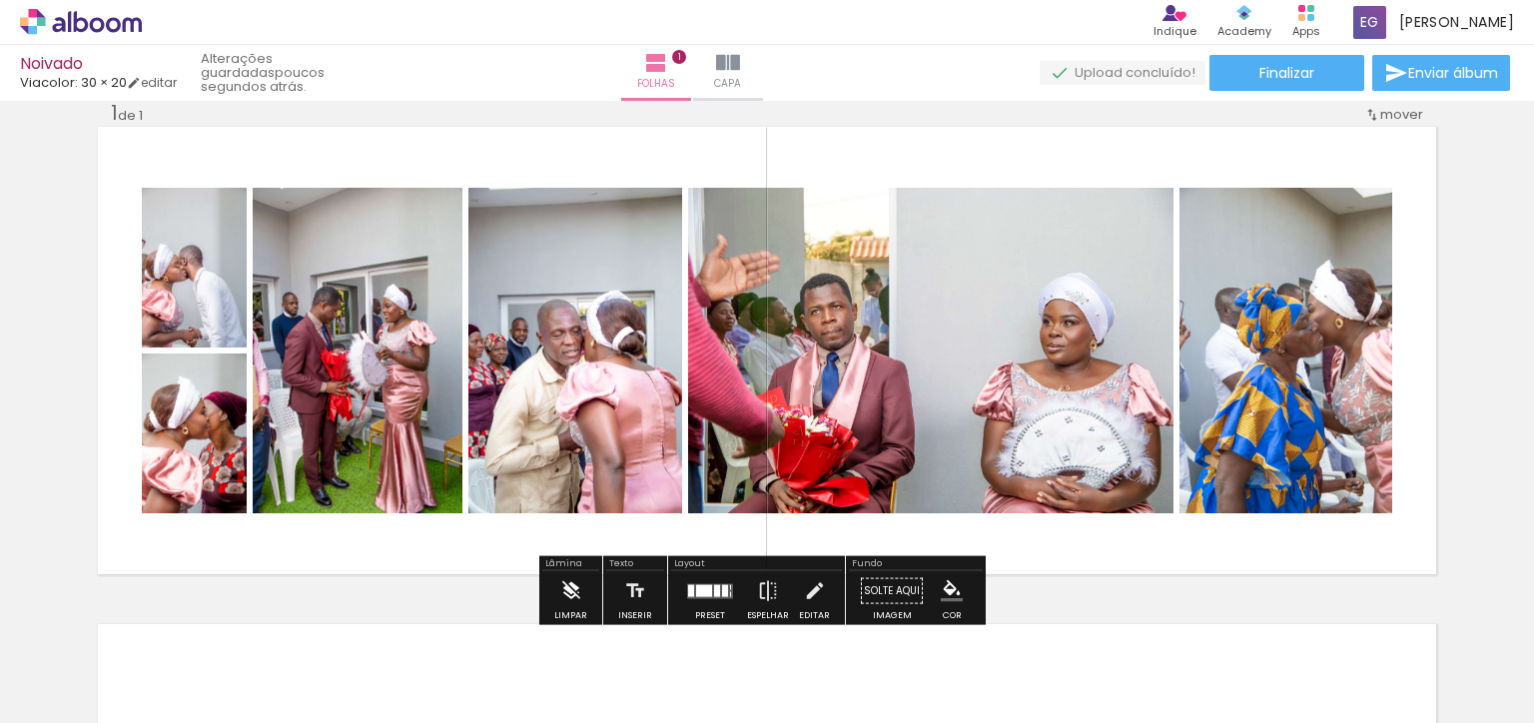
click at [564, 582] on iron-icon at bounding box center [571, 591] width 22 height 40
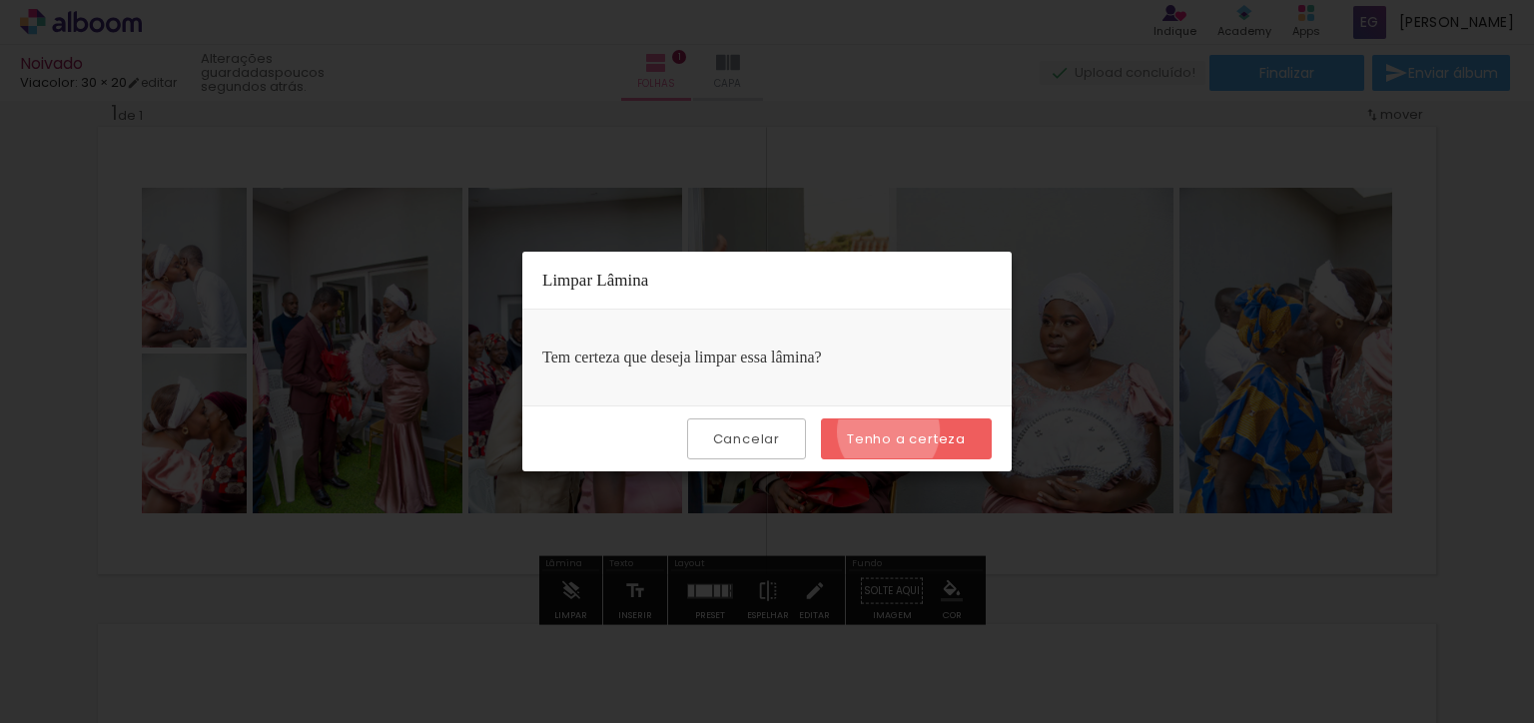
click at [0, 0] on slot "Tenho a certeza" at bounding box center [0, 0] width 0 height 0
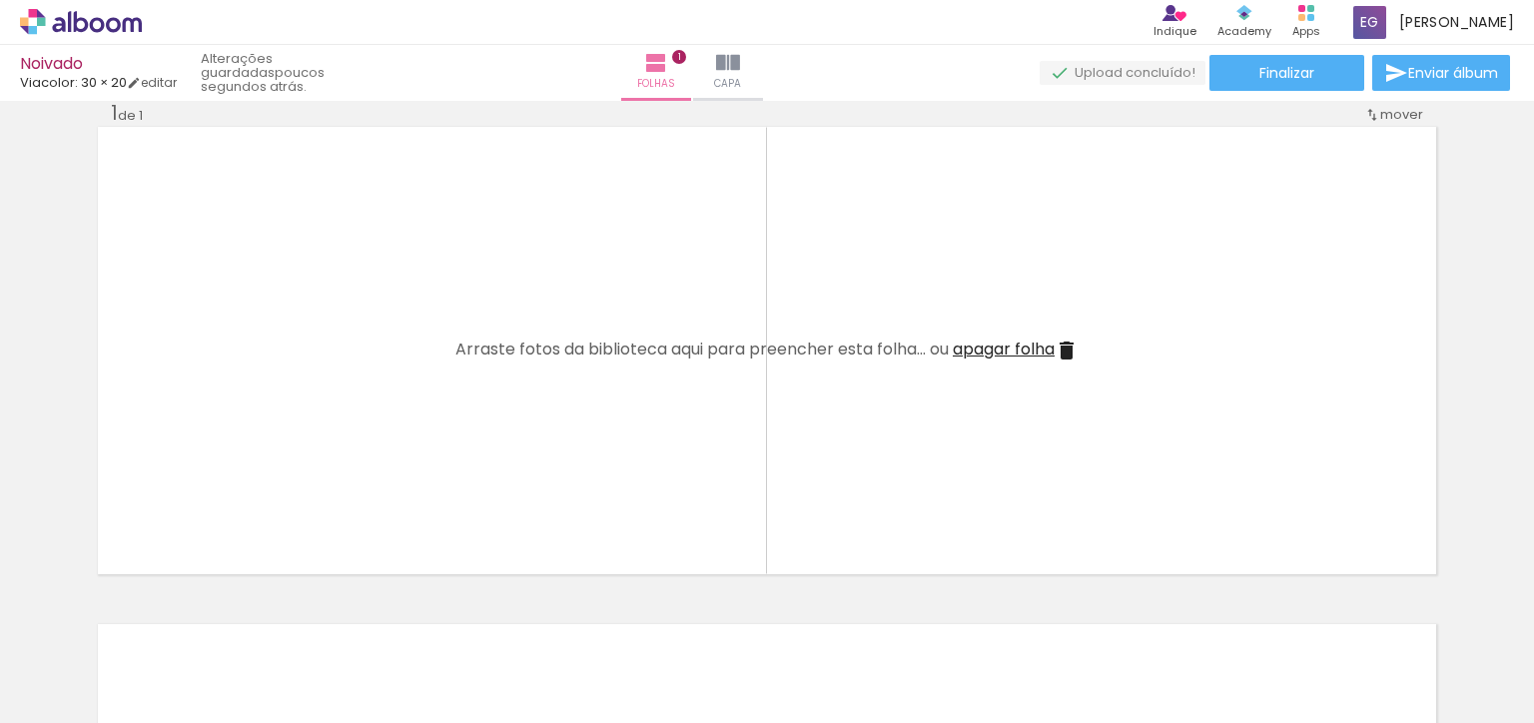
click at [721, 613] on quentale-thumb at bounding box center [759, 655] width 112 height 115
click at [613, 618] on quentale-thumb at bounding box center [647, 655] width 112 height 115
click at [502, 612] on quentale-thumb at bounding box center [535, 655] width 112 height 115
click at [388, 609] on quentale-thumb at bounding box center [424, 655] width 112 height 115
click at [274, 612] on quentale-thumb at bounding box center [312, 655] width 112 height 115
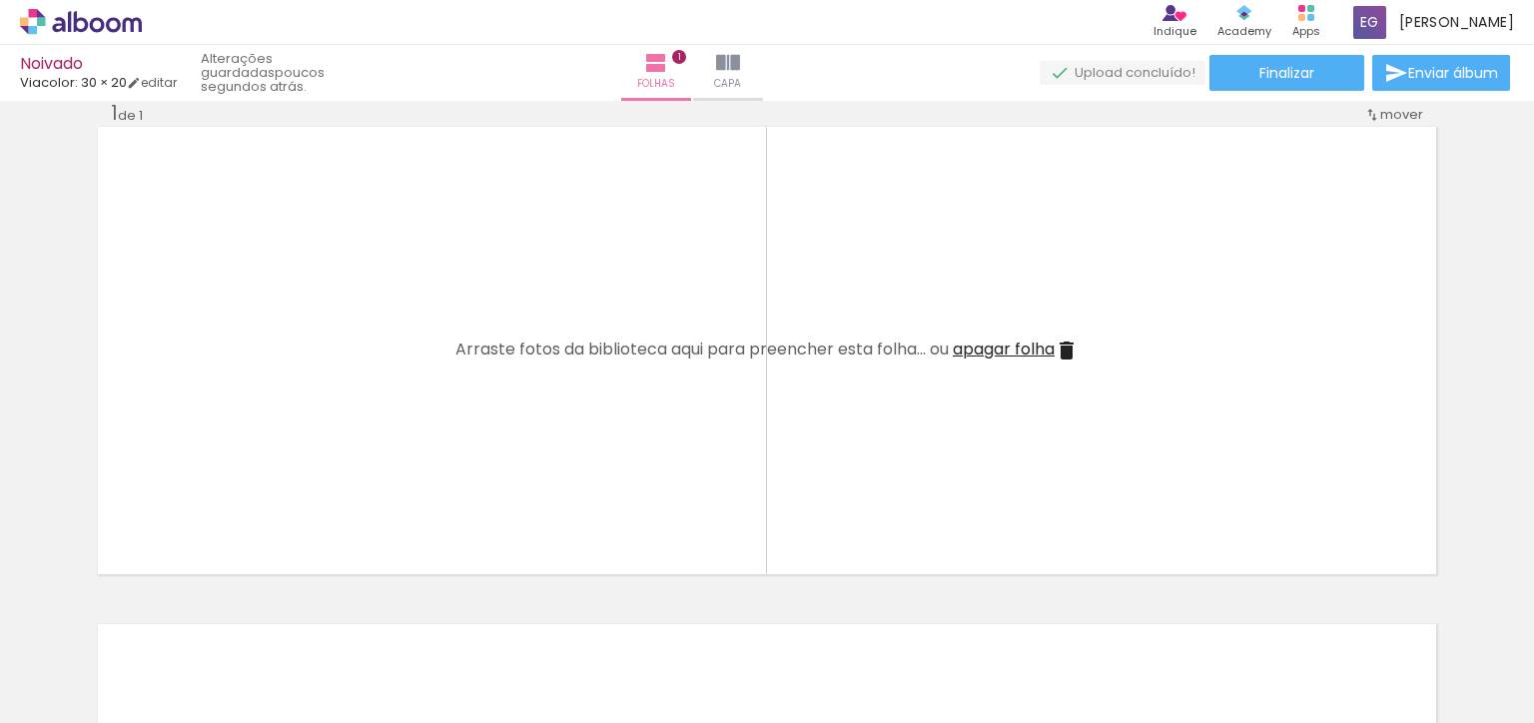
click at [171, 617] on quentale-thumb at bounding box center [200, 655] width 112 height 115
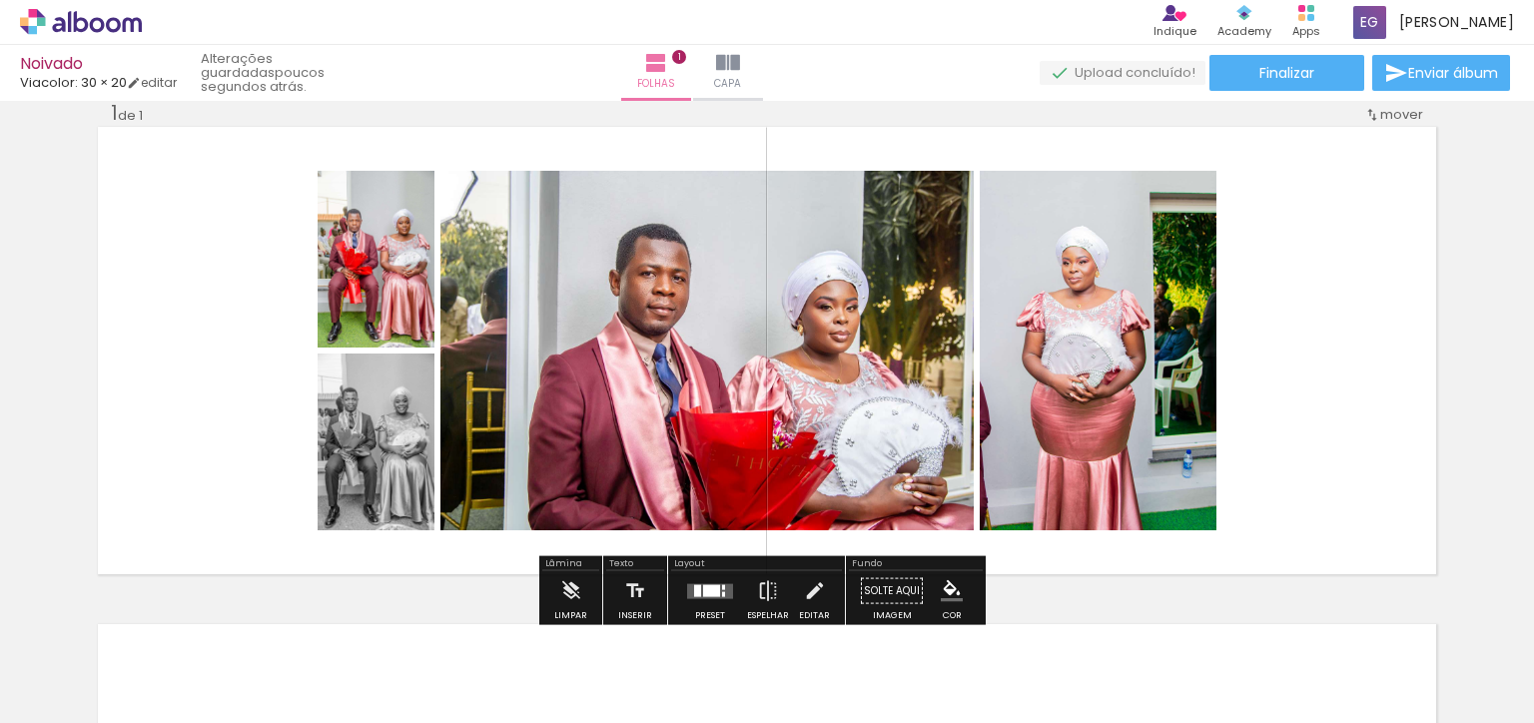
click at [0, 0] on div "Confirmar Cancelar" at bounding box center [0, 0] width 0 height 0
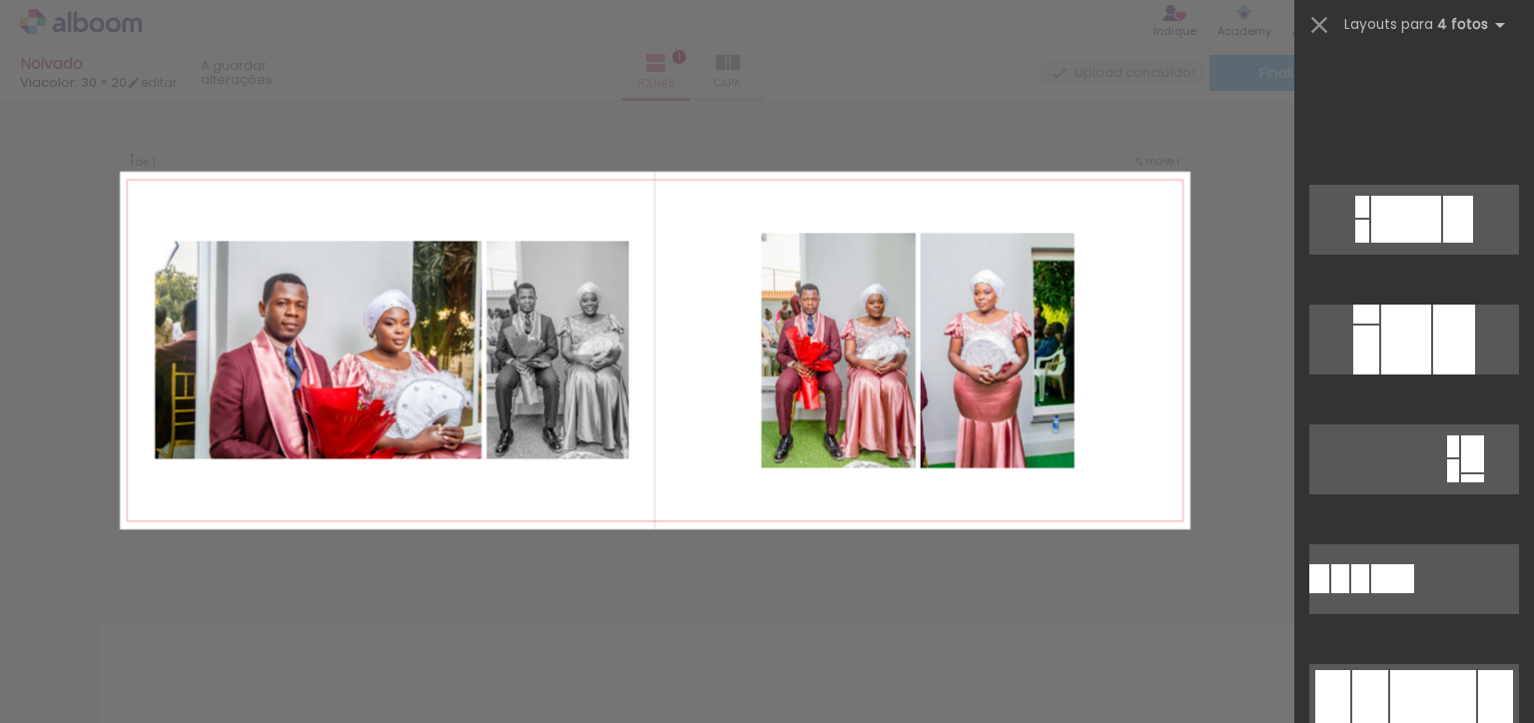
scroll to position [1923, 0]
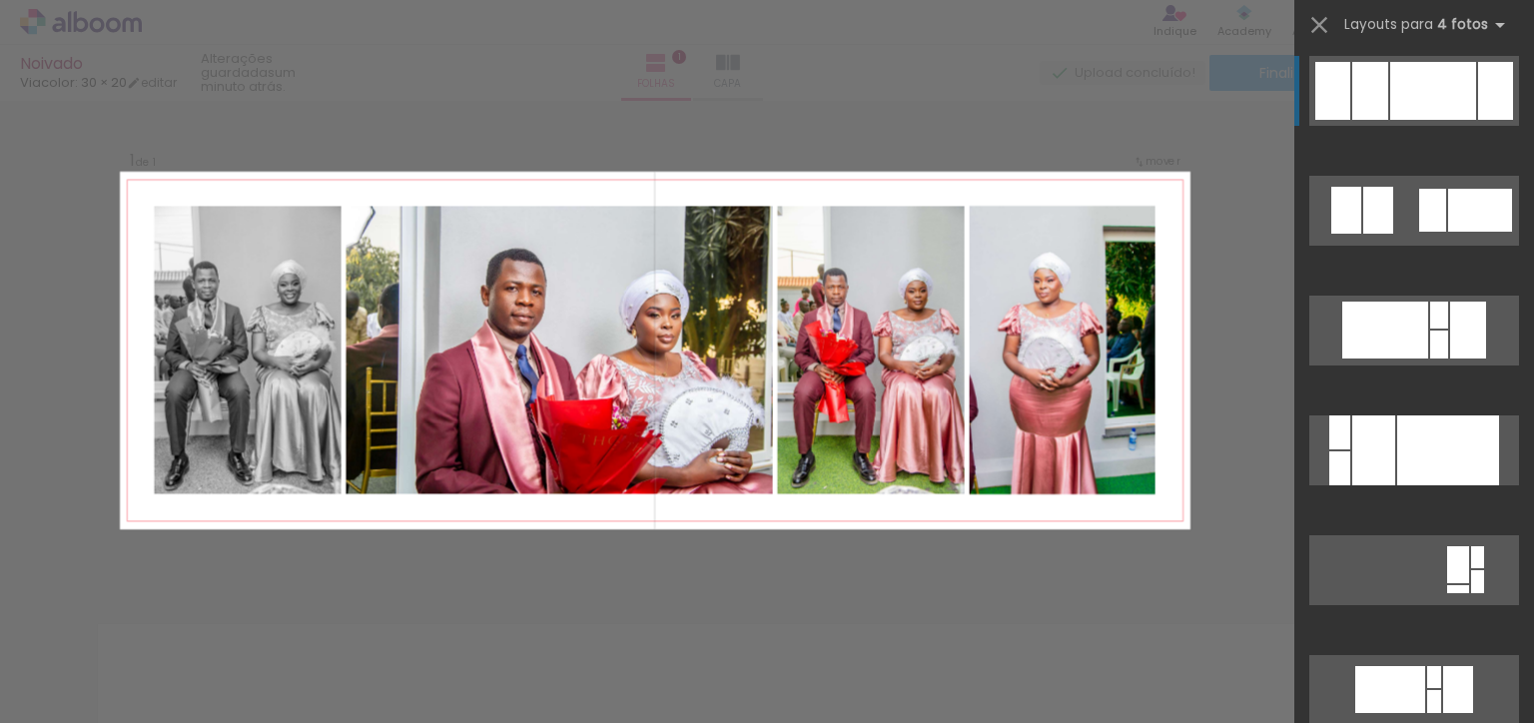
click at [1447, 79] on div at bounding box center [1433, 91] width 86 height 58
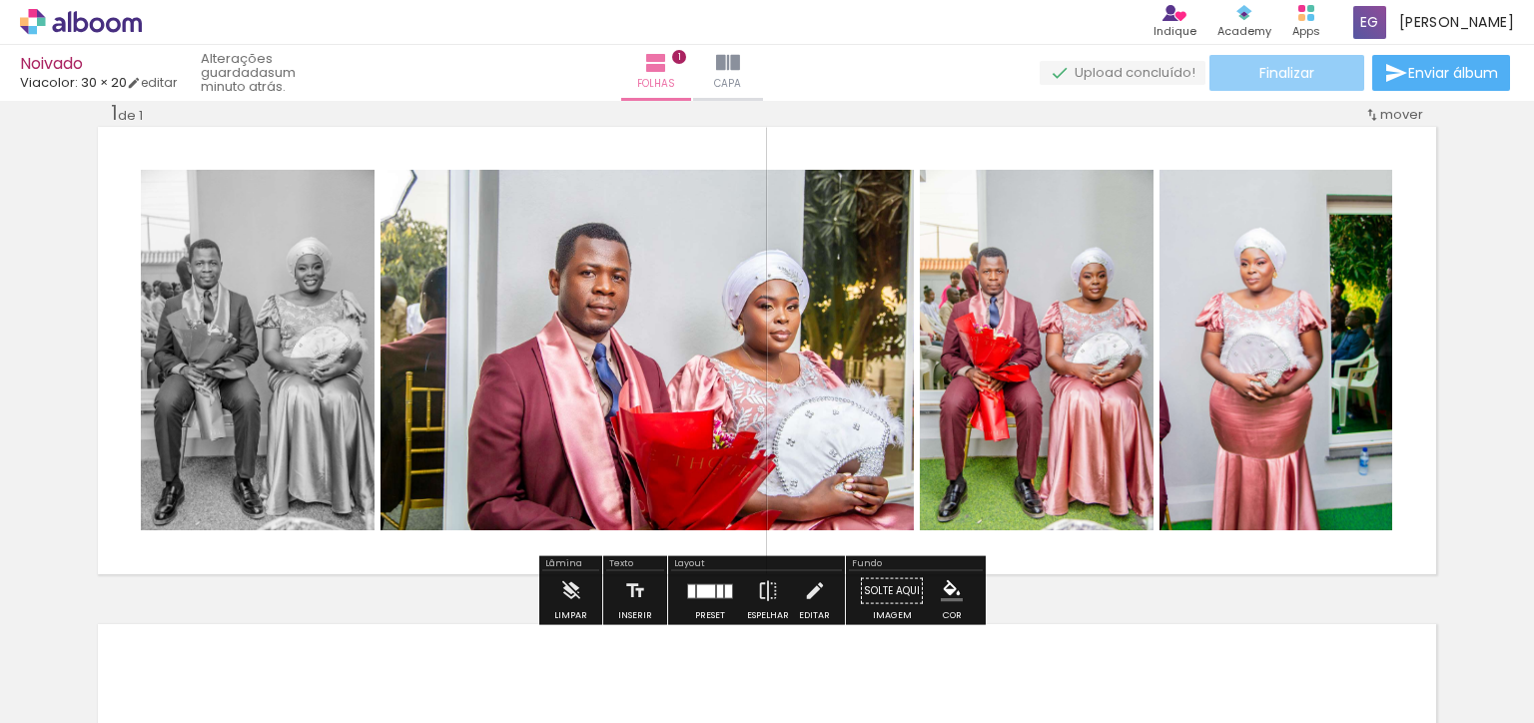
click at [1301, 66] on span "Finalizar" at bounding box center [1287, 73] width 55 height 14
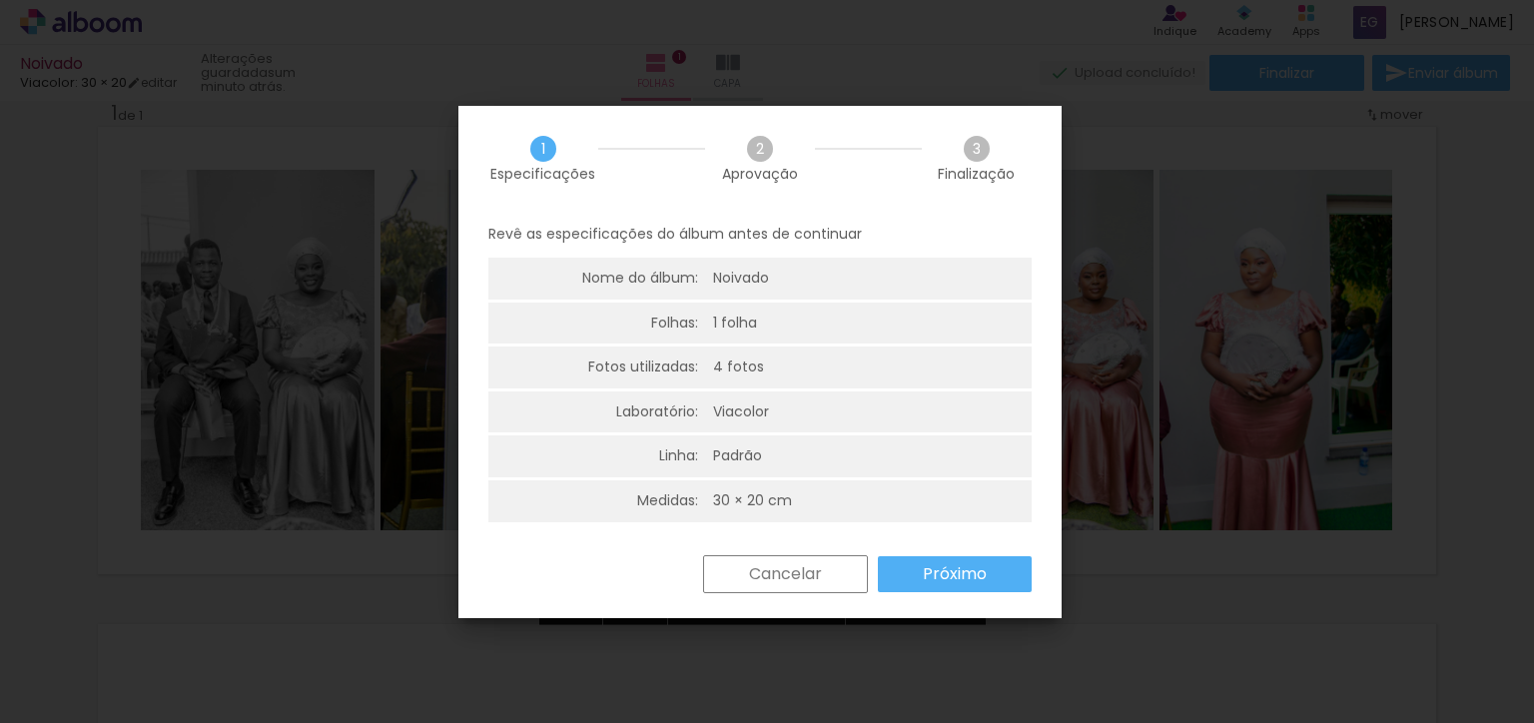
click at [0, 0] on paper-button "Próximo" at bounding box center [0, 0] width 0 height 0
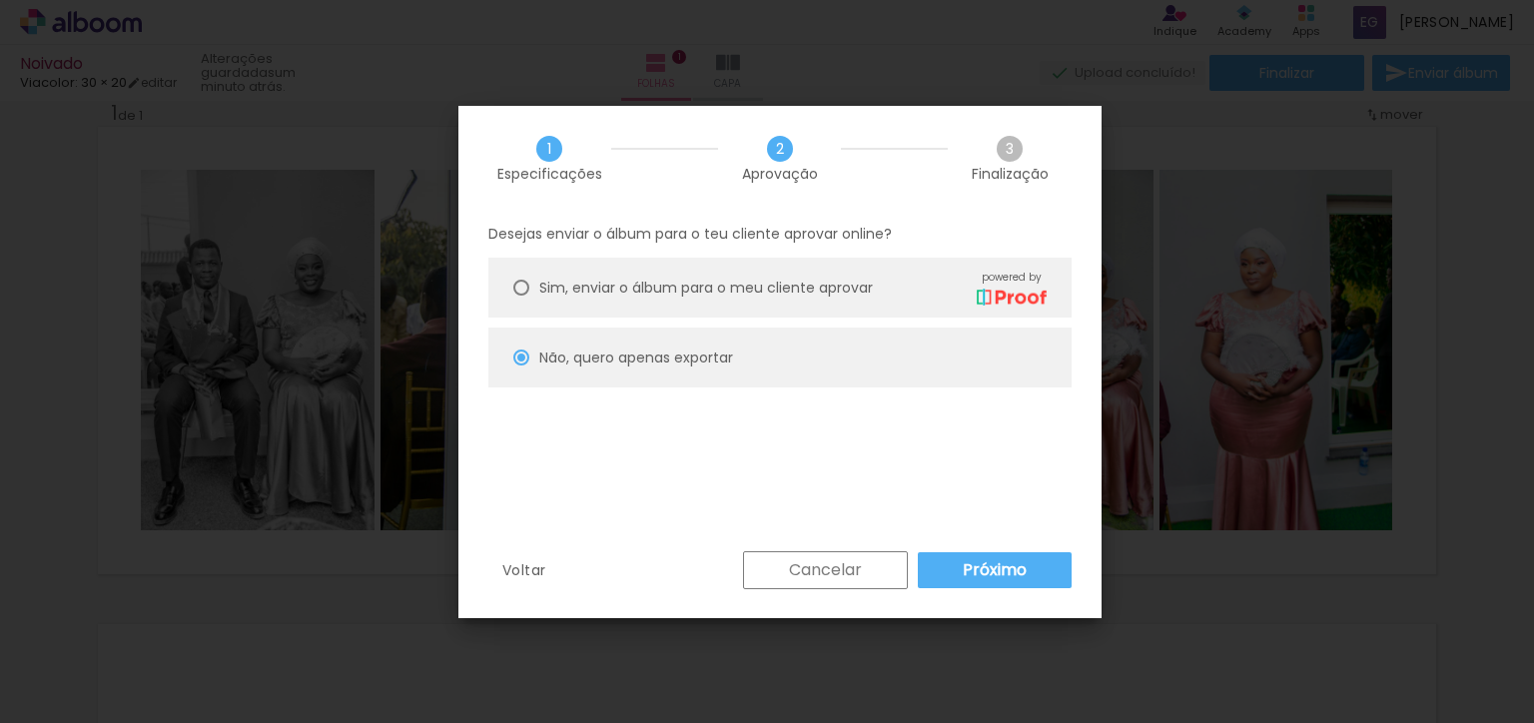
click at [957, 569] on paper-button "Próximo" at bounding box center [995, 570] width 154 height 36
type input "Alta, 300 DPI"
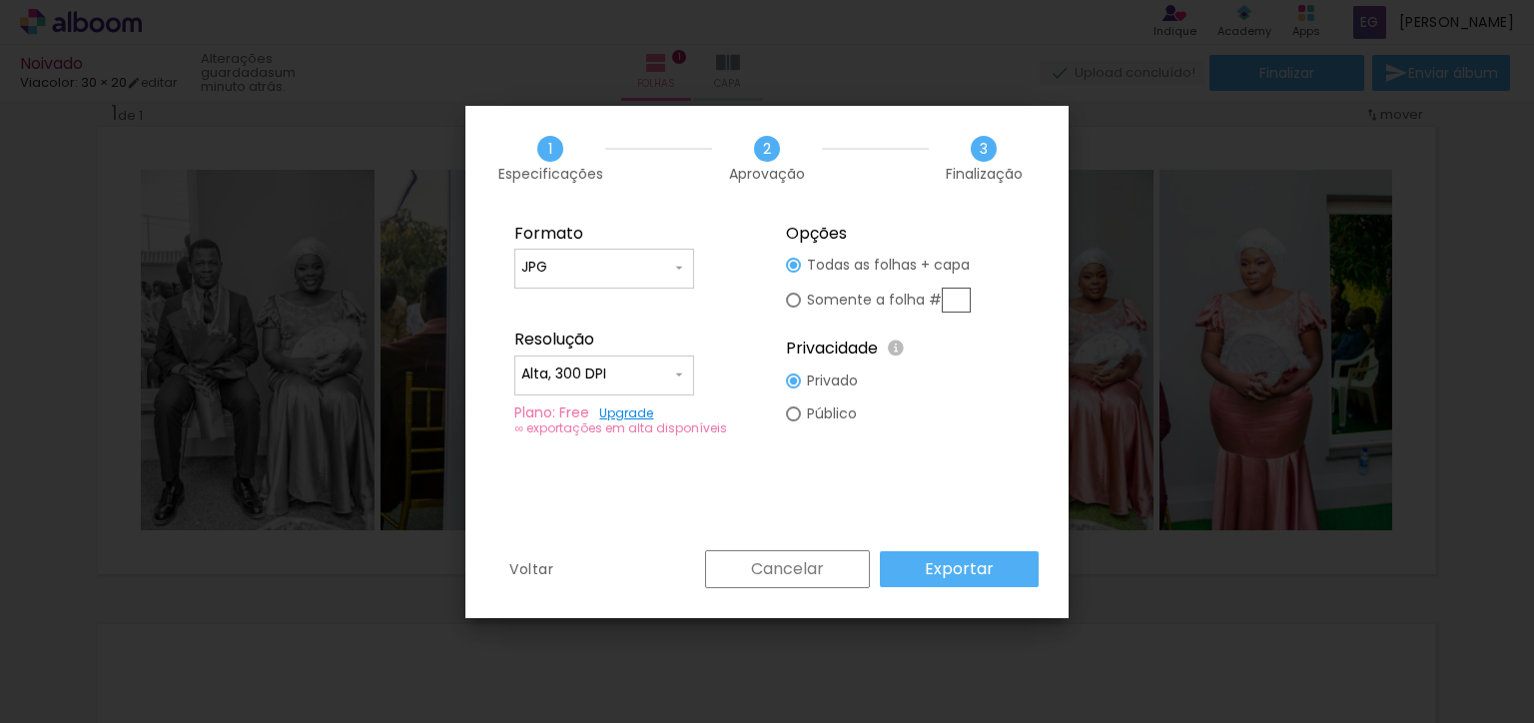
click at [0, 0] on slot "Exportar" at bounding box center [0, 0] width 0 height 0
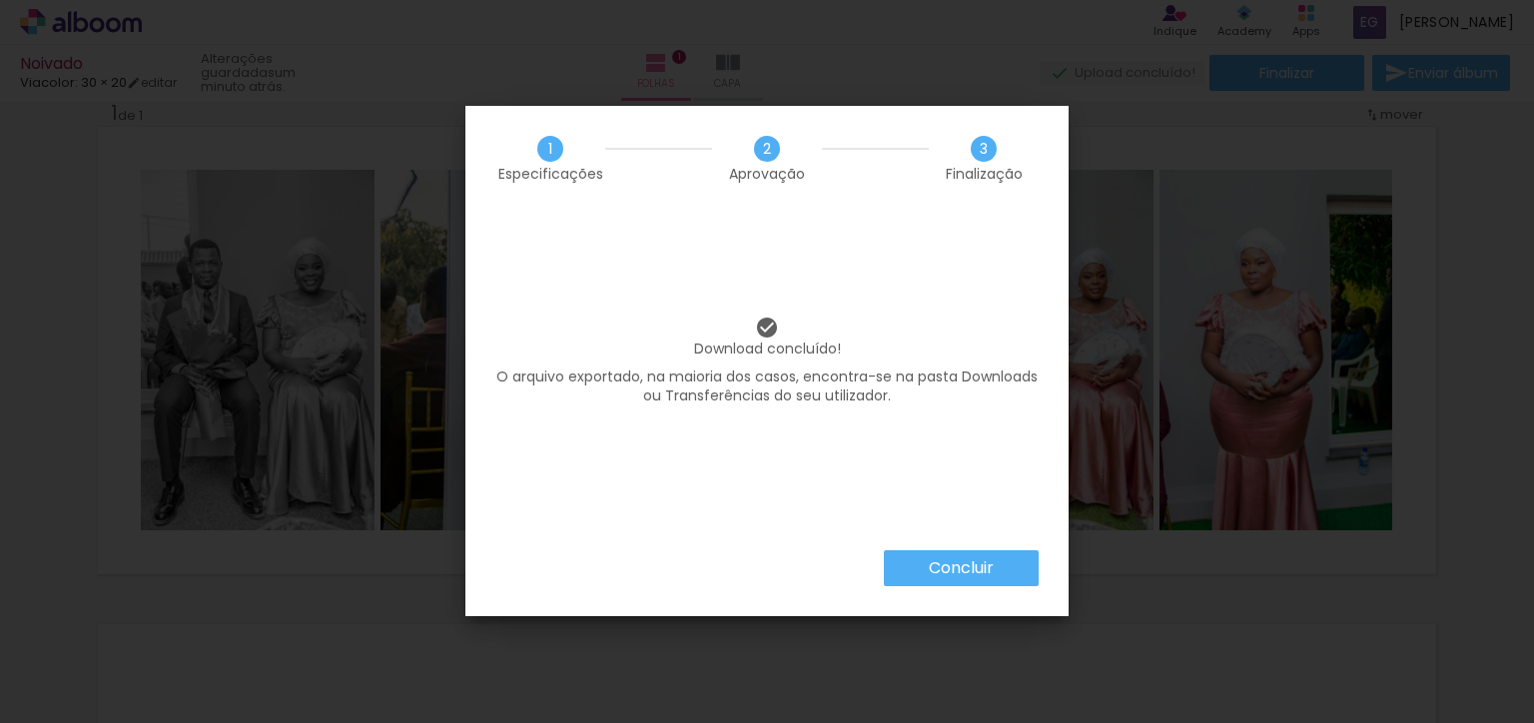
click at [910, 568] on iron-overlay-backdrop at bounding box center [767, 361] width 1534 height 723
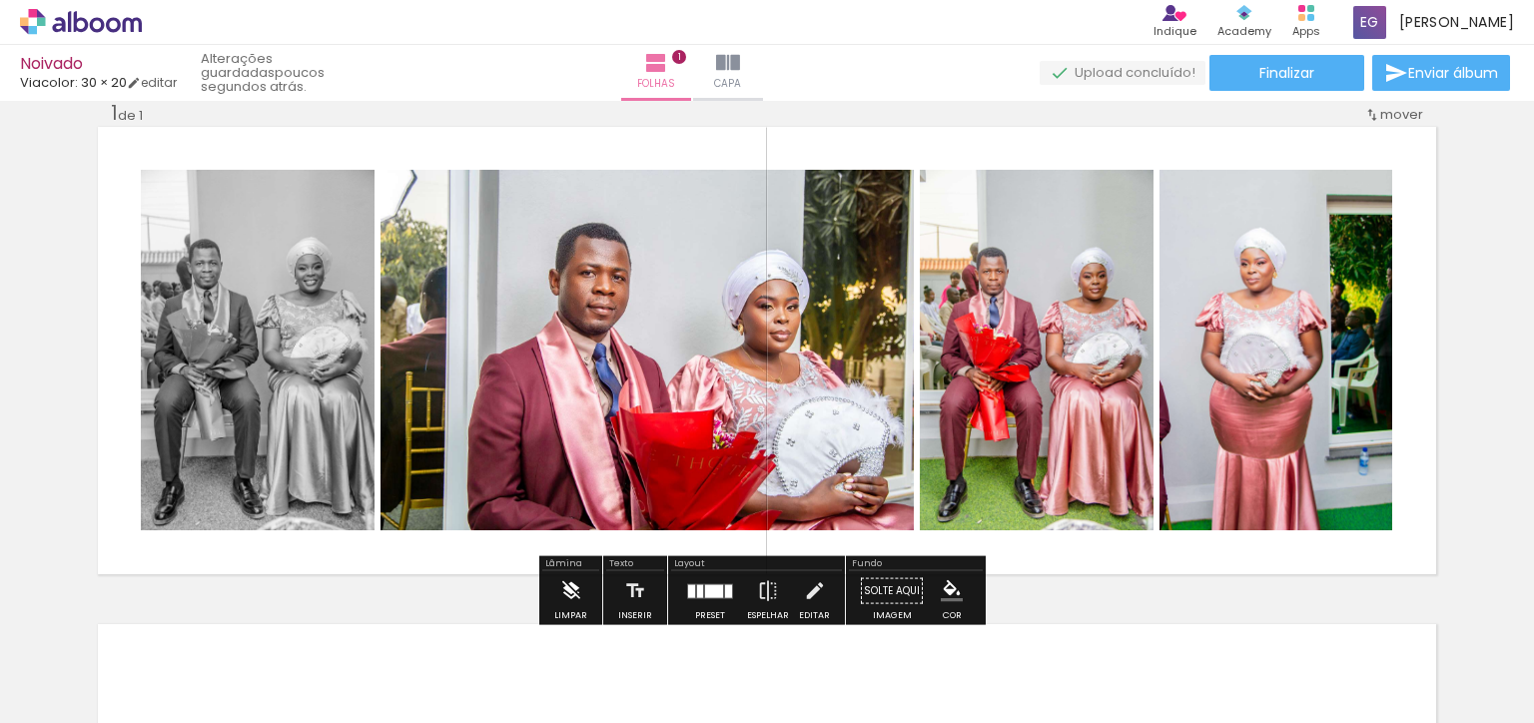
click at [565, 580] on iron-icon at bounding box center [571, 591] width 22 height 40
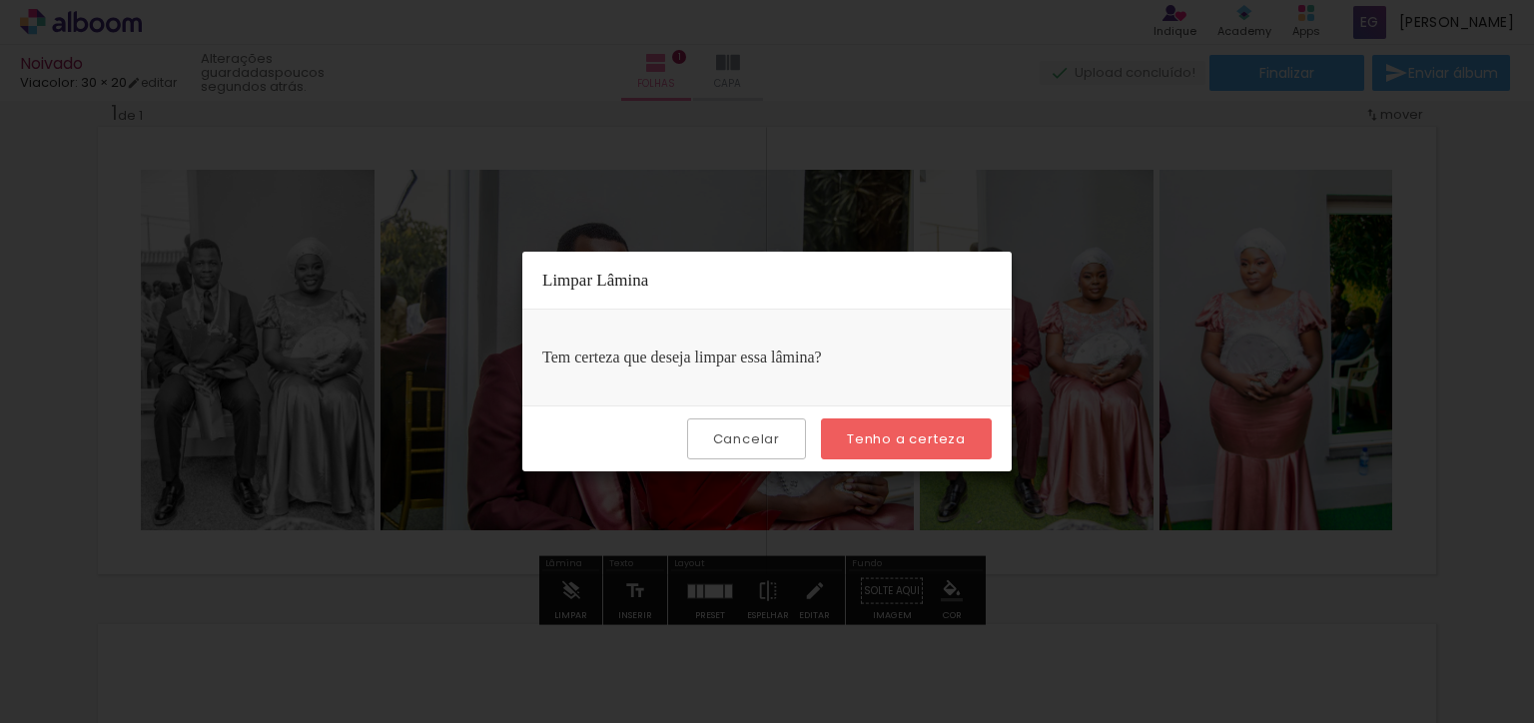
click at [0, 0] on slot "Tenho a certeza" at bounding box center [0, 0] width 0 height 0
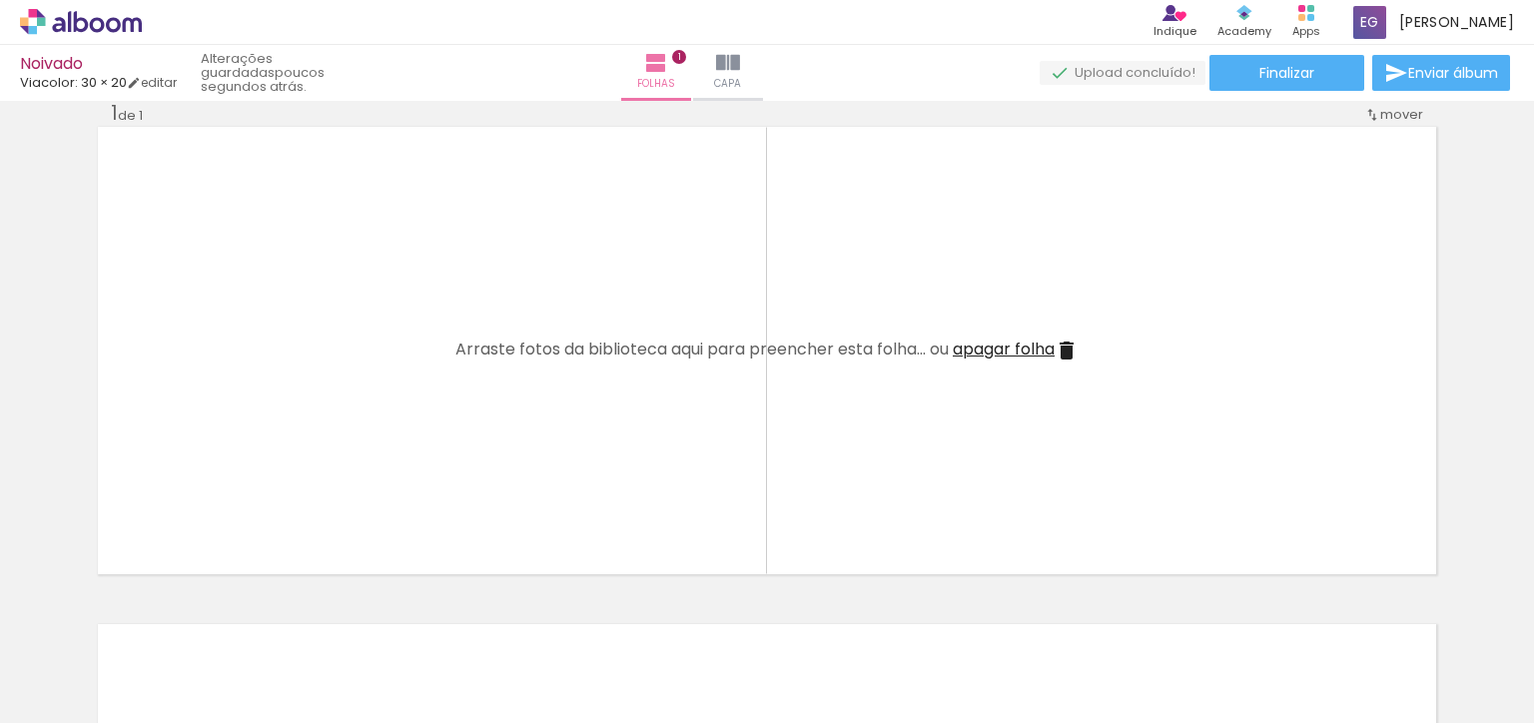
click at [832, 612] on quentale-thumb at bounding box center [871, 655] width 112 height 115
click at [715, 608] on quentale-thumb at bounding box center [759, 655] width 112 height 115
click at [608, 612] on quentale-thumb at bounding box center [647, 655] width 112 height 115
click at [497, 612] on quentale-thumb at bounding box center [535, 655] width 112 height 115
click at [382, 609] on quentale-thumb at bounding box center [424, 655] width 112 height 115
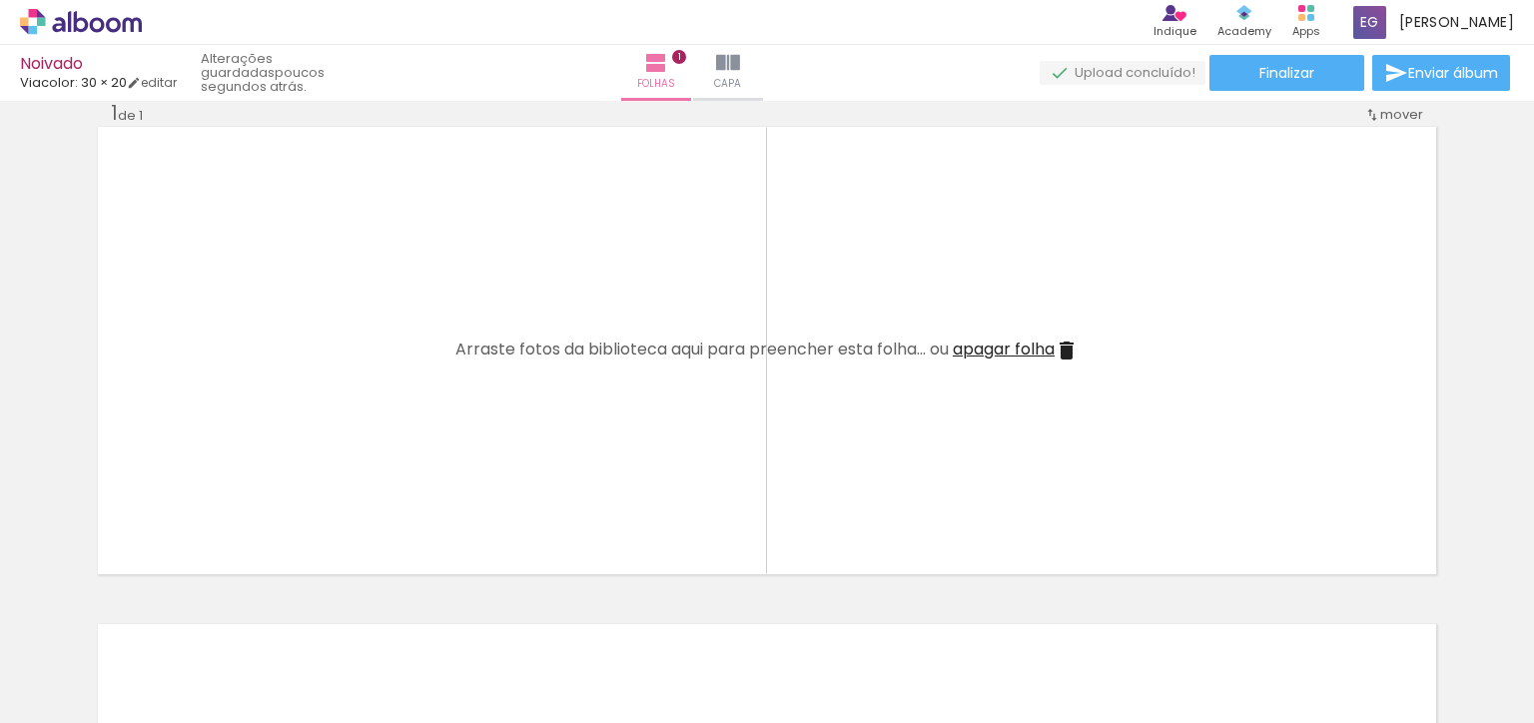
click at [271, 614] on quentale-thumb at bounding box center [312, 655] width 112 height 115
click at [160, 611] on quentale-thumb at bounding box center [200, 655] width 112 height 115
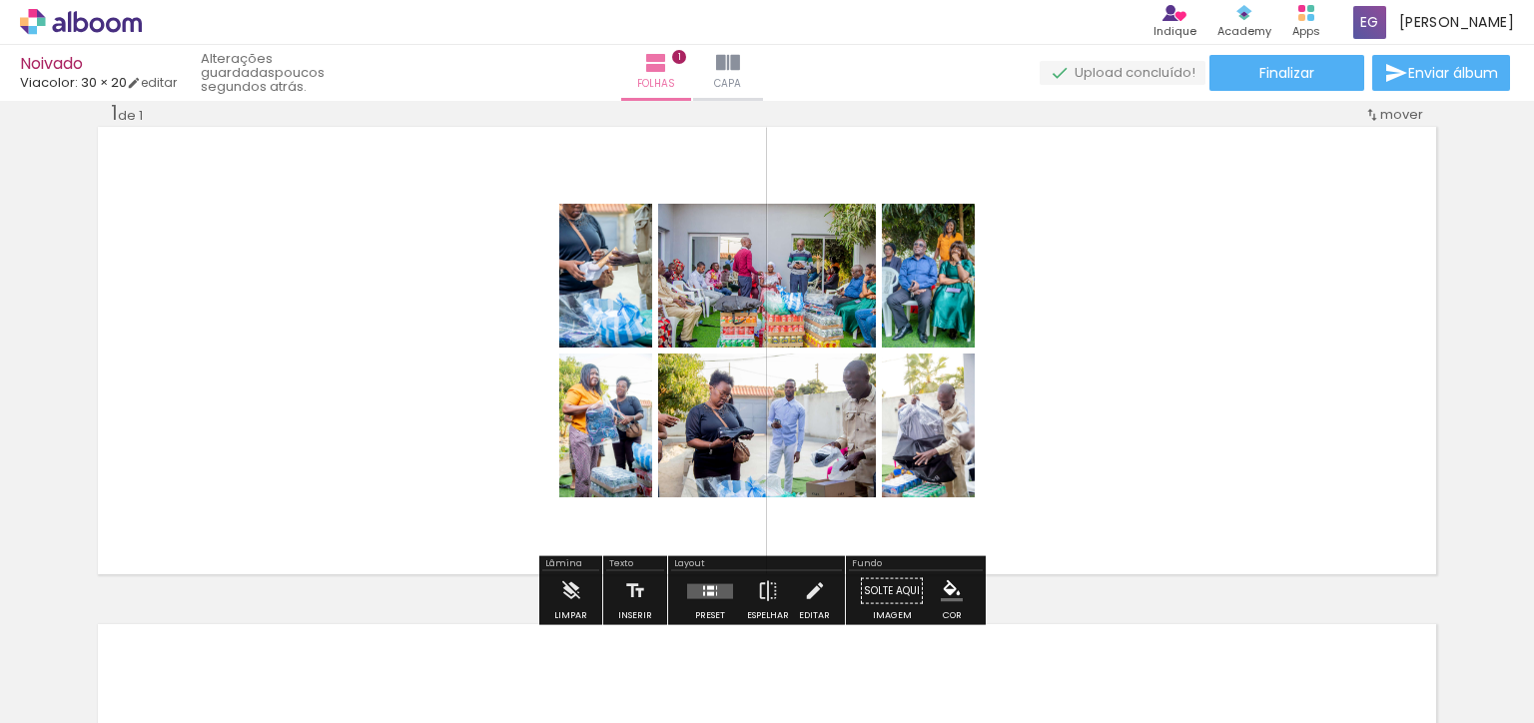
click at [0, 0] on div "Confirmar Cancelar" at bounding box center [0, 0] width 0 height 0
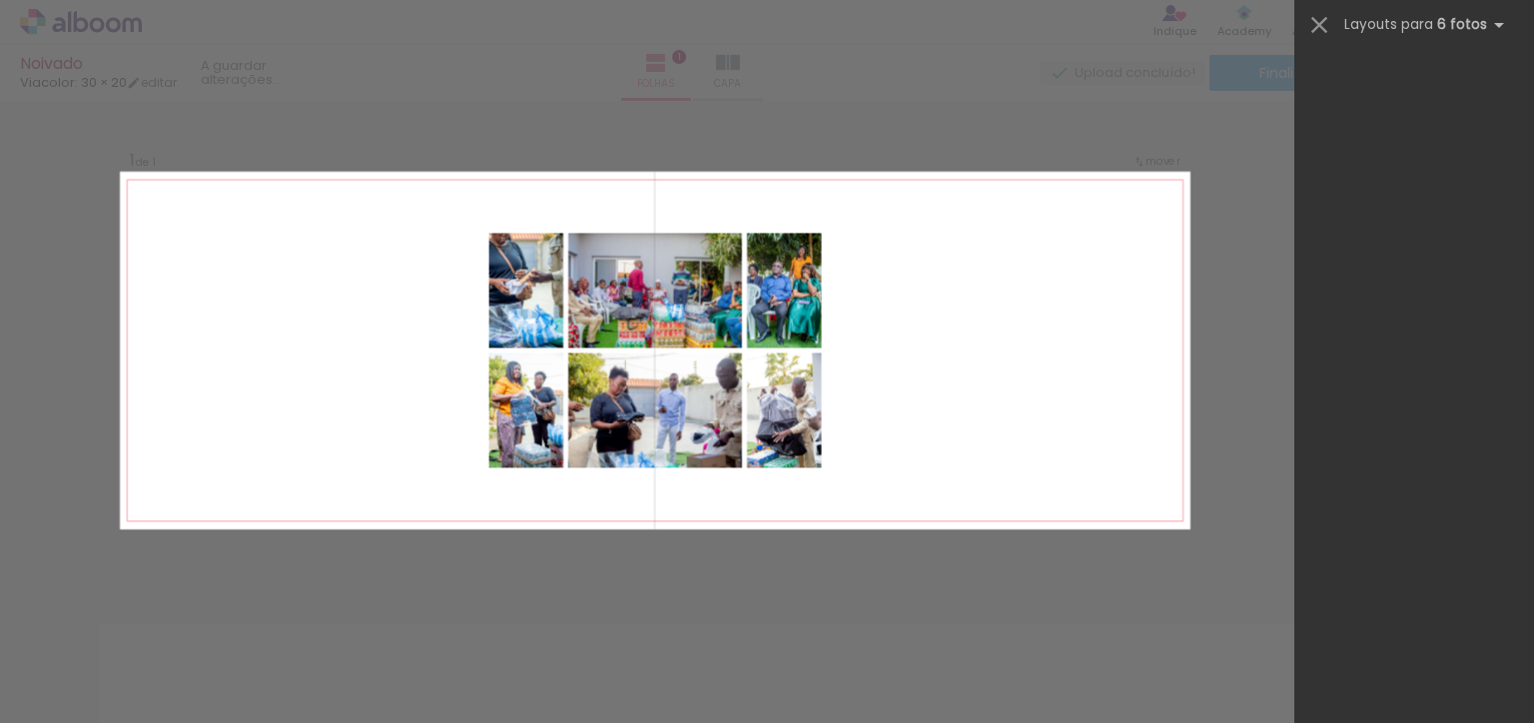
scroll to position [0, 0]
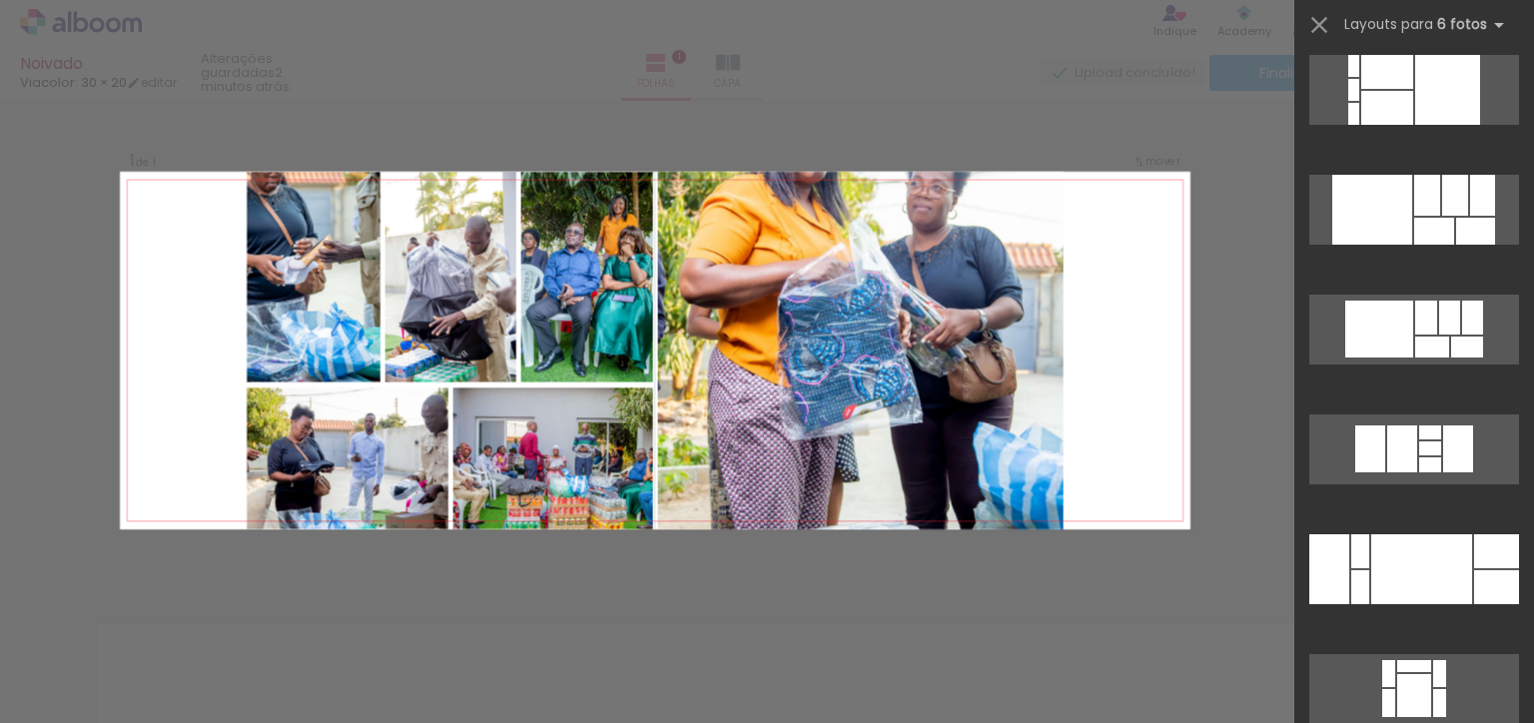
scroll to position [6720, 0]
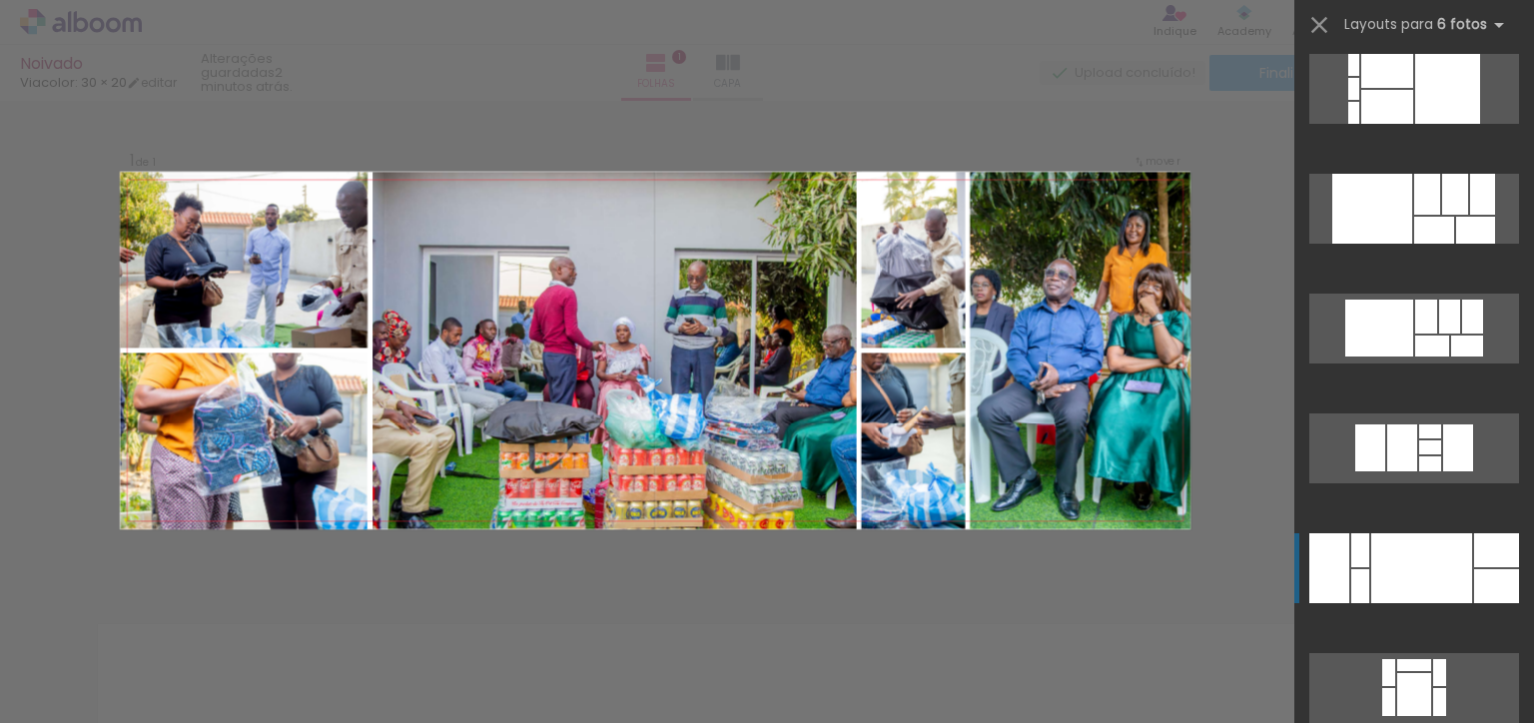
click at [1395, 584] on div at bounding box center [1421, 568] width 101 height 70
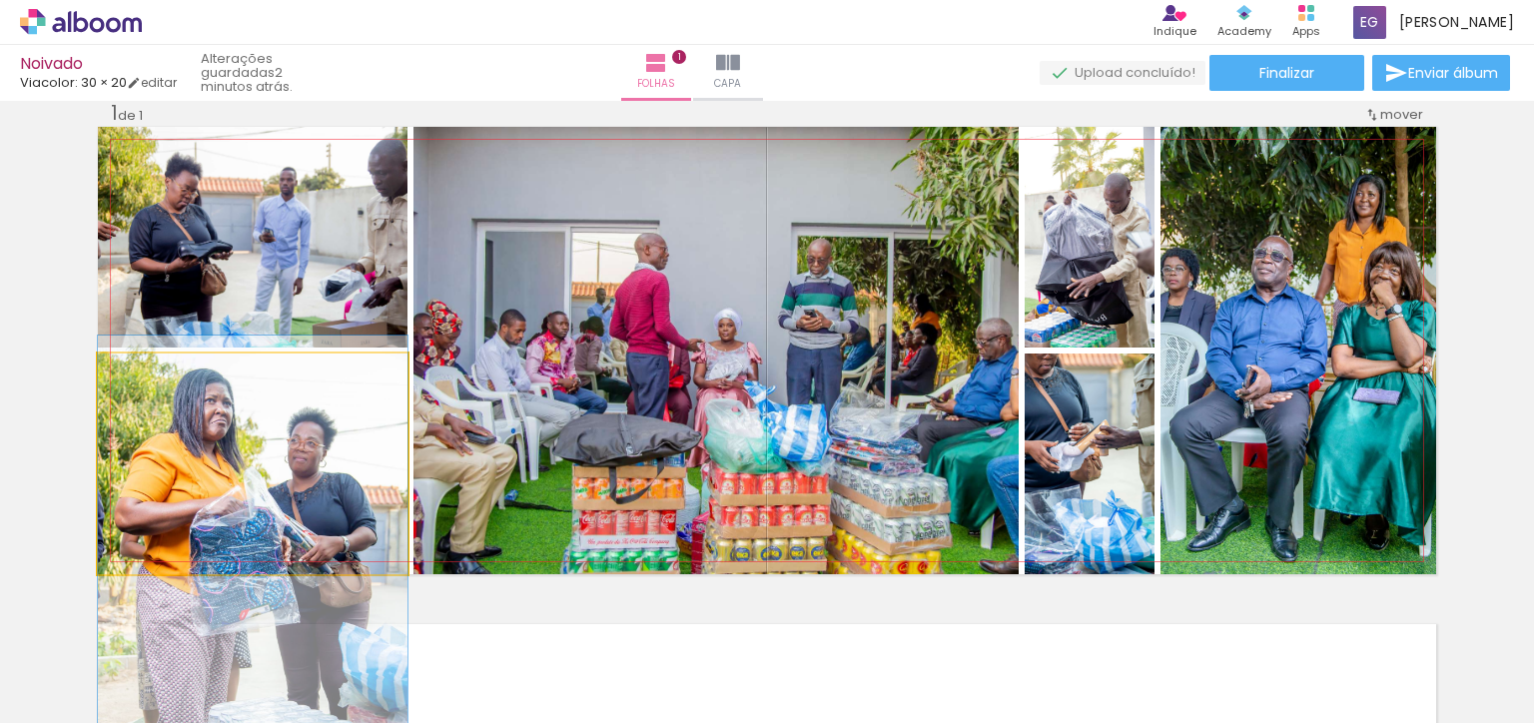
click at [276, 476] on div at bounding box center [253, 568] width 310 height 464
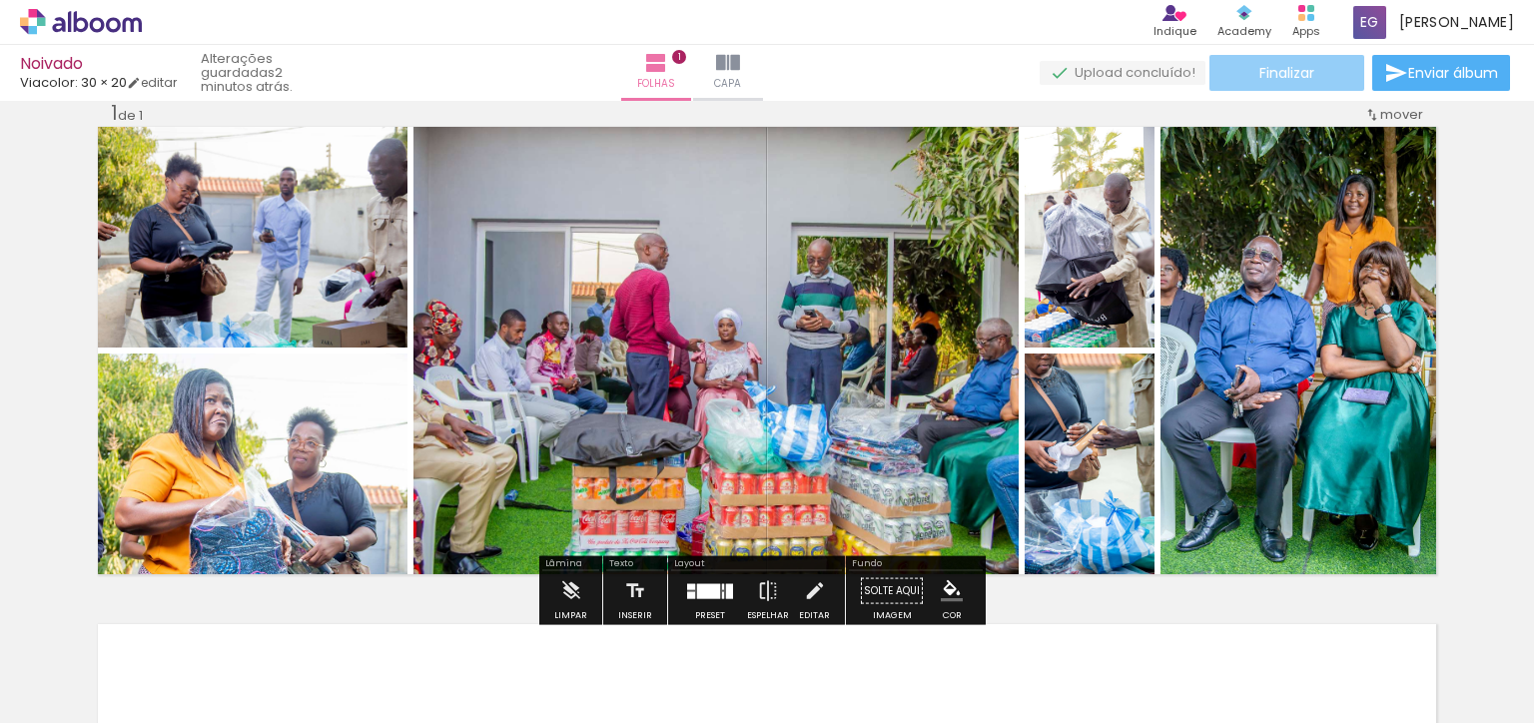
click at [1281, 69] on span "Finalizar" at bounding box center [1287, 73] width 55 height 14
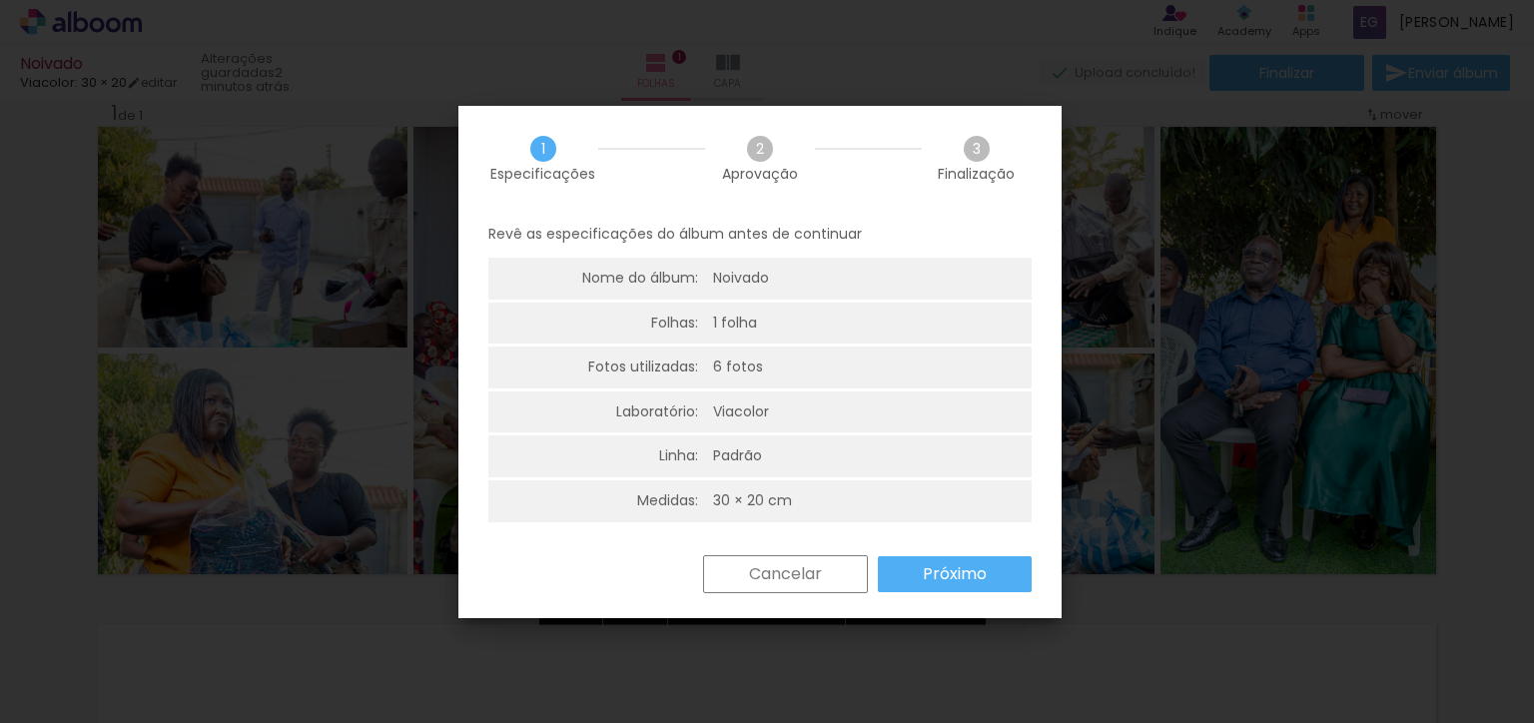
click at [0, 0] on paper-button "Cancelar" at bounding box center [0, 0] width 0 height 0
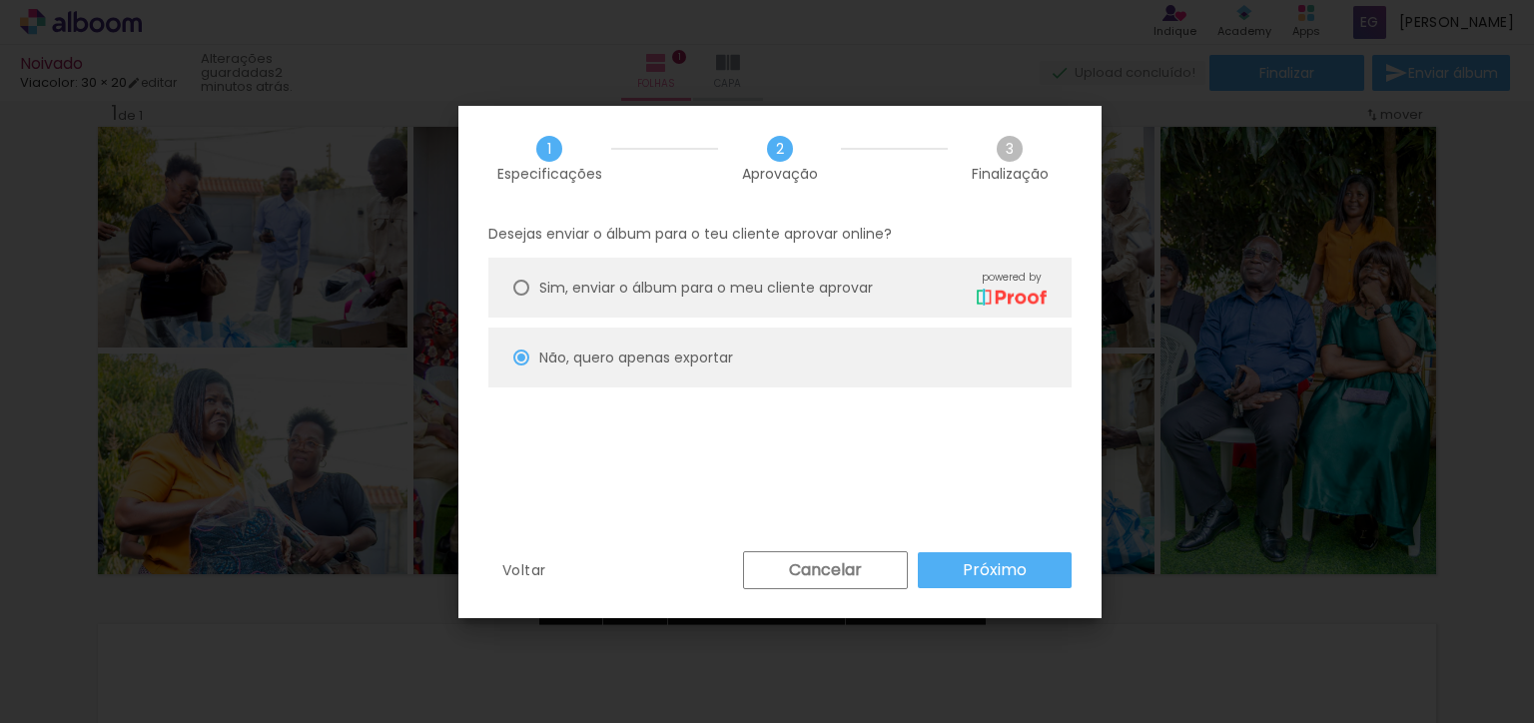
click at [0, 0] on slot "Próximo" at bounding box center [0, 0] width 0 height 0
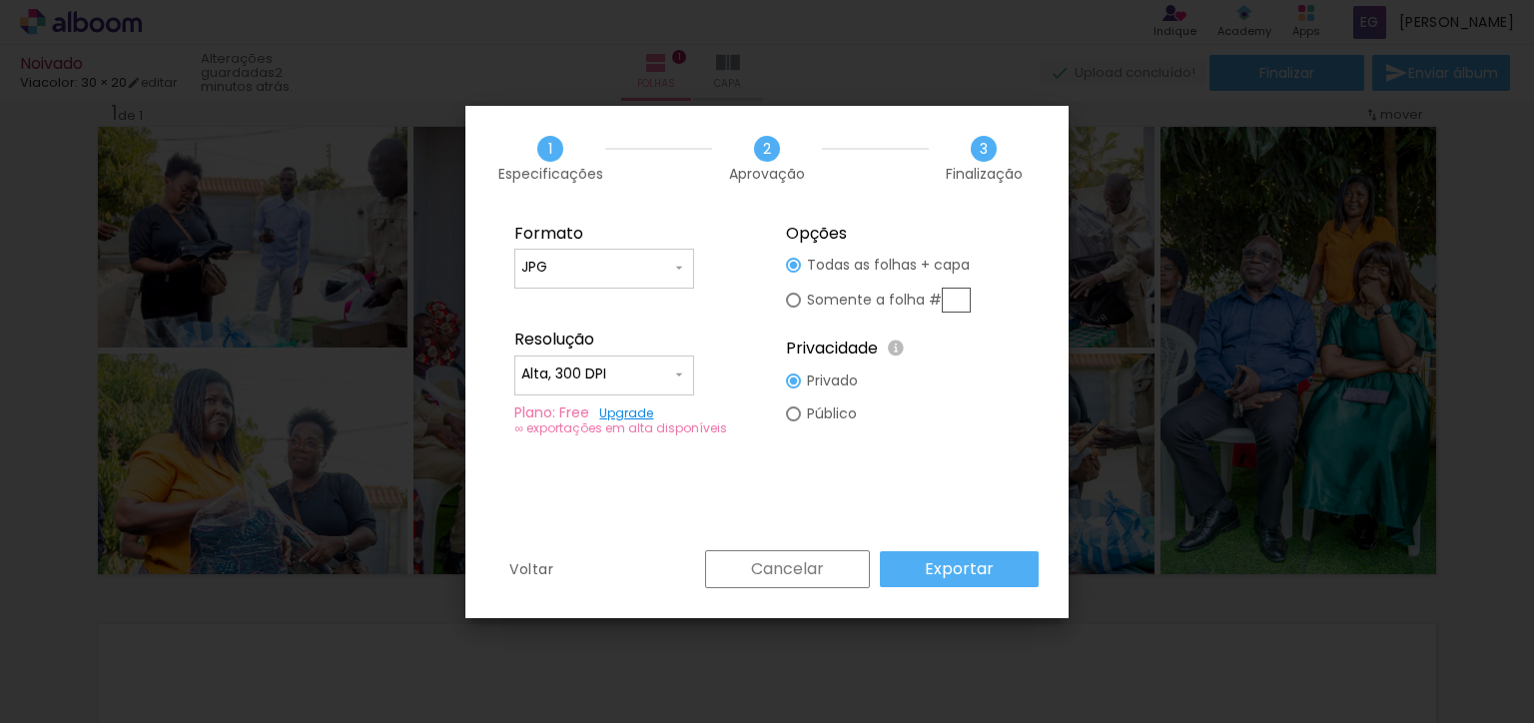
click at [0, 0] on slot "Exportar" at bounding box center [0, 0] width 0 height 0
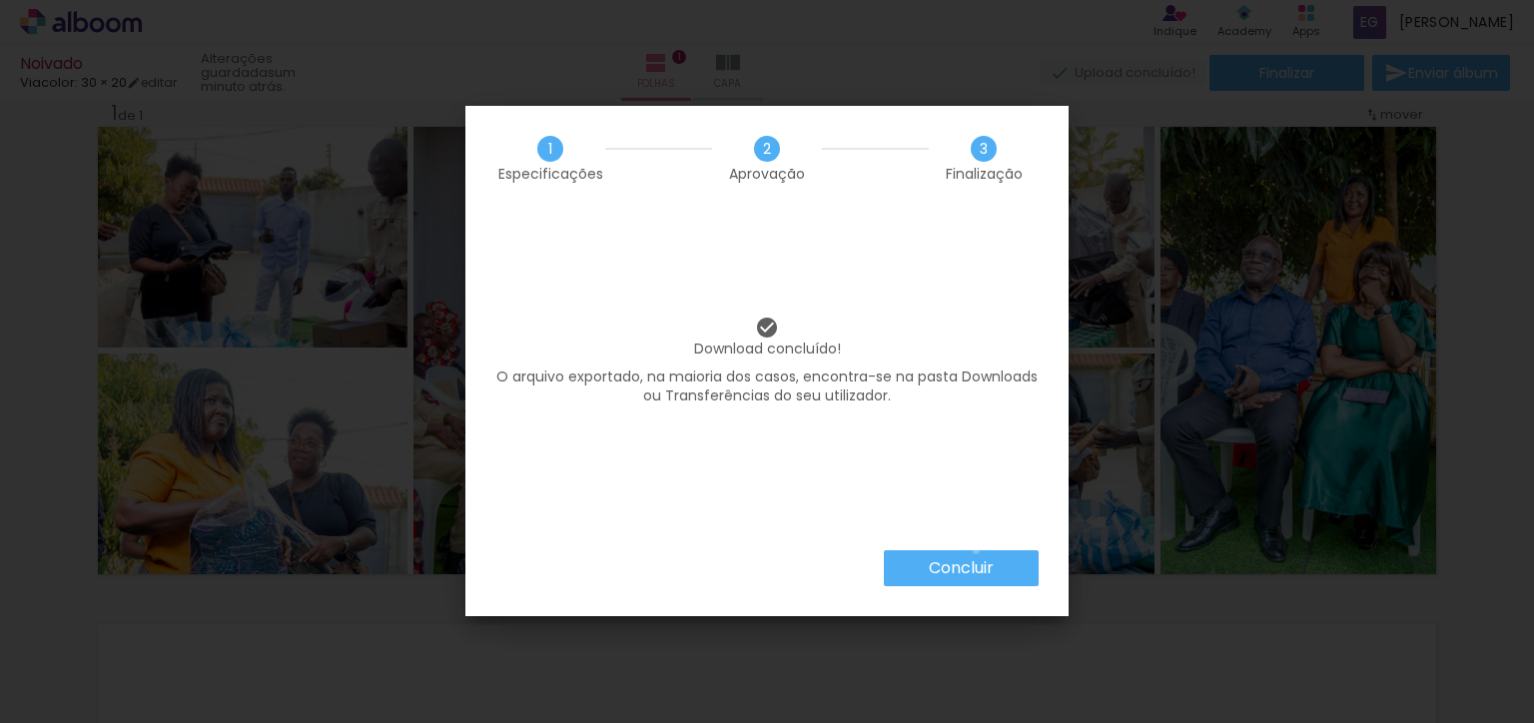
click at [975, 552] on iron-overlay-backdrop at bounding box center [767, 361] width 1534 height 723
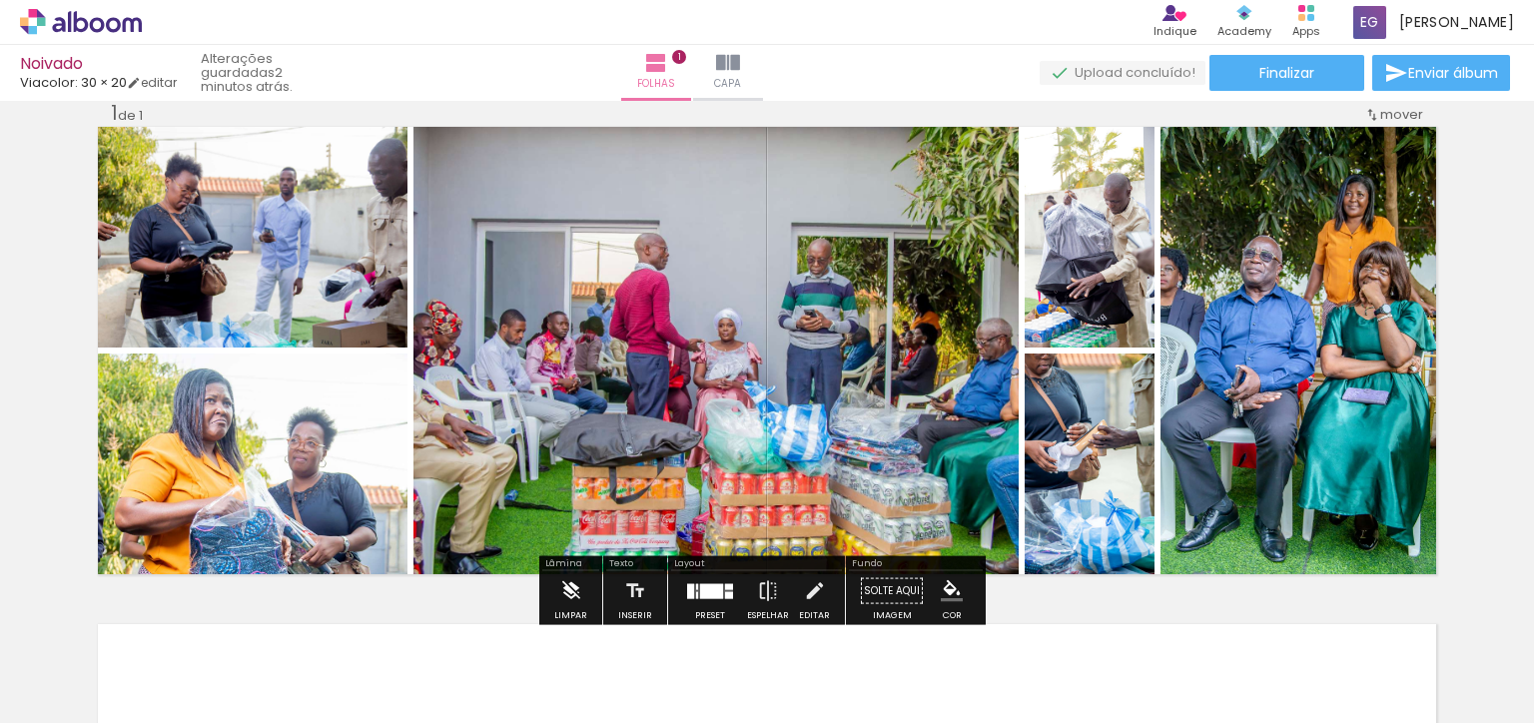
click at [563, 580] on iron-icon at bounding box center [571, 591] width 22 height 40
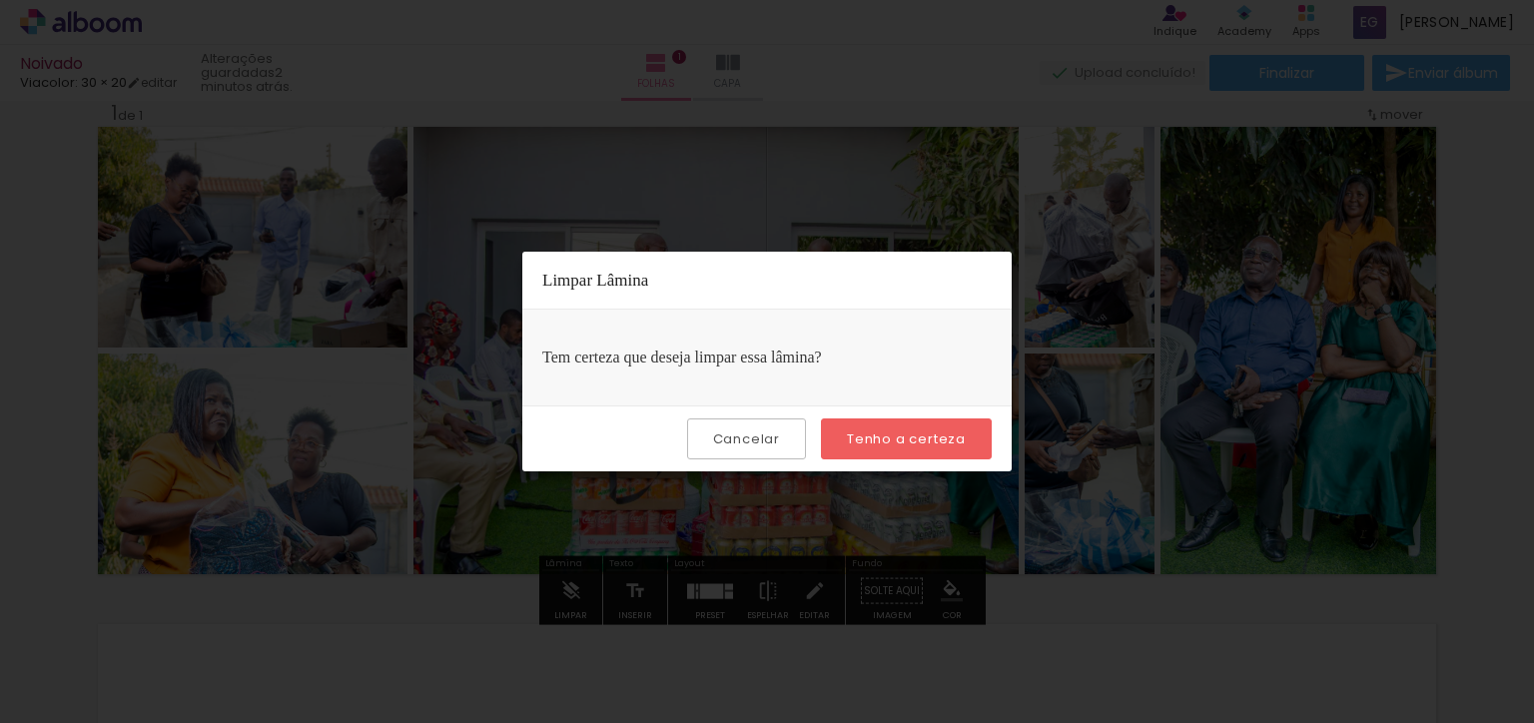
click at [0, 0] on slot "Tenho a certeza" at bounding box center [0, 0] width 0 height 0
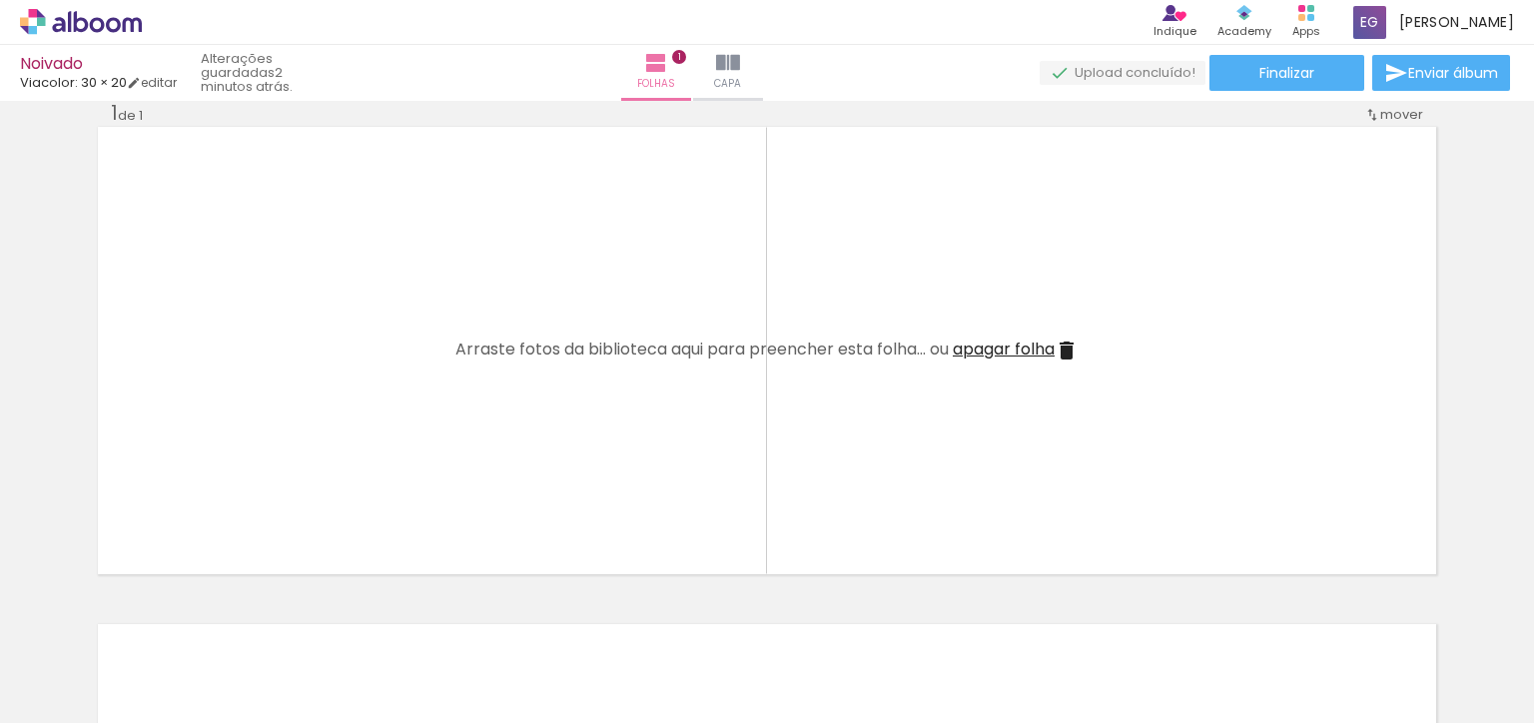
click at [719, 608] on quentale-thumb at bounding box center [759, 655] width 112 height 115
click at [609, 612] on quentale-thumb at bounding box center [647, 655] width 112 height 115
click at [494, 613] on quentale-thumb at bounding box center [535, 655] width 112 height 115
click at [386, 613] on quentale-thumb at bounding box center [424, 655] width 112 height 115
click at [275, 612] on quentale-thumb at bounding box center [312, 655] width 112 height 115
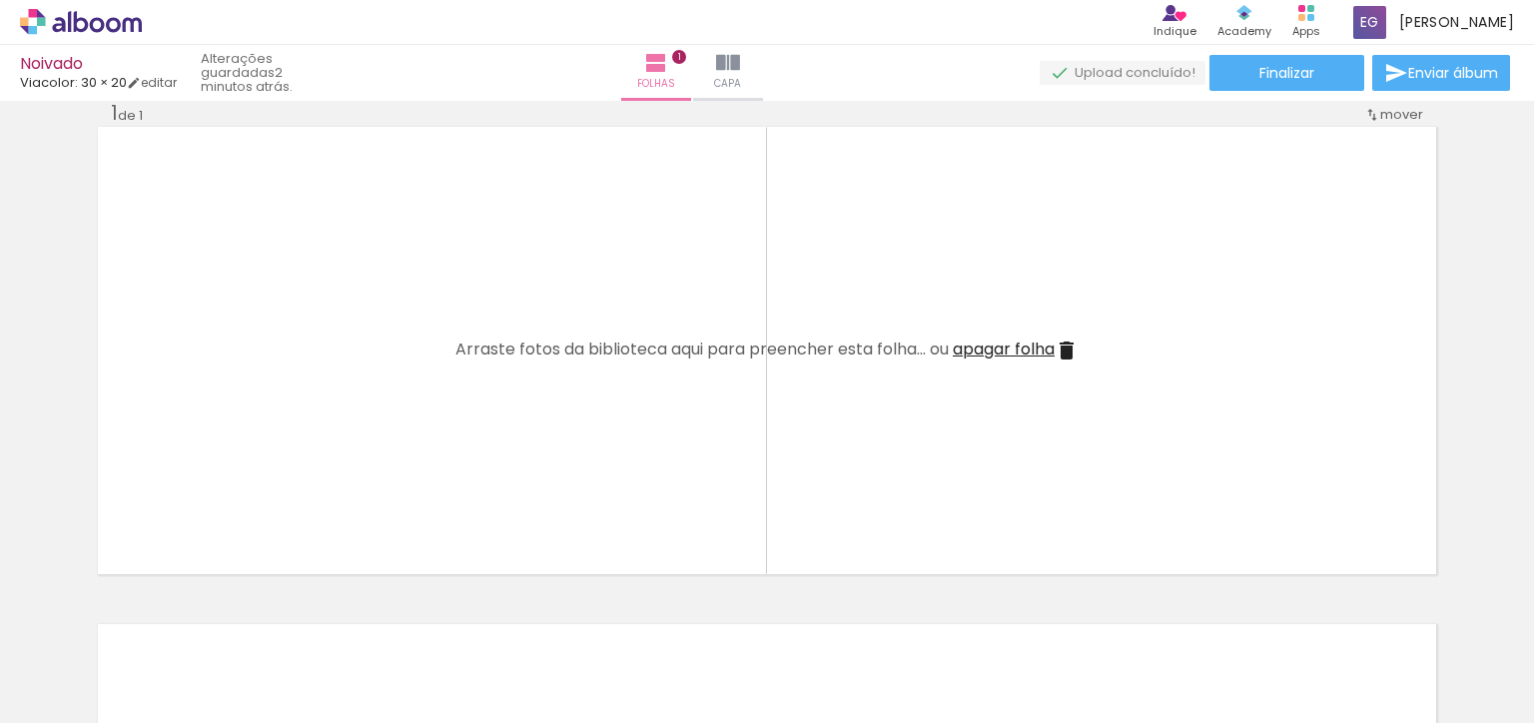
click at [160, 613] on quentale-thumb at bounding box center [200, 655] width 112 height 115
click at [159, 616] on quentale-thumb at bounding box center [200, 655] width 112 height 115
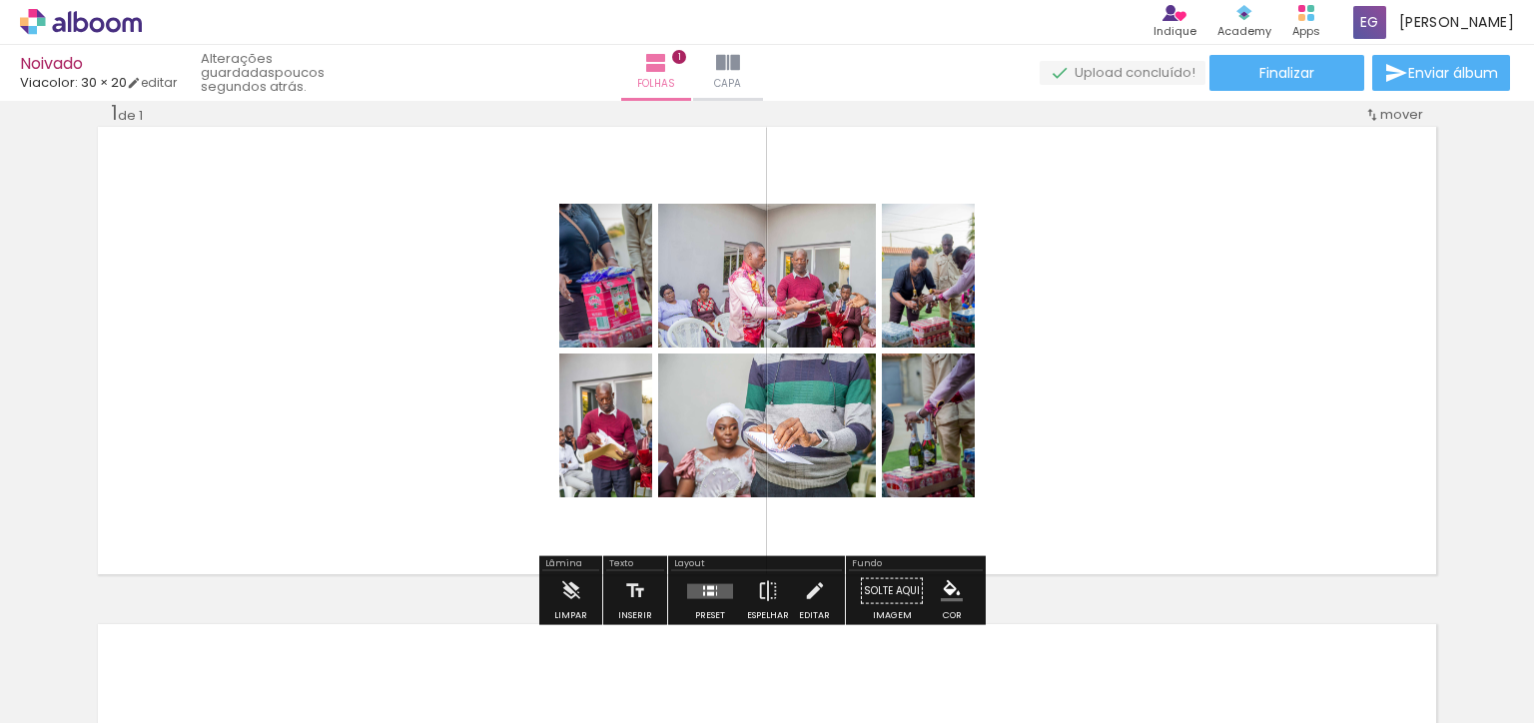
click at [0, 0] on div "Confirmar Cancelar" at bounding box center [0, 0] width 0 height 0
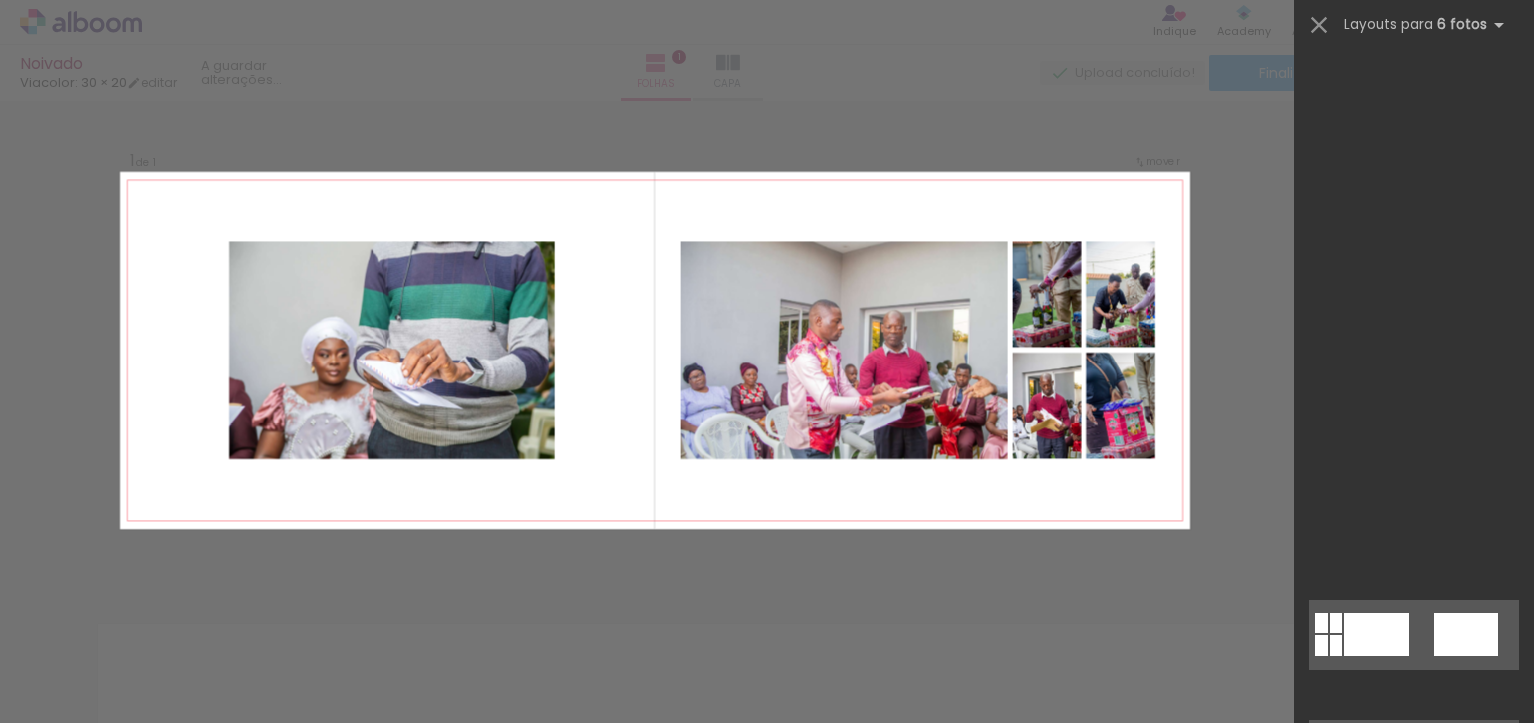
scroll to position [5706, 0]
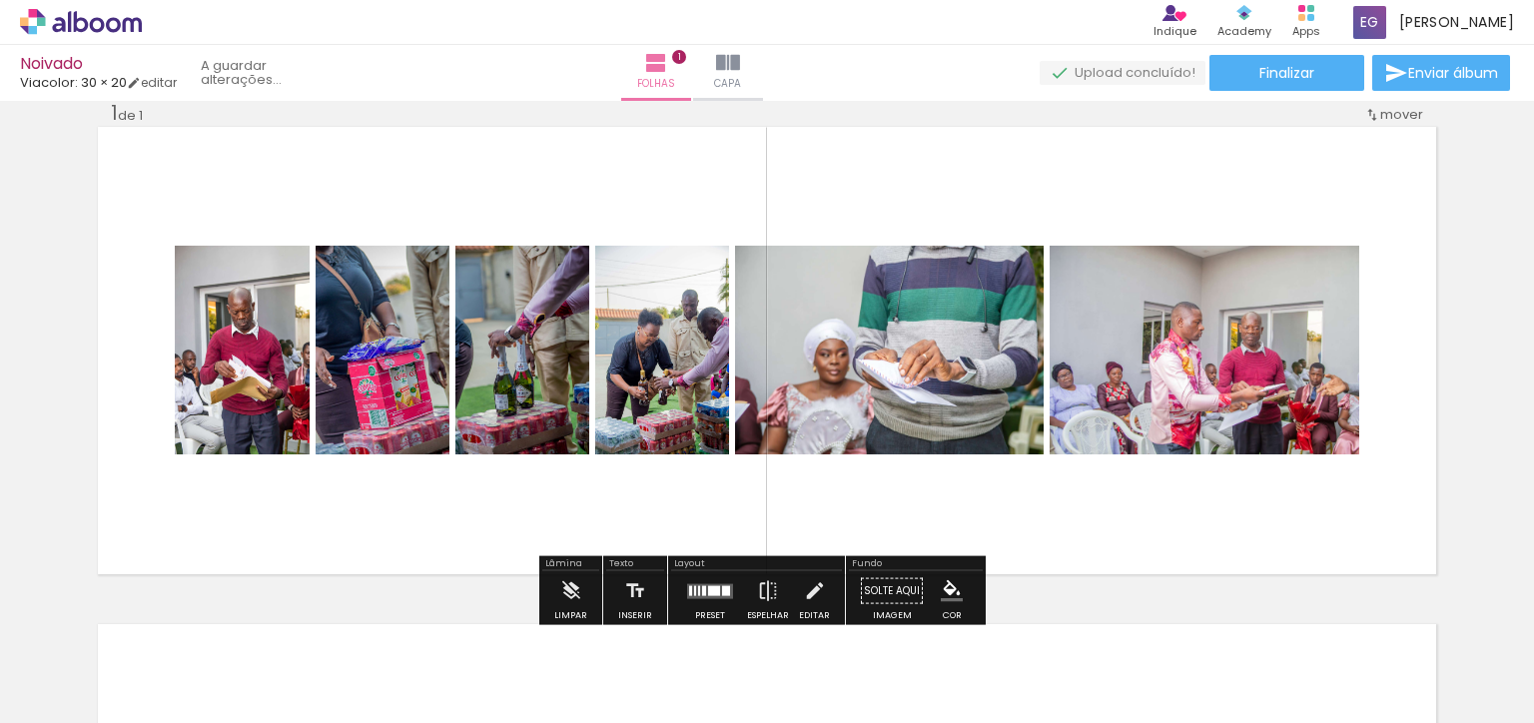
scroll to position [6068, 0]
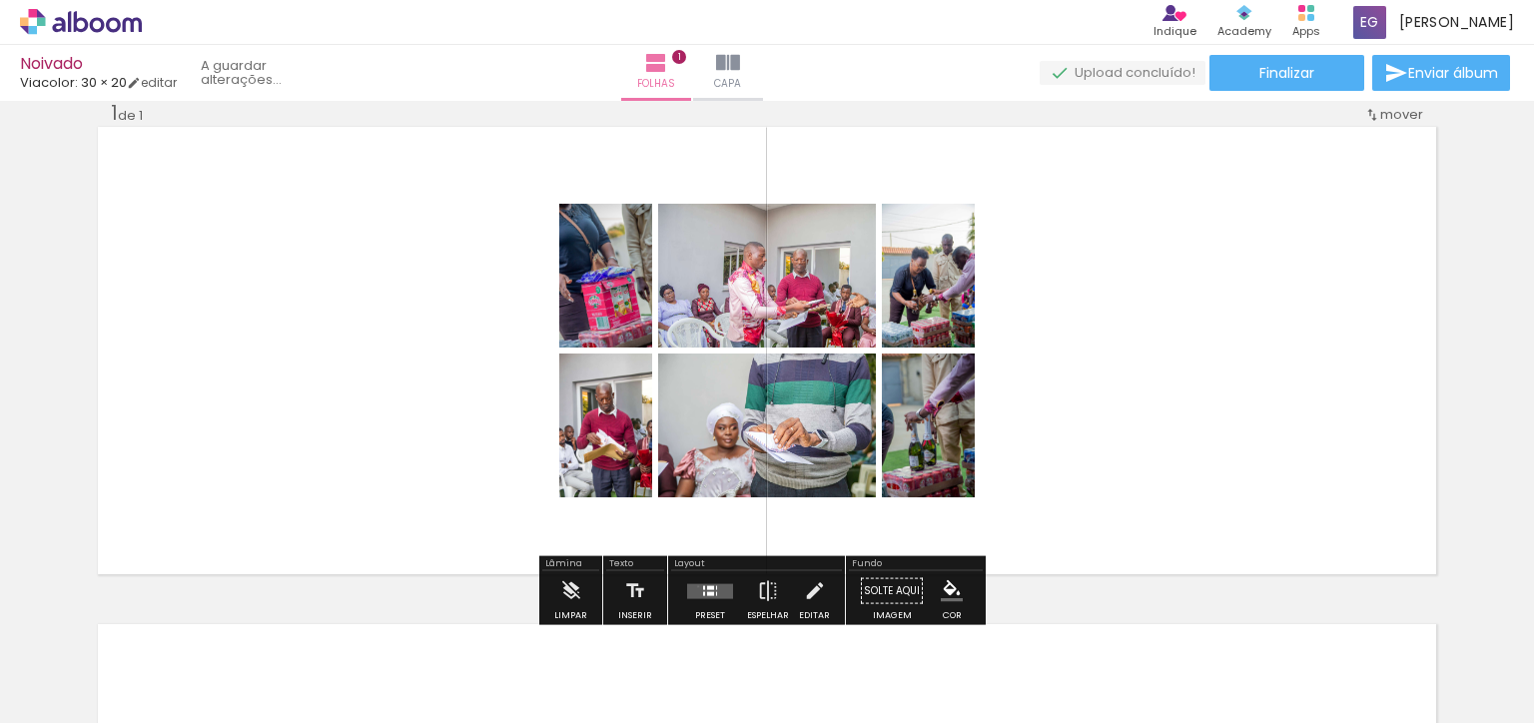
click at [693, 585] on quentale-layouter at bounding box center [710, 590] width 46 height 15
click at [0, 0] on div "Confirmar Cancelar" at bounding box center [0, 0] width 0 height 0
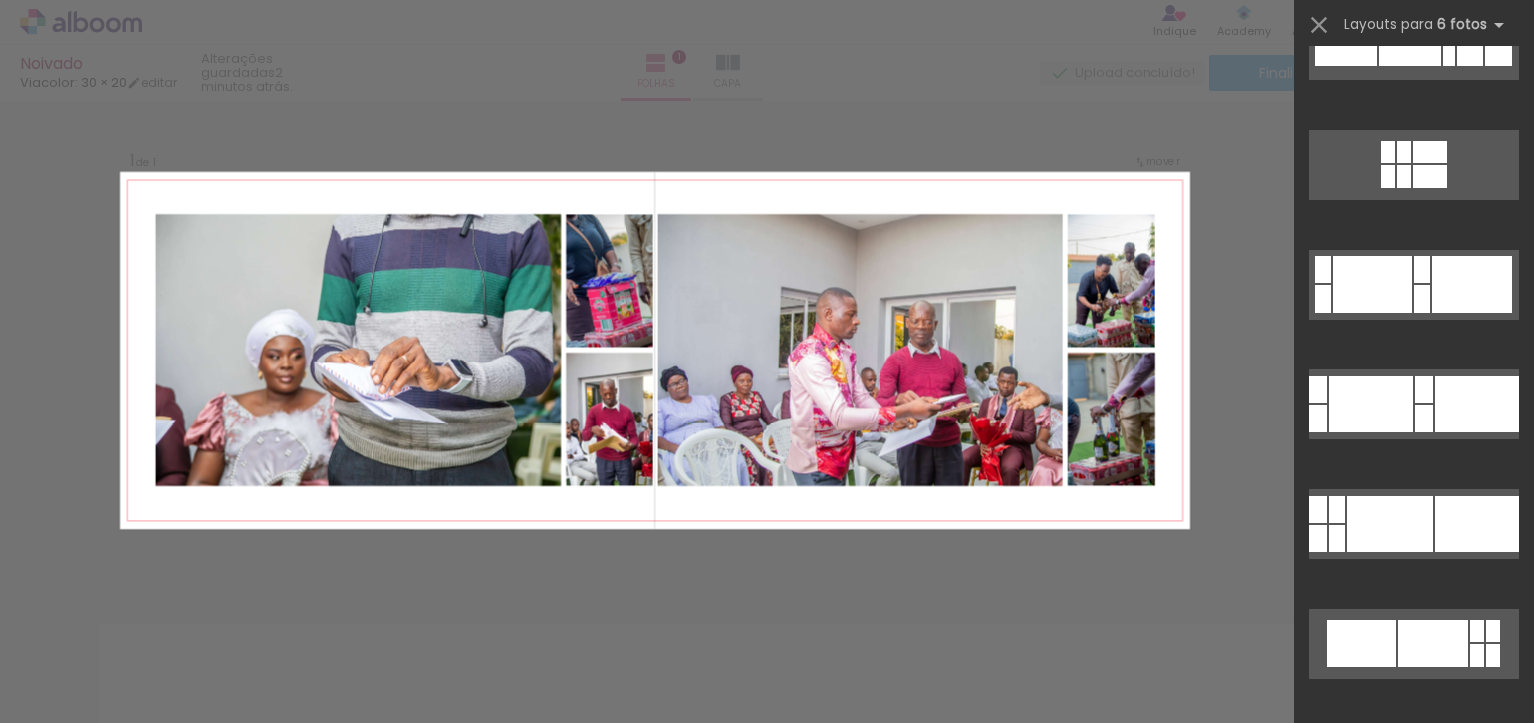
scroll to position [2853, 0]
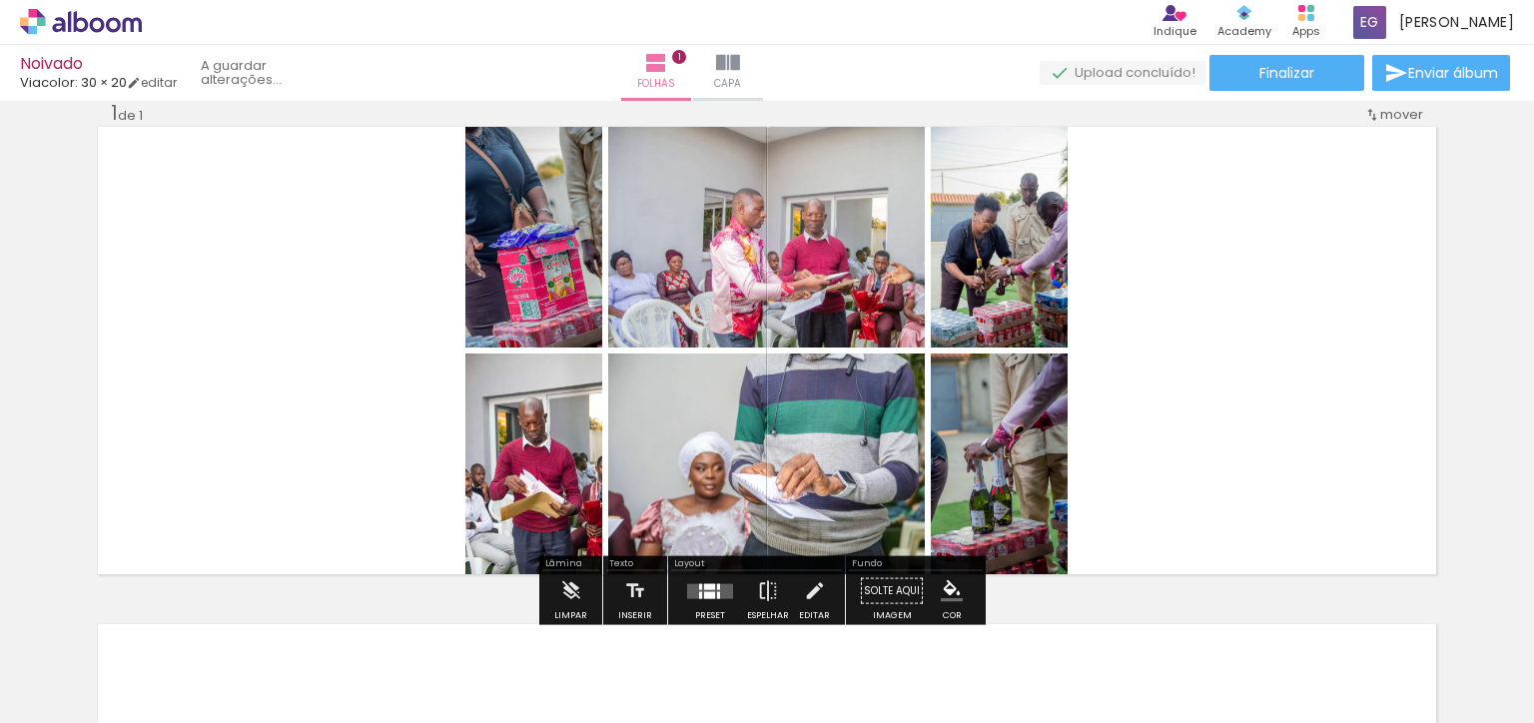
click at [0, 0] on div "Confirmar Cancelar" at bounding box center [0, 0] width 0 height 0
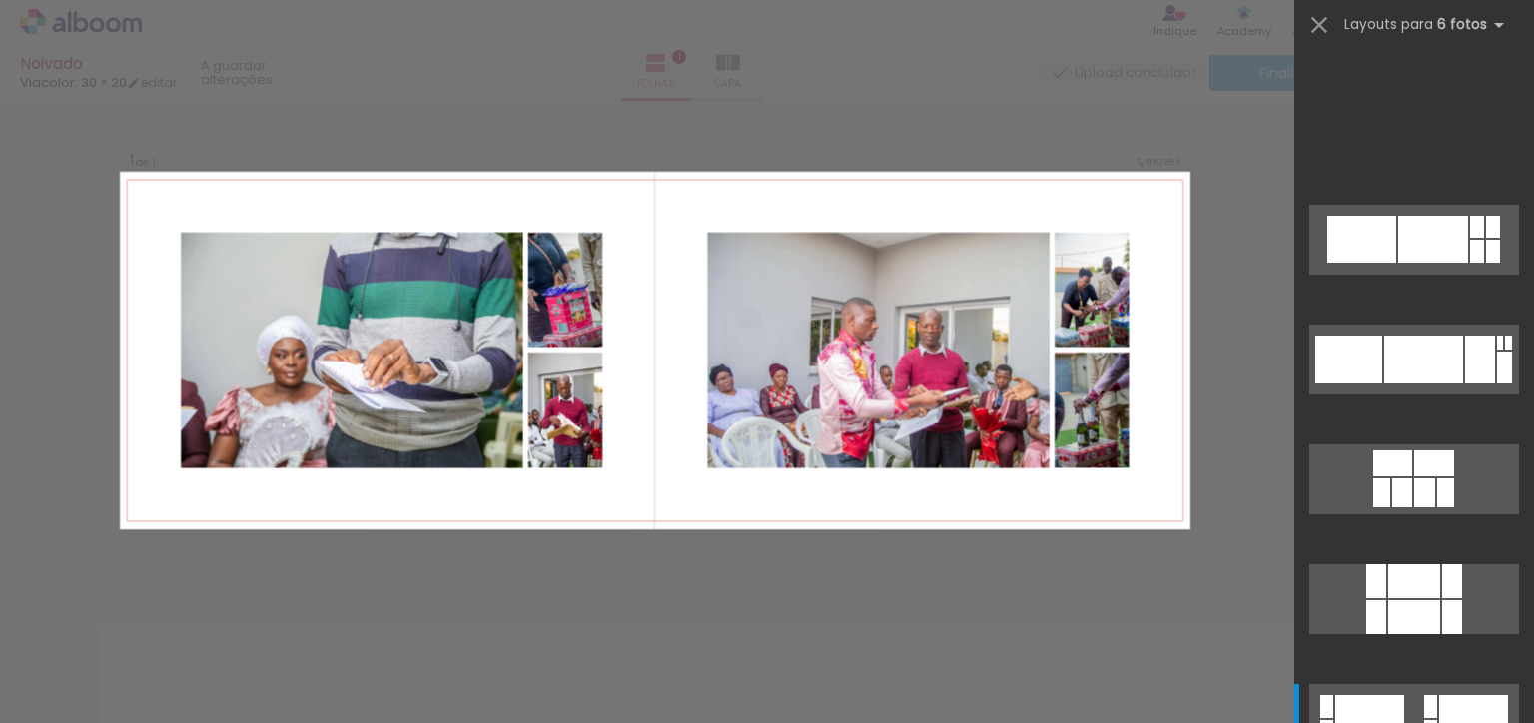
scroll to position [3476, 0]
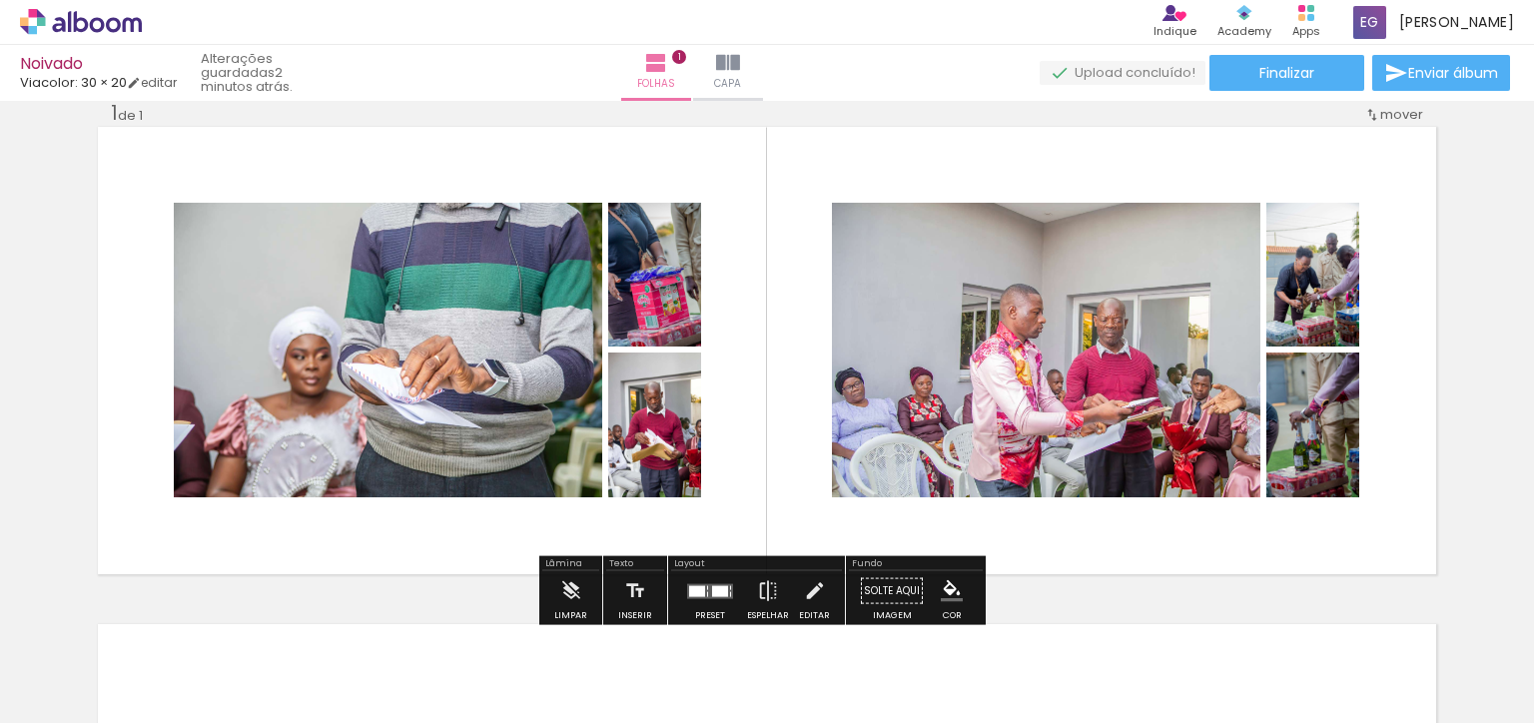
click at [0, 0] on div "Confirmar Cancelar" at bounding box center [0, 0] width 0 height 0
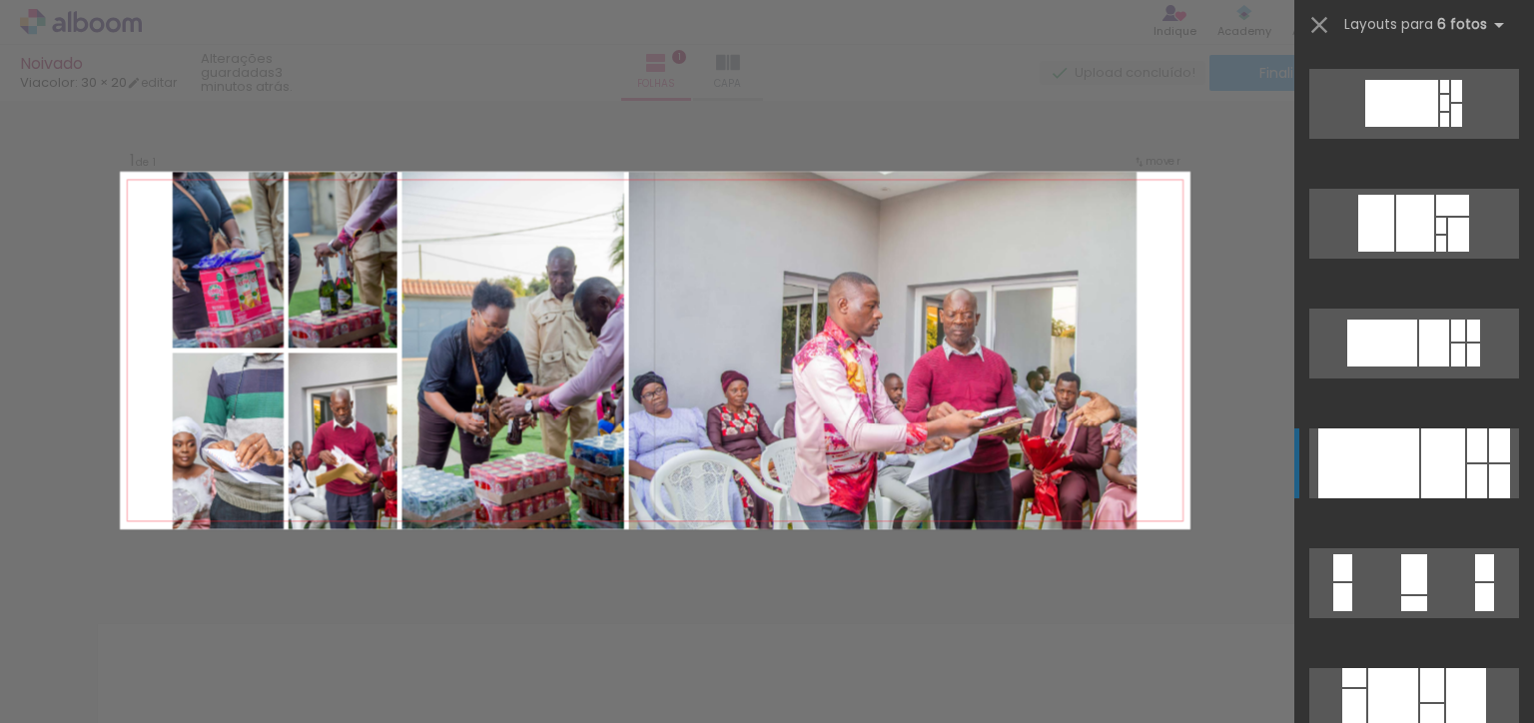
scroll to position [7907, 0]
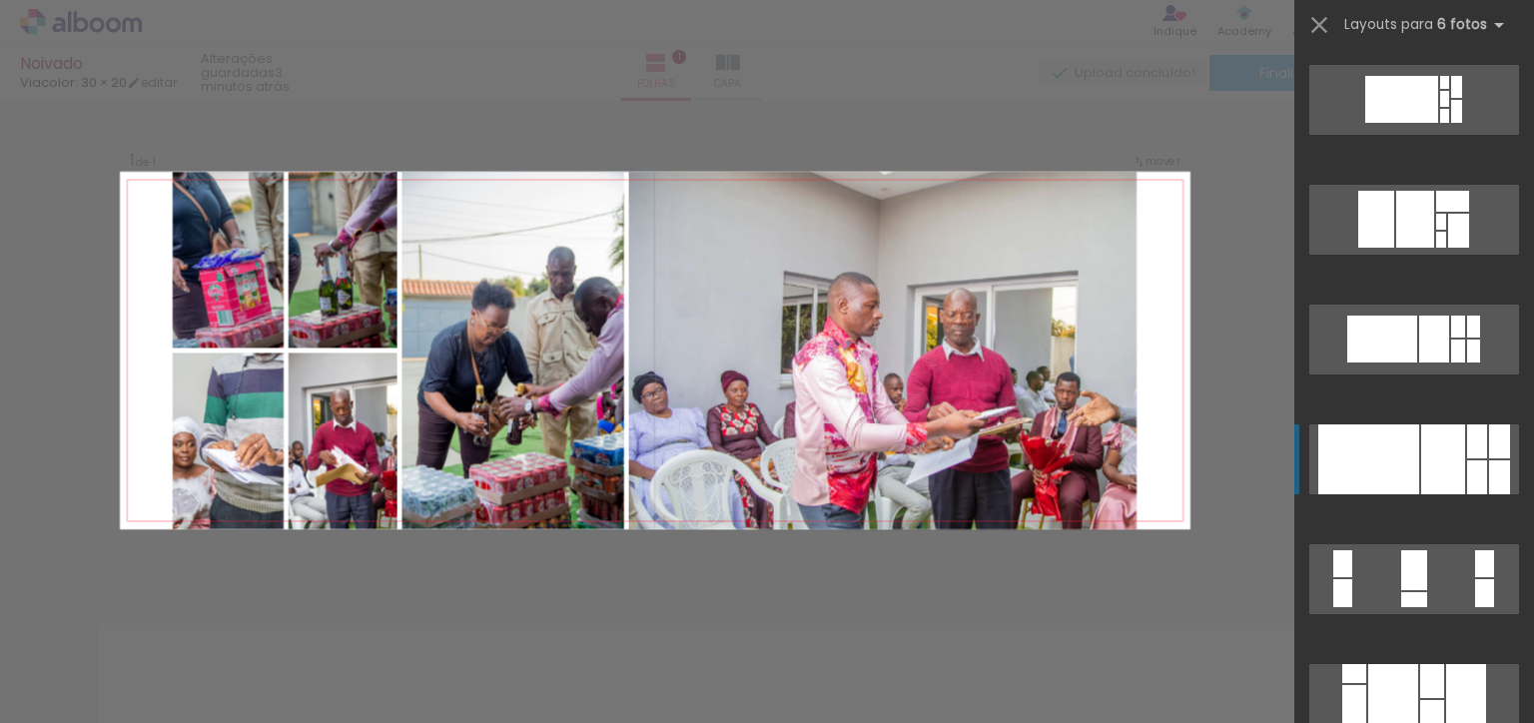
click at [1422, 468] on div at bounding box center [1443, 460] width 44 height 70
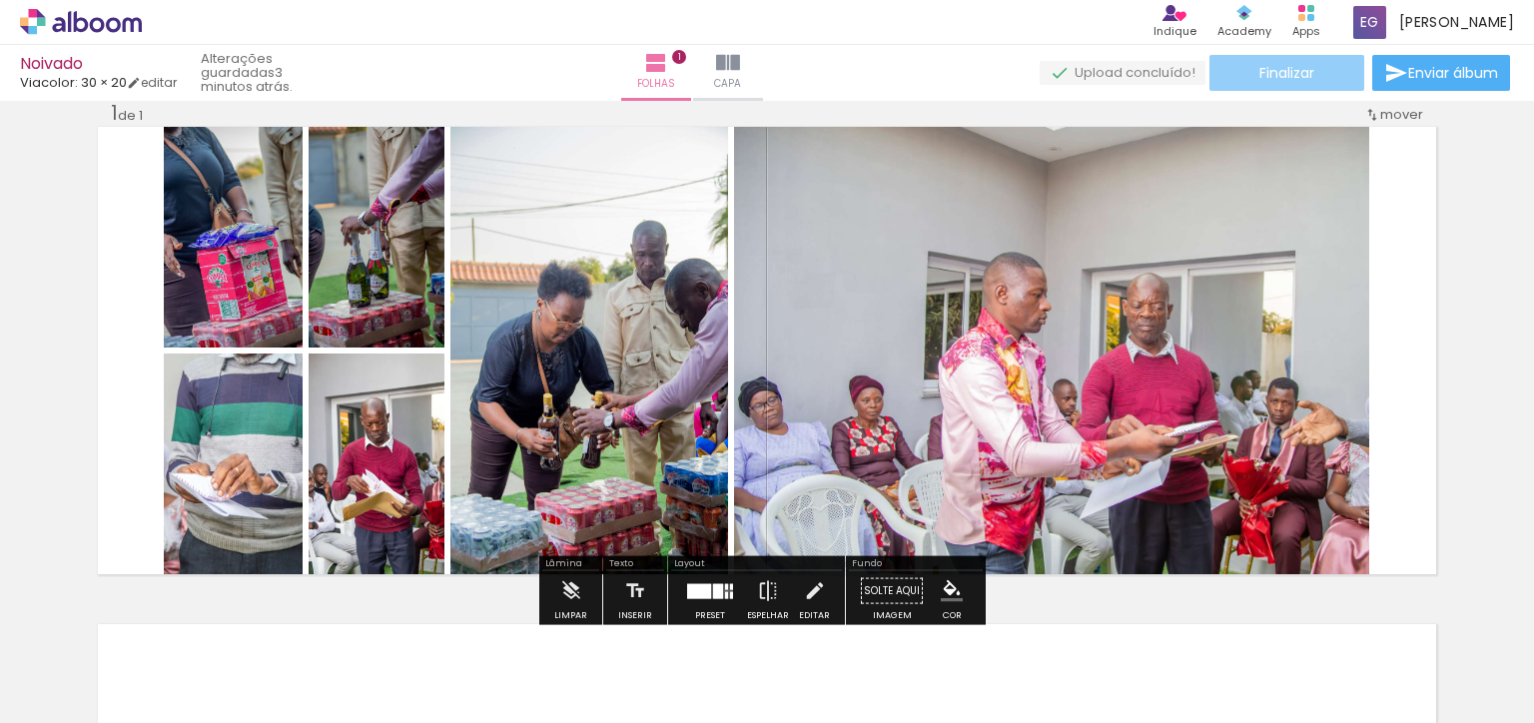
click at [1283, 71] on span "Finalizar" at bounding box center [1287, 73] width 55 height 14
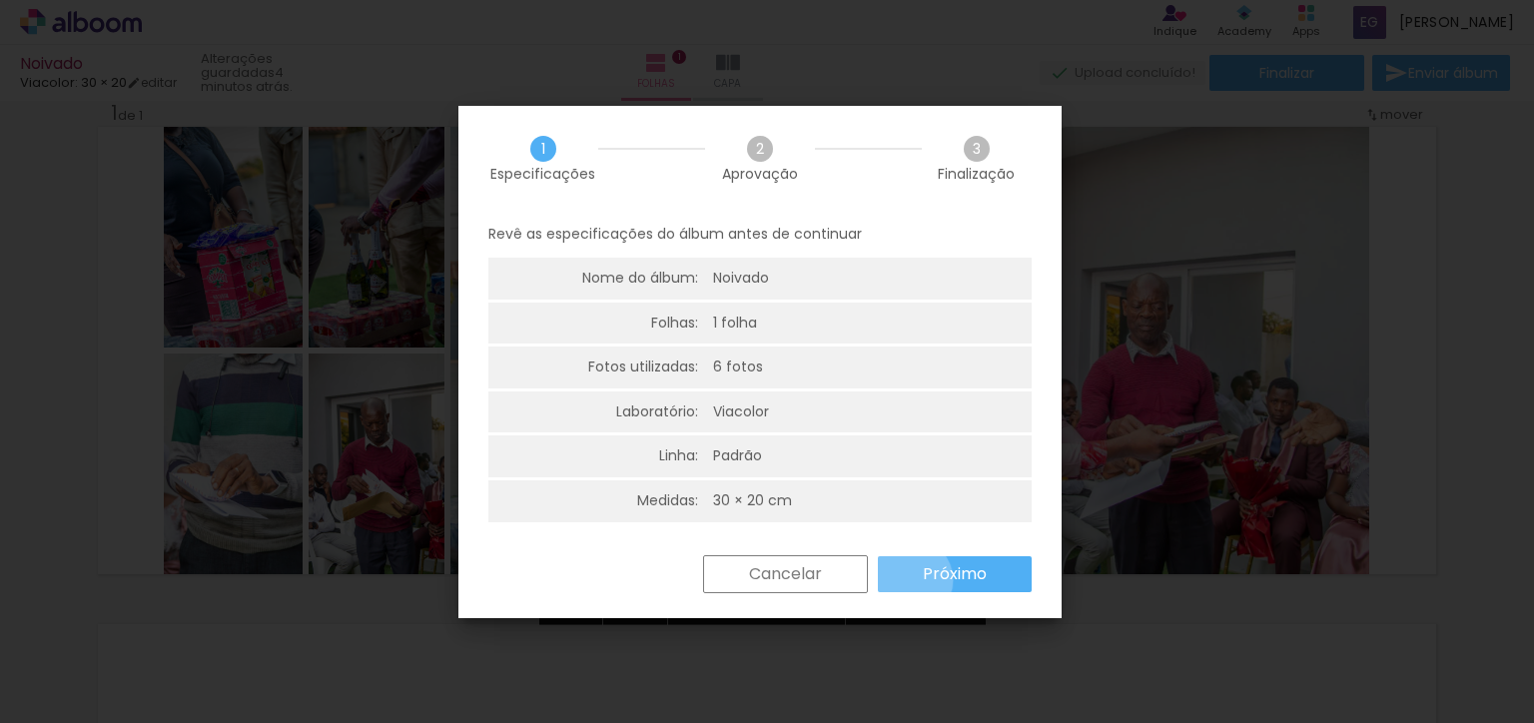
click at [0, 0] on div "Cancelar Próximo" at bounding box center [0, 0] width 0 height 0
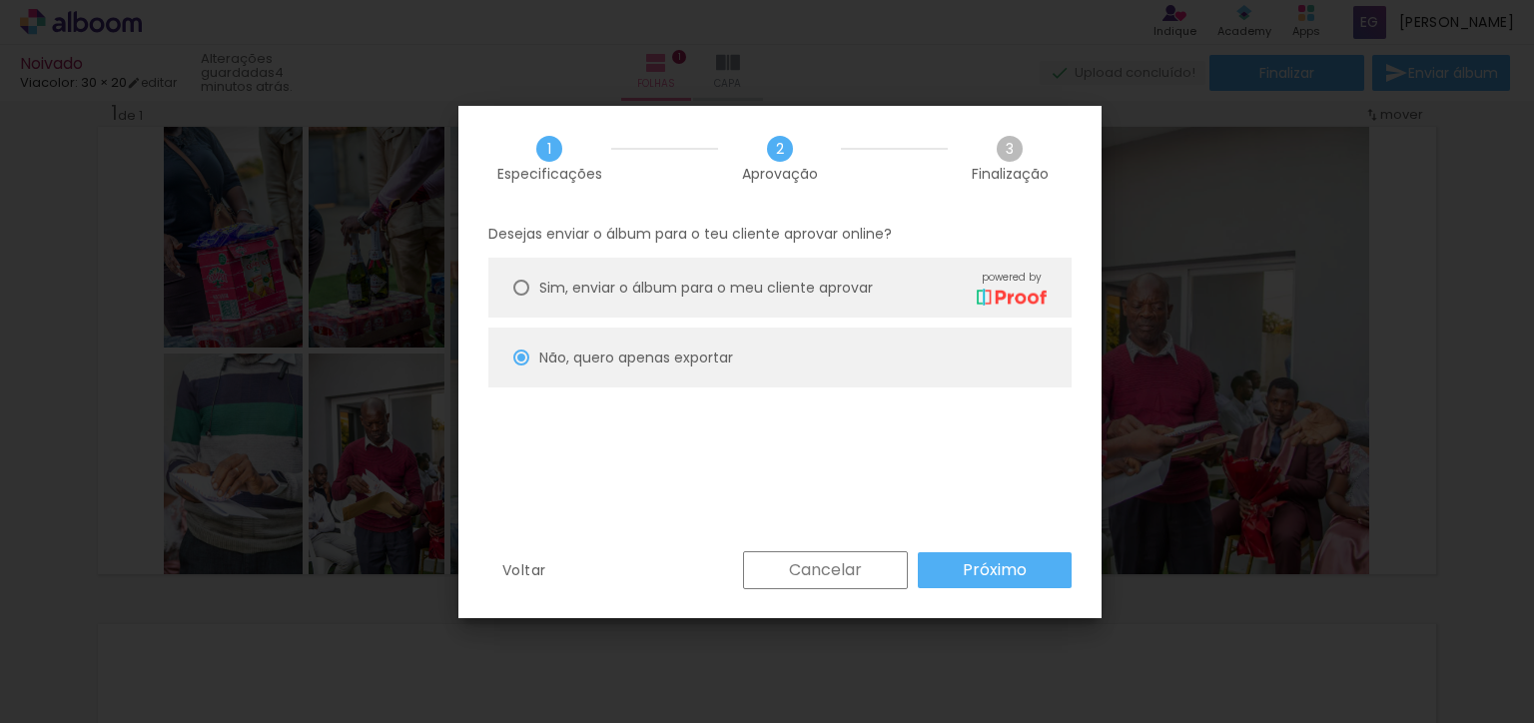
click at [0, 0] on slot "Próximo" at bounding box center [0, 0] width 0 height 0
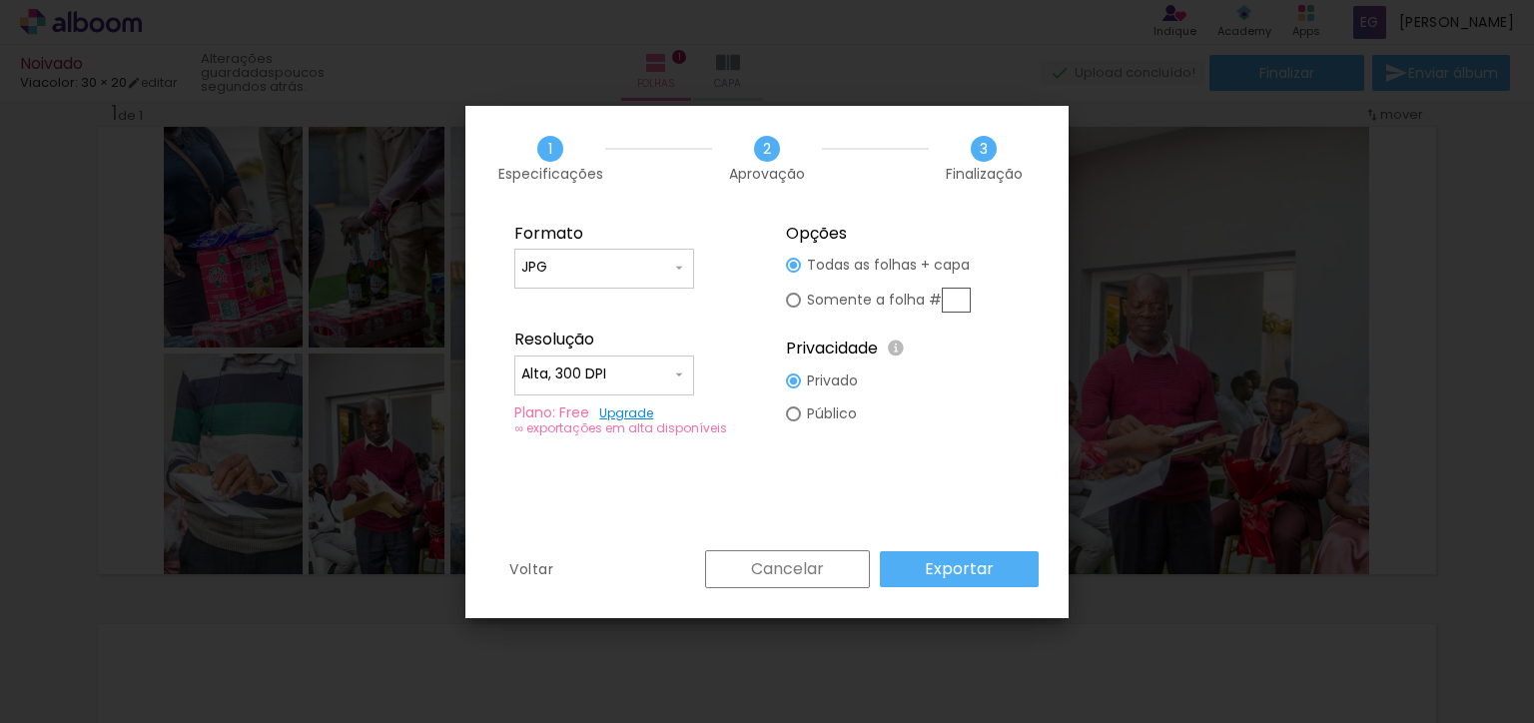
click at [0, 0] on slot "Exportar" at bounding box center [0, 0] width 0 height 0
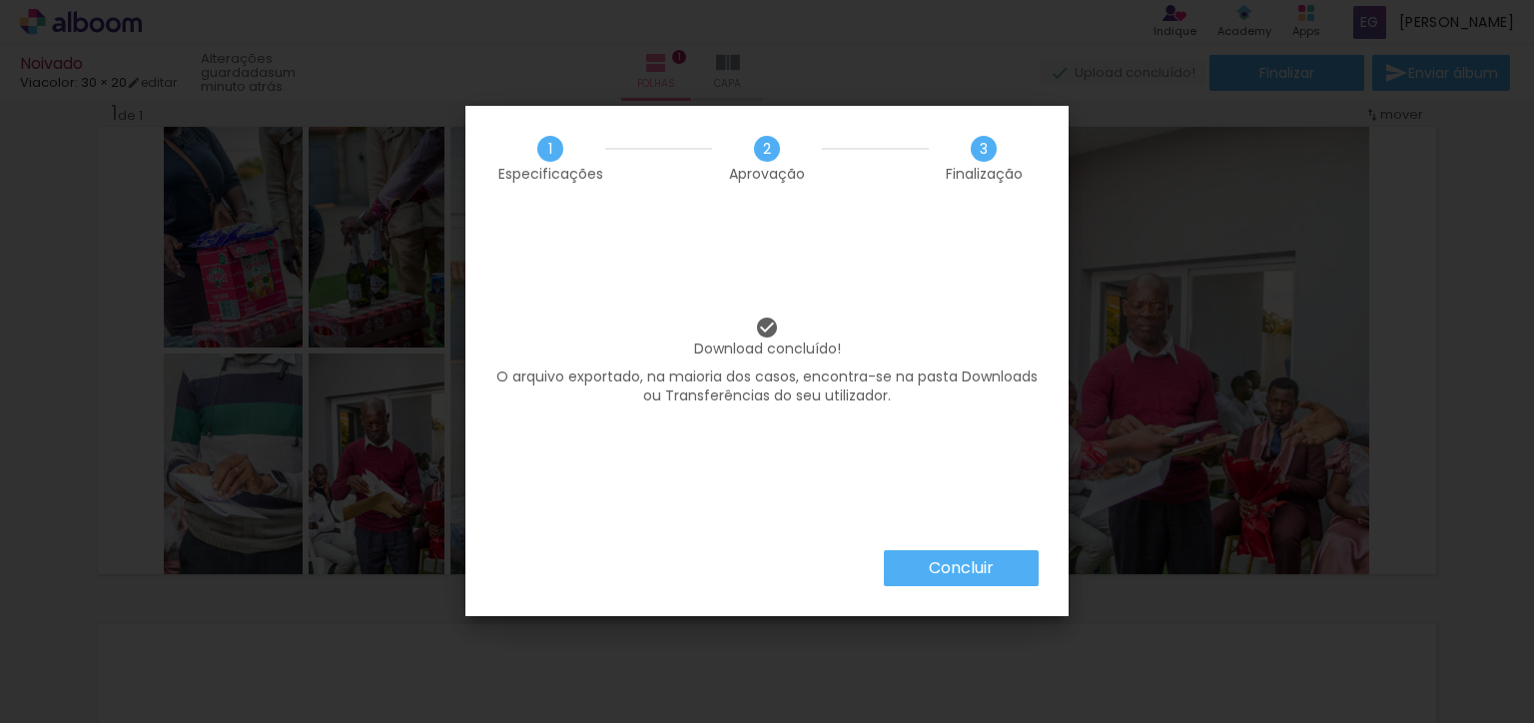
click at [917, 568] on iron-overlay-backdrop at bounding box center [767, 361] width 1534 height 723
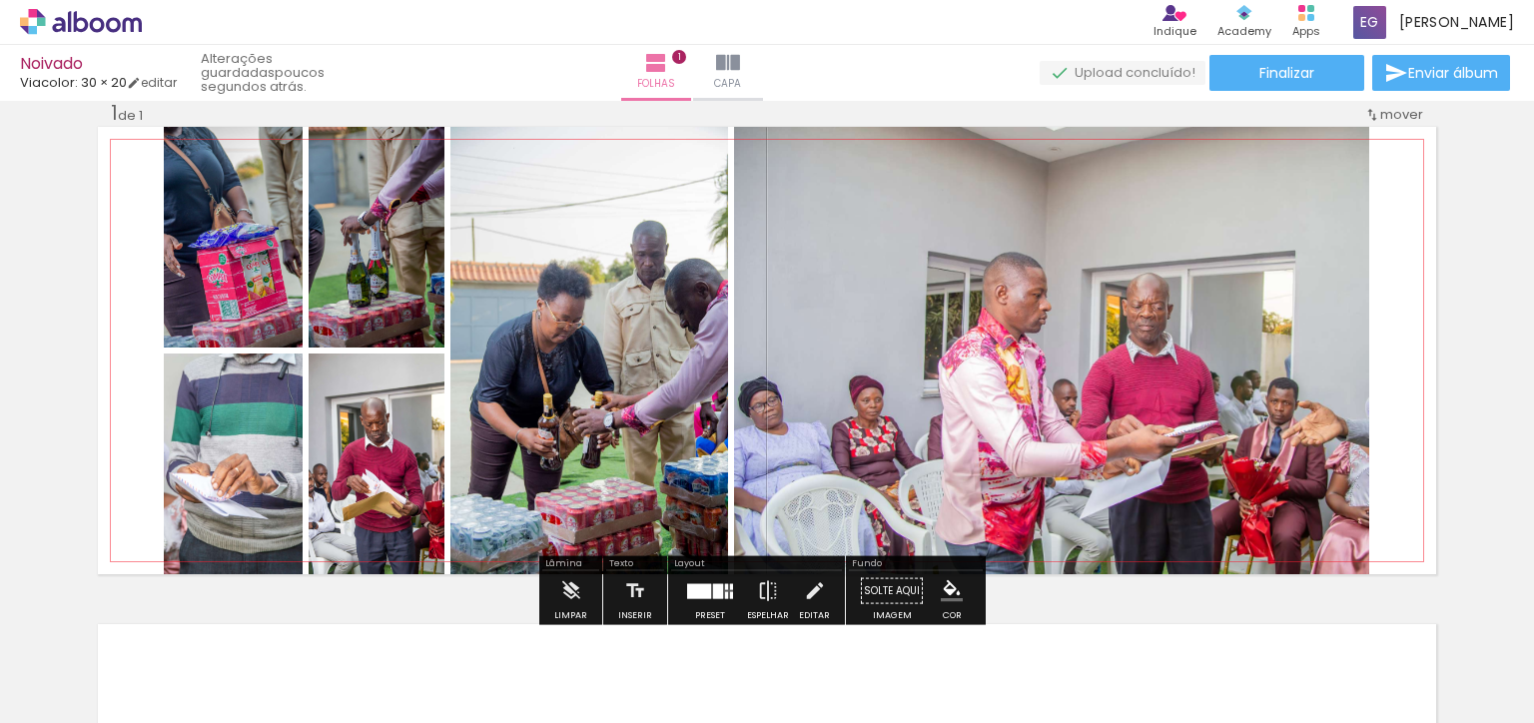
click at [386, 476] on div at bounding box center [376, 464] width 161 height 221
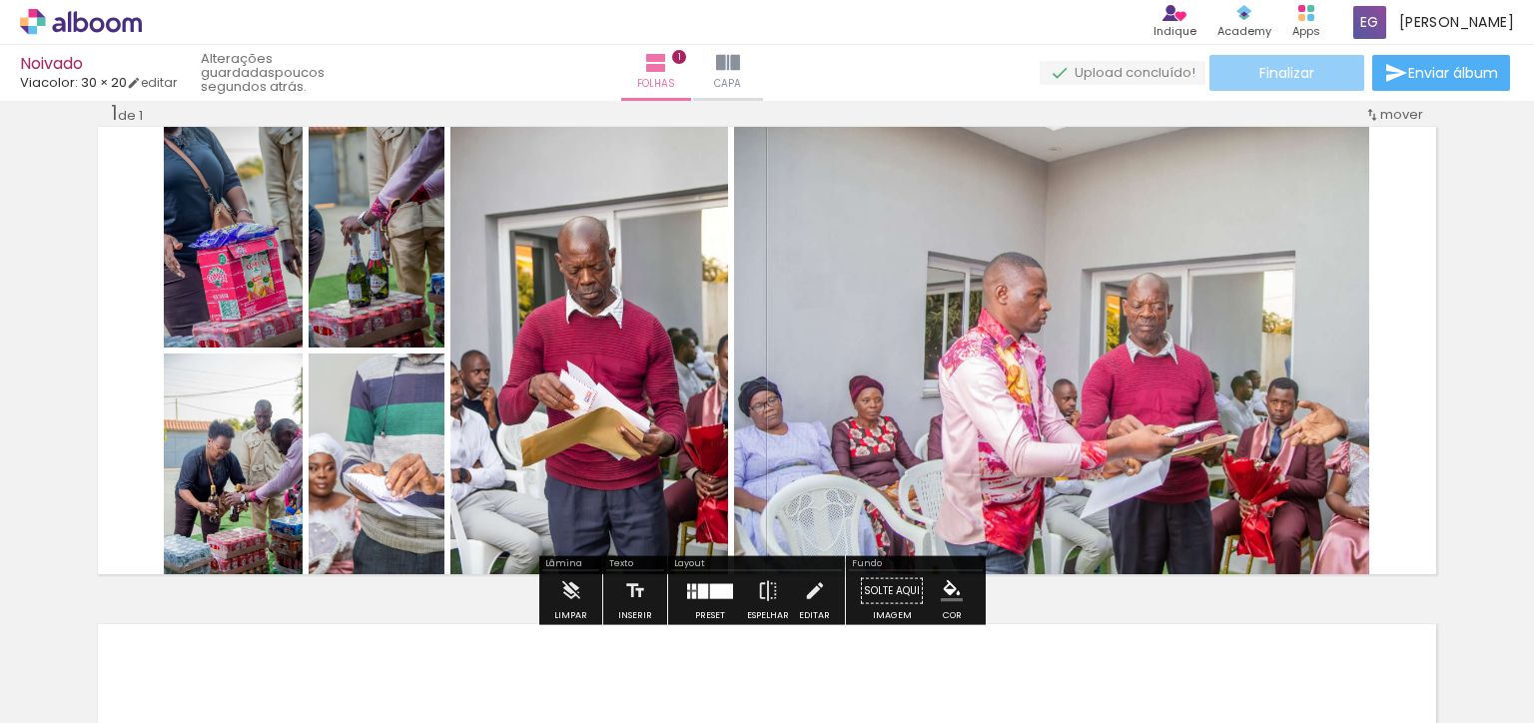
click at [1276, 69] on span "Finalizar" at bounding box center [1287, 73] width 55 height 14
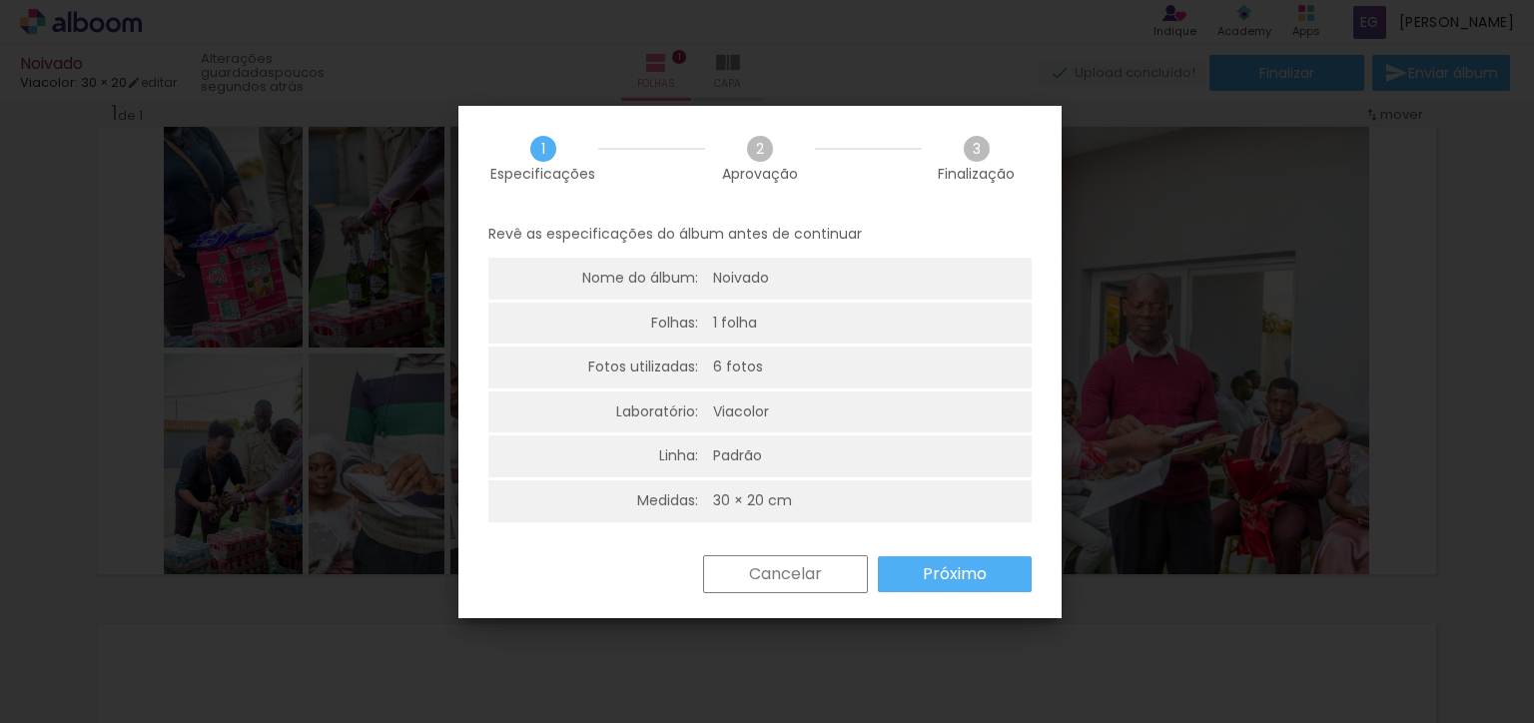
click at [0, 0] on paper-button "Próximo" at bounding box center [0, 0] width 0 height 0
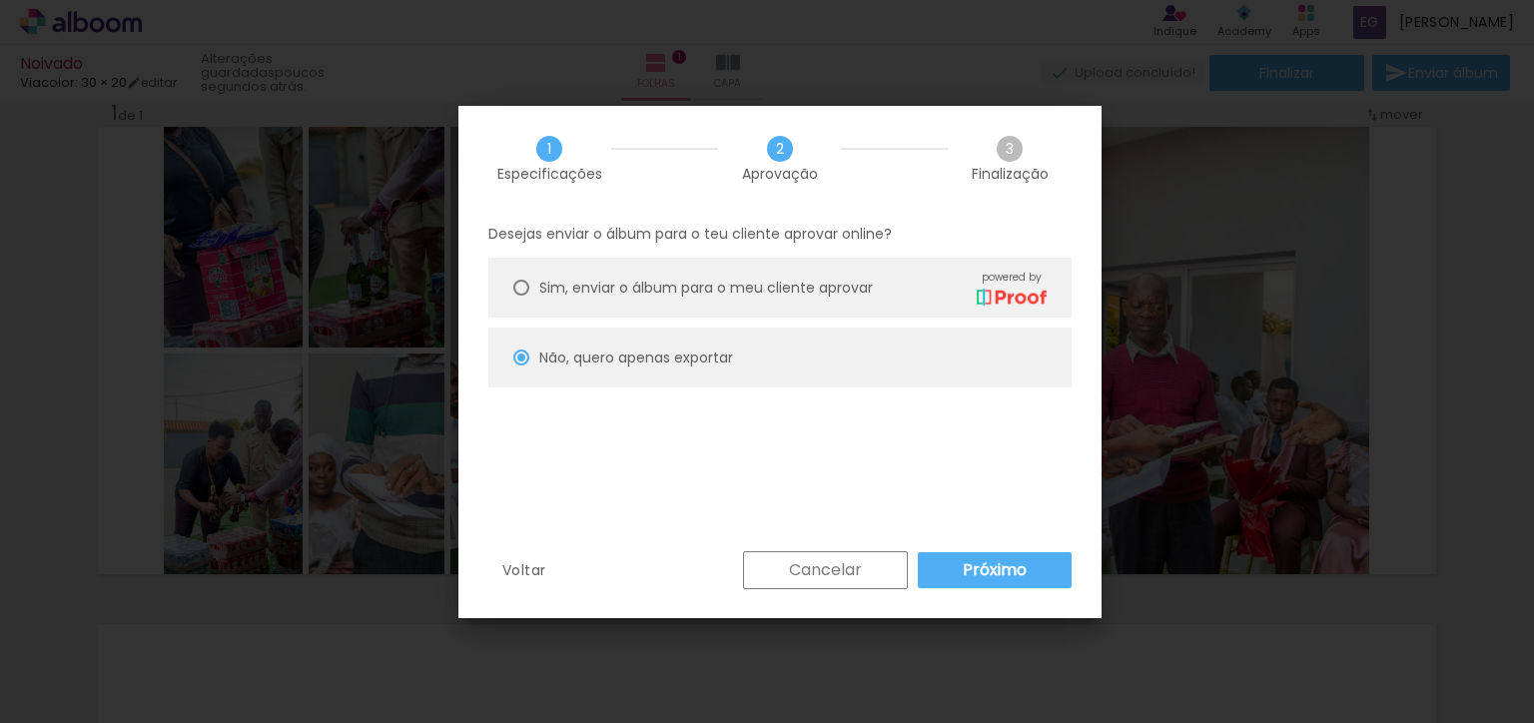
click at [0, 0] on slot "Exportar" at bounding box center [0, 0] width 0 height 0
type input "Alta, 300 DPI"
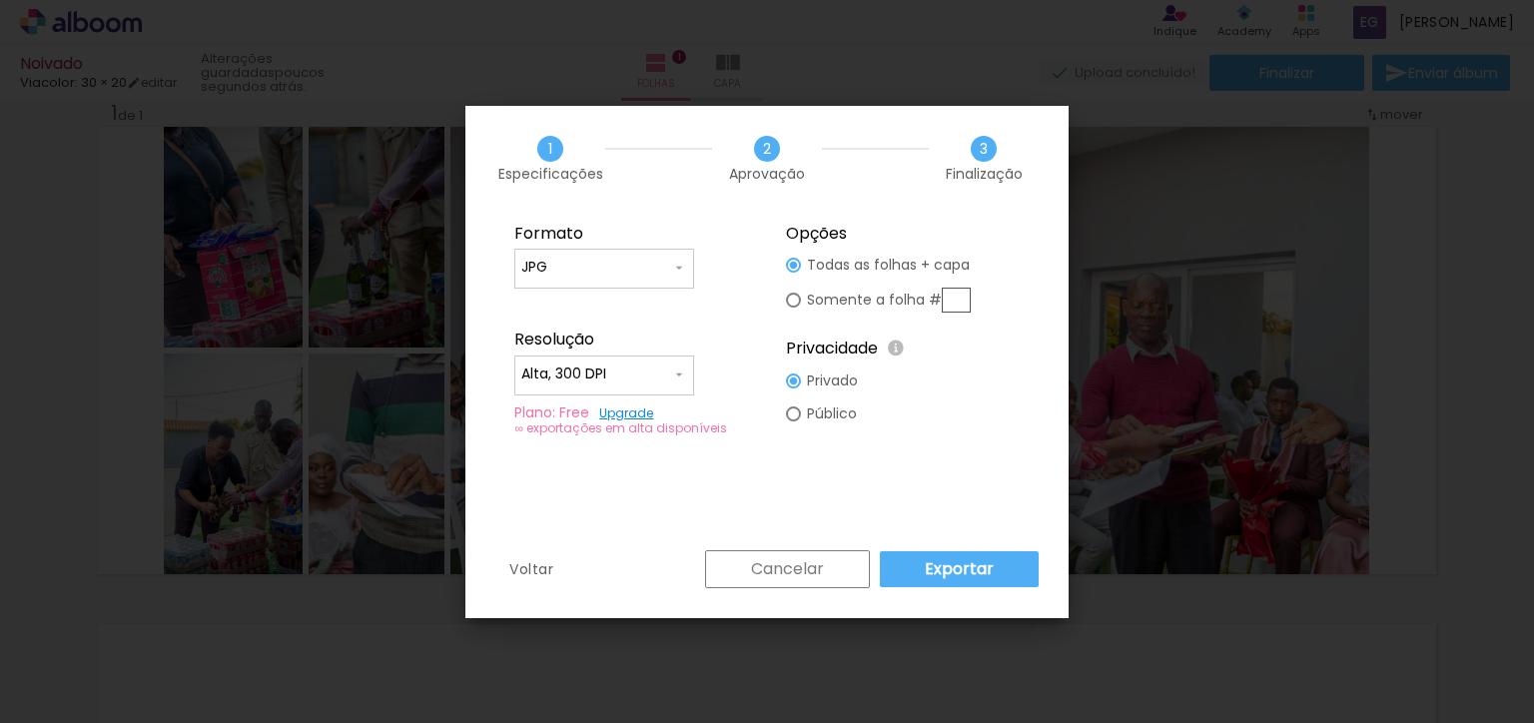
click at [0, 0] on slot "Exportar" at bounding box center [0, 0] width 0 height 0
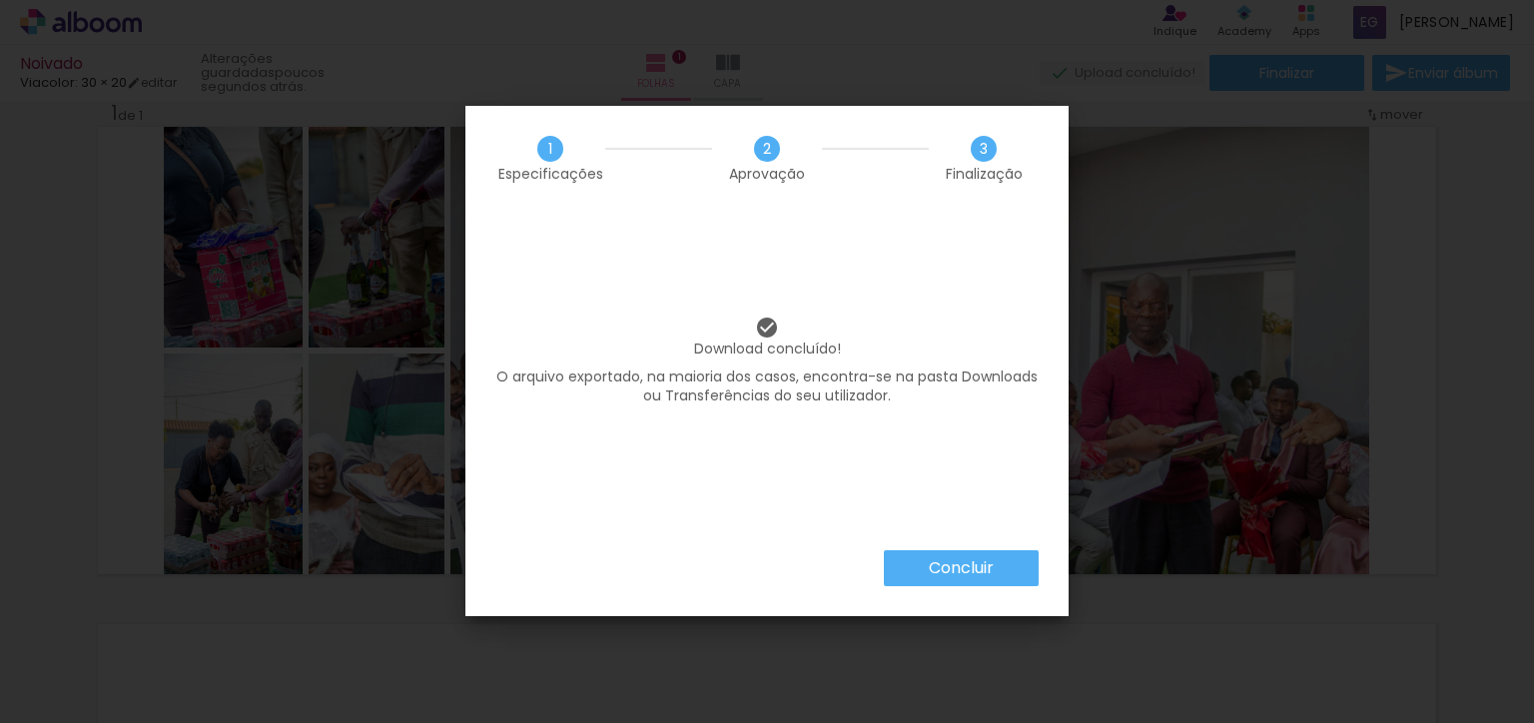
click at [943, 579] on iron-overlay-backdrop at bounding box center [767, 361] width 1534 height 723
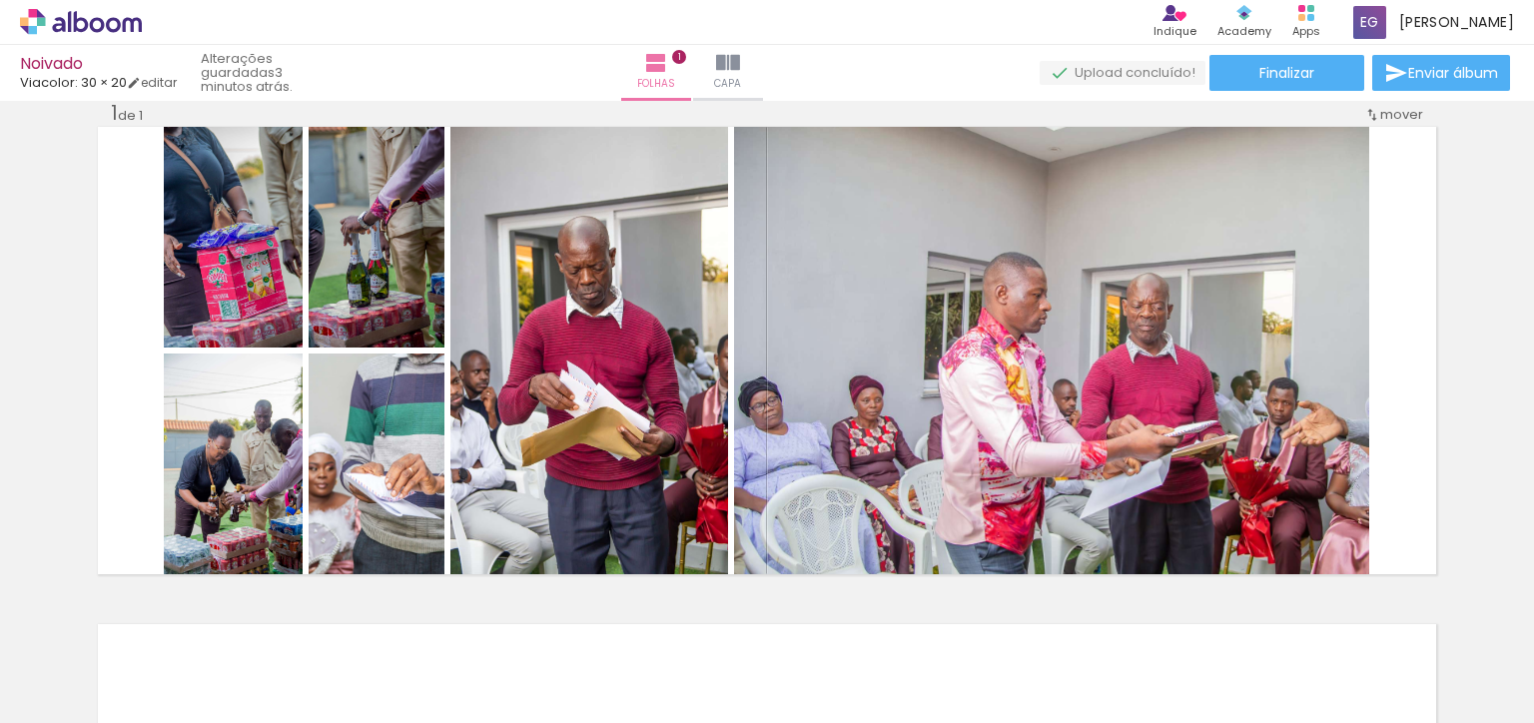
click at [719, 616] on iron-icon at bounding box center [715, 615] width 21 height 21
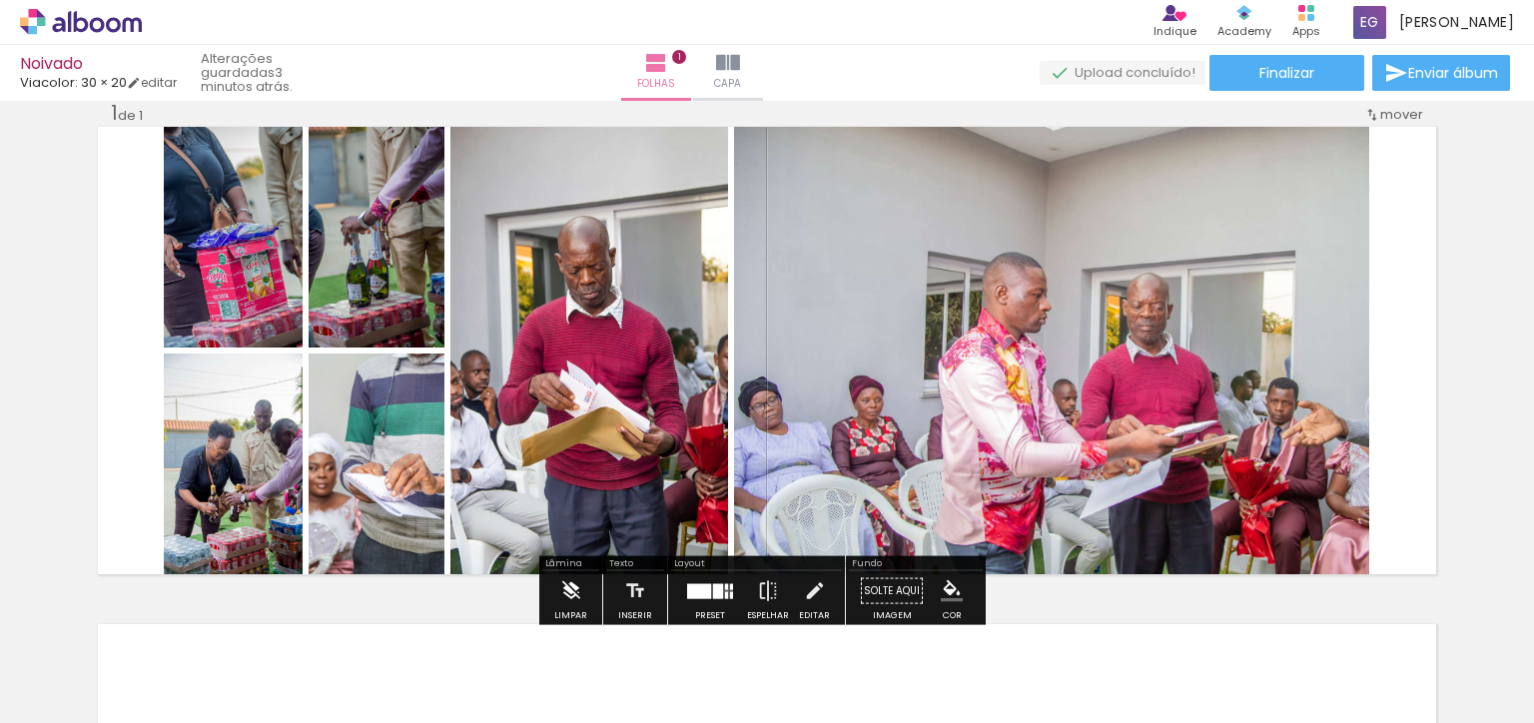
click at [563, 583] on iron-icon at bounding box center [571, 591] width 22 height 40
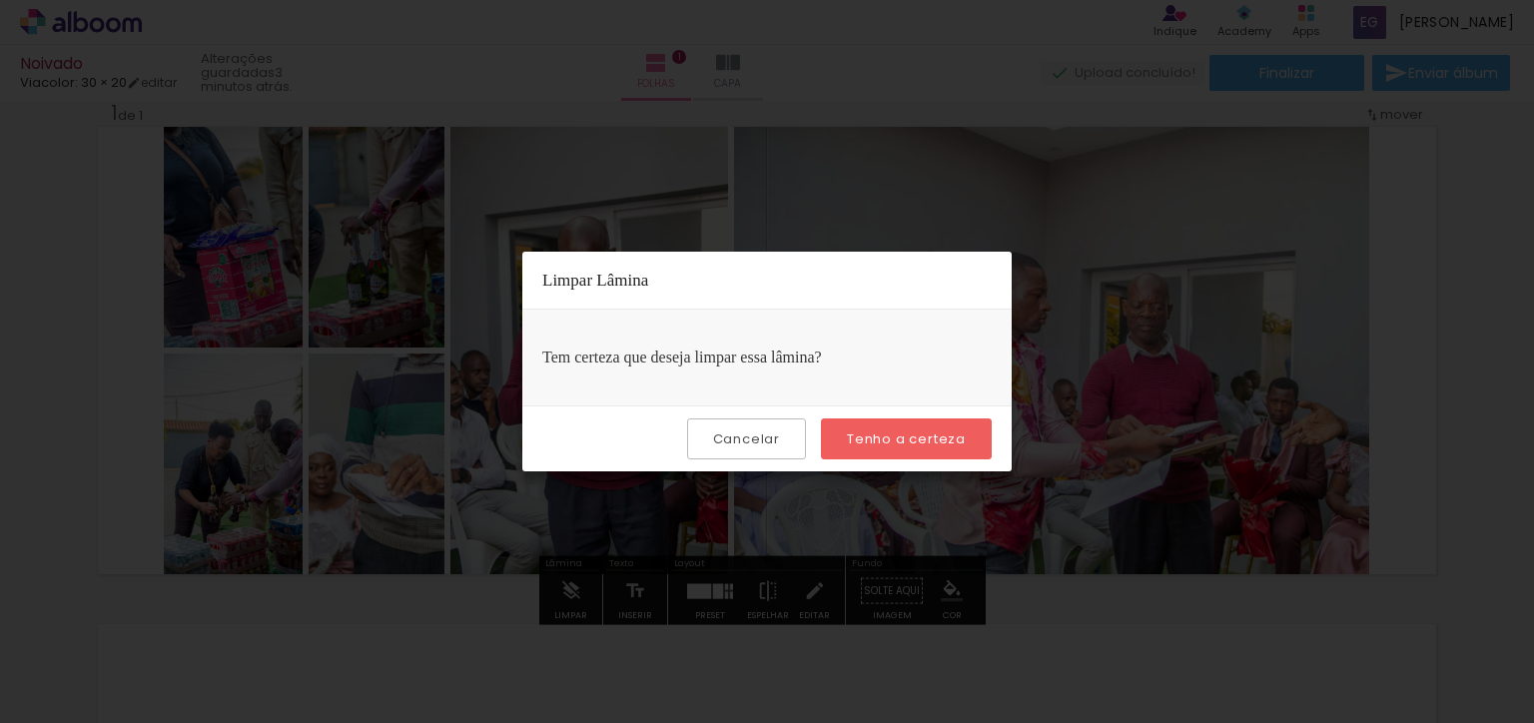
click at [0, 0] on slot "Tenho a certeza" at bounding box center [0, 0] width 0 height 0
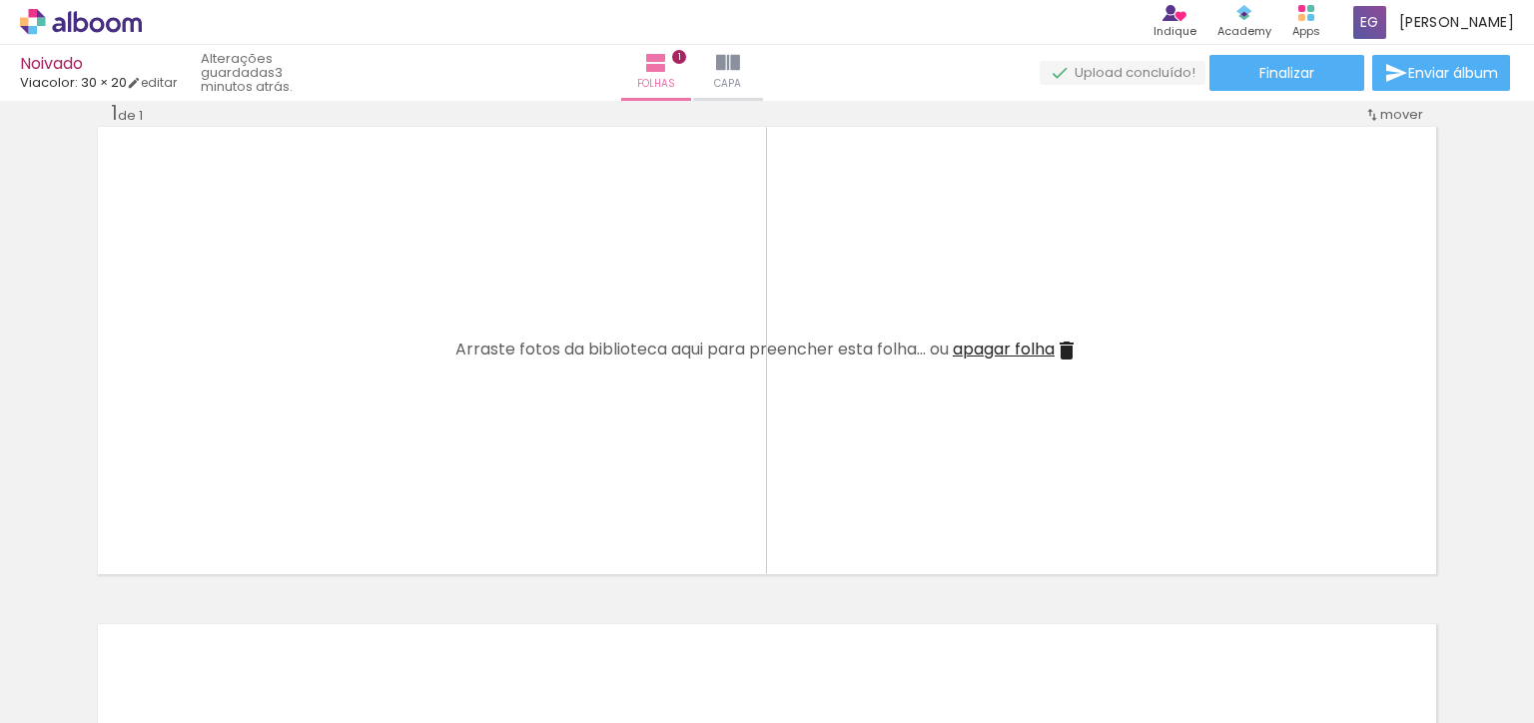
click at [603, 620] on quentale-thumb at bounding box center [647, 655] width 112 height 115
click at [607, 612] on quentale-thumb at bounding box center [647, 655] width 112 height 115
click at [495, 614] on quentale-thumb at bounding box center [535, 655] width 112 height 115
click at [387, 610] on quentale-thumb at bounding box center [424, 655] width 112 height 115
click at [272, 612] on quentale-thumb at bounding box center [312, 655] width 112 height 115
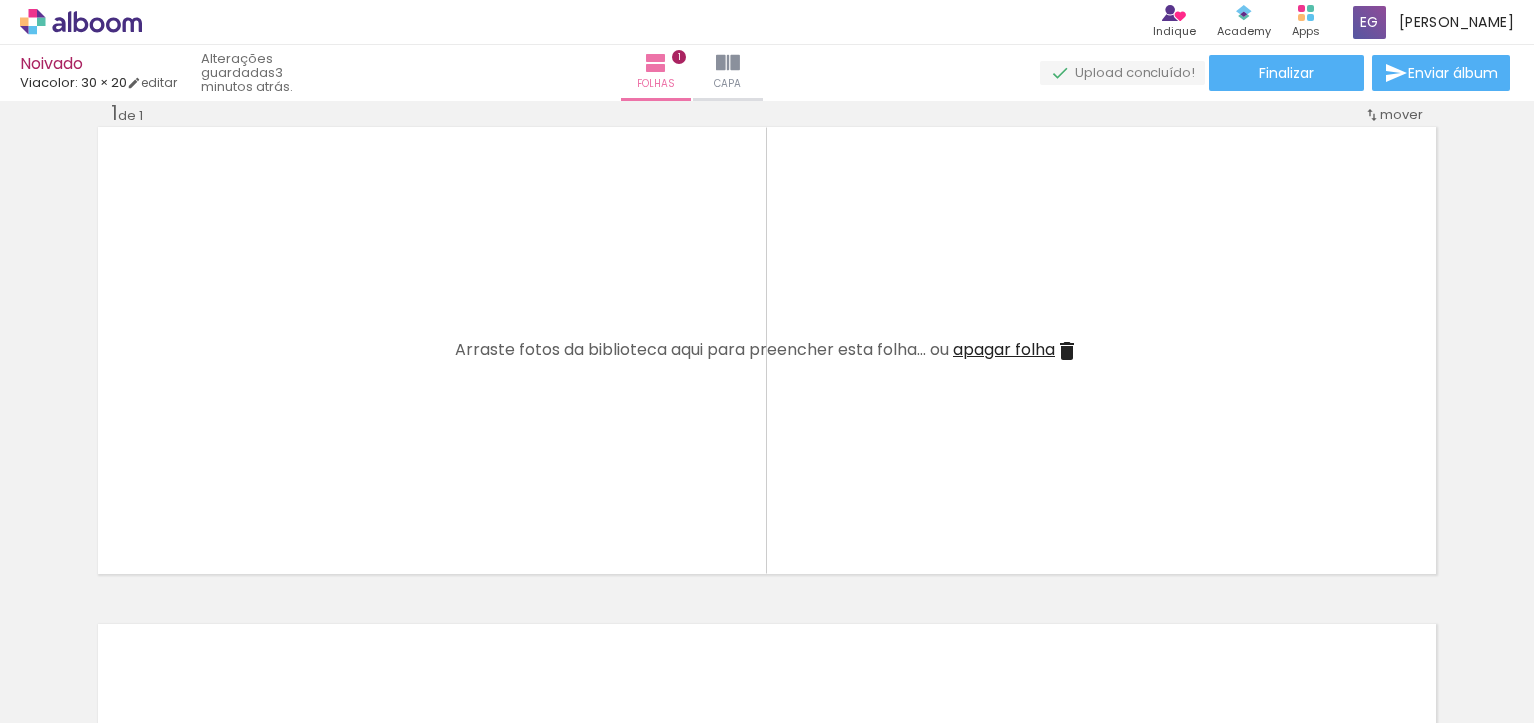
click at [160, 610] on quentale-thumb at bounding box center [200, 655] width 112 height 115
